Goal: Information Seeking & Learning: Learn about a topic

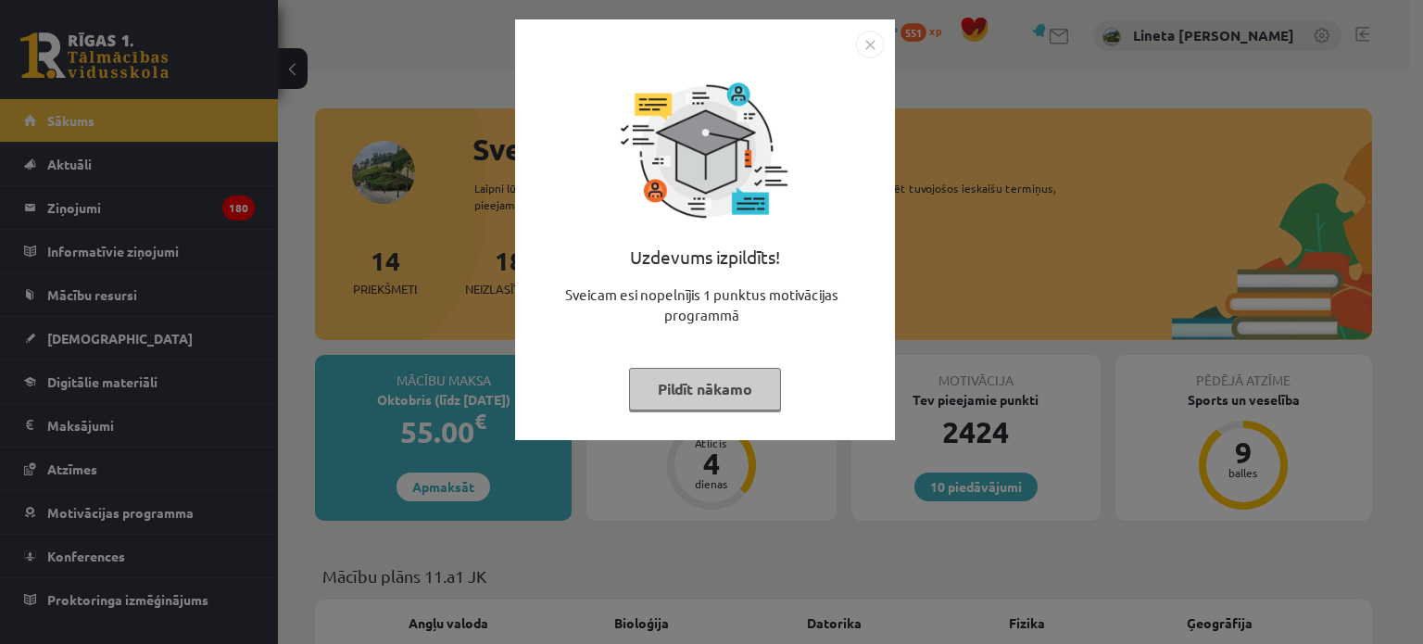
click at [713, 388] on button "Pildīt nākamo" at bounding box center [705, 389] width 152 height 43
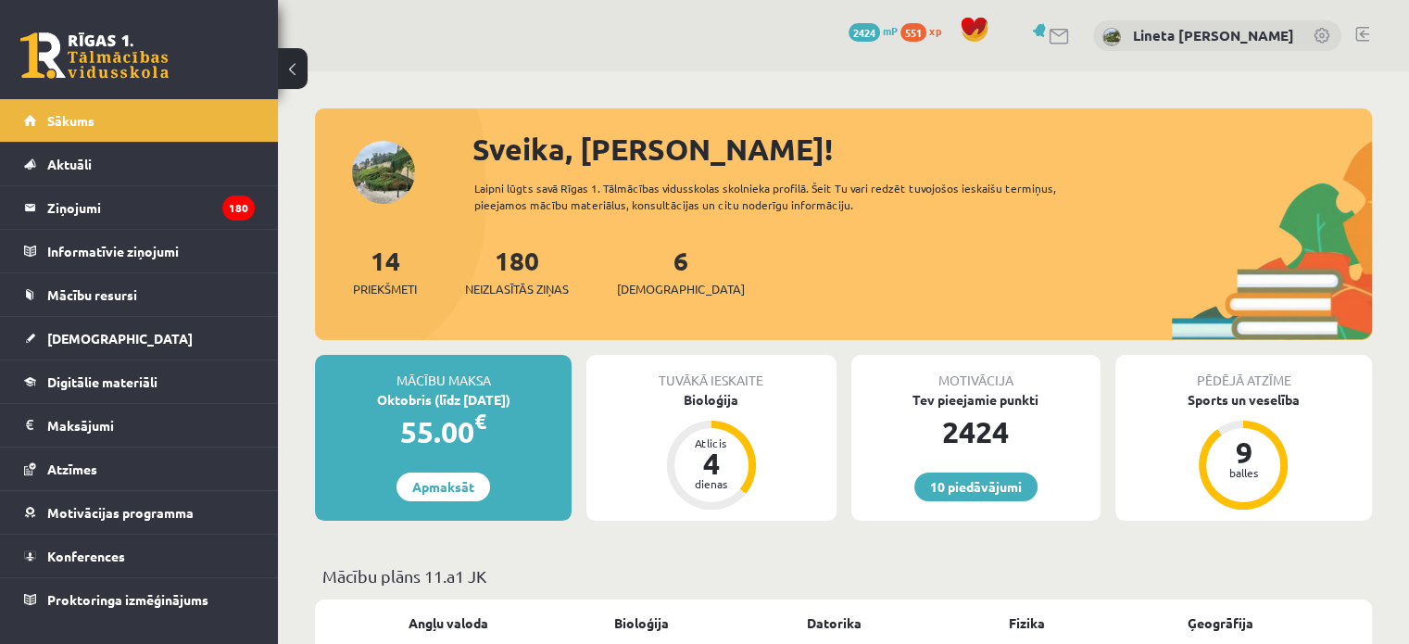
scroll to position [543, 0]
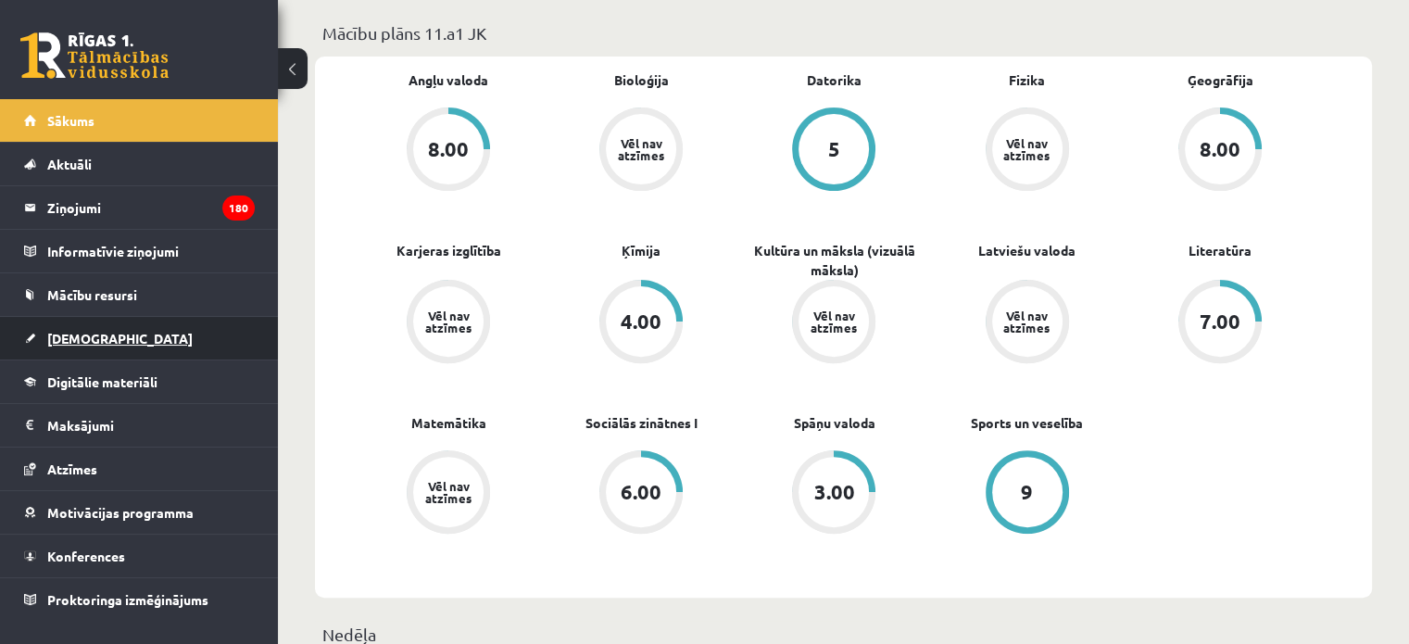
click at [139, 341] on link "[DEMOGRAPHIC_DATA]" at bounding box center [139, 338] width 231 height 43
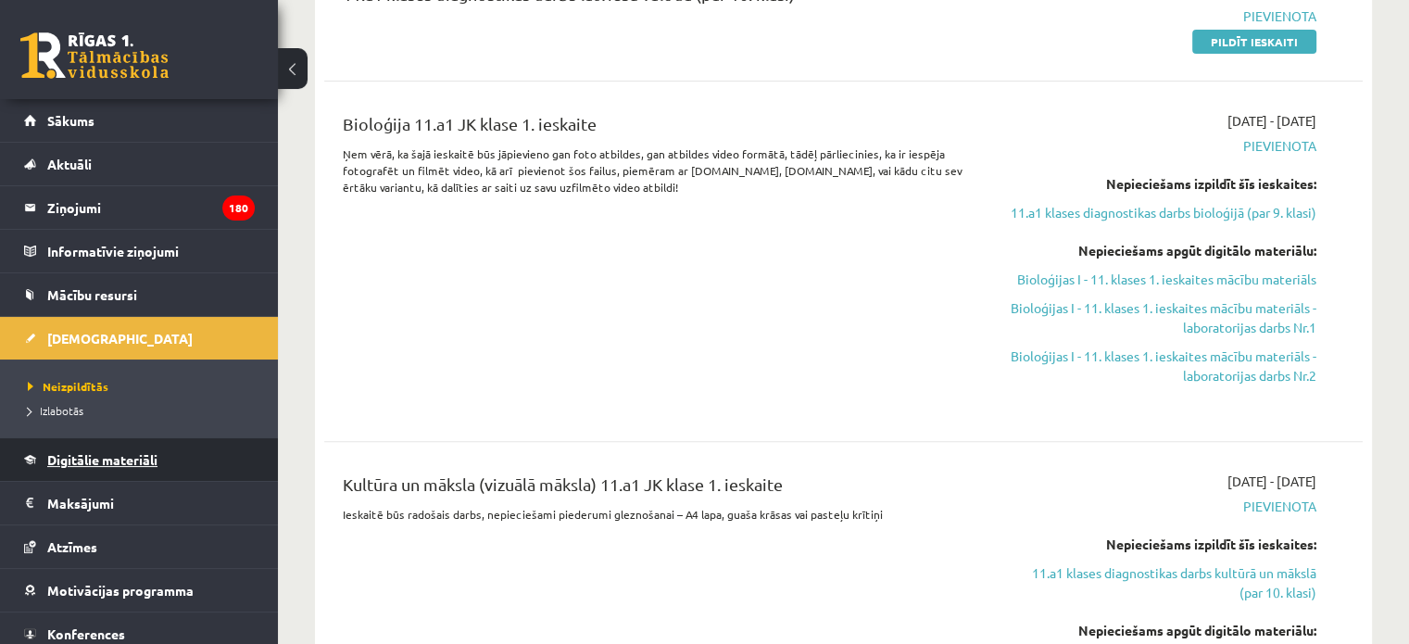
click at [103, 452] on span "Digitālie materiāli" at bounding box center [102, 459] width 110 height 17
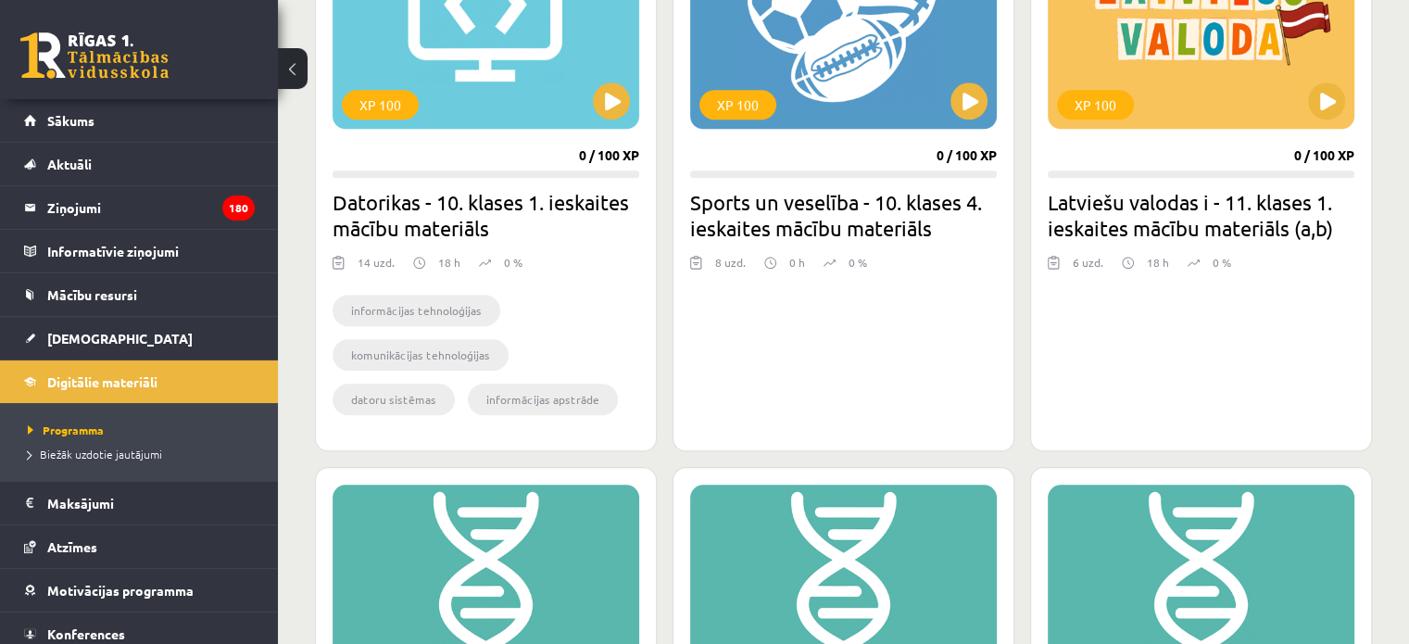
scroll to position [1645, 0]
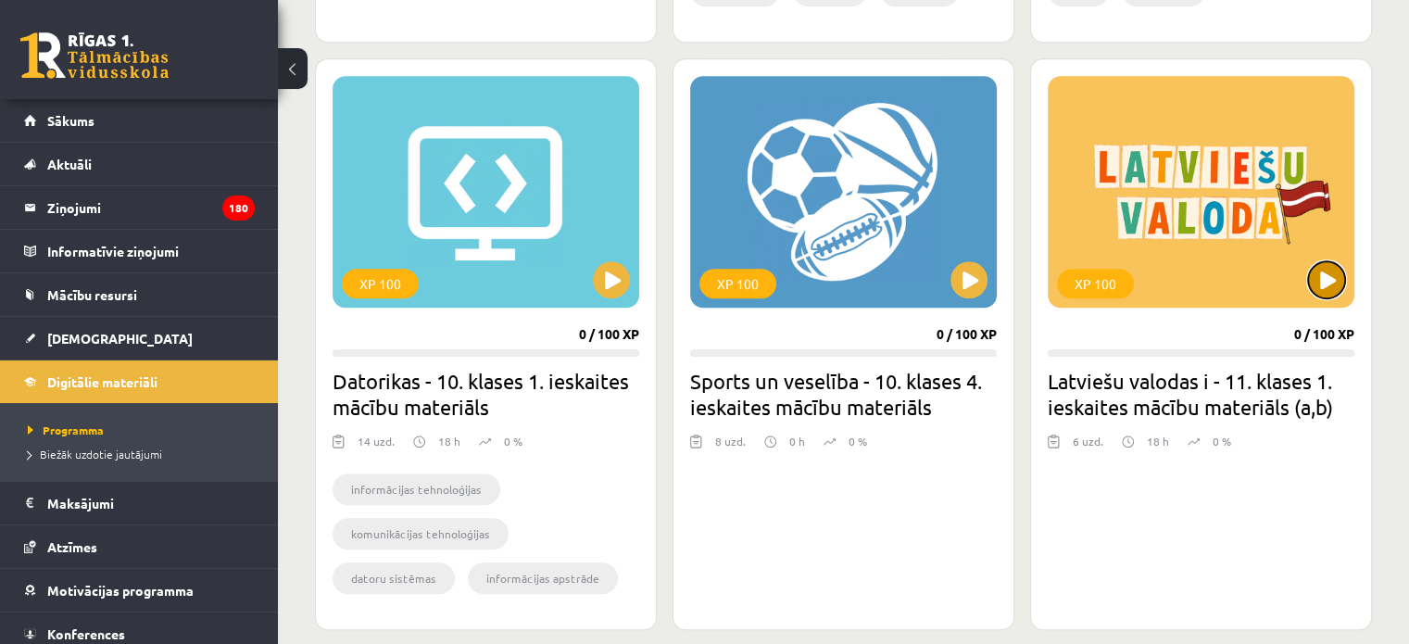
click at [1325, 282] on button at bounding box center [1326, 279] width 37 height 37
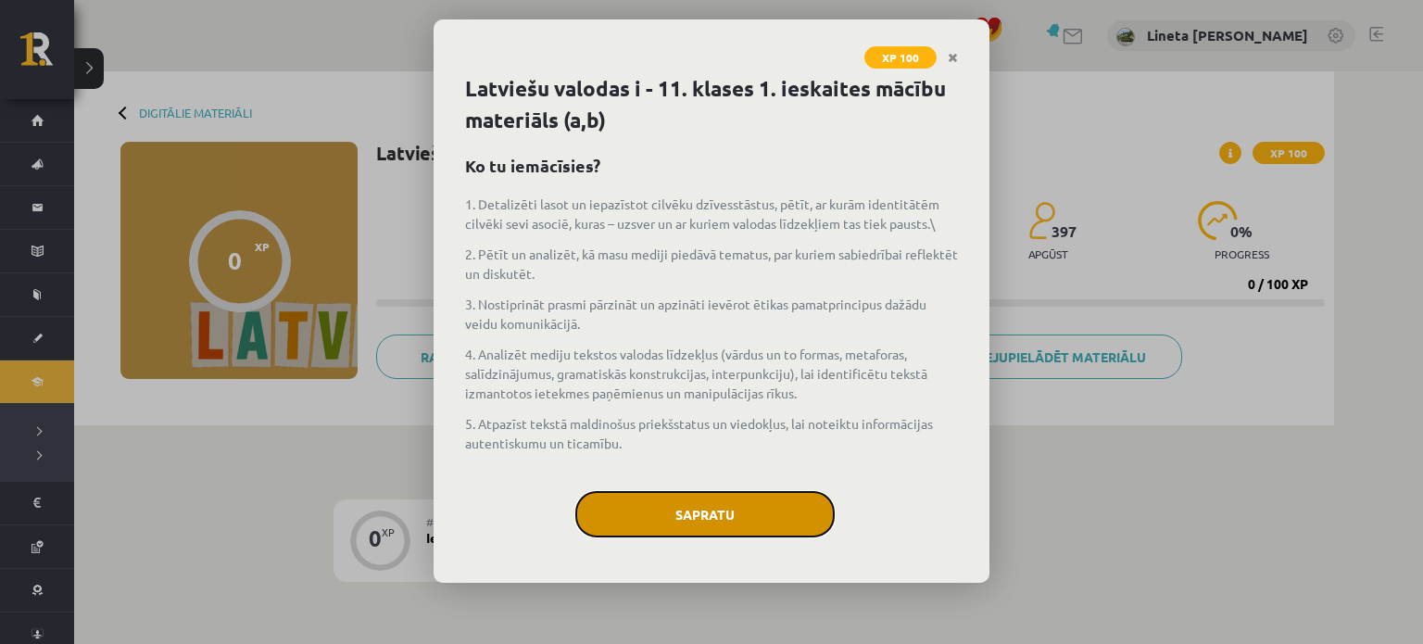
click at [709, 506] on button "Sapratu" at bounding box center [704, 514] width 259 height 46
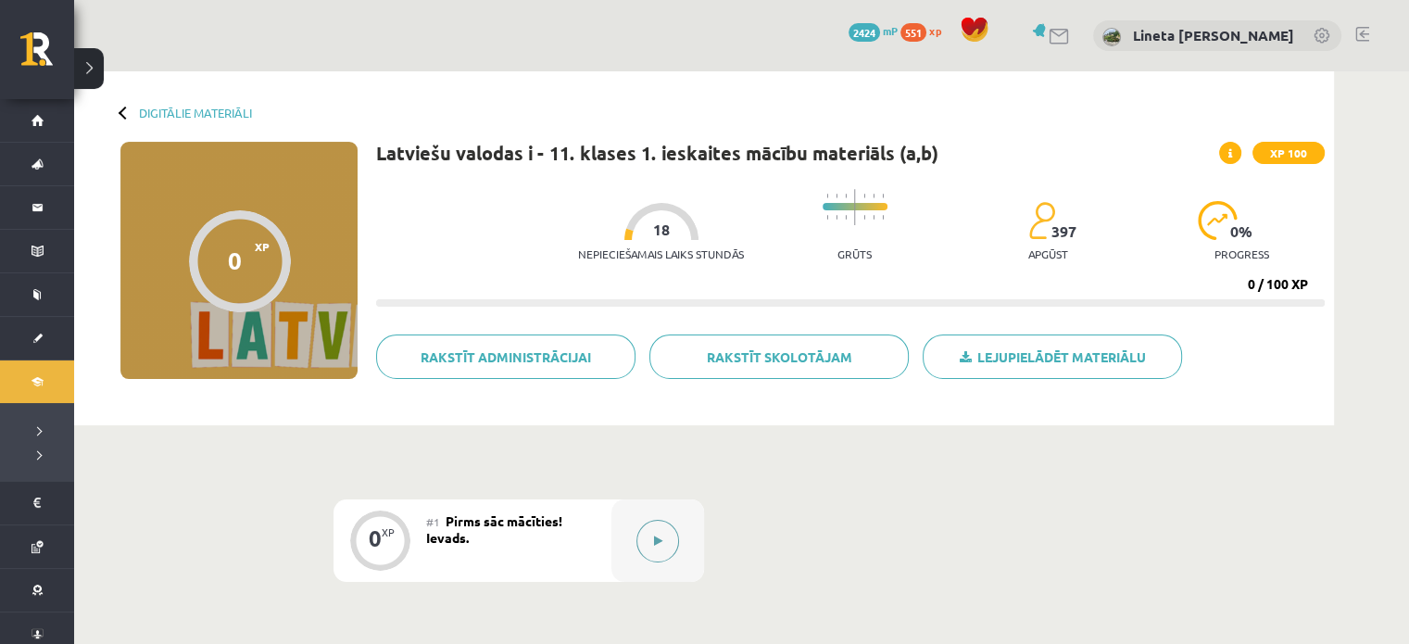
click at [651, 539] on button at bounding box center [658, 541] width 43 height 43
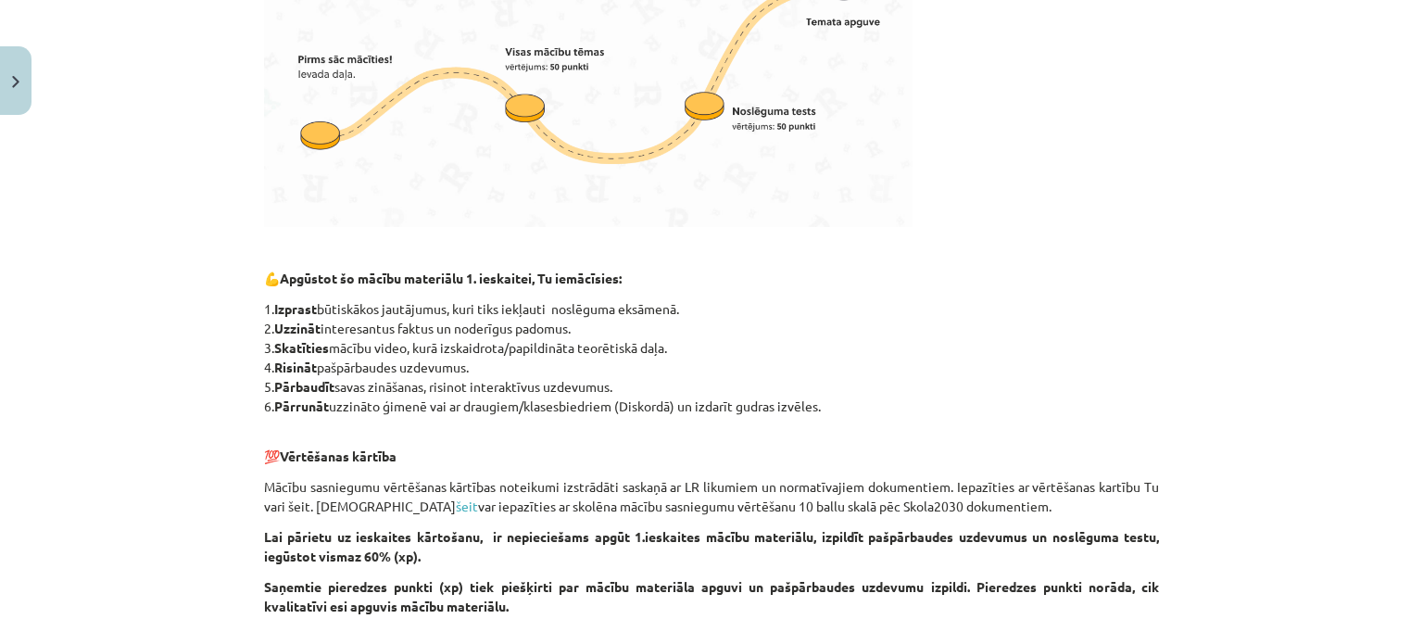
scroll to position [852, 0]
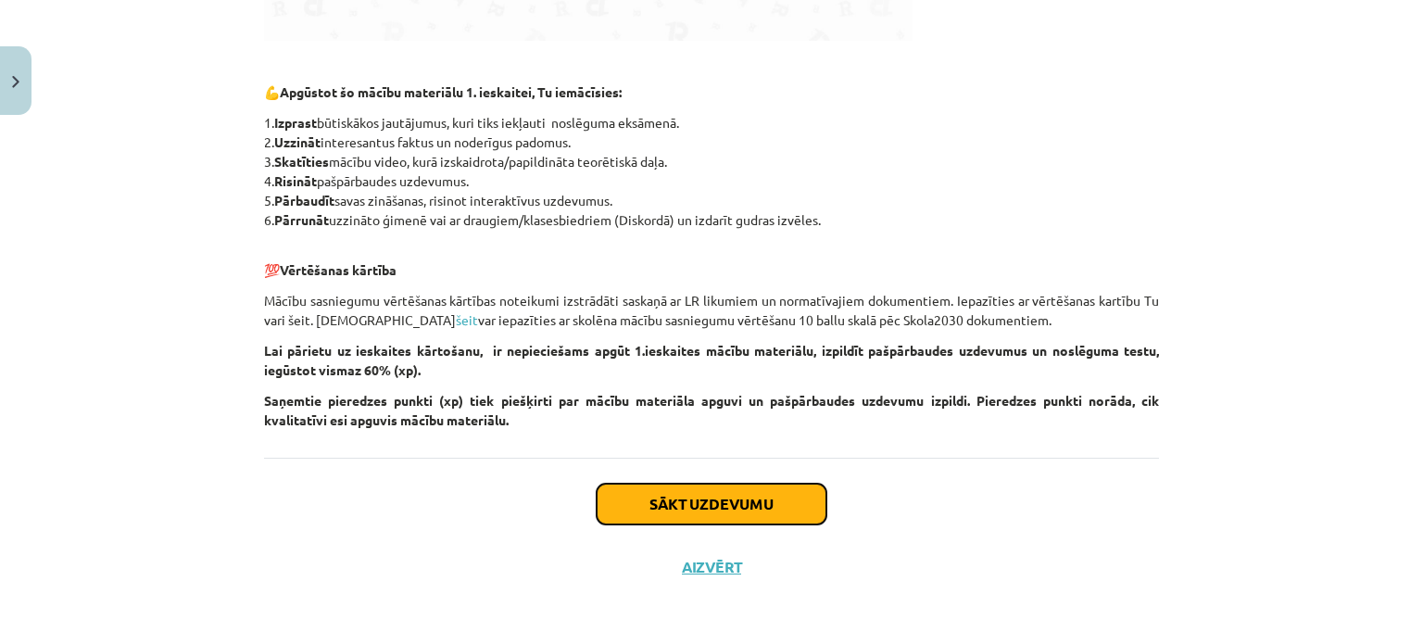
click at [609, 505] on button "Sākt uzdevumu" at bounding box center [712, 504] width 230 height 41
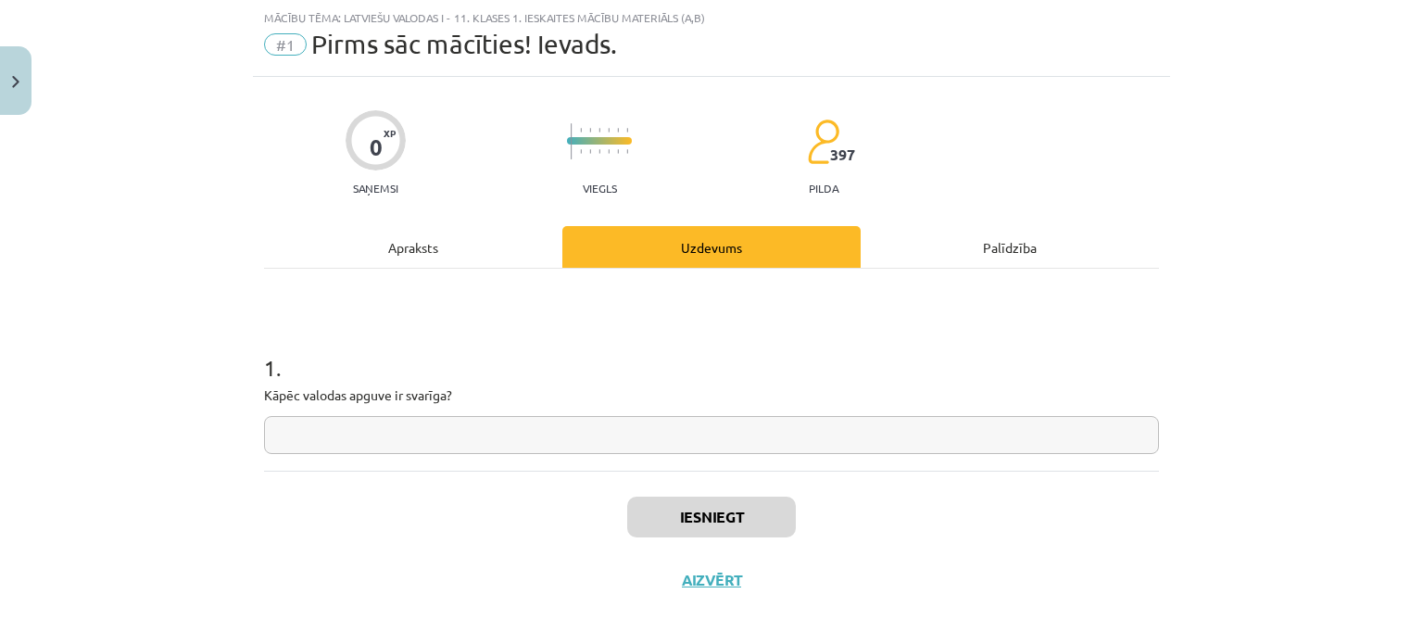
click at [467, 445] on input "text" at bounding box center [711, 435] width 895 height 38
type input "*"
drag, startPoint x: 251, startPoint y: 388, endPoint x: 562, endPoint y: 414, distance: 311.5
click at [562, 414] on div "0 XP Saņemsi Viegls 397 pilda Apraksts Uzdevums Palīdzība 1 . Kāpēc valodas apg…" at bounding box center [711, 344] width 917 height 535
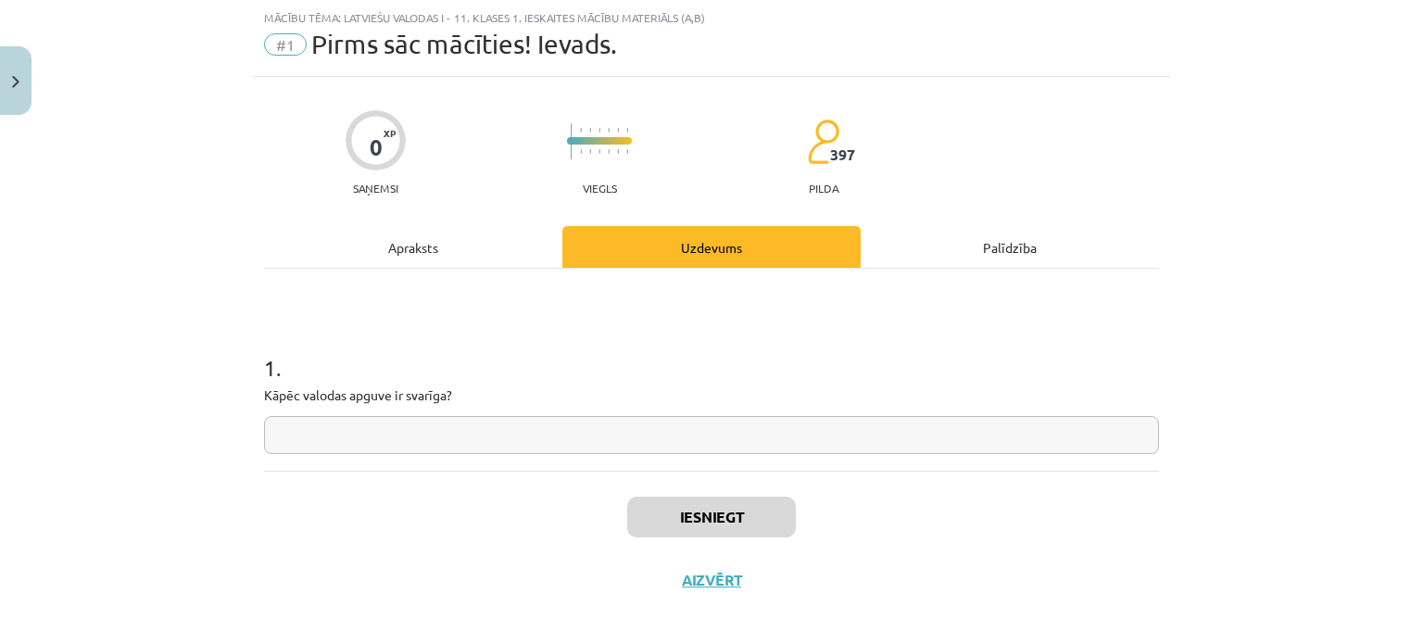
copy p
click at [413, 423] on input "text" at bounding box center [711, 435] width 895 height 38
paste input "**********"
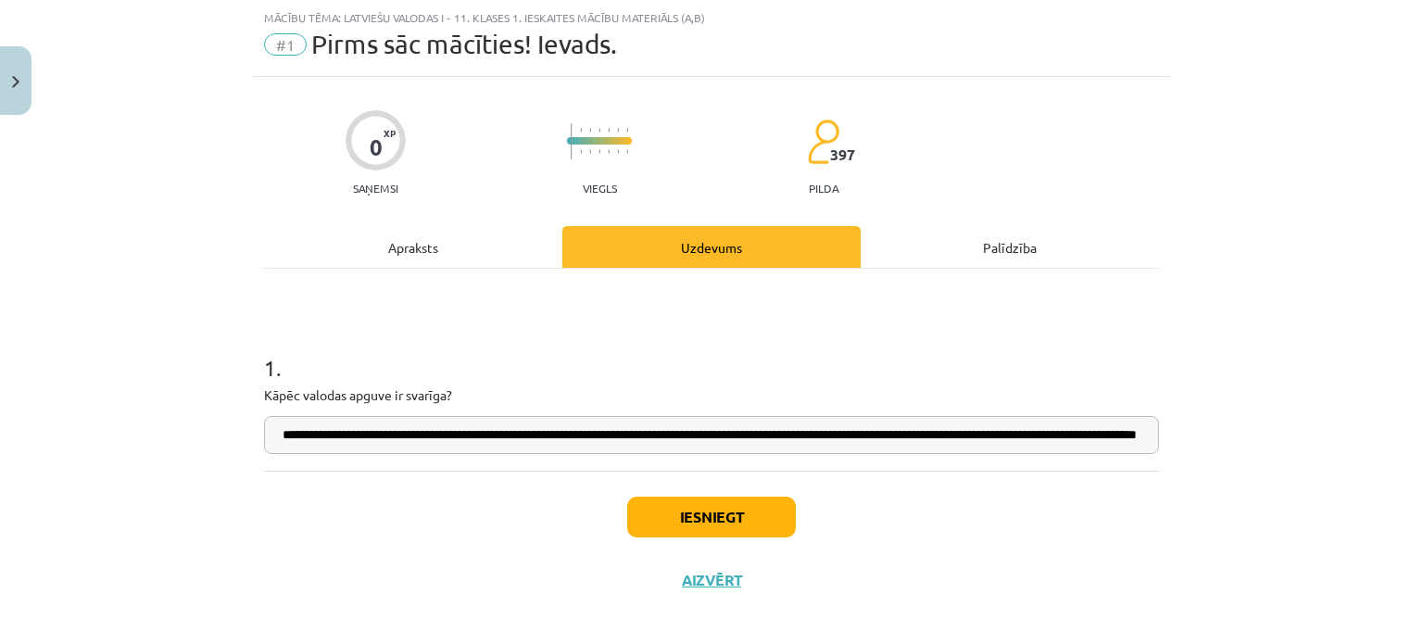
scroll to position [0, 170]
type input "**********"
click at [702, 524] on button "Iesniegt" at bounding box center [711, 517] width 169 height 41
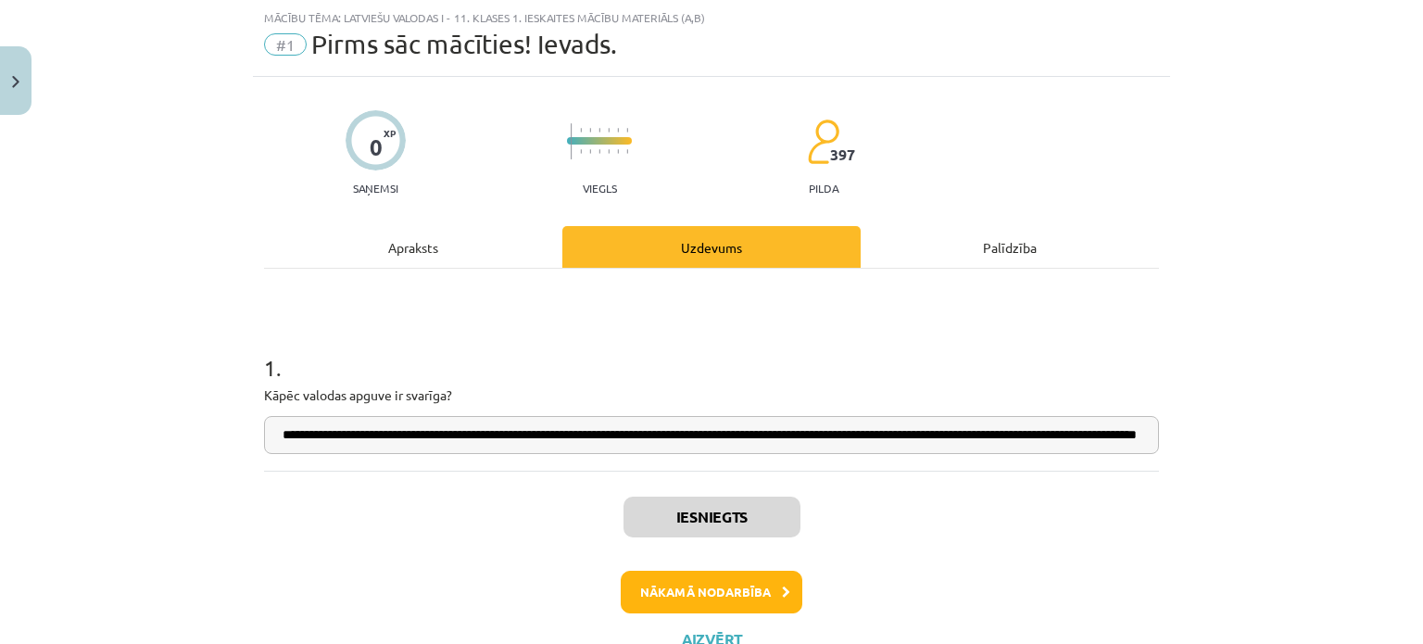
scroll to position [118, 0]
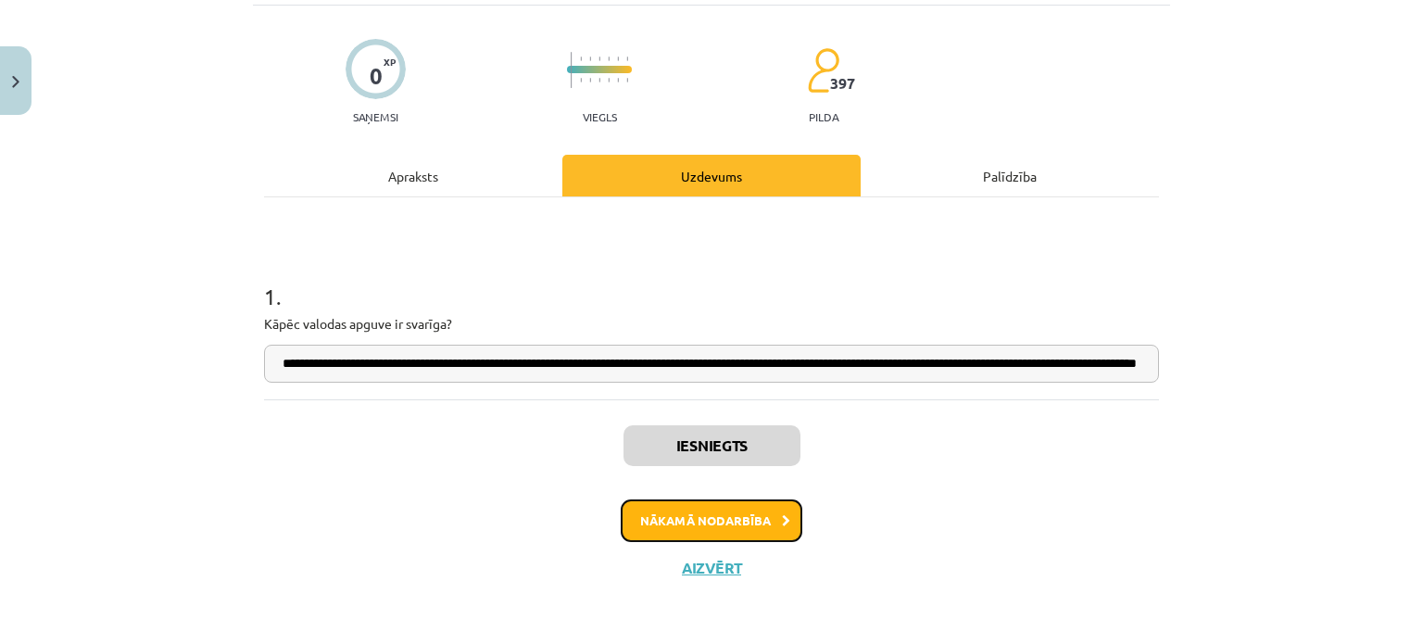
click at [702, 524] on button "Nākamā nodarbība" at bounding box center [712, 520] width 182 height 43
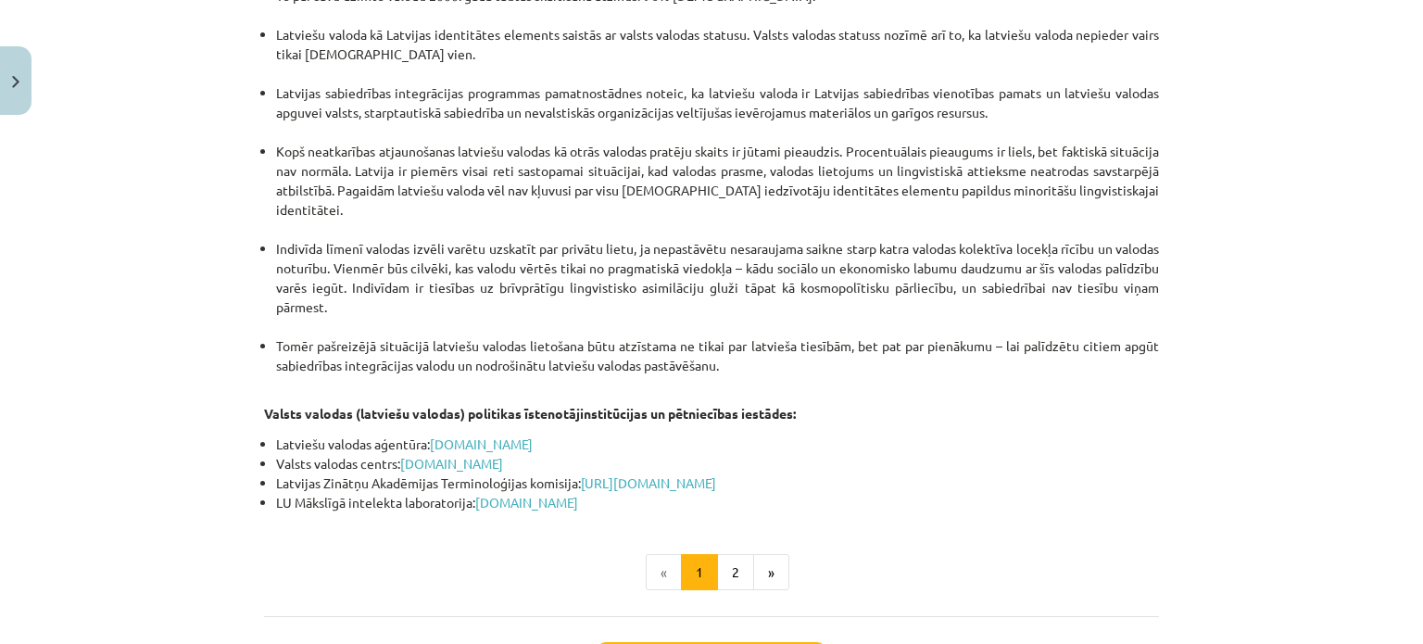
scroll to position [3933, 0]
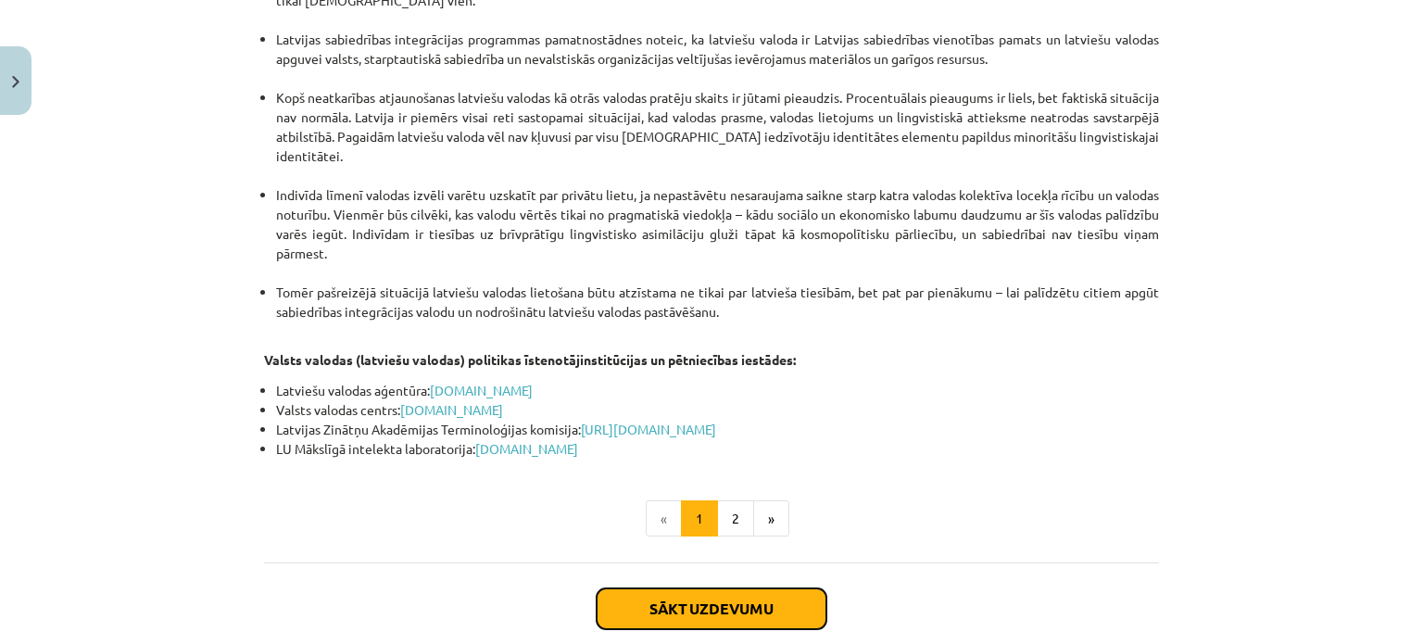
click at [650, 588] on button "Sākt uzdevumu" at bounding box center [712, 608] width 230 height 41
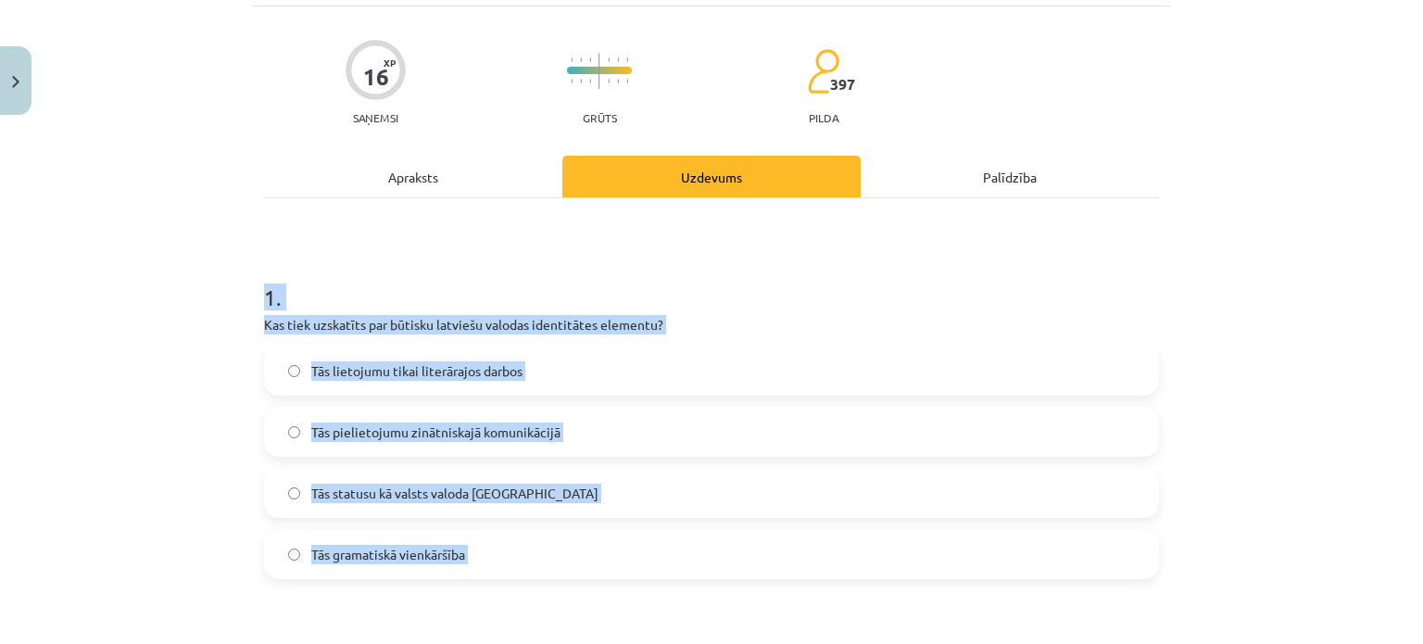
scroll to position [145, 0]
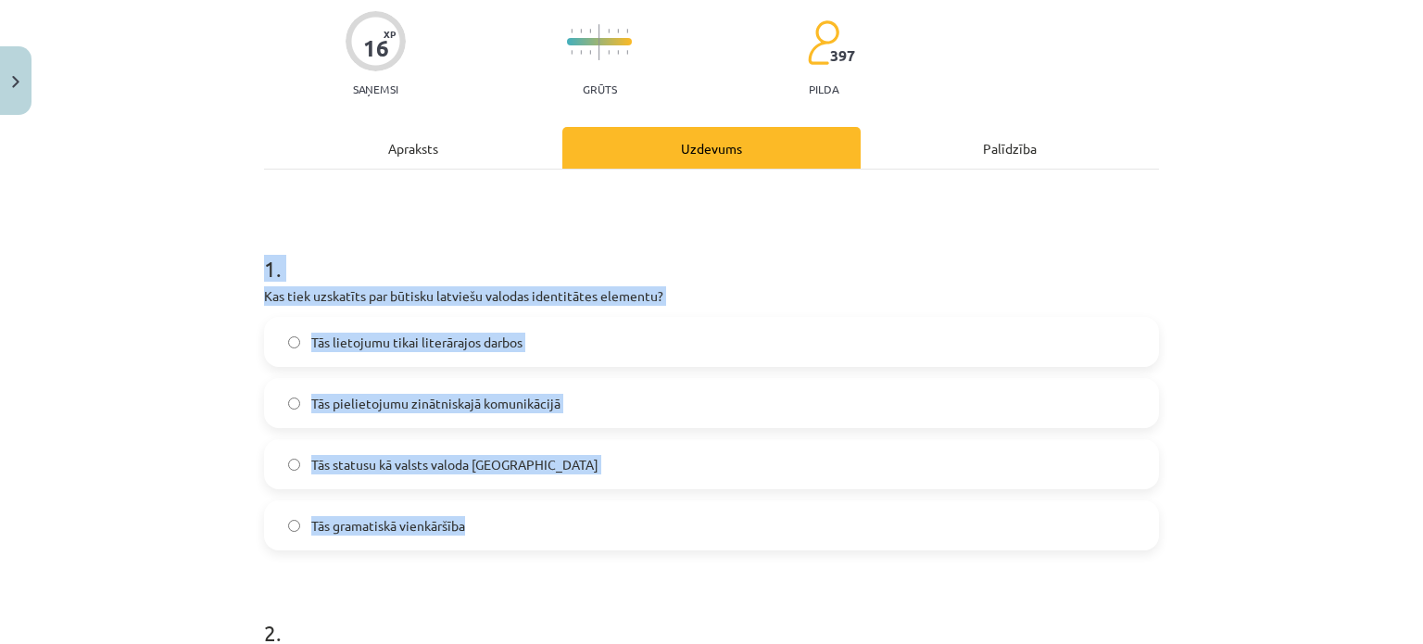
drag, startPoint x: 252, startPoint y: 366, endPoint x: 571, endPoint y: 499, distance: 345.6
copy div "1 . Kas tiek uzskatīts par būtisku latviešu valodas identitātes elementu? Tās l…"
click at [164, 379] on div "Mācību tēma: Latviešu valodas i - 11. klases 1. ieskaites mācību materiāls (a,b…" at bounding box center [711, 322] width 1423 height 644
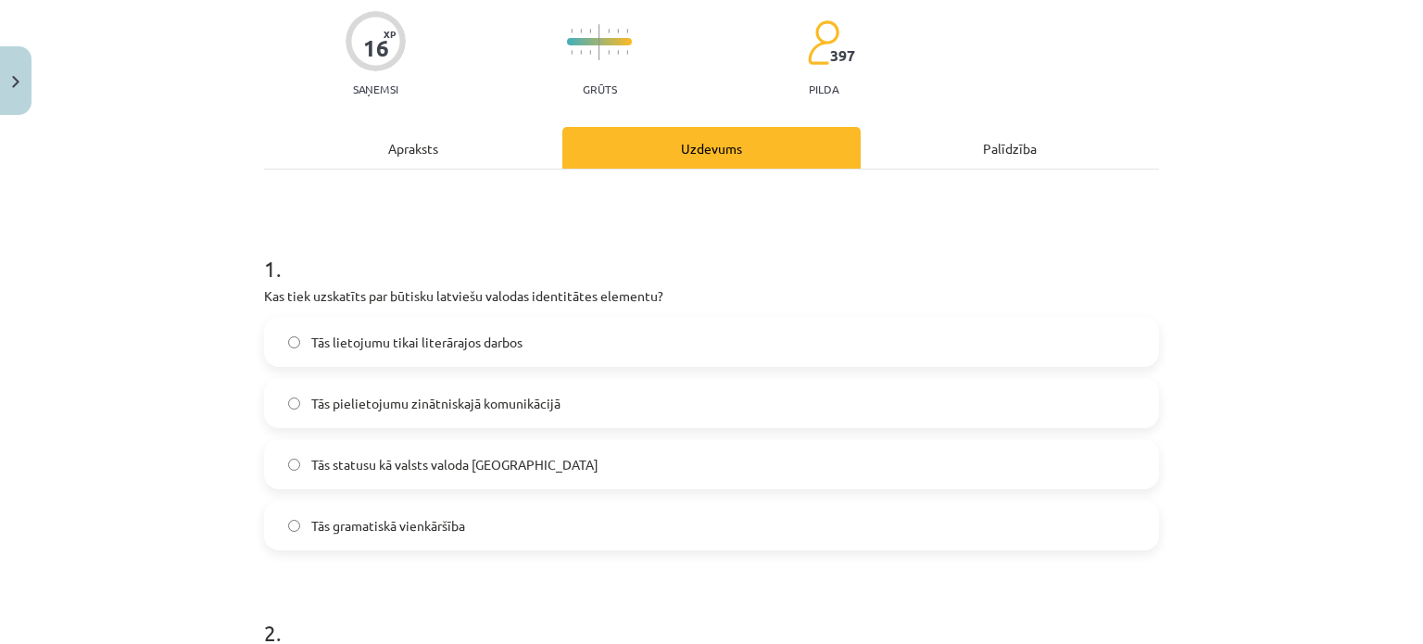
click at [345, 476] on label "Tās statusu kā valsts valoda Latvijā" at bounding box center [711, 464] width 891 height 46
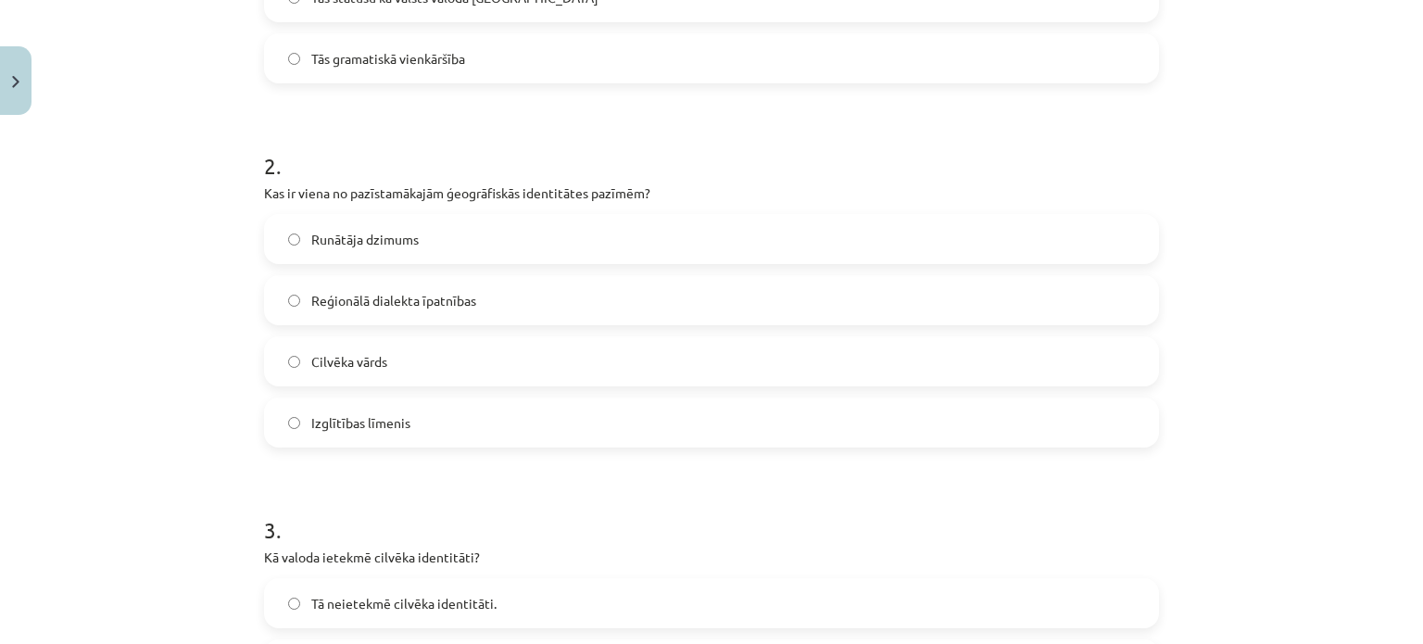
scroll to position [671, 0]
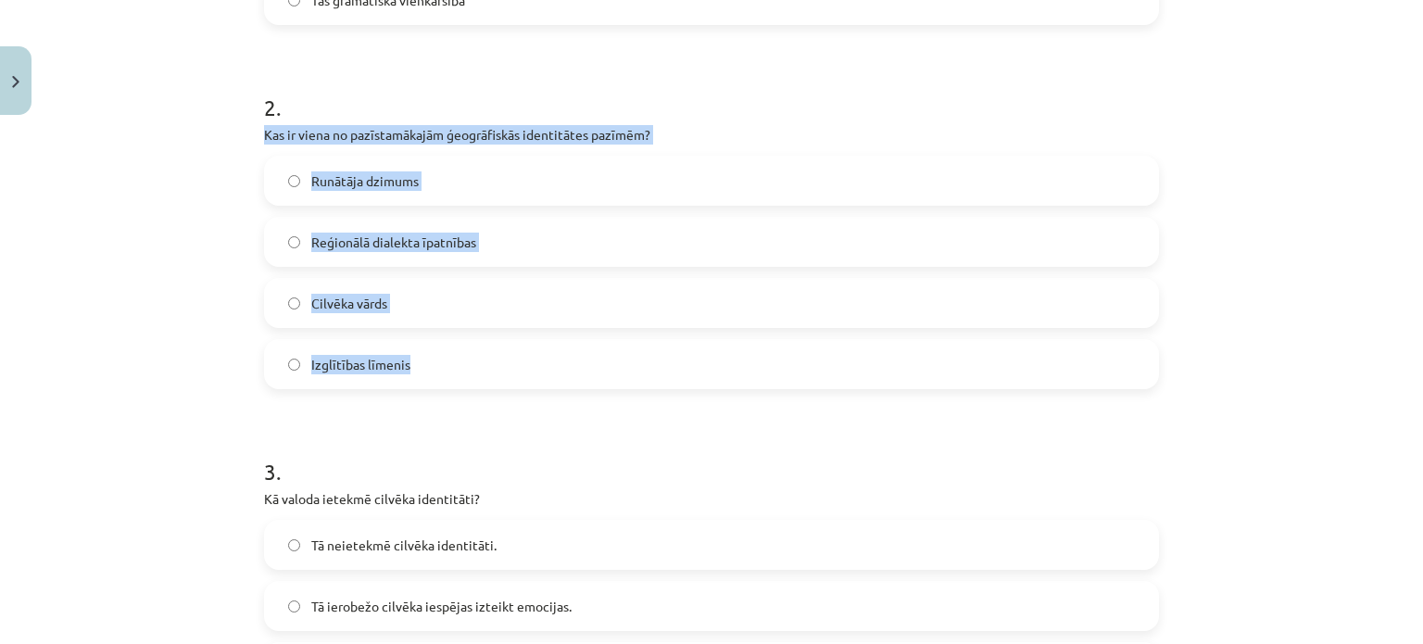
drag, startPoint x: 248, startPoint y: 126, endPoint x: 415, endPoint y: 364, distance: 290.7
click at [415, 364] on div "16 XP Saņemsi Grūts 397 pilda Apraksts Uzdevums Palīdzība 1 . Kas tiek uzskatīt…" at bounding box center [711, 551] width 917 height 2198
copy div "Kas ir viena no pazīstamākajām ģeogrāfiskās identitātes pazīmēm? Runātāja dzimu…"
click at [197, 247] on div "Mācību tēma: Latviešu valodas i - 11. klases 1. ieskaites mācību materiāls (a,b…" at bounding box center [711, 322] width 1423 height 644
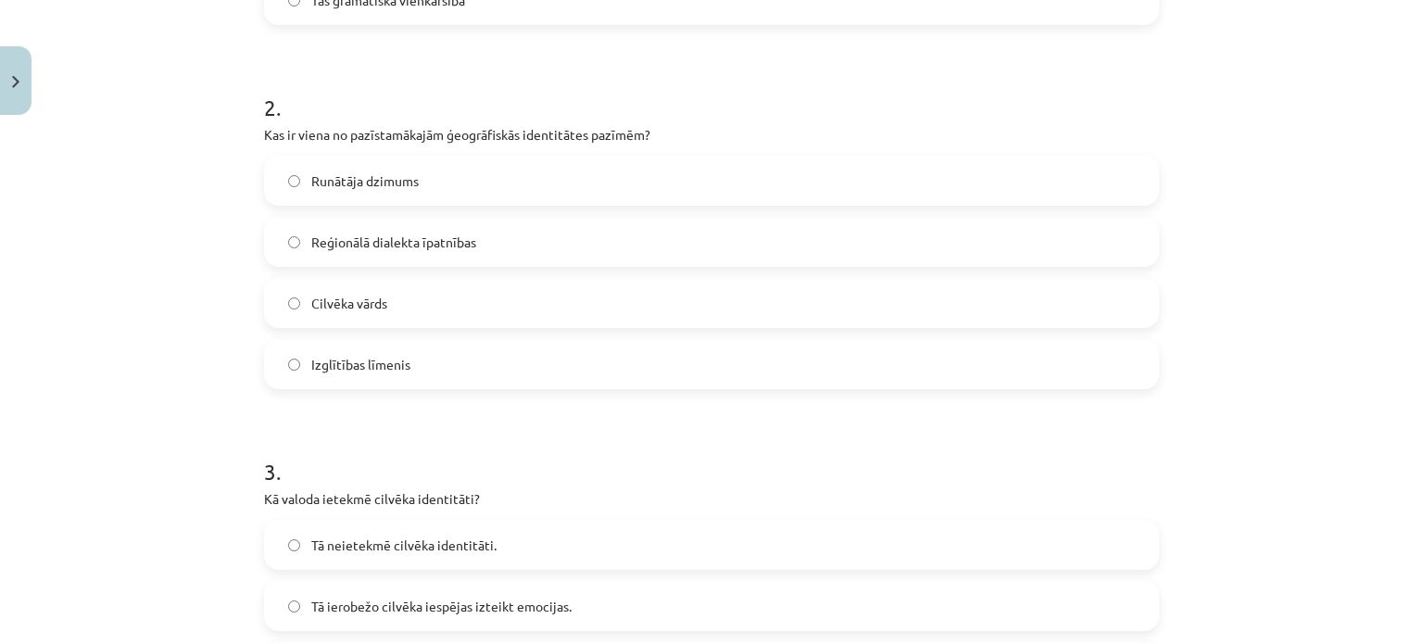
click at [341, 237] on span "Reģionālā dialekta īpatnības" at bounding box center [393, 242] width 165 height 19
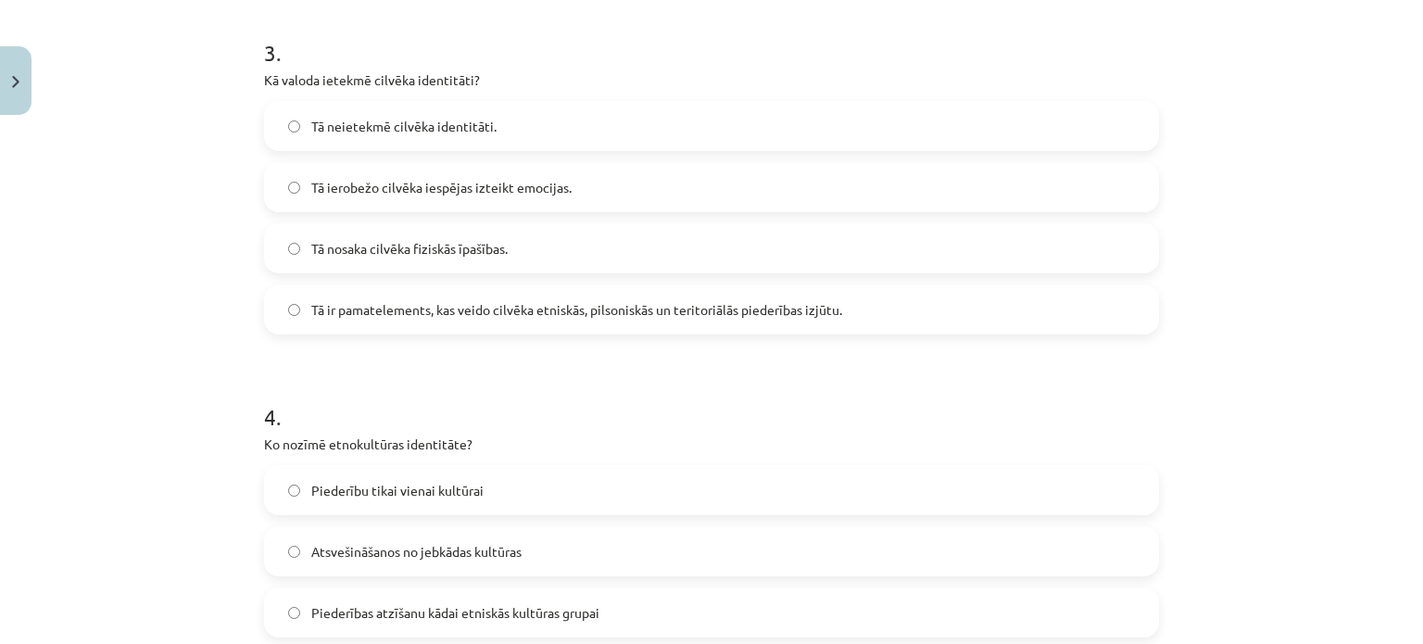
scroll to position [1091, 0]
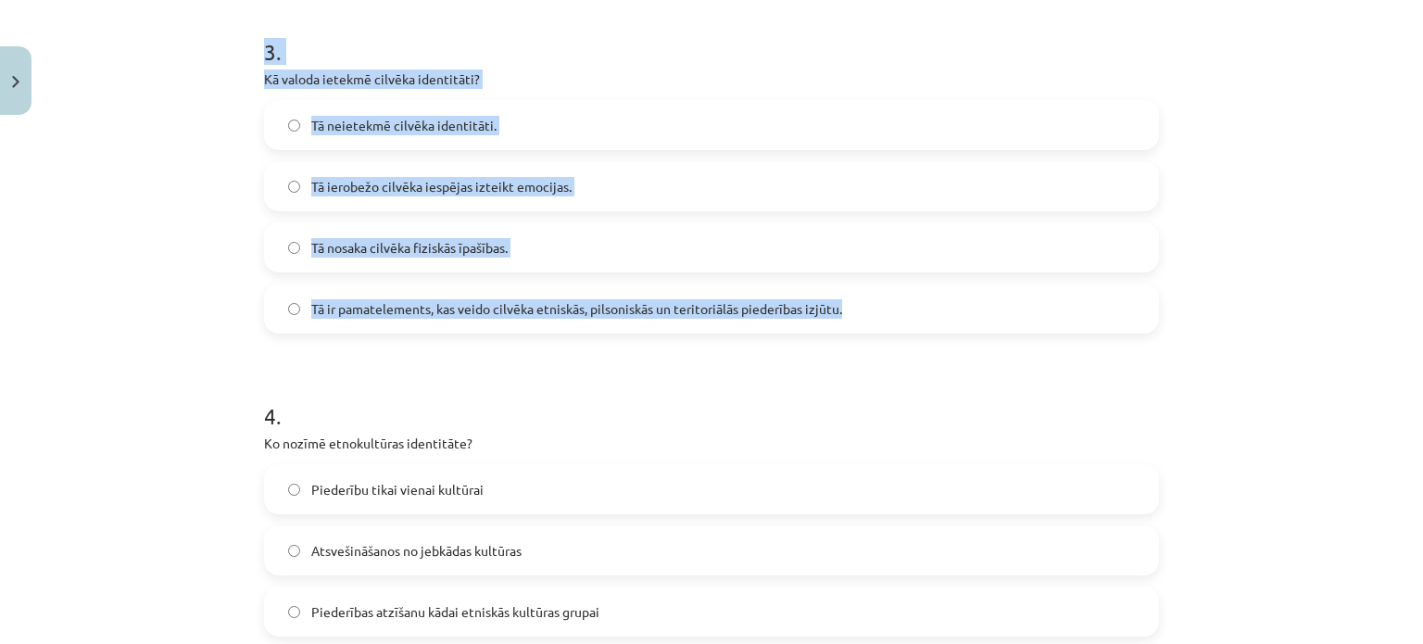
drag, startPoint x: 246, startPoint y: 53, endPoint x: 902, endPoint y: 312, distance: 705.5
click at [902, 312] on div "16 XP Saņemsi Grūts 397 pilda Apraksts Uzdevums Palīdzība 1 . Kas tiek uzskatīt…" at bounding box center [711, 132] width 917 height 2198
copy div "3 . Kā valoda ietekmē cilvēka identitāti? Tā neietekmē cilvēka identitāti. Tā i…"
click at [169, 286] on div "Mācību tēma: Latviešu valodas i - 11. klases 1. ieskaites mācību materiāls (a,b…" at bounding box center [711, 322] width 1423 height 644
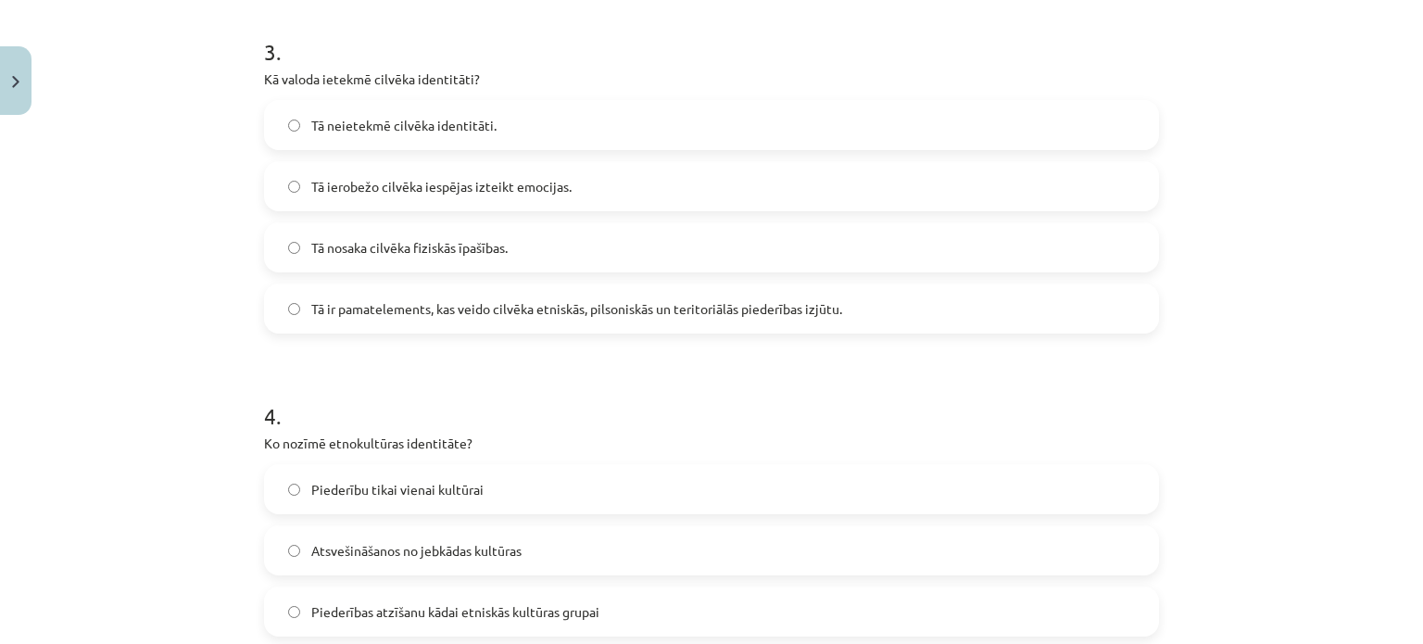
click at [356, 312] on span "Tā ir pamatelements, kas veido cilvēka etniskās, pilsoniskās un teritoriālās pi…" at bounding box center [576, 308] width 531 height 19
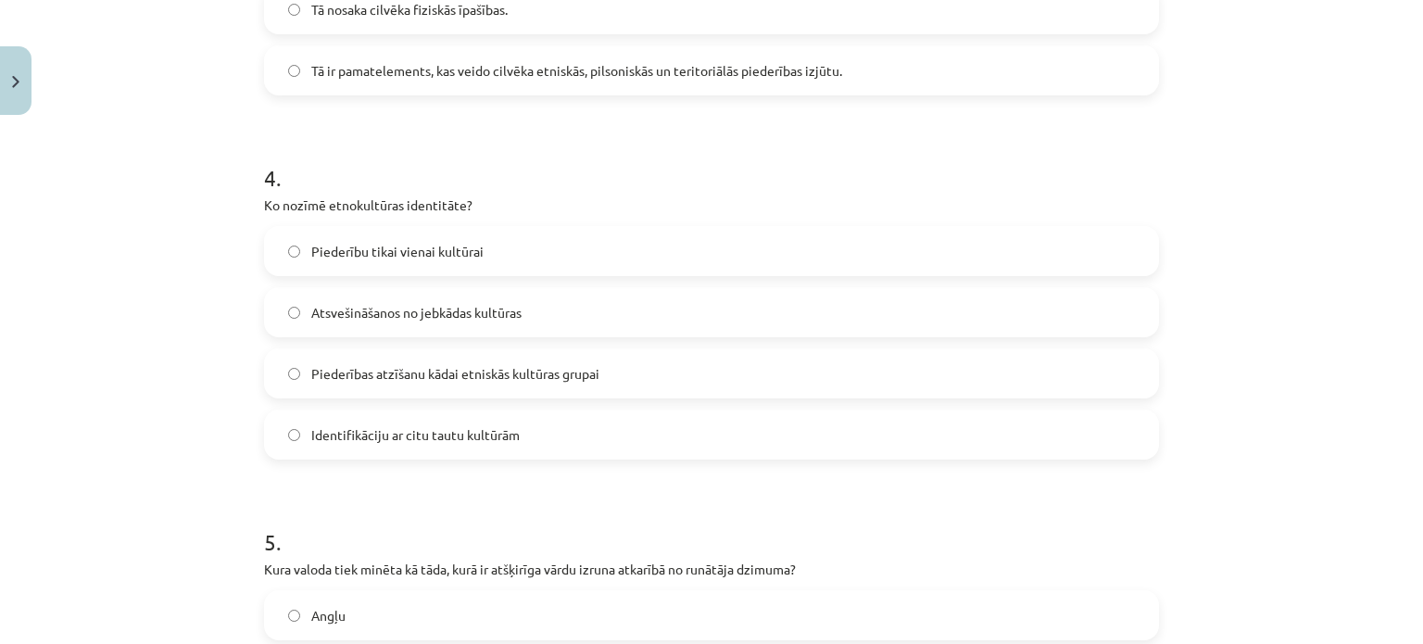
scroll to position [1407, 0]
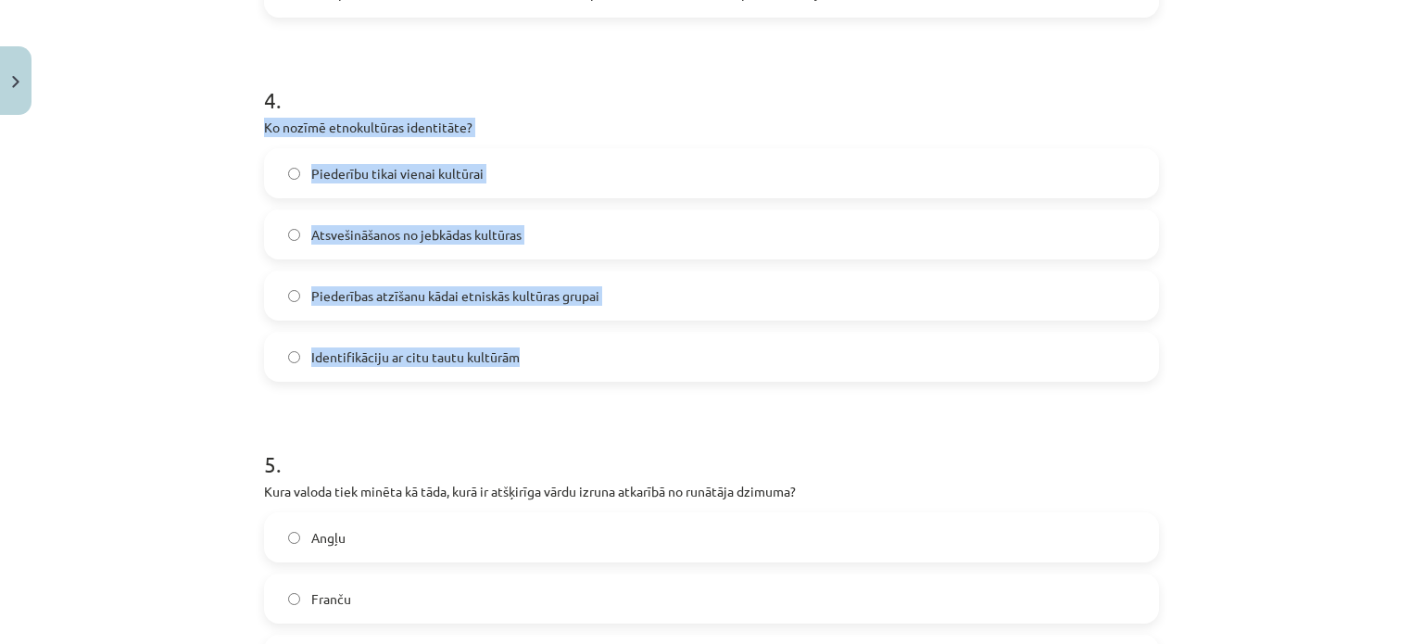
drag, startPoint x: 250, startPoint y: 124, endPoint x: 574, endPoint y: 359, distance: 399.4
copy div "Ko nozīmē etnokultūras identitāte? Piederību tikai vienai kultūrai Atsvešināšan…"
click at [142, 357] on div "Mācību tēma: Latviešu valodas i - 11. klases 1. ieskaites mācību materiāls (a,b…" at bounding box center [711, 322] width 1423 height 644
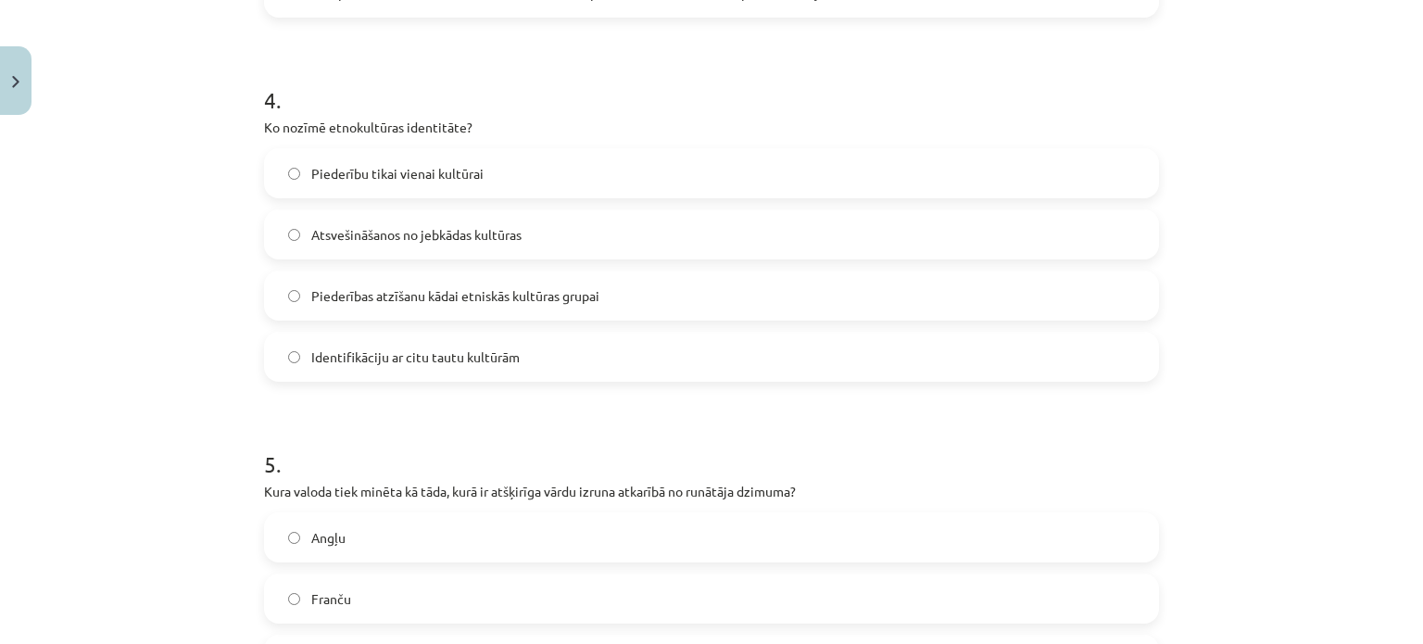
click at [387, 292] on span "Piederības atzīšanu kādai etniskās kultūras grupai" at bounding box center [455, 295] width 288 height 19
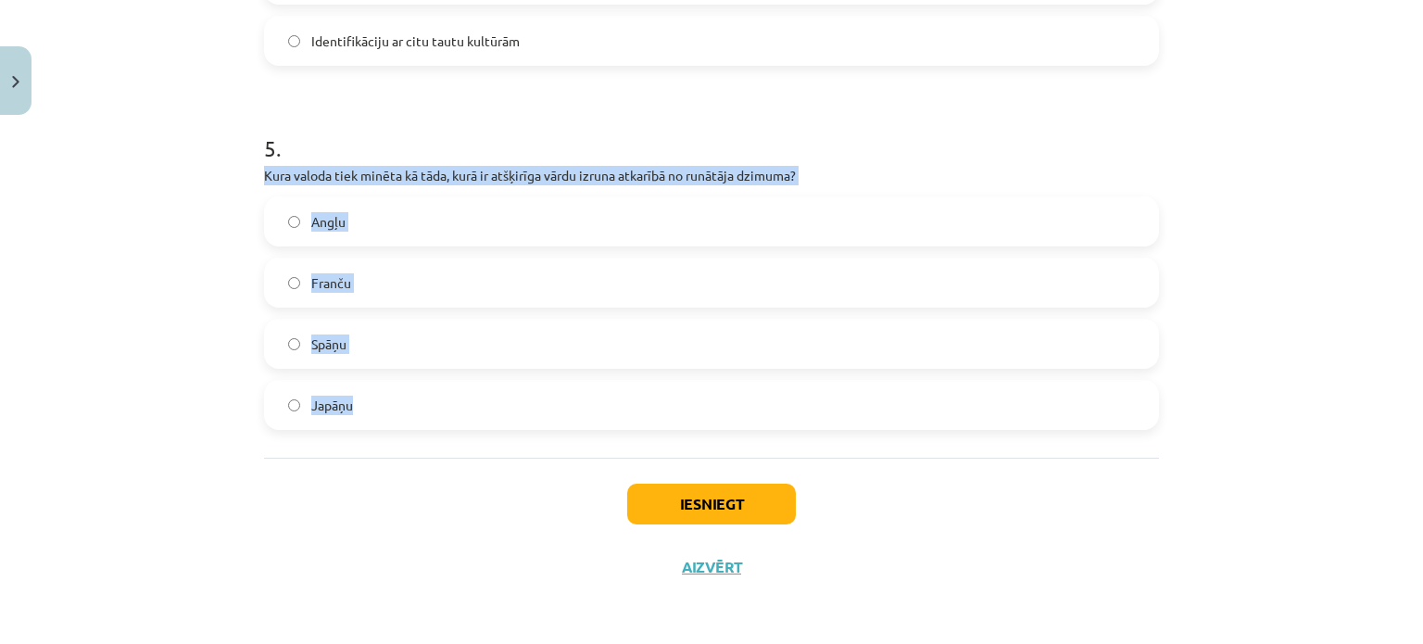
drag, startPoint x: 256, startPoint y: 173, endPoint x: 369, endPoint y: 441, distance: 290.7
copy div "Kura valoda tiek minēta kā tāda, kurā ir atšķirīga vārdu izruna atkarībā no run…"
click at [125, 328] on div "Mācību tēma: Latviešu valodas i - 11. klases 1. ieskaites mācību materiāls (a,b…" at bounding box center [711, 322] width 1423 height 644
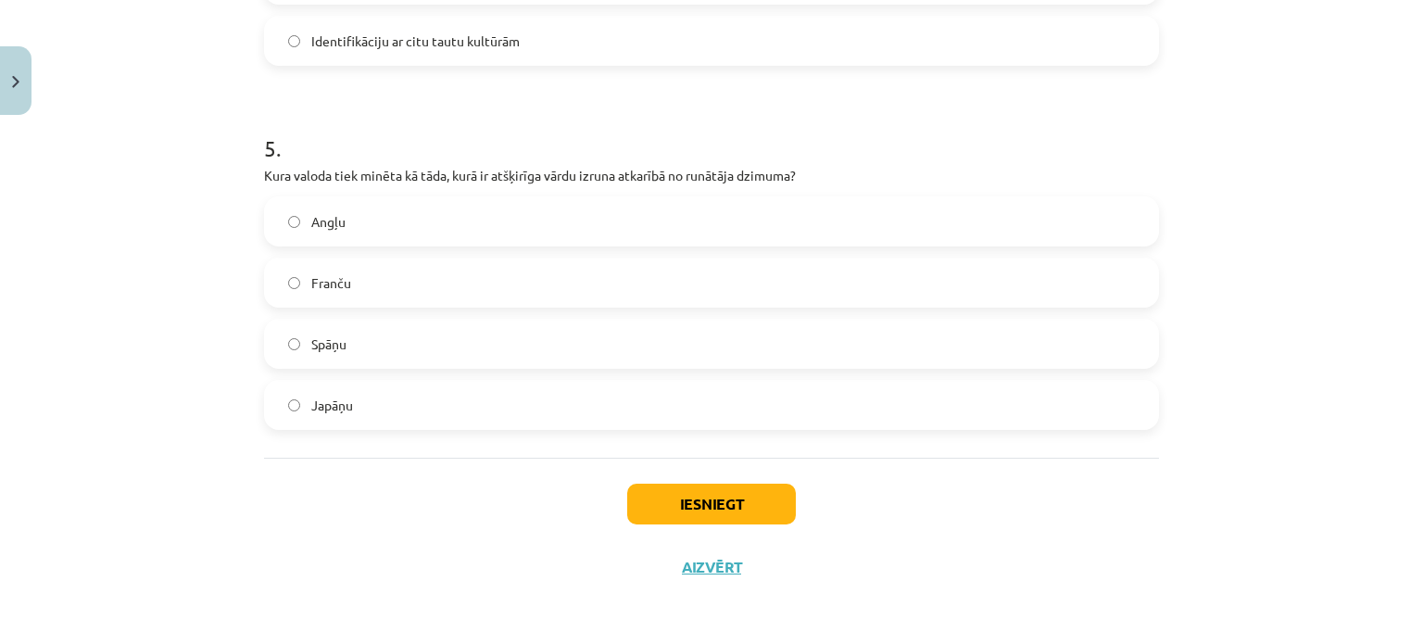
click at [349, 399] on label "Japāņu" at bounding box center [711, 405] width 891 height 46
click at [659, 508] on button "Iesniegt" at bounding box center [711, 504] width 169 height 41
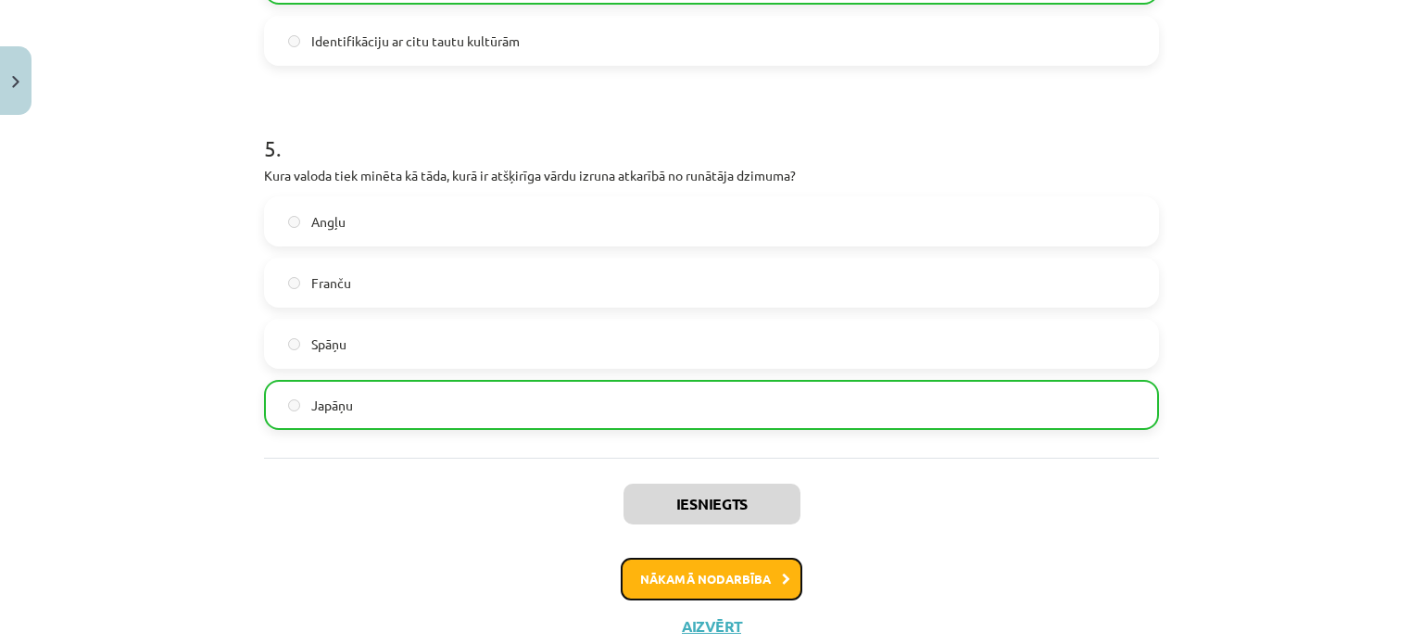
click at [717, 577] on button "Nākamā nodarbība" at bounding box center [712, 579] width 182 height 43
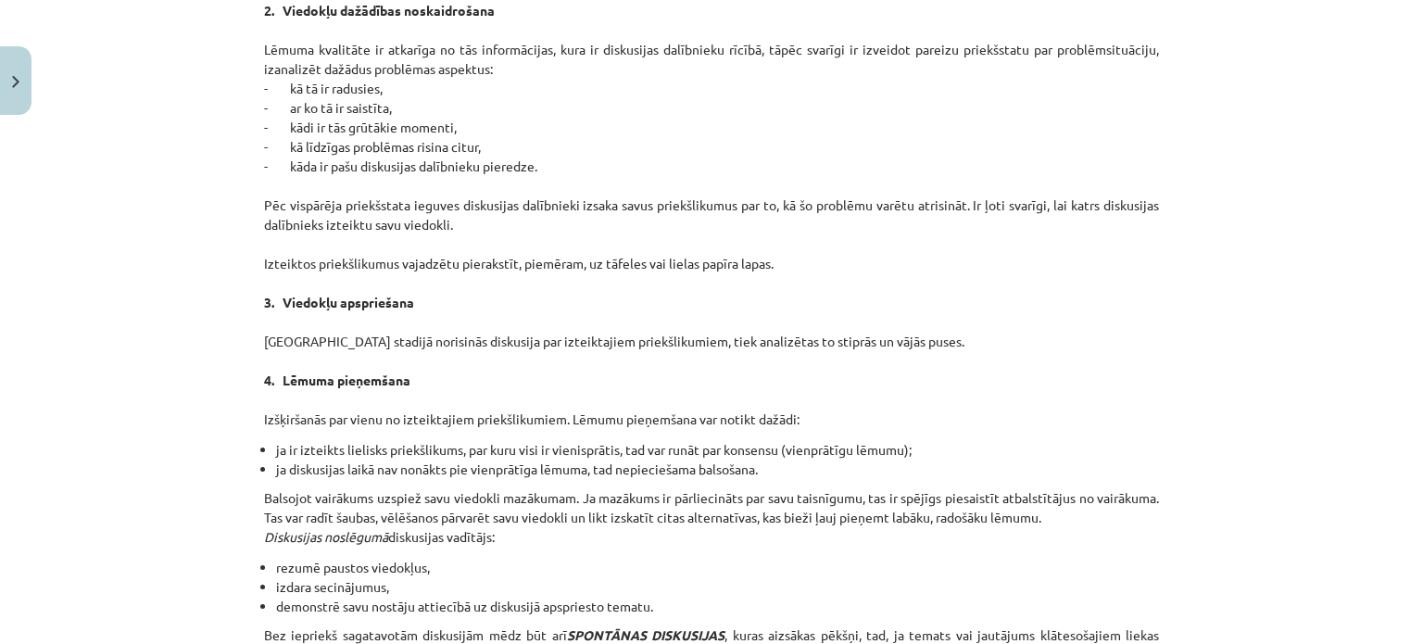
scroll to position [1711, 0]
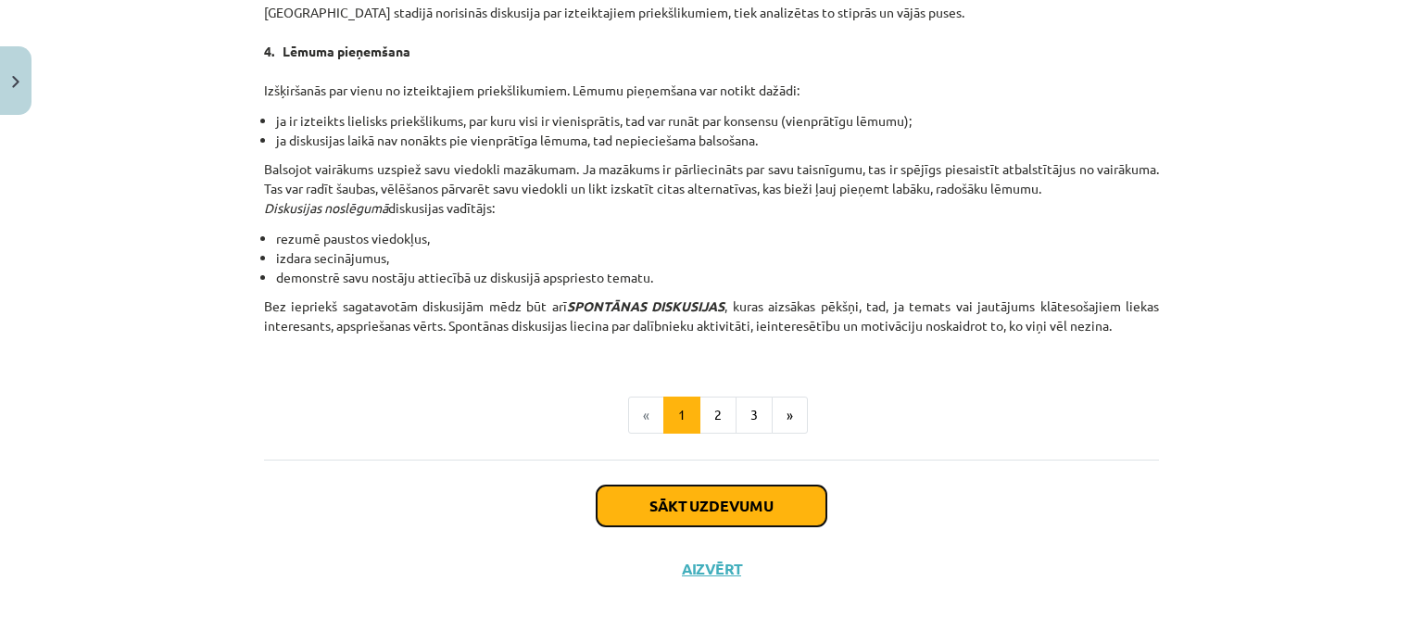
click at [692, 509] on button "Sākt uzdevumu" at bounding box center [712, 506] width 230 height 41
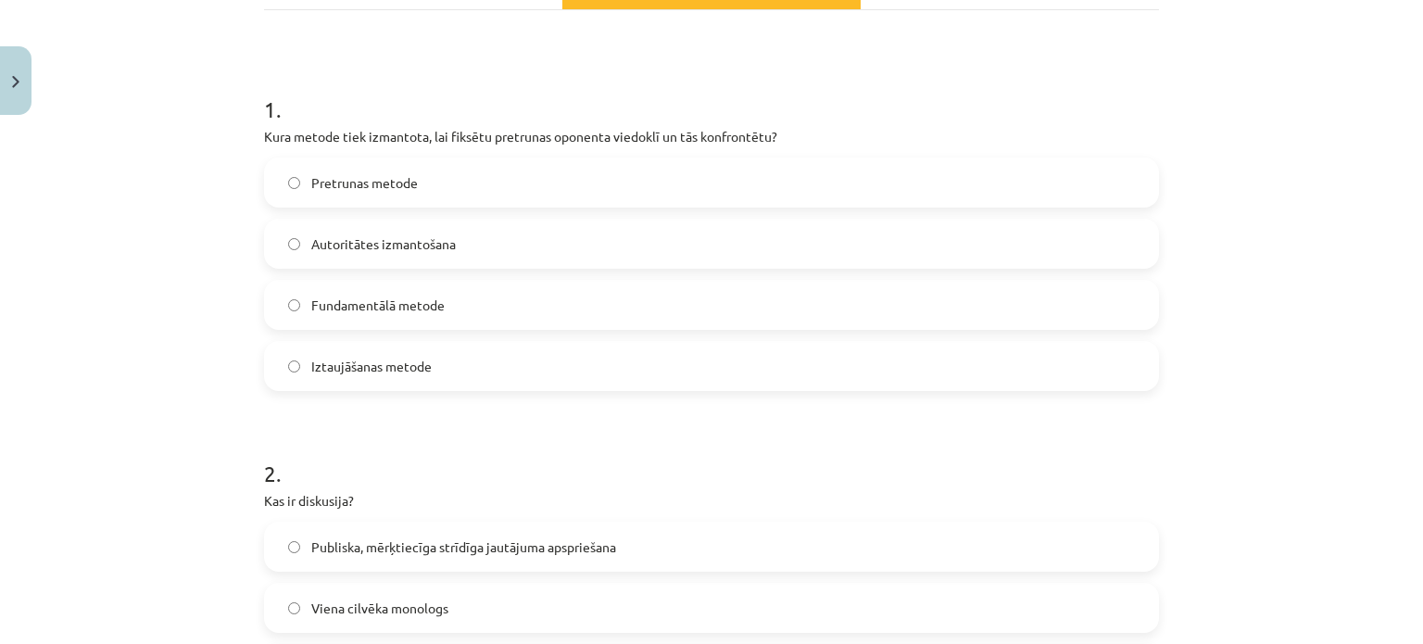
scroll to position [198, 0]
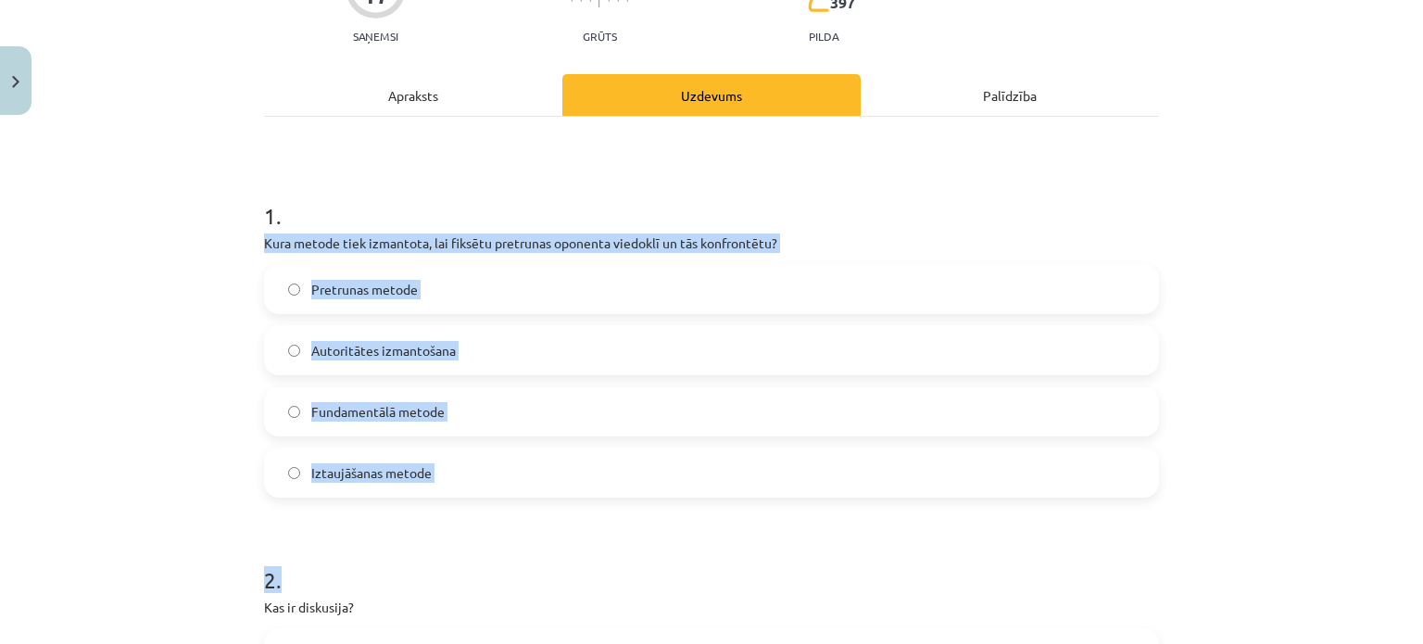
drag, startPoint x: 248, startPoint y: 229, endPoint x: 481, endPoint y: 511, distance: 365.3
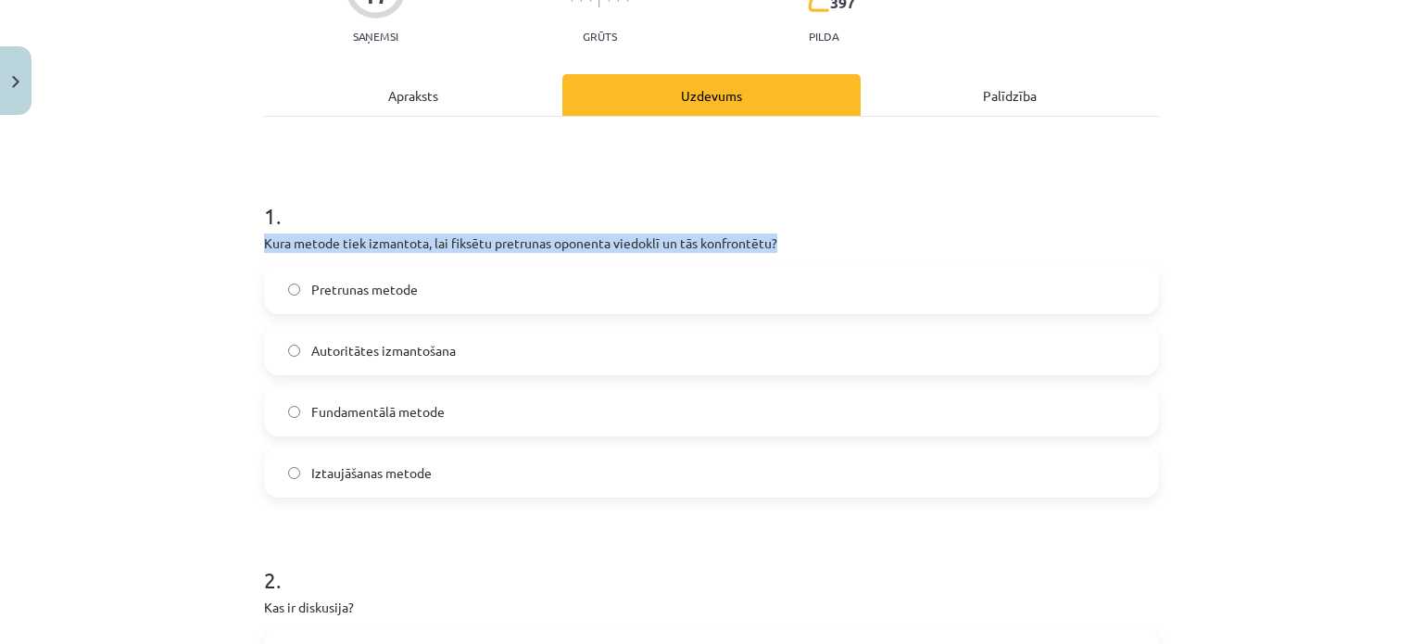
drag, startPoint x: 248, startPoint y: 239, endPoint x: 222, endPoint y: 265, distance: 36.7
click at [222, 265] on div "Mācību tēma: Latviešu valodas i - 11. klases 1. ieskaites mācību materiāls (a,b…" at bounding box center [711, 322] width 1423 height 644
click at [210, 250] on div at bounding box center [210, 250] width 0 height 0
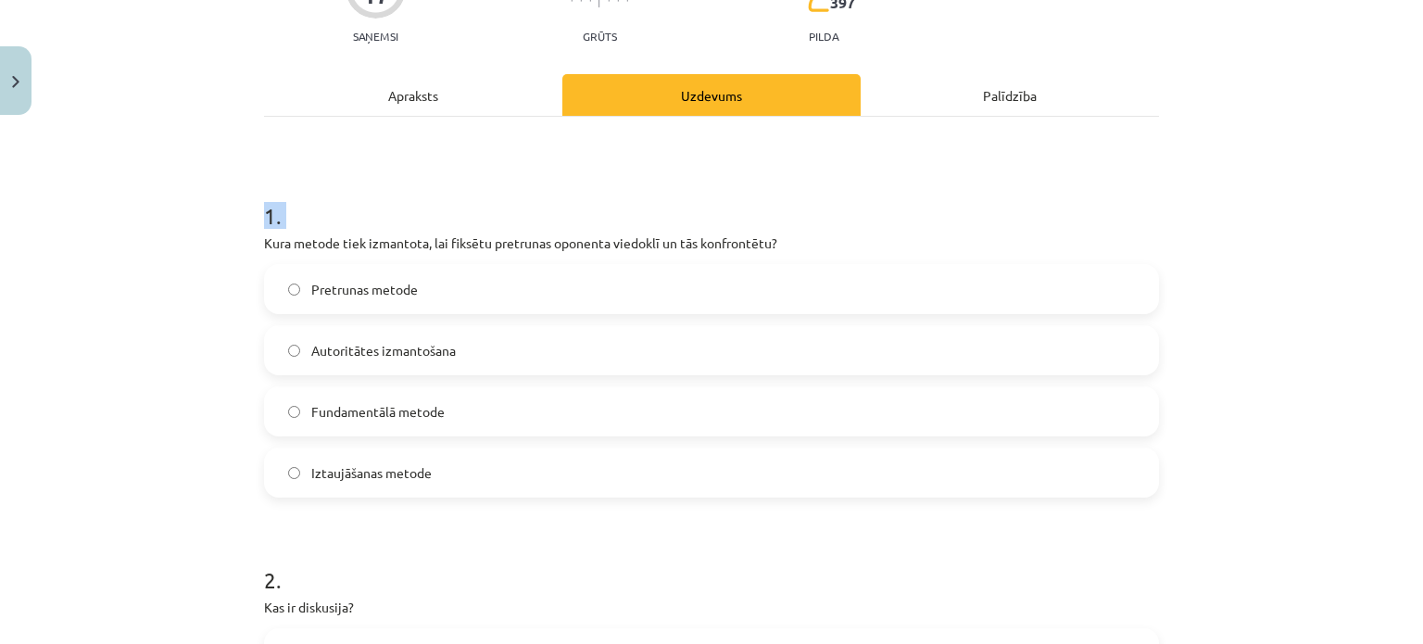
click at [208, 223] on div "Mācību tēma: Latviešu valodas i - 11. klases 1. ieskaites mācību materiāls (a,b…" at bounding box center [711, 322] width 1423 height 644
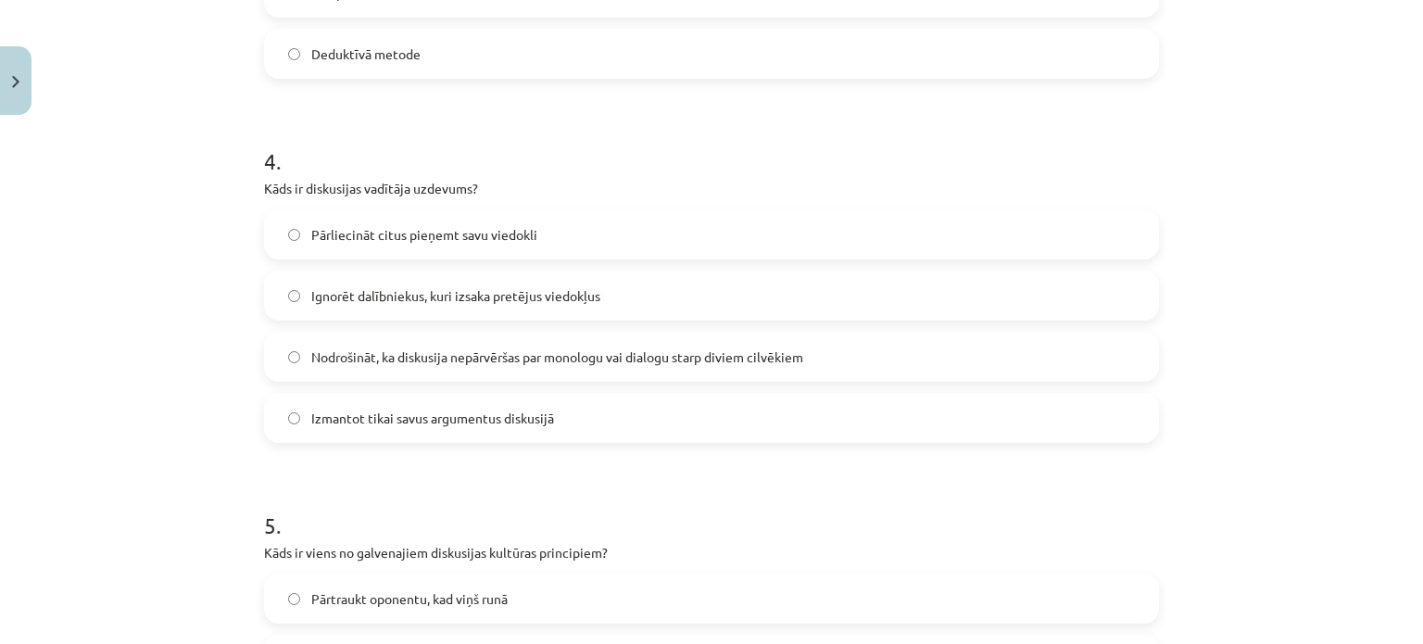
scroll to position [1723, 0]
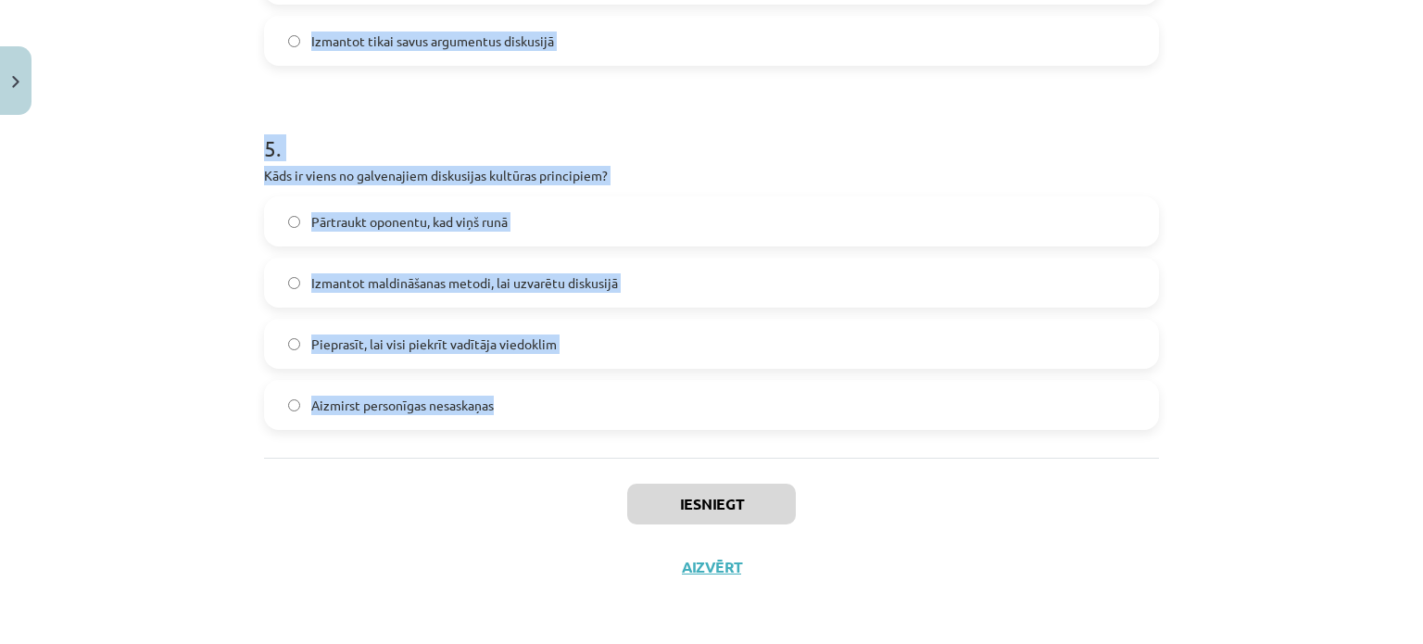
drag, startPoint x: 256, startPoint y: 211, endPoint x: 538, endPoint y: 424, distance: 354.0
copy form "1 . Kura metode tiek izmantota, lai fiksētu pretrunas oponenta viedoklī un tās …"
click at [220, 338] on div "Mācību tēma: Latviešu valodas i - 11. klases 1. ieskaites mācību materiāls (a,b…" at bounding box center [711, 322] width 1423 height 644
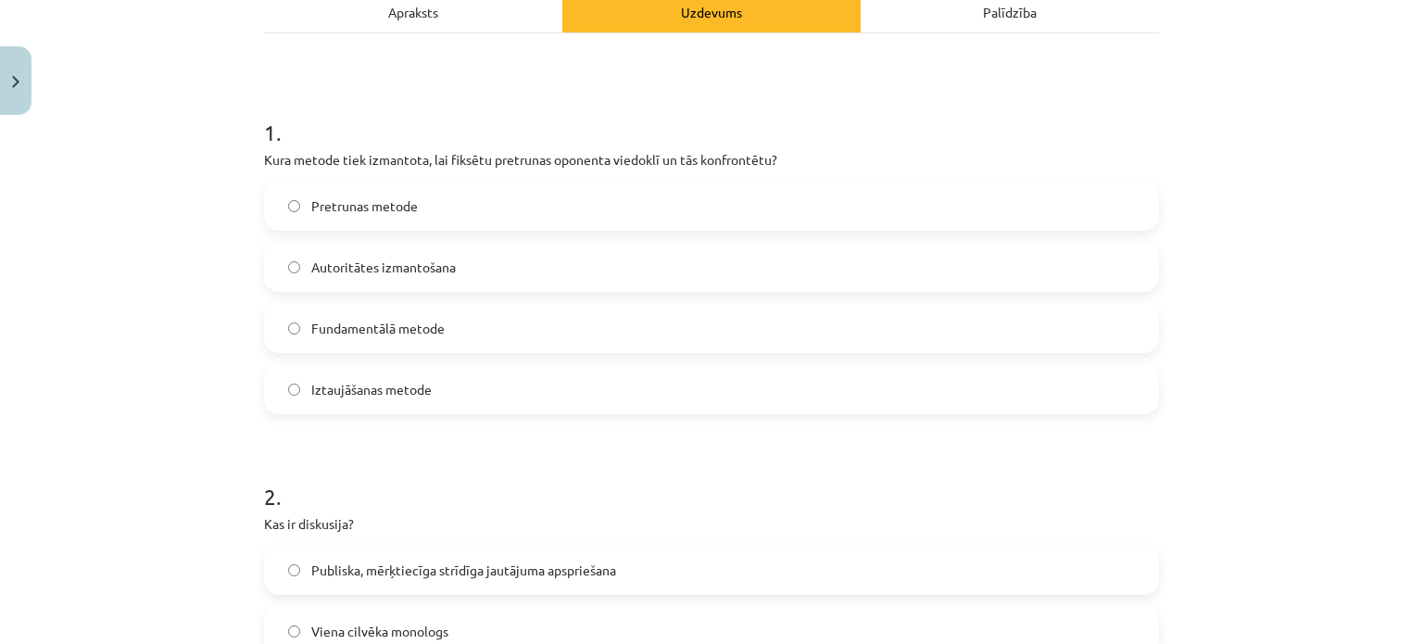
scroll to position [284, 0]
click at [315, 211] on span "Pretrunas metode" at bounding box center [364, 204] width 107 height 19
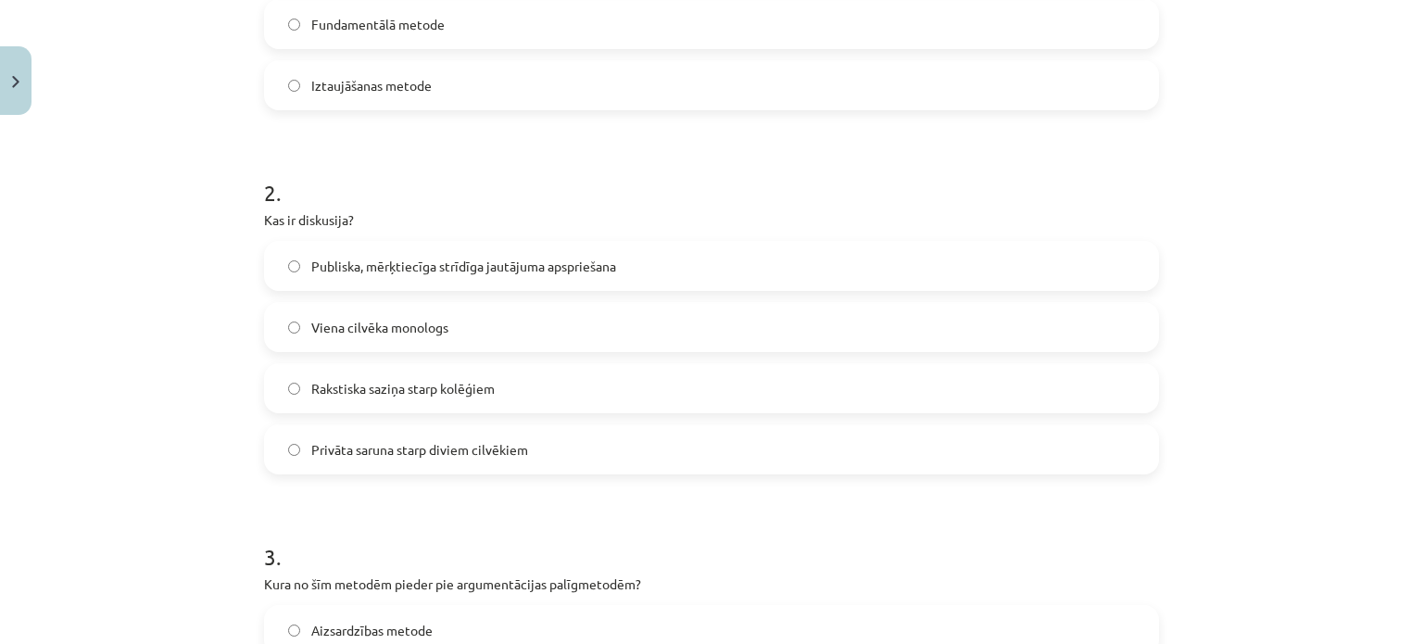
scroll to position [586, 0]
click at [393, 266] on span "Publiska, mērķtiecīga strīdīga jautājuma apspriešana" at bounding box center [463, 266] width 305 height 19
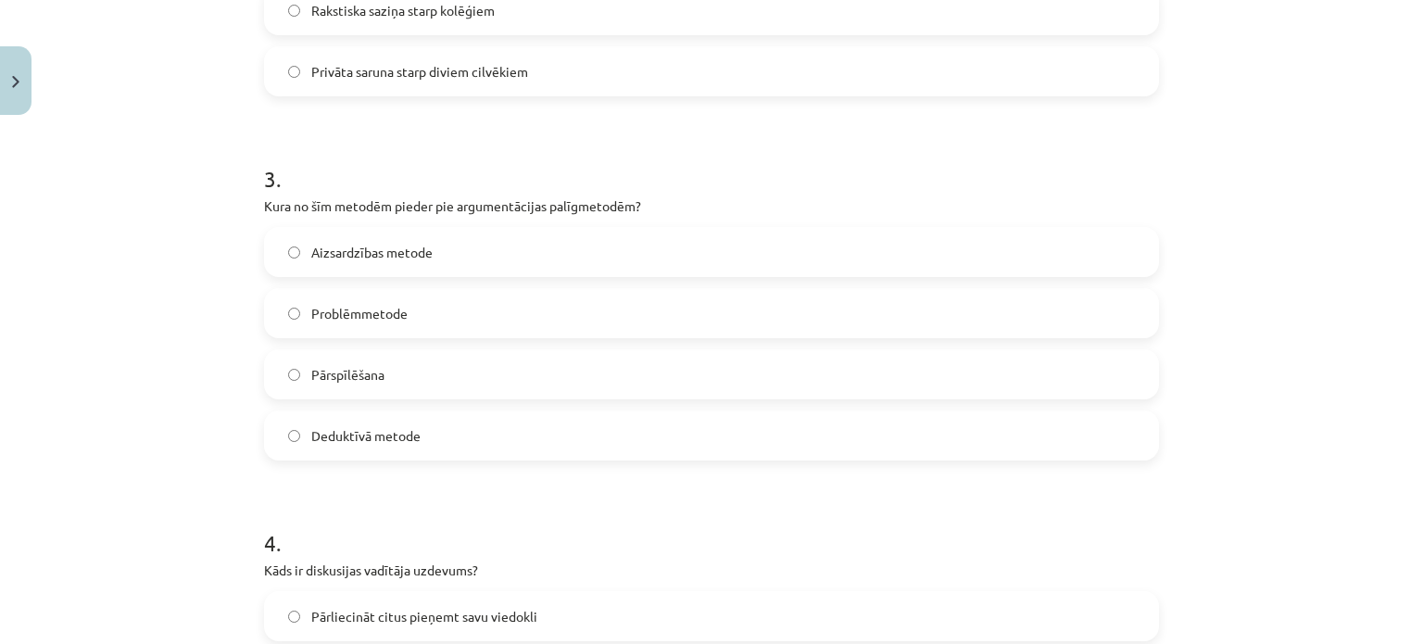
scroll to position [964, 0]
click at [378, 380] on label "Pārspīlēšana" at bounding box center [711, 374] width 891 height 46
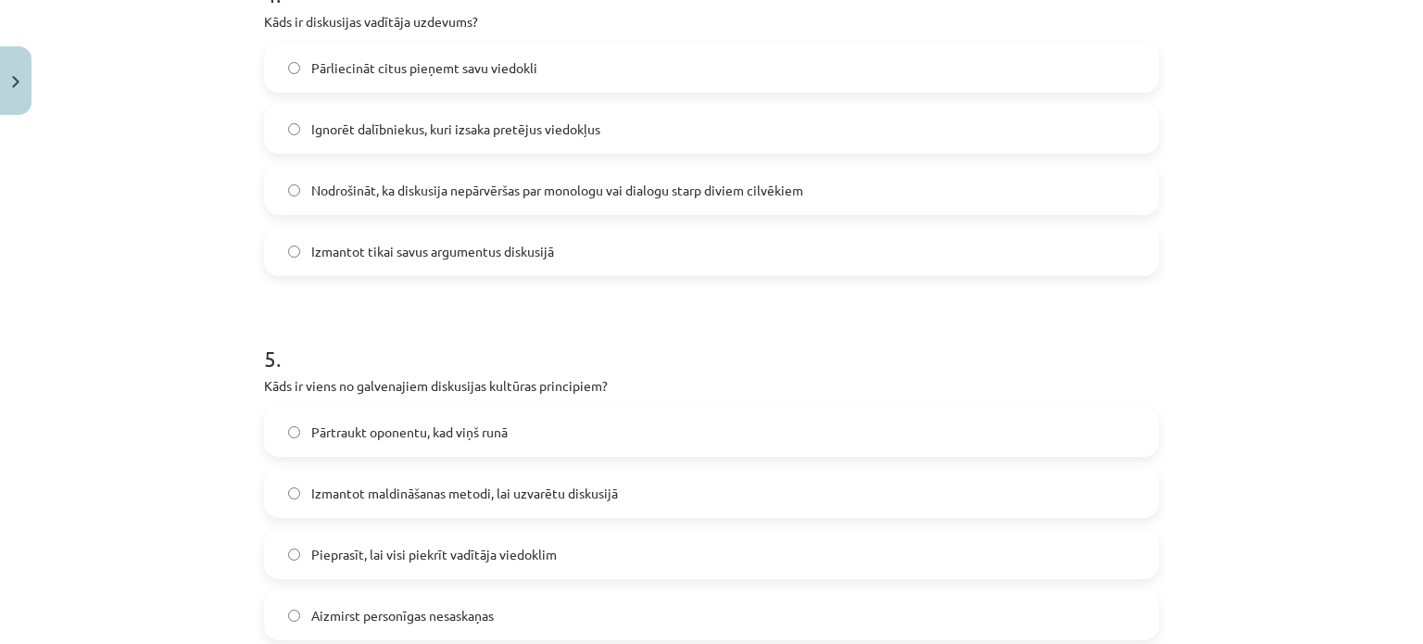
scroll to position [1492, 0]
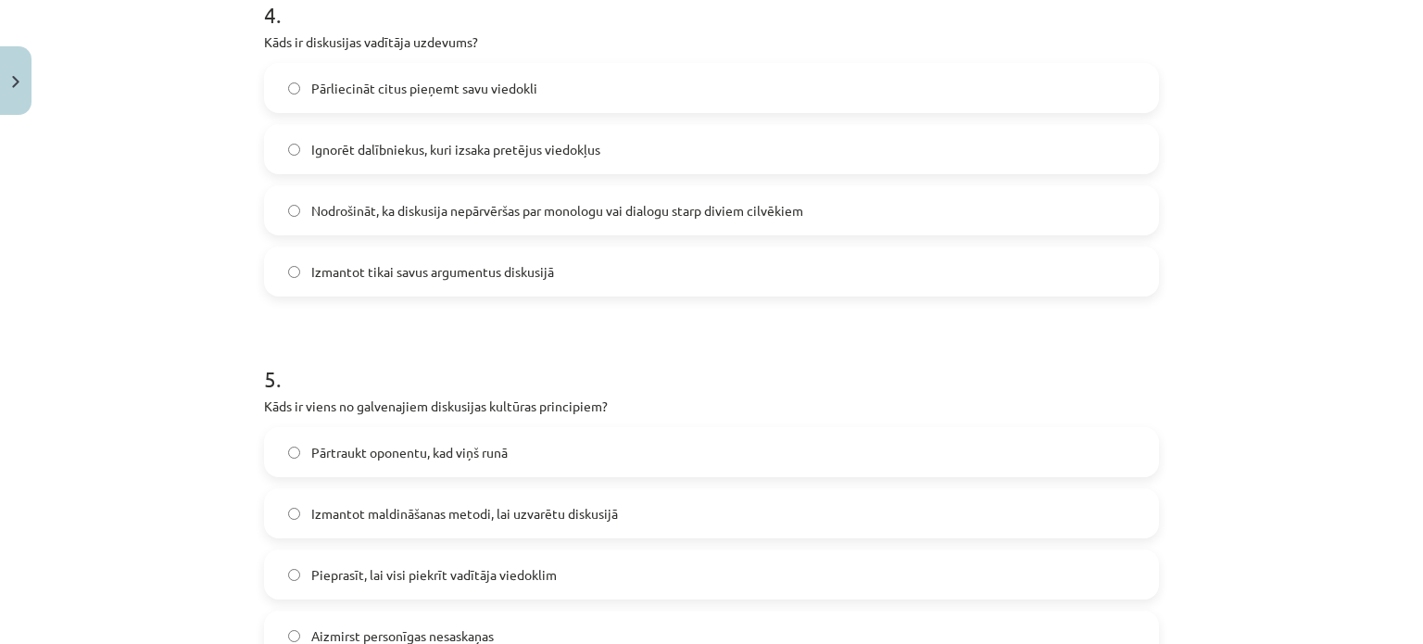
click at [302, 203] on label "Nodrošināt, ka diskusija nepārvēršas par monologu vai dialogu starp diviem cilv…" at bounding box center [711, 210] width 891 height 46
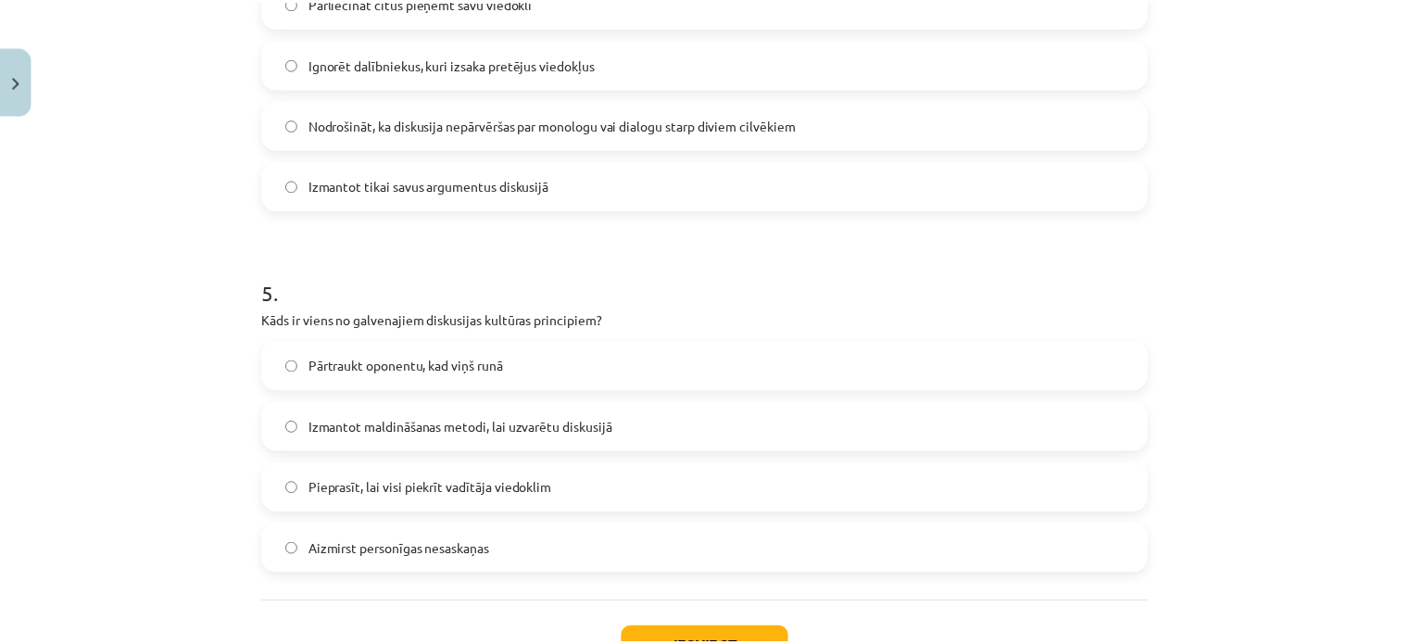
scroll to position [1723, 0]
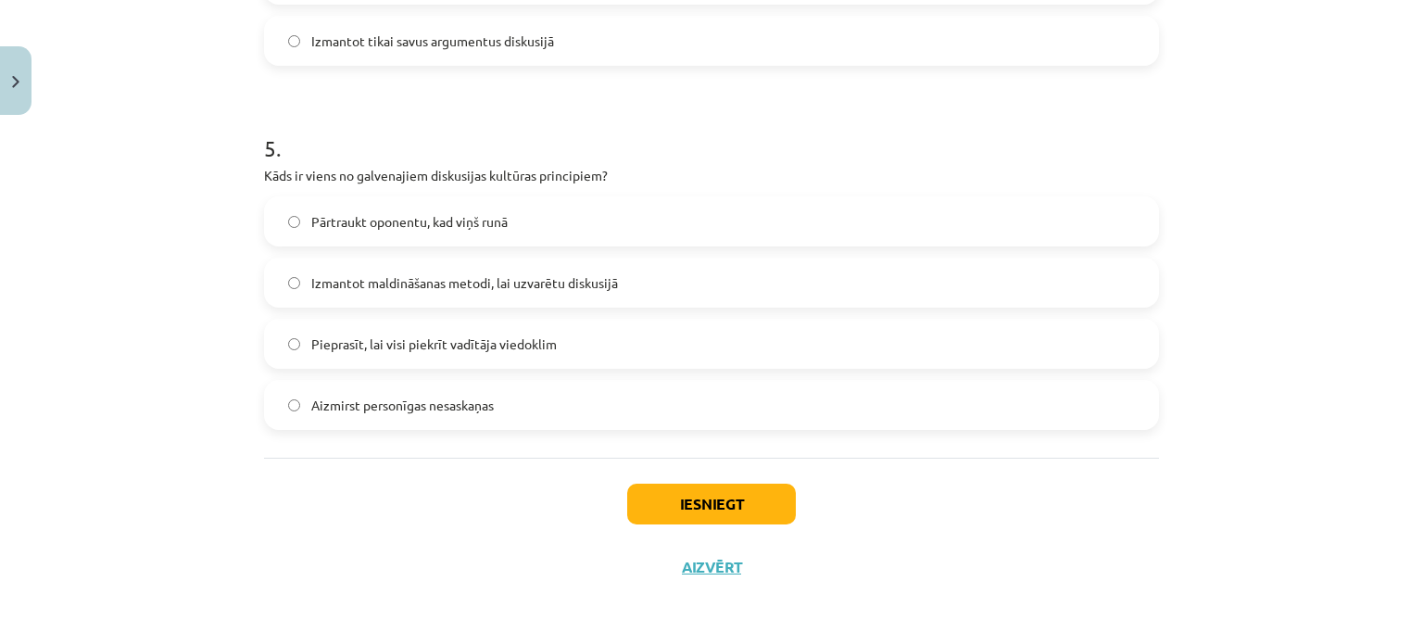
click at [377, 403] on span "Aizmirst personīgas nesaskaņas" at bounding box center [402, 405] width 183 height 19
click at [663, 502] on button "Iesniegt" at bounding box center [711, 504] width 169 height 41
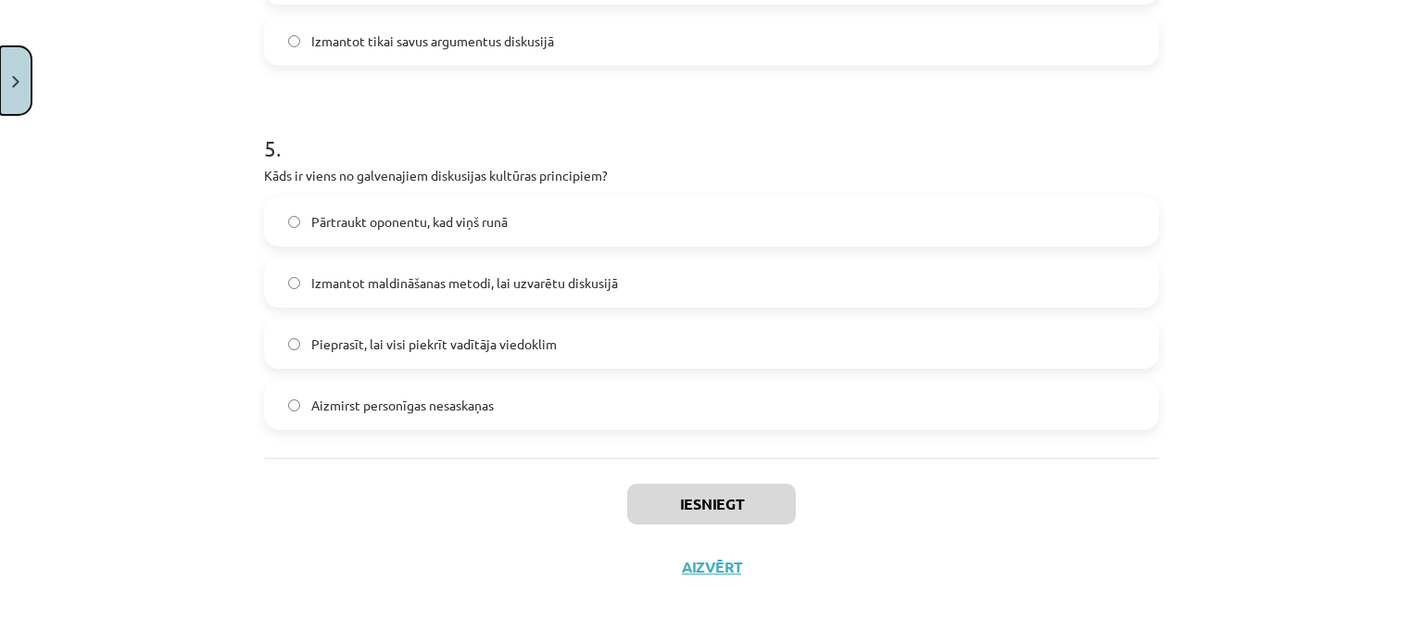
click at [18, 93] on button "Close" at bounding box center [16, 80] width 32 height 69
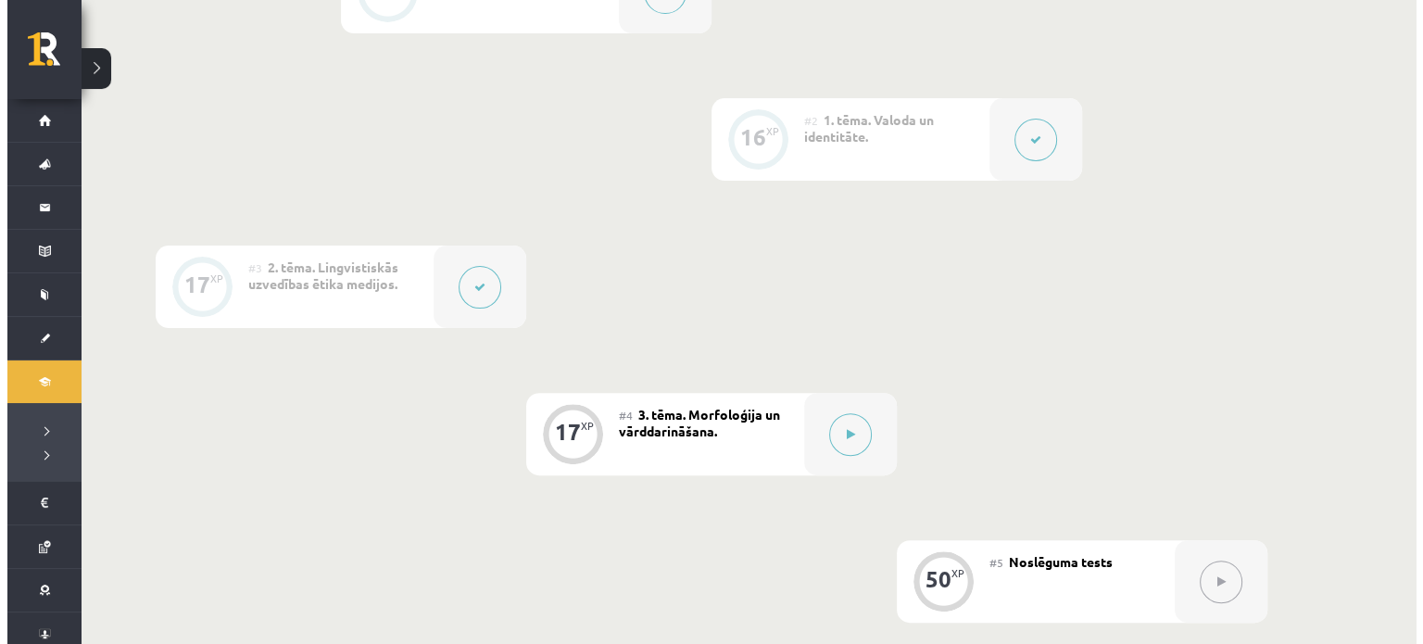
scroll to position [575, 0]
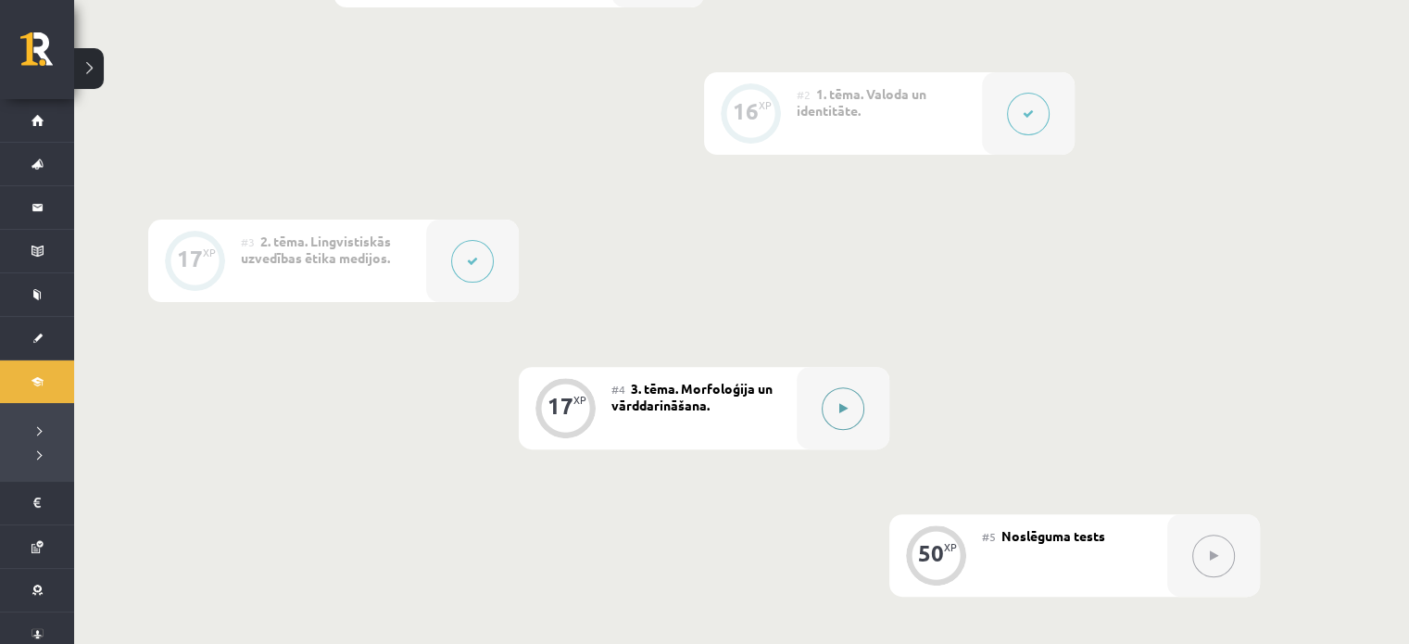
click at [830, 403] on button at bounding box center [843, 408] width 43 height 43
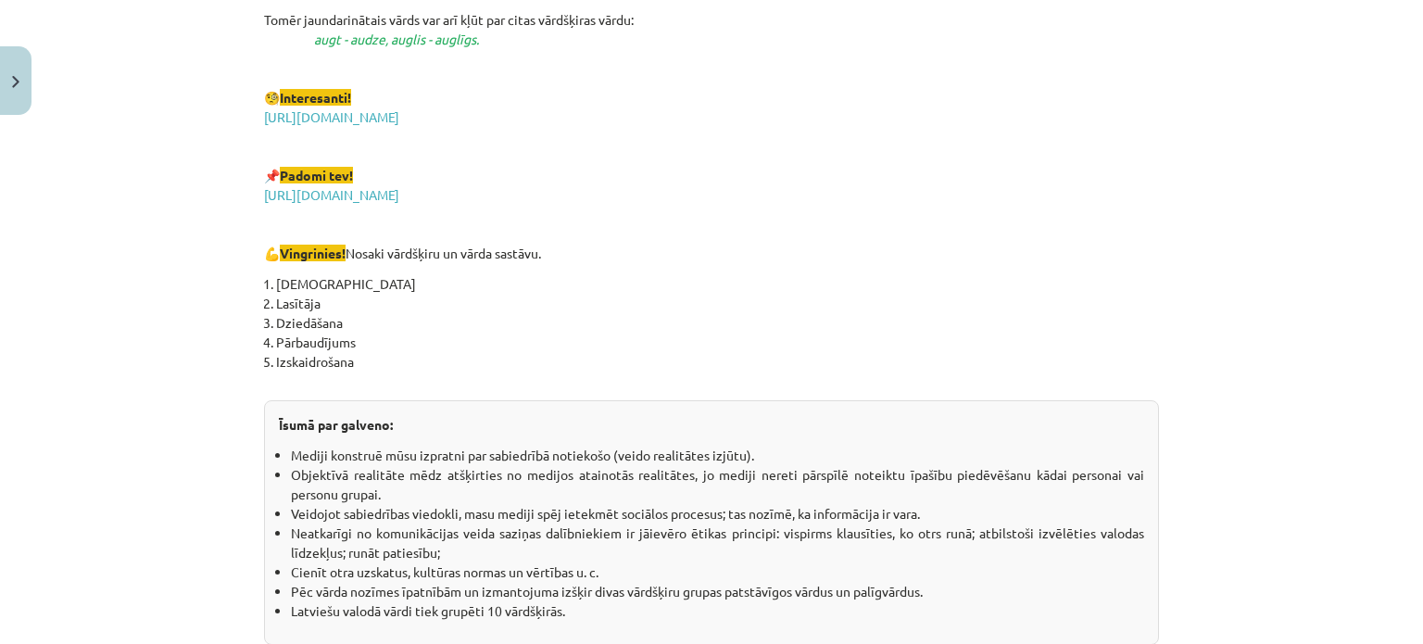
scroll to position [3314, 0]
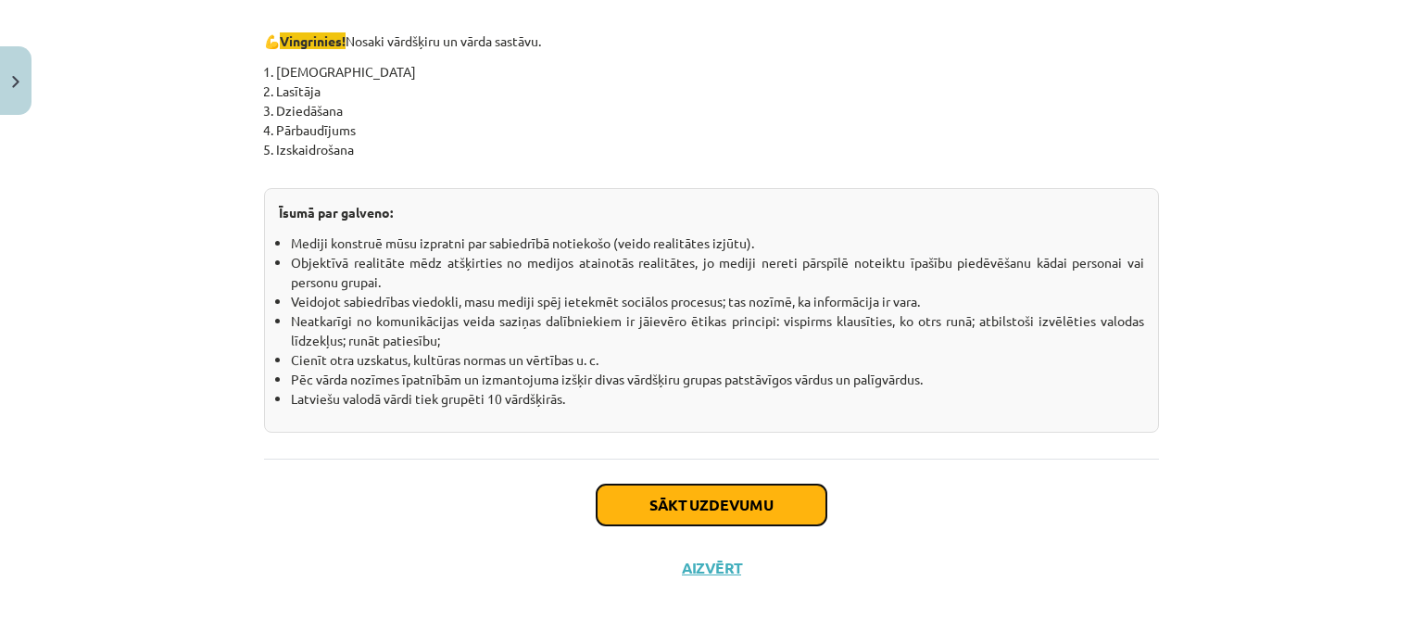
click at [746, 508] on button "Sākt uzdevumu" at bounding box center [712, 505] width 230 height 41
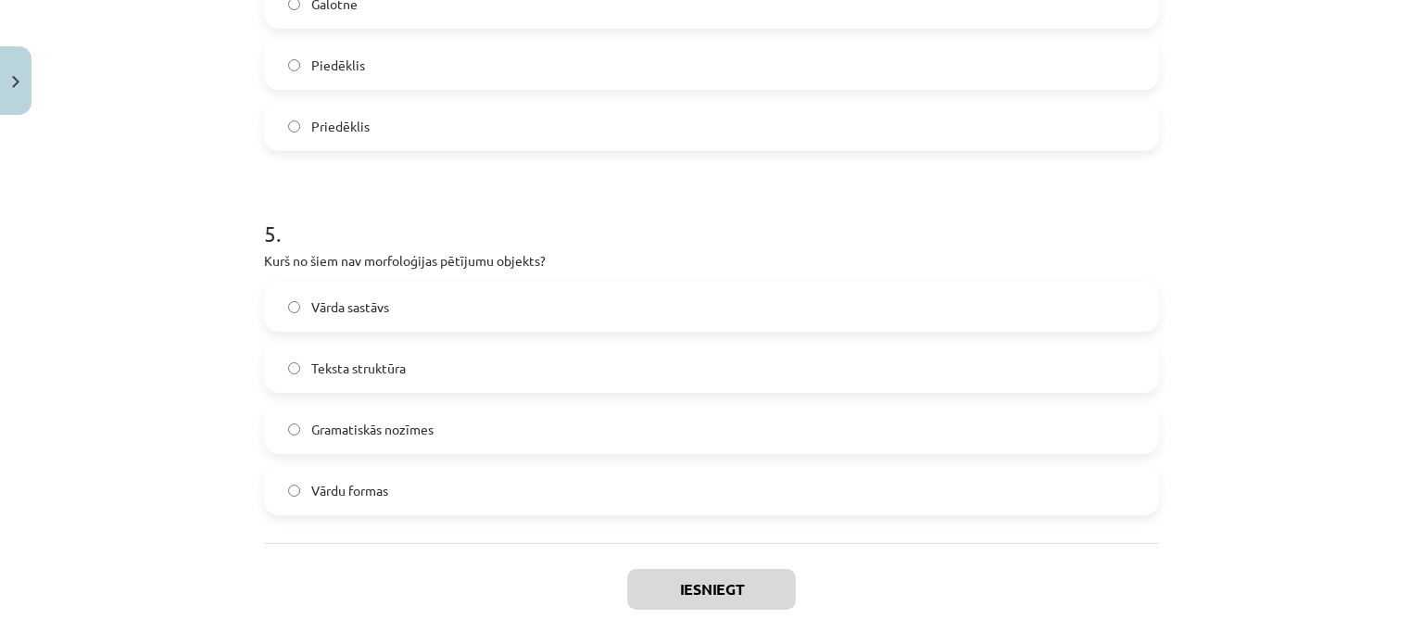
scroll to position [1723, 0]
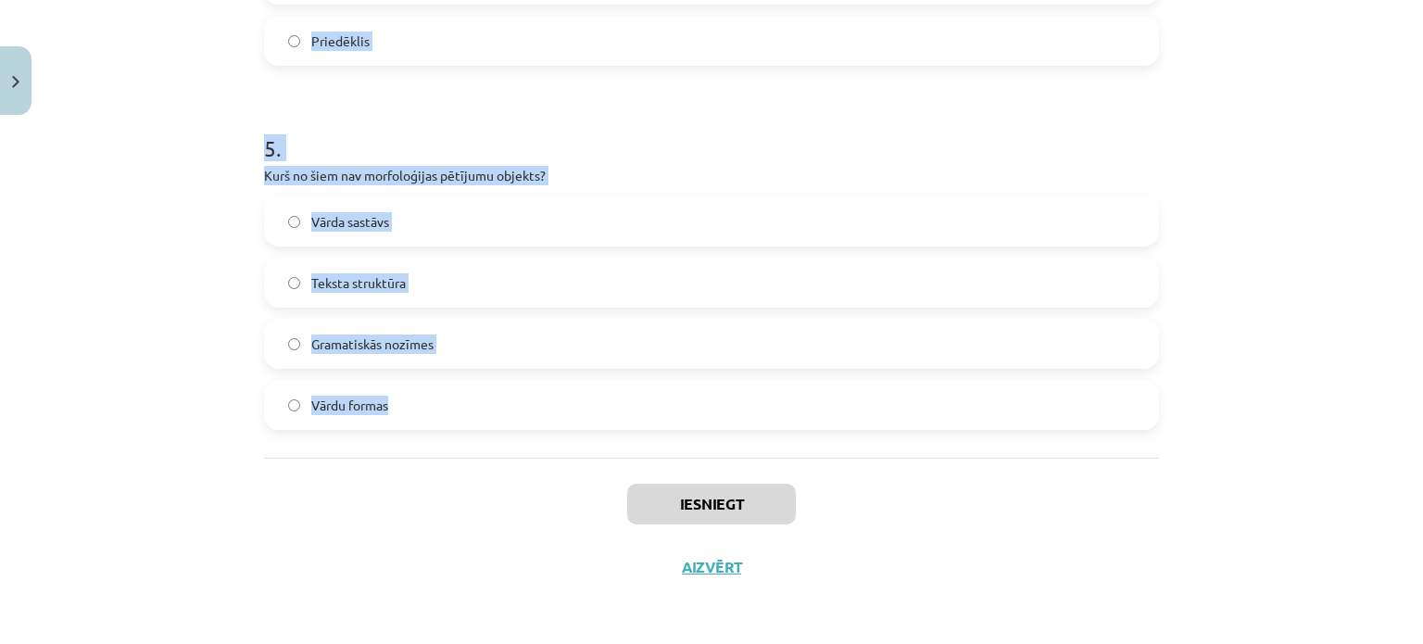
drag, startPoint x: 254, startPoint y: 139, endPoint x: 418, endPoint y: 403, distance: 310.9
copy form "1 . Kurš no šiem vārdiem ir atvasināts vārds? Zem Pārskrējiens Ūdens Māja 2 . K…"
click at [174, 246] on div "Mācību tēma: Latviešu valodas i - 11. klases 1. ieskaites mācību materiāls (a,b…" at bounding box center [711, 322] width 1423 height 644
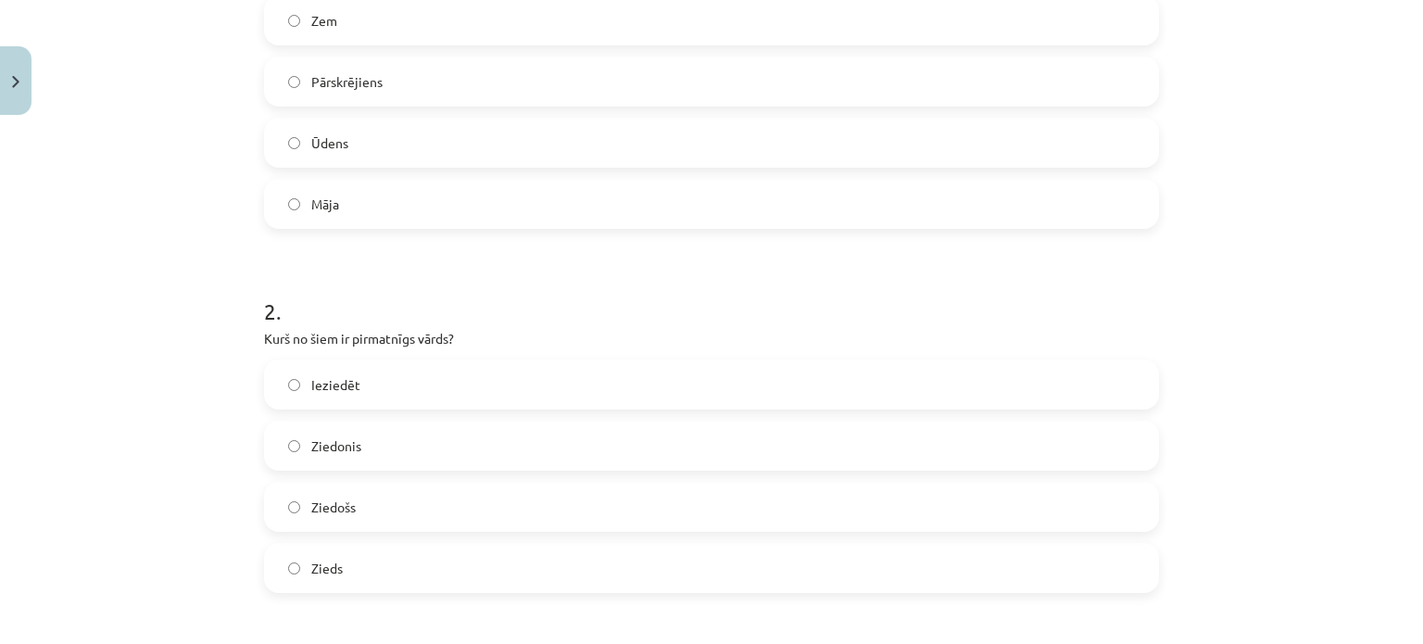
scroll to position [470, 0]
click at [376, 78] on label "Pārskrējiens" at bounding box center [711, 79] width 891 height 46
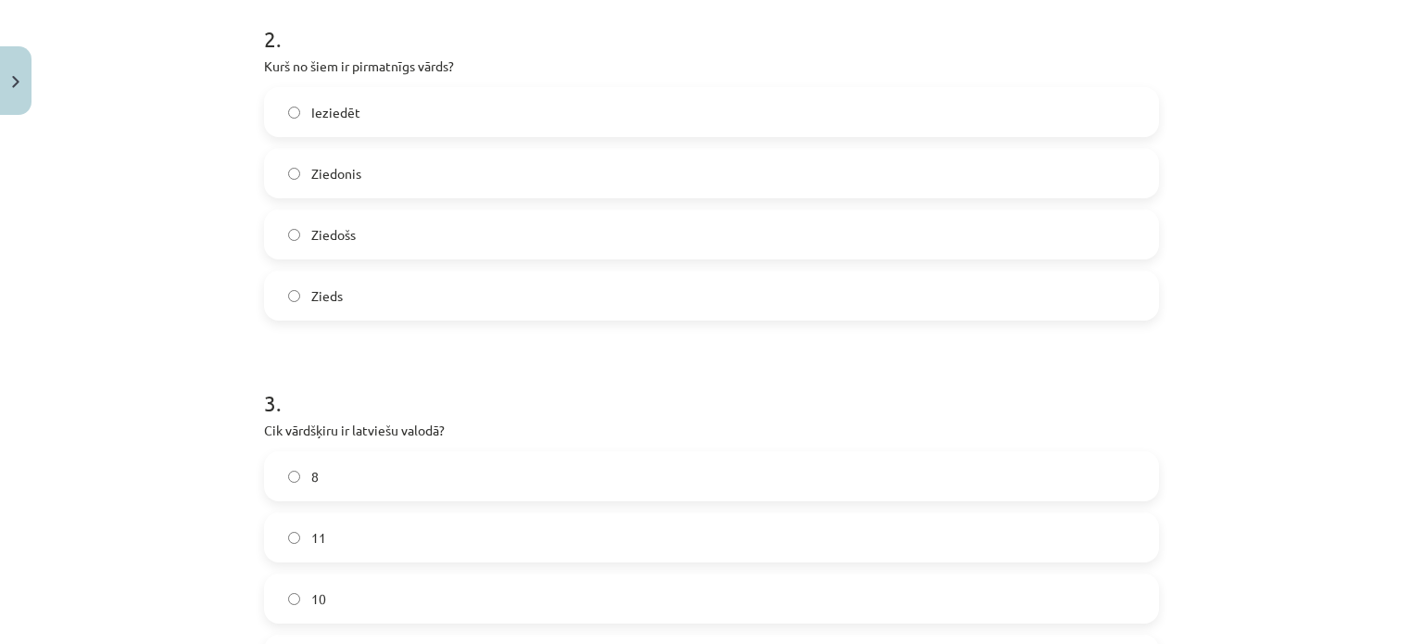
scroll to position [740, 0]
click at [322, 292] on span "Zieds" at bounding box center [327, 294] width 32 height 19
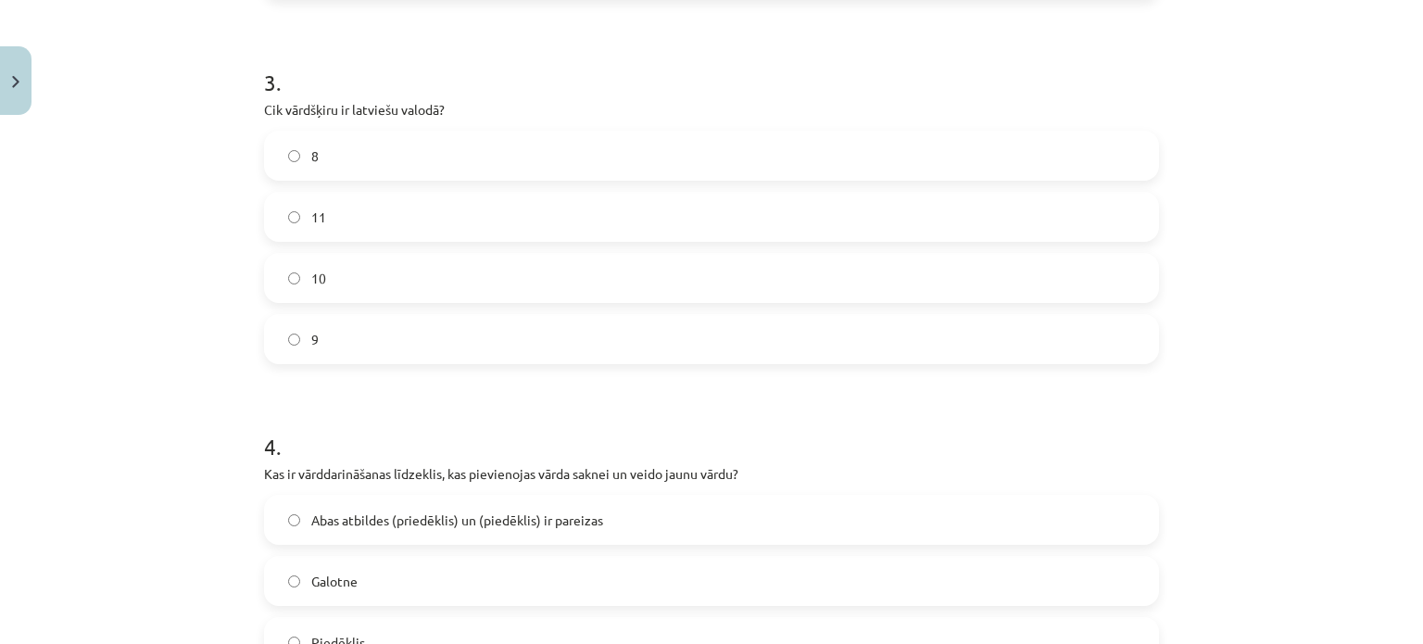
scroll to position [1063, 0]
click at [372, 279] on label "10" at bounding box center [711, 275] width 891 height 46
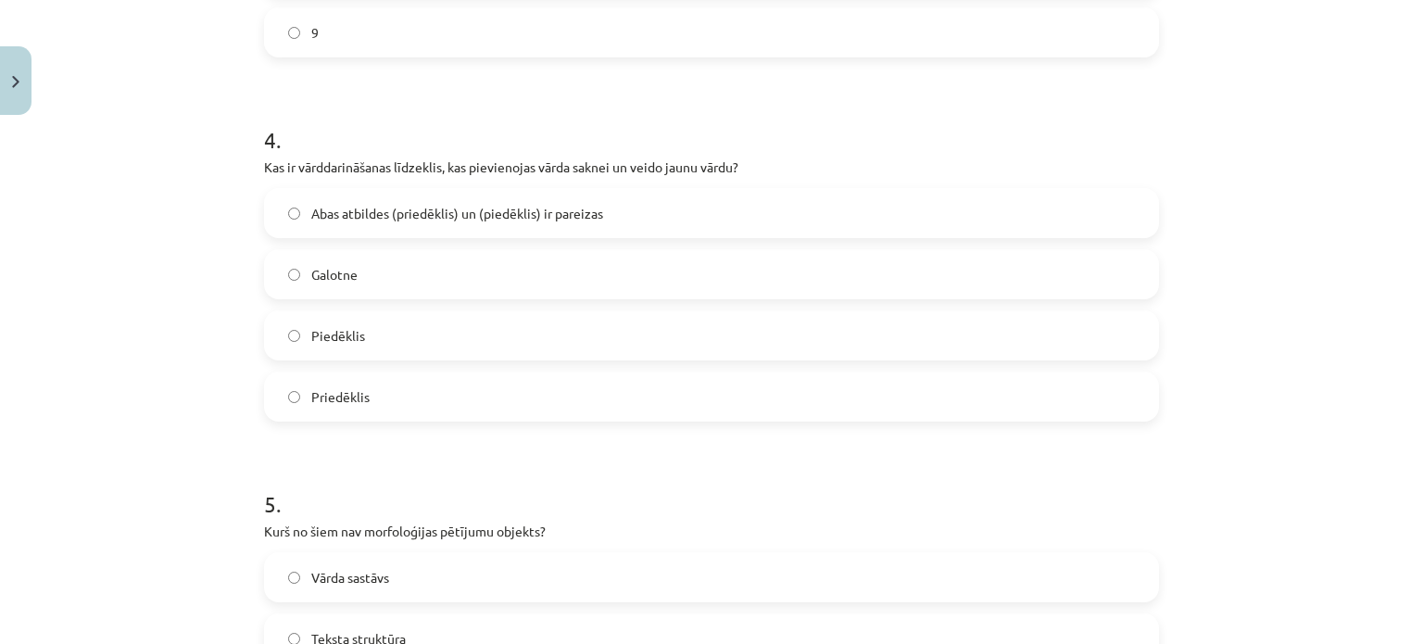
scroll to position [1368, 0]
click at [346, 197] on label "Abas atbildes (priedēklis) un (piedēklis) ir pareizas" at bounding box center [711, 212] width 891 height 46
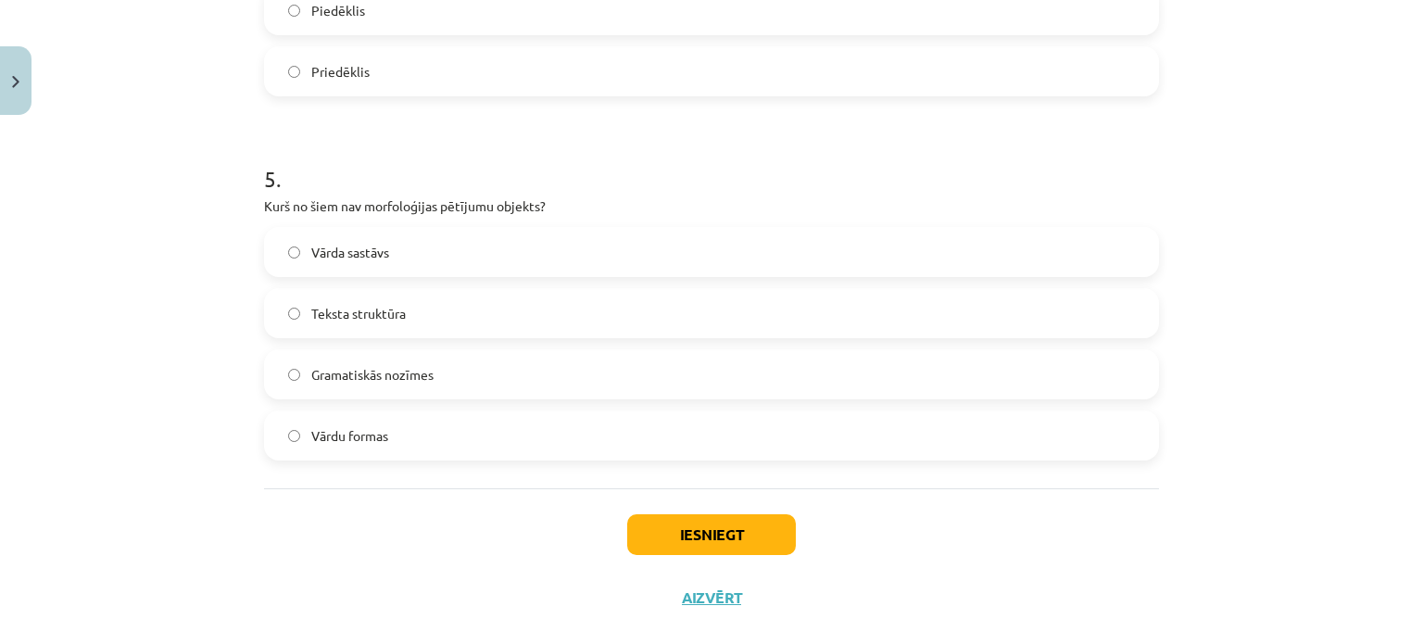
scroll to position [1693, 0]
click at [363, 314] on span "Teksta struktūra" at bounding box center [358, 312] width 95 height 19
click at [723, 525] on button "Iesniegt" at bounding box center [711, 533] width 169 height 41
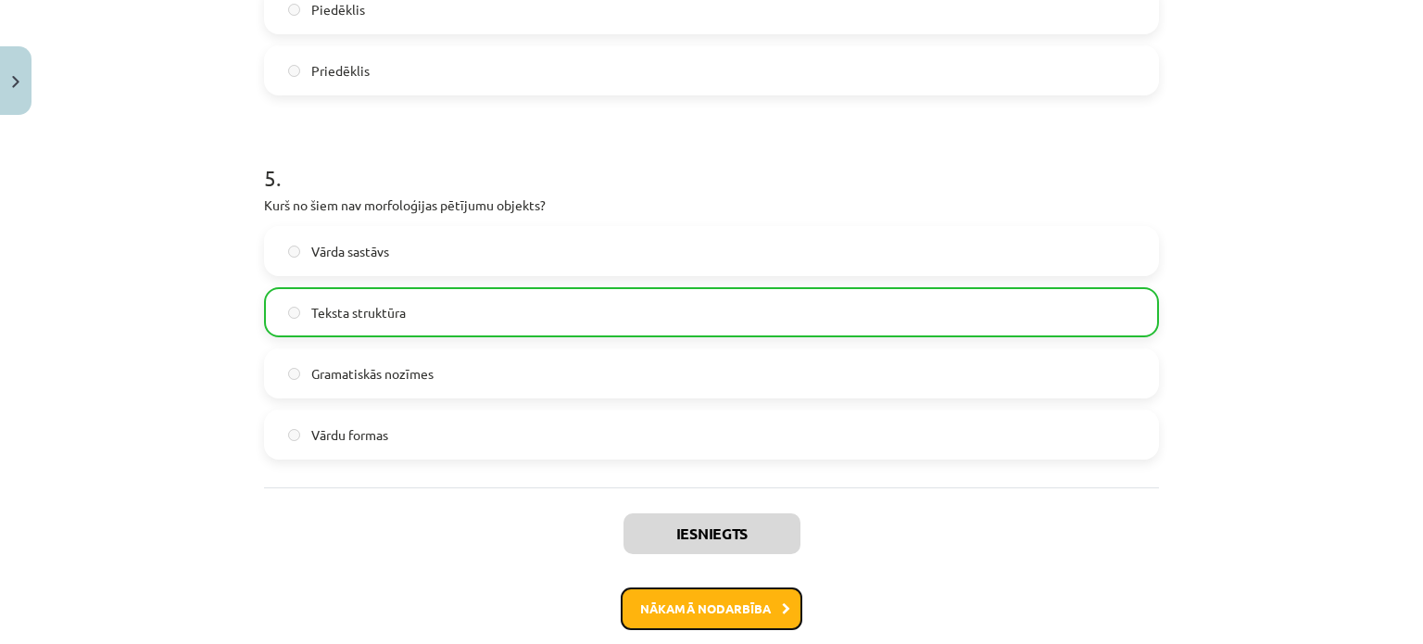
click at [701, 608] on button "Nākamā nodarbība" at bounding box center [712, 608] width 182 height 43
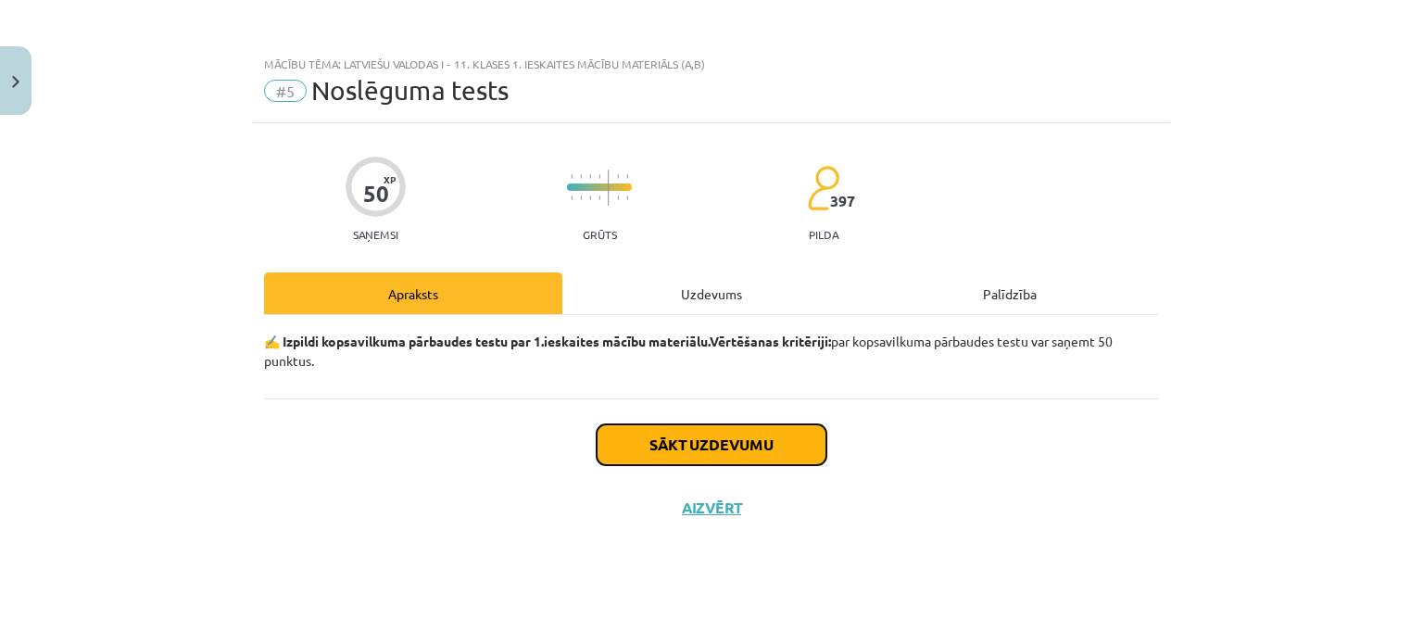
click at [666, 449] on button "Sākt uzdevumu" at bounding box center [712, 444] width 230 height 41
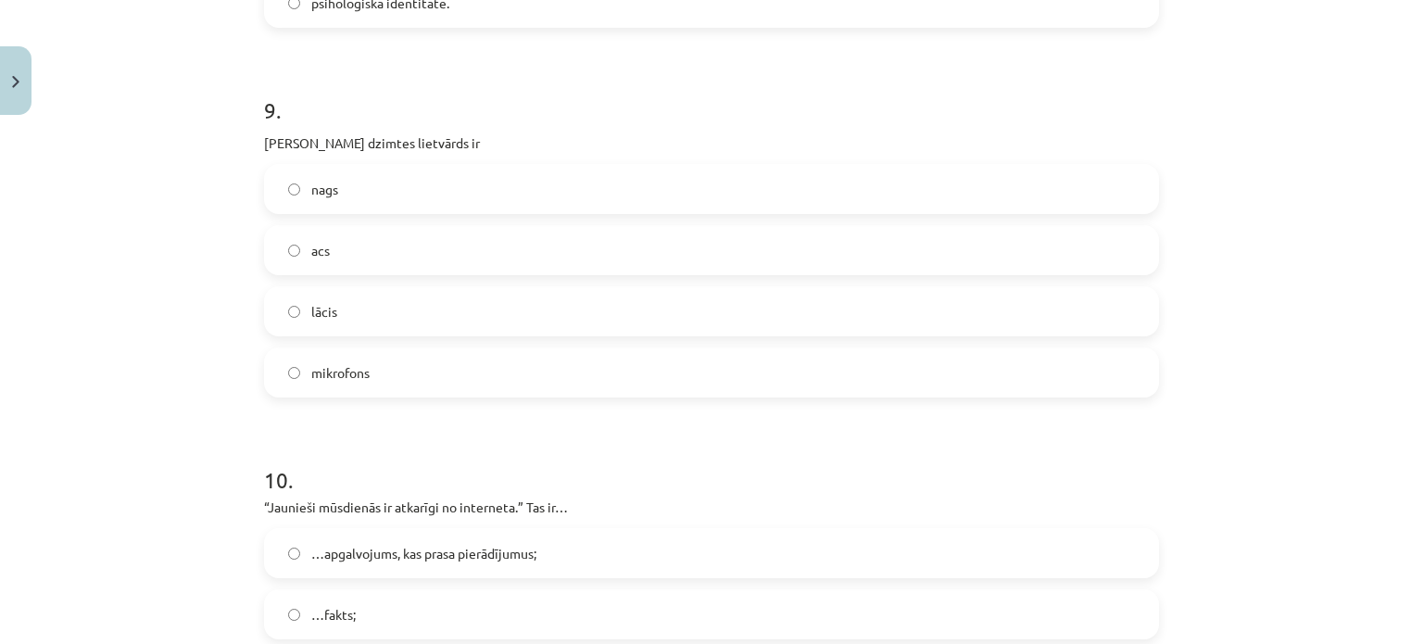
scroll to position [3254, 0]
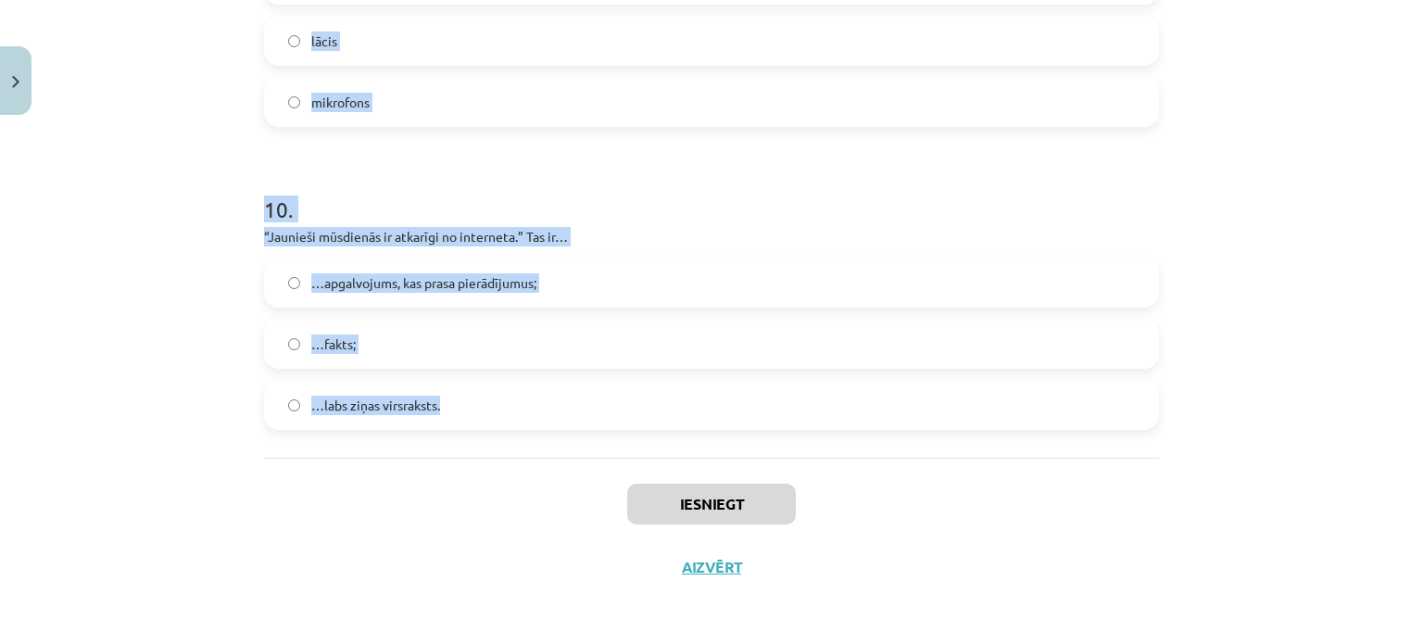
drag, startPoint x: 252, startPoint y: 35, endPoint x: 467, endPoint y: 410, distance: 431.7
click at [169, 271] on div "Mācību tēma: Latviešu valodas i - 11. klases 1. ieskaites mācību materiāls (a,b…" at bounding box center [711, 322] width 1423 height 644
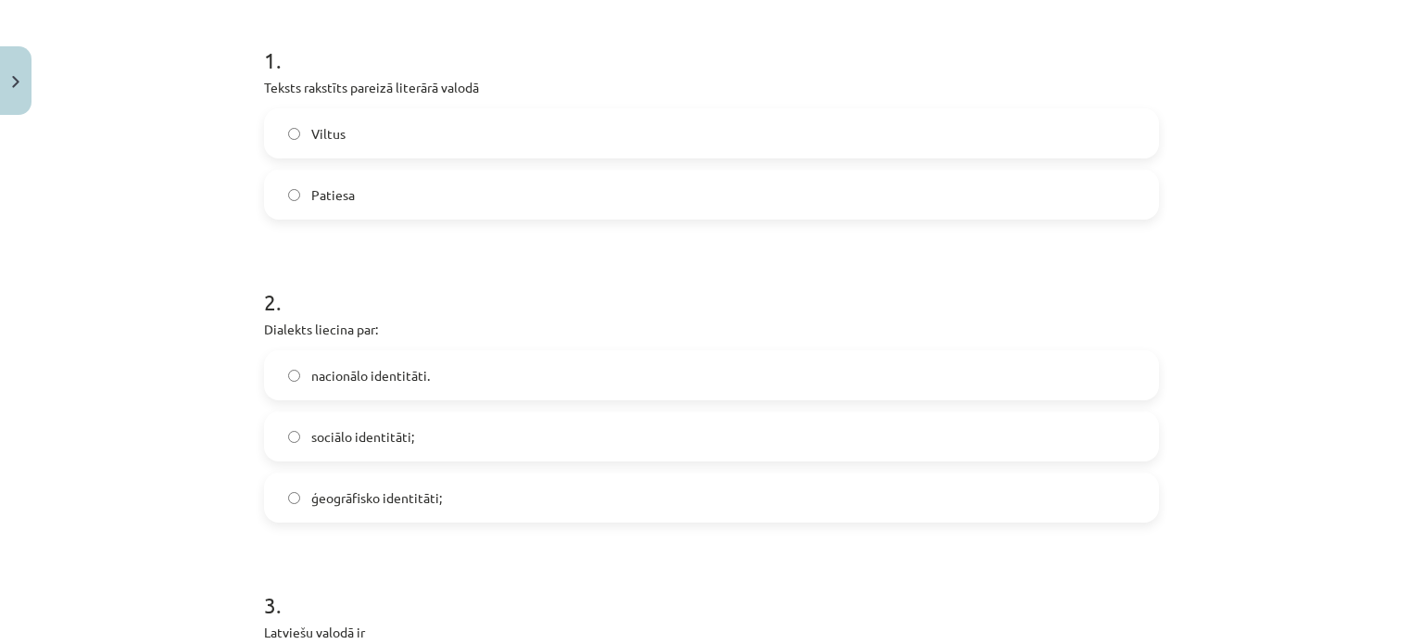
scroll to position [356, 0]
click at [359, 185] on label "Patiesa" at bounding box center [711, 193] width 891 height 46
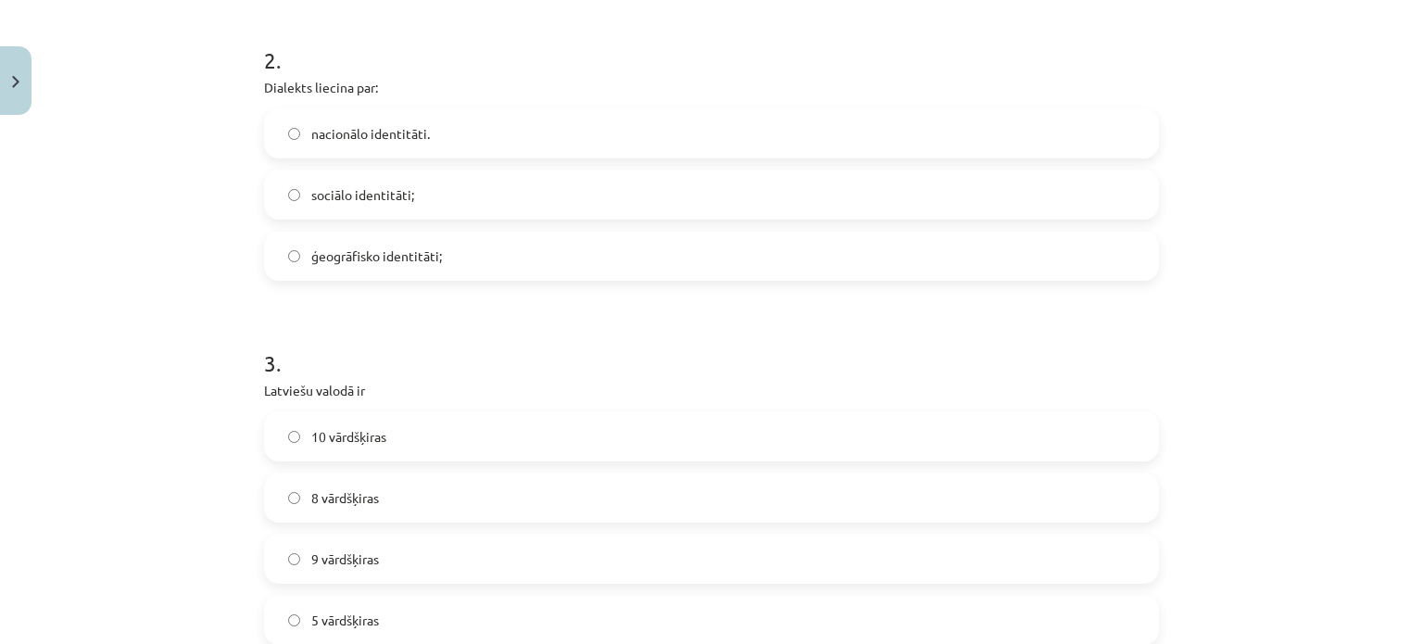
scroll to position [599, 0]
click at [408, 244] on span "ģeogrāfisko identitāti;" at bounding box center [376, 253] width 131 height 19
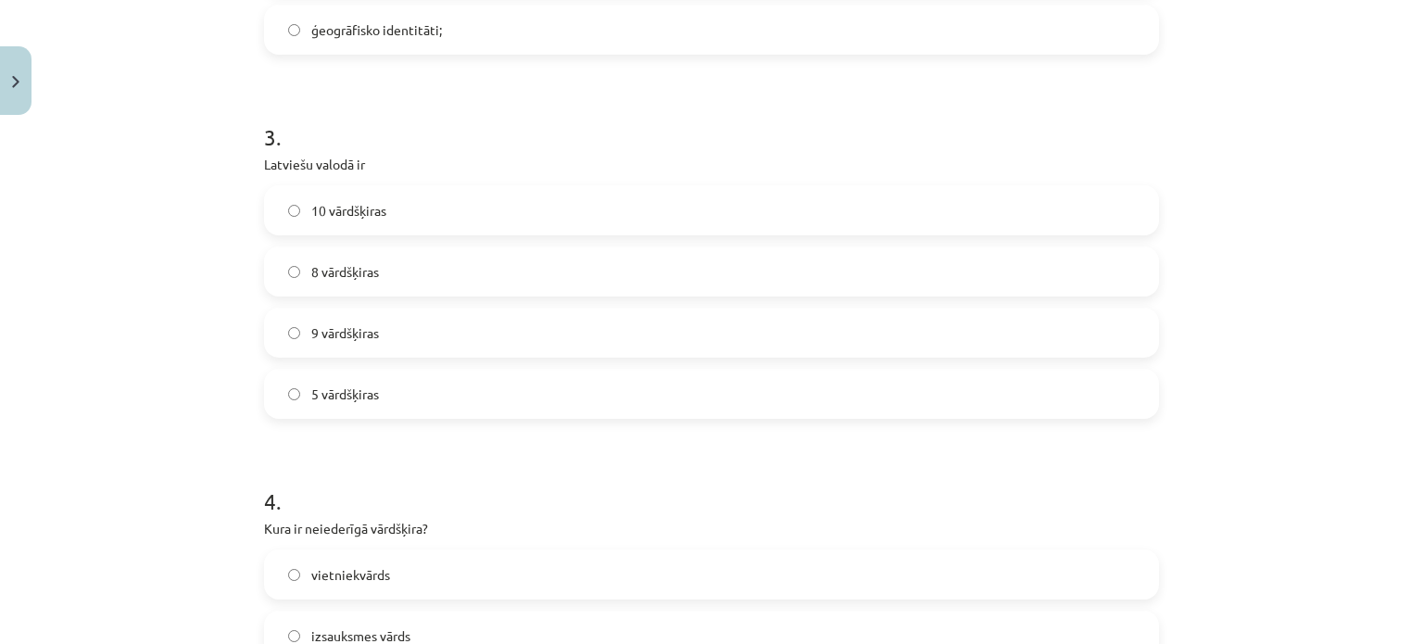
scroll to position [841, 0]
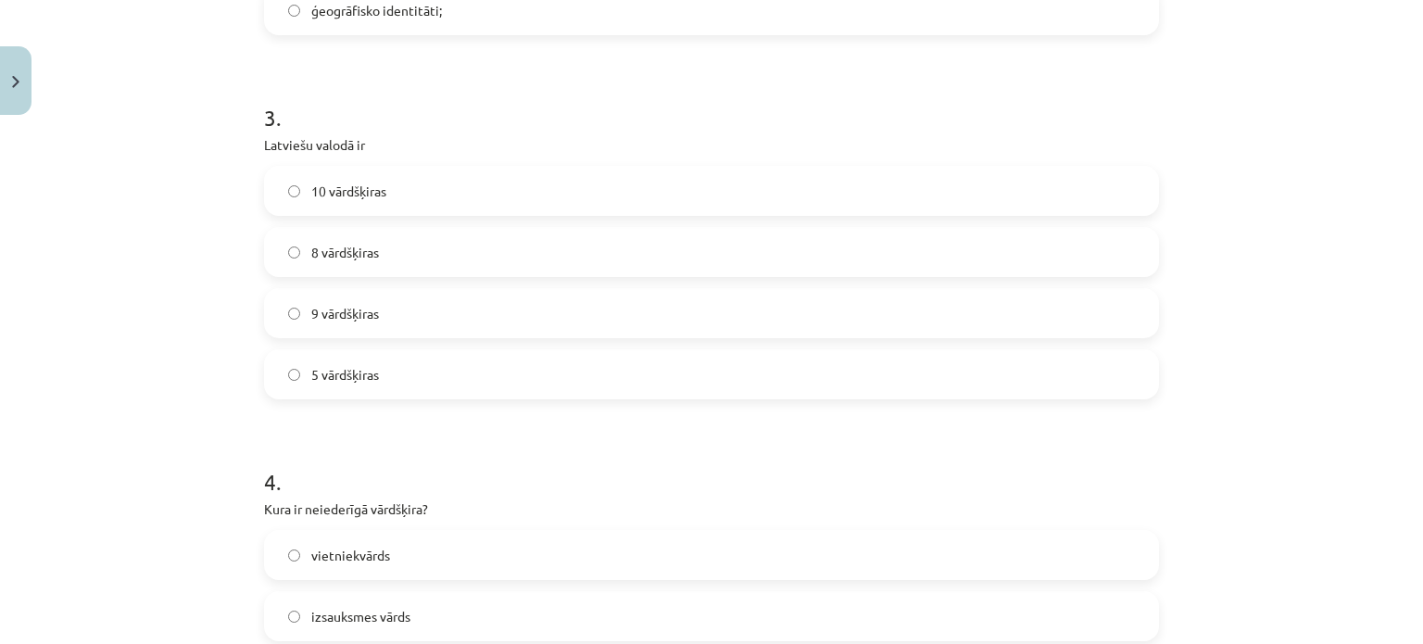
click at [345, 184] on span "10 vārdšķiras" at bounding box center [348, 191] width 75 height 19
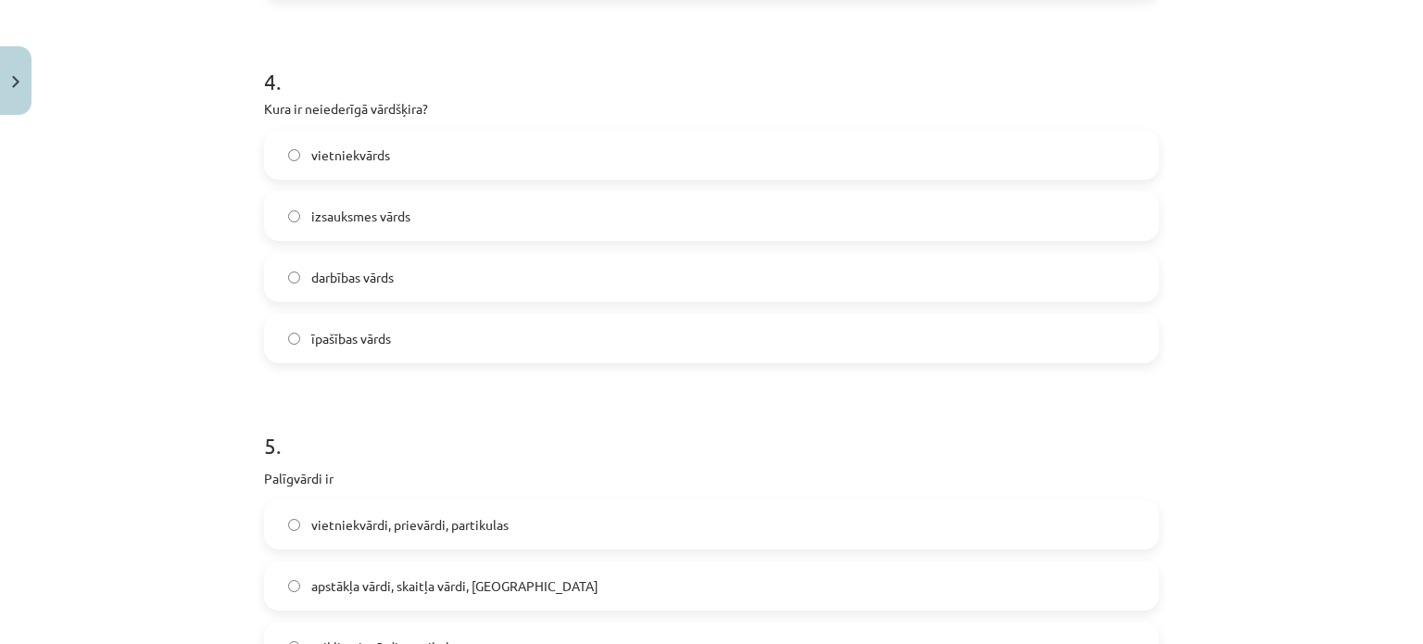
scroll to position [1244, 0]
click at [311, 209] on span "izsauksmes vārds" at bounding box center [360, 214] width 99 height 19
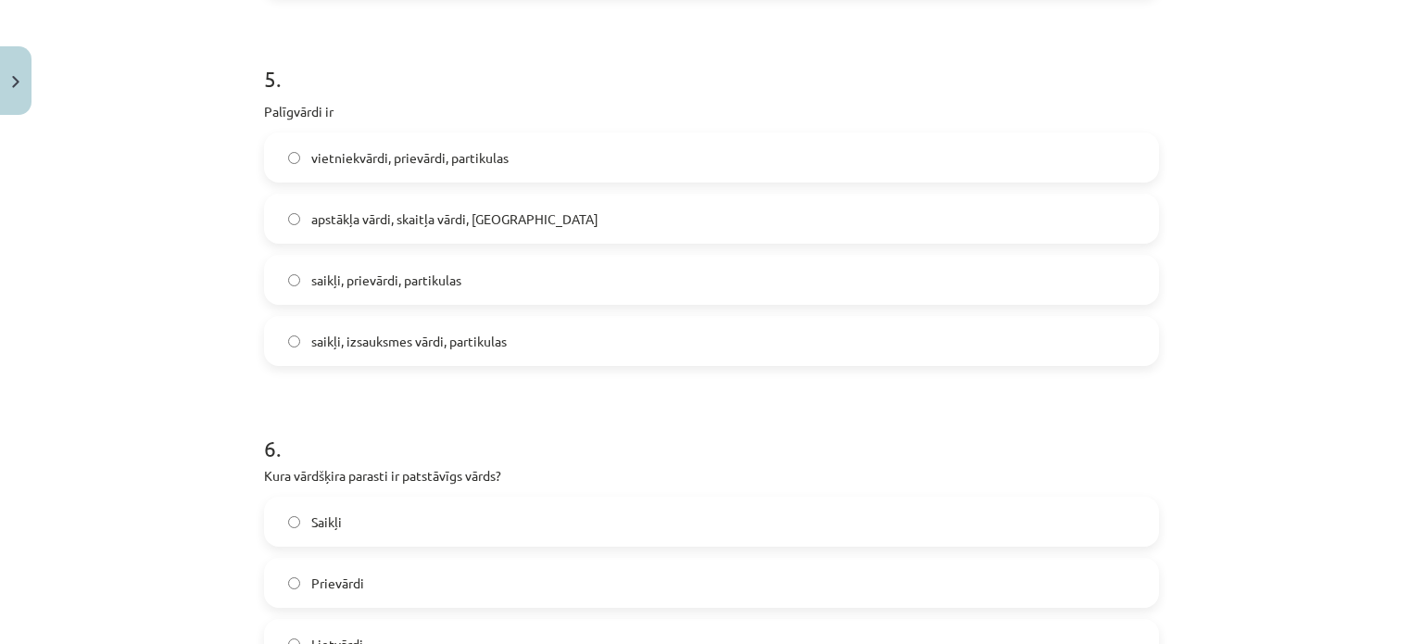
scroll to position [1601, 0]
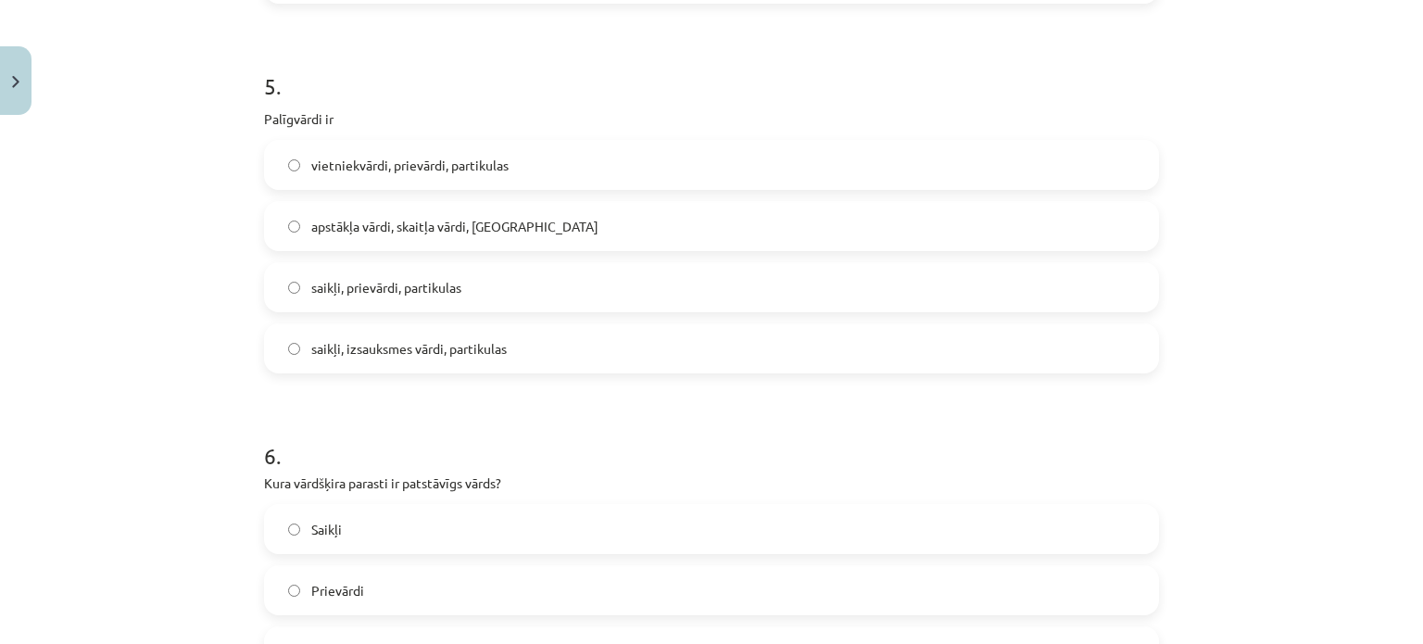
click at [370, 286] on span "saikļi, prievārdi, partikulas" at bounding box center [386, 287] width 150 height 19
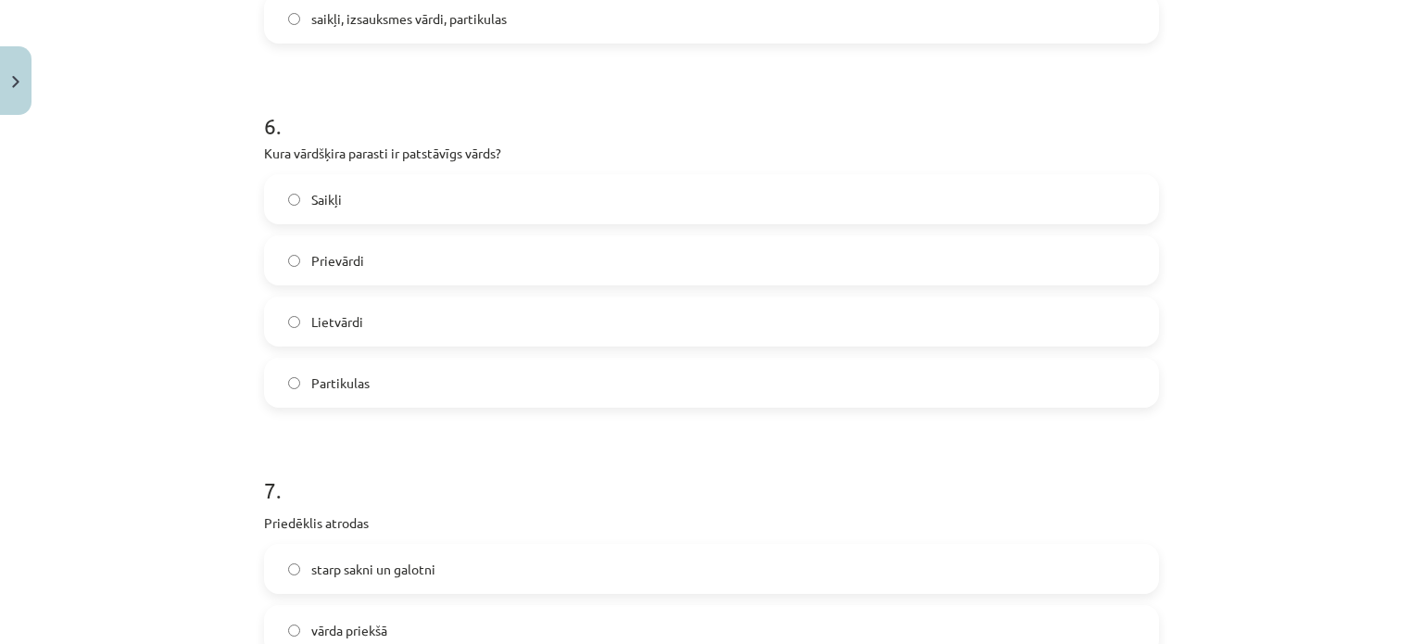
scroll to position [1935, 0]
click at [358, 322] on label "Lietvārdi" at bounding box center [711, 318] width 891 height 46
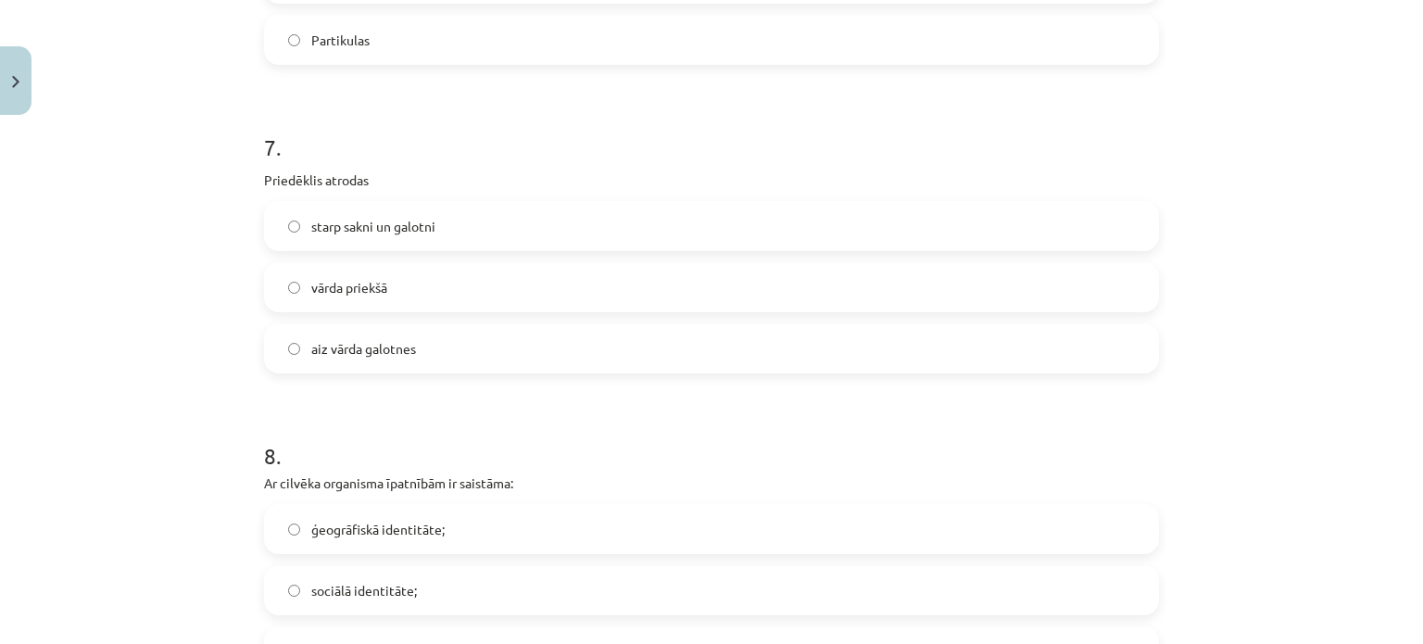
scroll to position [2275, 0]
click at [344, 282] on span "vārda priekšā" at bounding box center [349, 286] width 76 height 19
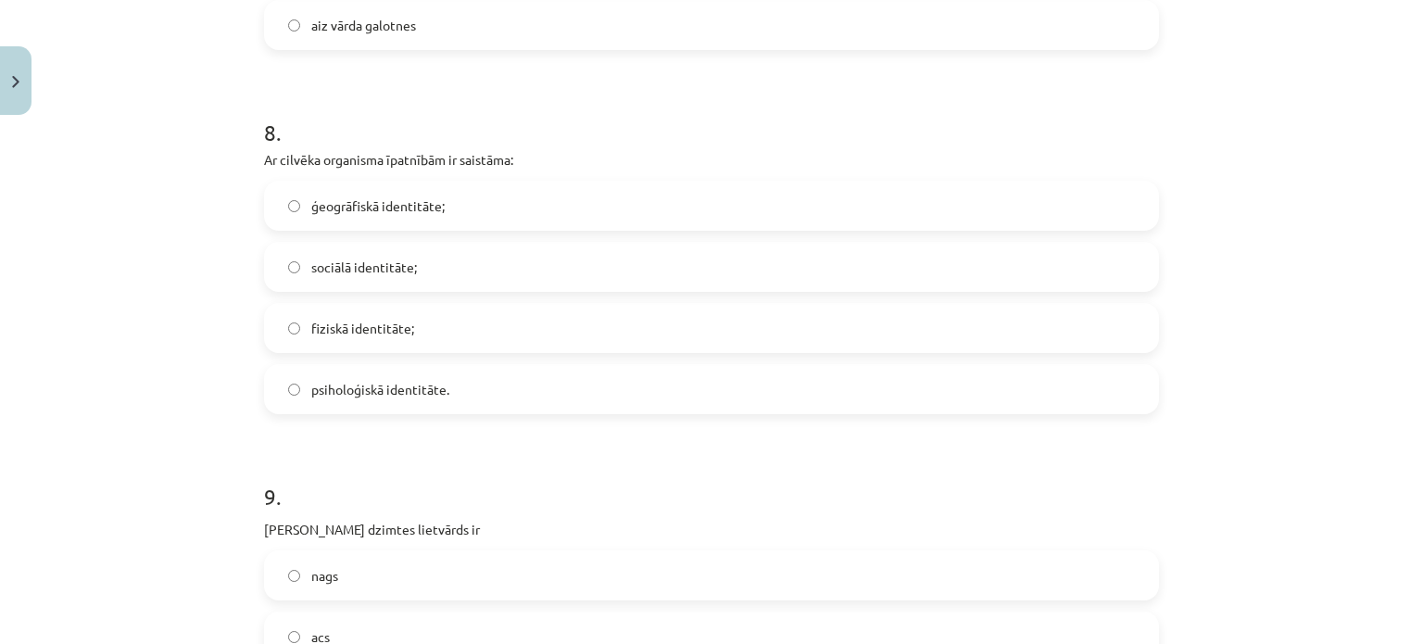
scroll to position [2598, 0]
click at [347, 318] on span "fiziskā identitāte;" at bounding box center [362, 327] width 103 height 19
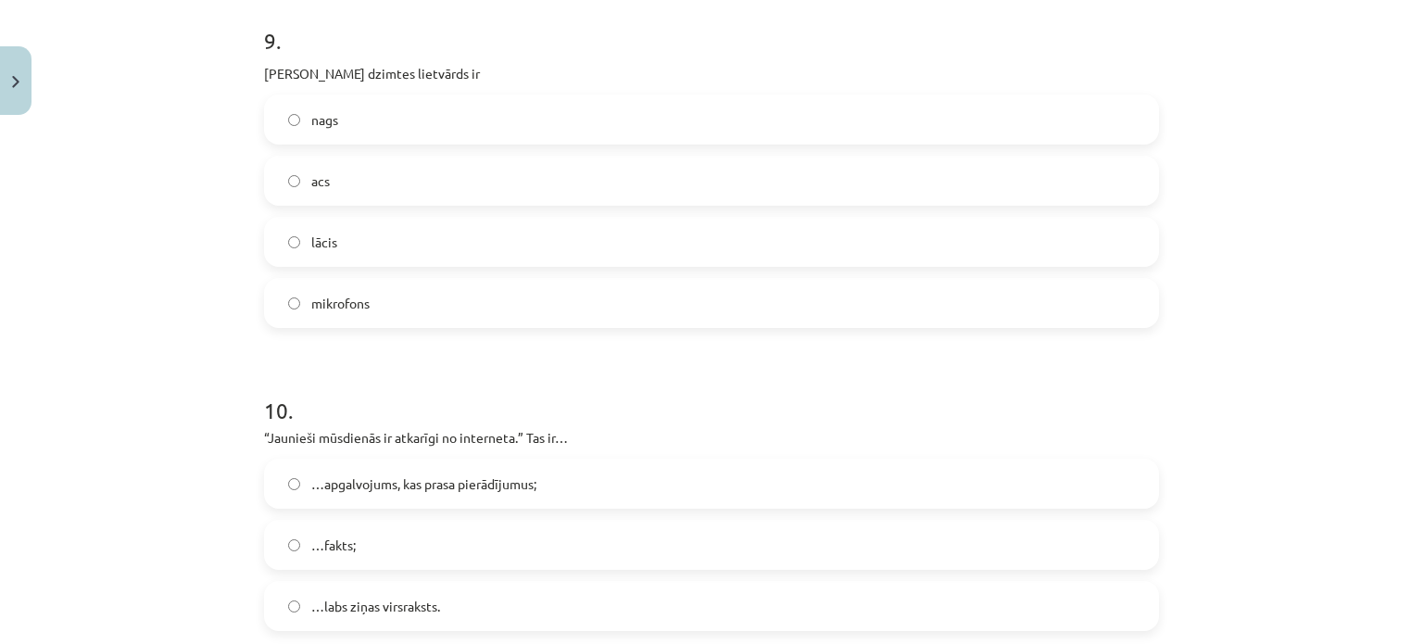
scroll to position [3054, 0]
click at [370, 183] on label "acs" at bounding box center [711, 180] width 891 height 46
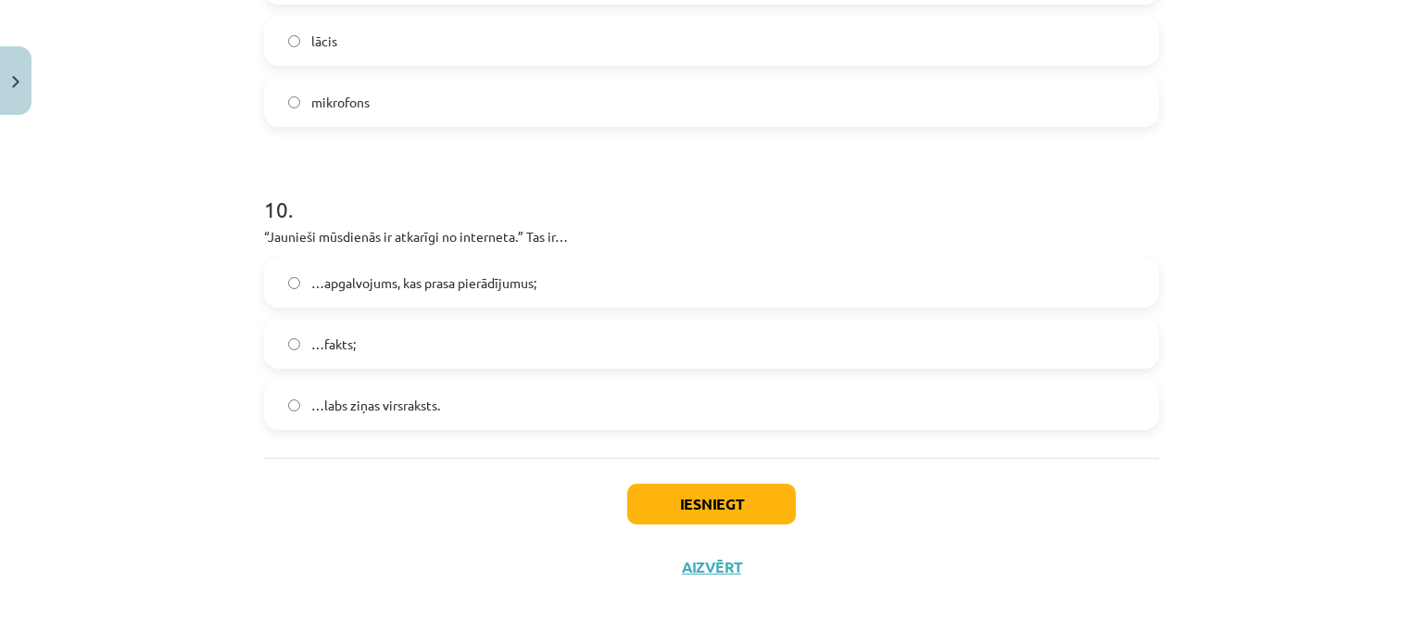
click at [348, 284] on span "…apgalvojums, kas prasa pierādījumus;" at bounding box center [423, 282] width 225 height 19
click at [677, 511] on button "Iesniegt" at bounding box center [711, 504] width 169 height 41
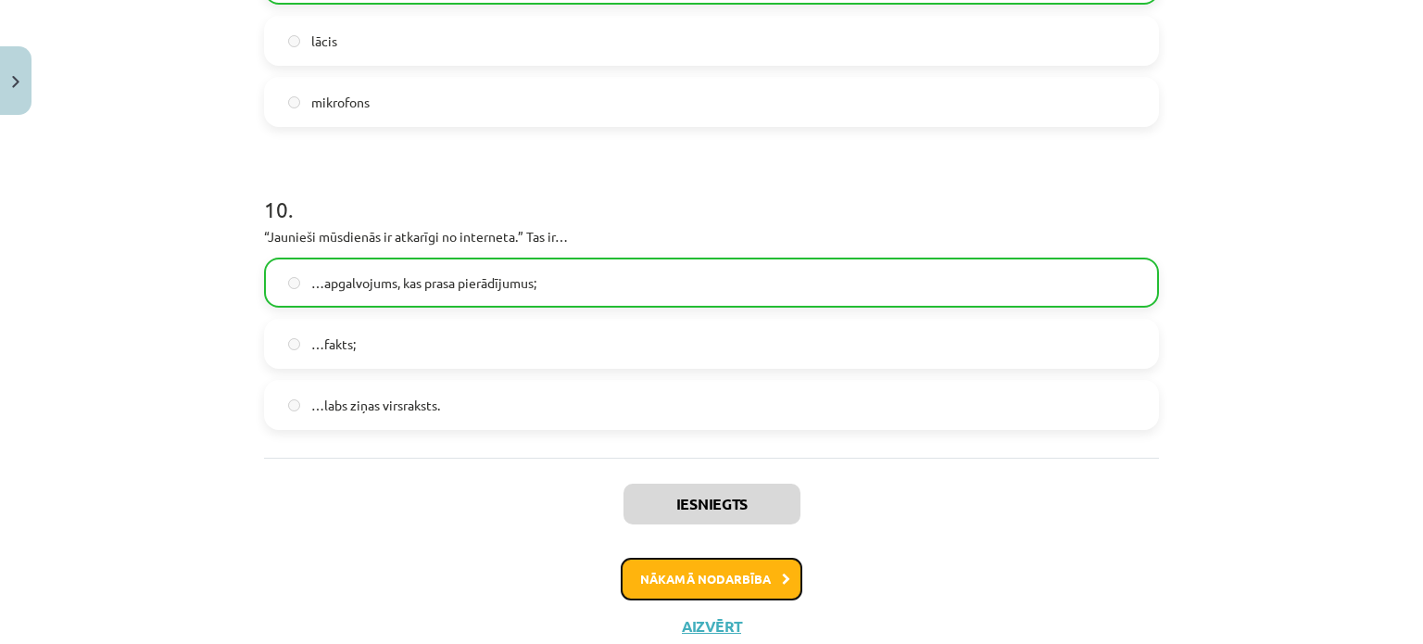
click at [660, 574] on button "Nākamā nodarbība" at bounding box center [712, 579] width 182 height 43
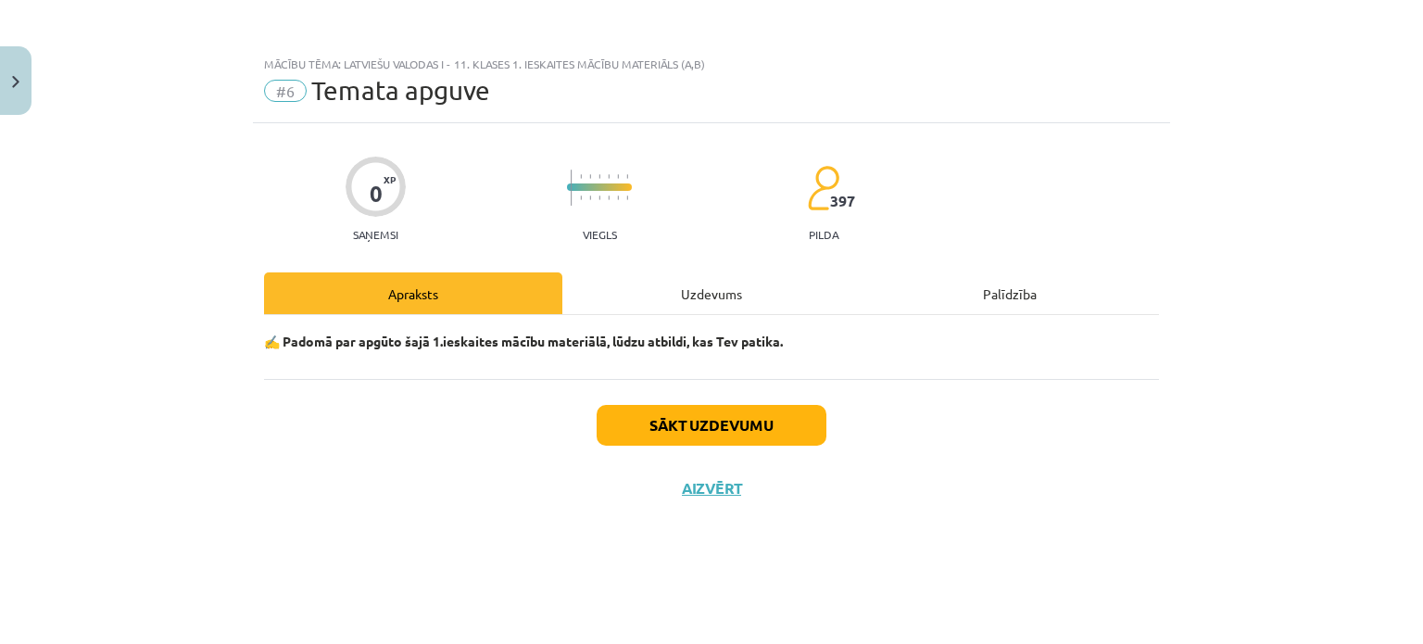
scroll to position [0, 0]
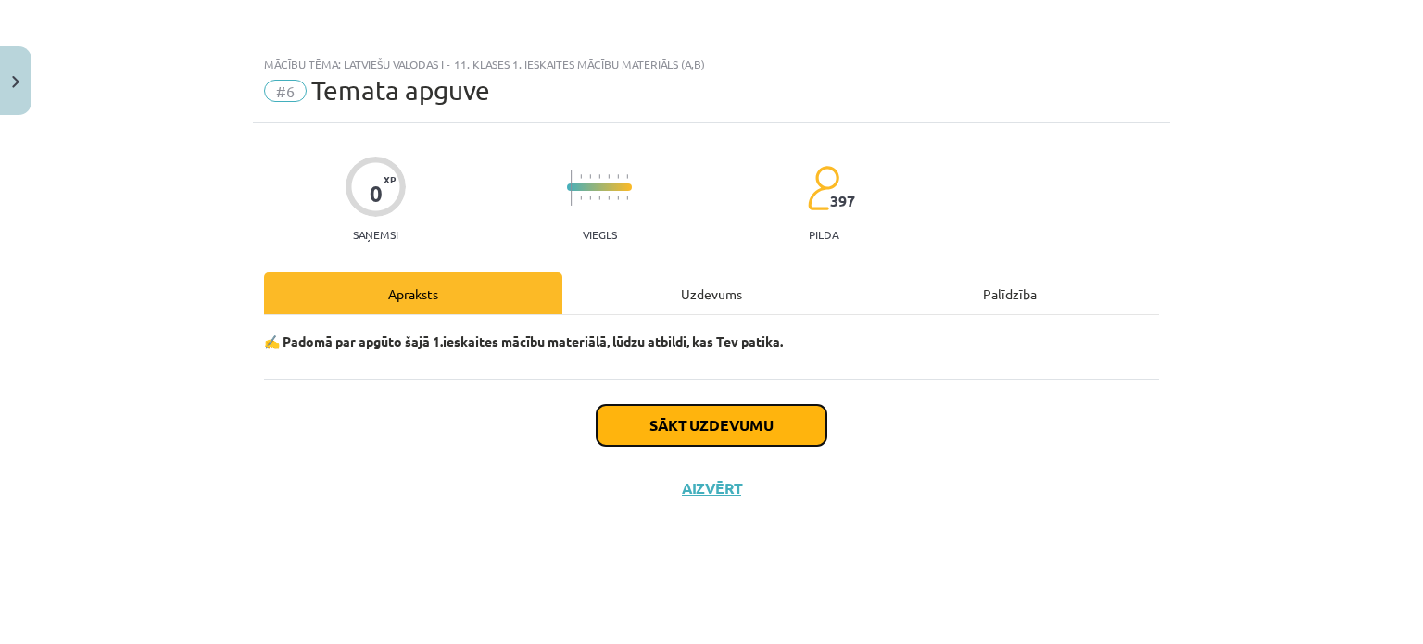
click at [675, 430] on button "Sākt uzdevumu" at bounding box center [712, 425] width 230 height 41
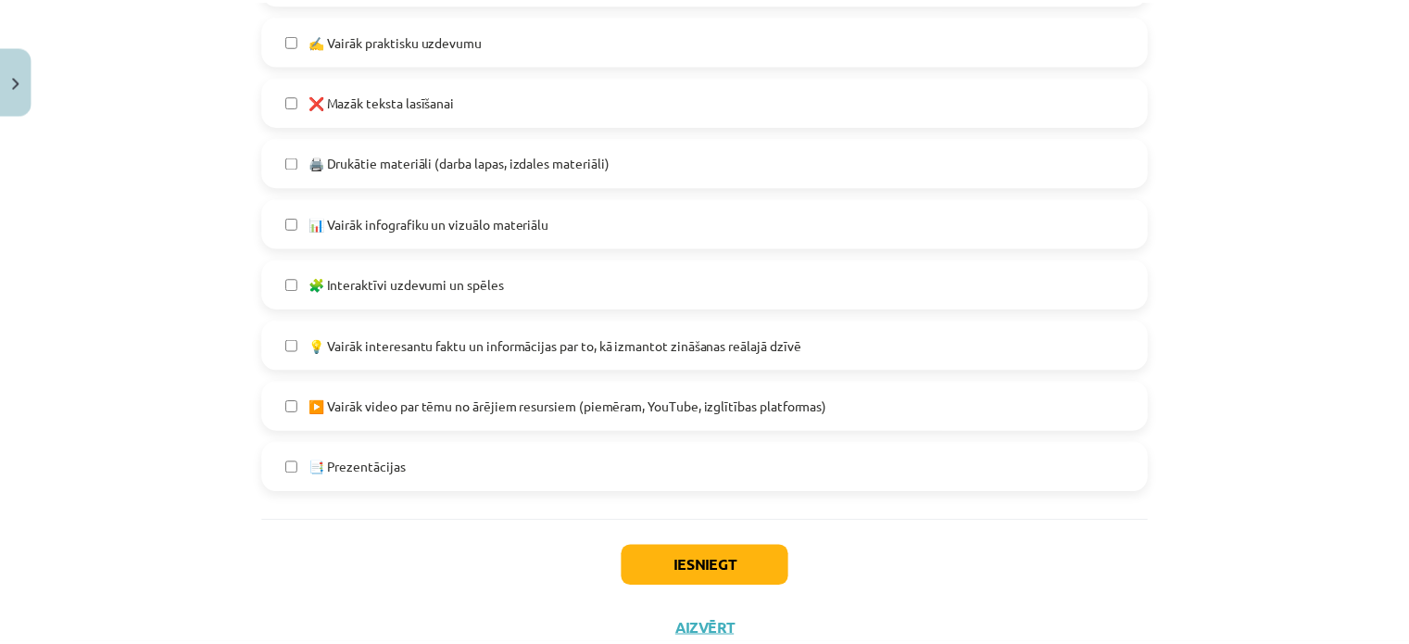
scroll to position [1181, 0]
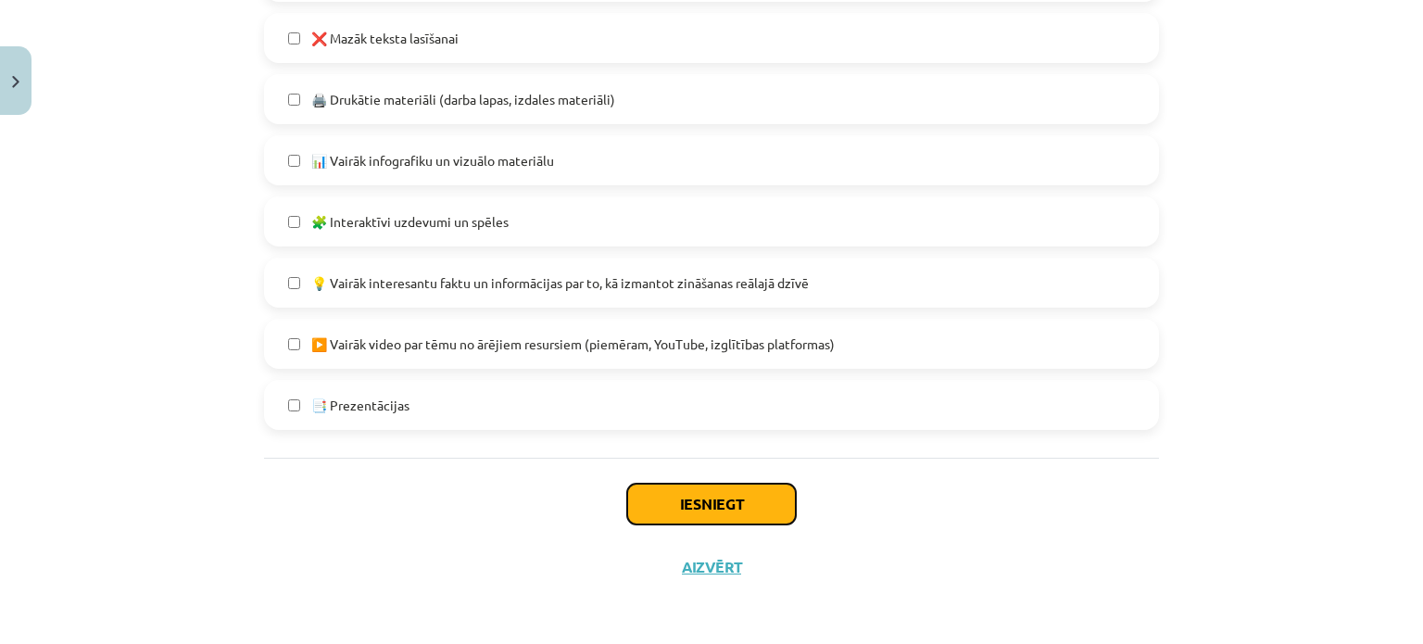
click at [652, 511] on button "Iesniegt" at bounding box center [711, 504] width 169 height 41
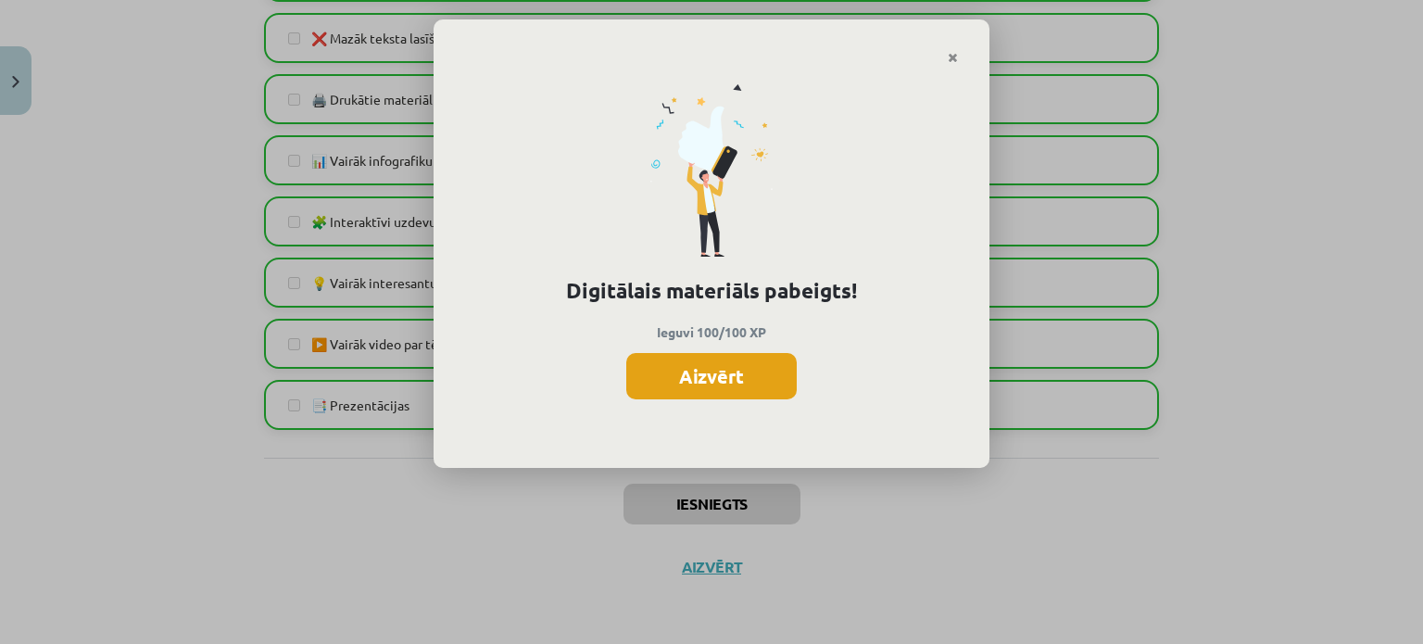
click at [708, 353] on button "Aizvērt" at bounding box center [711, 376] width 170 height 46
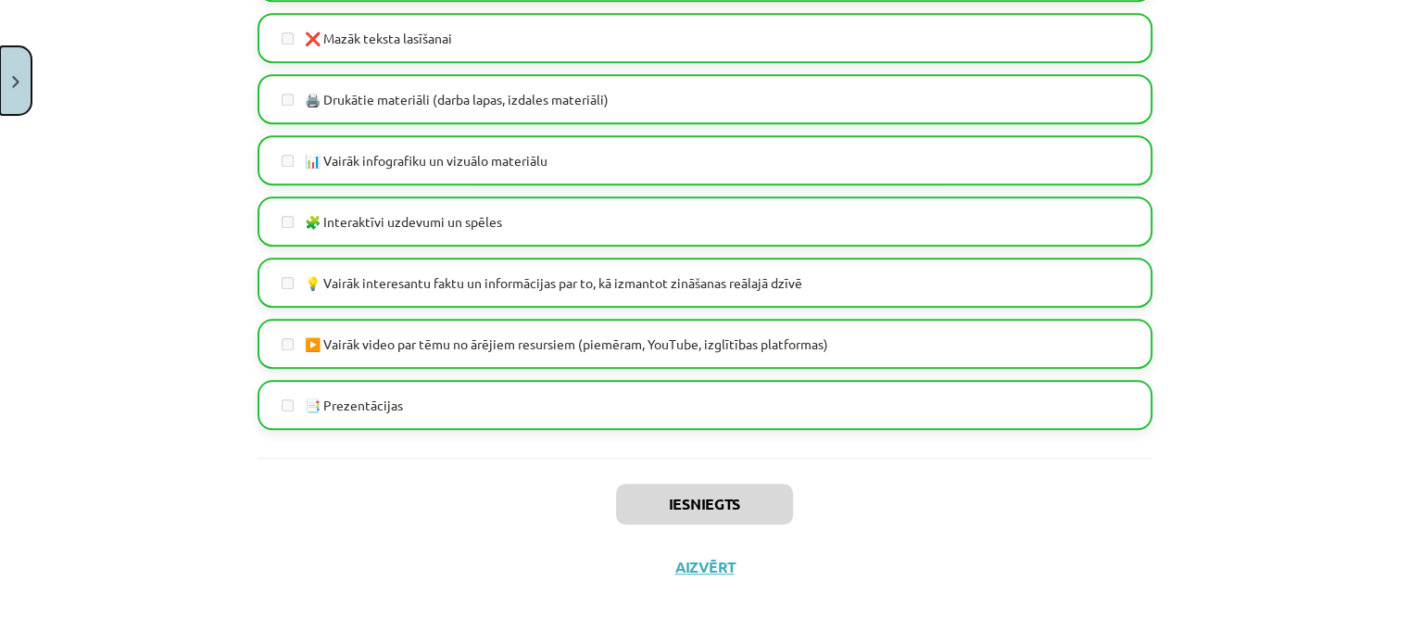
click at [11, 101] on button "Close" at bounding box center [16, 80] width 32 height 69
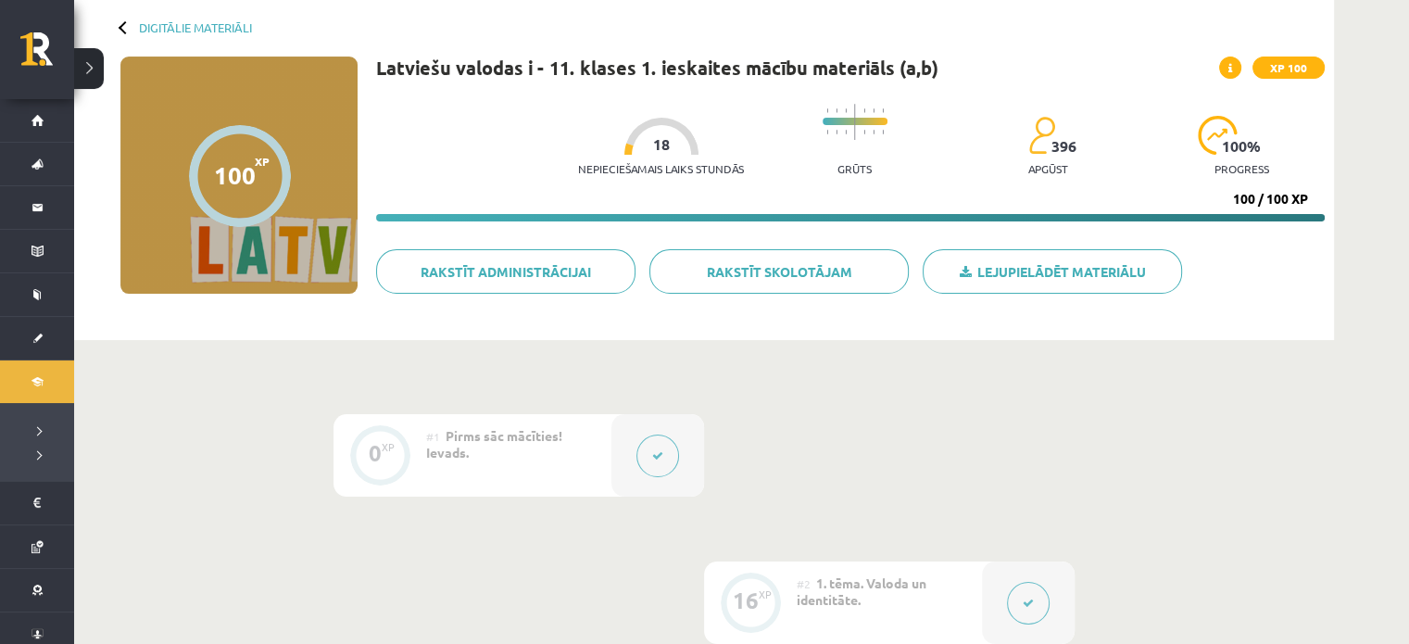
scroll to position [0, 0]
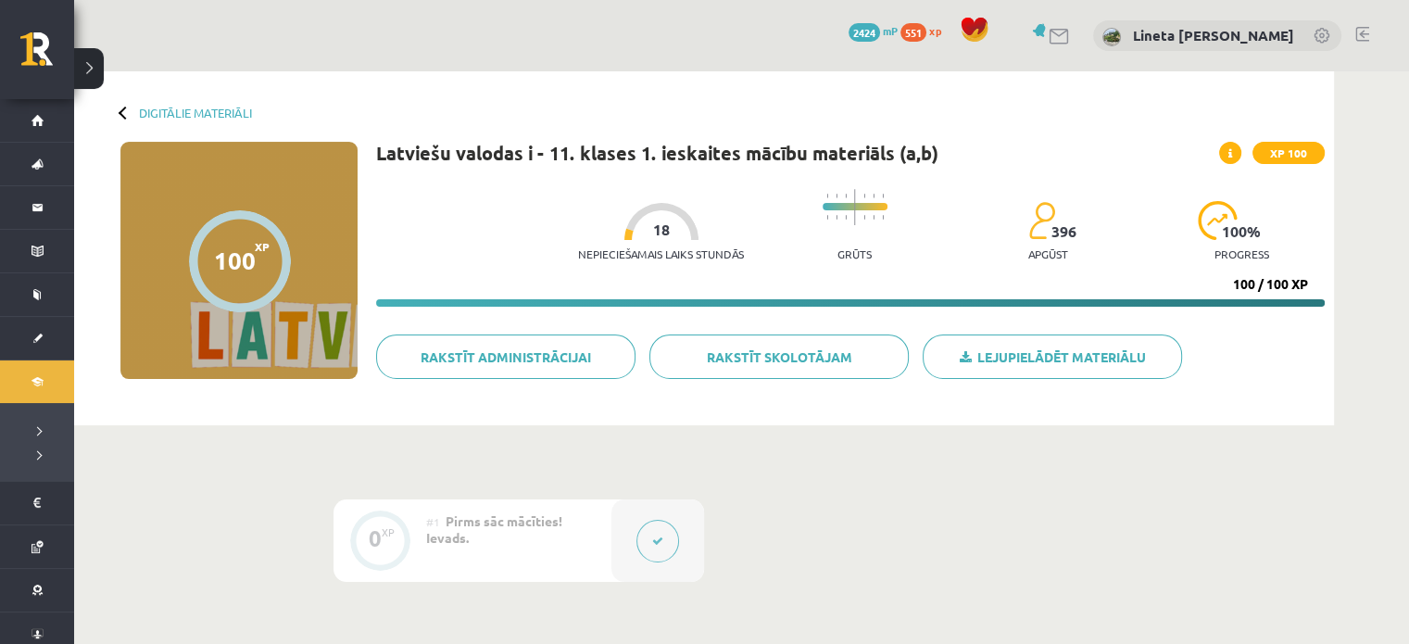
click at [94, 69] on button at bounding box center [89, 68] width 30 height 41
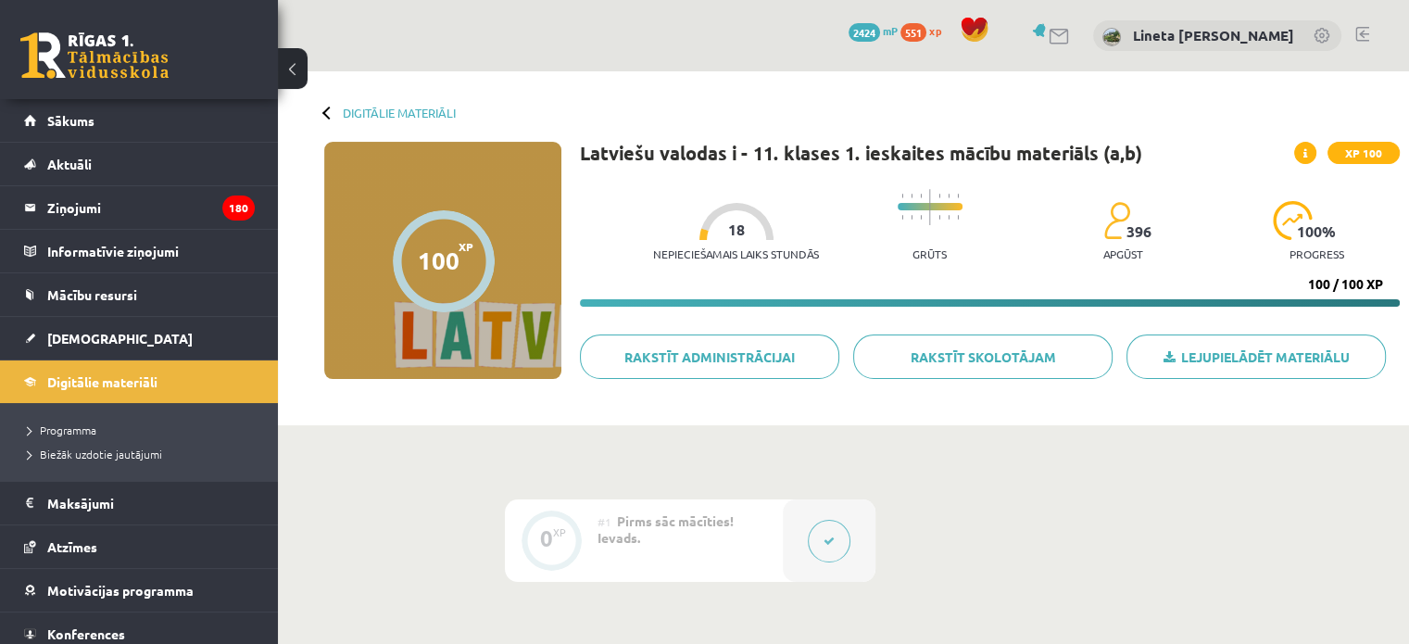
click at [289, 68] on button at bounding box center [293, 68] width 30 height 41
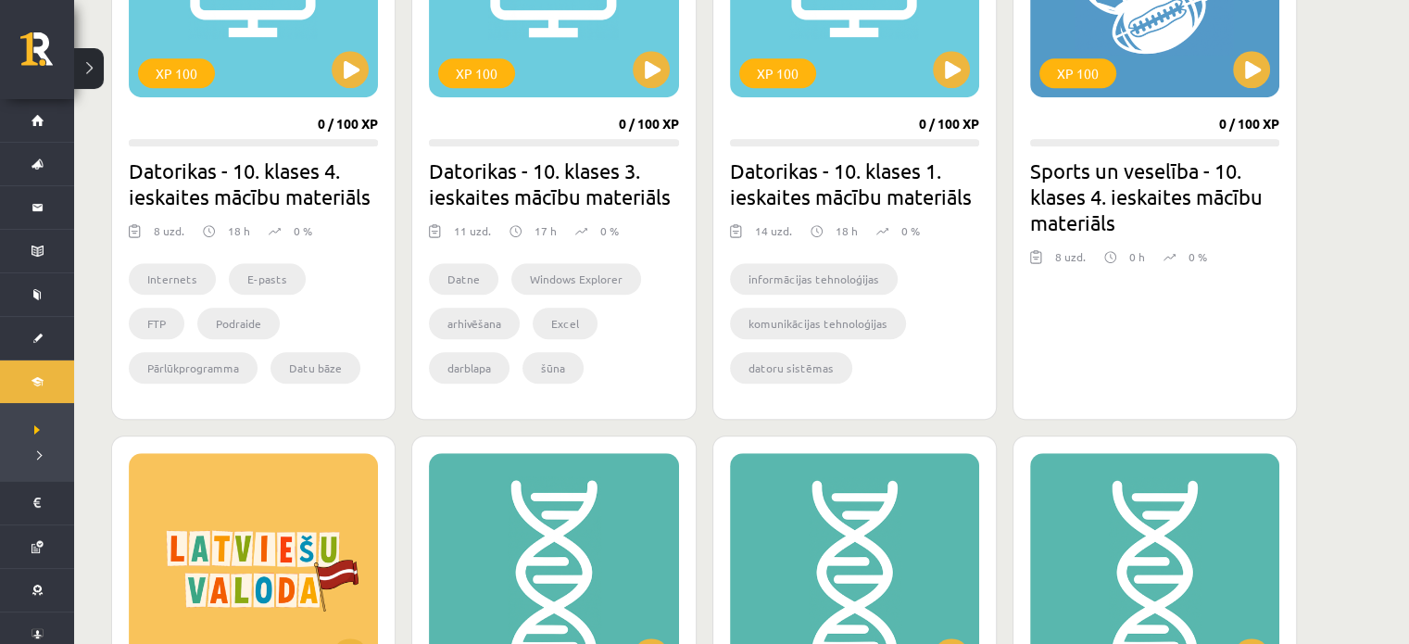
scroll to position [1627, 0]
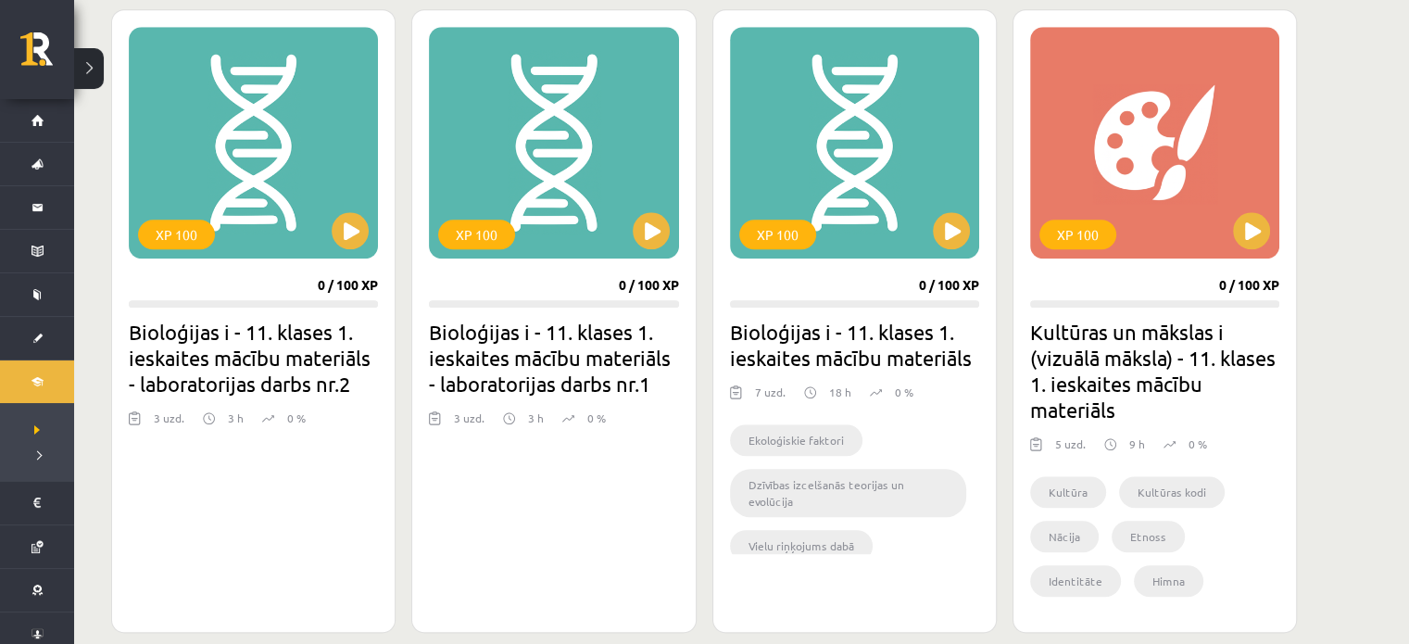
scroll to position [1695, 0]
click at [1254, 236] on button at bounding box center [1251, 229] width 37 height 37
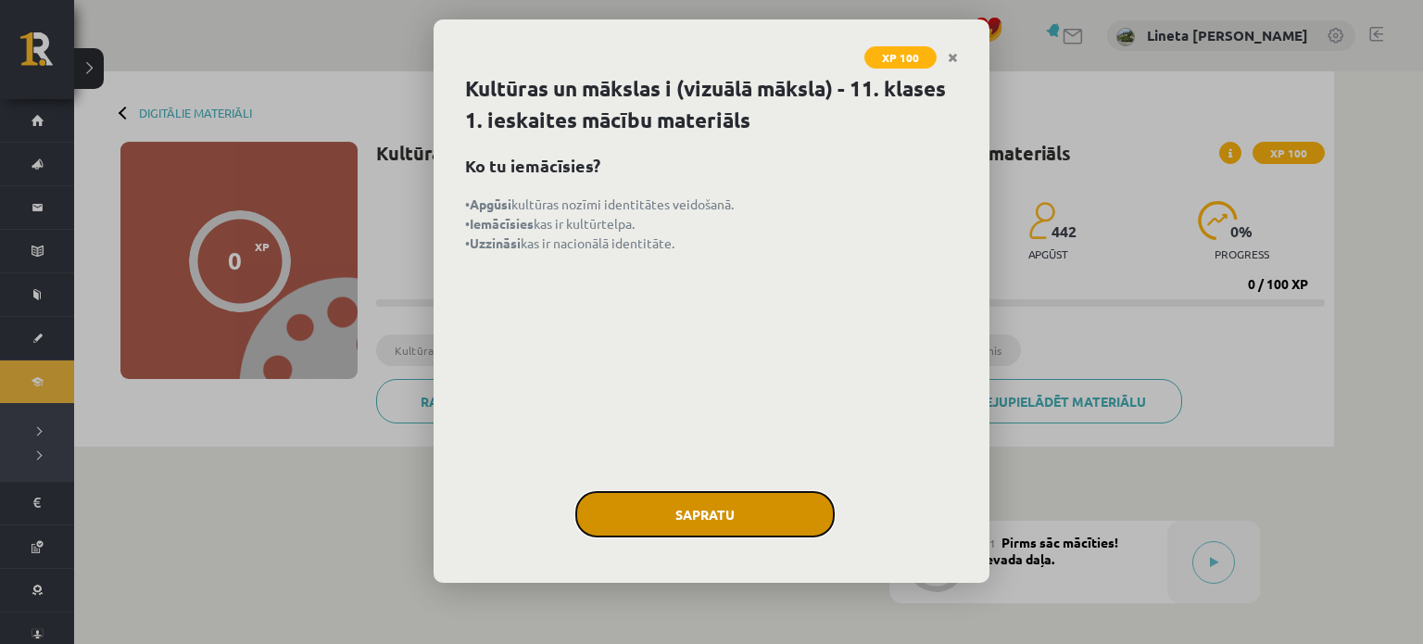
click at [685, 499] on button "Sapratu" at bounding box center [704, 514] width 259 height 46
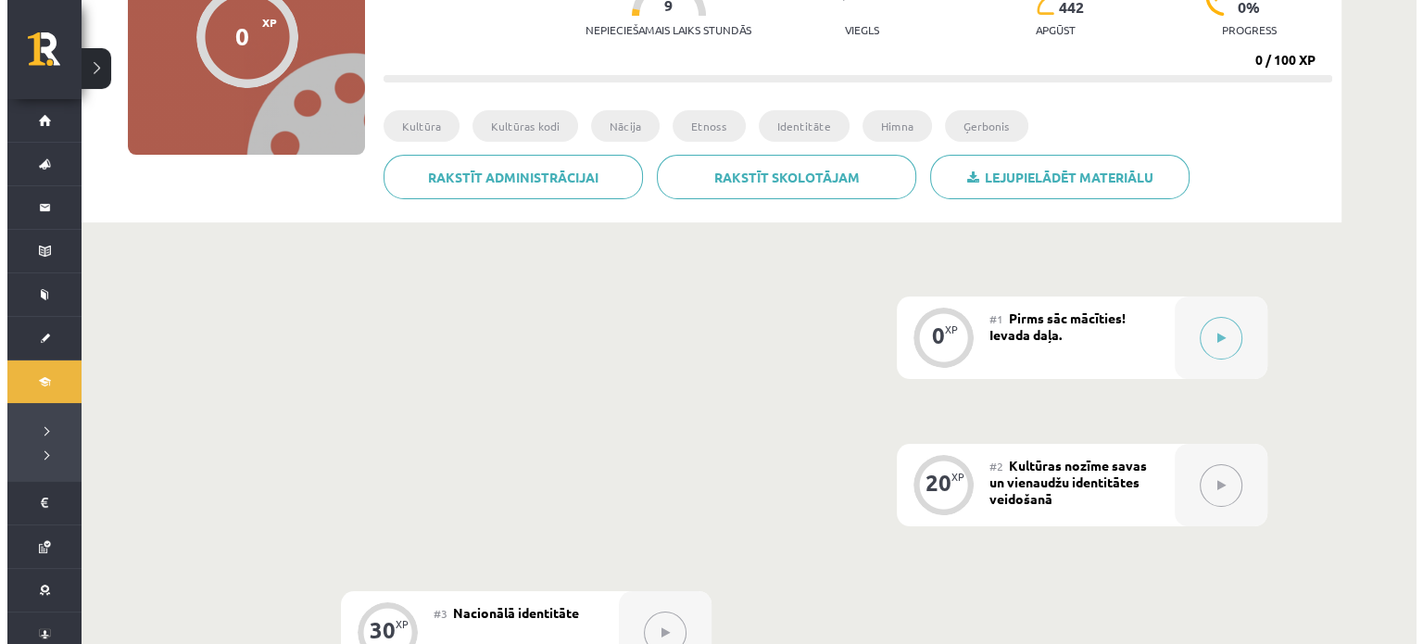
scroll to position [314, 0]
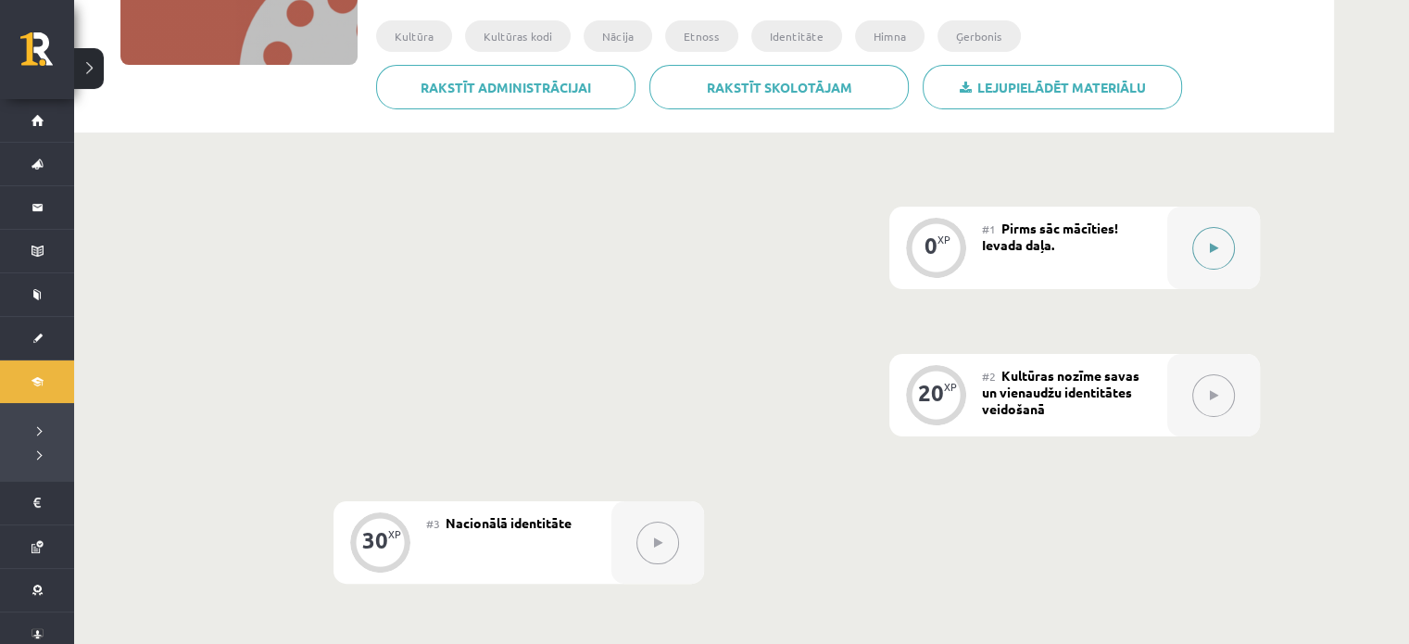
click at [1218, 251] on button at bounding box center [1214, 248] width 43 height 43
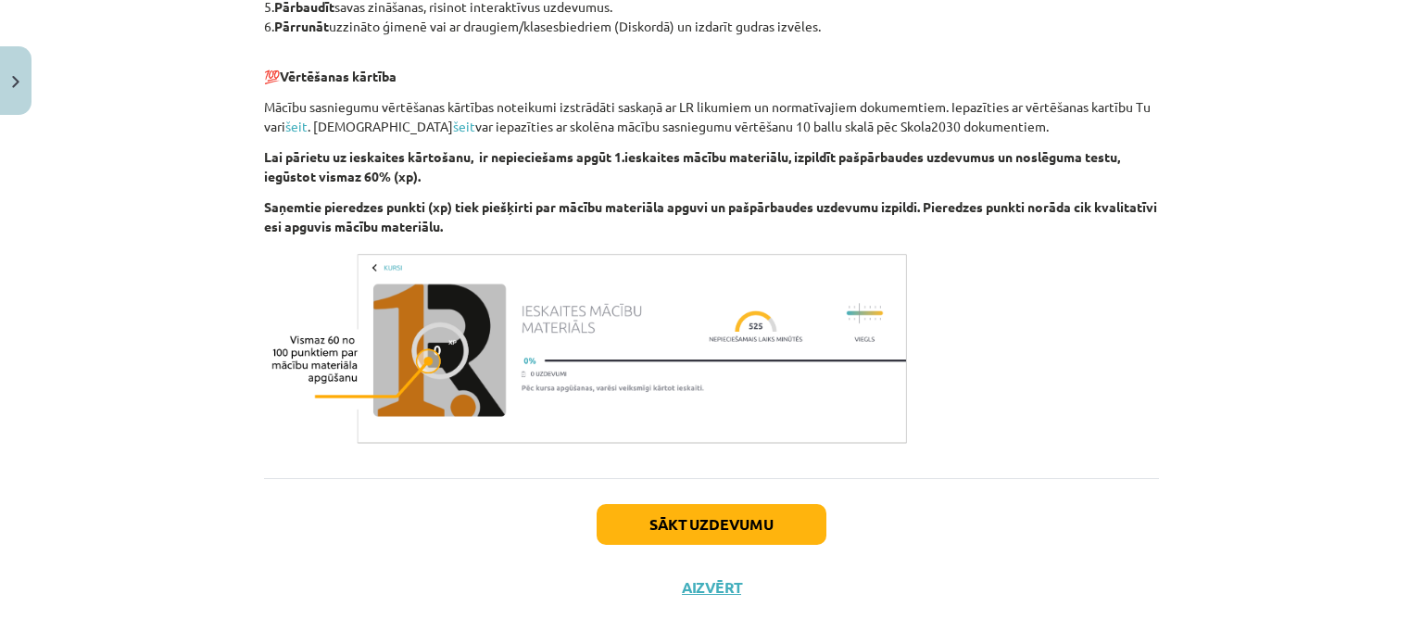
scroll to position [1046, 0]
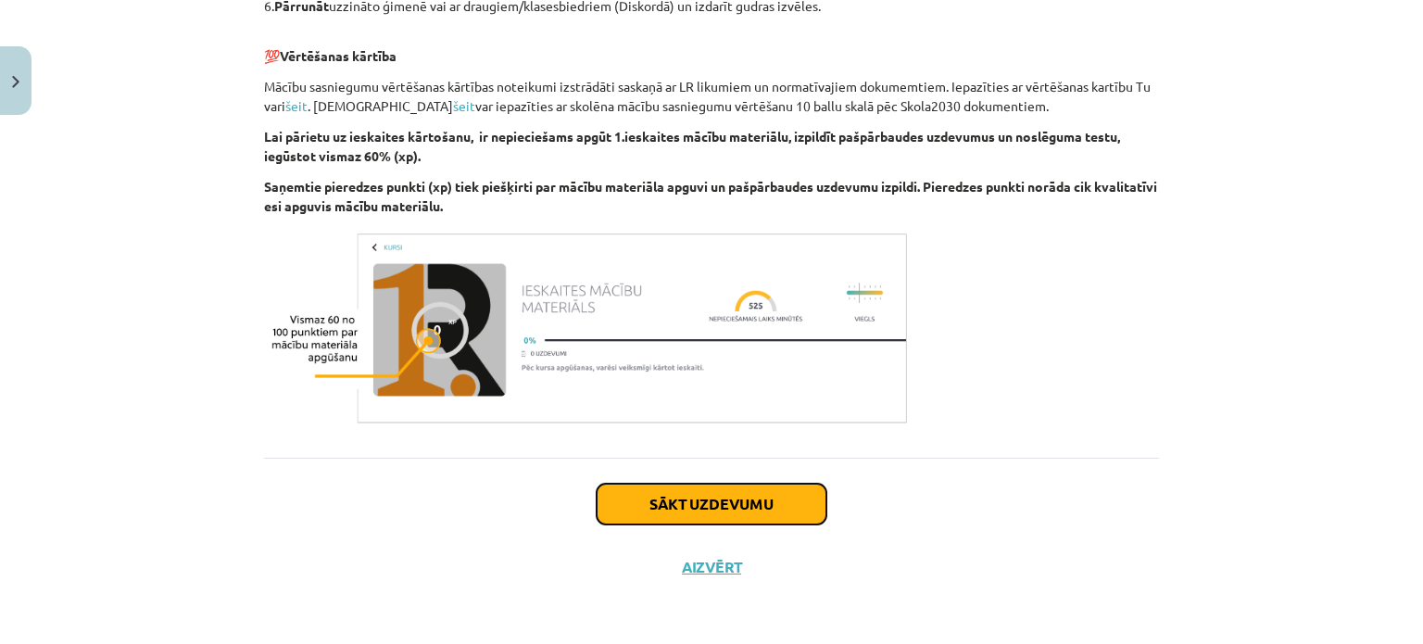
click at [759, 507] on button "Sākt uzdevumu" at bounding box center [712, 504] width 230 height 41
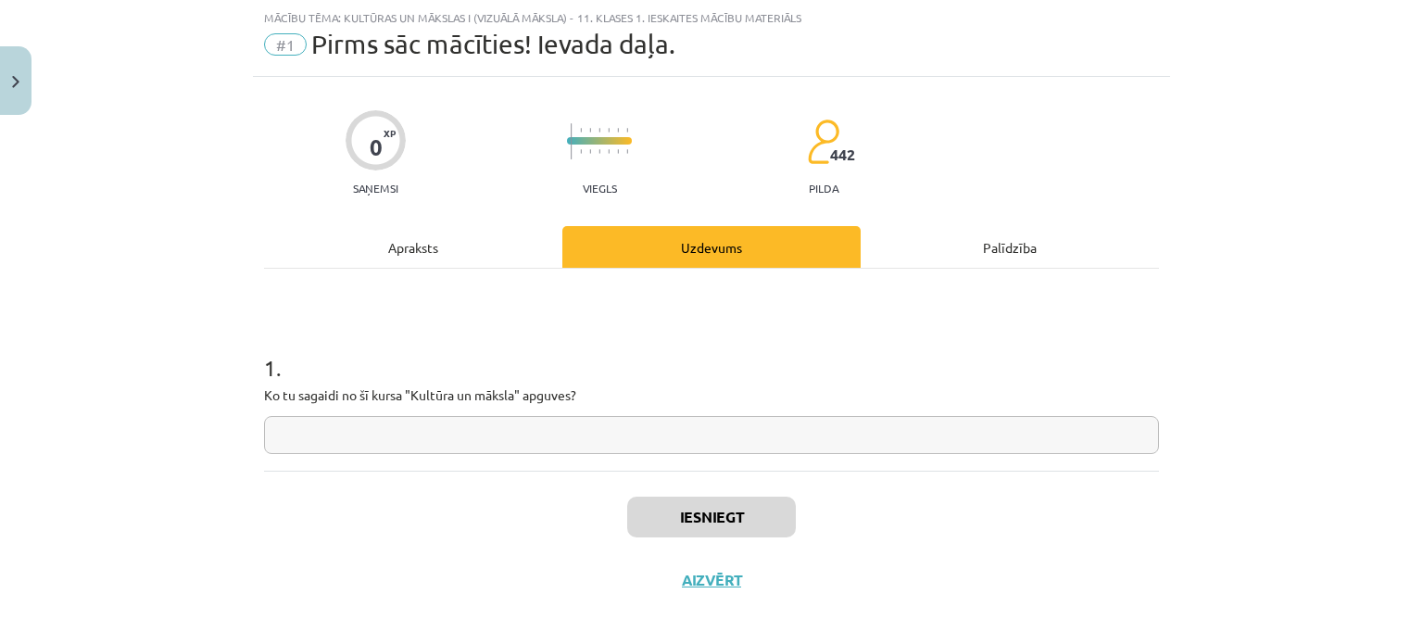
click at [593, 433] on input "text" at bounding box center [711, 435] width 895 height 38
type input "*"
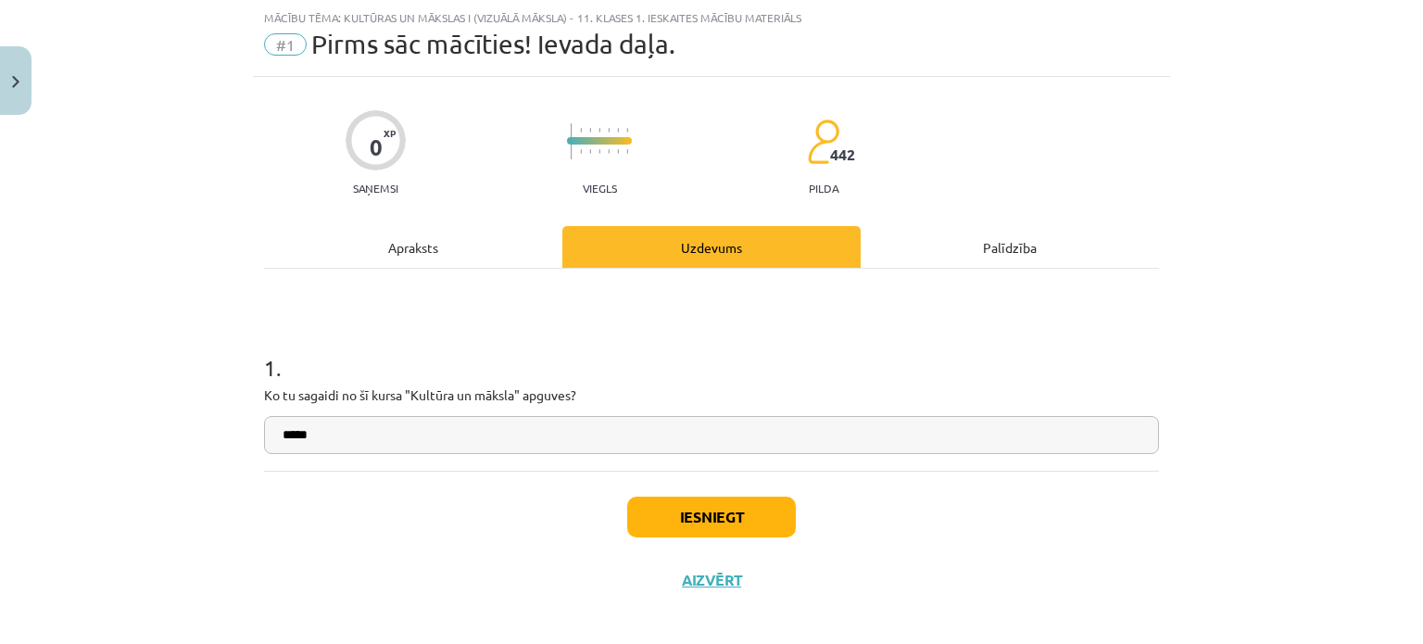
click at [122, 435] on div "Mācību tēma: Kultūras un mākslas i (vizuālā māksla) - 11. klases 1. ieskaites m…" at bounding box center [711, 322] width 1423 height 644
click at [360, 436] on input "****" at bounding box center [711, 435] width 895 height 38
type input "*"
click at [151, 451] on div "Mācību tēma: Kultūras un mākslas i (vizuālā māksla) - 11. klases 1. ieskaites m…" at bounding box center [711, 322] width 1423 height 644
click at [341, 418] on input "****" at bounding box center [711, 435] width 895 height 38
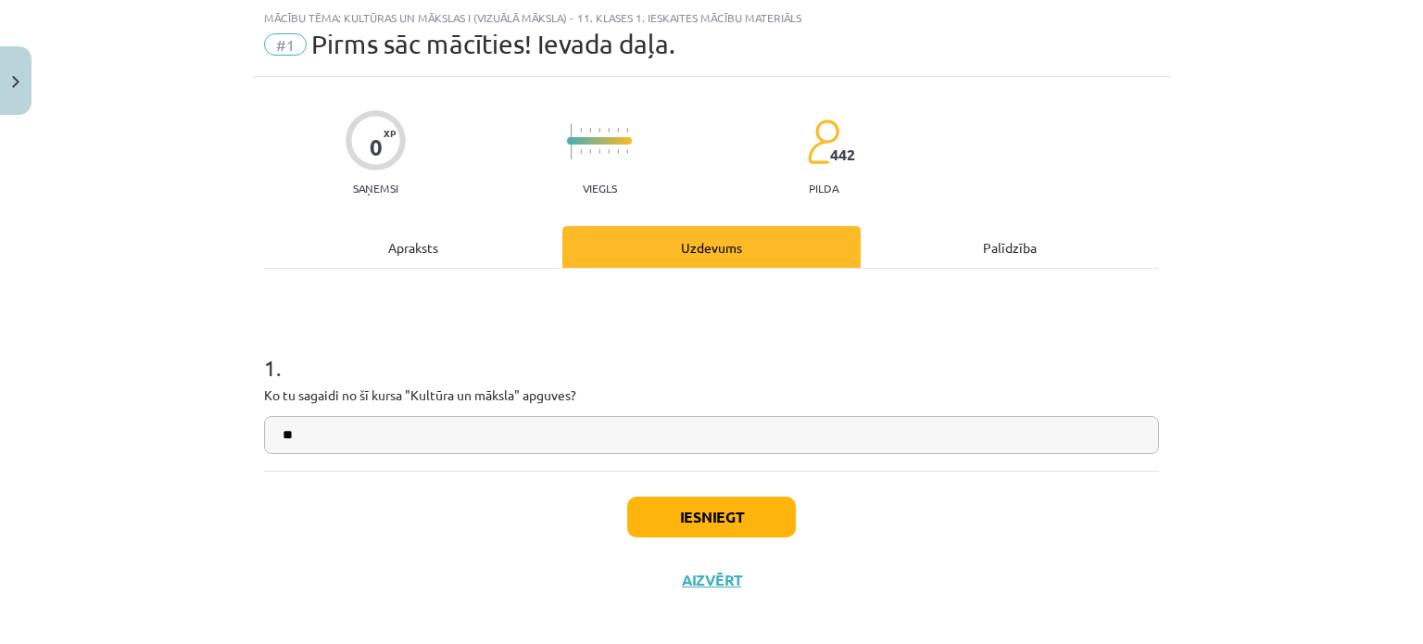
type input "*"
type input "**********"
click at [489, 559] on div "Iesniegt Aizvērt" at bounding box center [711, 536] width 895 height 130
click at [729, 527] on button "Iesniegt" at bounding box center [711, 517] width 169 height 41
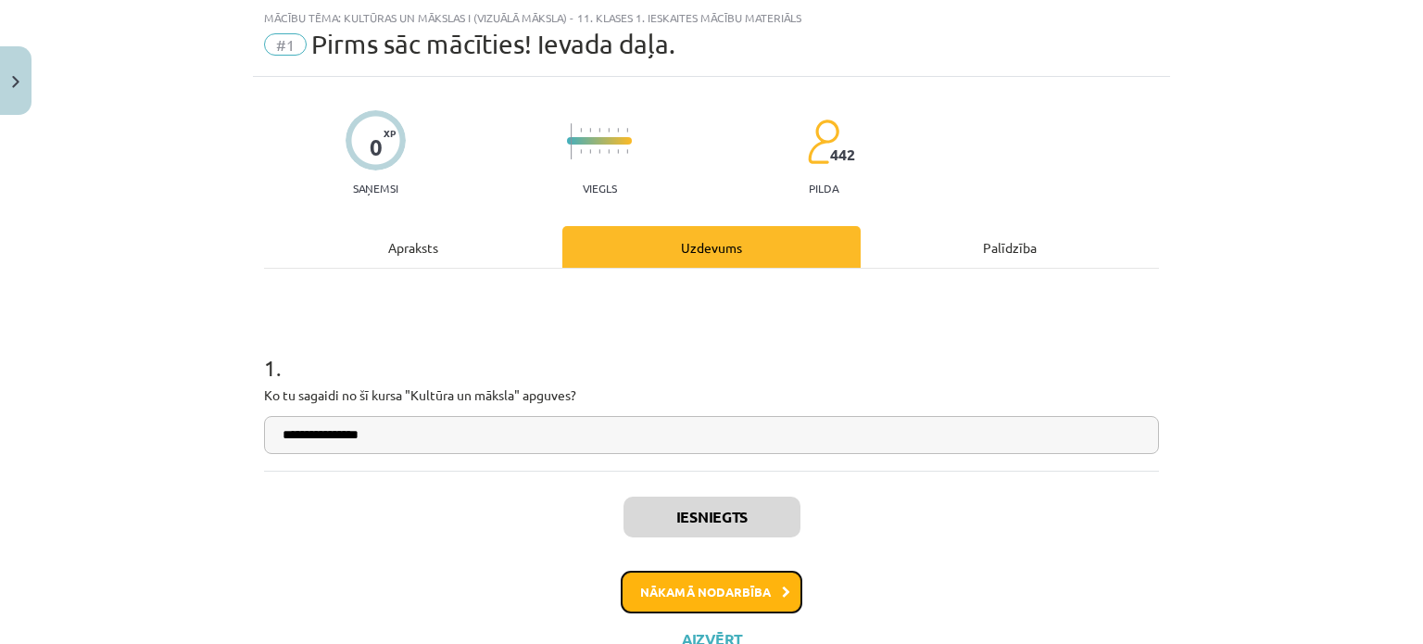
click at [726, 592] on button "Nākamā nodarbība" at bounding box center [712, 592] width 182 height 43
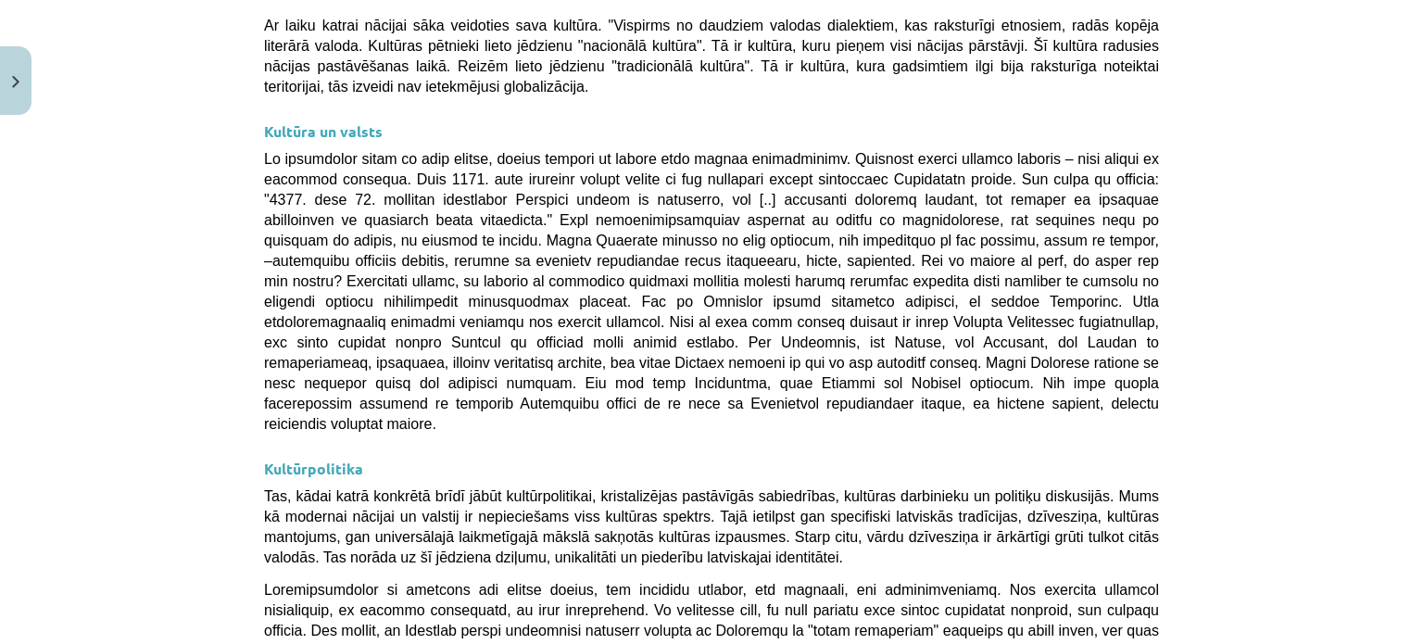
scroll to position [4964, 0]
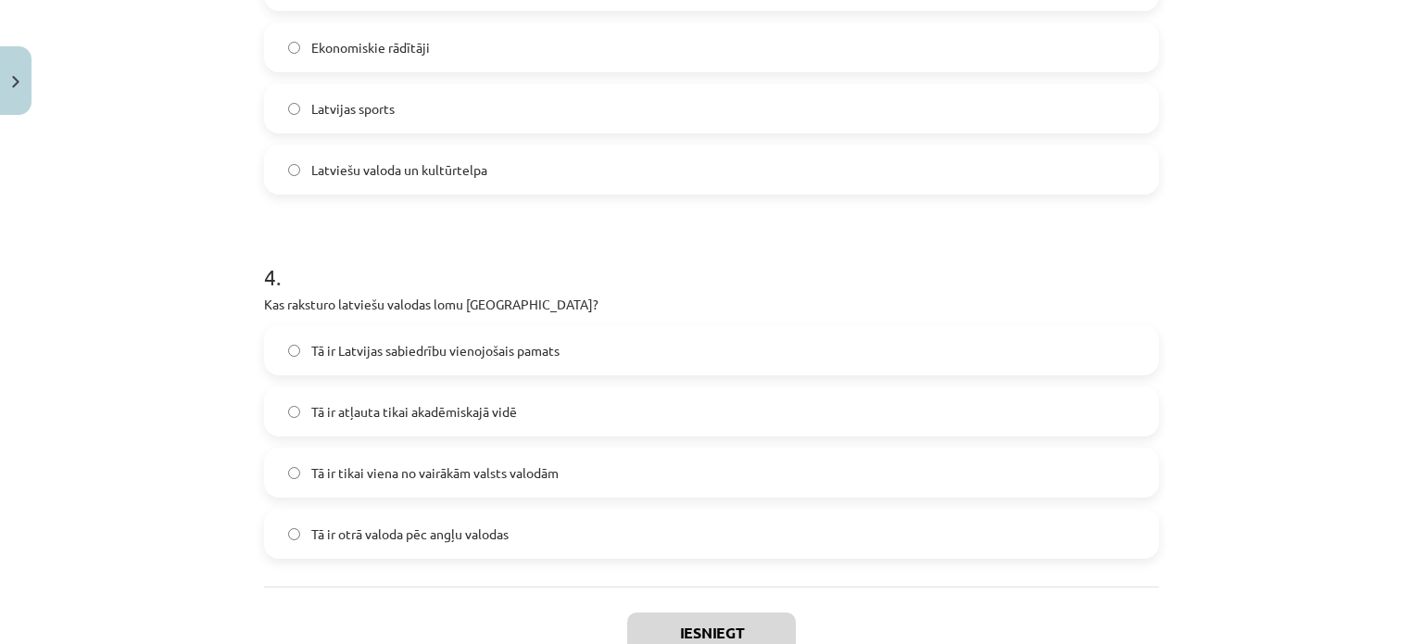
scroll to position [1358, 0]
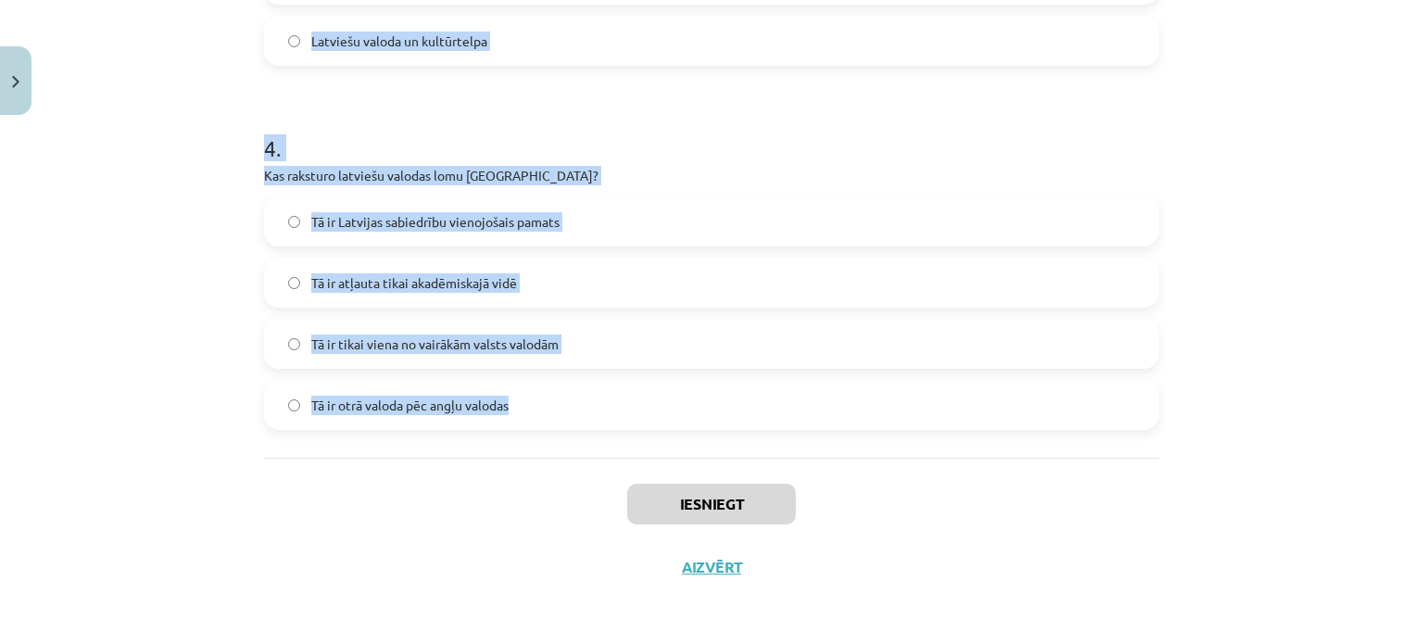
drag, startPoint x: 250, startPoint y: 366, endPoint x: 550, endPoint y: 407, distance: 303.0
copy form "1 . Kāds ir Latvijas valsts uzdevums saskaņā ar Latvijas Satversmi? Attīstīt te…"
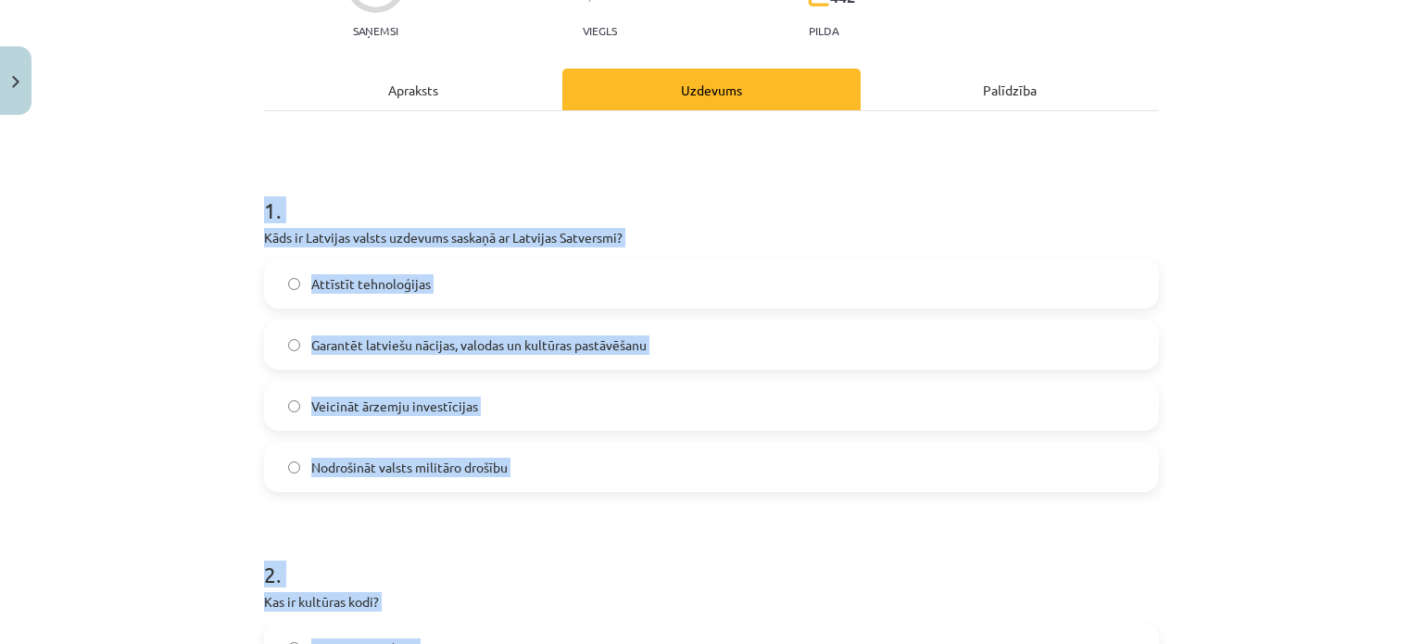
scroll to position [167, 0]
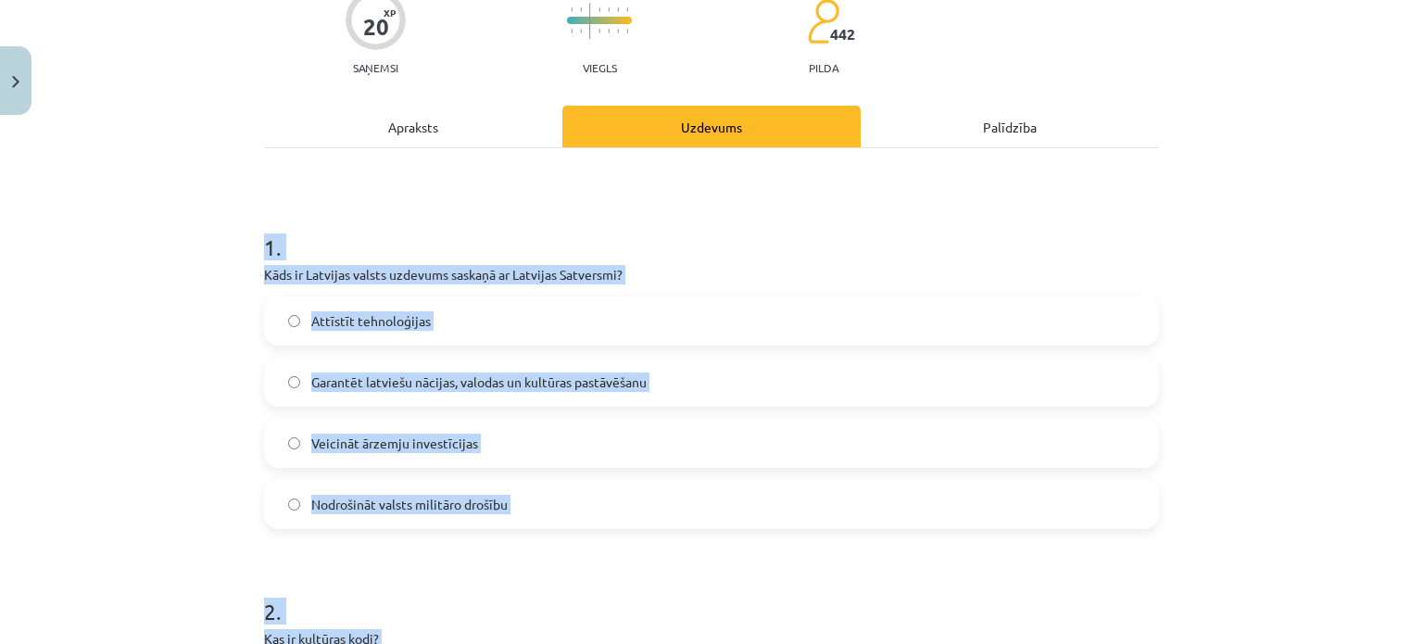
click at [116, 275] on div "Mācību tēma: Kultūras un mākslas i (vizuālā māksla) - 11. klases 1. ieskaites m…" at bounding box center [711, 322] width 1423 height 644
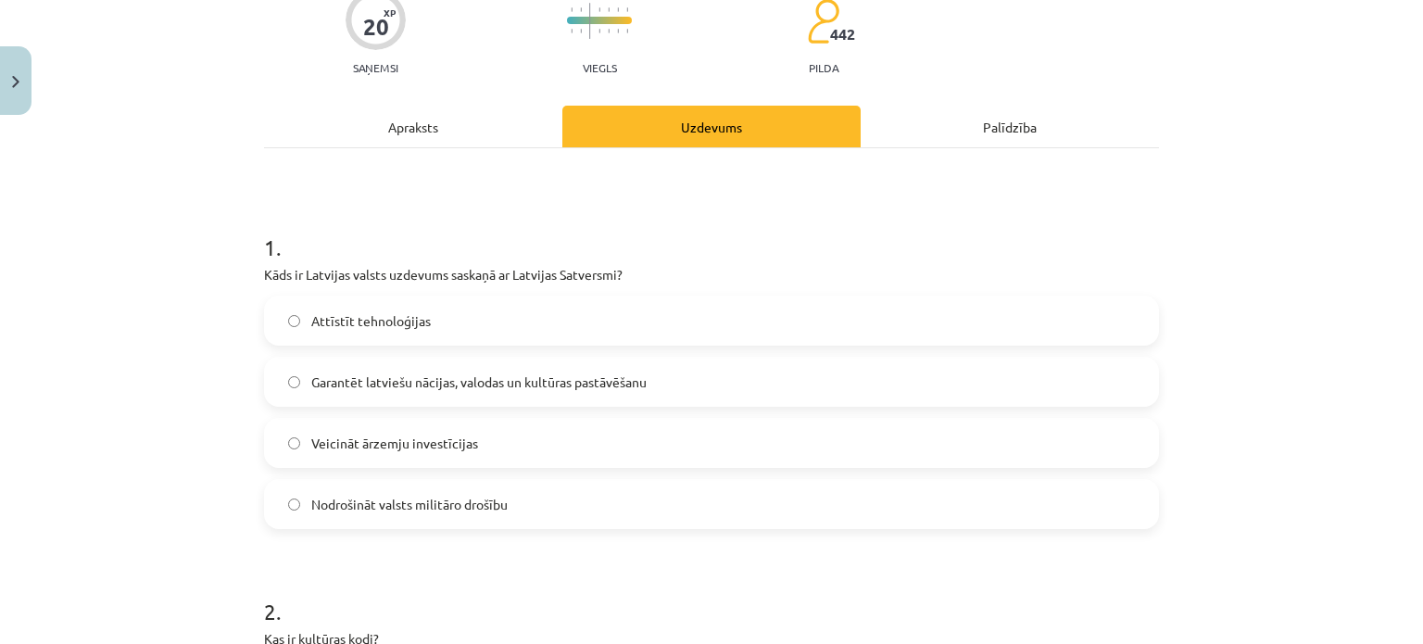
click at [392, 381] on span "Garantēt latviešu nācijas, valodas un kultūras pastāvēšanu" at bounding box center [478, 381] width 335 height 19
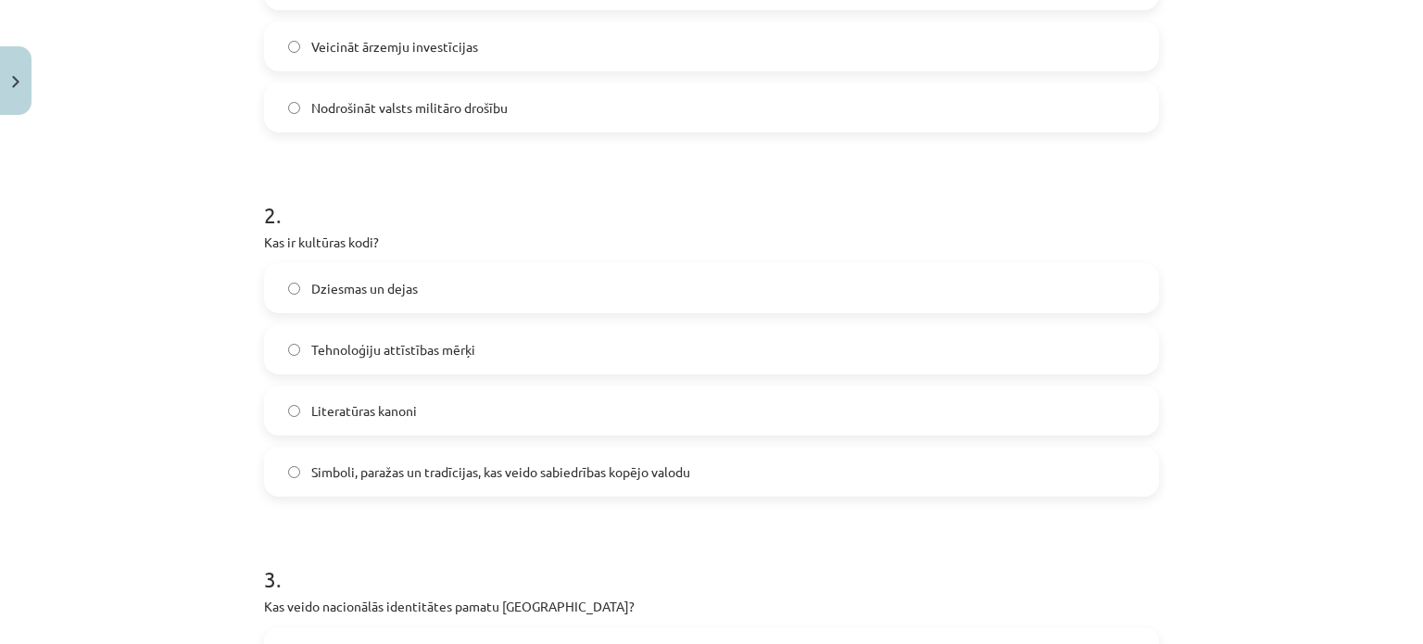
scroll to position [613, 0]
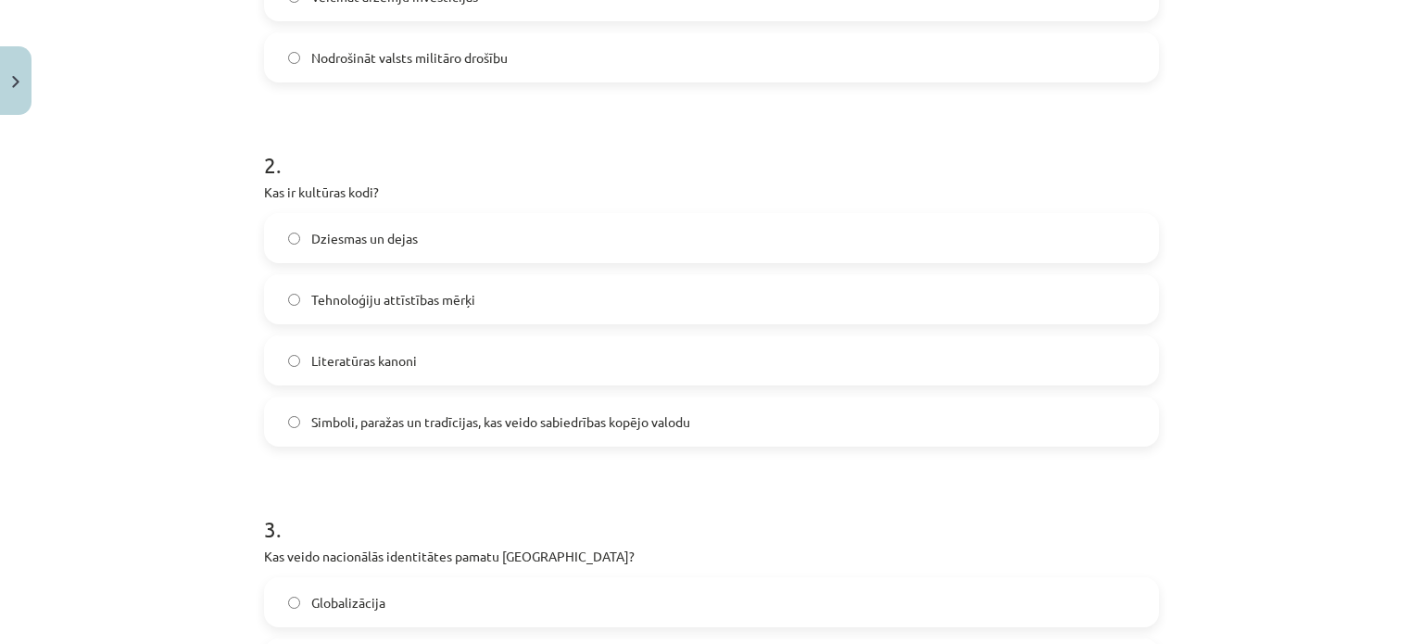
click at [363, 425] on span "Simboli, paražas un tradīcijas, kas veido sabiedrības kopējo valodu" at bounding box center [500, 421] width 379 height 19
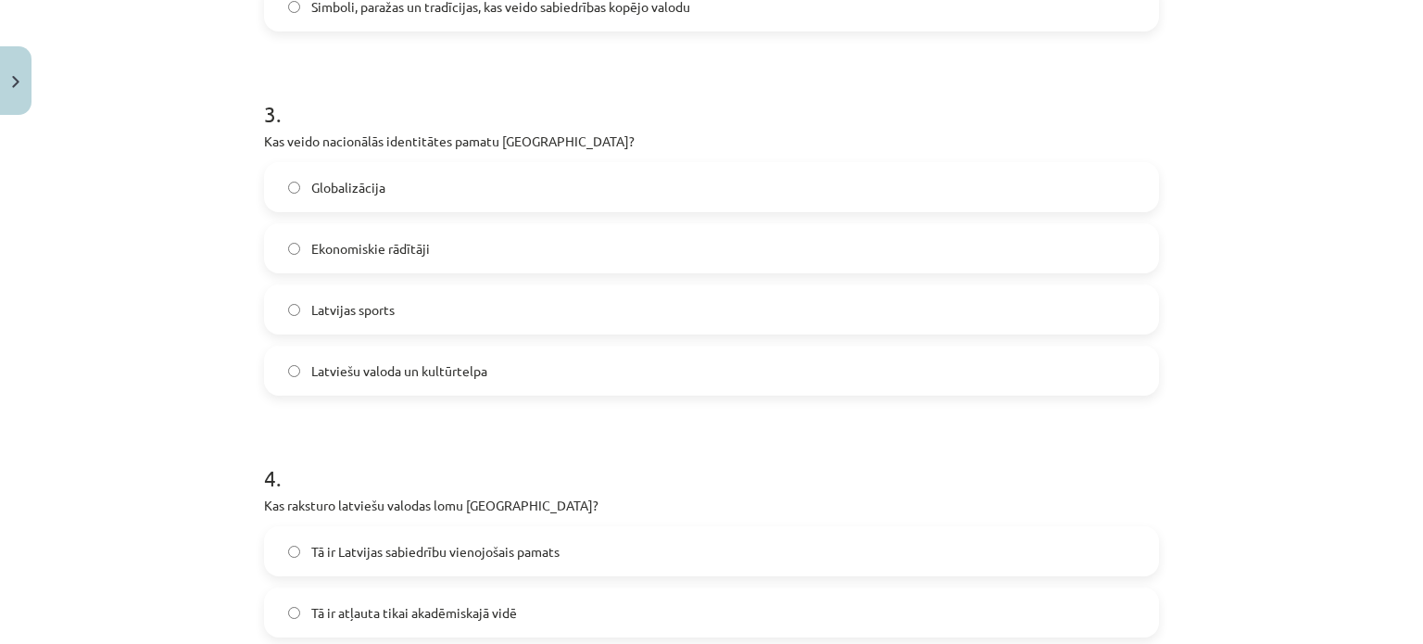
scroll to position [1029, 0]
click at [360, 362] on span "Latviešu valoda un kultūrtelpa" at bounding box center [399, 369] width 176 height 19
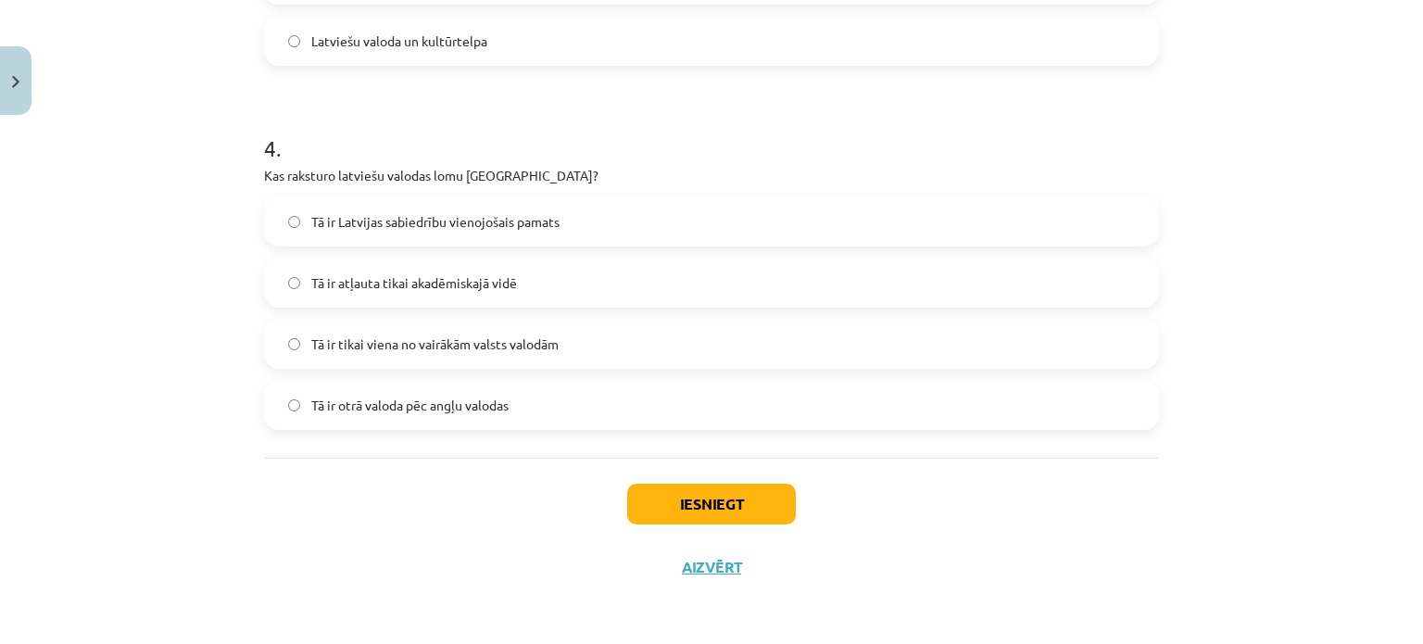
click at [334, 218] on span "Tā ir Latvijas sabiedrību vienojošais pamats" at bounding box center [435, 221] width 248 height 19
click at [693, 496] on button "Iesniegt" at bounding box center [711, 504] width 169 height 41
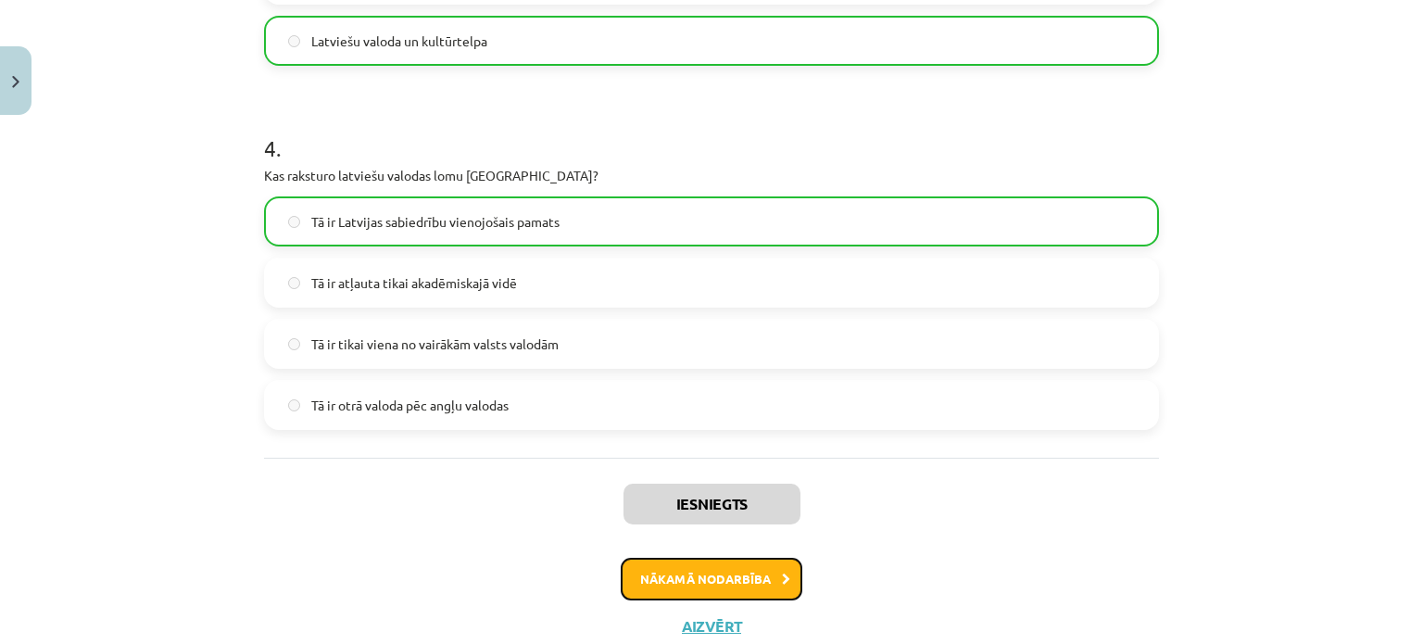
click at [681, 581] on button "Nākamā nodarbība" at bounding box center [712, 579] width 182 height 43
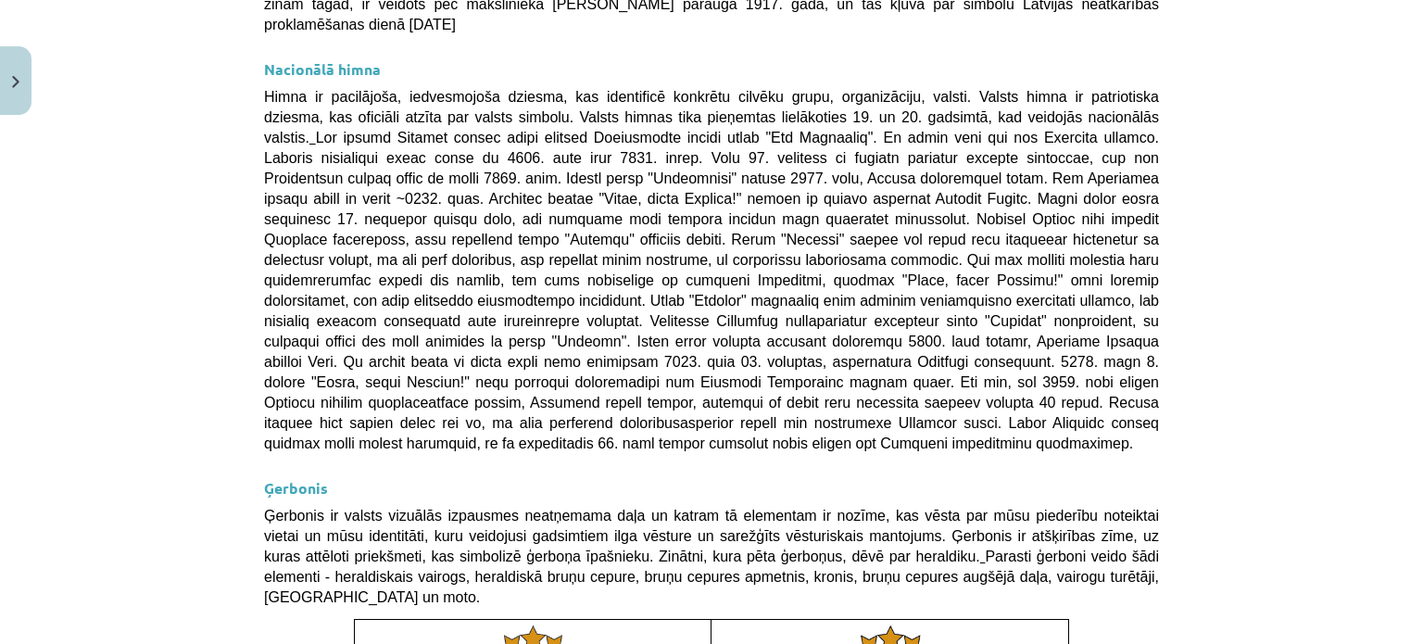
scroll to position [1415, 0]
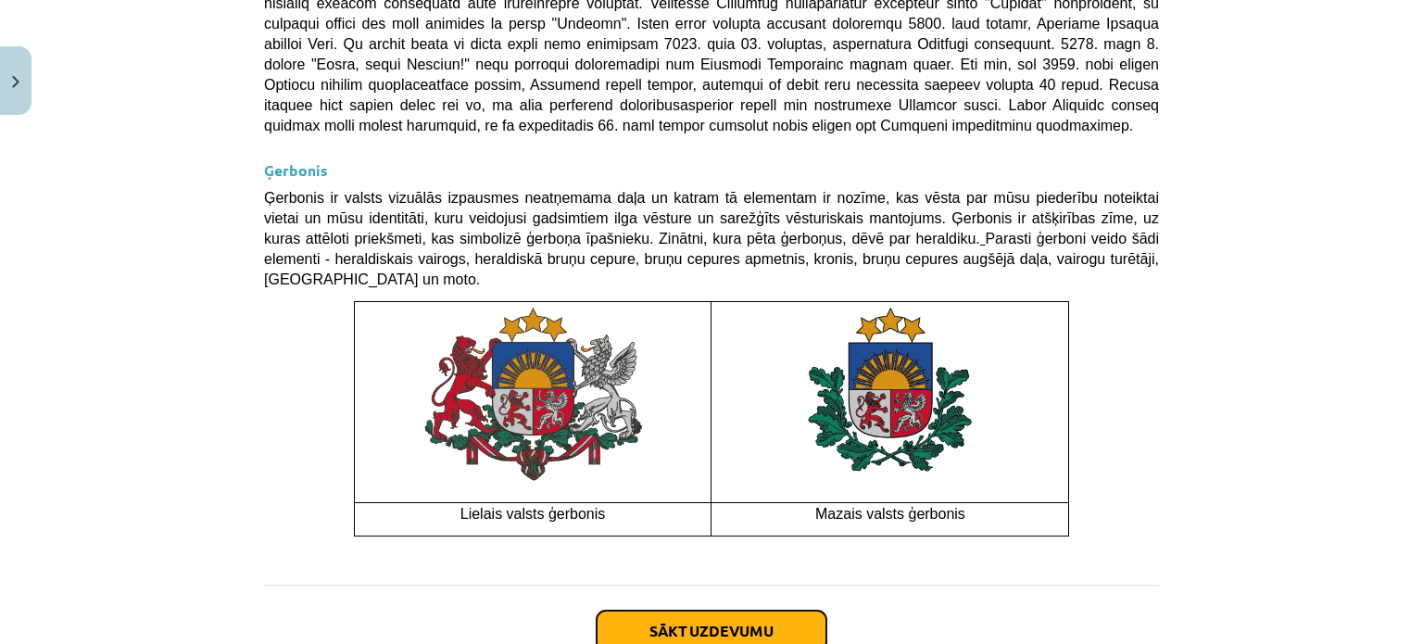
click at [671, 611] on button "Sākt uzdevumu" at bounding box center [712, 631] width 230 height 41
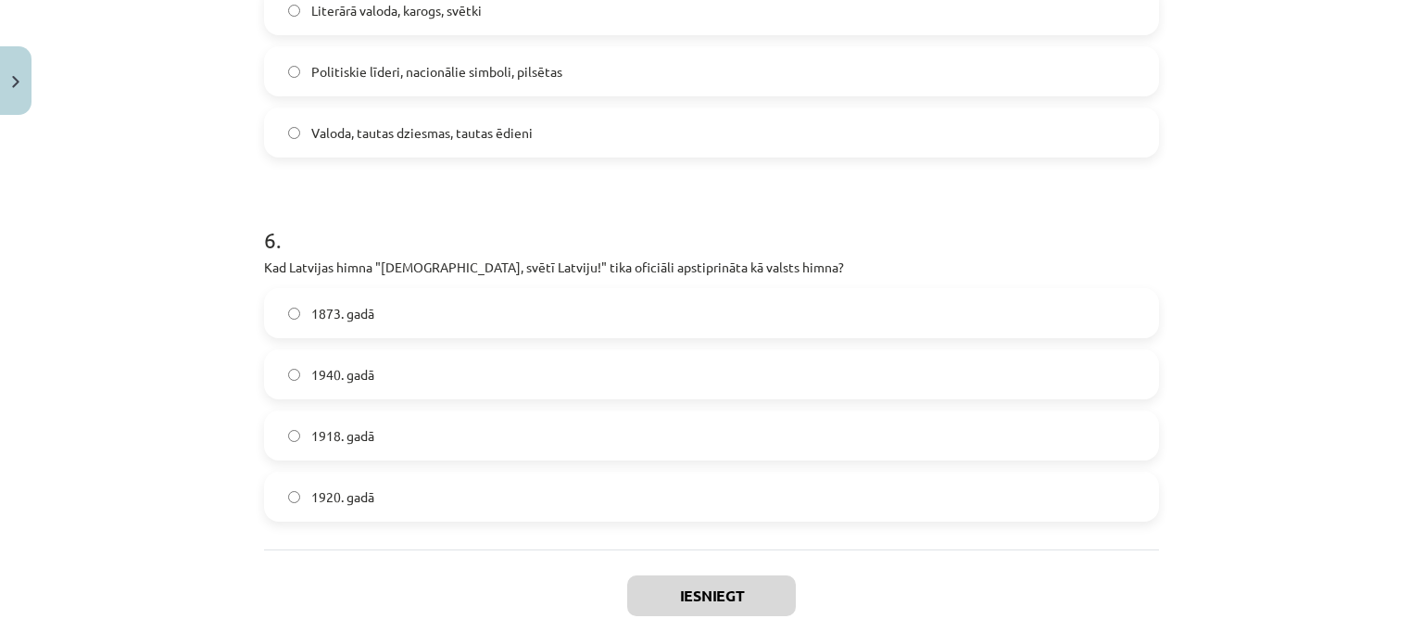
scroll to position [2087, 0]
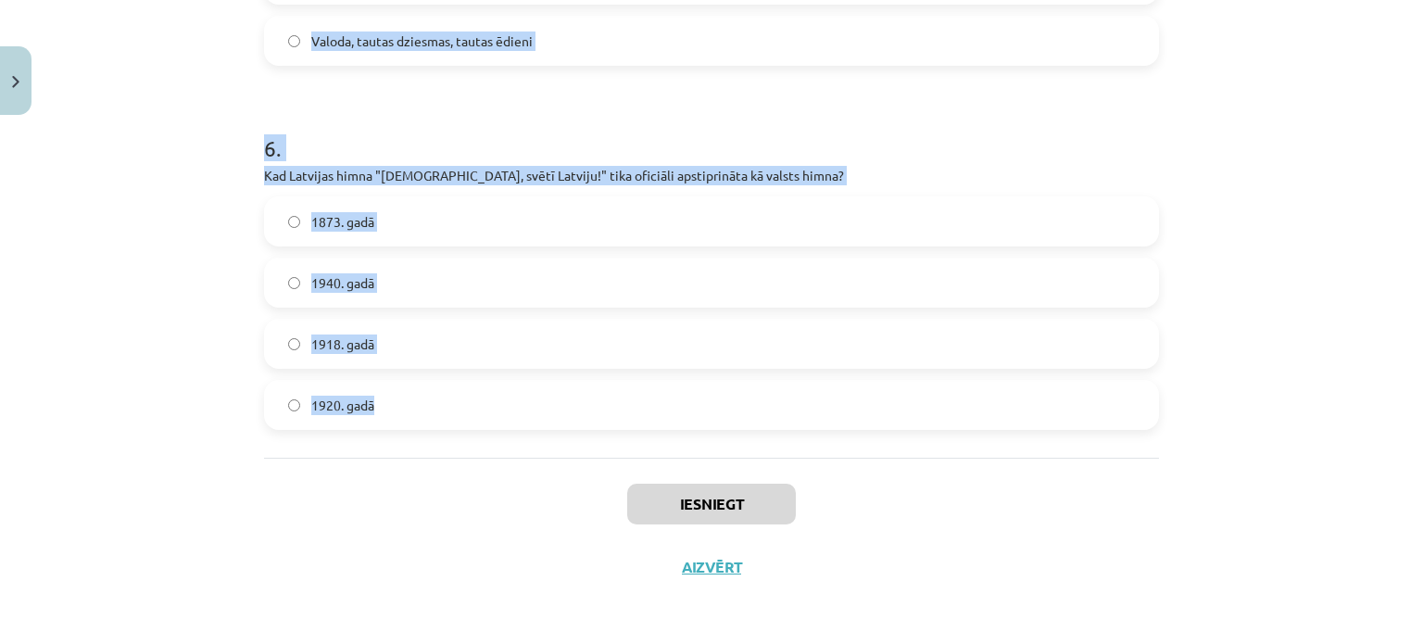
drag, startPoint x: 249, startPoint y: 109, endPoint x: 553, endPoint y: 424, distance: 437.8
copy form "1 . Kad Latvijas sarkanbaltsarkanais karogs pirmo reizi kļuva par nacionālās ap…"
click at [183, 280] on div "Mācību tēma: Kultūras un mākslas i (vizuālā māksla) - 11. klases 1. ieskaites m…" at bounding box center [711, 322] width 1423 height 644
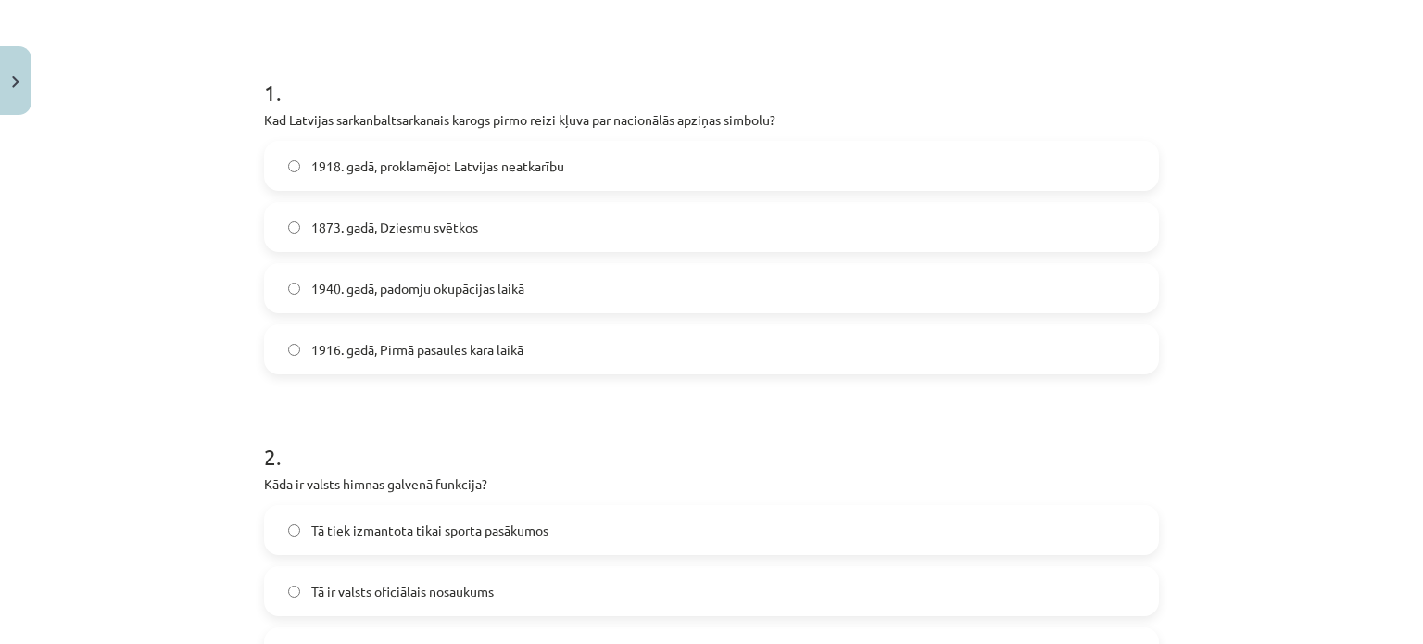
scroll to position [362, 0]
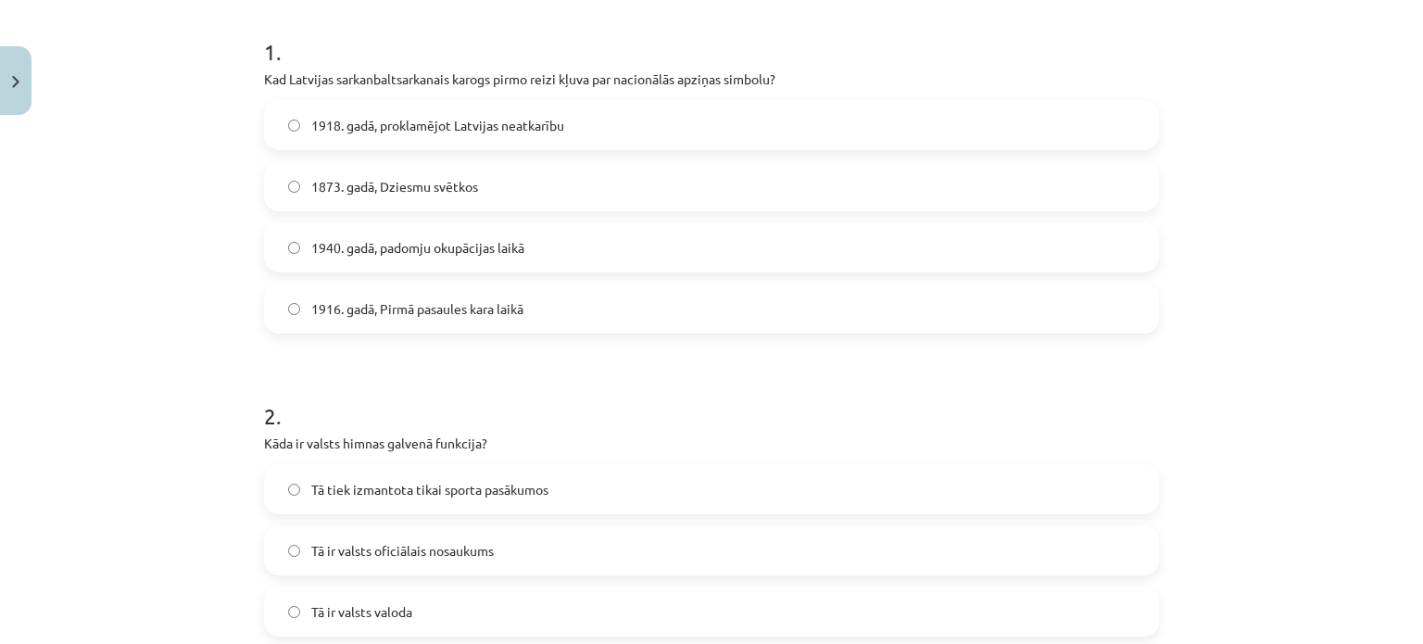
click at [366, 177] on span "1873. gadā, Dziesmu svētkos" at bounding box center [394, 186] width 167 height 19
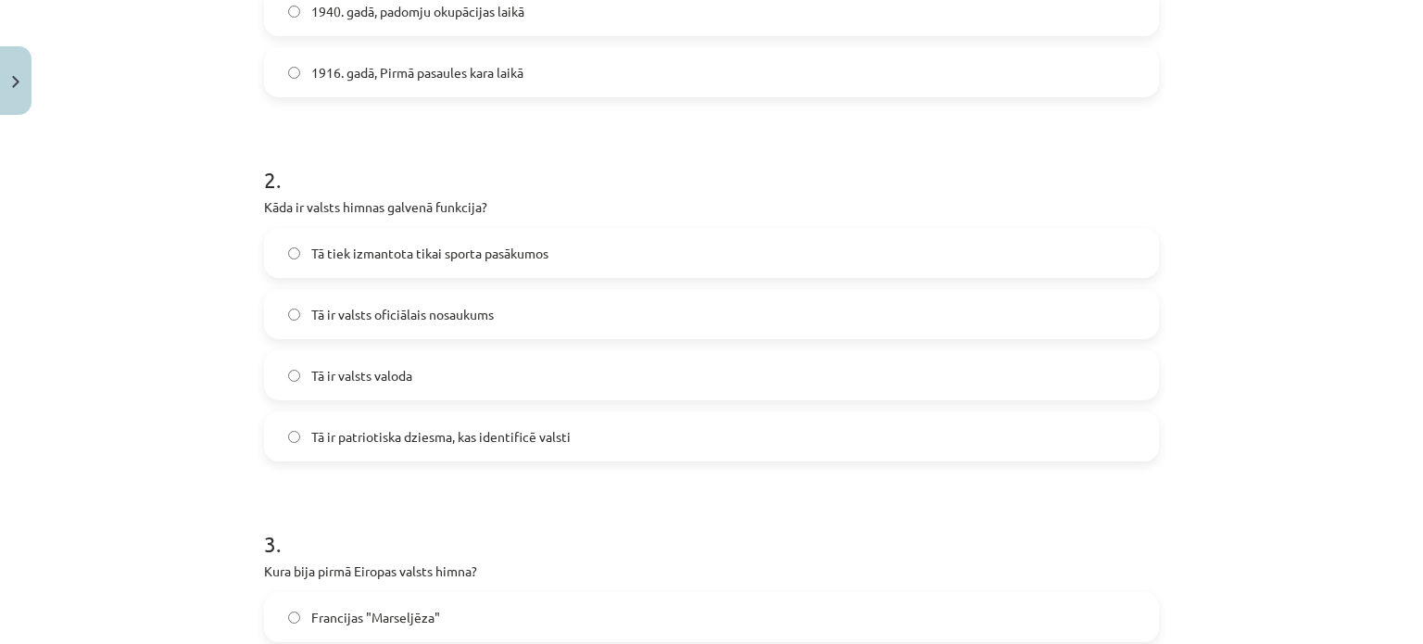
scroll to position [599, 0]
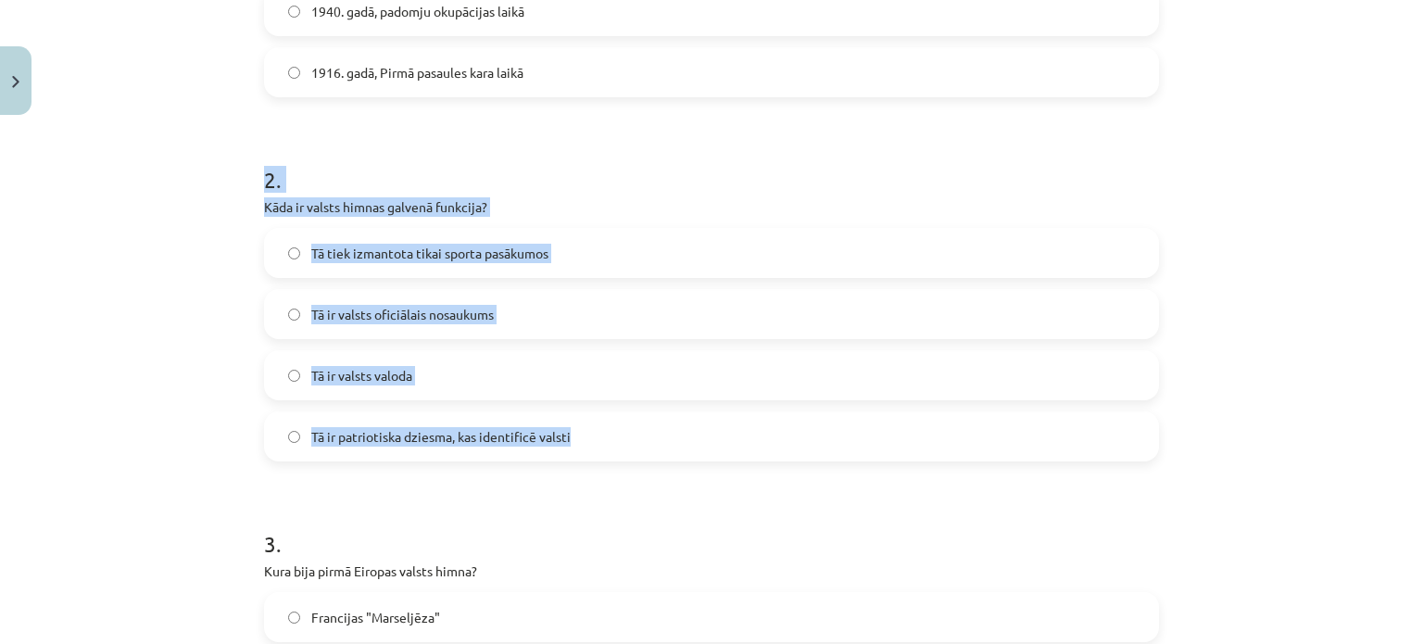
drag, startPoint x: 246, startPoint y: 164, endPoint x: 582, endPoint y: 426, distance: 426.5
copy div "2 . Kāda ir valsts himnas galvenā funkcija? Tā tiek izmantota tikai sporta pasā…"
click at [147, 321] on div "Mācību tēma: Kultūras un mākslas i (vizuālā māksla) - 11. klases 1. ieskaites m…" at bounding box center [711, 322] width 1423 height 644
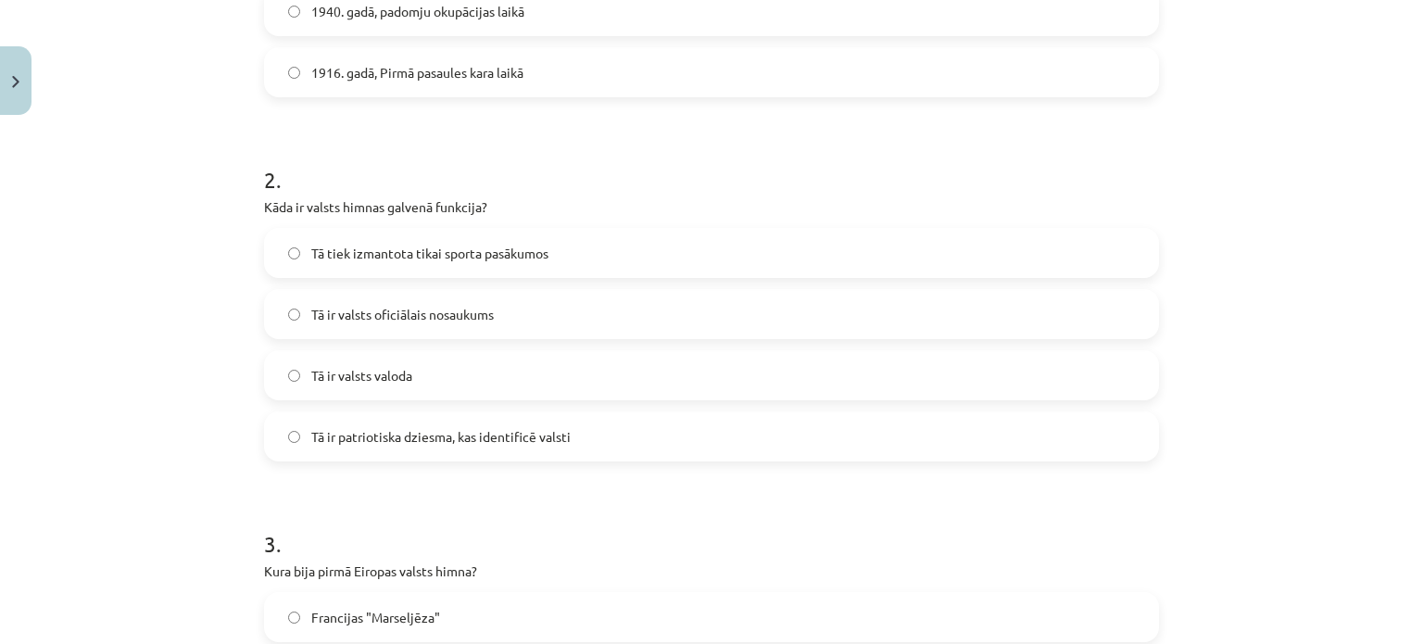
click at [347, 436] on span "Tā ir patriotiska dziesma, kas identificē valsti" at bounding box center [440, 436] width 259 height 19
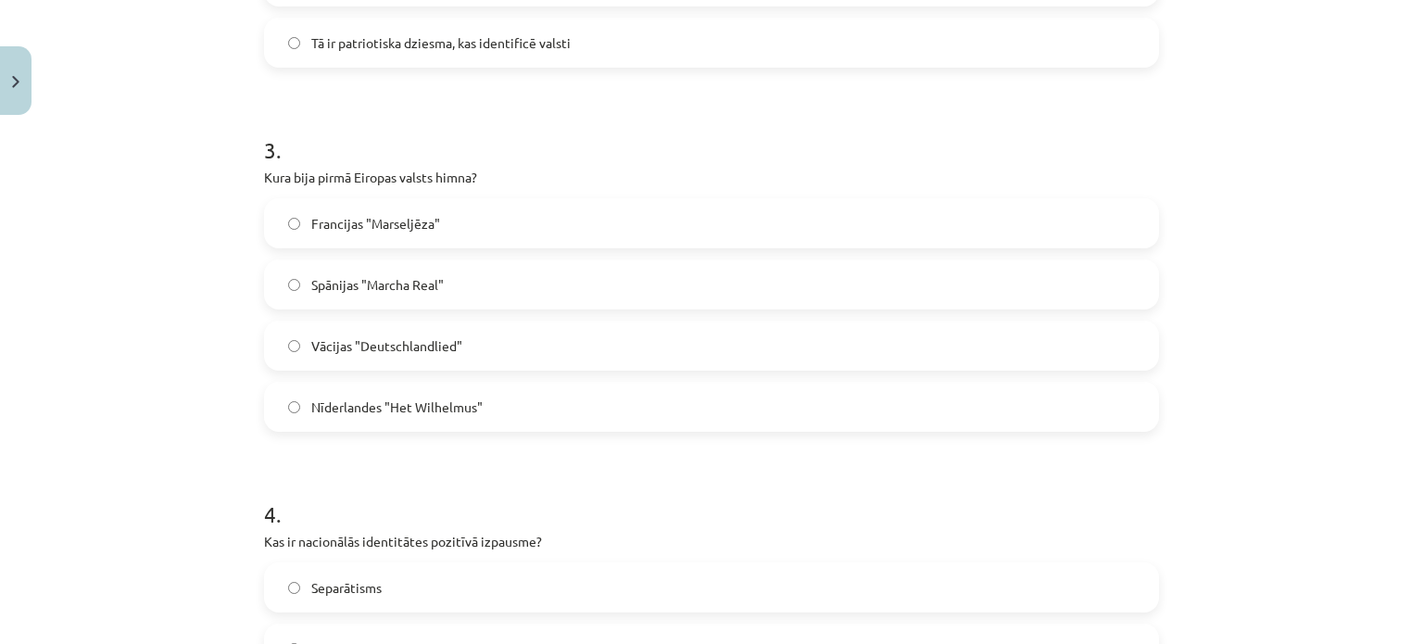
scroll to position [1078, 0]
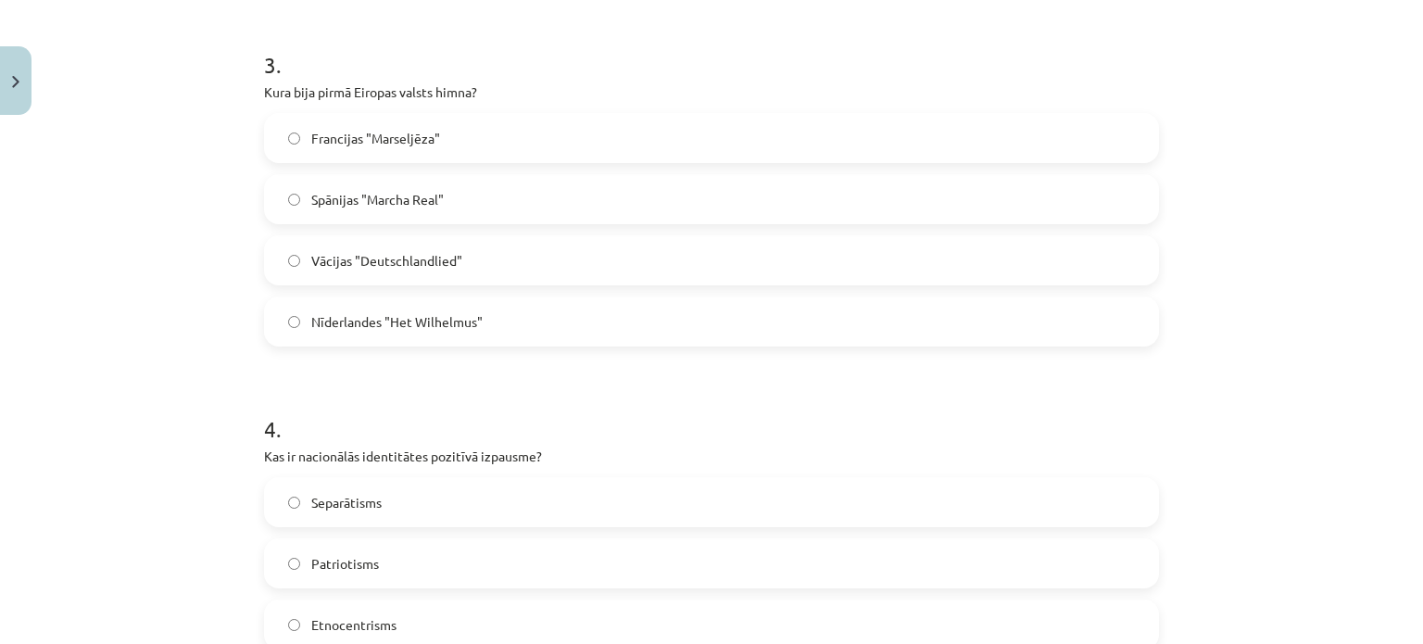
click at [352, 318] on span "Nīderlandes "Het Wilhelmus"" at bounding box center [396, 321] width 171 height 19
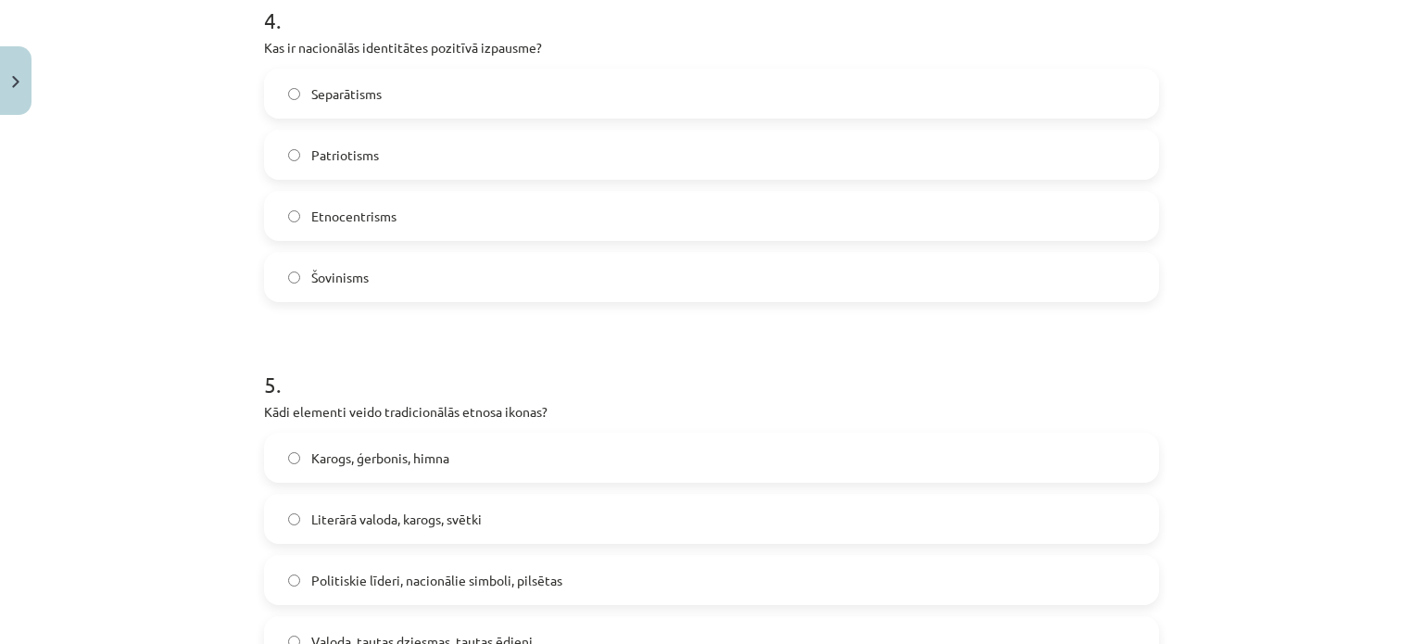
scroll to position [1401, 0]
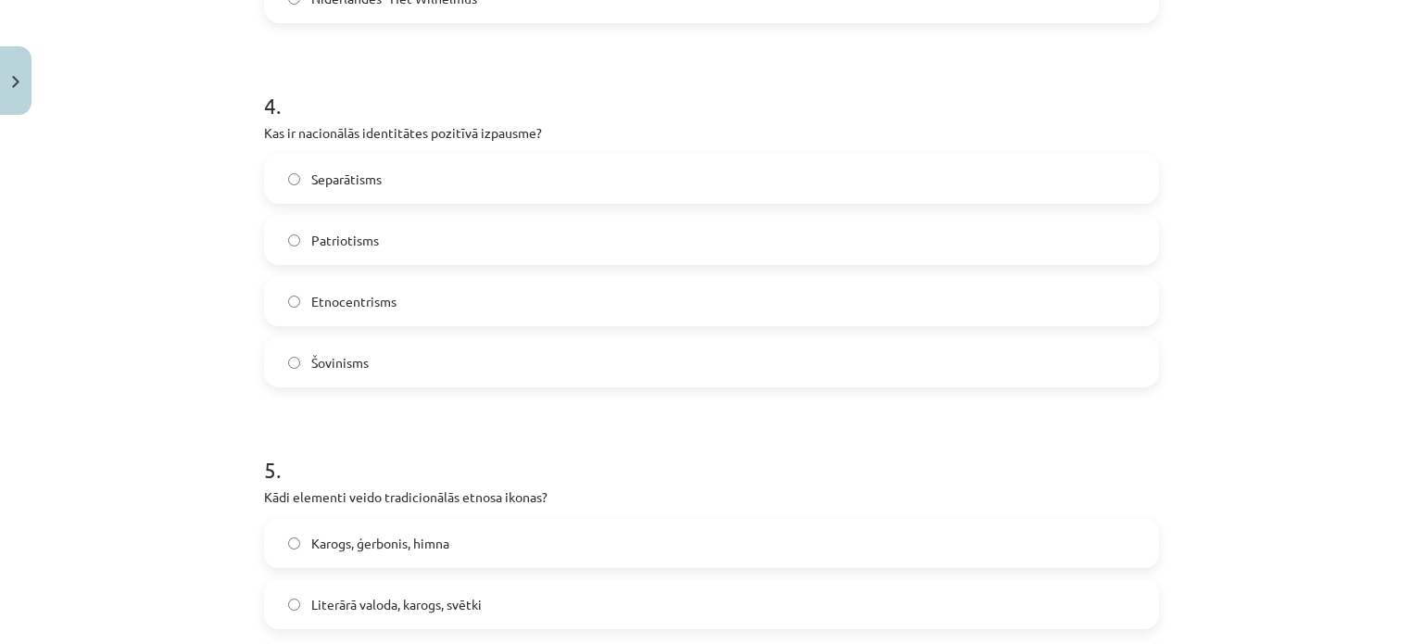
click at [368, 235] on span "Patriotisms" at bounding box center [345, 240] width 68 height 19
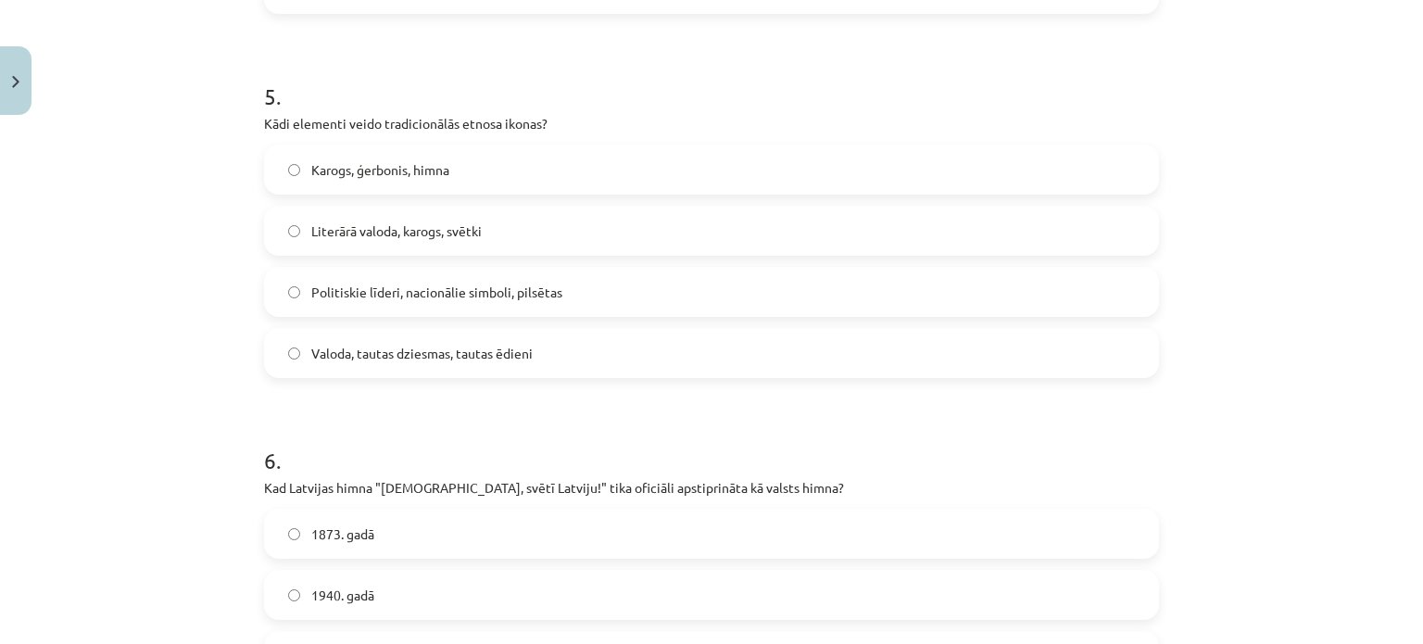
scroll to position [1774, 0]
click at [337, 352] on span "Valoda, tautas dziesmas, tautas ēdieni" at bounding box center [421, 354] width 221 height 19
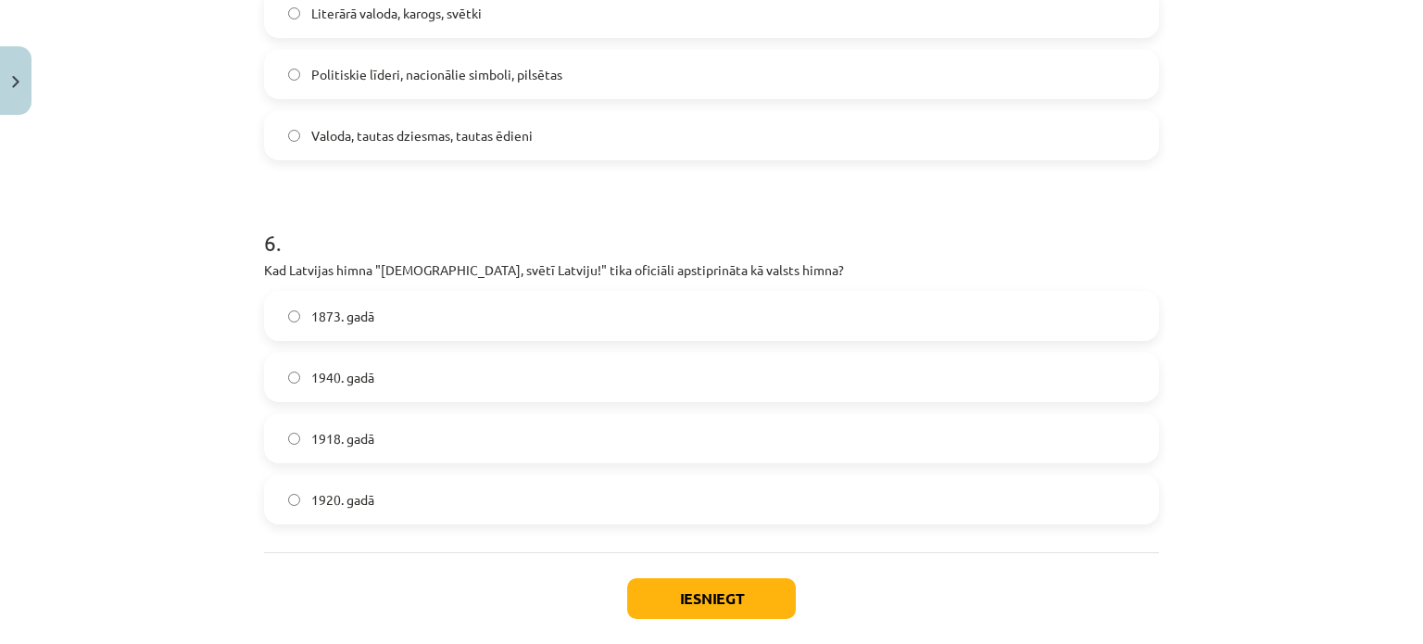
scroll to position [2087, 0]
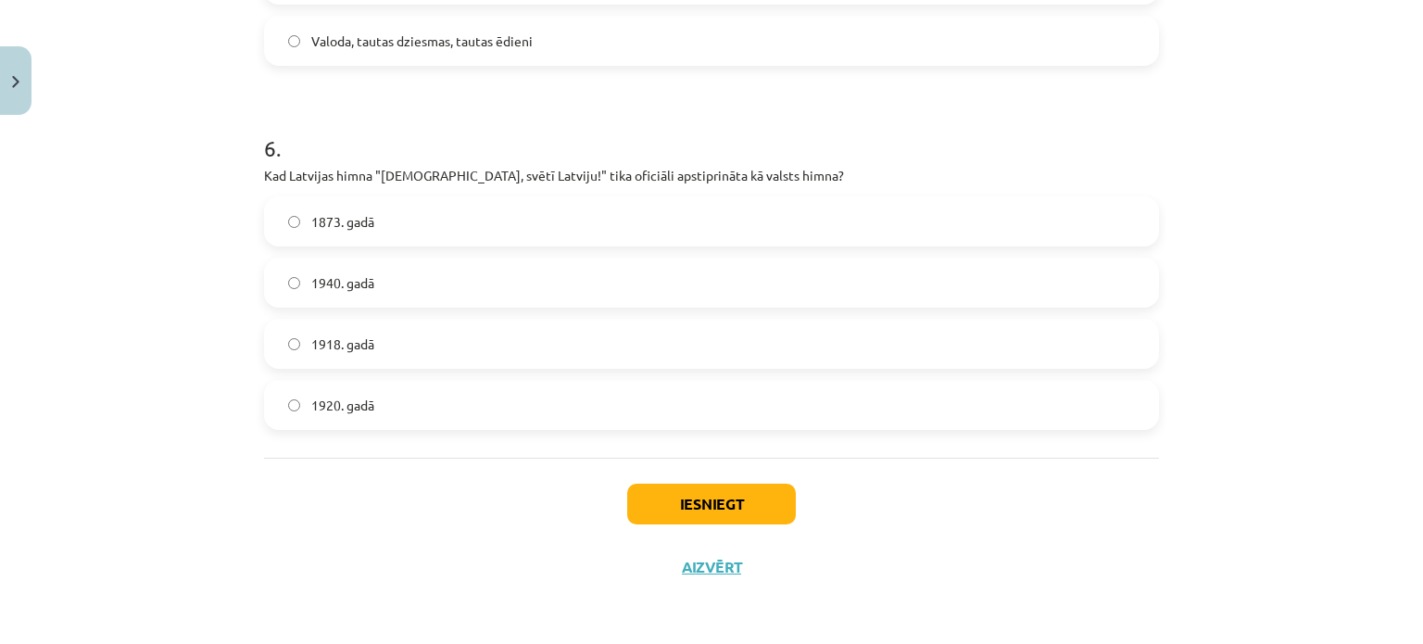
click at [356, 409] on span "1920. gadā" at bounding box center [342, 405] width 63 height 19
click at [674, 510] on button "Iesniegt" at bounding box center [711, 504] width 169 height 41
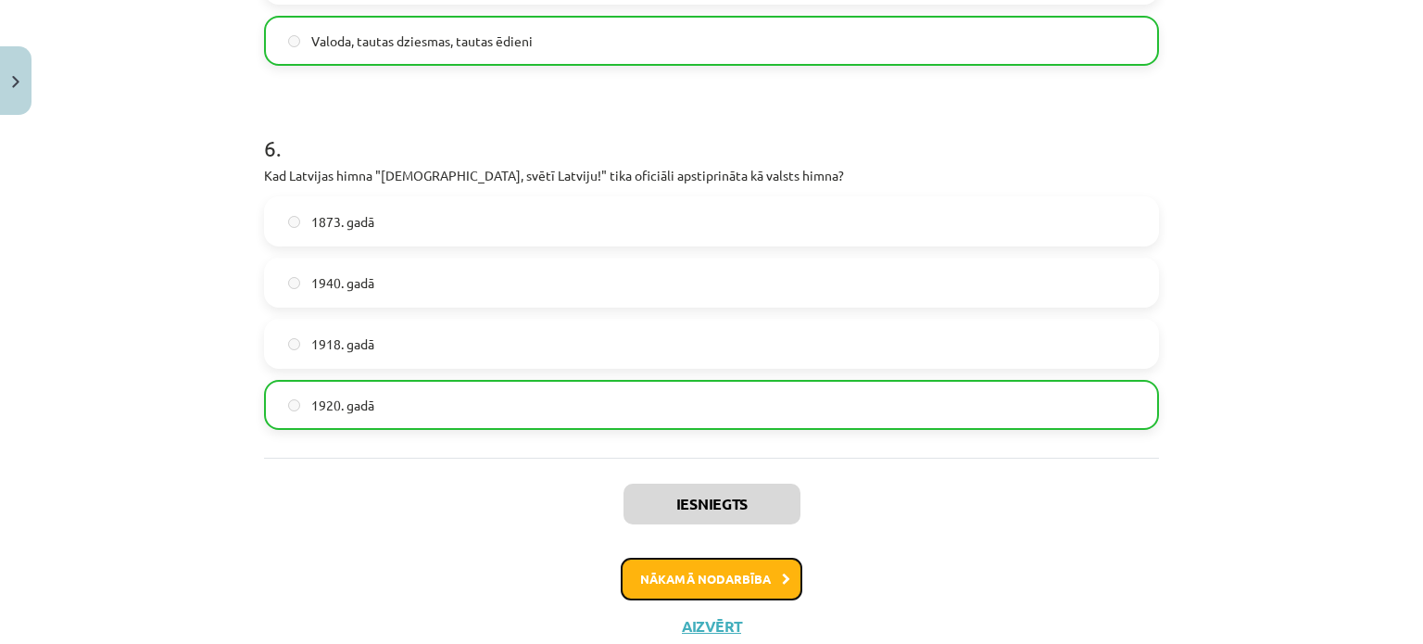
click at [677, 583] on button "Nākamā nodarbība" at bounding box center [712, 579] width 182 height 43
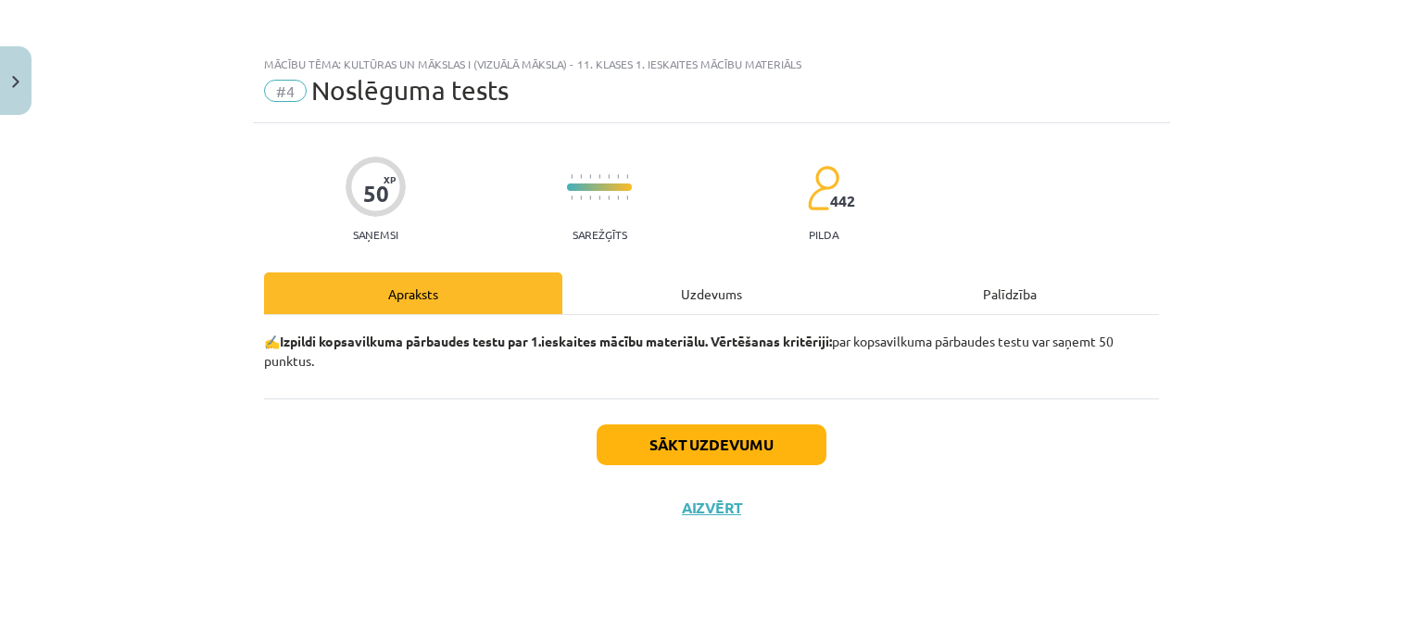
scroll to position [0, 0]
click at [719, 440] on button "Sākt uzdevumu" at bounding box center [712, 444] width 230 height 41
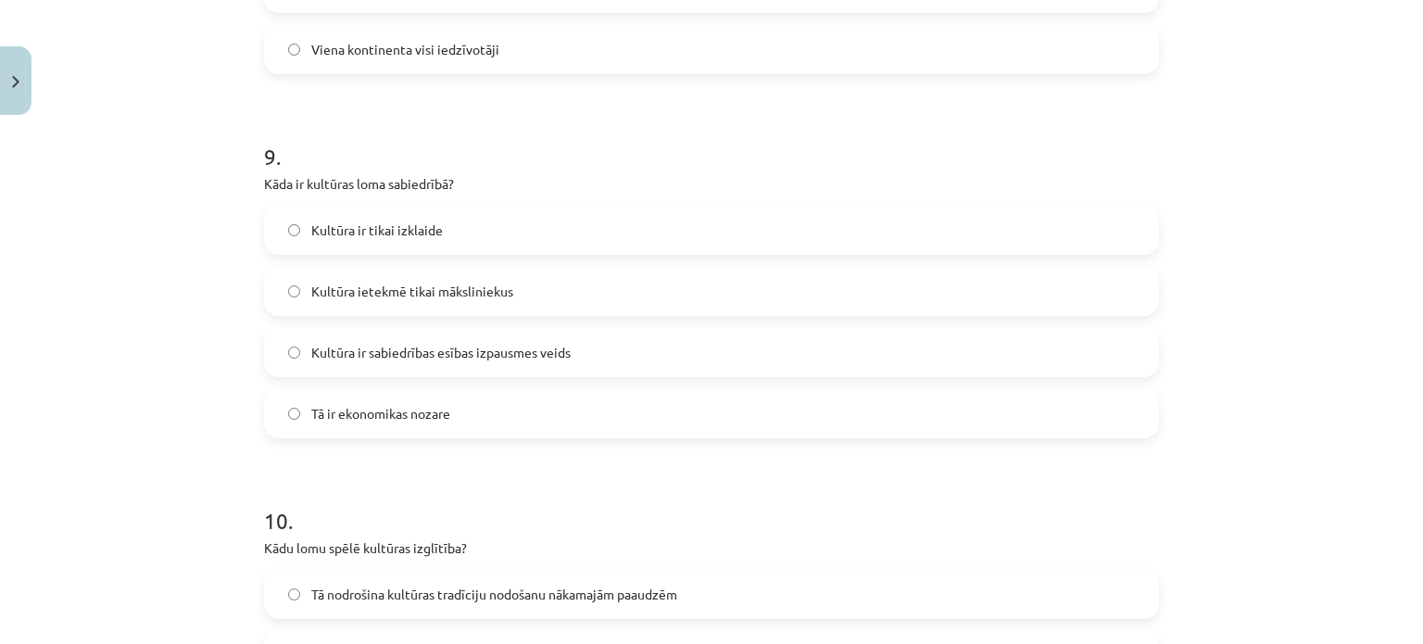
scroll to position [3543, 0]
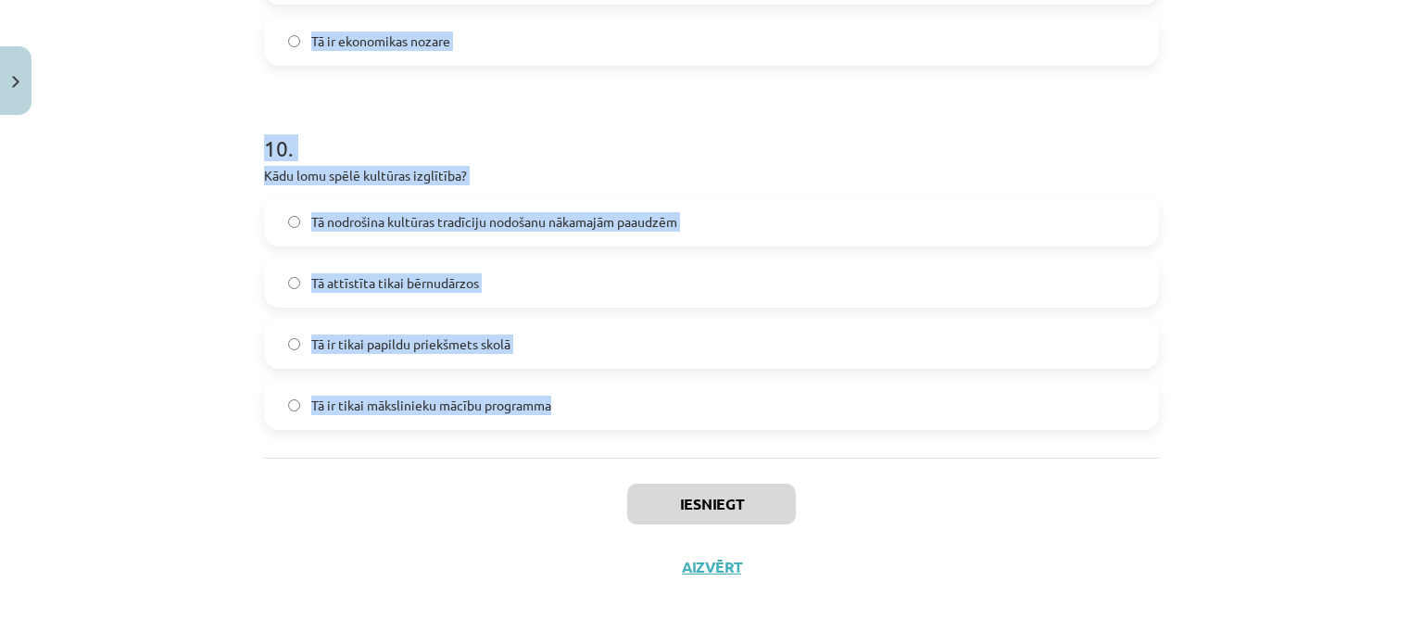
drag, startPoint x: 253, startPoint y: 225, endPoint x: 600, endPoint y: 407, distance: 391.3
copy form "1 . Kas ir heraldika? Zinātne par karogiem Zinātne, kas pēta ģerboņus un to sim…"
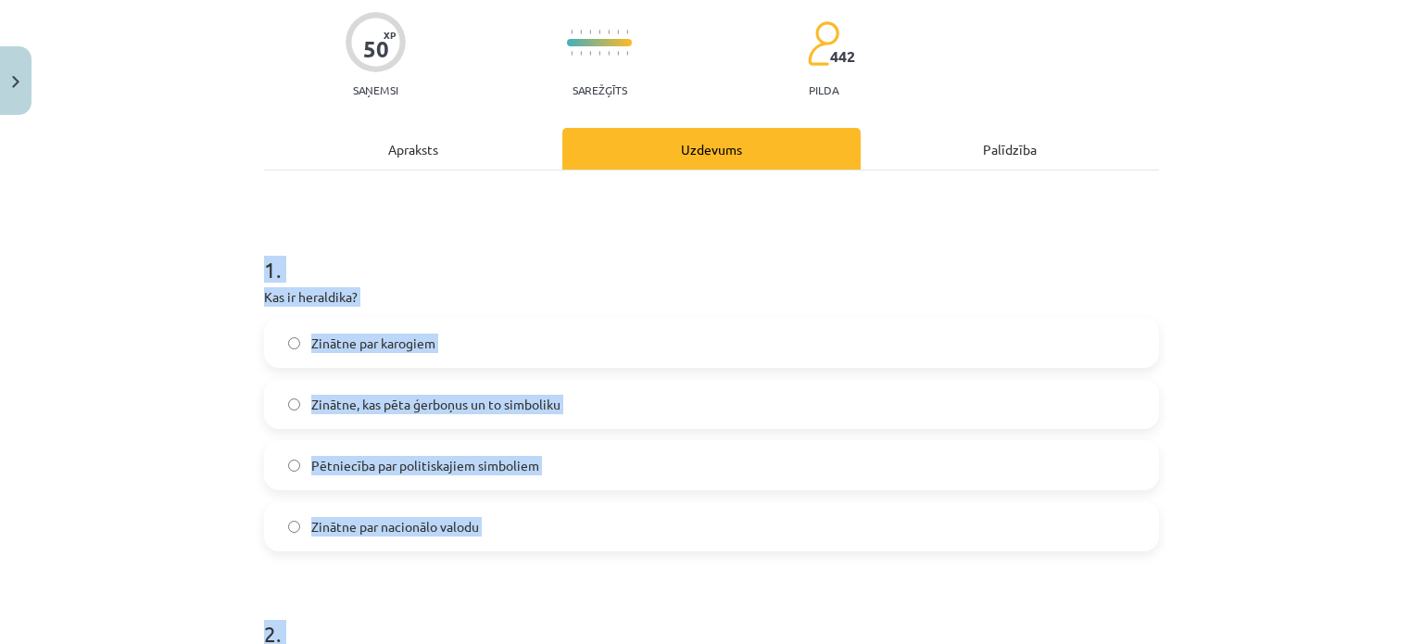
scroll to position [0, 0]
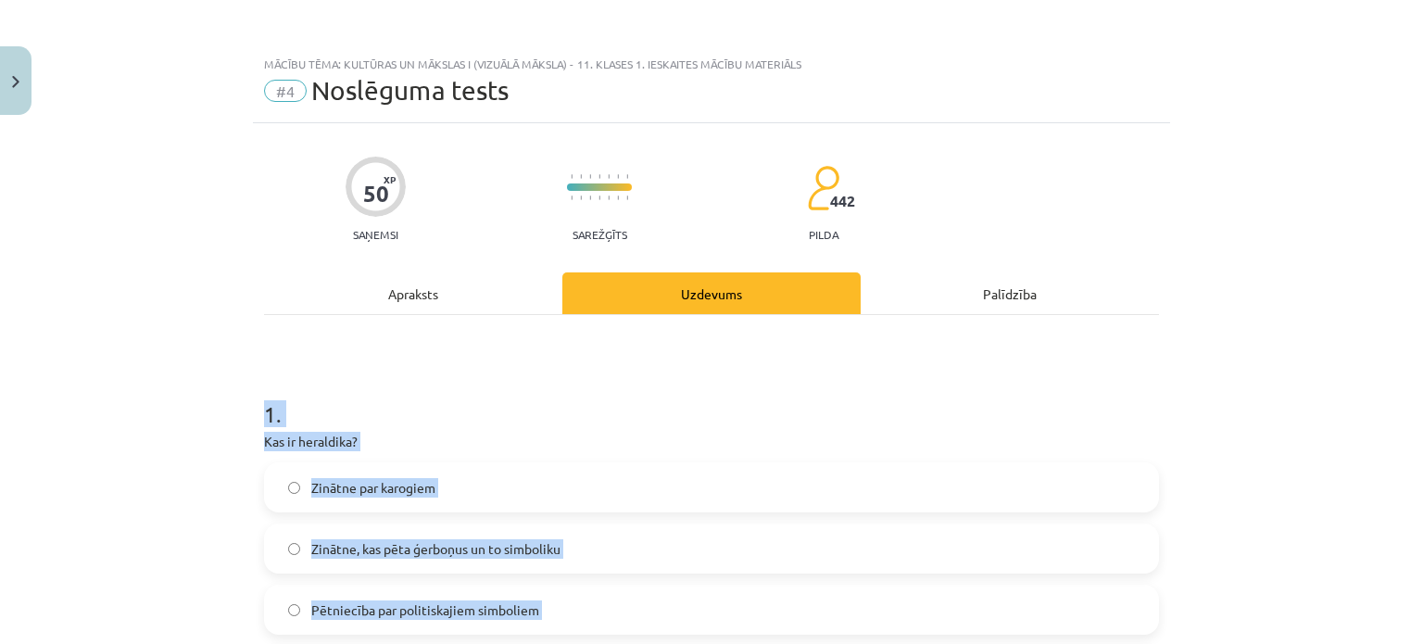
click at [193, 479] on div "Mācību tēma: Kultūras un mākslas i (vizuālā māksla) - 11. klases 1. ieskaites m…" at bounding box center [711, 322] width 1423 height 644
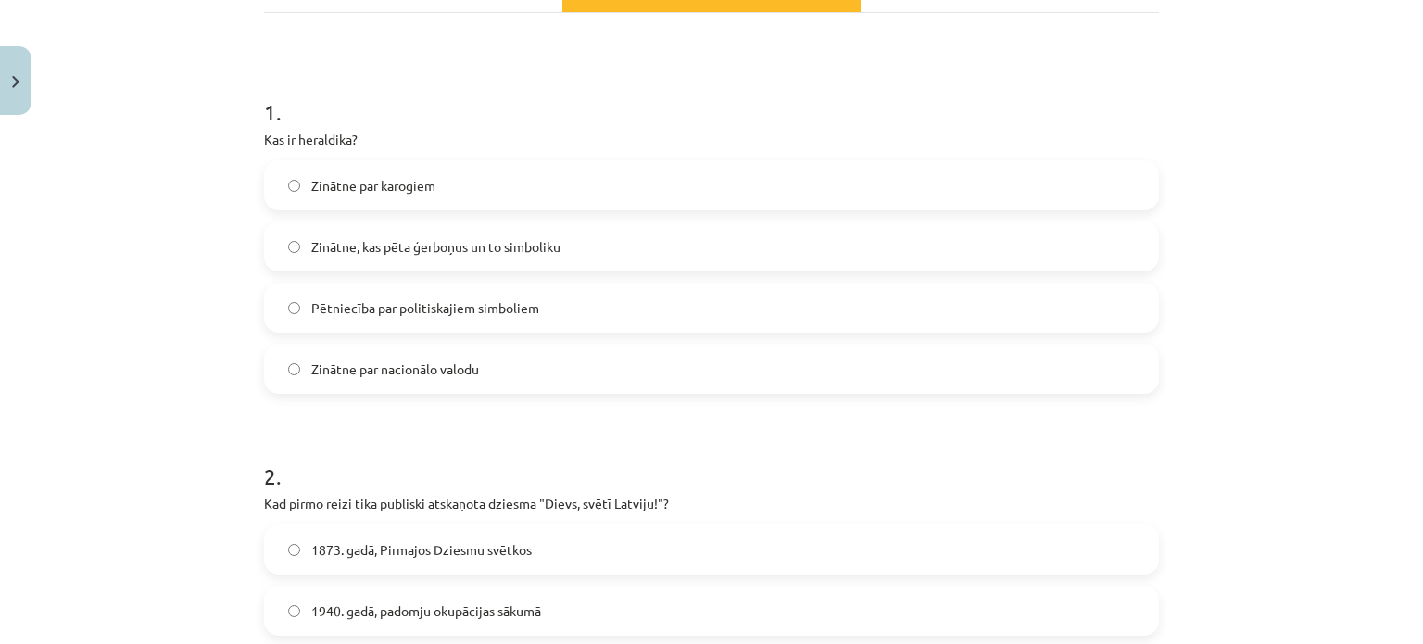
scroll to position [303, 0]
click at [380, 236] on span "Zinātne, kas pēta ģerboņus un to simboliku" at bounding box center [435, 245] width 249 height 19
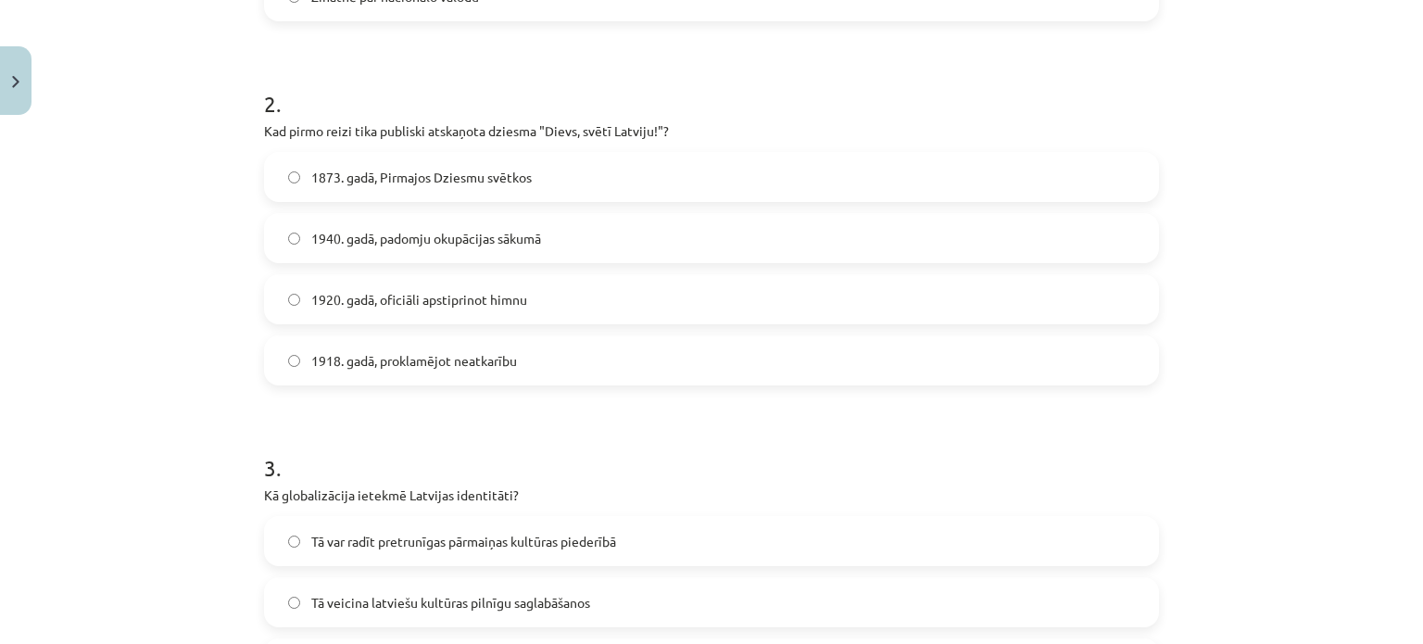
scroll to position [669, 0]
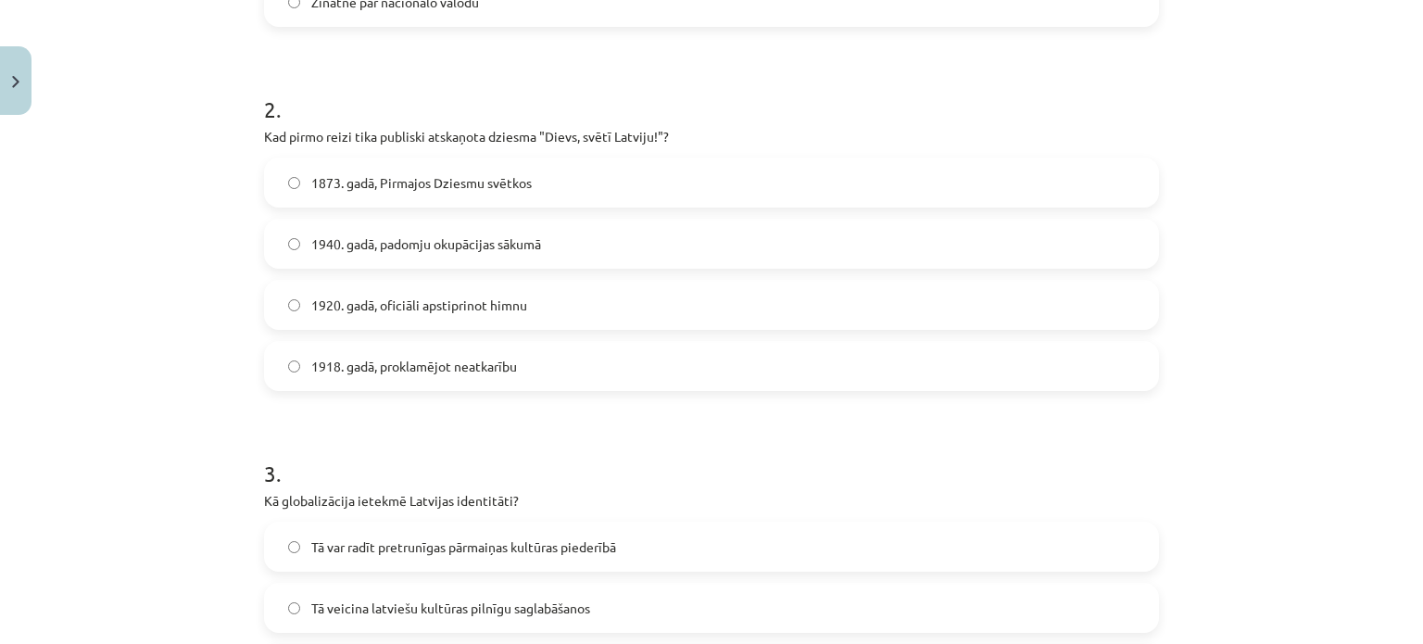
click at [356, 173] on span "1873. gadā, Pirmajos Dziesmu svētkos" at bounding box center [421, 182] width 221 height 19
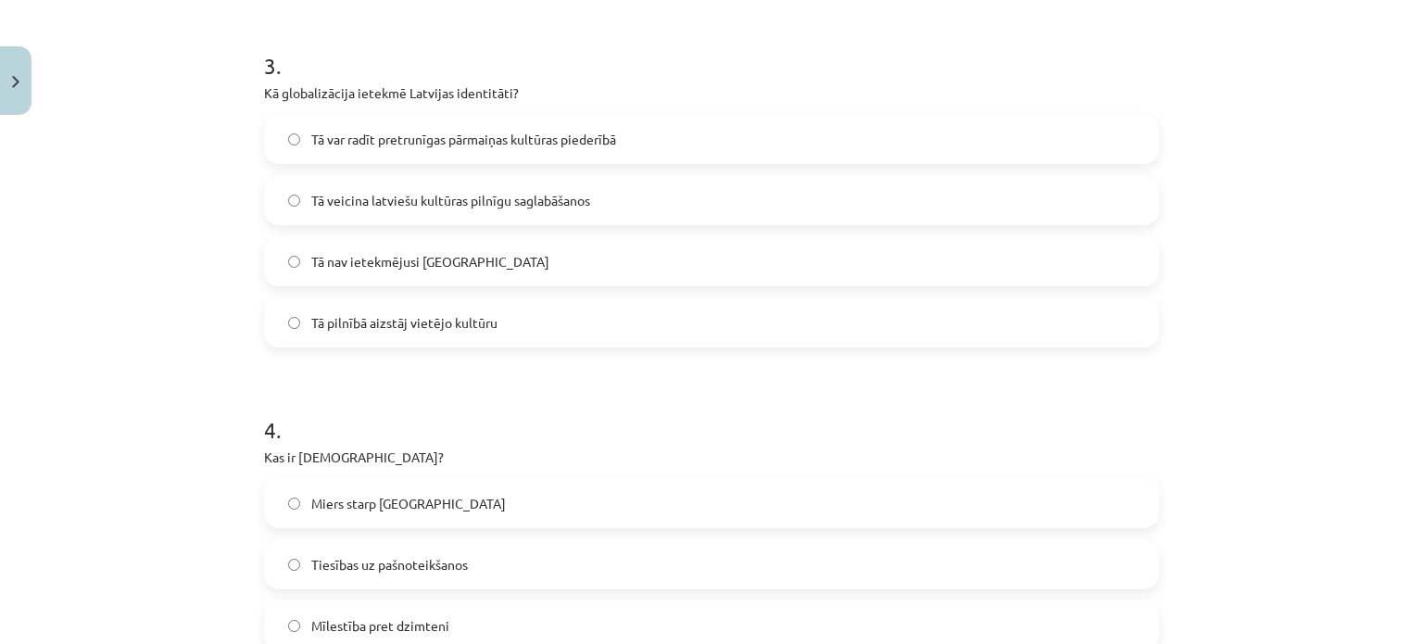
scroll to position [1110, 0]
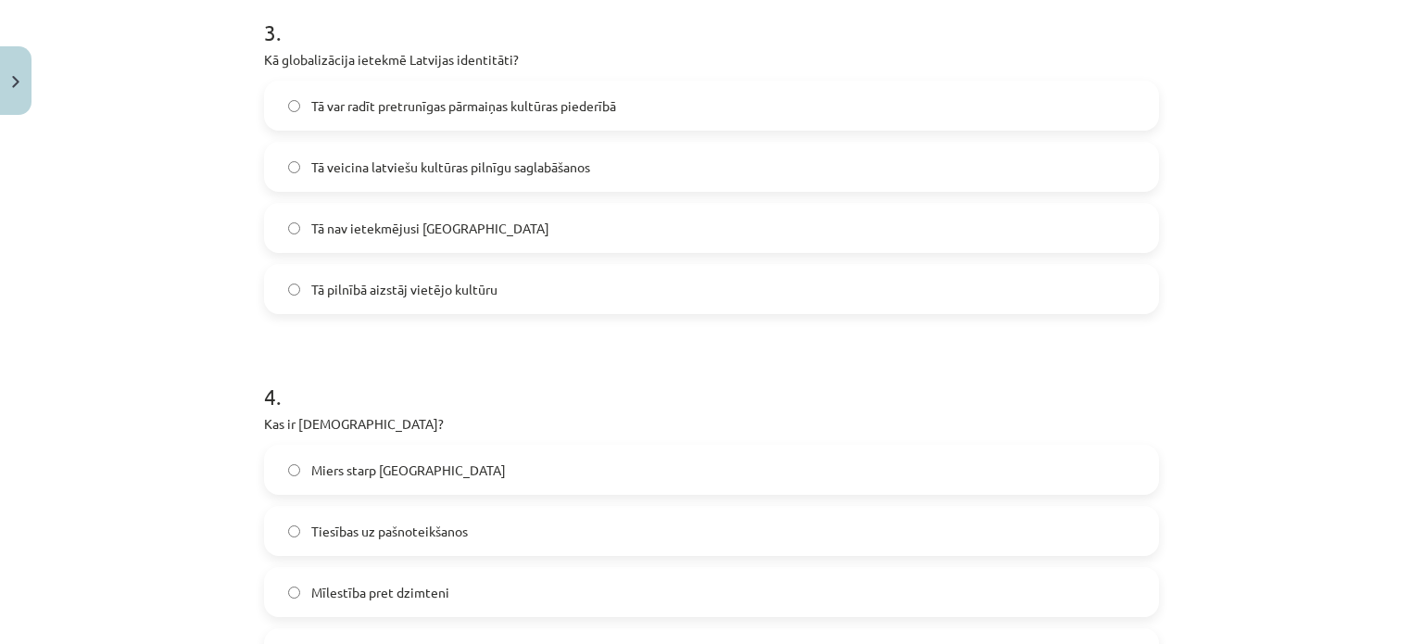
click at [352, 103] on span "Tā var radīt pretrunīgas pārmaiņas kultūras piederībā" at bounding box center [463, 105] width 305 height 19
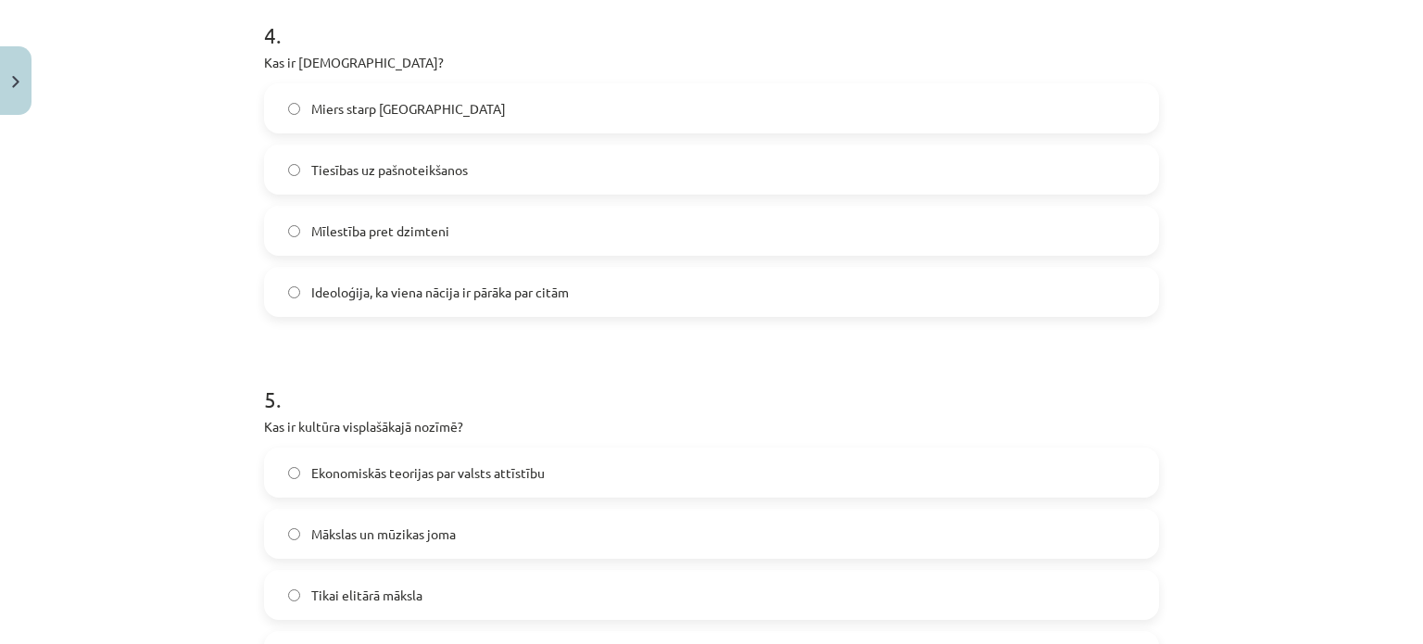
scroll to position [1451, 0]
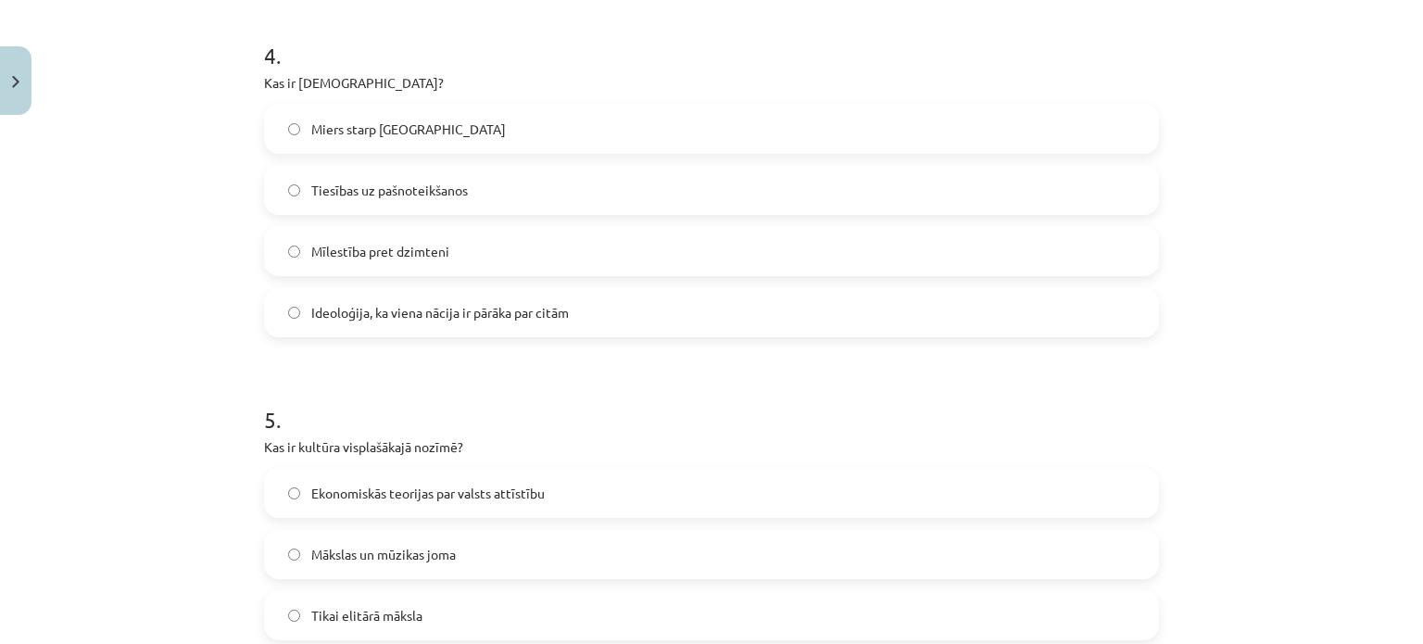
click at [434, 317] on span "Ideoloģija, ka viena nācija ir pārāka par citām" at bounding box center [440, 312] width 258 height 19
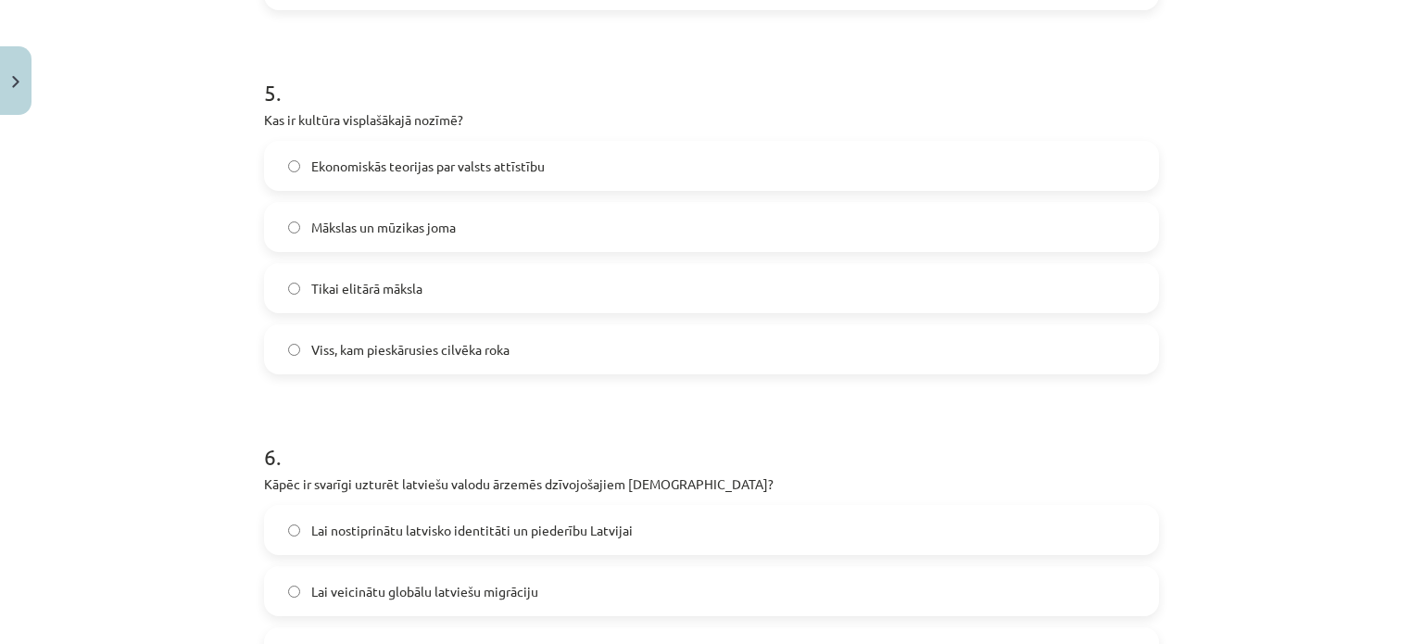
scroll to position [1777, 0]
click at [348, 341] on span "Viss, kam pieskārusies cilvēka roka" at bounding box center [410, 350] width 198 height 19
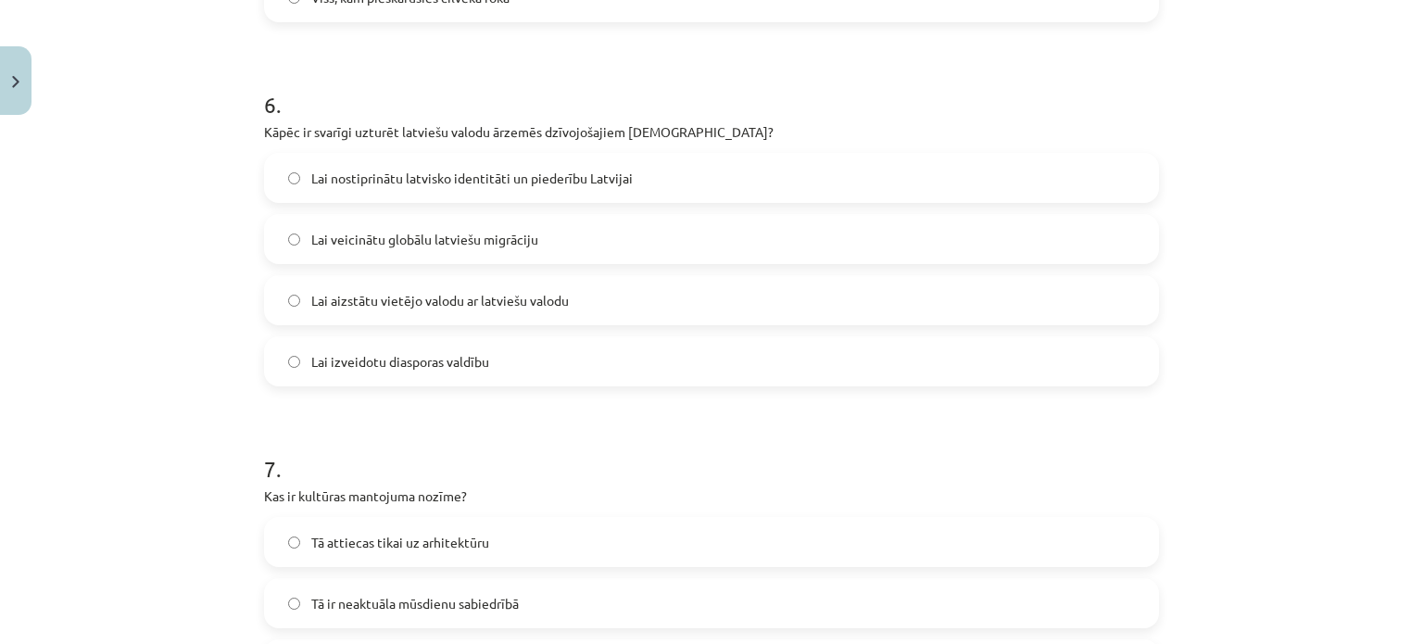
scroll to position [2092, 0]
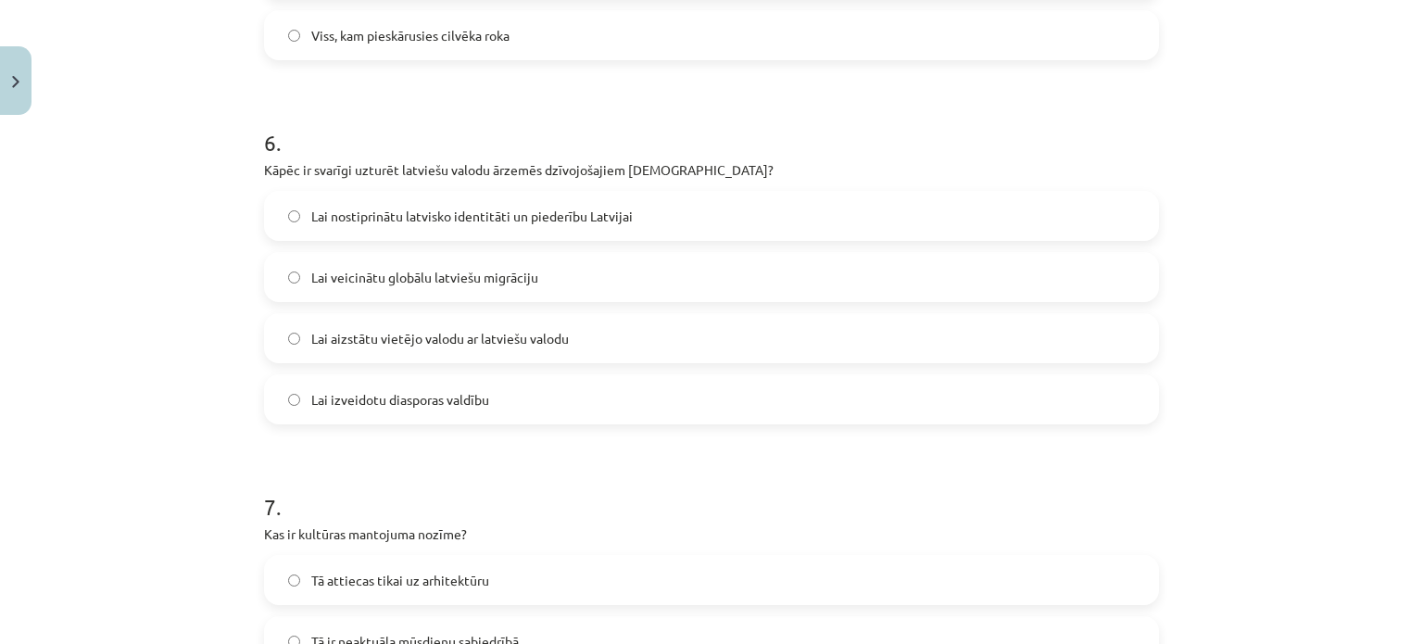
click at [394, 218] on span "Lai nostiprinātu latvisko identitāti un piederību Latvijai" at bounding box center [472, 216] width 322 height 19
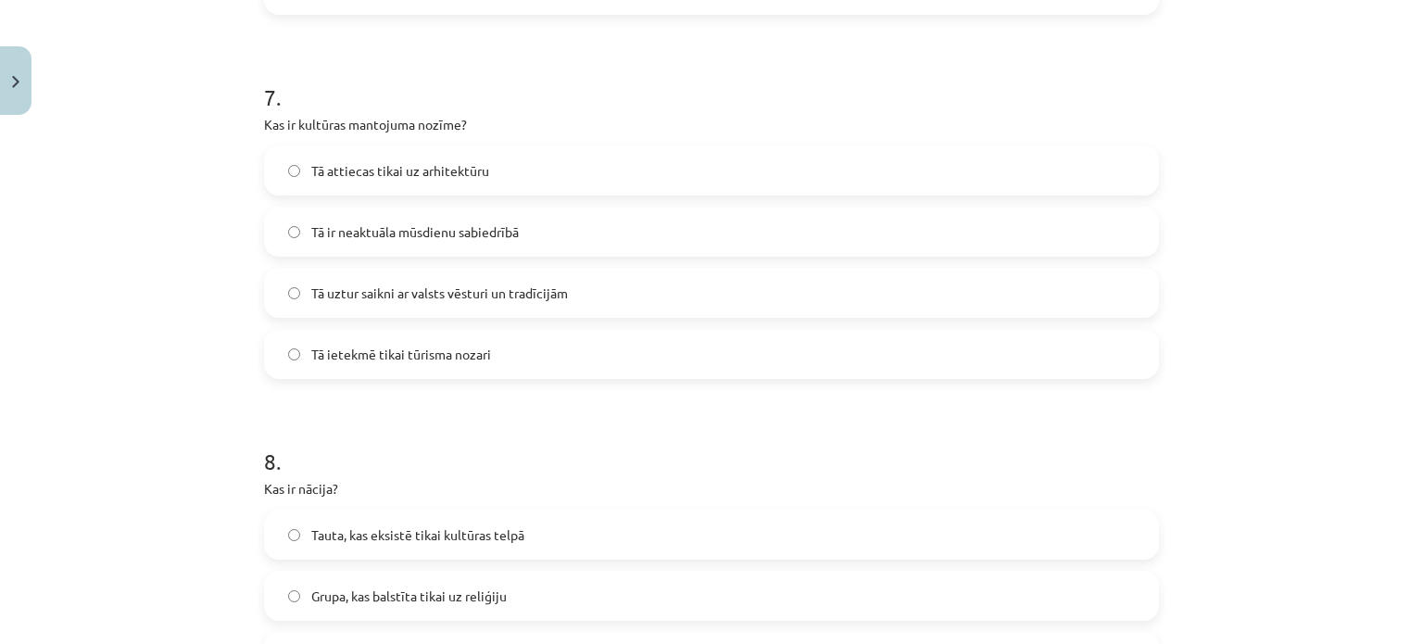
scroll to position [2504, 0]
click at [380, 284] on span "Tā uztur saikni ar valsts vēsturi un tradīcijām" at bounding box center [439, 291] width 257 height 19
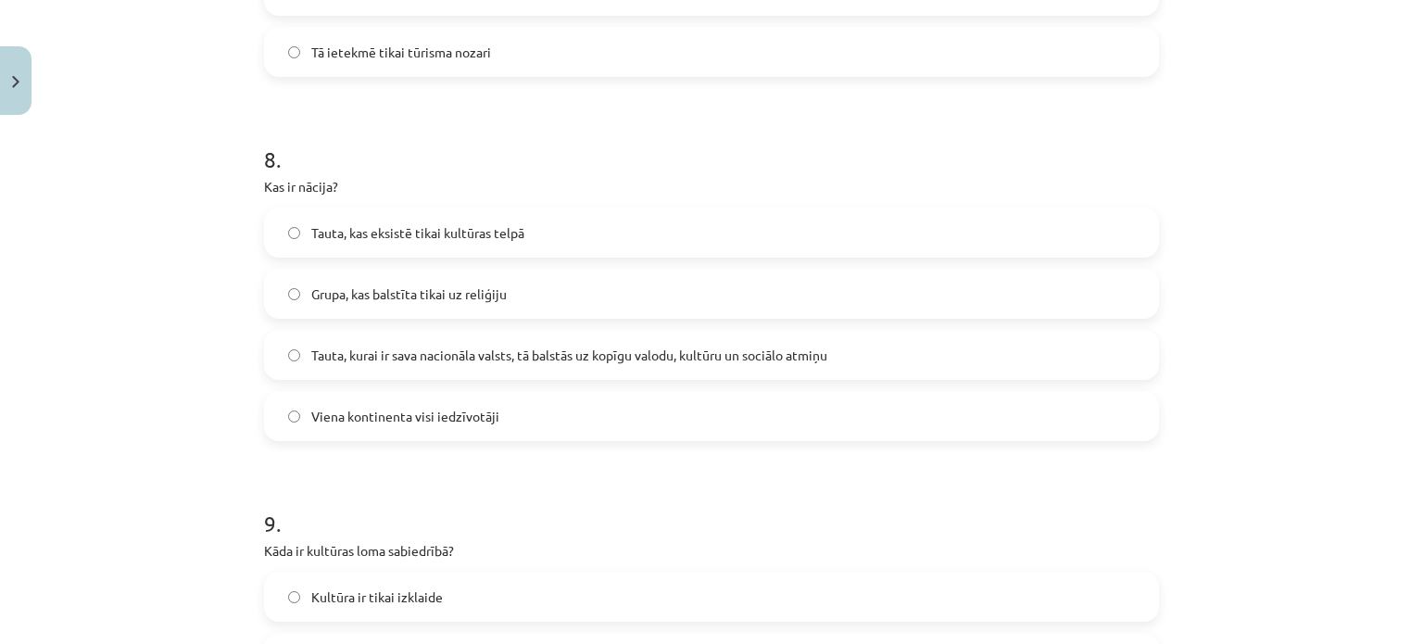
scroll to position [2808, 0]
click at [380, 344] on span "Tauta, kurai ir sava nacionāla valsts, tā balstās uz kopīgu valodu, kultūru un …" at bounding box center [569, 351] width 516 height 19
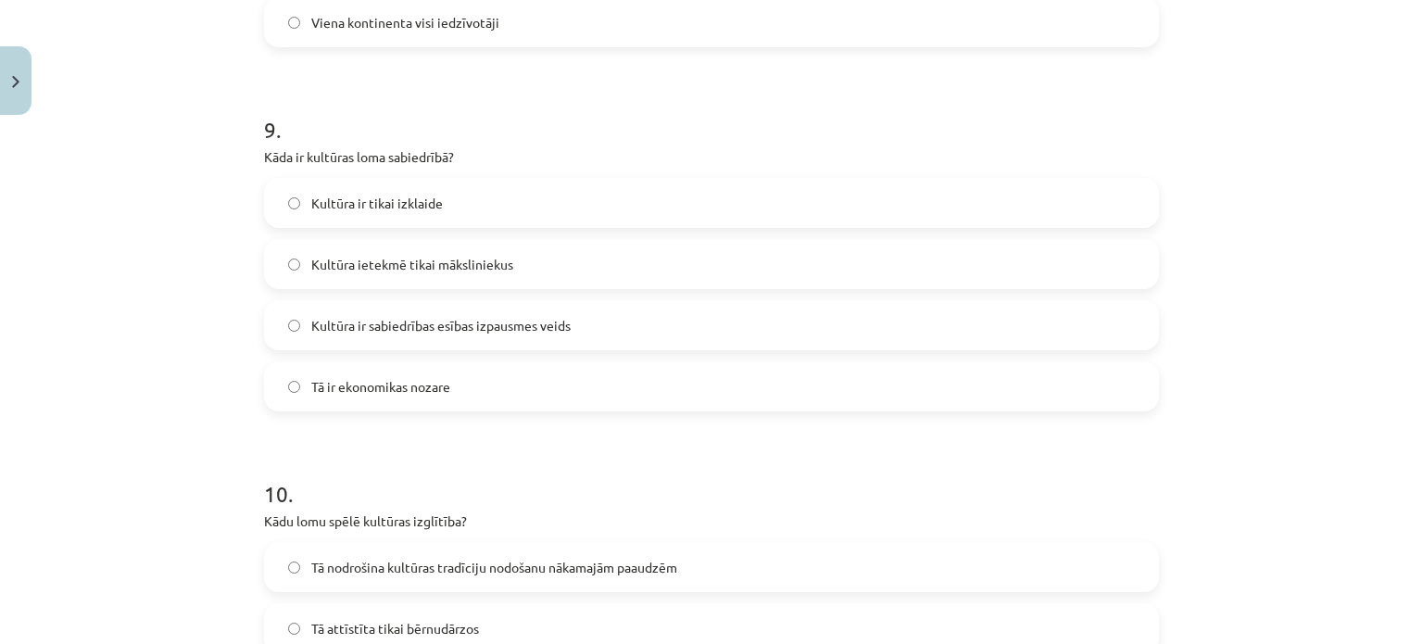
scroll to position [3239, 0]
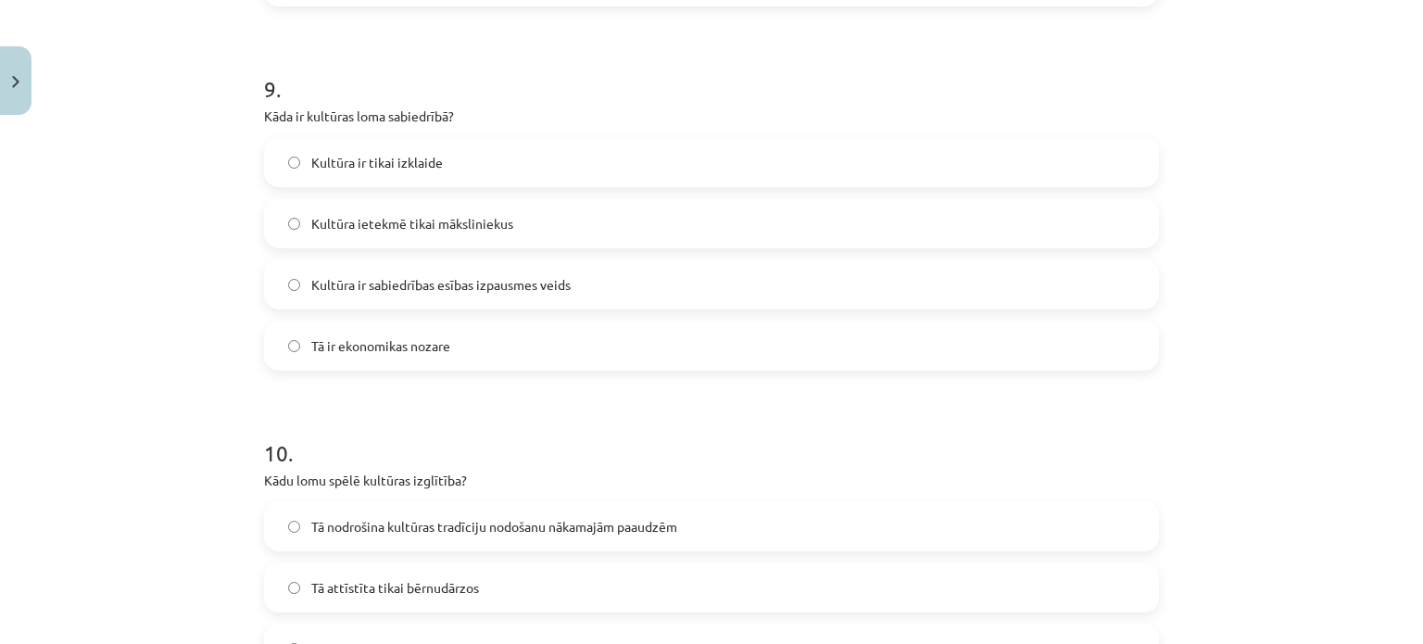
click at [351, 284] on span "Kultūra ir sabiedrības esības izpausmes veids" at bounding box center [440, 284] width 259 height 19
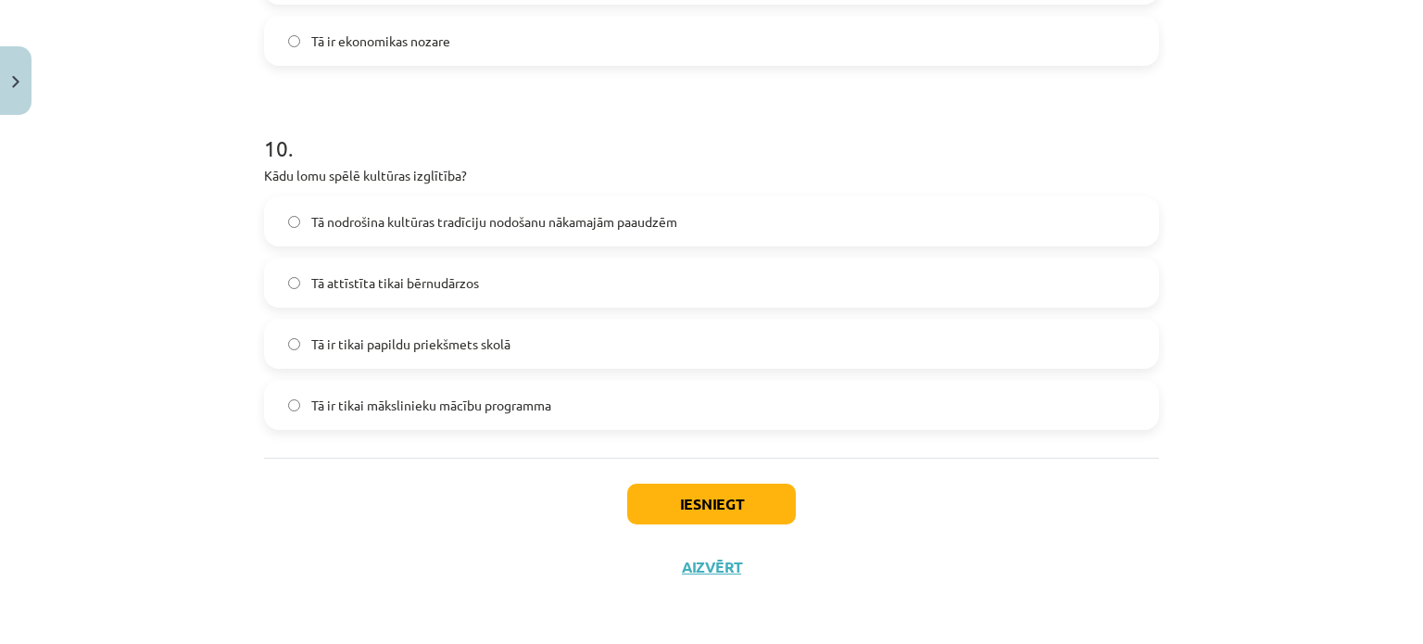
click at [385, 212] on span "Tā nodrošina kultūras tradīciju nodošanu nākamajām paaudzēm" at bounding box center [494, 221] width 366 height 19
click at [646, 496] on button "Iesniegt" at bounding box center [711, 504] width 169 height 41
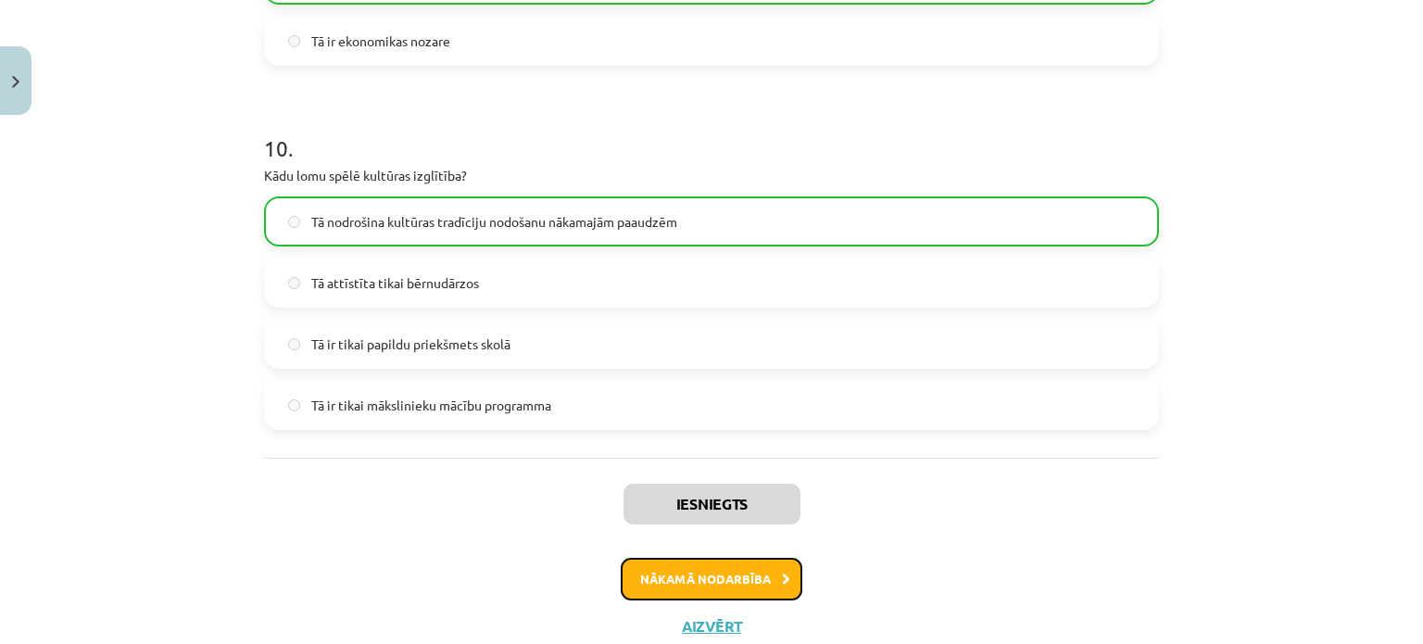
click at [675, 563] on button "Nākamā nodarbība" at bounding box center [712, 579] width 182 height 43
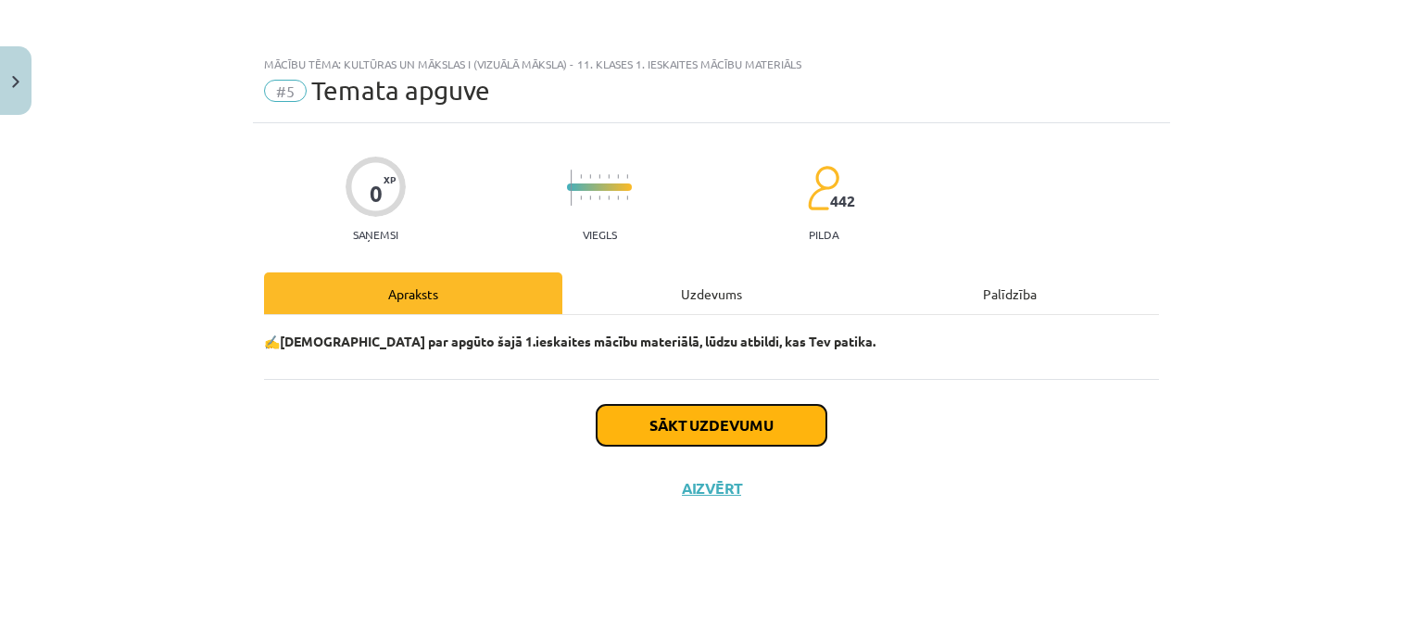
click at [704, 429] on button "Sākt uzdevumu" at bounding box center [712, 425] width 230 height 41
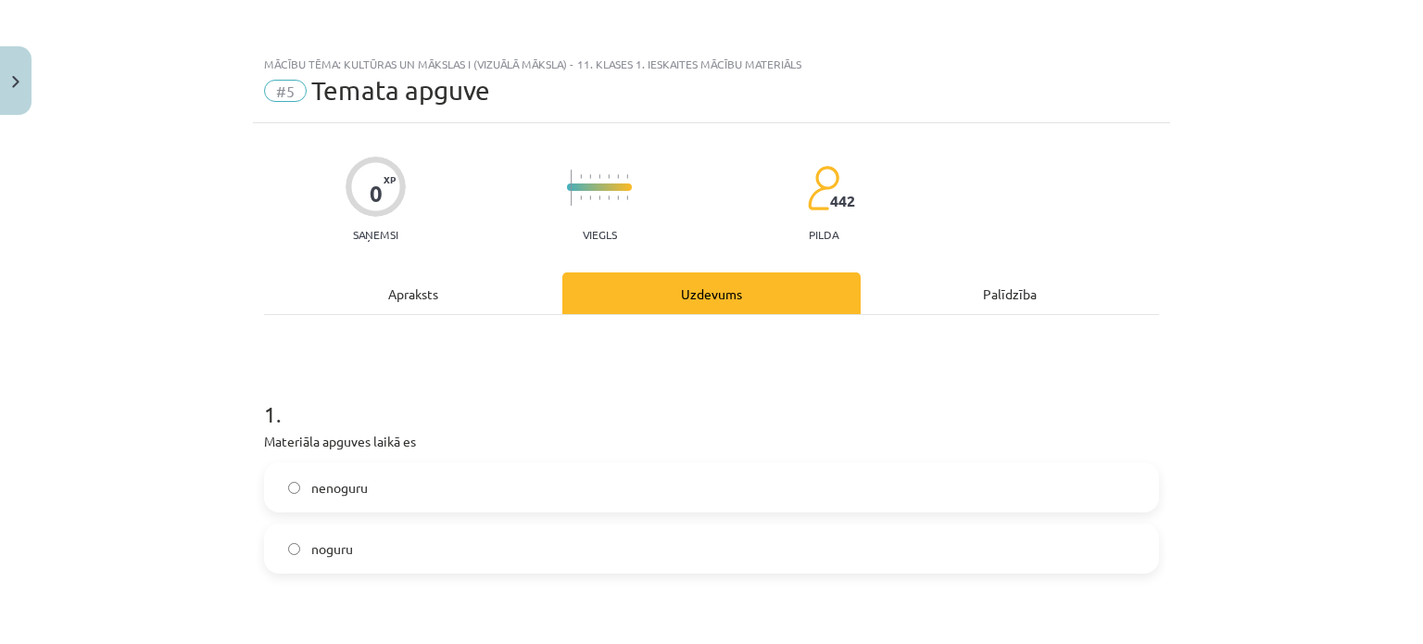
click at [397, 558] on label "noguru" at bounding box center [711, 548] width 891 height 46
click at [411, 483] on label "nenoguru" at bounding box center [711, 487] width 891 height 46
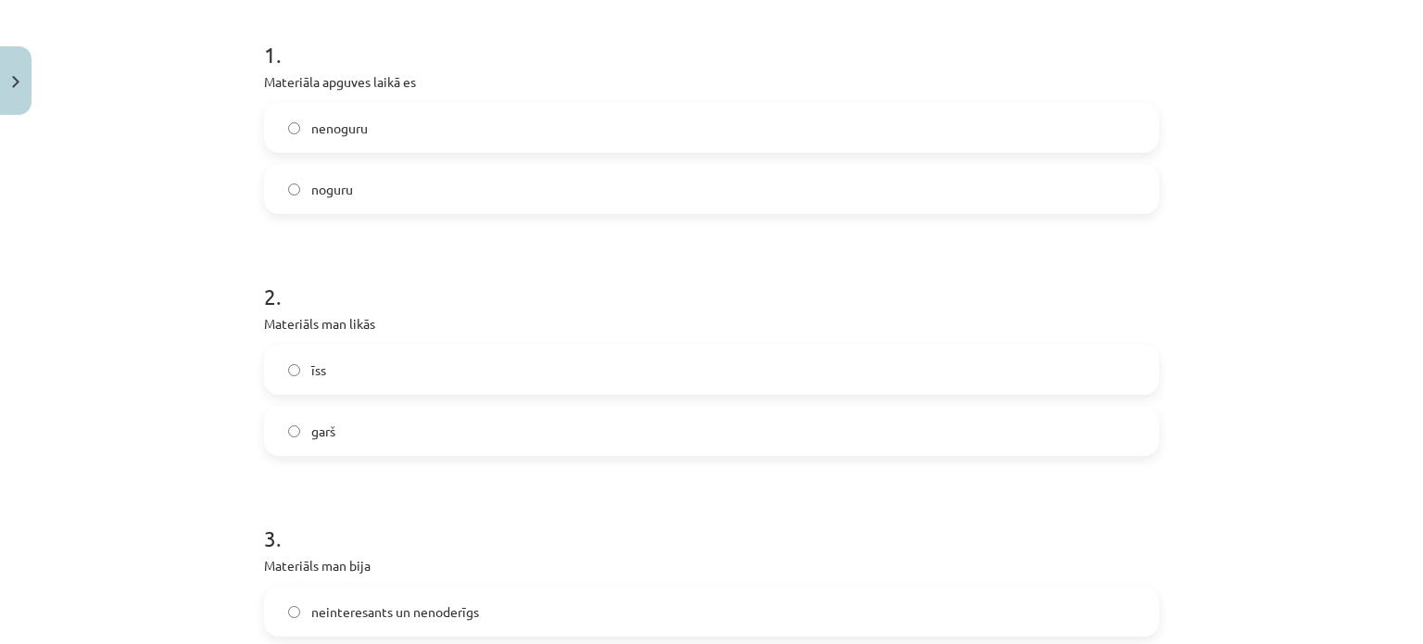
scroll to position [363, 0]
click at [352, 356] on label "īss" at bounding box center [711, 366] width 891 height 46
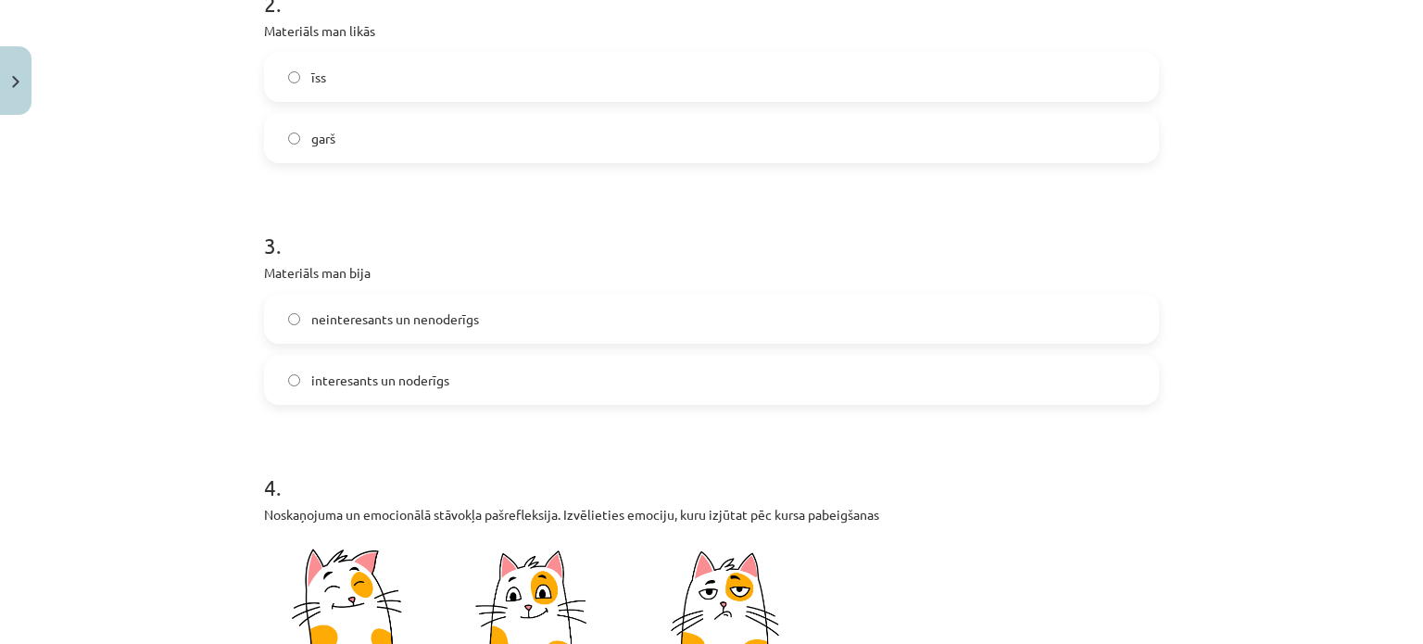
click at [354, 123] on label "garš" at bounding box center [711, 138] width 891 height 46
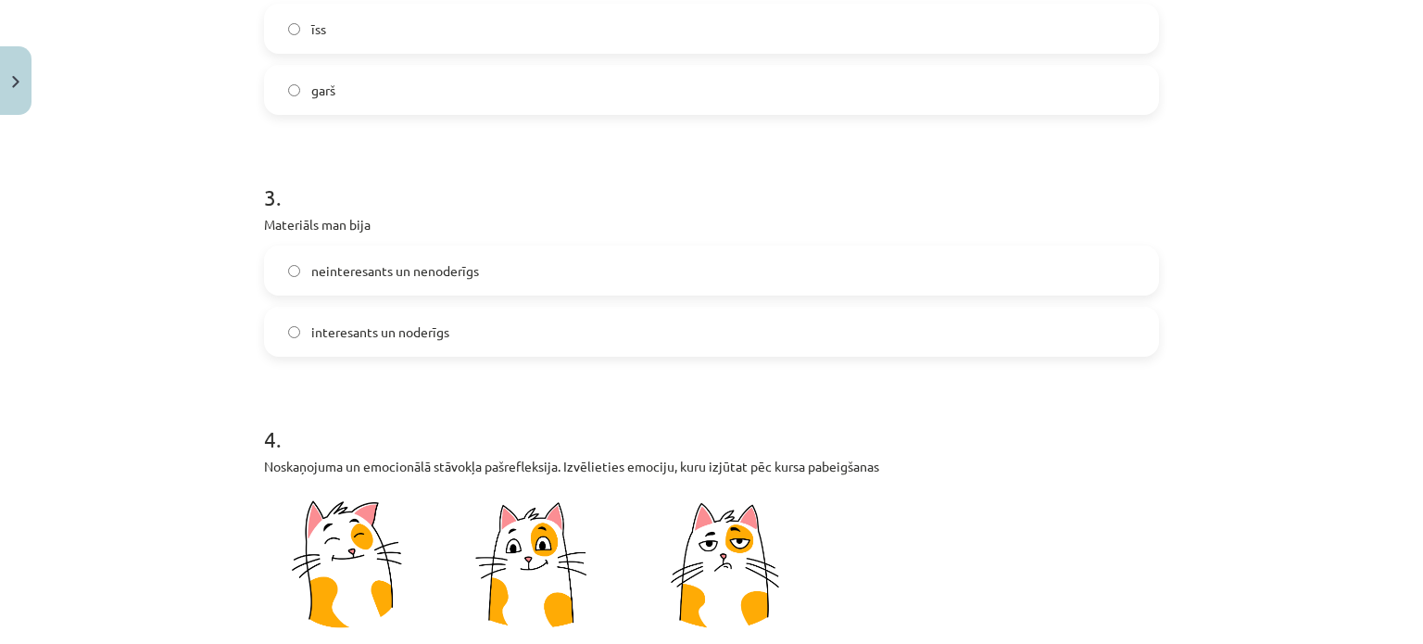
scroll to position [713, 0]
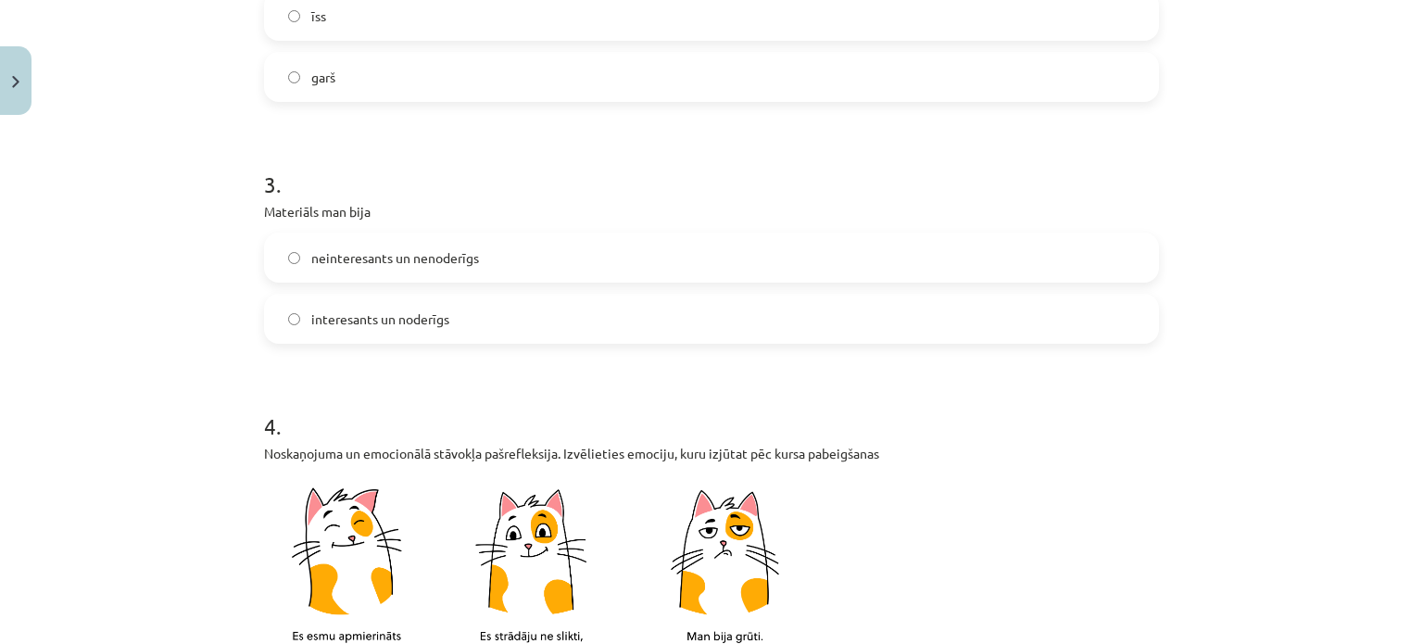
click at [335, 313] on span "interesants un noderīgs" at bounding box center [380, 318] width 138 height 19
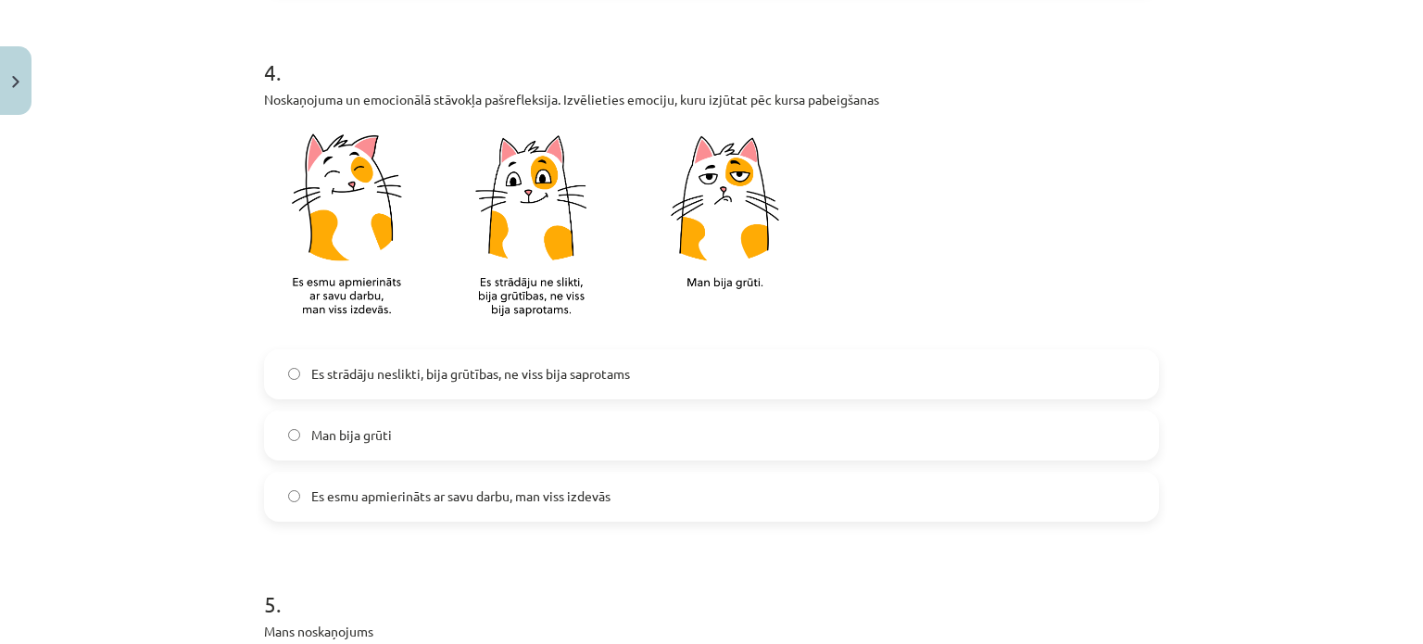
scroll to position [1088, 0]
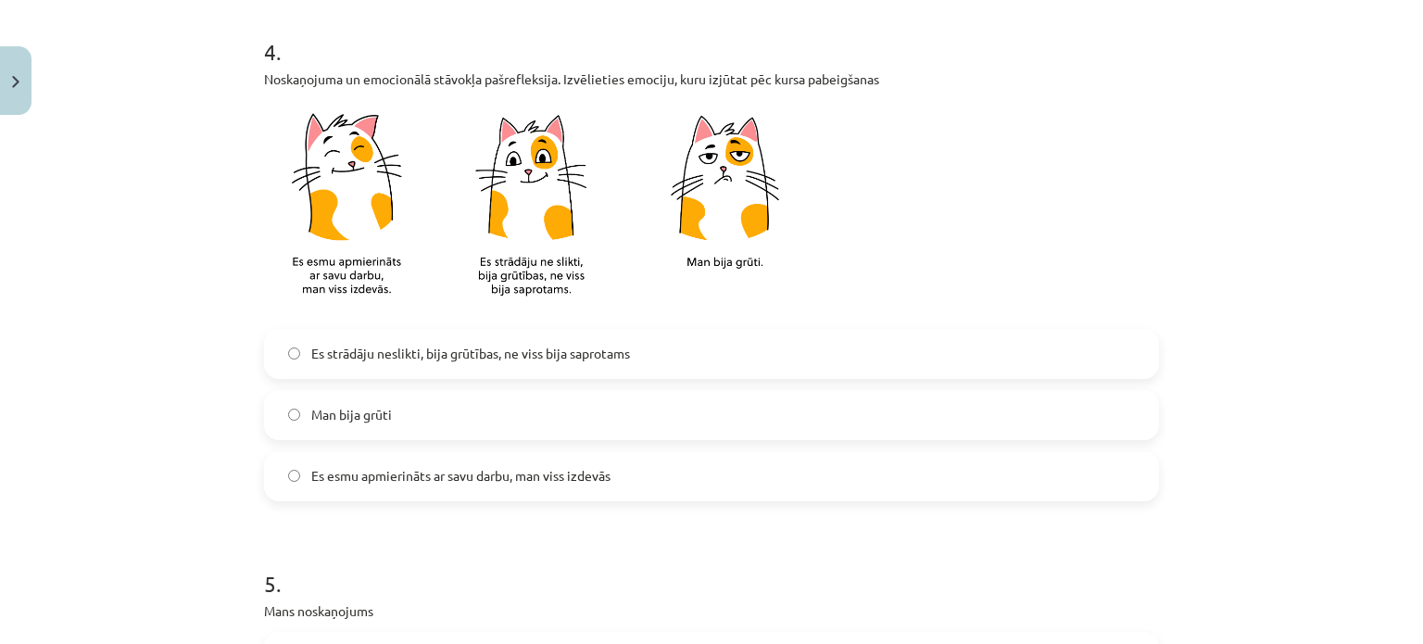
click at [354, 492] on label "Es esmu apmierināts ar savu darbu, man viss izdevās" at bounding box center [711, 476] width 891 height 46
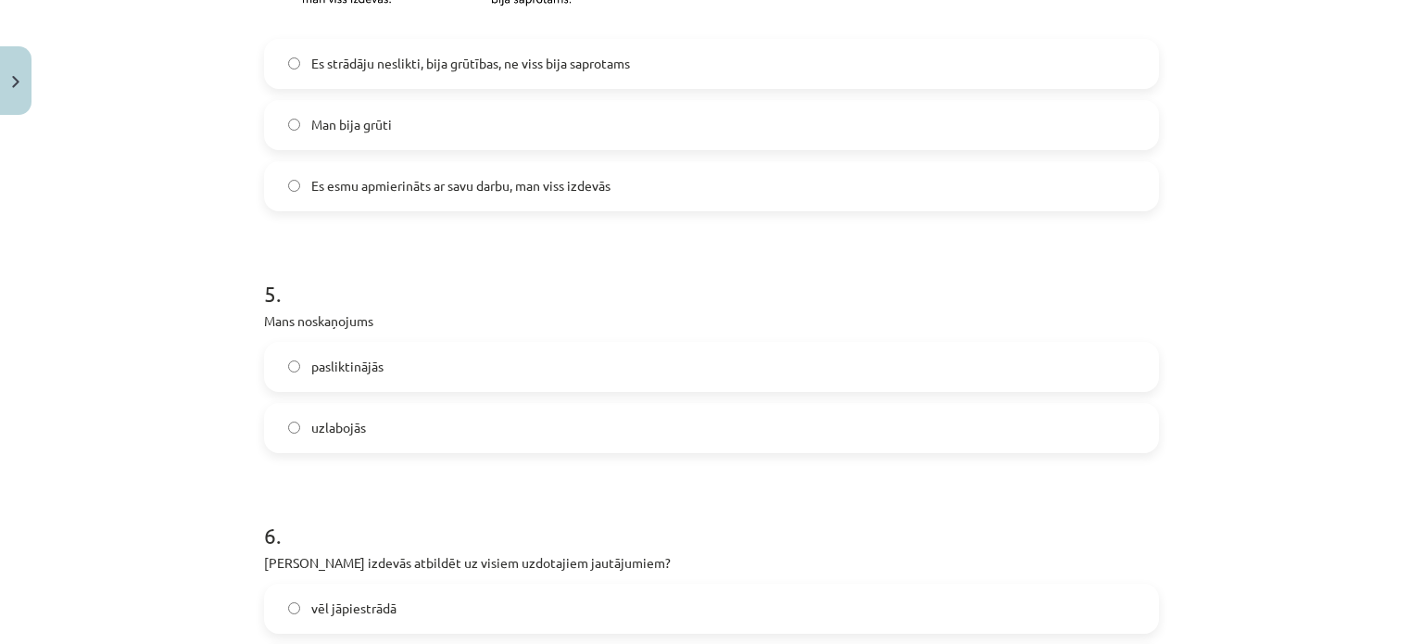
scroll to position [1388, 0]
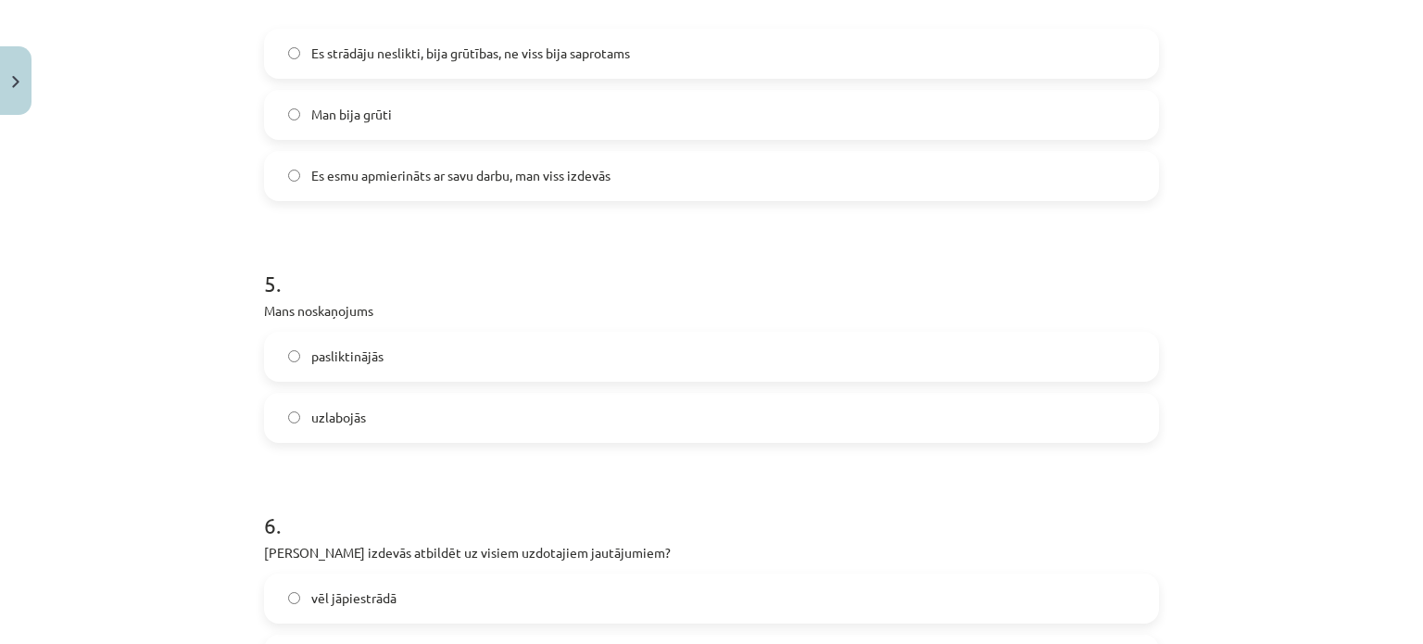
click at [360, 49] on span "Es strādāju neslikti, bija grūtības, ne viss bija saprotams" at bounding box center [470, 53] width 319 height 19
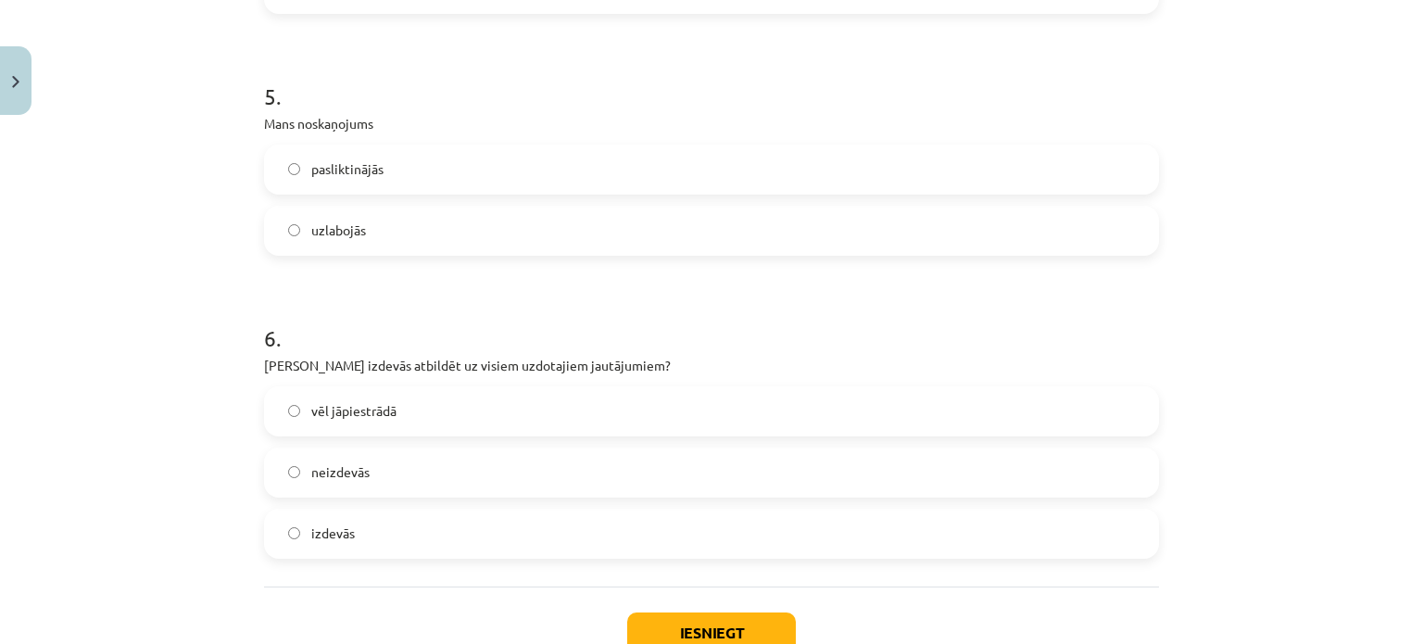
scroll to position [1575, 0]
click at [348, 221] on span "uzlabojās" at bounding box center [338, 230] width 55 height 19
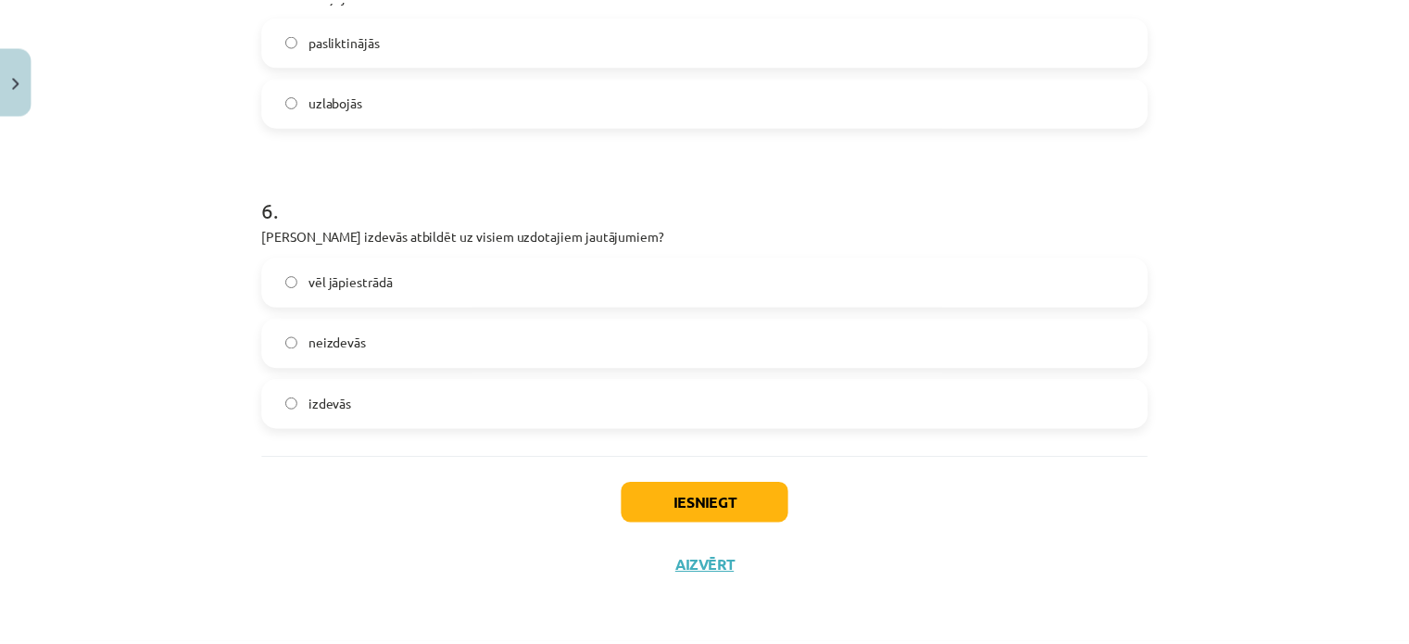
scroll to position [1703, 0]
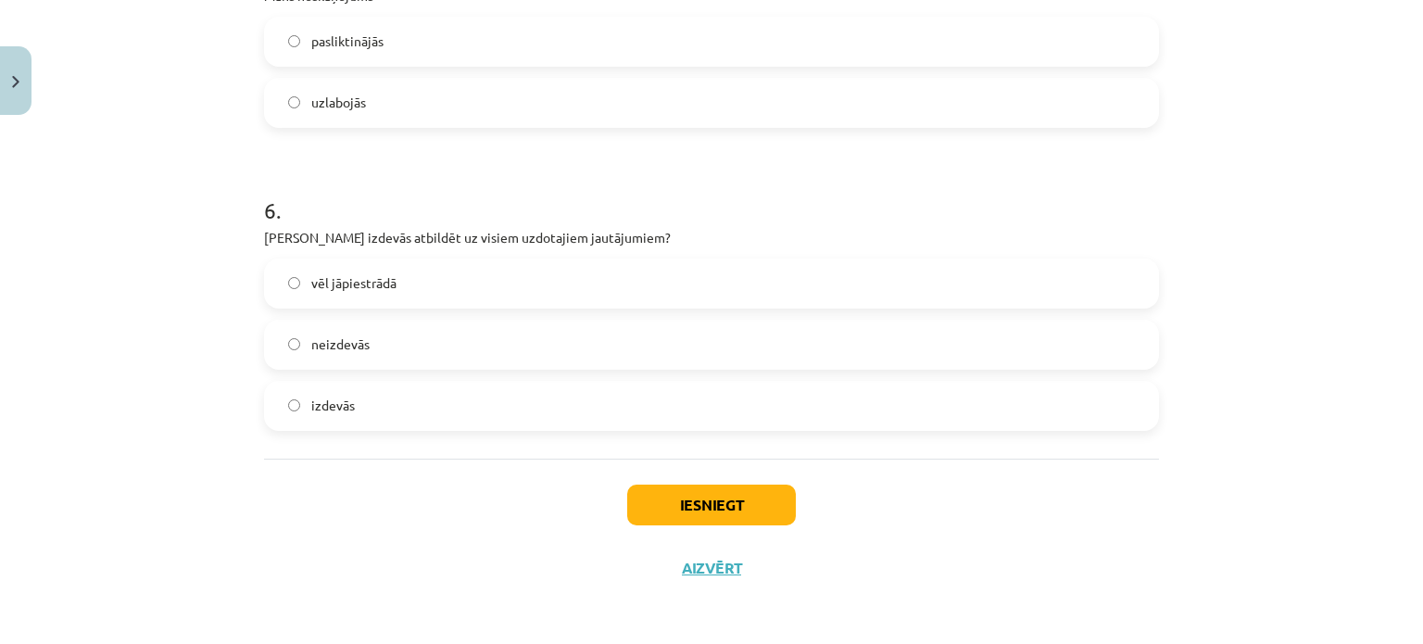
click at [352, 284] on span "vēl jāpiestrādā" at bounding box center [353, 282] width 85 height 19
click at [683, 496] on button "Iesniegt" at bounding box center [711, 505] width 169 height 41
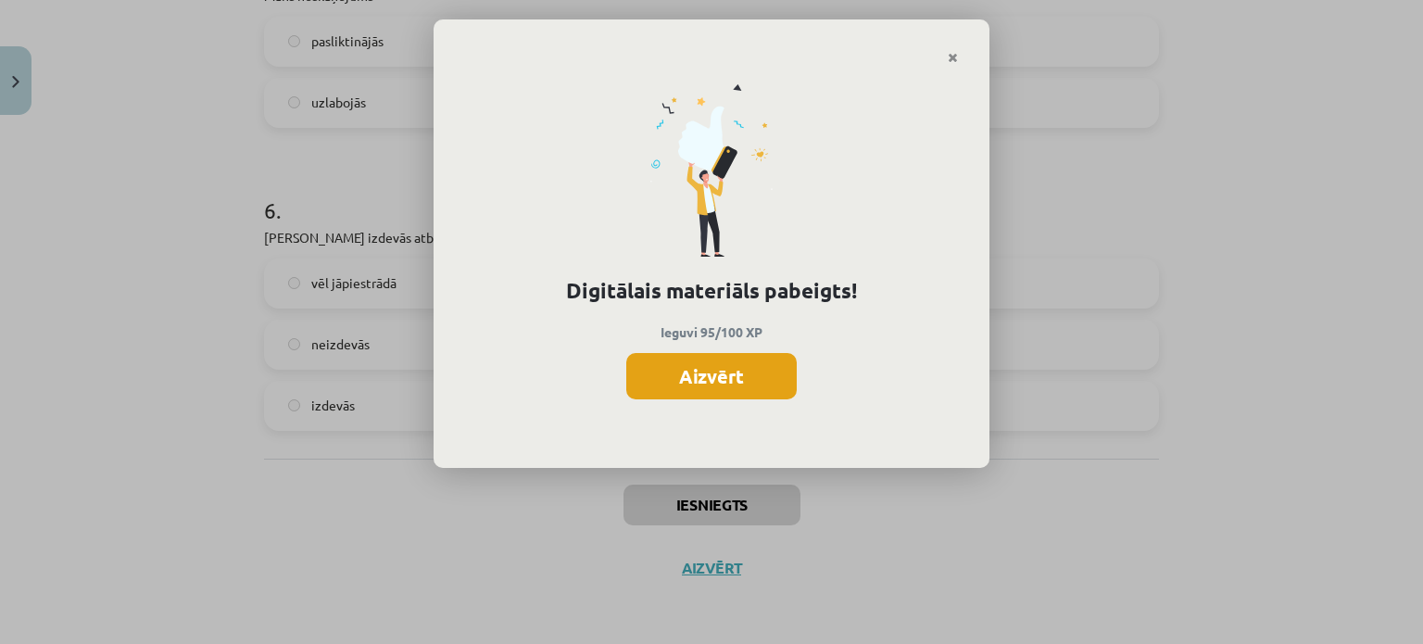
click at [706, 368] on button "Aizvērt" at bounding box center [711, 376] width 170 height 46
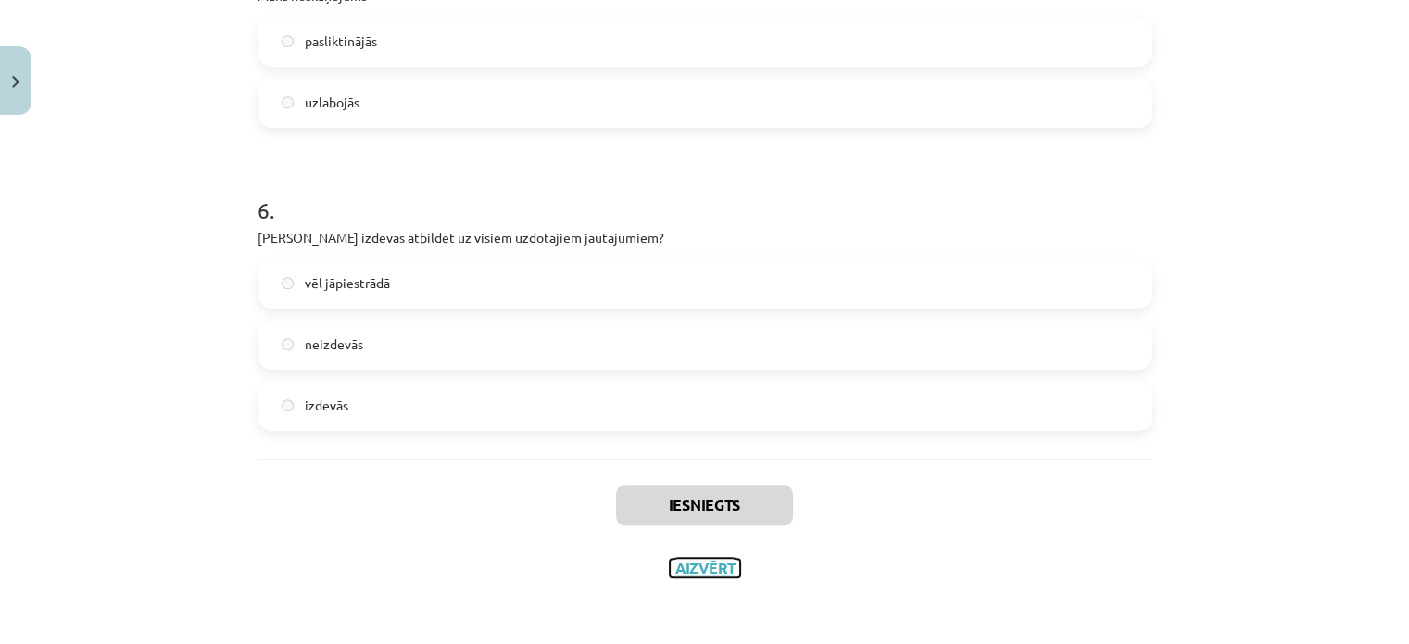
click at [698, 570] on button "Aizvērt" at bounding box center [705, 568] width 70 height 19
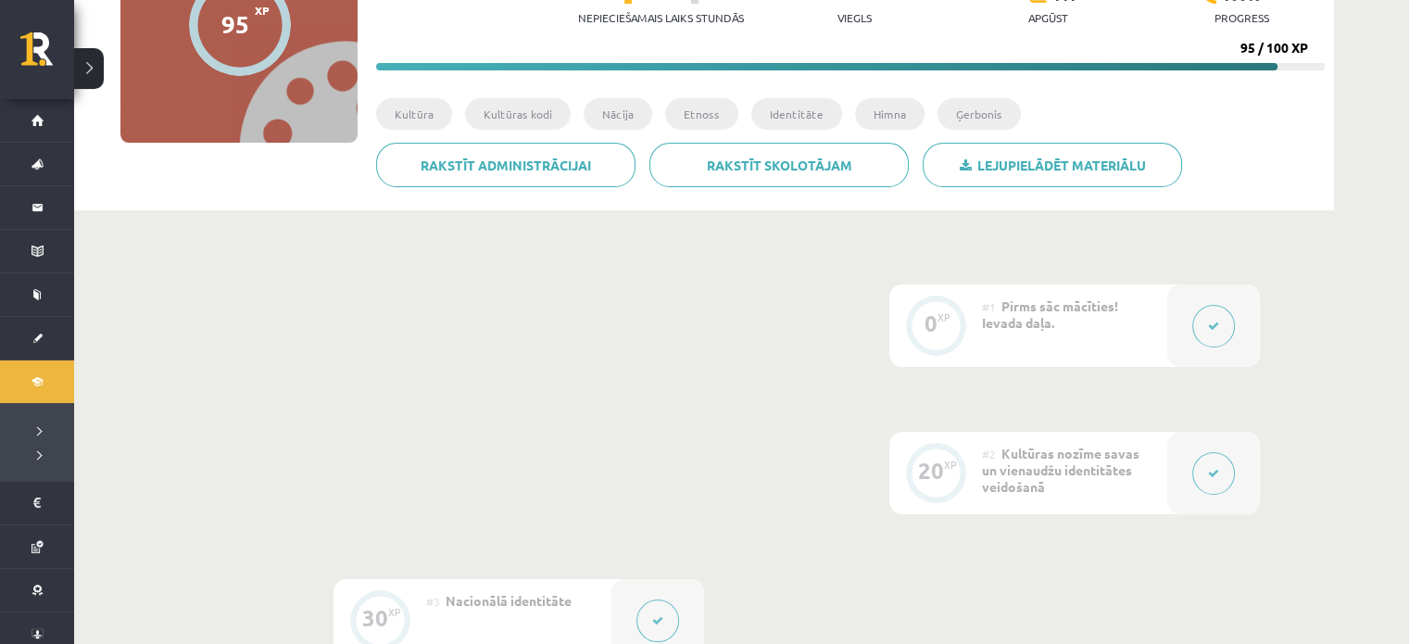
scroll to position [235, 0]
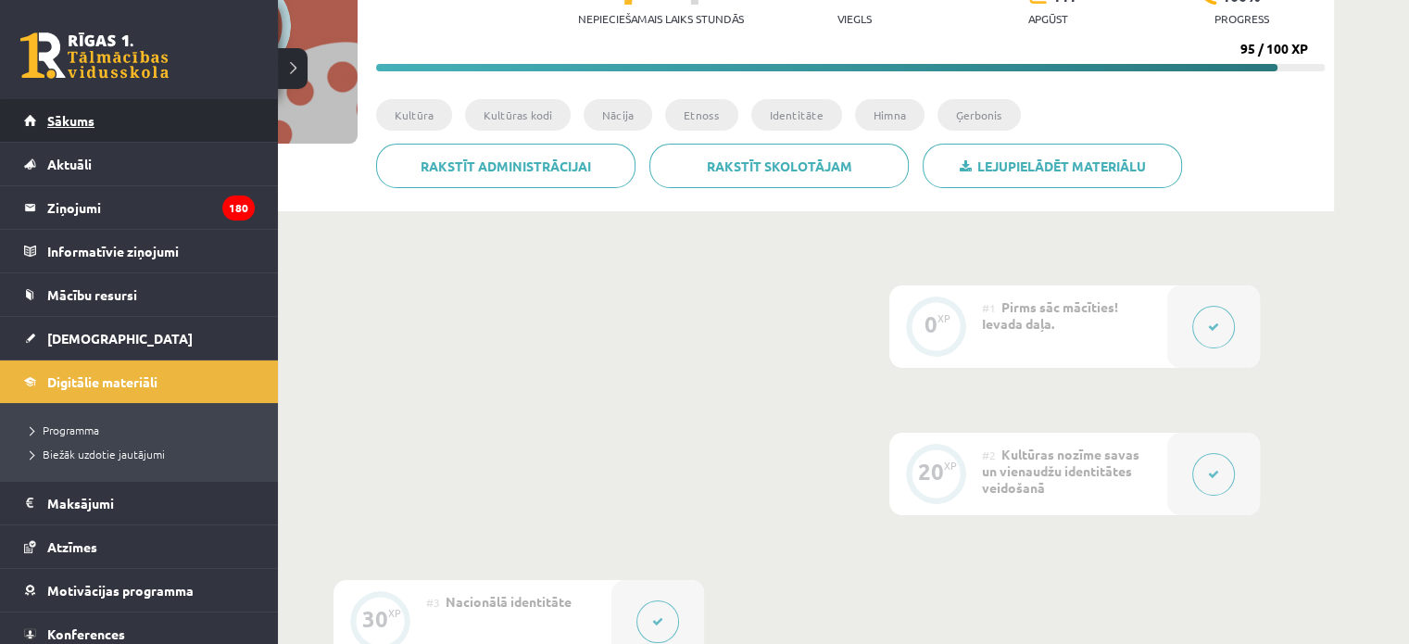
click at [119, 121] on link "Sākums" at bounding box center [139, 120] width 231 height 43
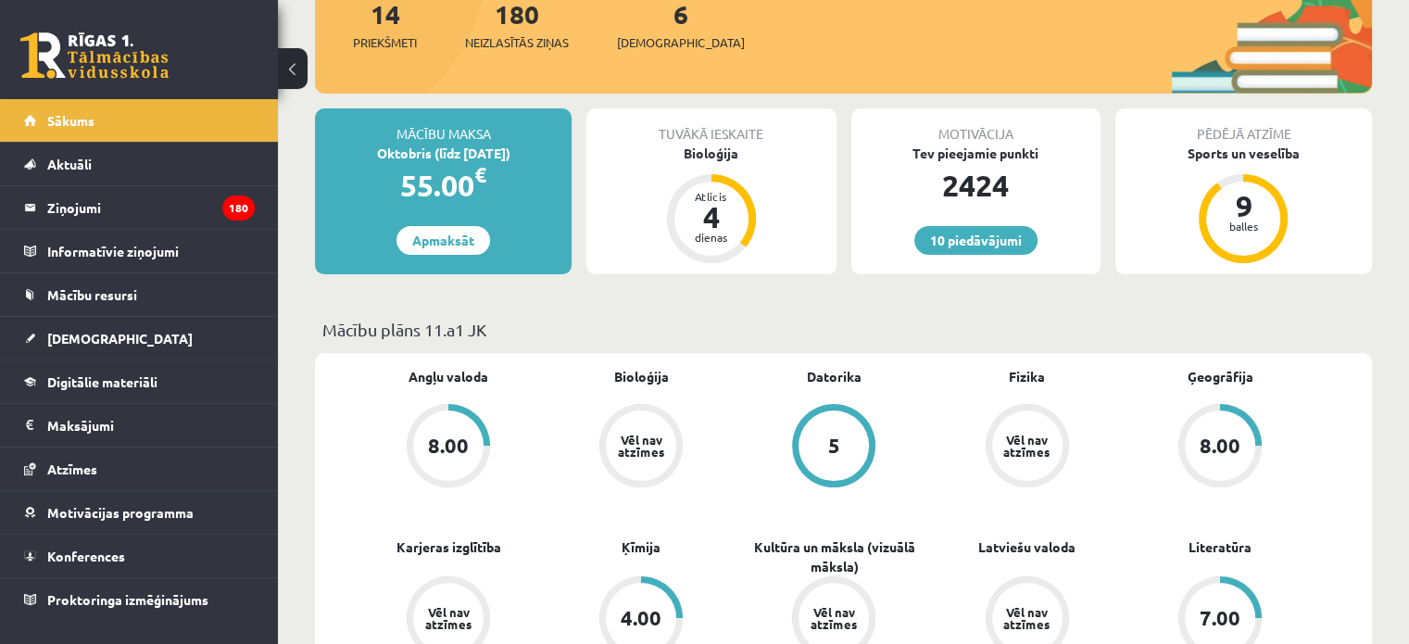
scroll to position [252, 0]
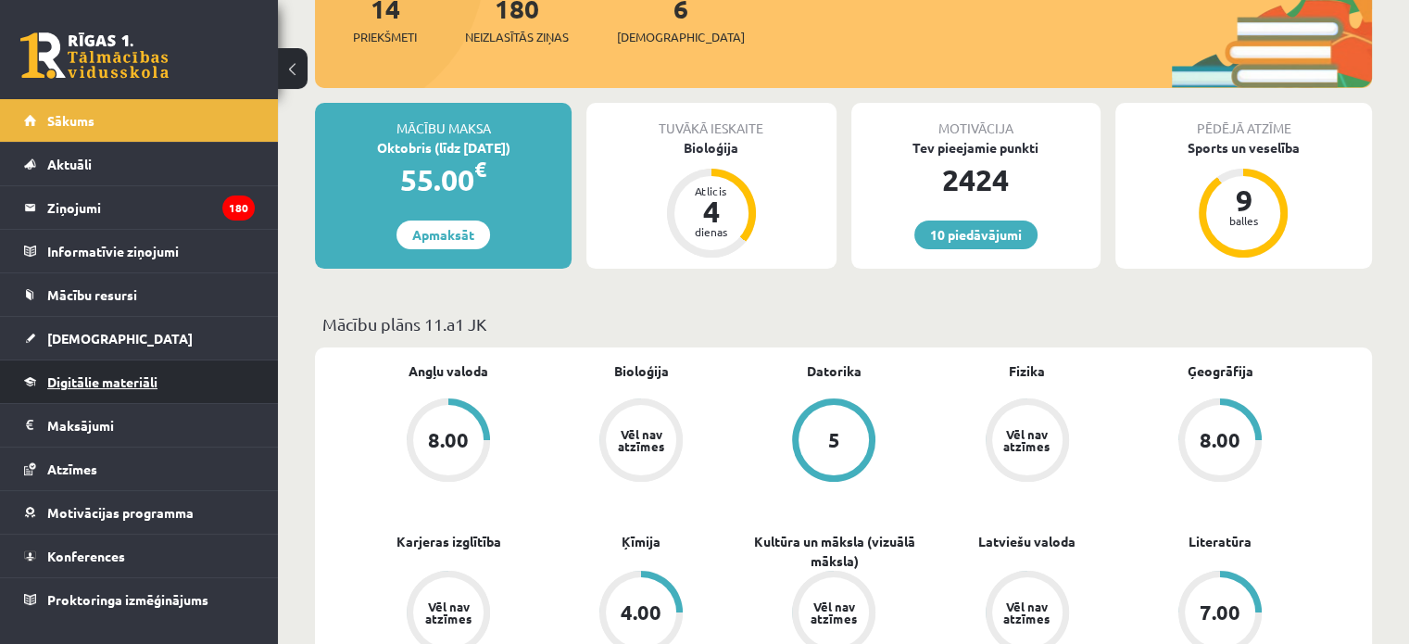
click at [92, 373] on span "Digitālie materiāli" at bounding box center [102, 381] width 110 height 17
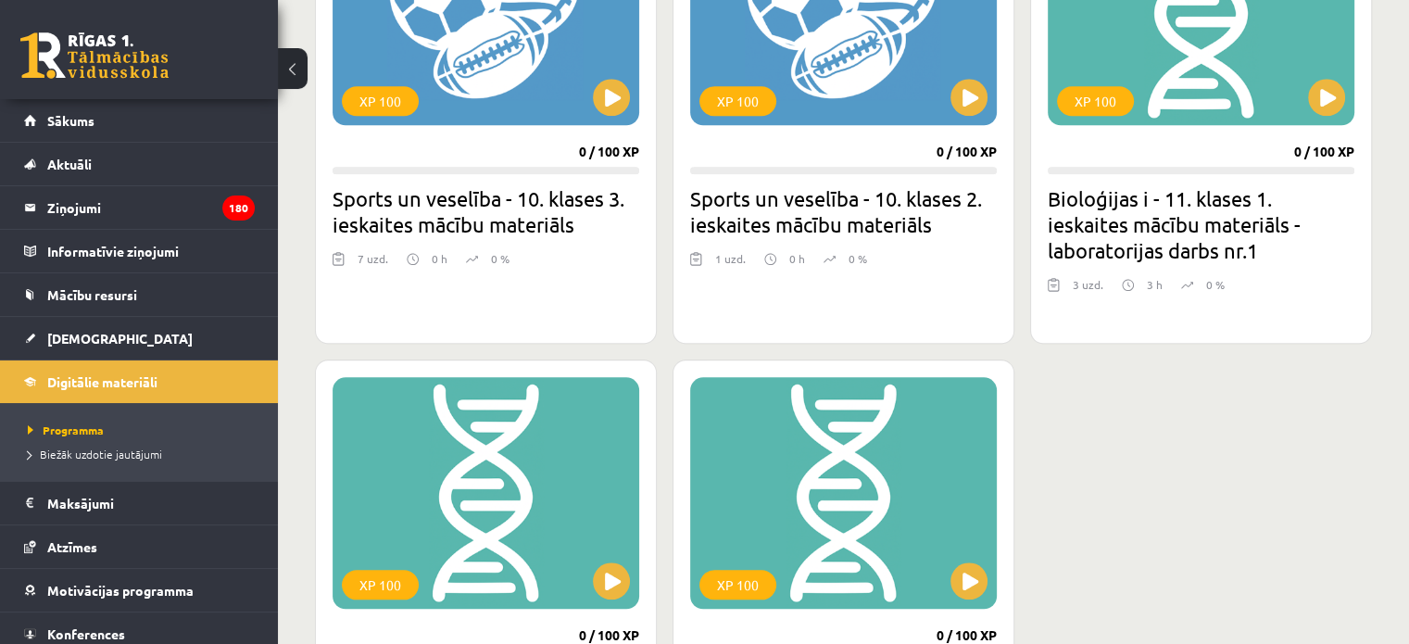
scroll to position [1827, 0]
click at [1332, 91] on button at bounding box center [1326, 97] width 37 height 37
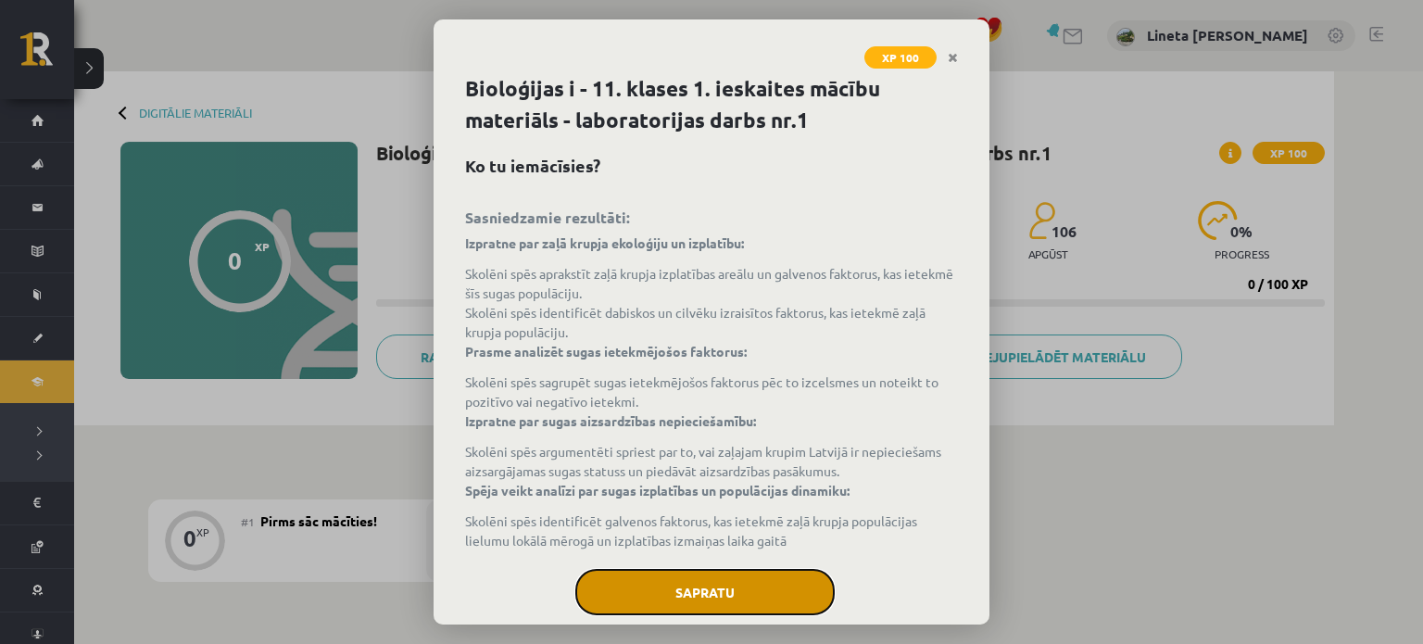
click at [720, 592] on button "Sapratu" at bounding box center [704, 592] width 259 height 46
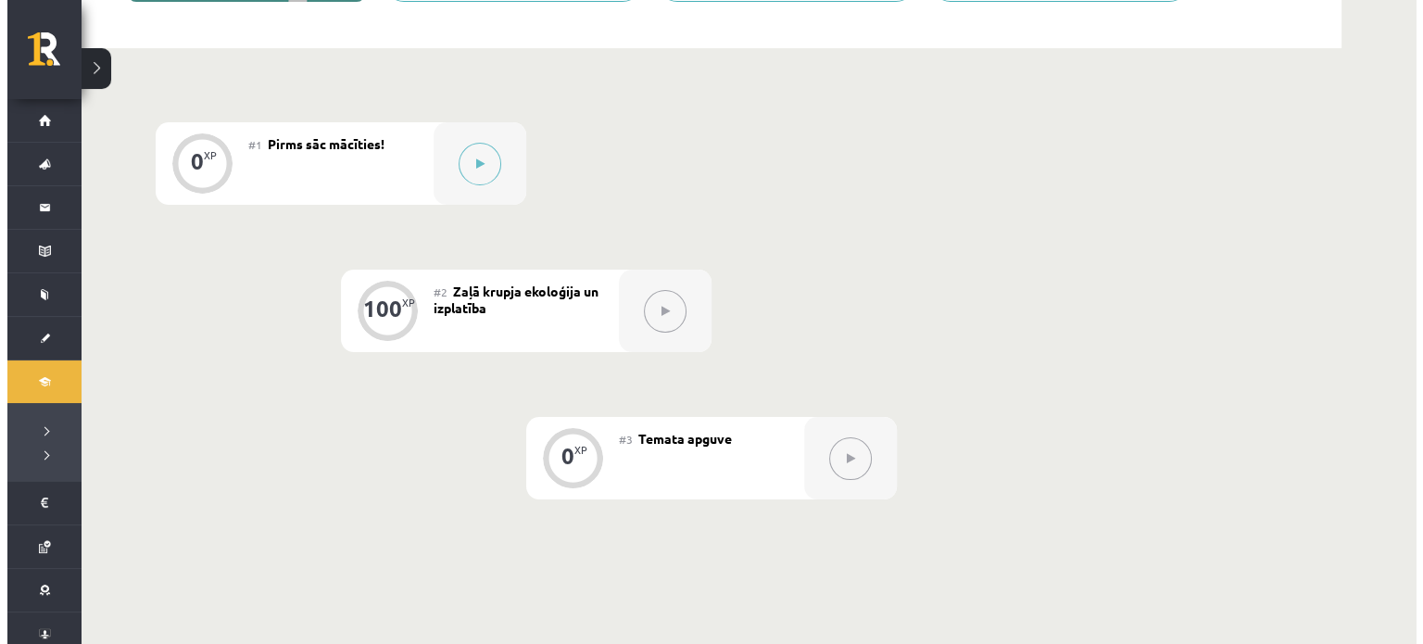
scroll to position [460, 0]
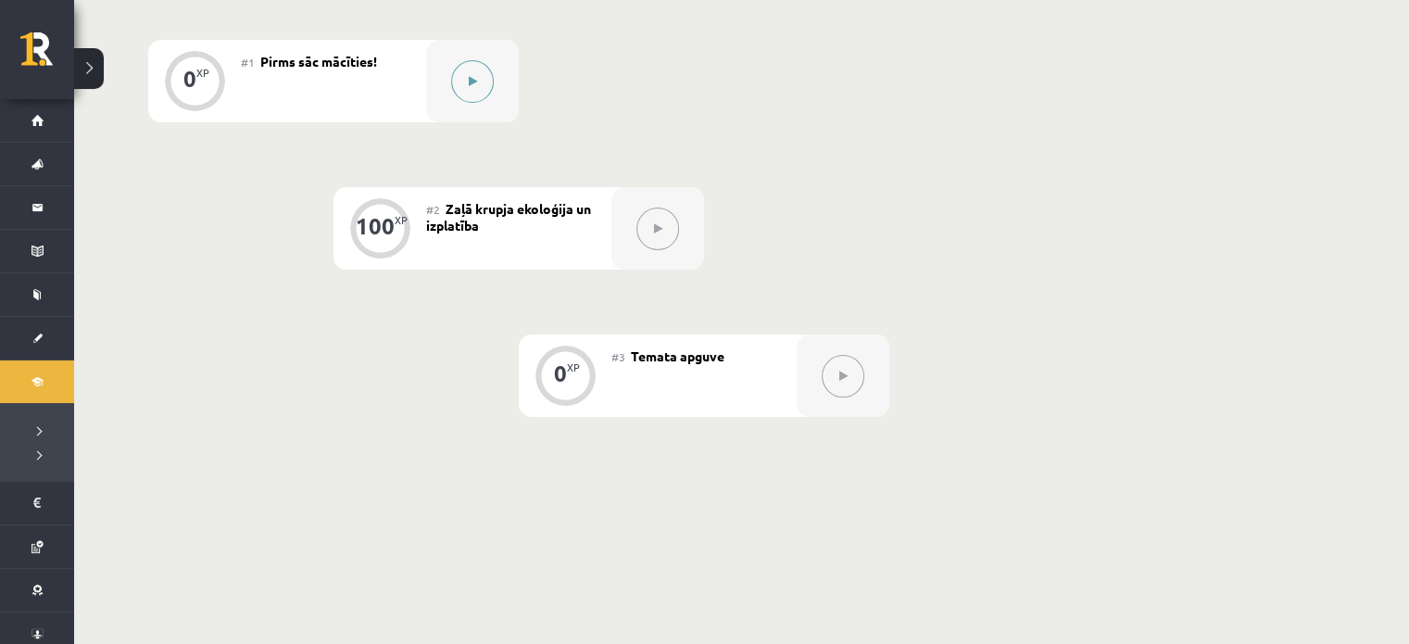
click at [471, 67] on button at bounding box center [472, 81] width 43 height 43
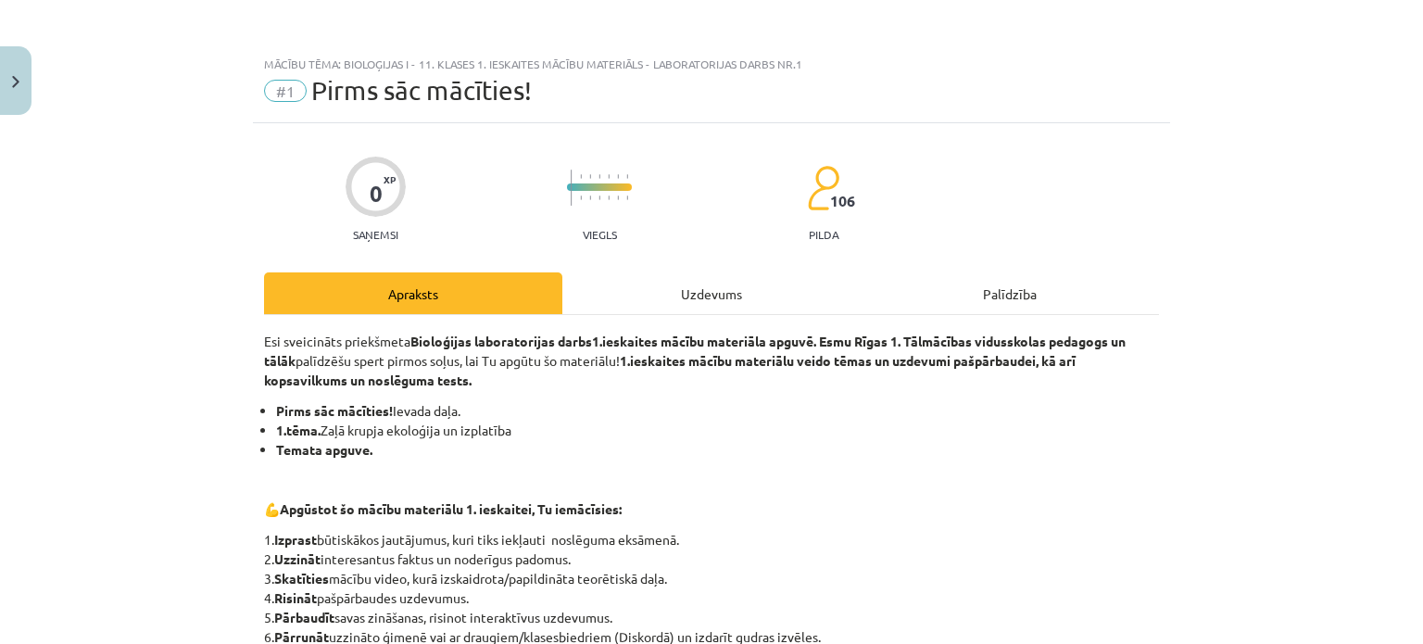
scroll to position [428, 0]
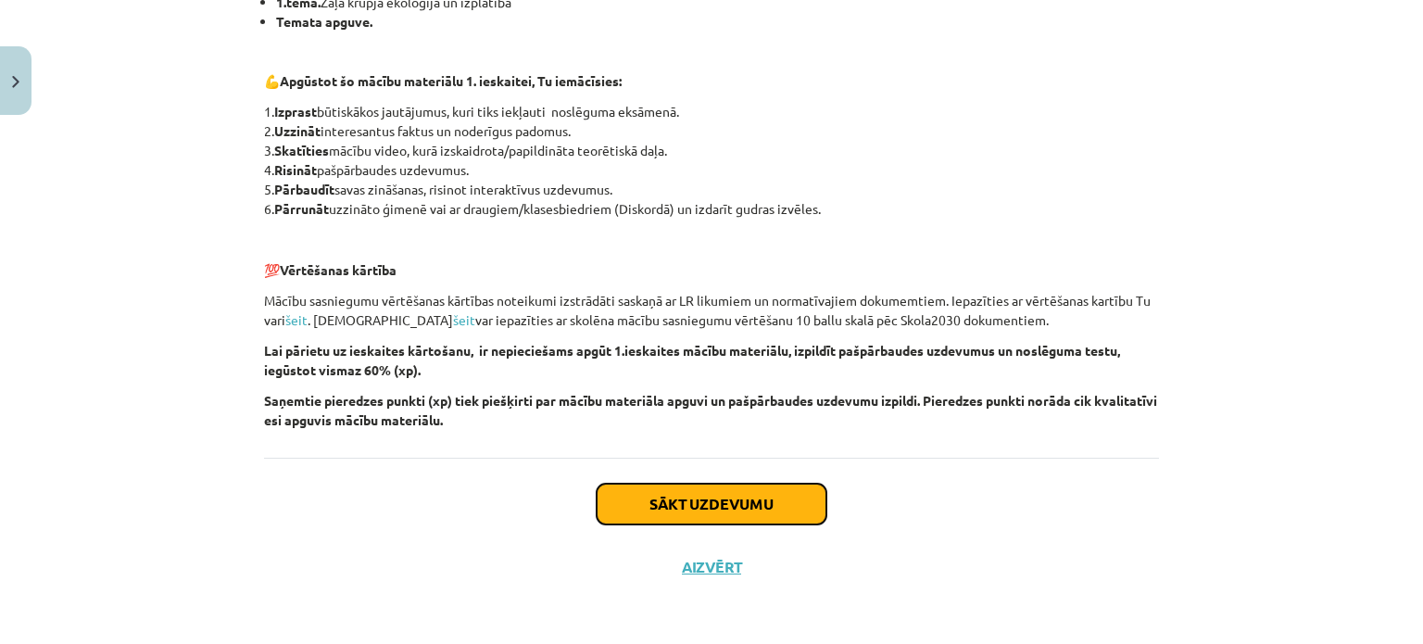
click at [675, 507] on button "Sākt uzdevumu" at bounding box center [712, 504] width 230 height 41
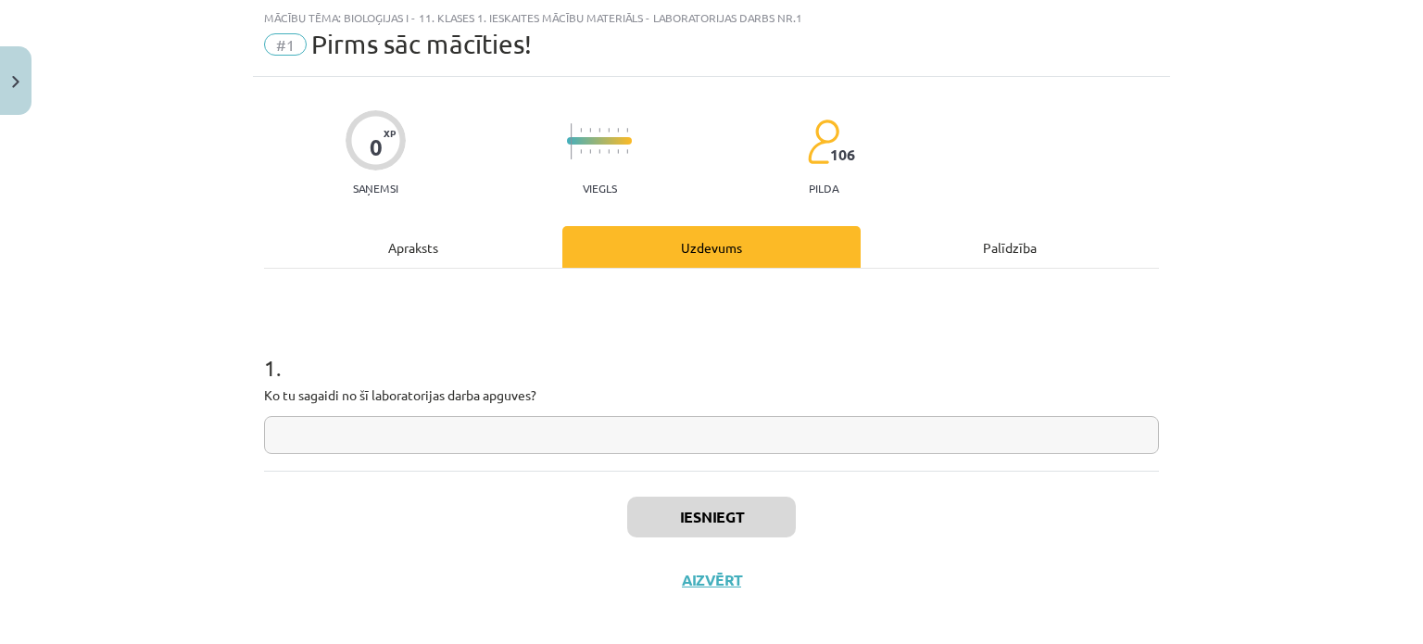
click at [413, 425] on input "text" at bounding box center [711, 435] width 895 height 38
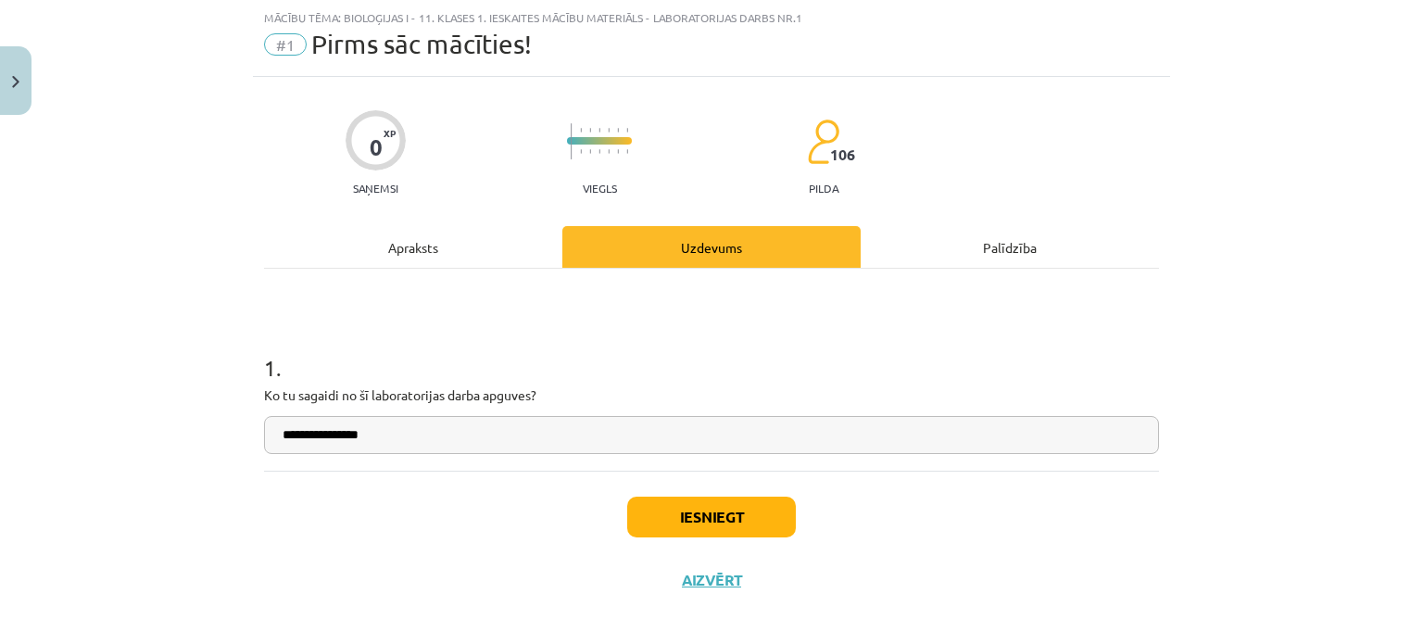
type input "**********"
click at [679, 499] on button "Iesniegt" at bounding box center [711, 517] width 169 height 41
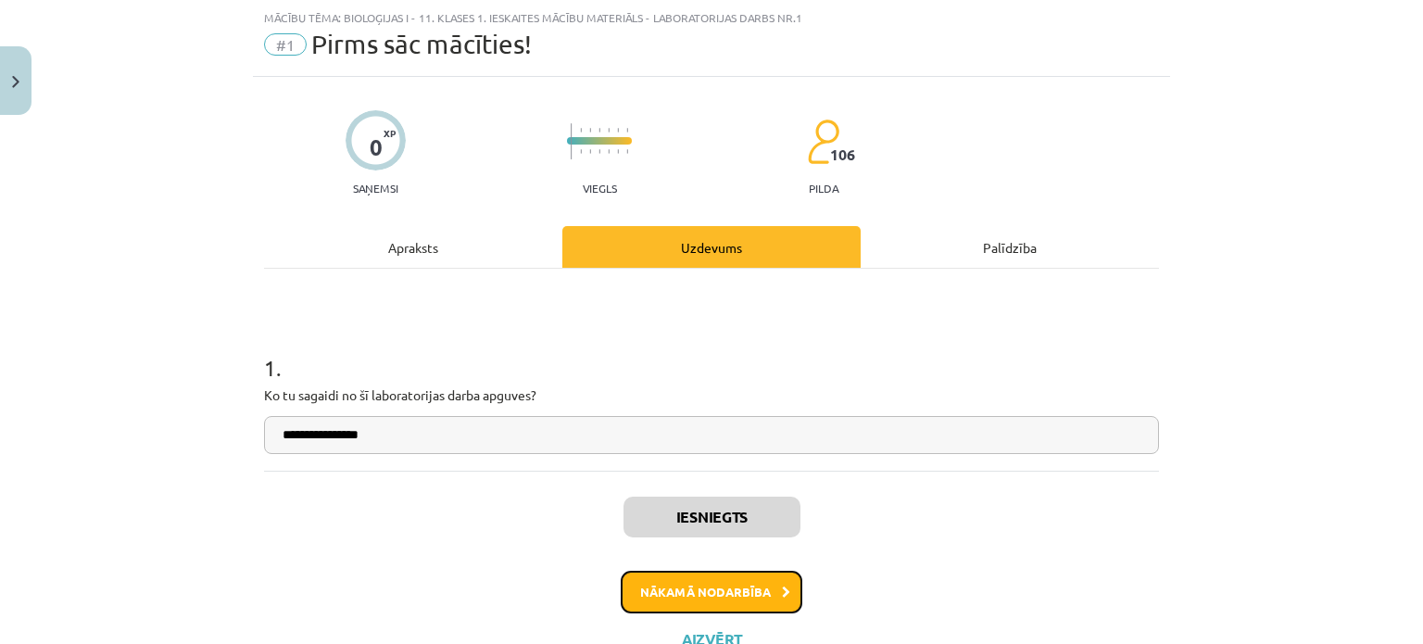
click at [715, 595] on button "Nākamā nodarbība" at bounding box center [712, 592] width 182 height 43
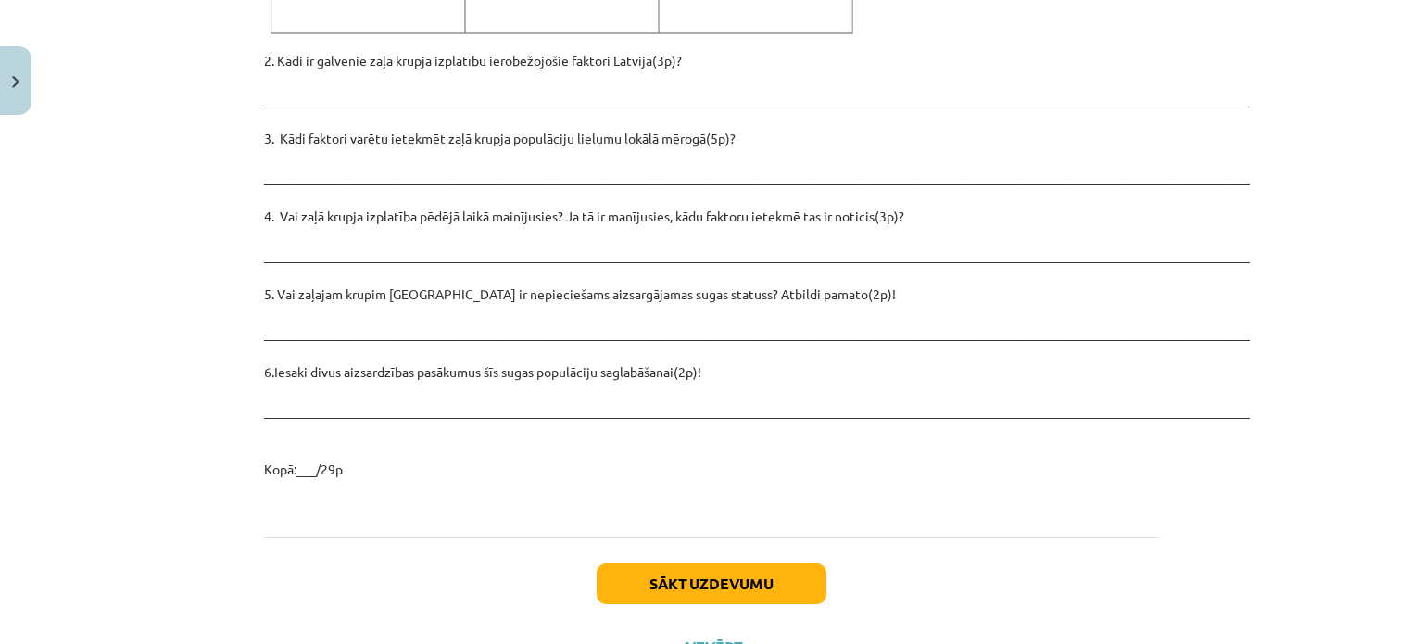
scroll to position [2669, 0]
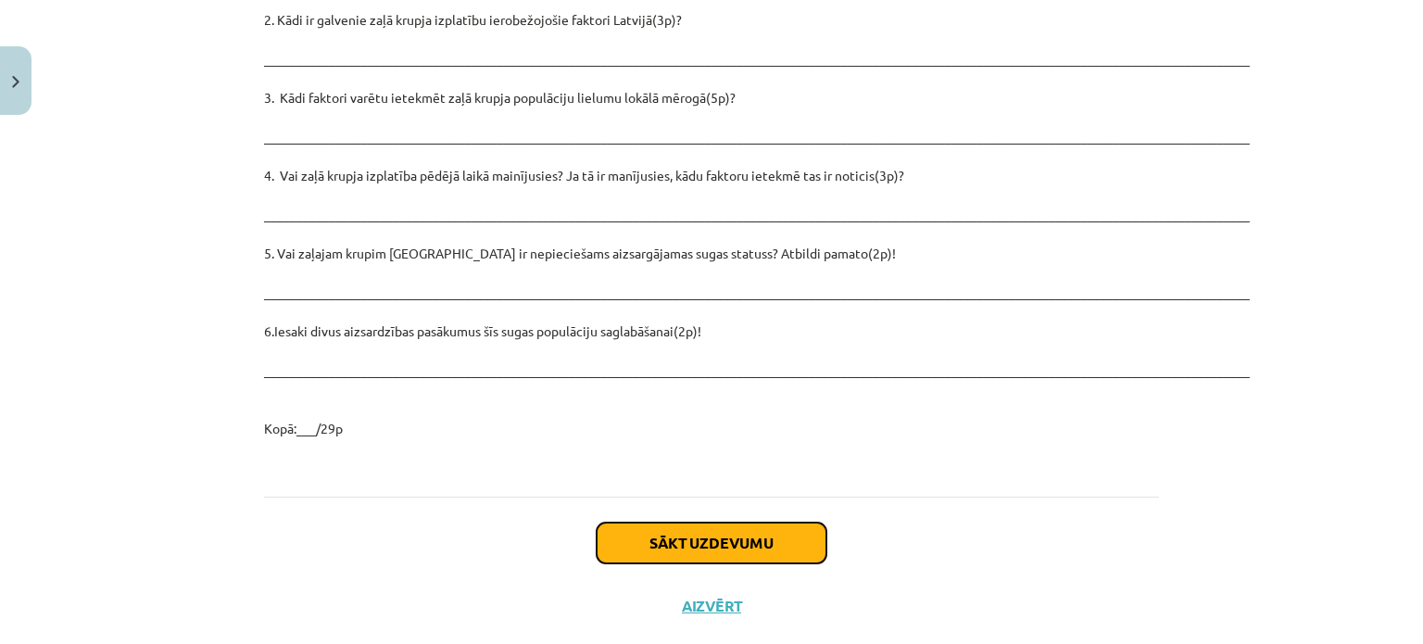
click at [695, 523] on button "Sākt uzdevumu" at bounding box center [712, 543] width 230 height 41
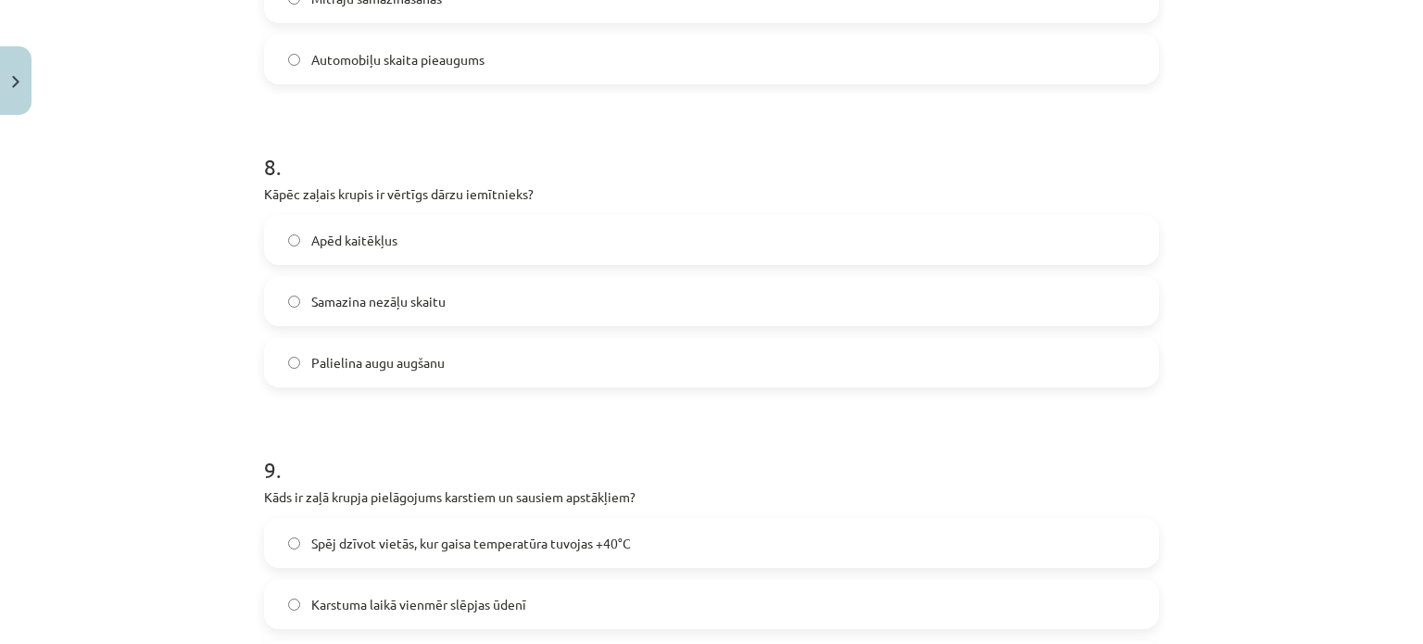
scroll to position [2932, 0]
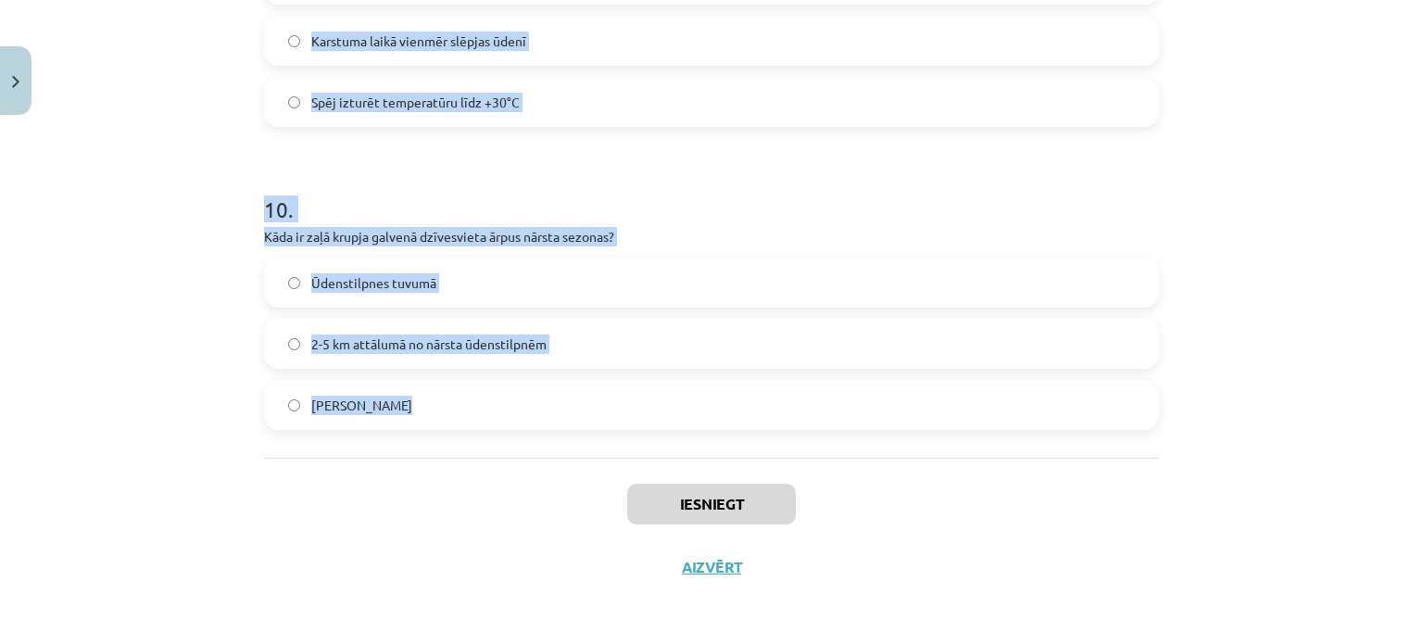
drag, startPoint x: 256, startPoint y: 386, endPoint x: 489, endPoint y: 397, distance: 233.7
copy form "Kāds ir zaļā krupja dzīves ilgums? 7-10 gadi 3-5 gadi 12-15 gadi 2 . Kāda ir za…"
click at [156, 199] on div "Mācību tēma: Bioloģijas i - 11. klases 1. ieskaites mācību materiāls - laborato…" at bounding box center [711, 322] width 1423 height 644
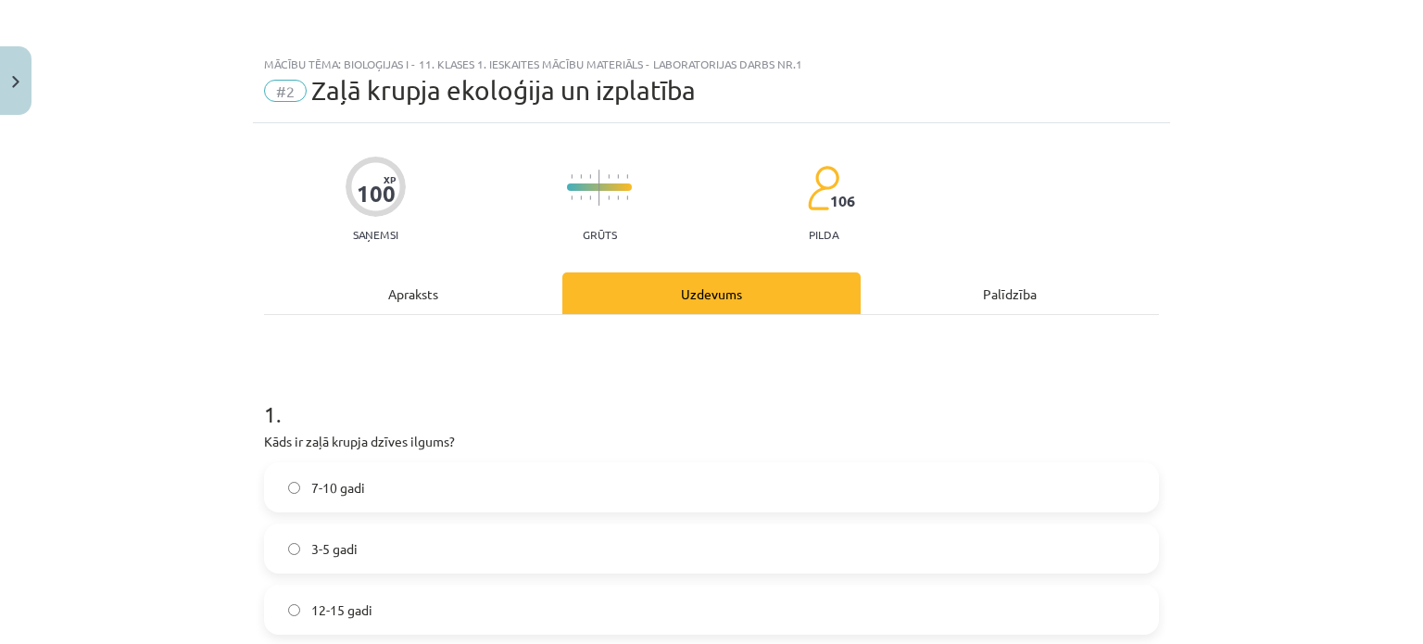
scroll to position [322, 0]
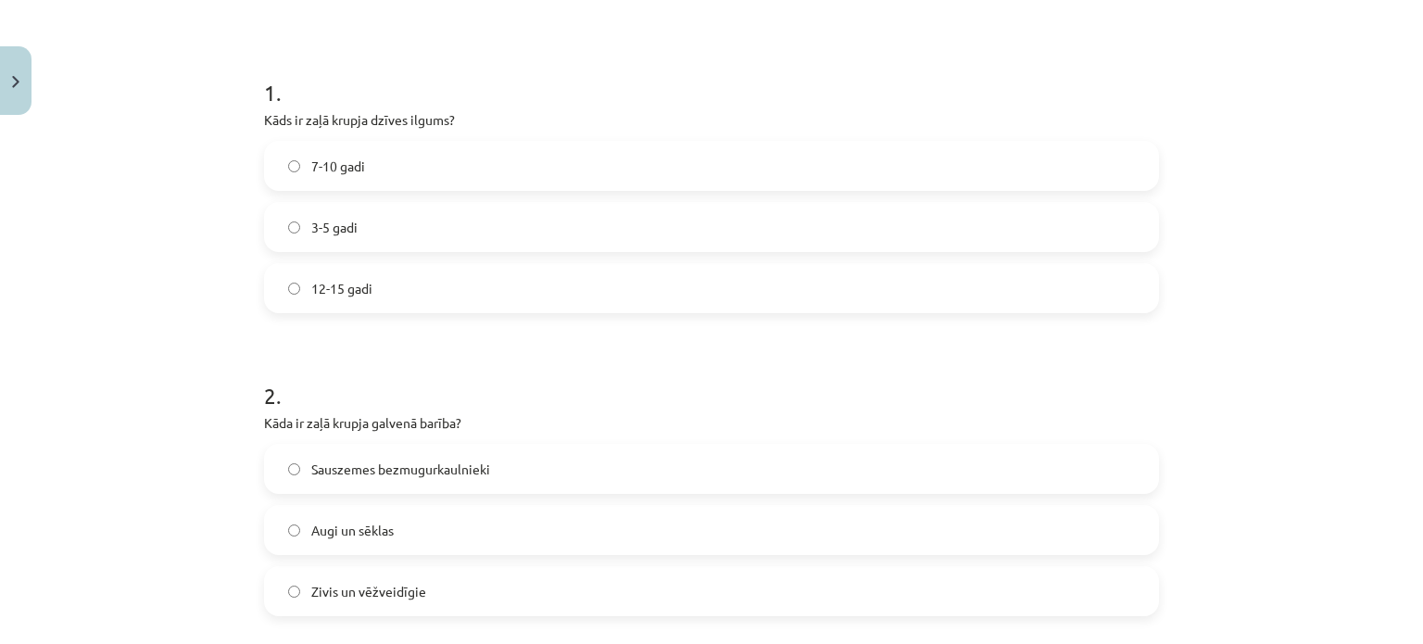
click at [372, 155] on label "7-10 gadi" at bounding box center [711, 166] width 891 height 46
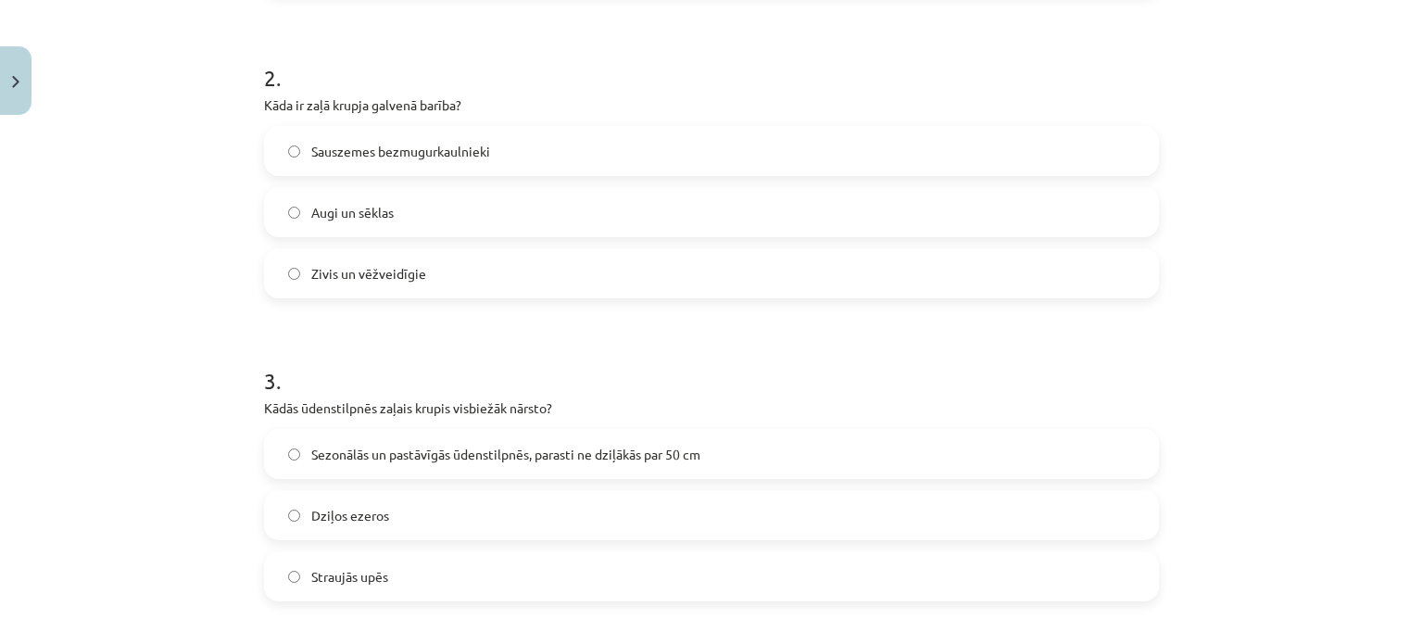
scroll to position [640, 0]
click at [369, 147] on span "Sauszemes bezmugurkaulnieki" at bounding box center [400, 150] width 179 height 19
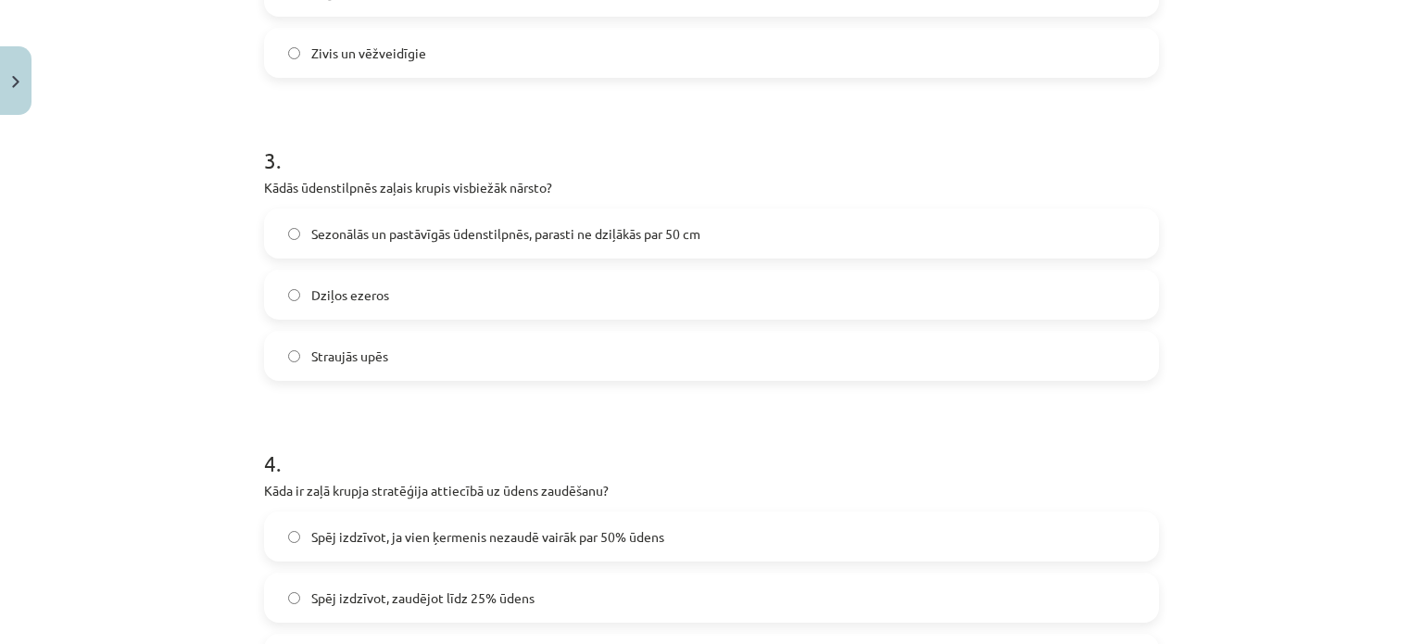
scroll to position [859, 0]
click at [360, 225] on span "Sezonālās un pastāvīgās ūdenstilpnēs, parasti ne dziļākās par 50 cm" at bounding box center [505, 234] width 389 height 19
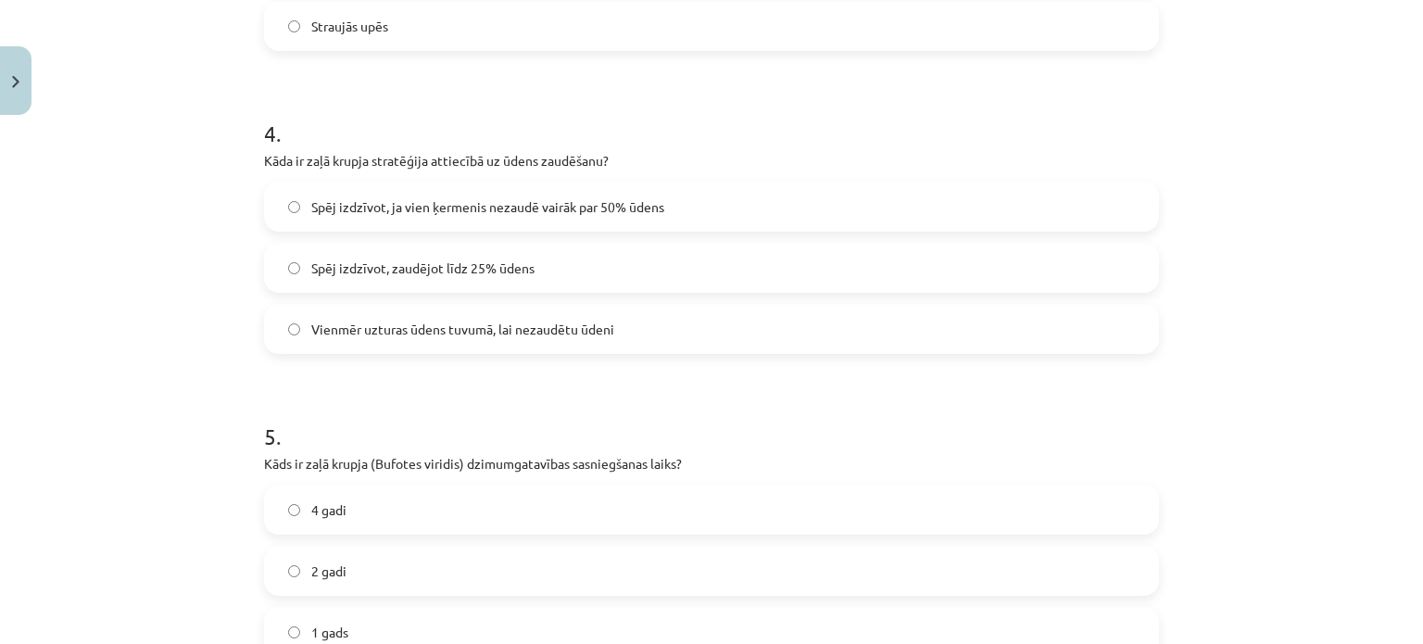
click at [336, 264] on span "Spēj izdzīvot, zaudējot līdz 25% ūdens" at bounding box center [422, 268] width 223 height 19
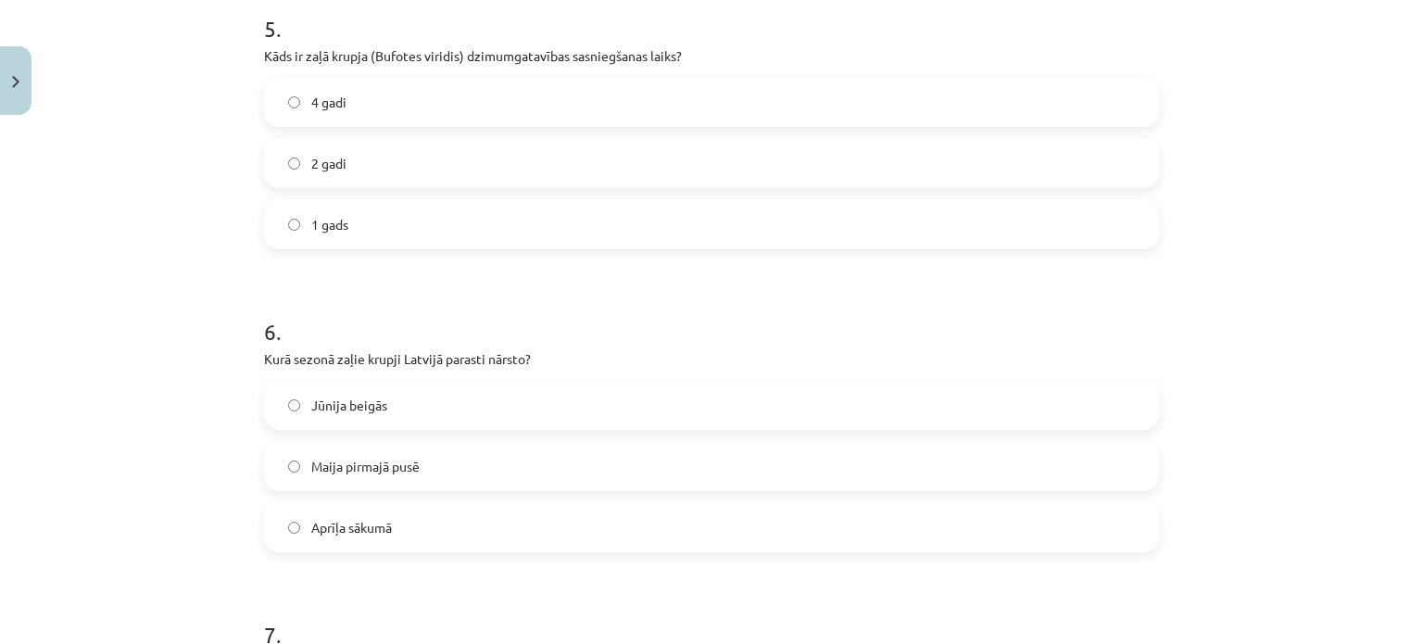
scroll to position [1616, 0]
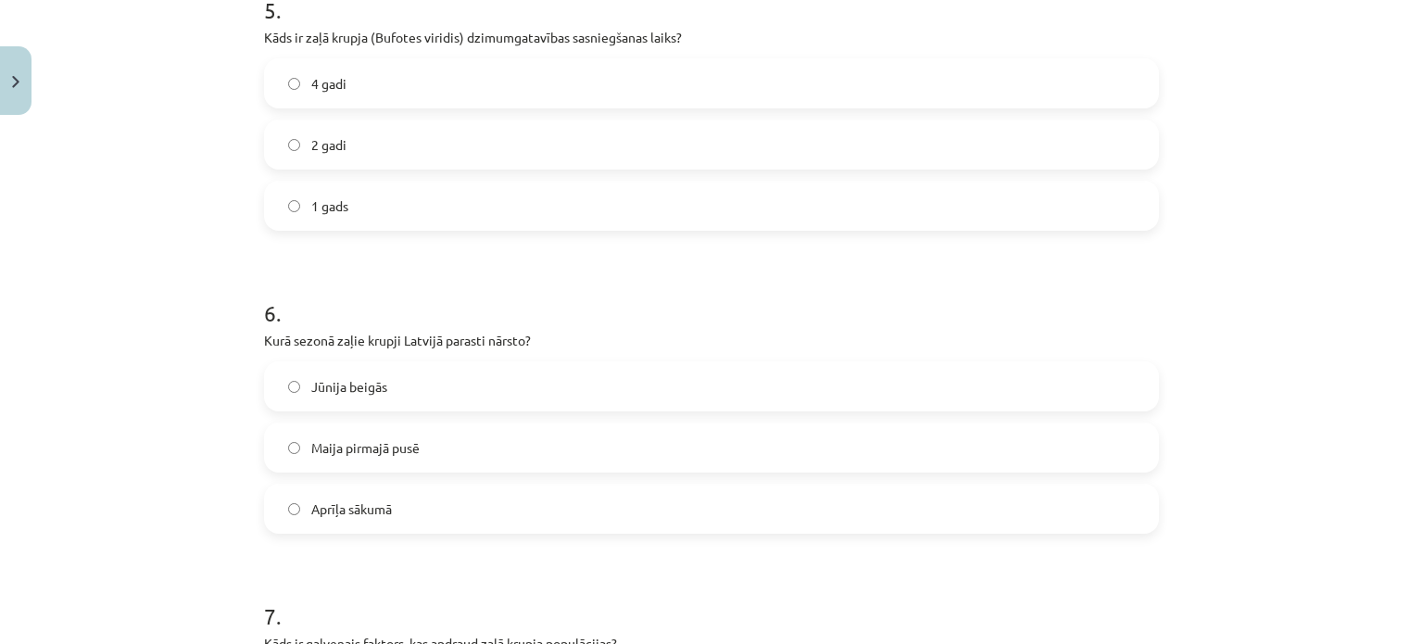
click at [348, 134] on label "2 gadi" at bounding box center [711, 144] width 891 height 46
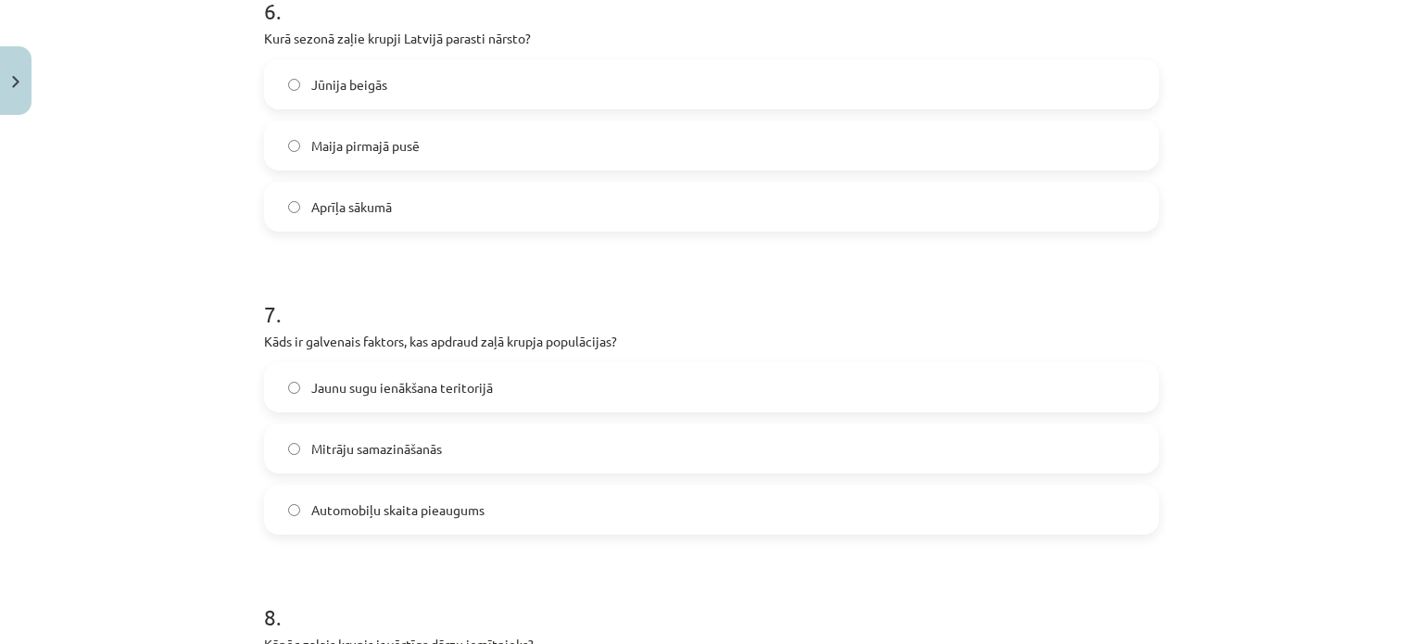
scroll to position [1919, 0]
click at [385, 143] on span "Maija pirmajā pusē" at bounding box center [365, 144] width 108 height 19
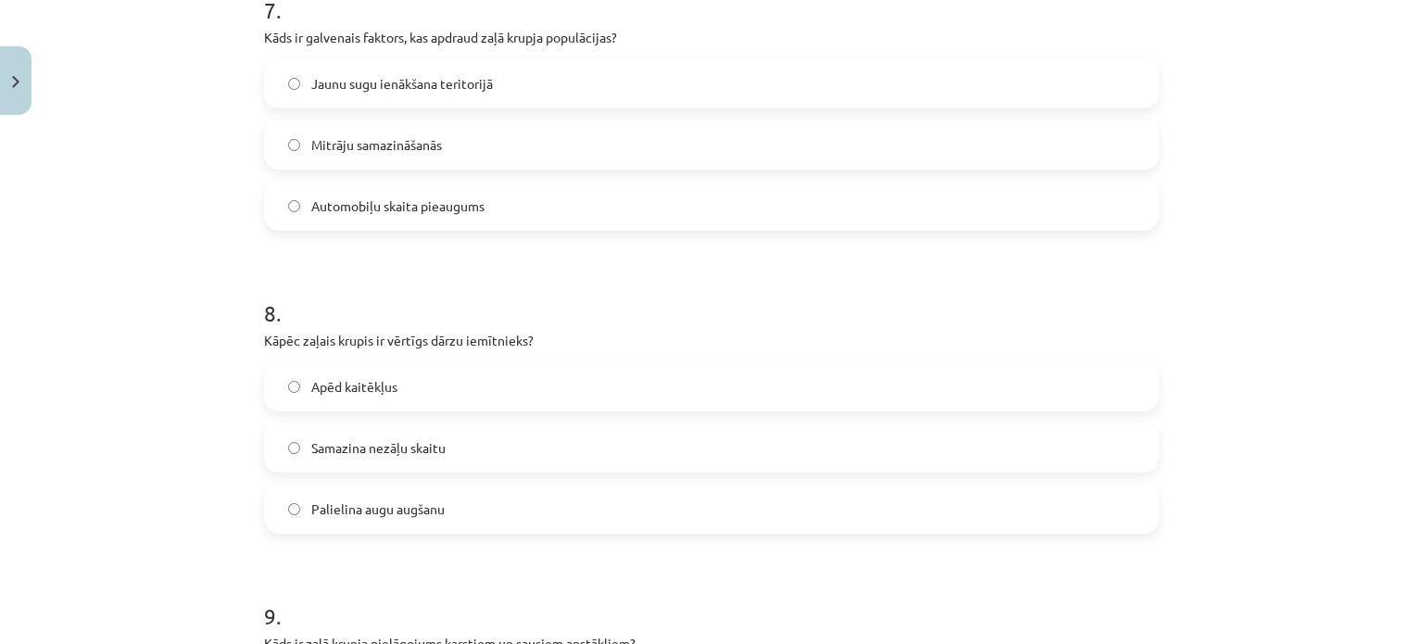
scroll to position [2174, 0]
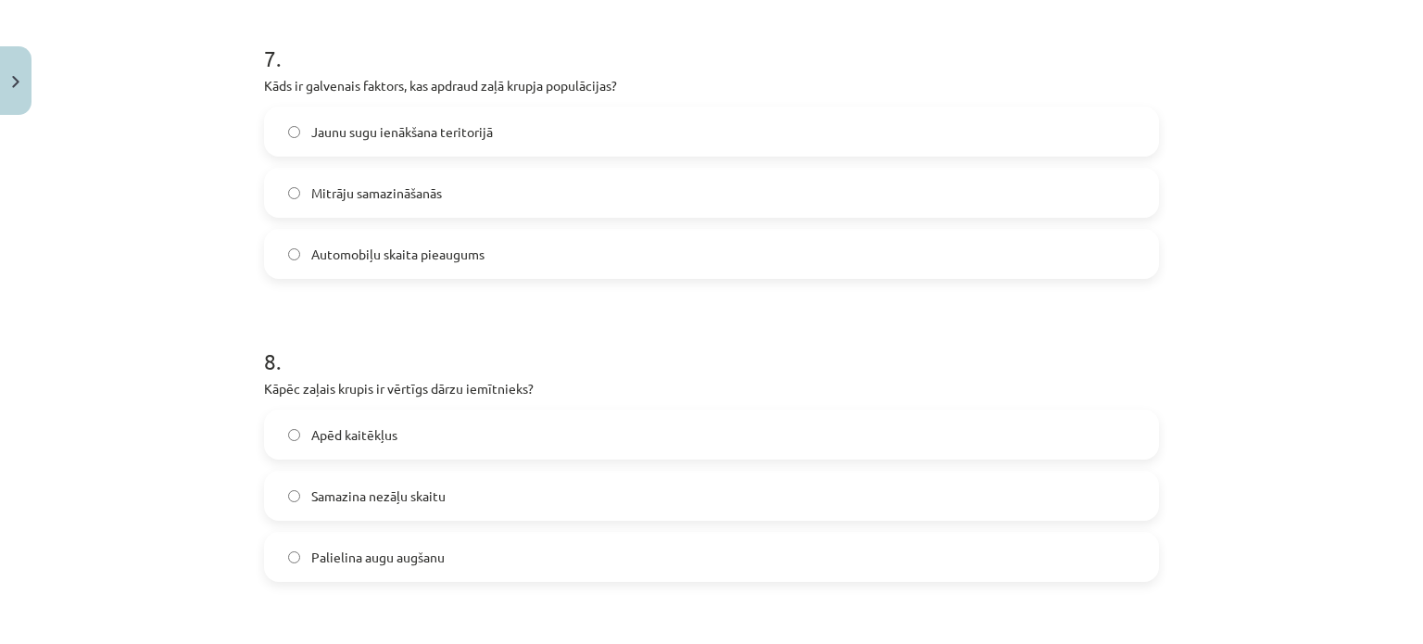
click at [392, 191] on span "Mitrāju samazināšanās" at bounding box center [376, 192] width 131 height 19
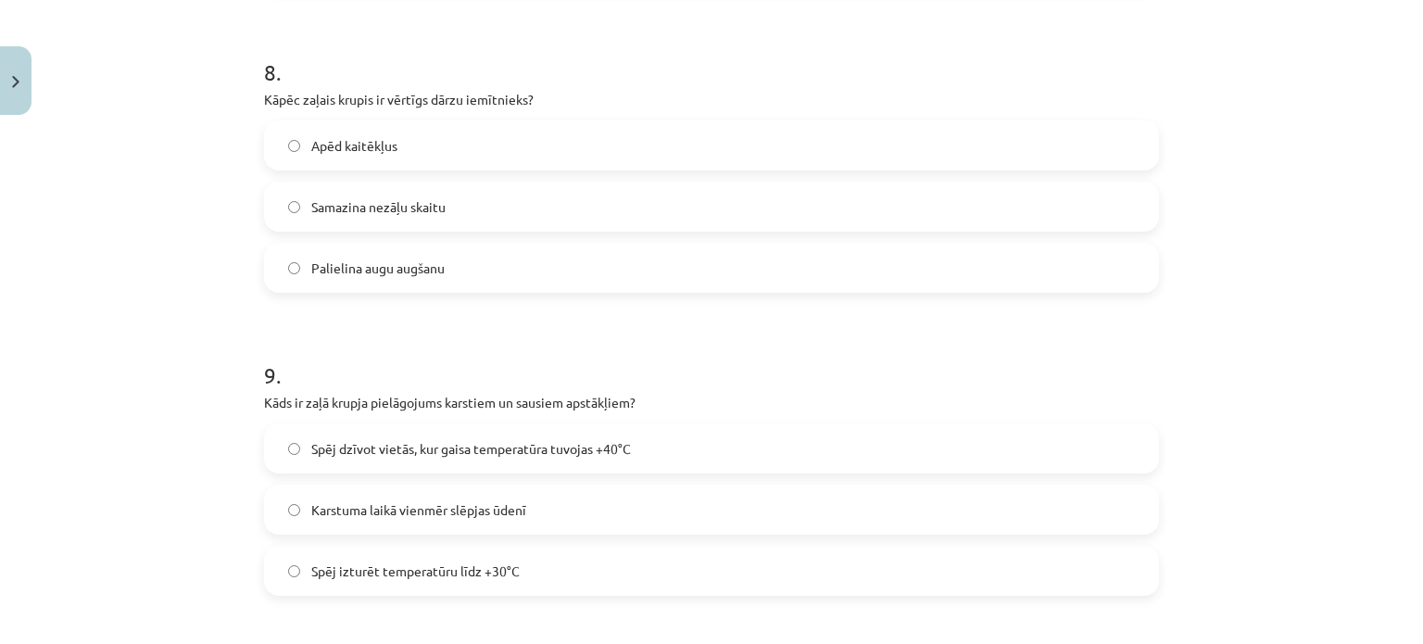
scroll to position [2424, 0]
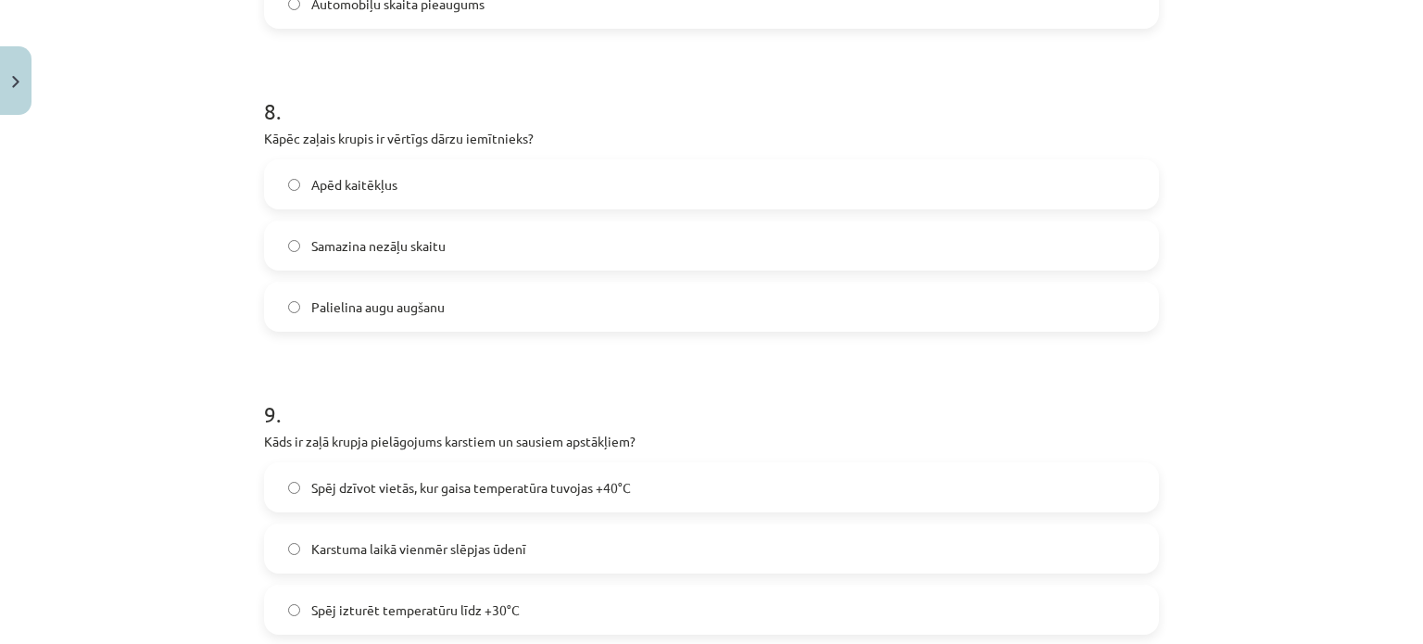
click at [364, 171] on label "Apēd kaitēkļus" at bounding box center [711, 184] width 891 height 46
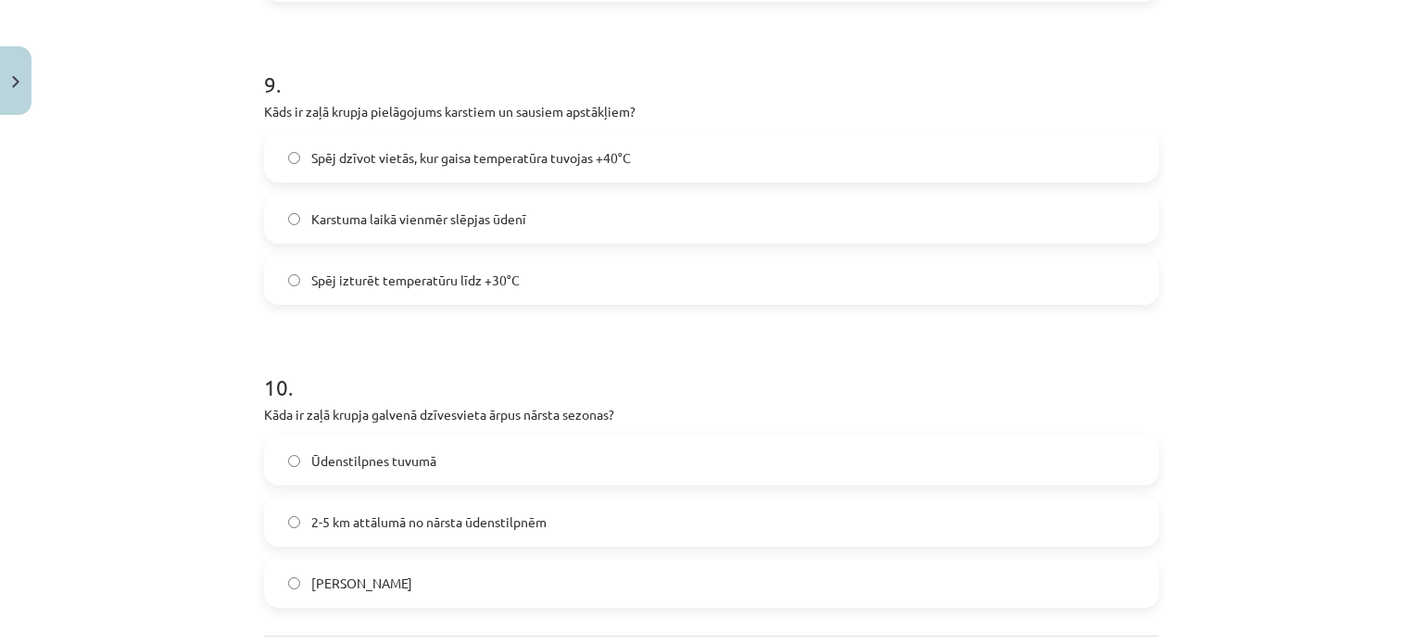
scroll to position [2756, 0]
click at [334, 149] on span "Spēj dzīvot vietās, kur gaisa temperatūra tuvojas +40°C" at bounding box center [471, 155] width 320 height 19
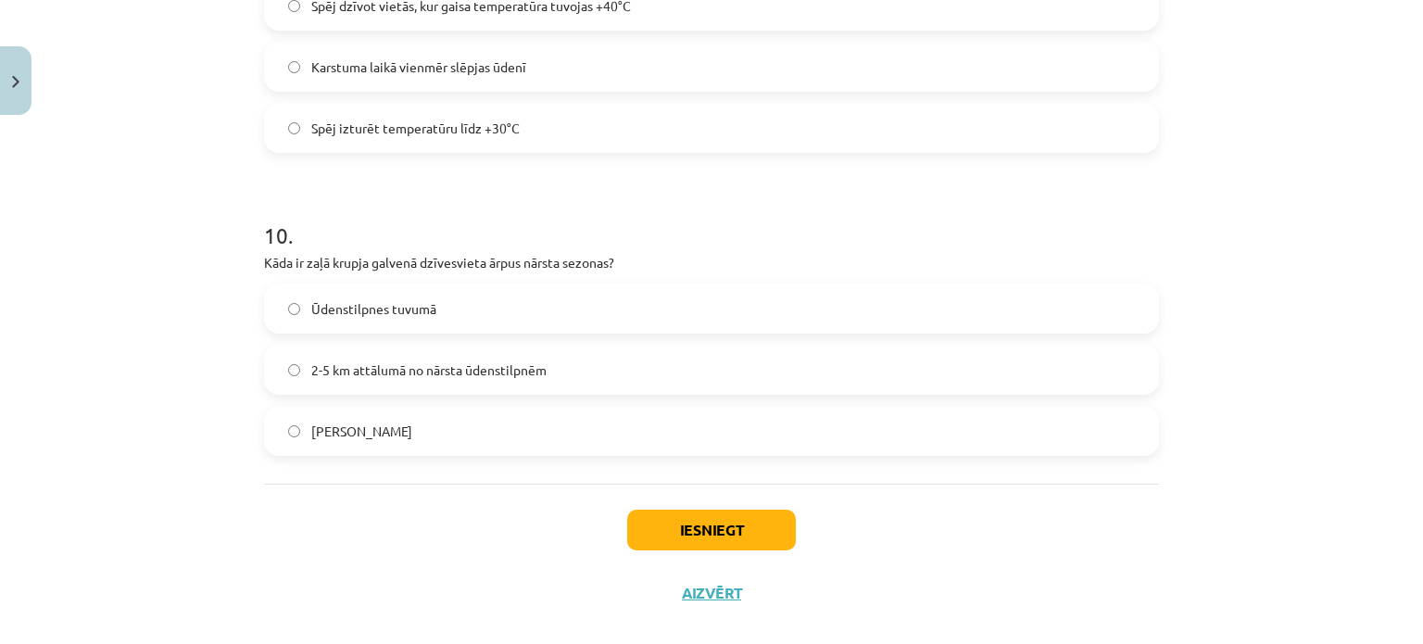
scroll to position [2932, 0]
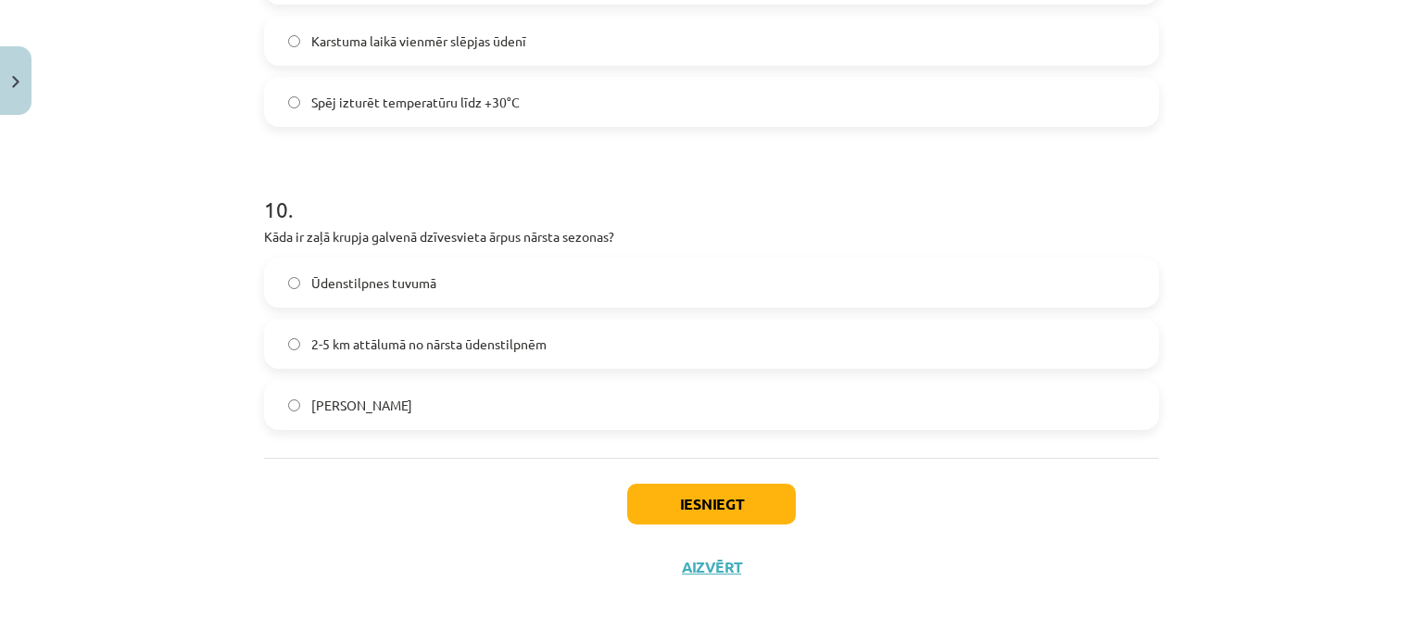
click at [374, 338] on span "2-5 km attālumā no nārsta ūdenstilpnēm" at bounding box center [428, 344] width 235 height 19
click at [699, 499] on button "Iesniegt" at bounding box center [711, 504] width 169 height 41
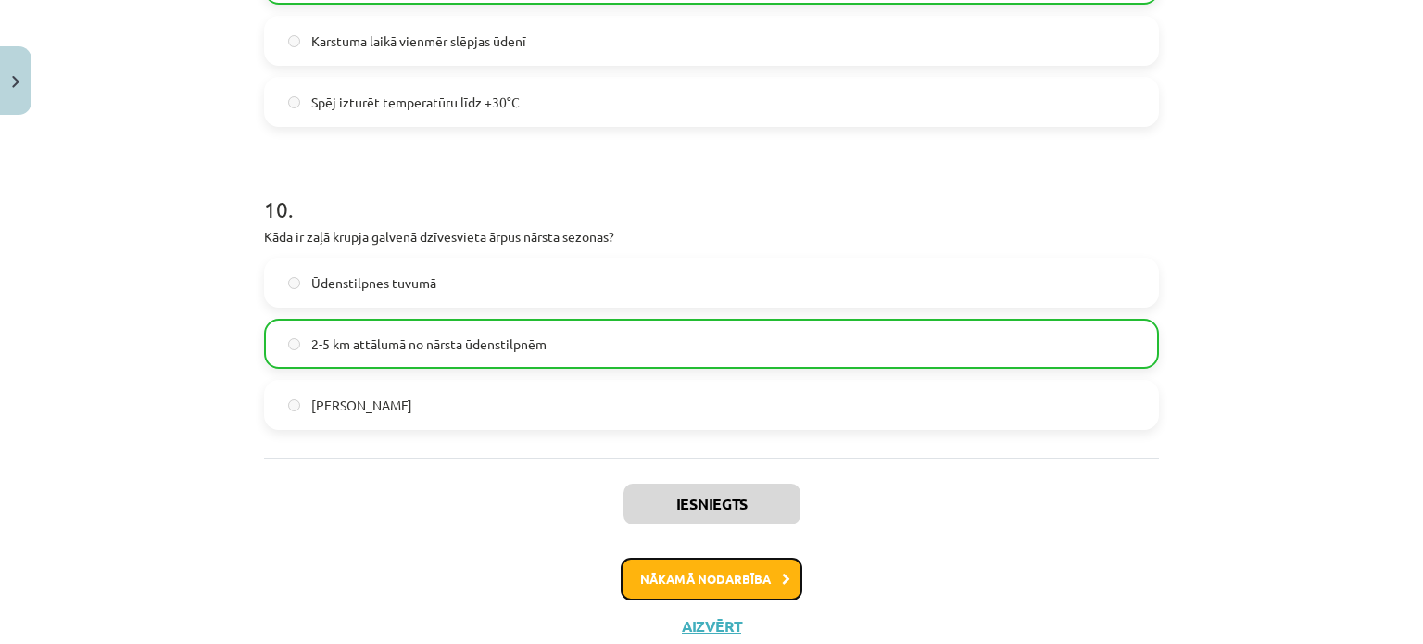
click at [699, 587] on button "Nākamā nodarbība" at bounding box center [712, 579] width 182 height 43
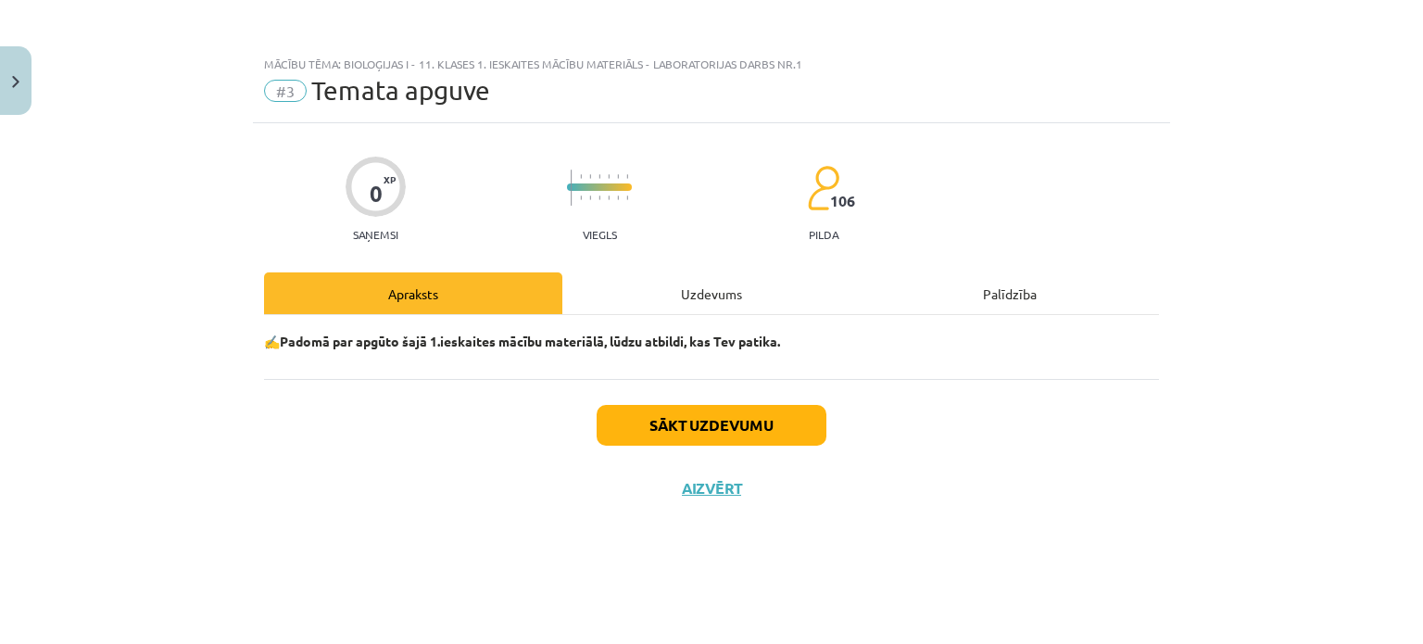
scroll to position [0, 0]
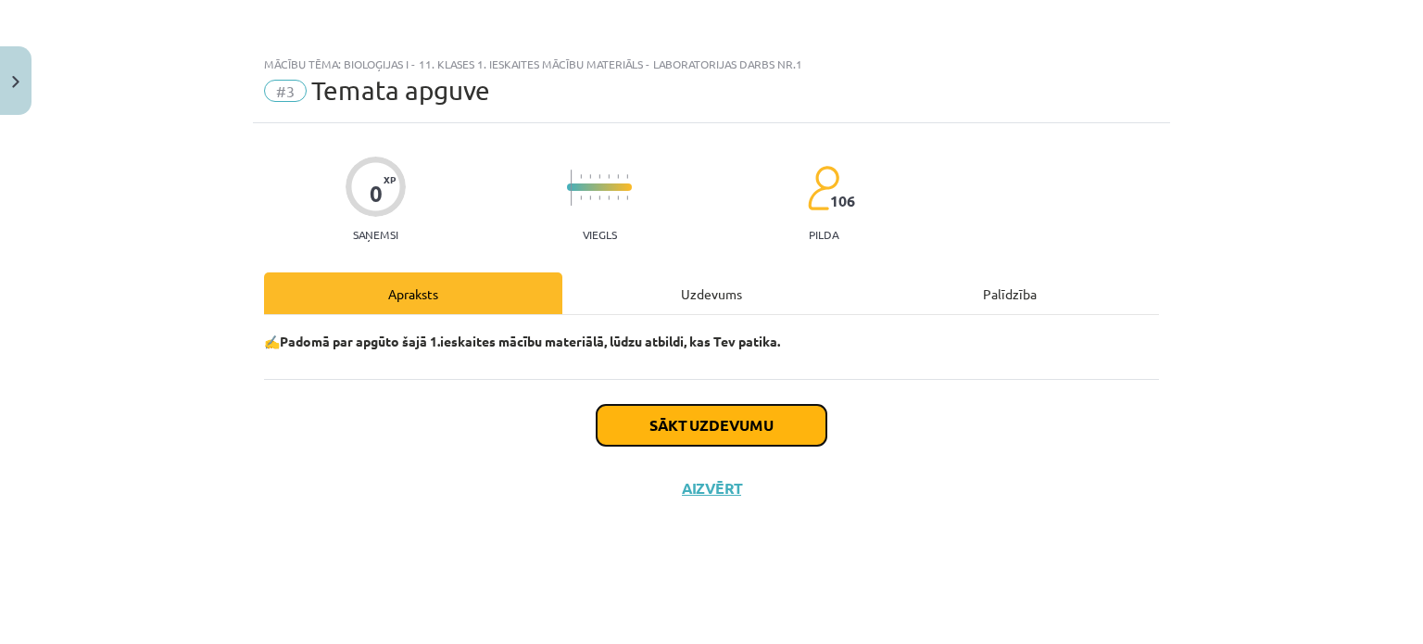
click at [678, 425] on button "Sākt uzdevumu" at bounding box center [712, 425] width 230 height 41
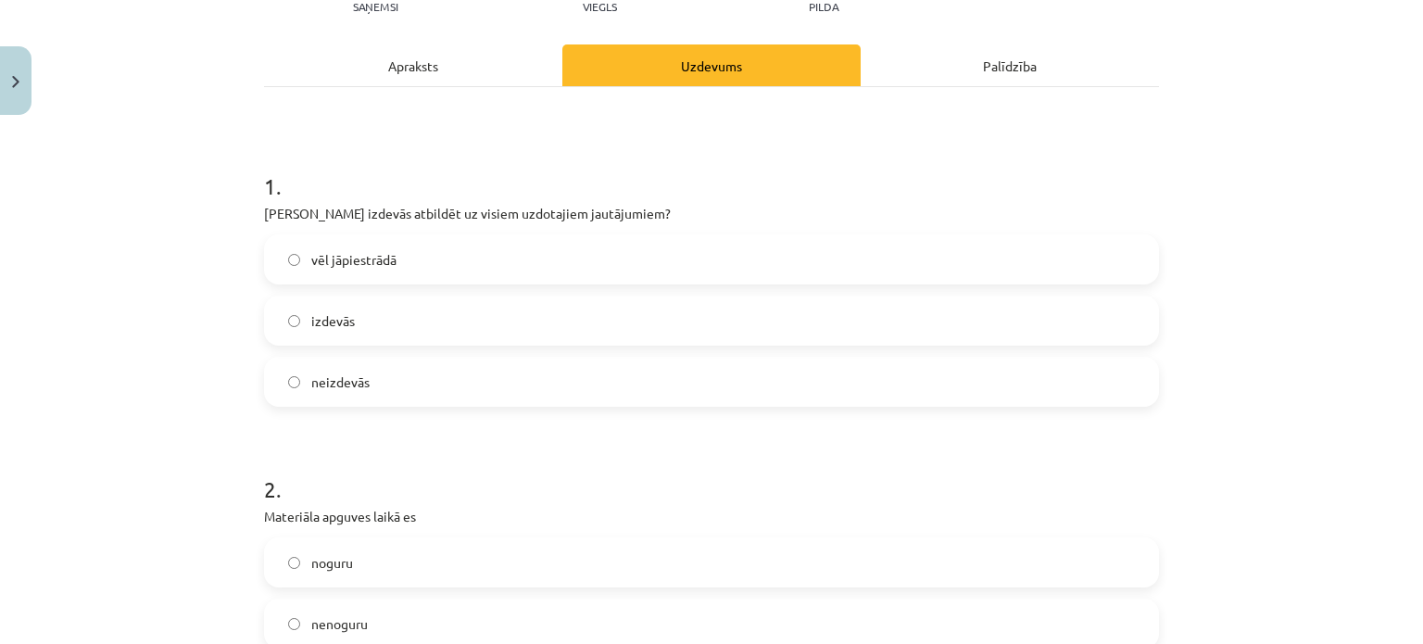
scroll to position [229, 0]
click at [352, 253] on span "vēl jāpiestrādā" at bounding box center [353, 258] width 85 height 19
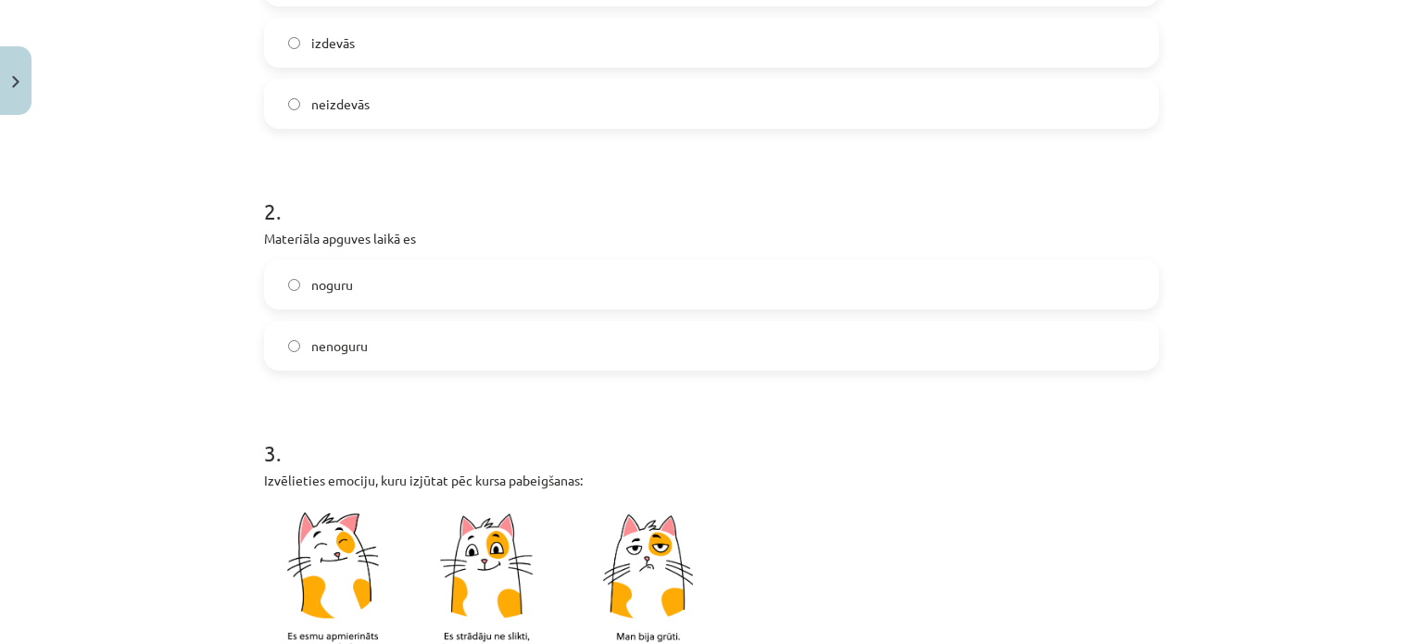
scroll to position [507, 0]
click at [363, 342] on label "nenoguru" at bounding box center [711, 345] width 891 height 46
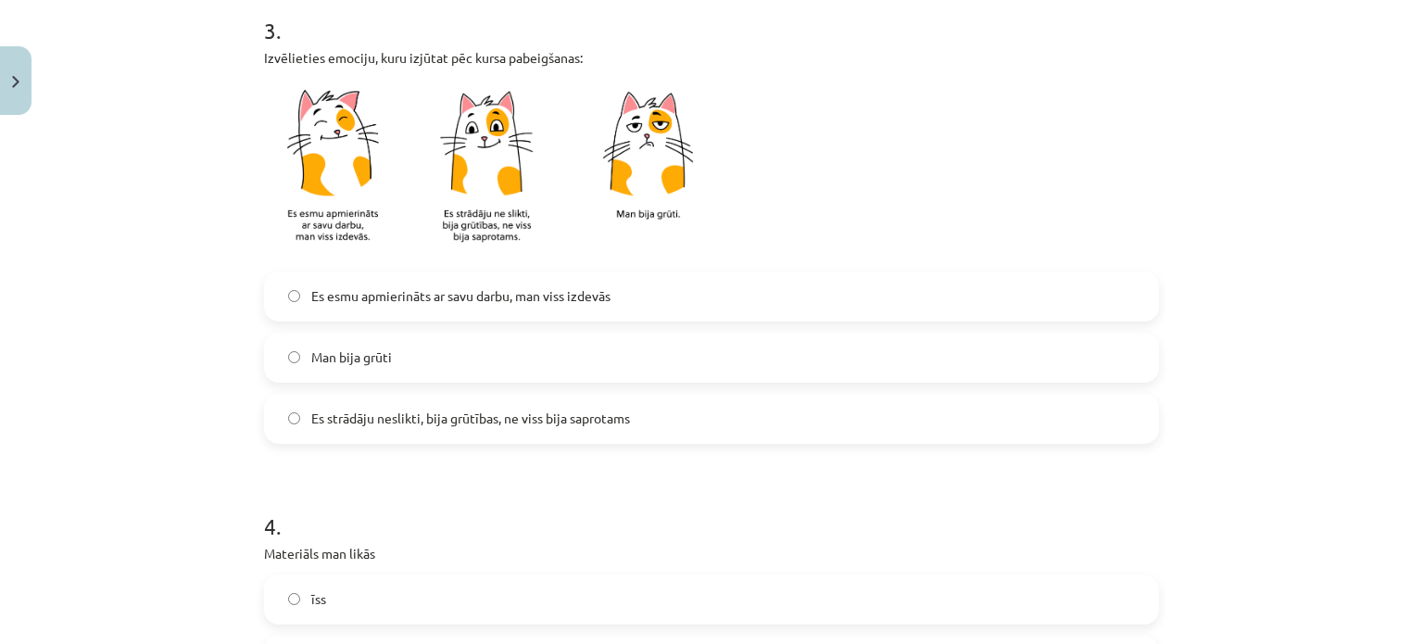
scroll to position [929, 0]
click at [363, 292] on span "Es esmu apmierināts ar savu darbu, man viss izdevās" at bounding box center [460, 294] width 299 height 19
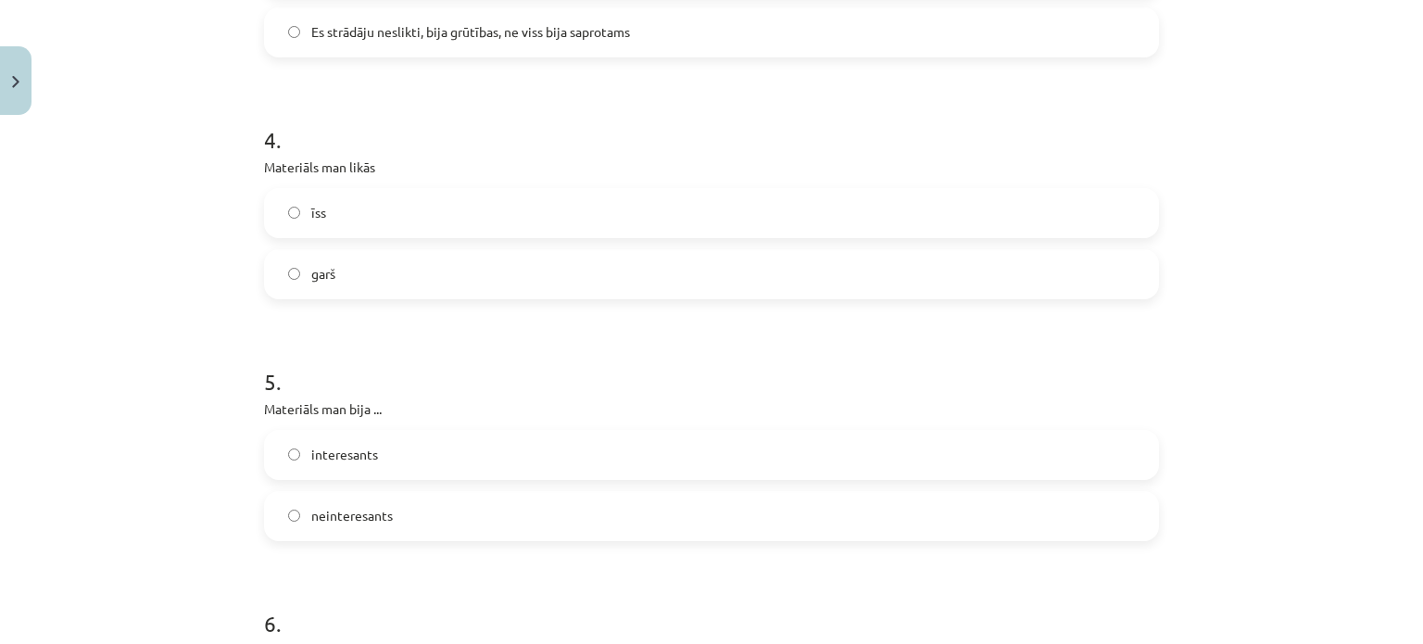
scroll to position [1315, 0]
click at [346, 276] on label "garš" at bounding box center [711, 274] width 891 height 46
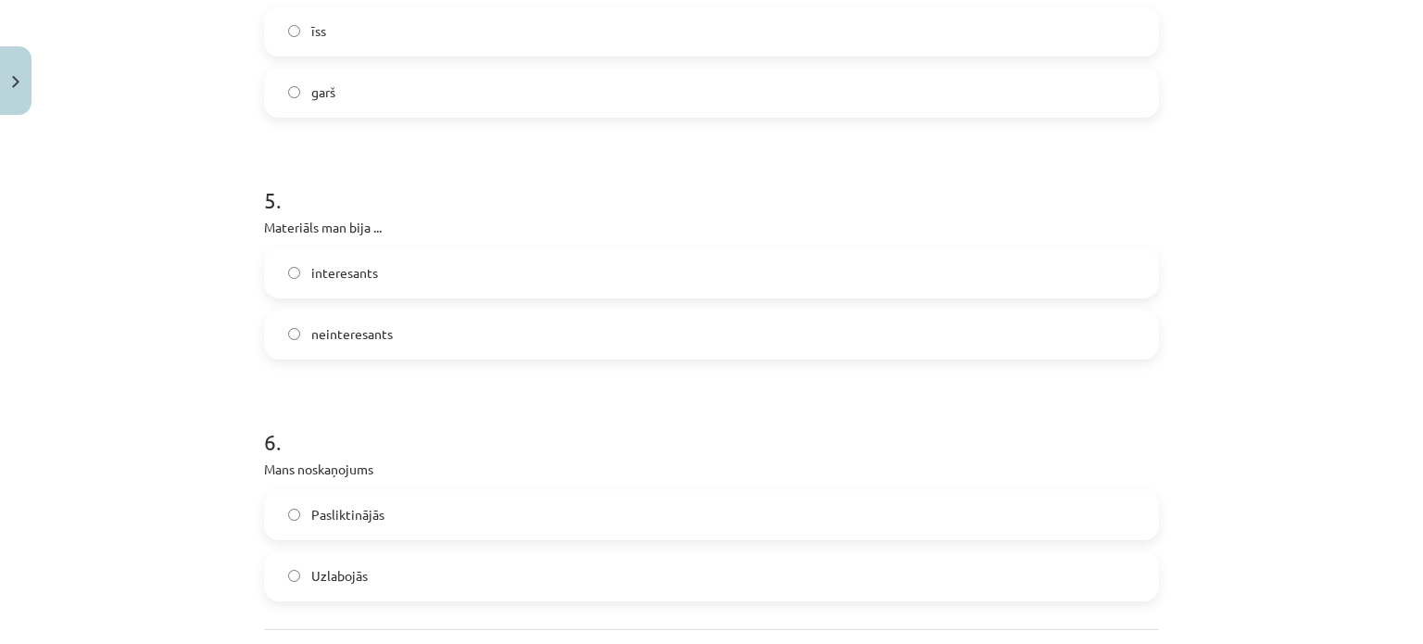
click at [372, 270] on label "interesants" at bounding box center [711, 273] width 891 height 46
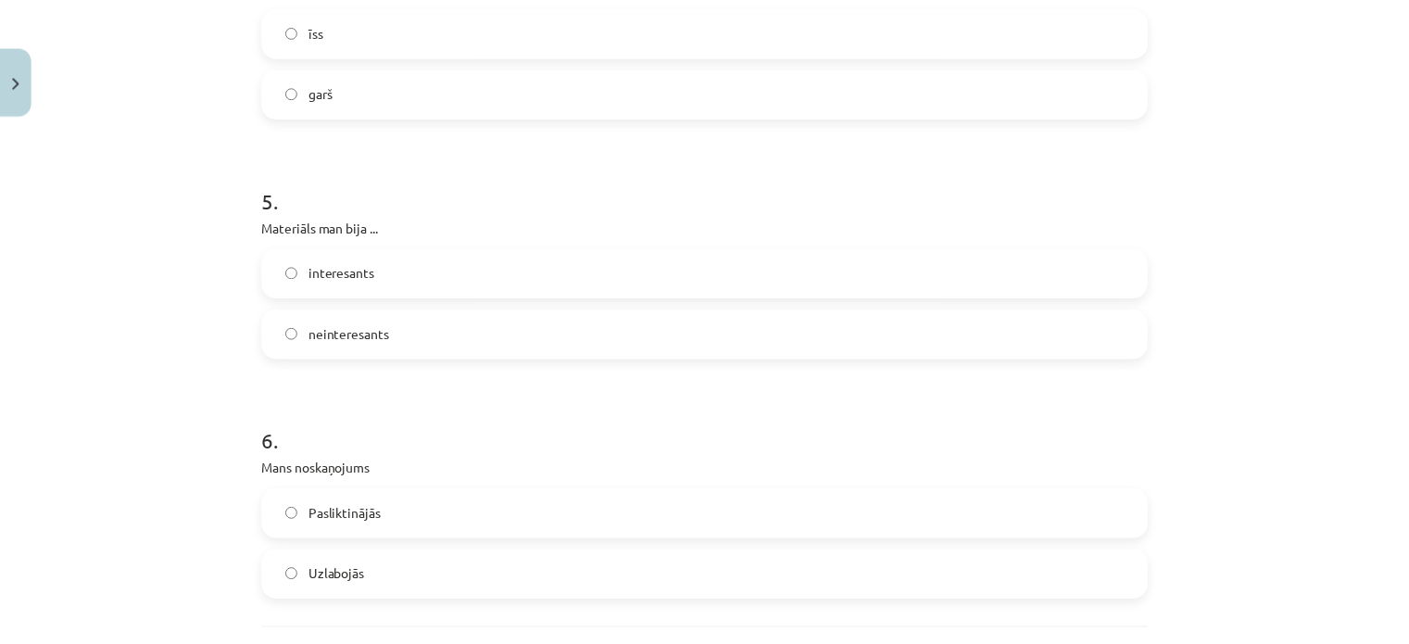
scroll to position [1668, 0]
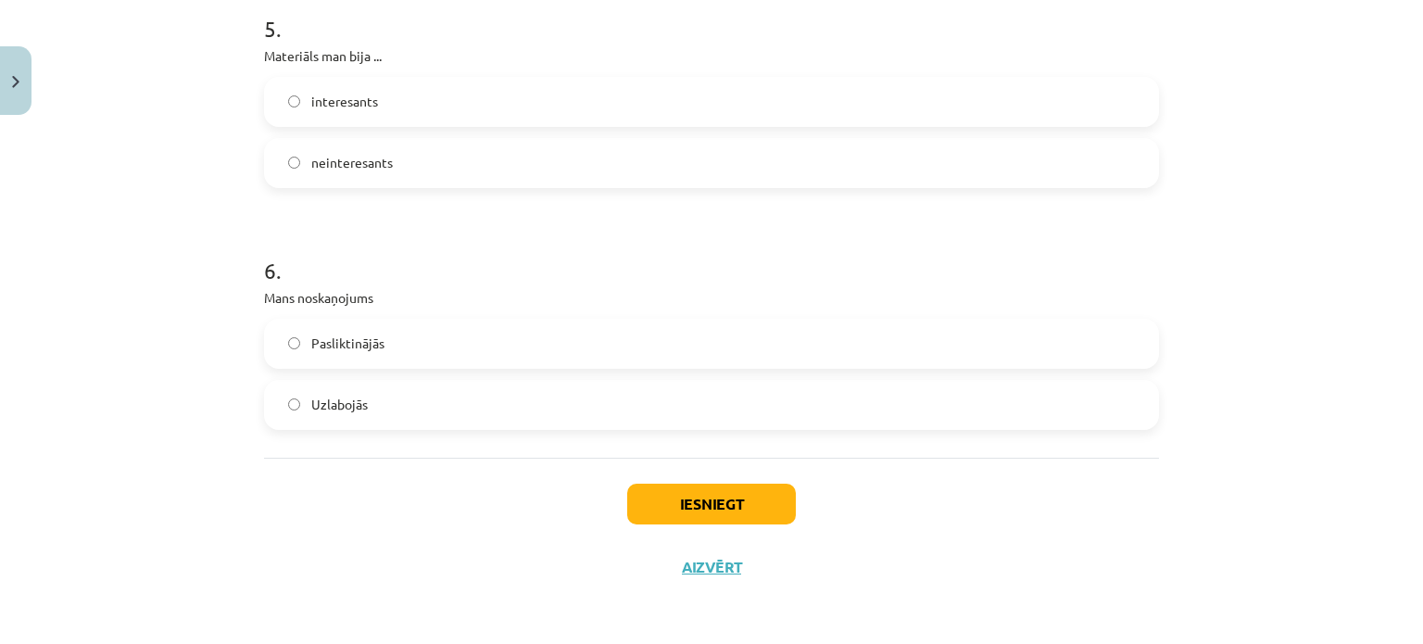
click at [394, 340] on label "Pasliktinājās" at bounding box center [711, 344] width 891 height 46
click at [381, 390] on label "Uzlabojās" at bounding box center [711, 405] width 891 height 46
click at [686, 496] on button "Iesniegt" at bounding box center [711, 504] width 169 height 41
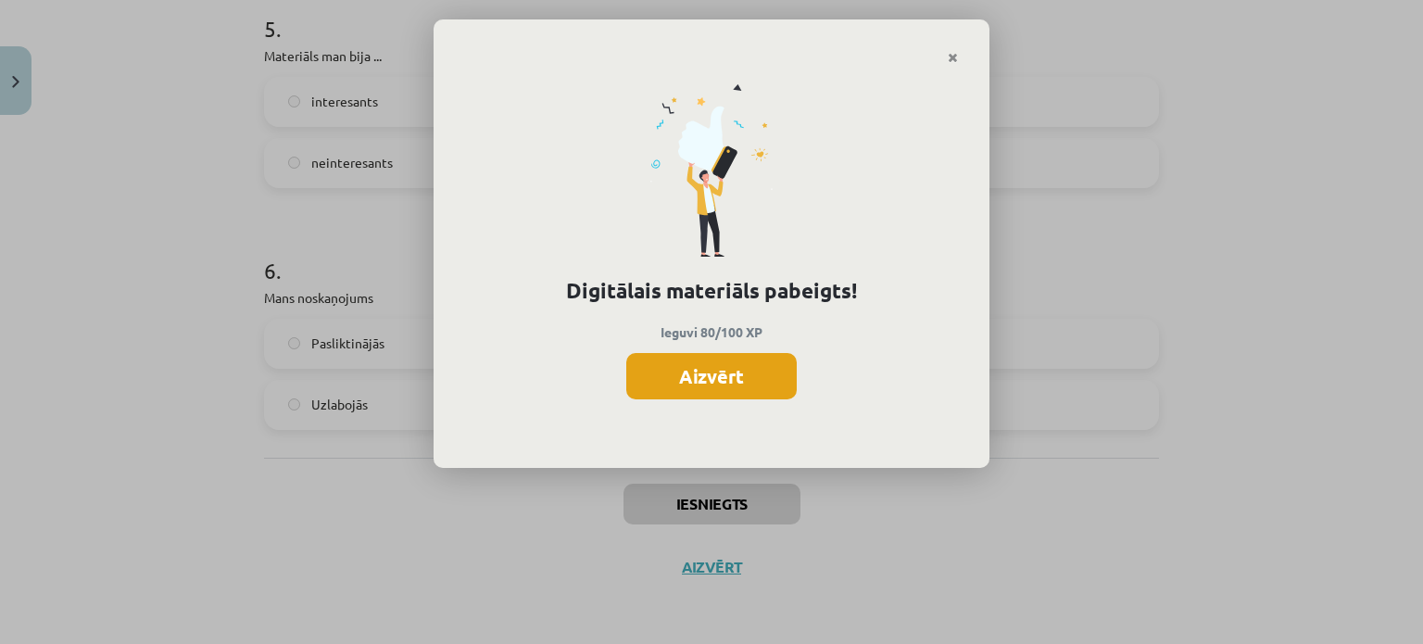
click at [695, 380] on button "Aizvērt" at bounding box center [711, 376] width 170 height 46
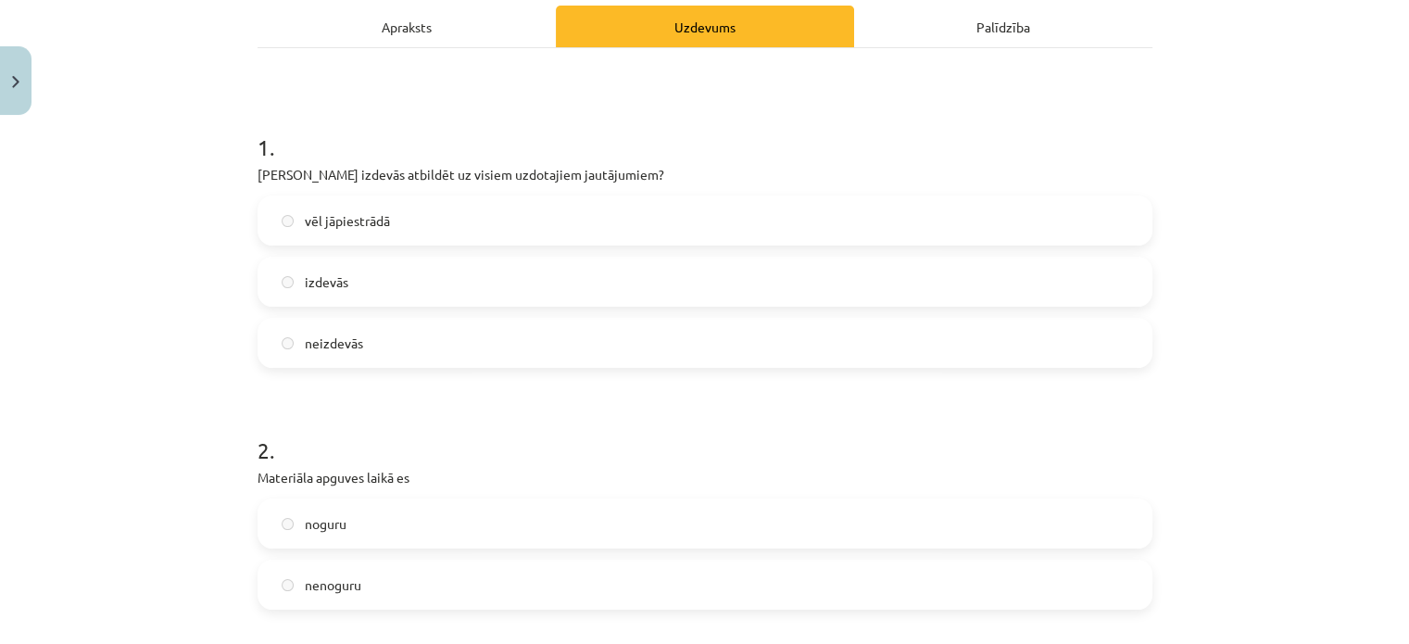
scroll to position [280, 0]
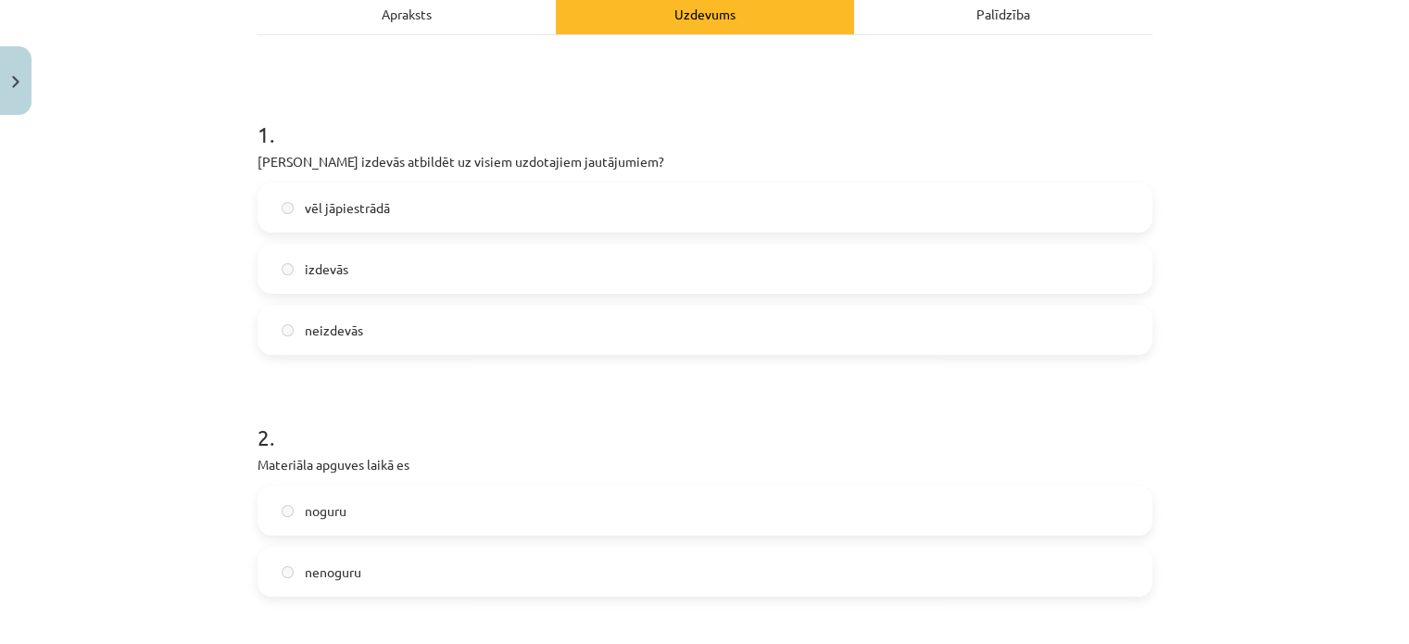
click at [373, 271] on label "izdevās" at bounding box center [704, 269] width 891 height 46
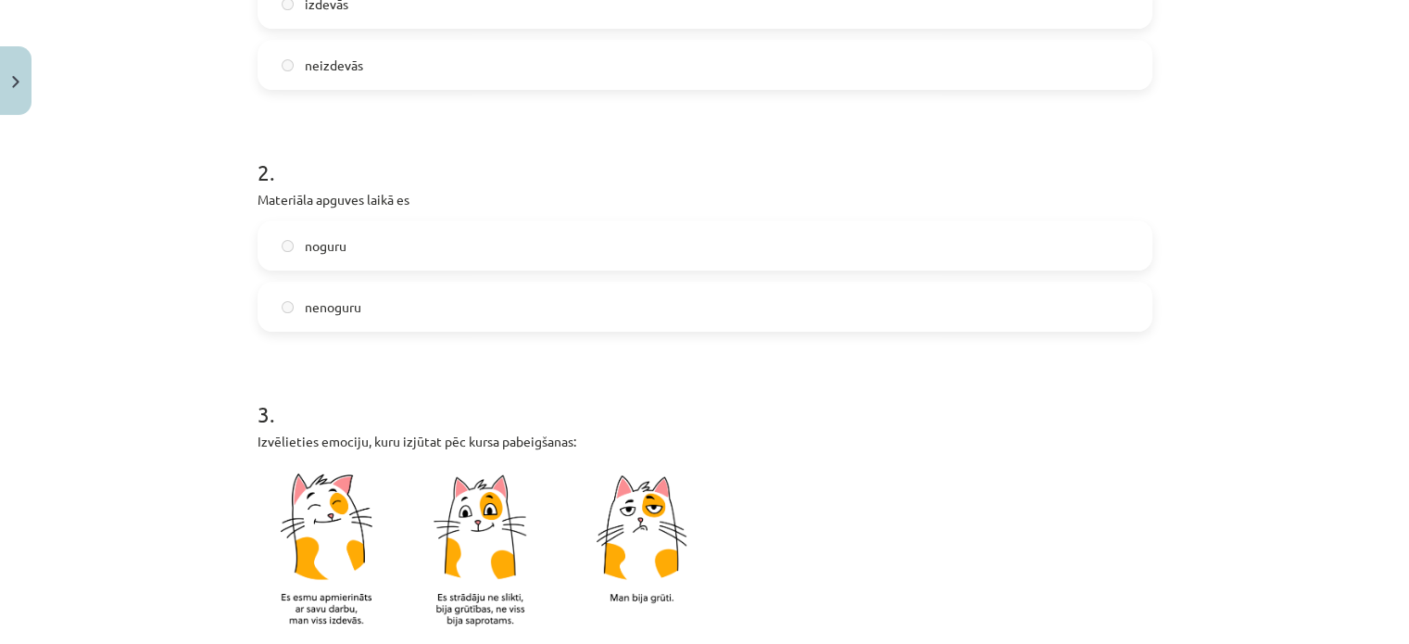
scroll to position [614, 0]
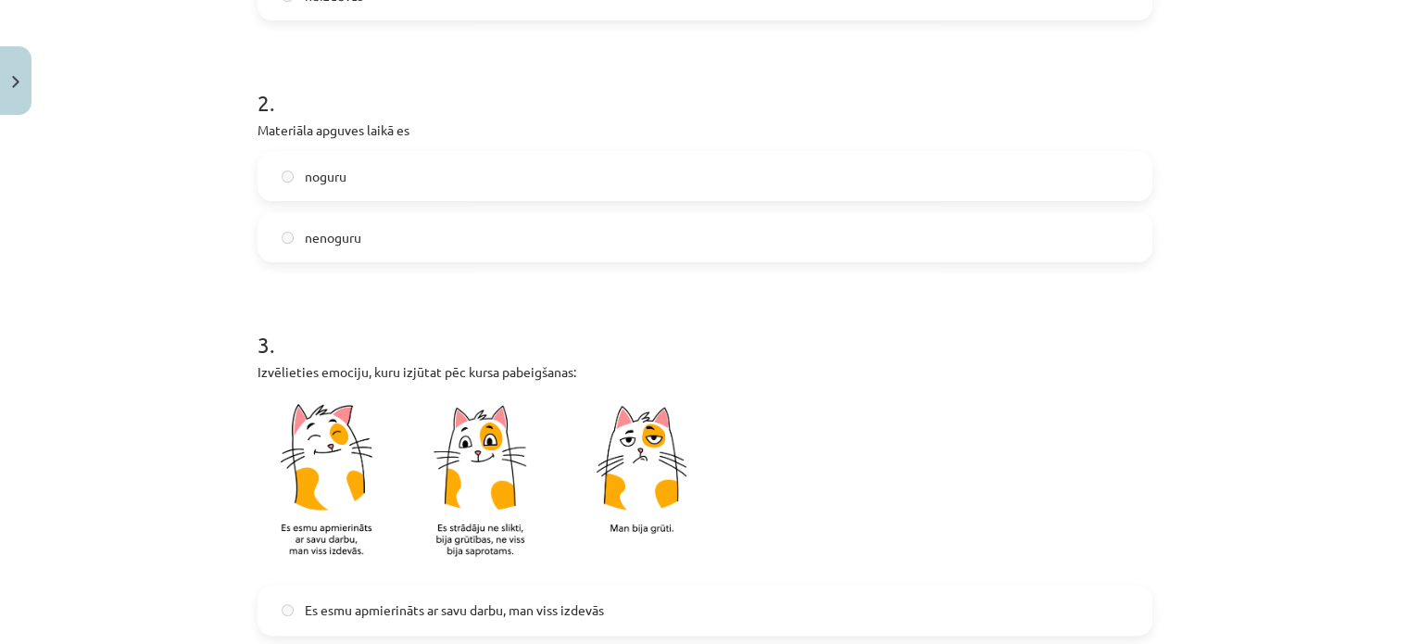
click at [366, 242] on label "nenoguru" at bounding box center [704, 237] width 891 height 46
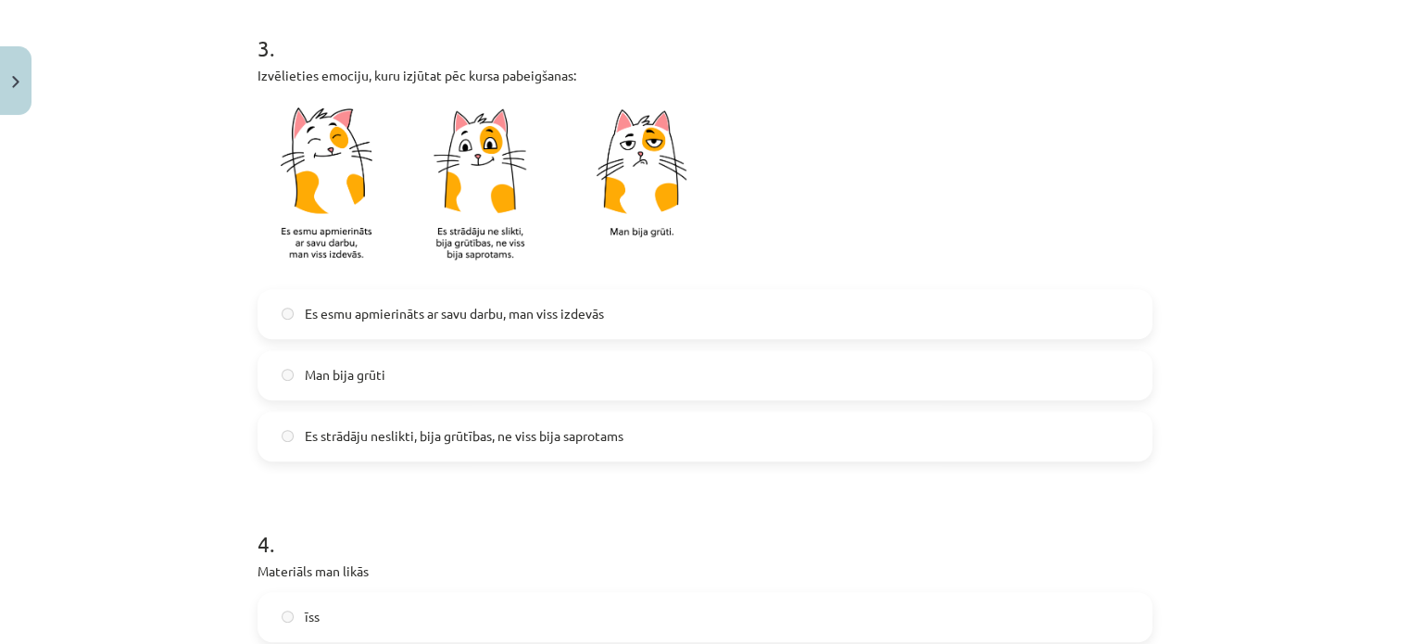
click at [386, 310] on span "Es esmu apmierināts ar savu darbu, man viss izdevās" at bounding box center [454, 313] width 299 height 19
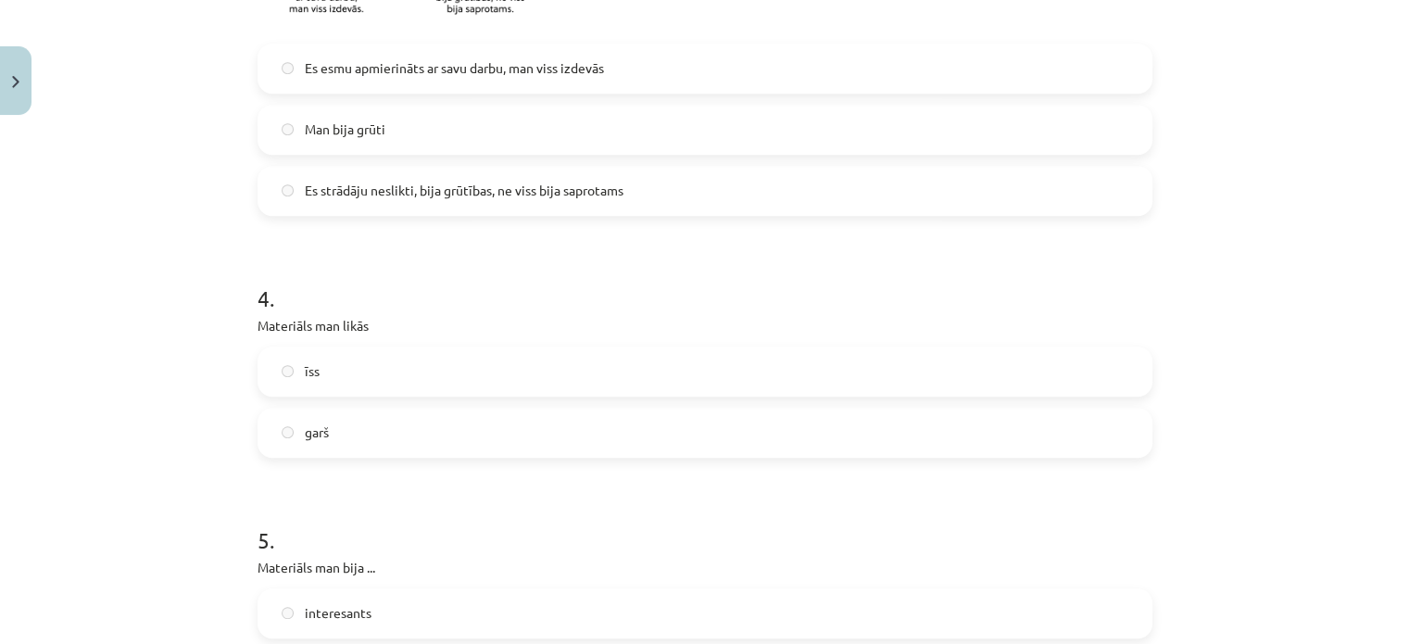
scroll to position [1156, 0]
click at [316, 423] on span "garš" at bounding box center [317, 432] width 24 height 19
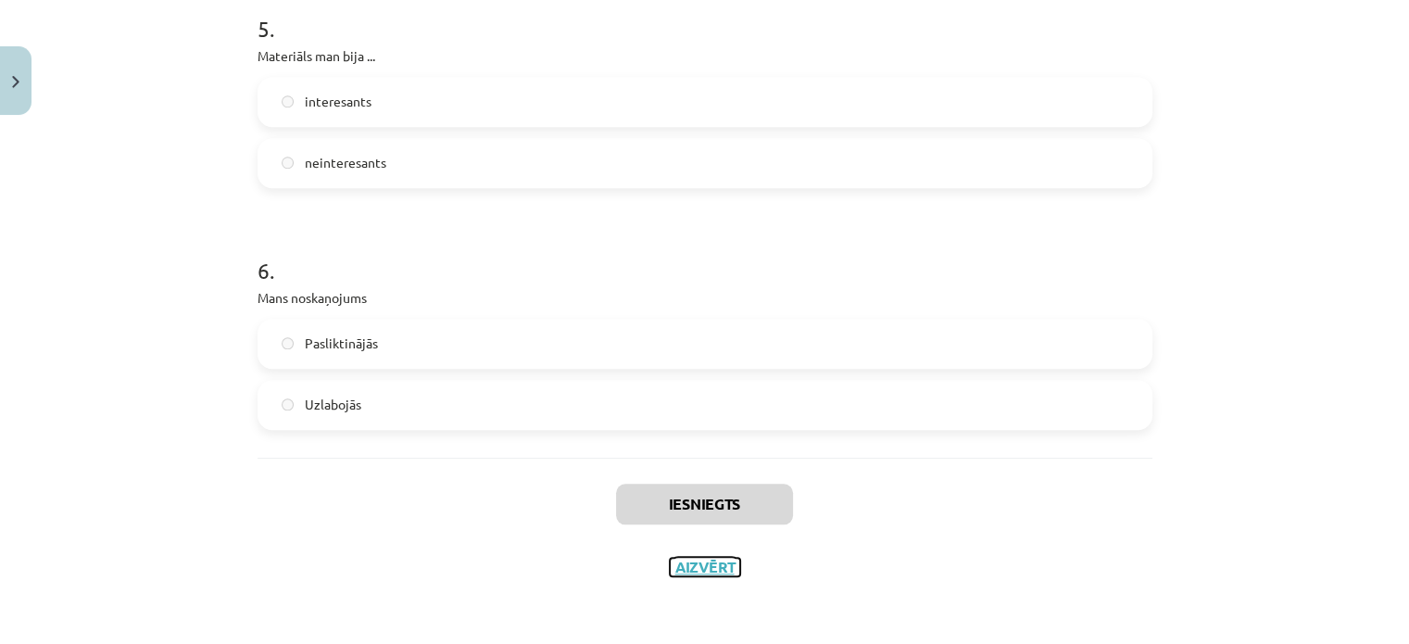
click at [676, 568] on button "Aizvērt" at bounding box center [705, 567] width 70 height 19
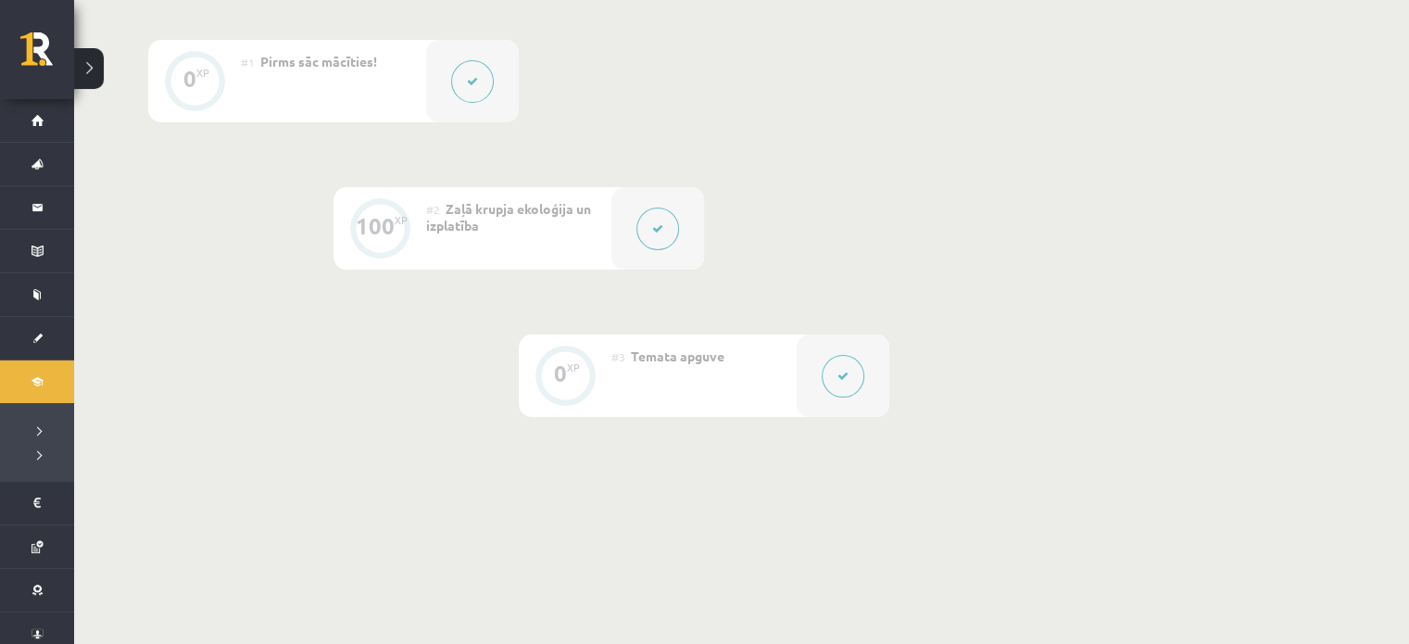
scroll to position [0, 0]
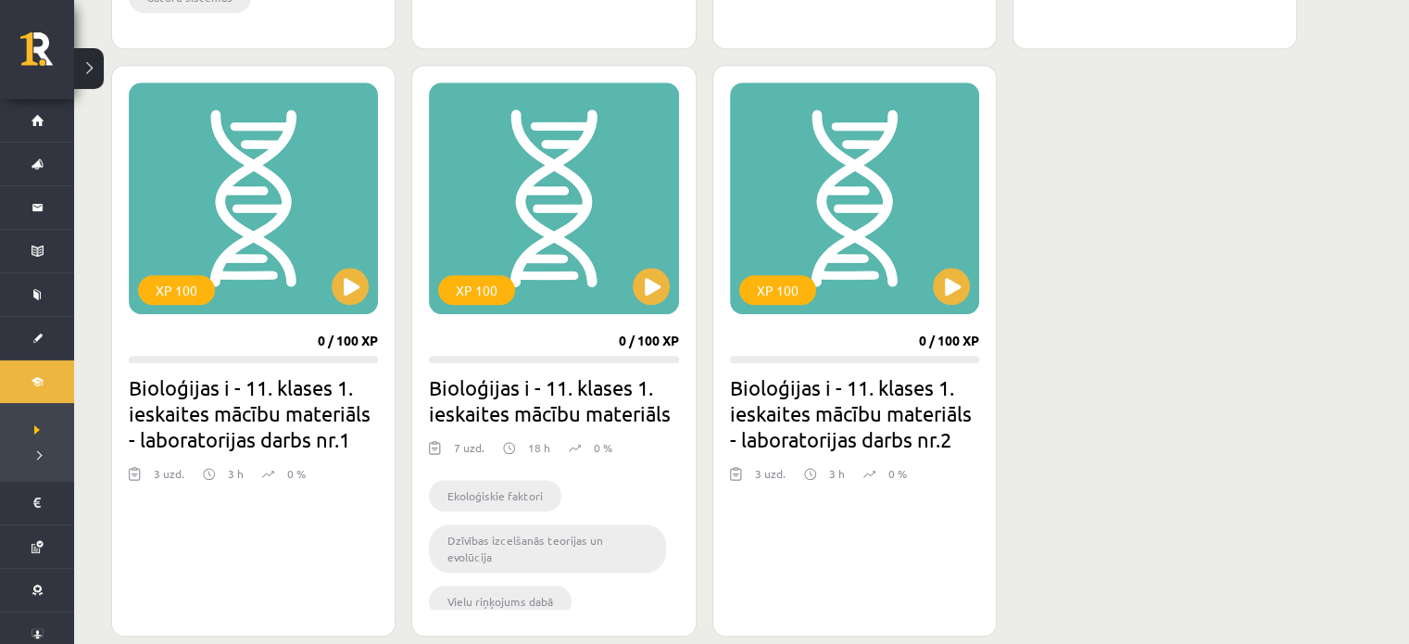
scroll to position [1639, 0]
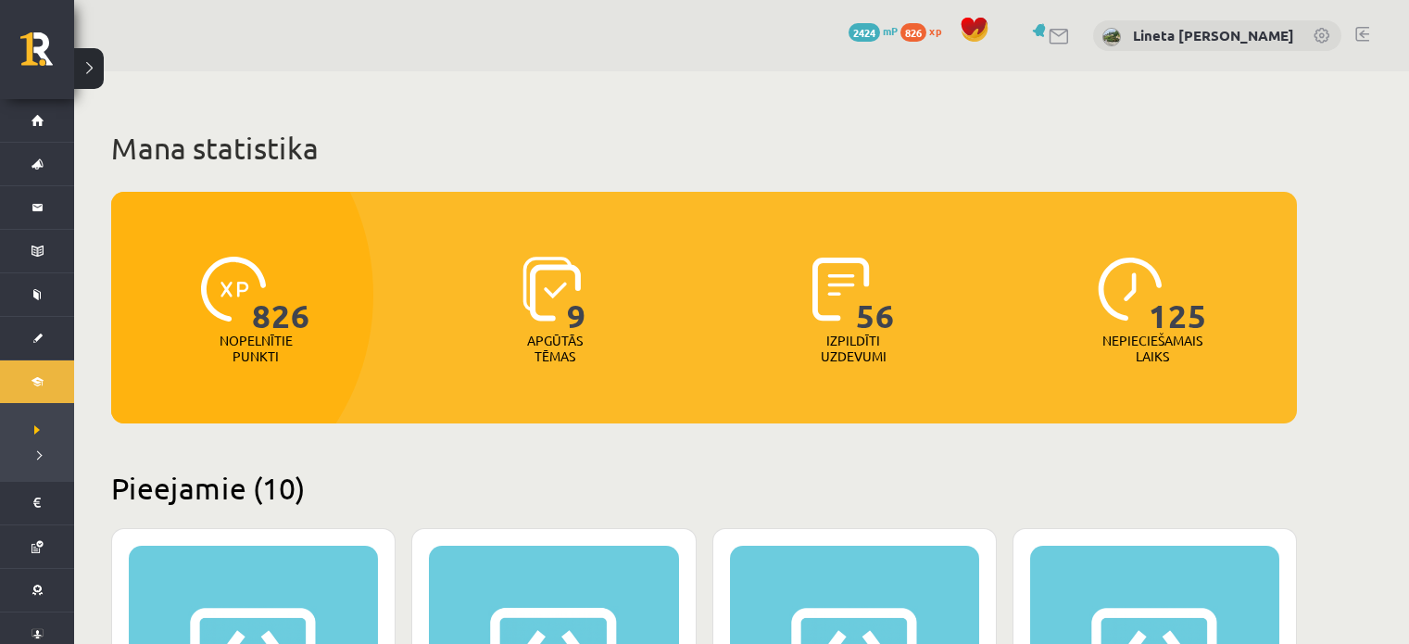
scroll to position [1639, 0]
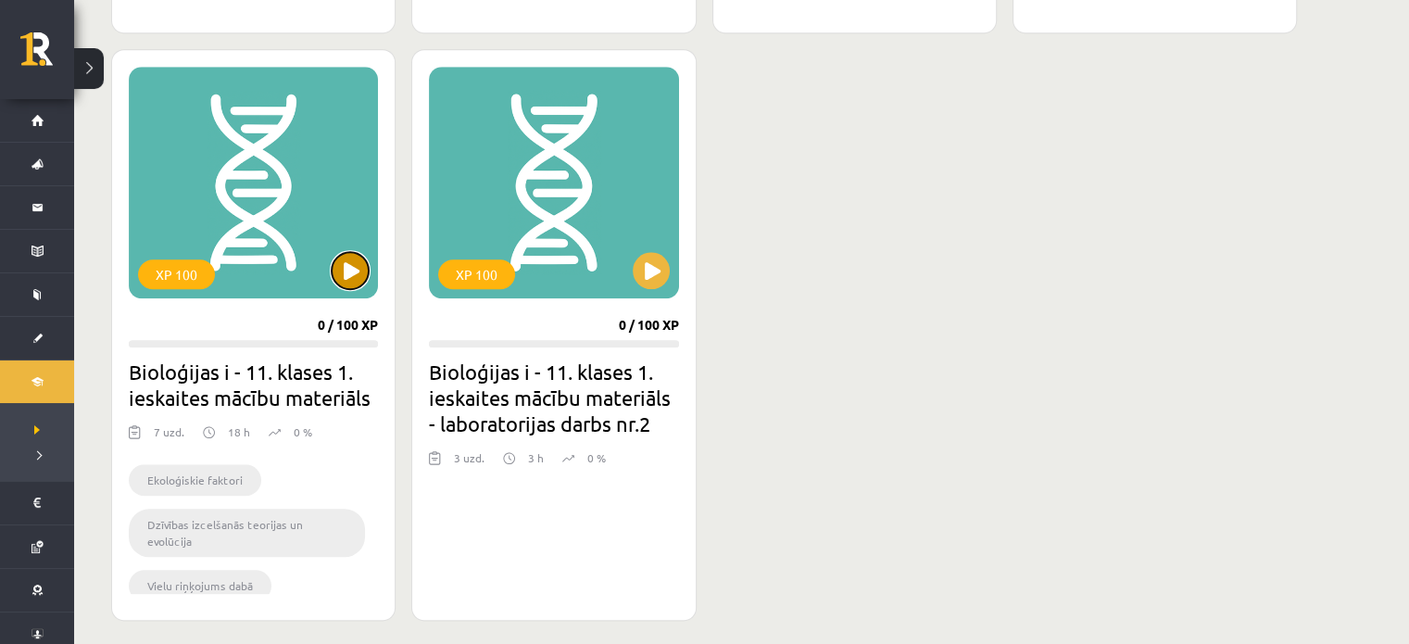
click at [358, 254] on button at bounding box center [350, 270] width 37 height 37
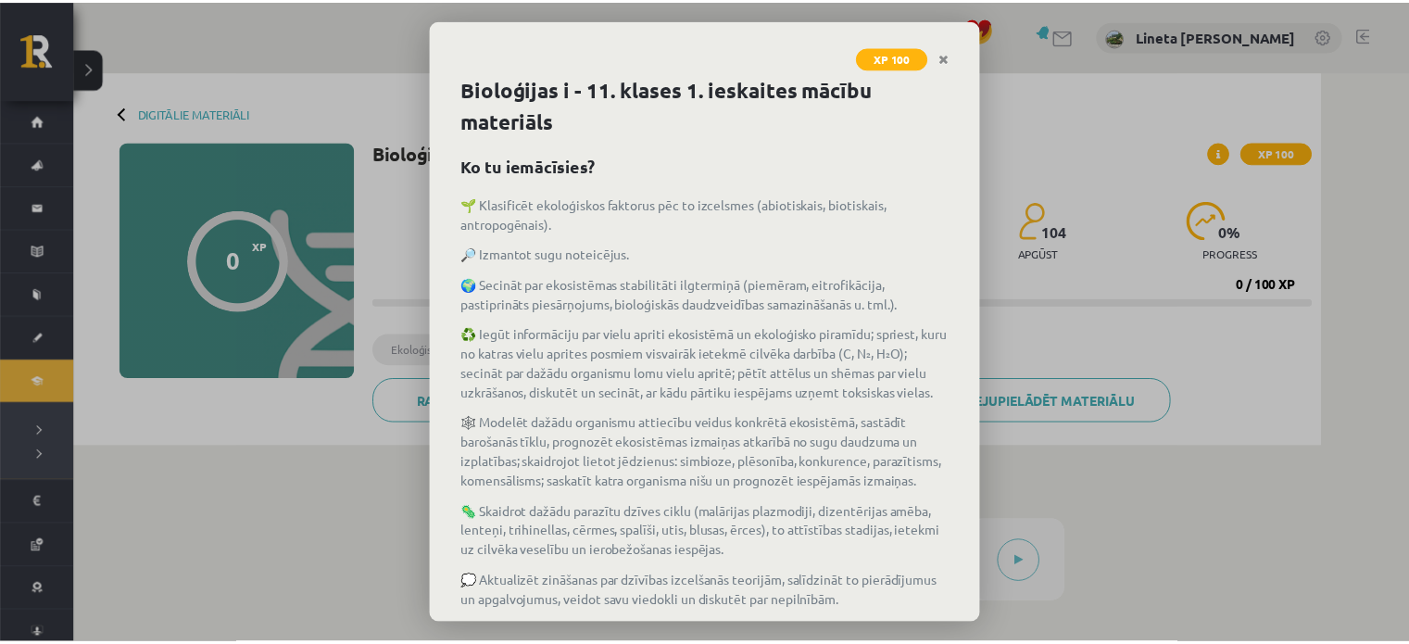
scroll to position [234, 0]
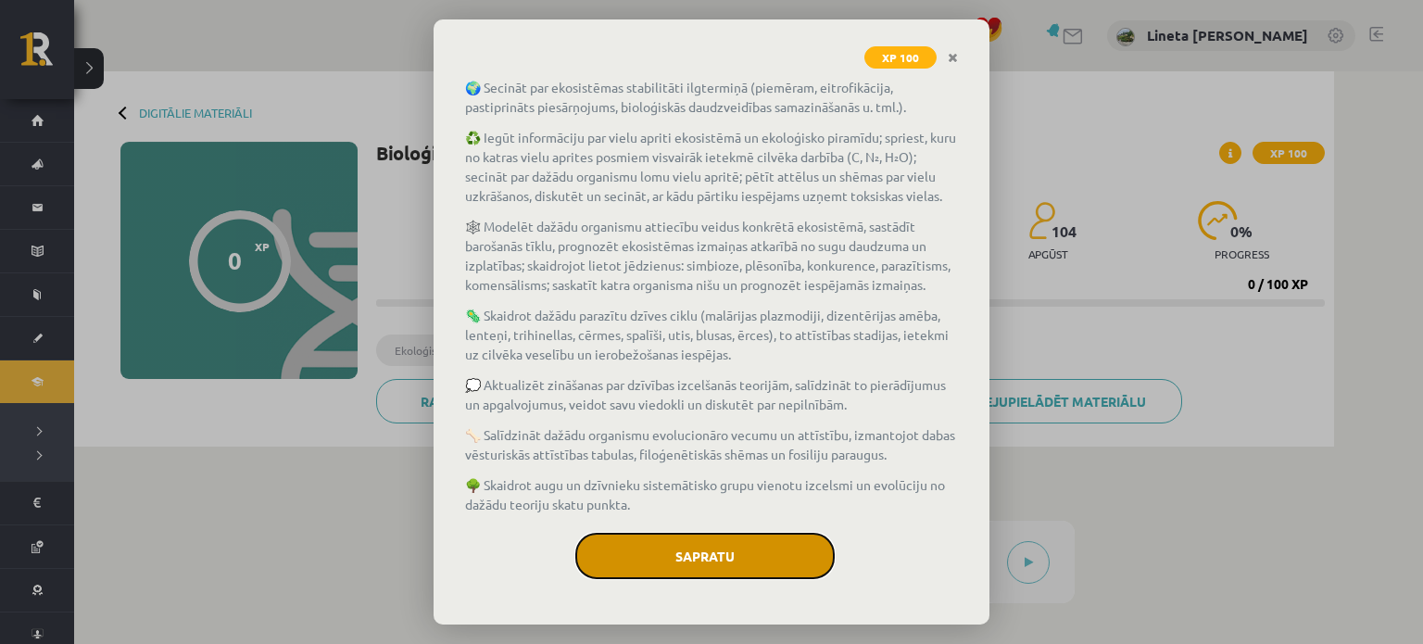
click at [675, 556] on button "Sapratu" at bounding box center [704, 556] width 259 height 46
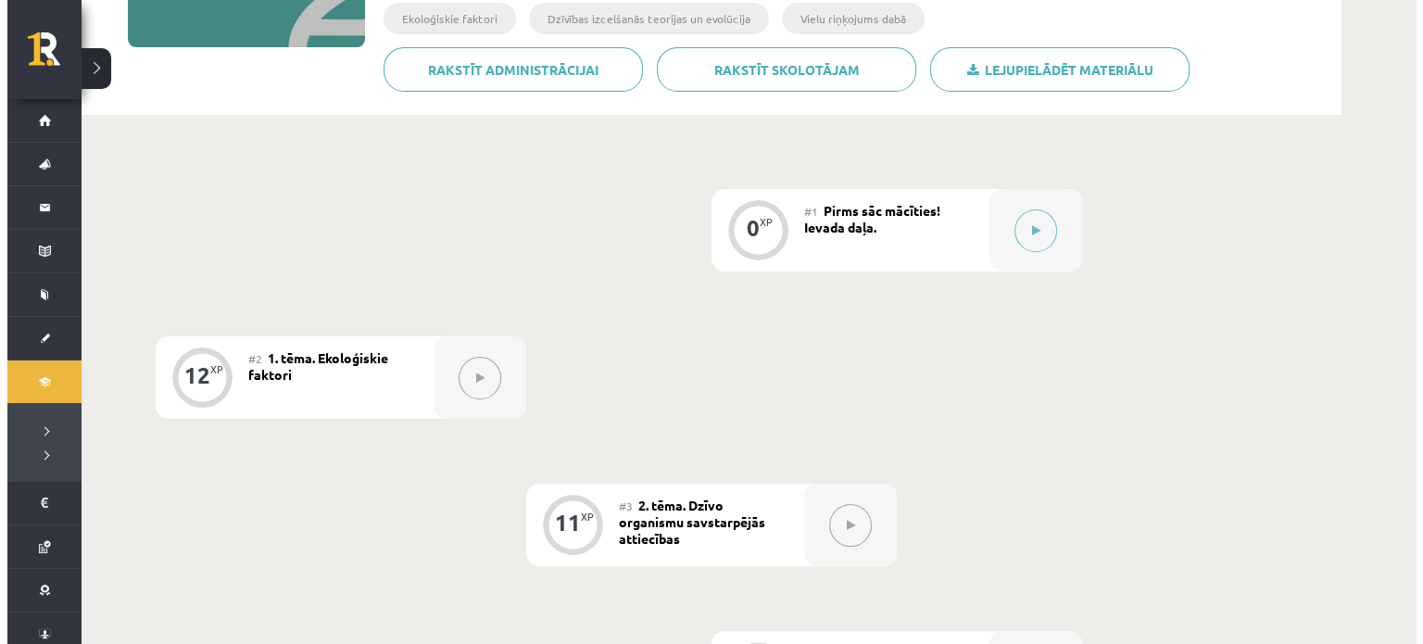
scroll to position [358, 0]
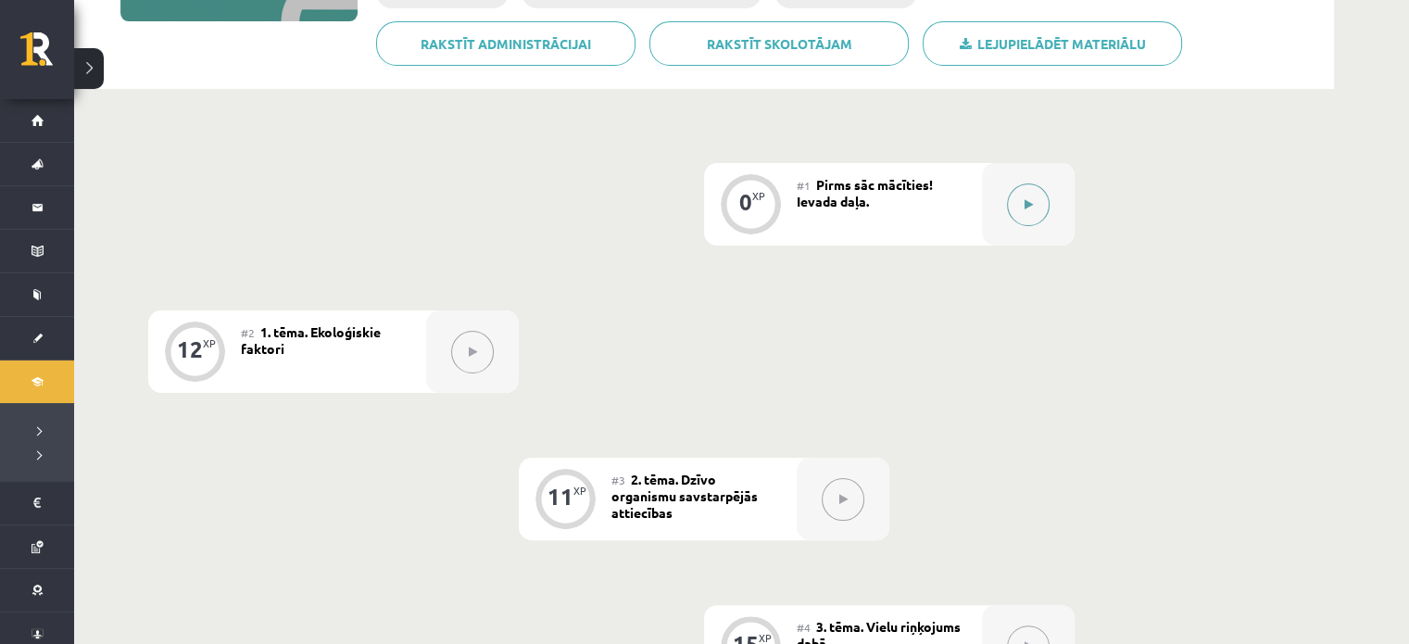
click at [1036, 208] on button at bounding box center [1028, 204] width 43 height 43
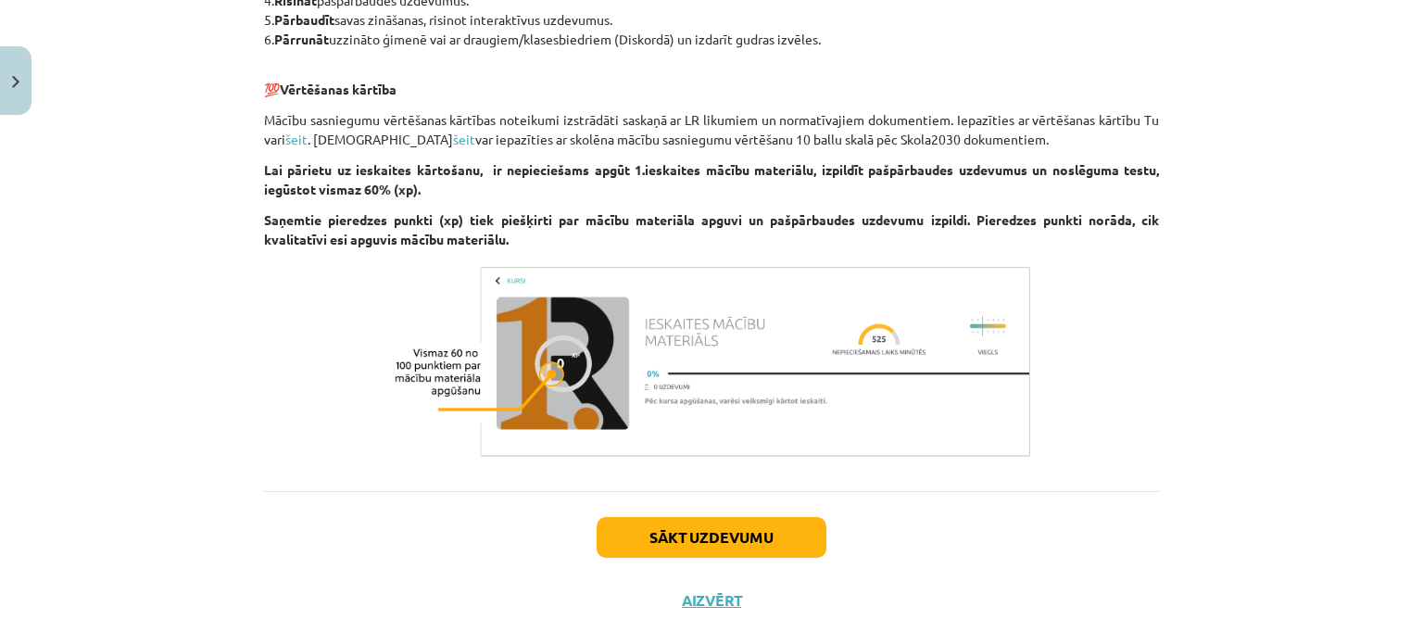
scroll to position [1496, 0]
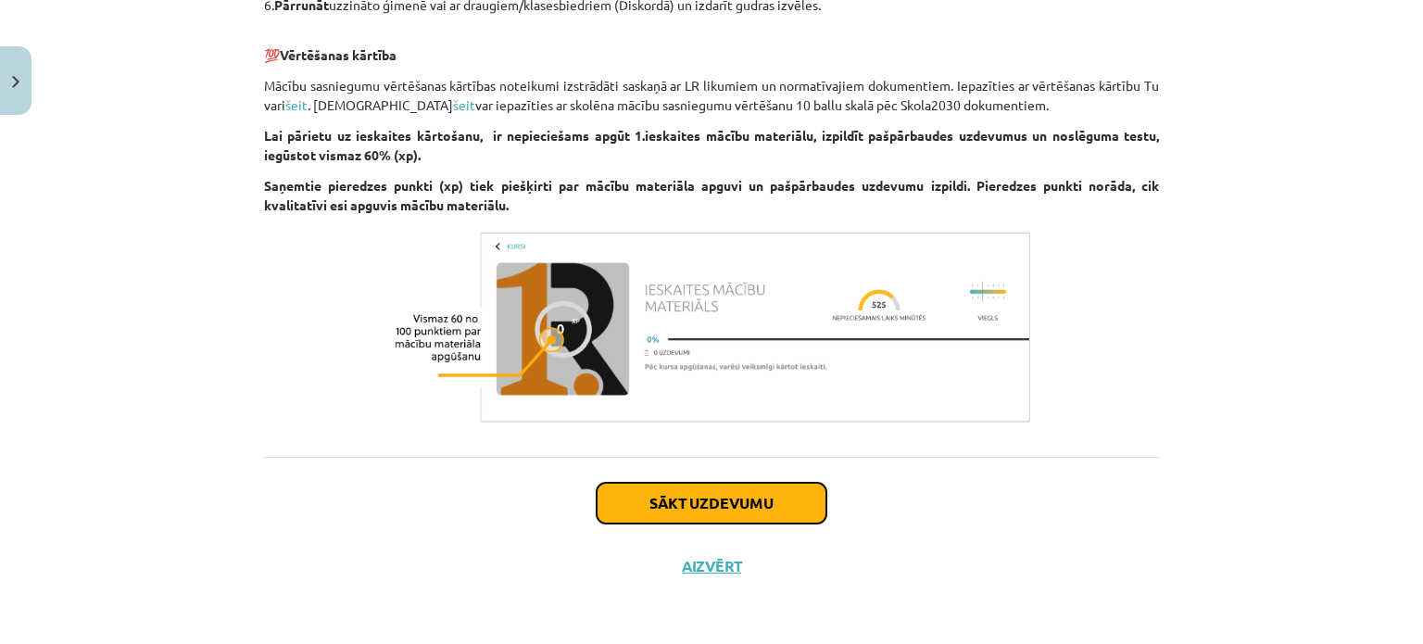
click at [701, 498] on button "Sākt uzdevumu" at bounding box center [712, 503] width 230 height 41
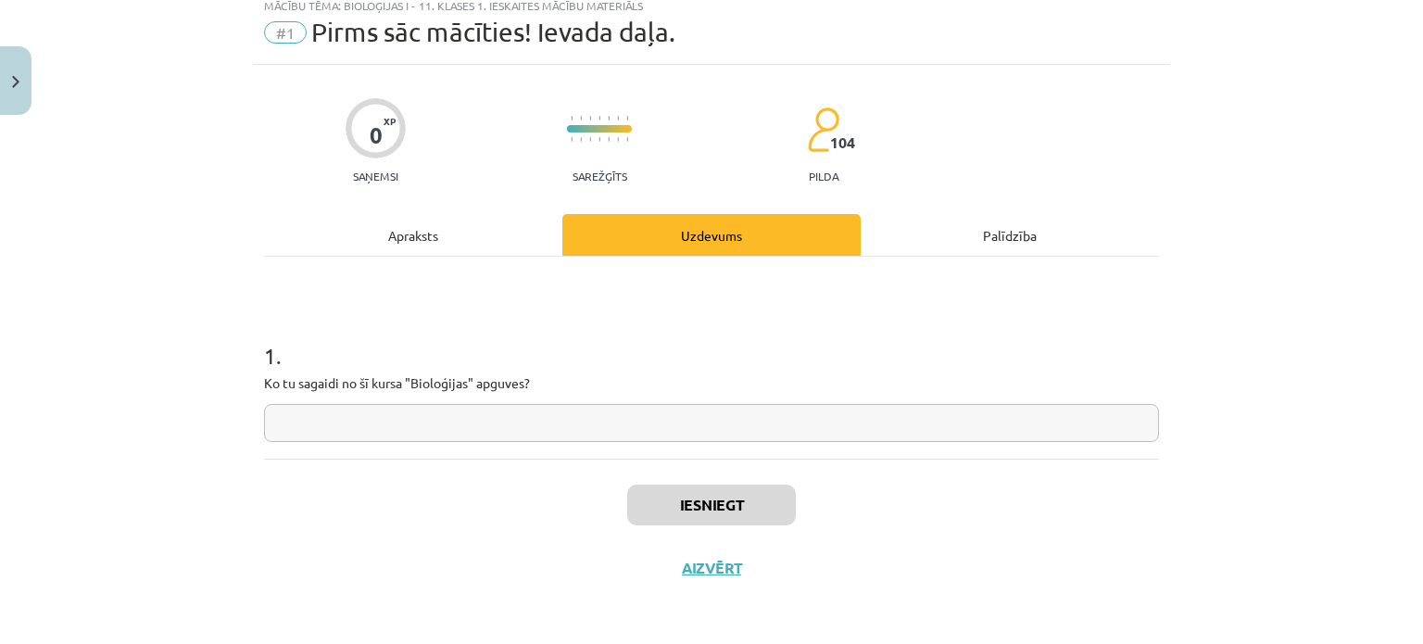
scroll to position [59, 0]
click at [343, 422] on input "text" at bounding box center [711, 422] width 895 height 38
type input "*"
type input "**********"
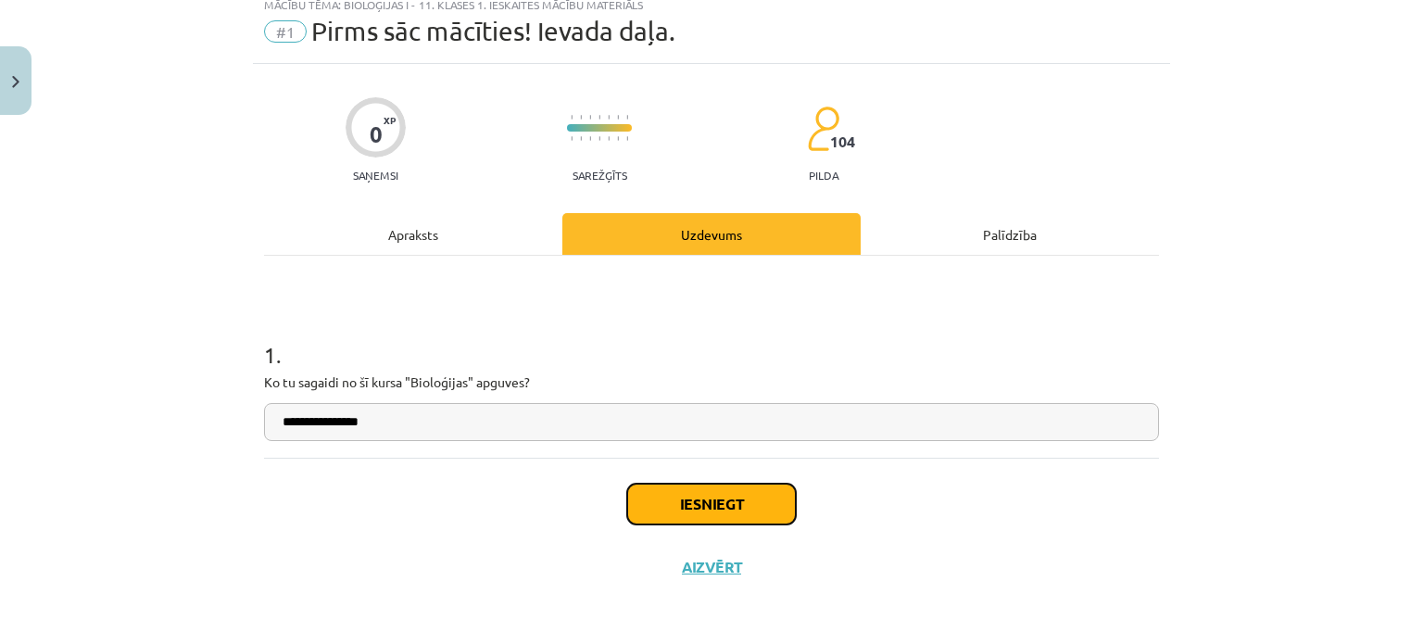
click at [719, 503] on button "Iesniegt" at bounding box center [711, 504] width 169 height 41
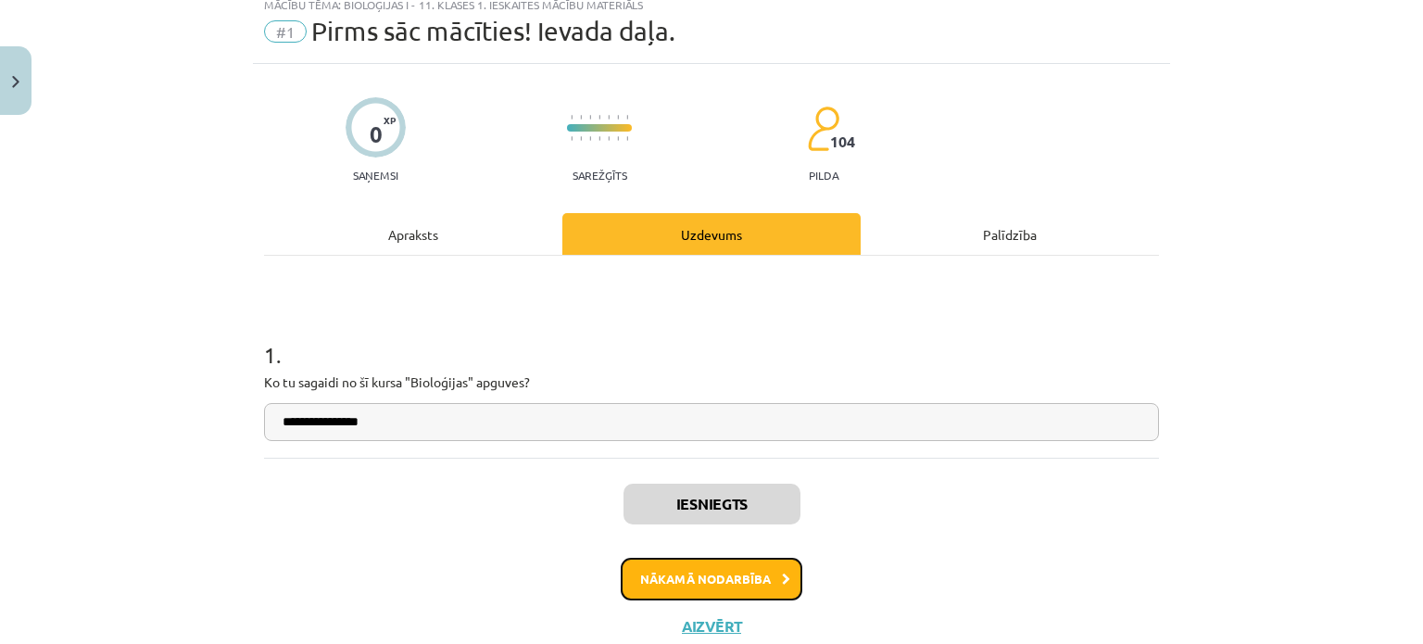
click at [694, 571] on button "Nākamā nodarbība" at bounding box center [712, 579] width 182 height 43
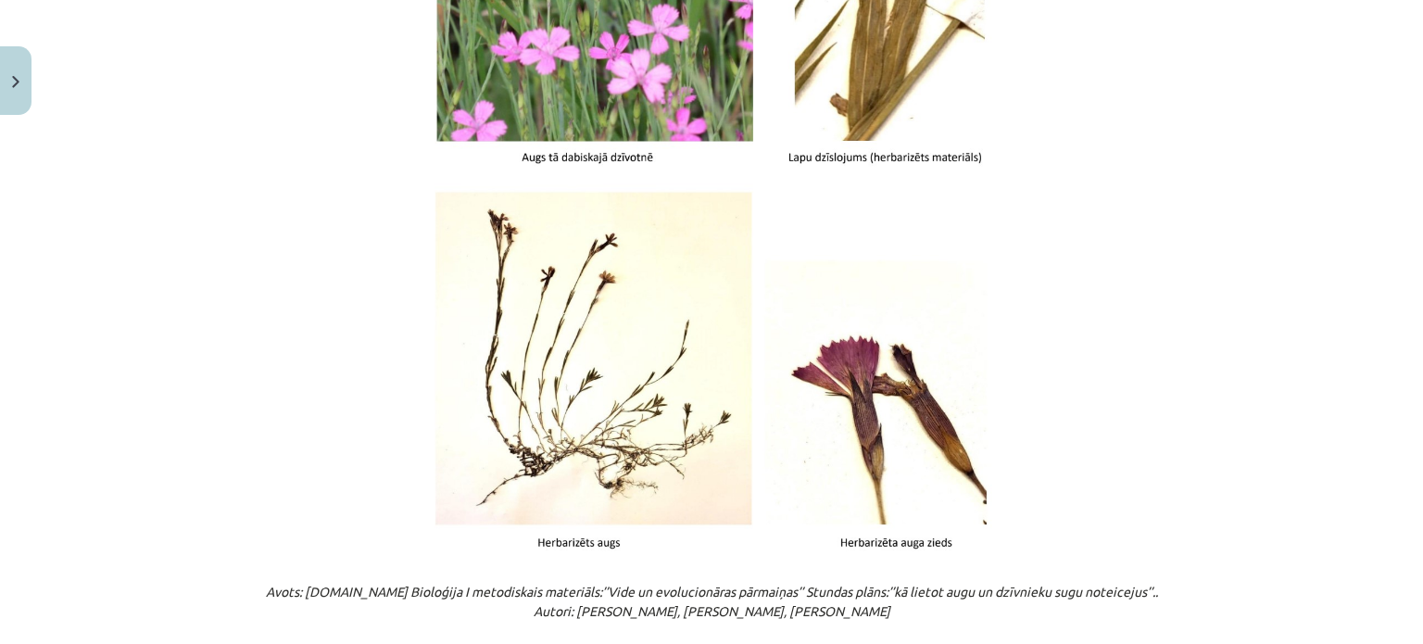
scroll to position [2377, 0]
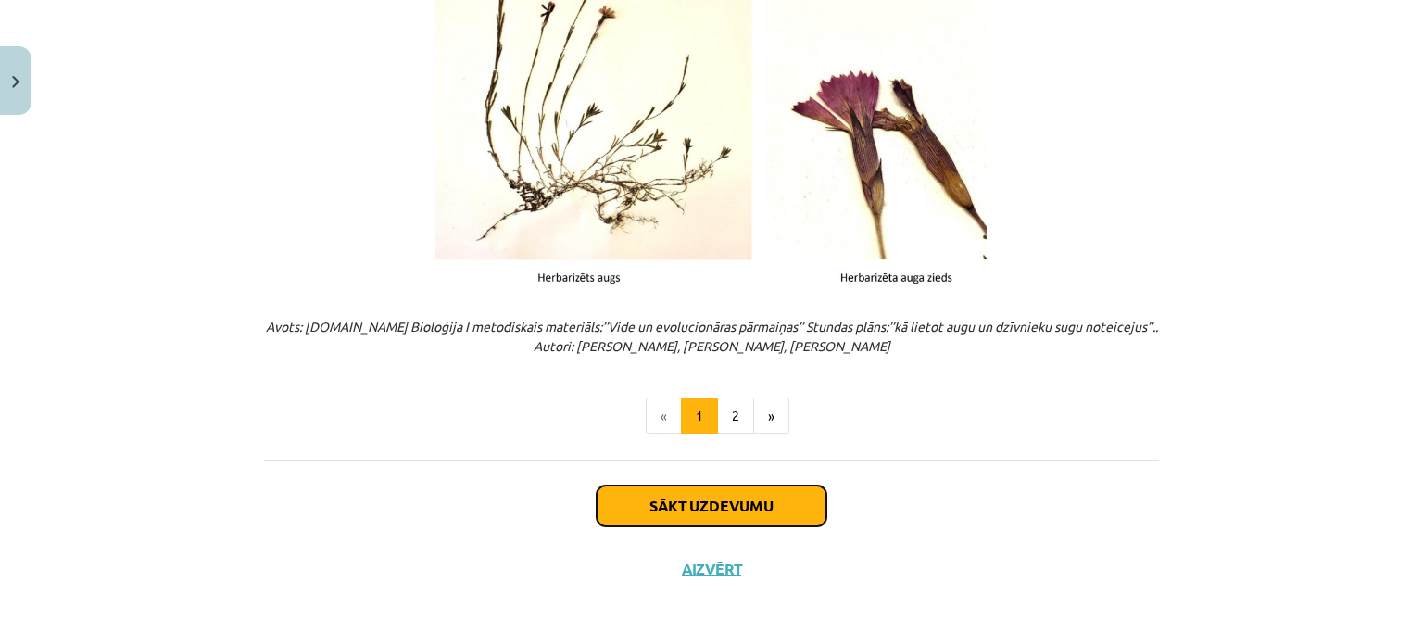
click at [650, 502] on button "Sākt uzdevumu" at bounding box center [712, 506] width 230 height 41
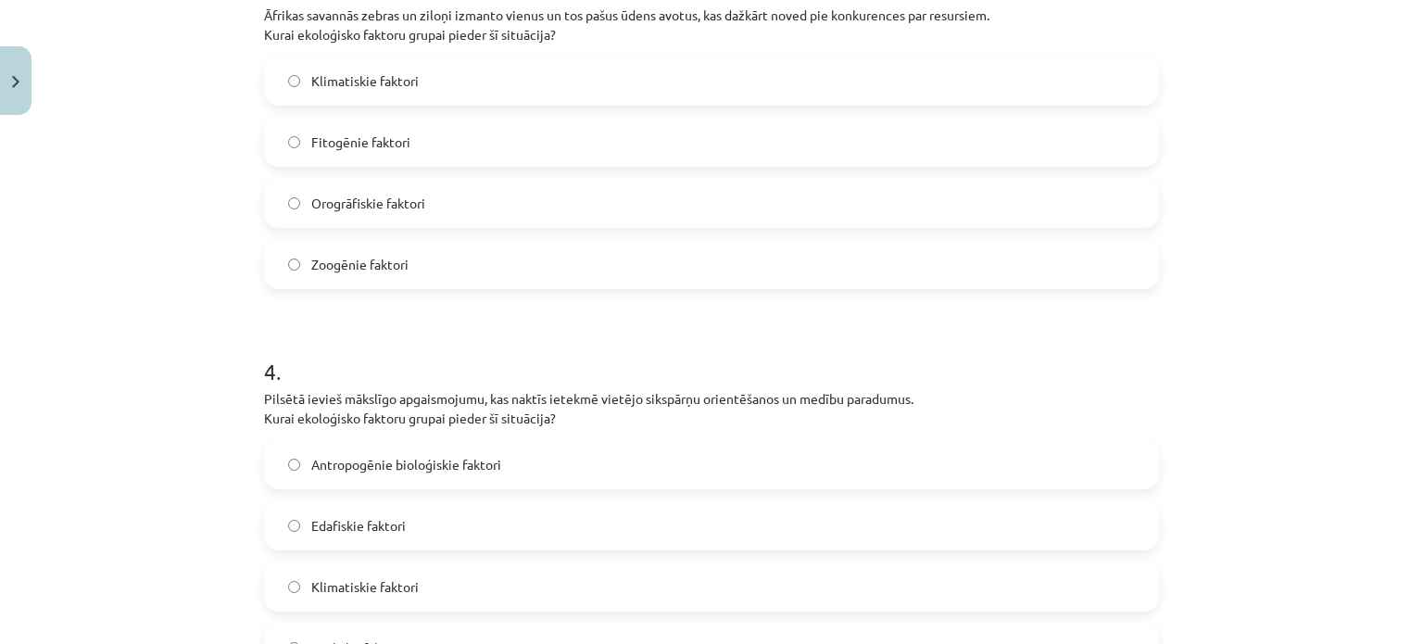
scroll to position [1436, 0]
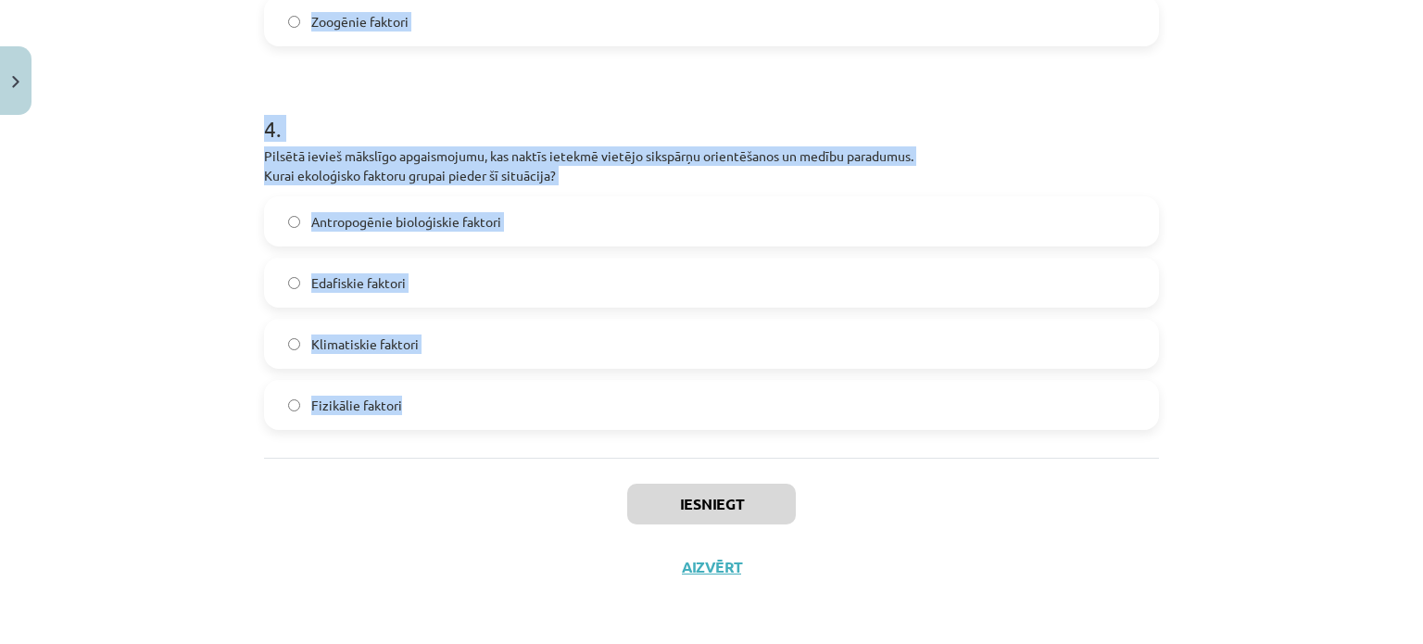
drag, startPoint x: 257, startPoint y: 362, endPoint x: 508, endPoint y: 429, distance: 259.8
copy form "1 . Lauksaimnieki izmanto pesticīdus, lai samazinātu kukaiņu daudzumu savos lau…"
click at [200, 360] on div "Mācību tēma: Bioloģijas i - 11. klases 1. ieskaites mācību materiāls #2 1. tēma…" at bounding box center [711, 322] width 1423 height 644
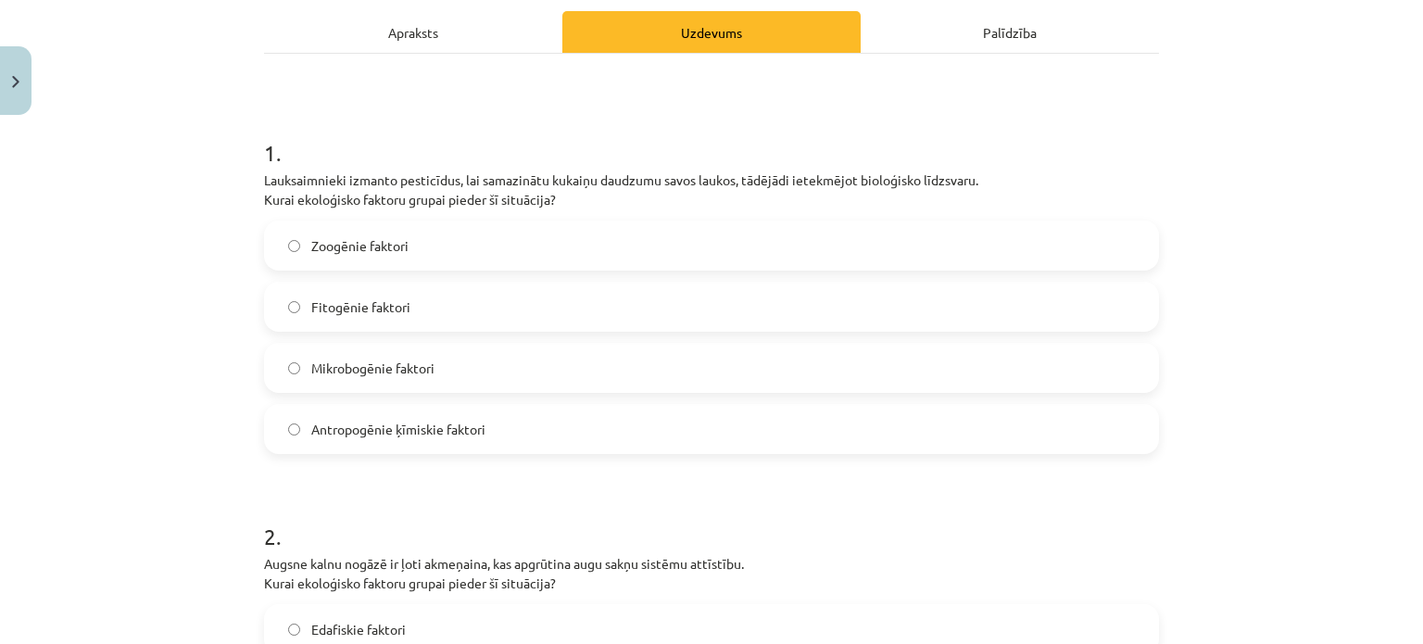
scroll to position [300, 0]
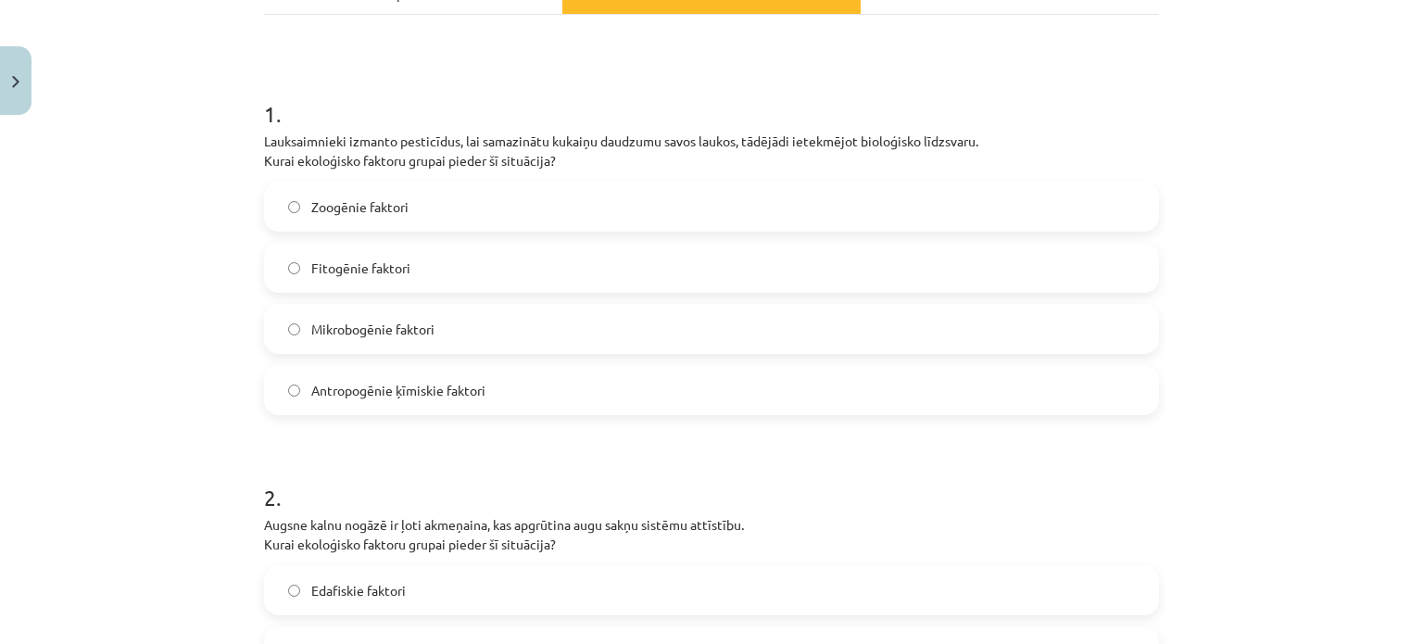
click at [404, 387] on span "Antropogēnie ķīmiskie faktori" at bounding box center [398, 390] width 174 height 19
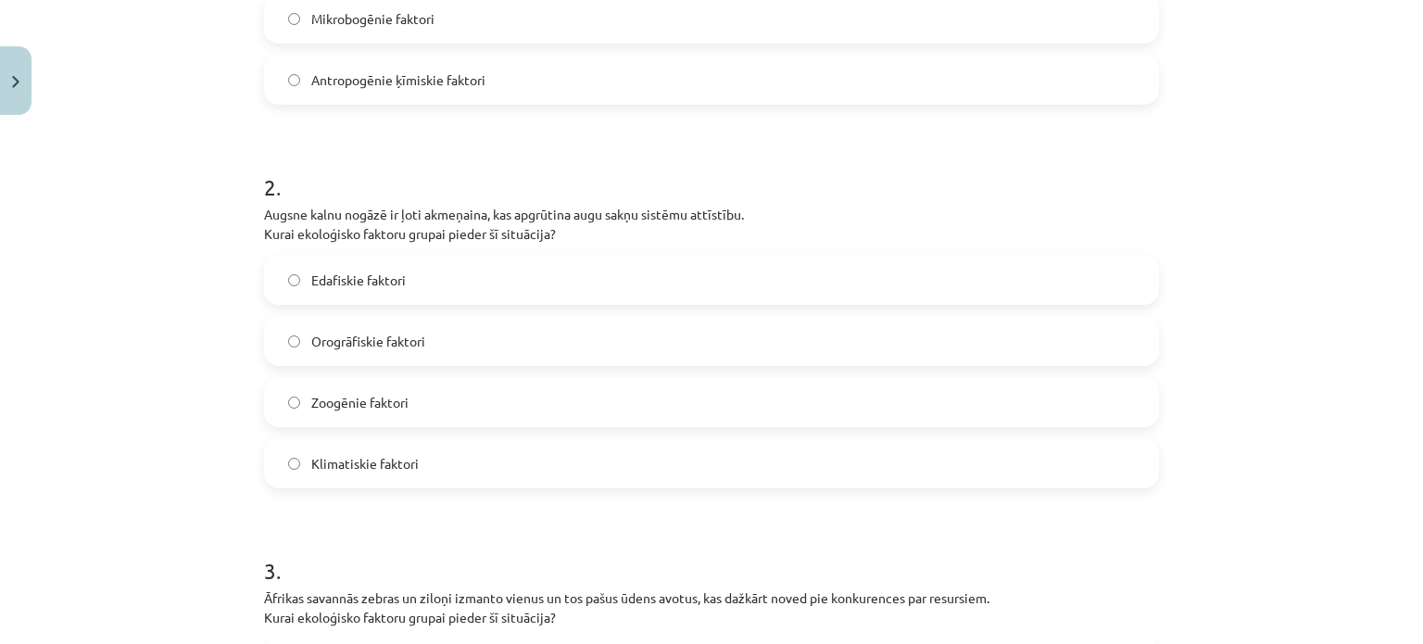
scroll to position [666, 0]
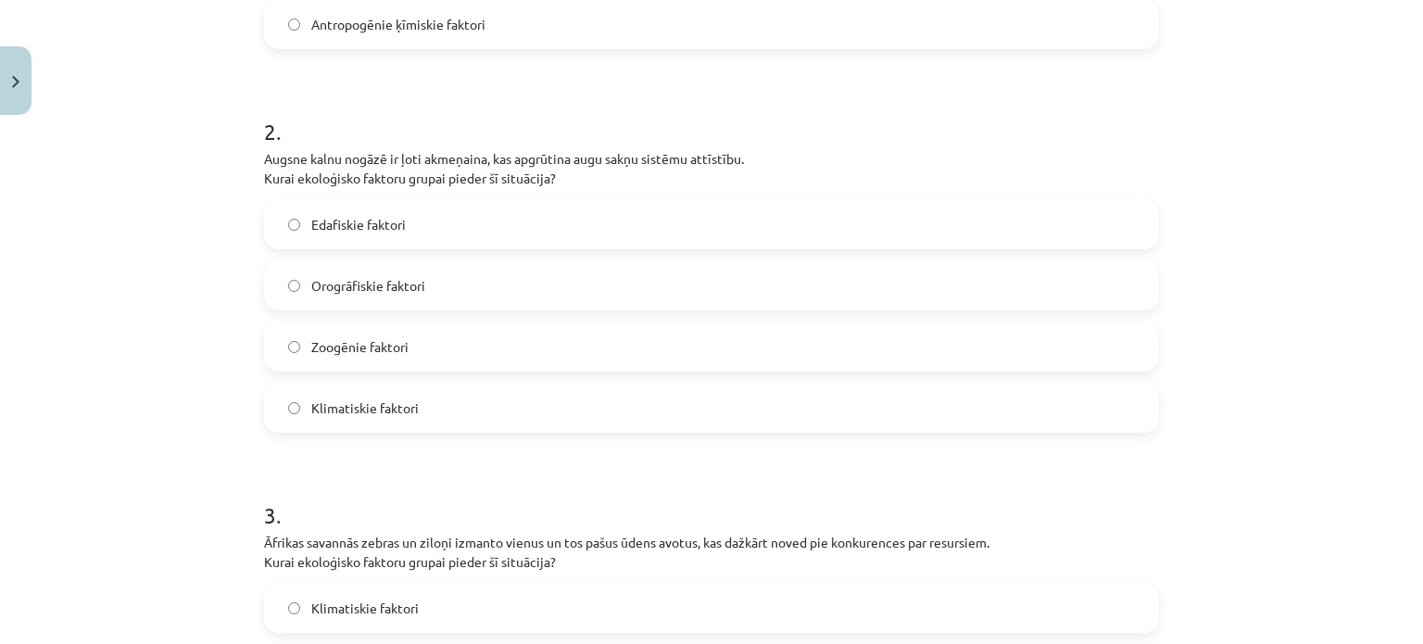
click at [349, 219] on span "Edafiskie faktori" at bounding box center [358, 224] width 95 height 19
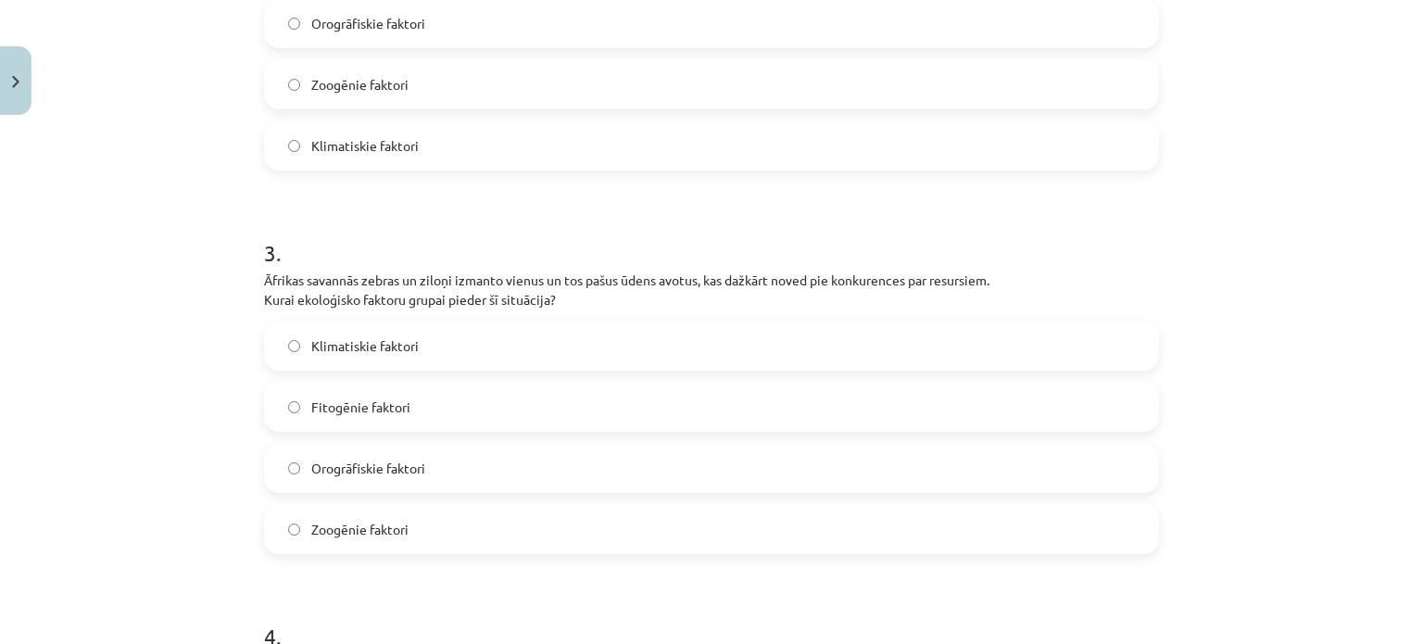
scroll to position [1121, 0]
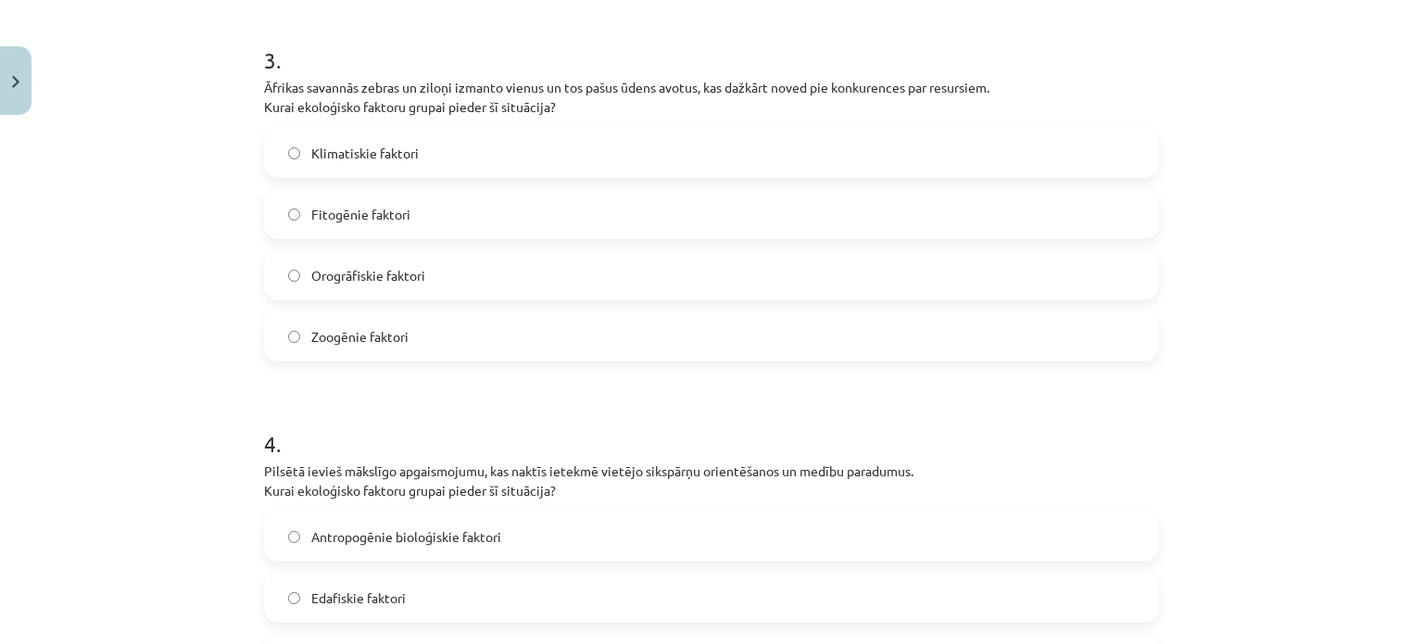
click at [328, 329] on span "Zoogēnie faktori" at bounding box center [359, 336] width 97 height 19
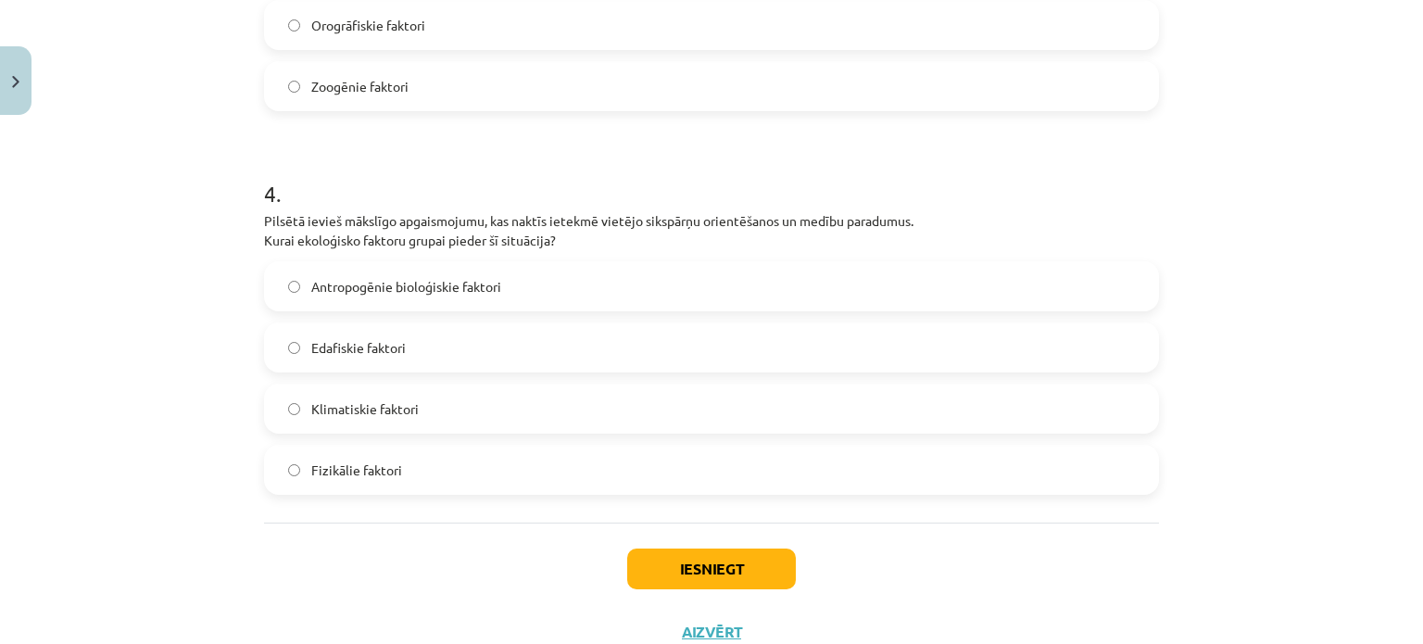
scroll to position [1372, 0]
click at [356, 464] on span "Fizikālie faktori" at bounding box center [356, 469] width 91 height 19
click at [712, 560] on button "Iesniegt" at bounding box center [711, 568] width 169 height 41
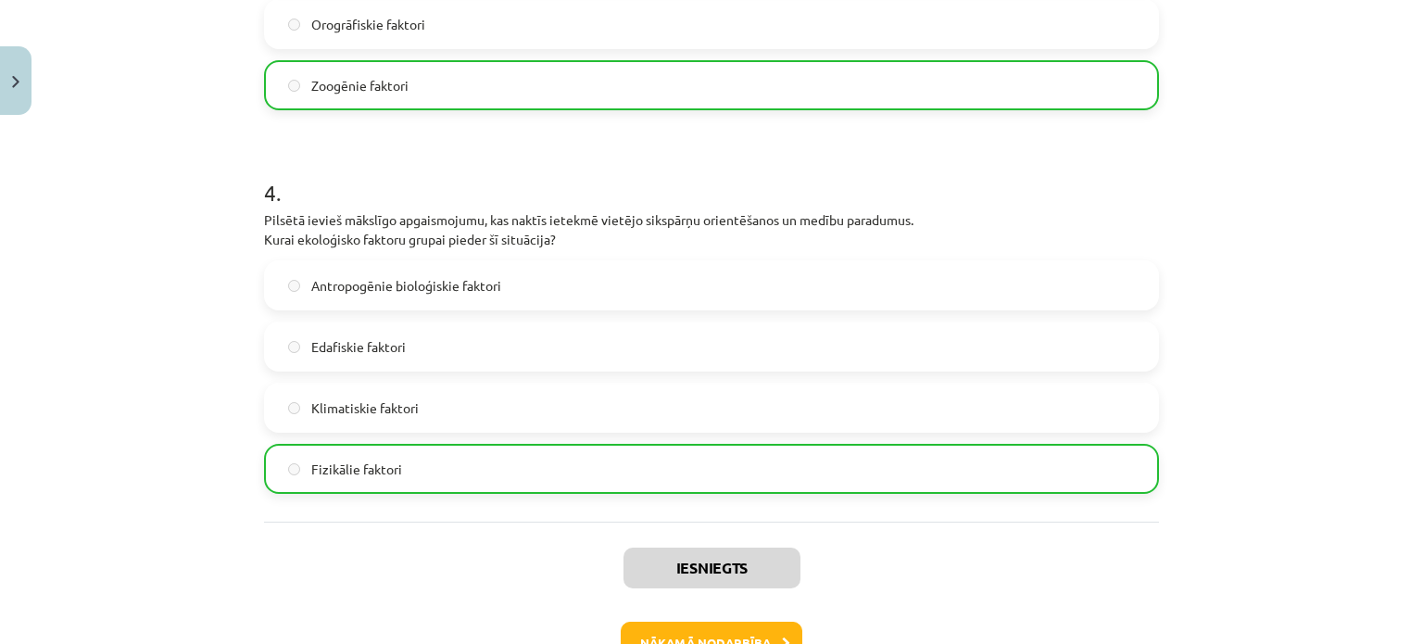
scroll to position [1495, 0]
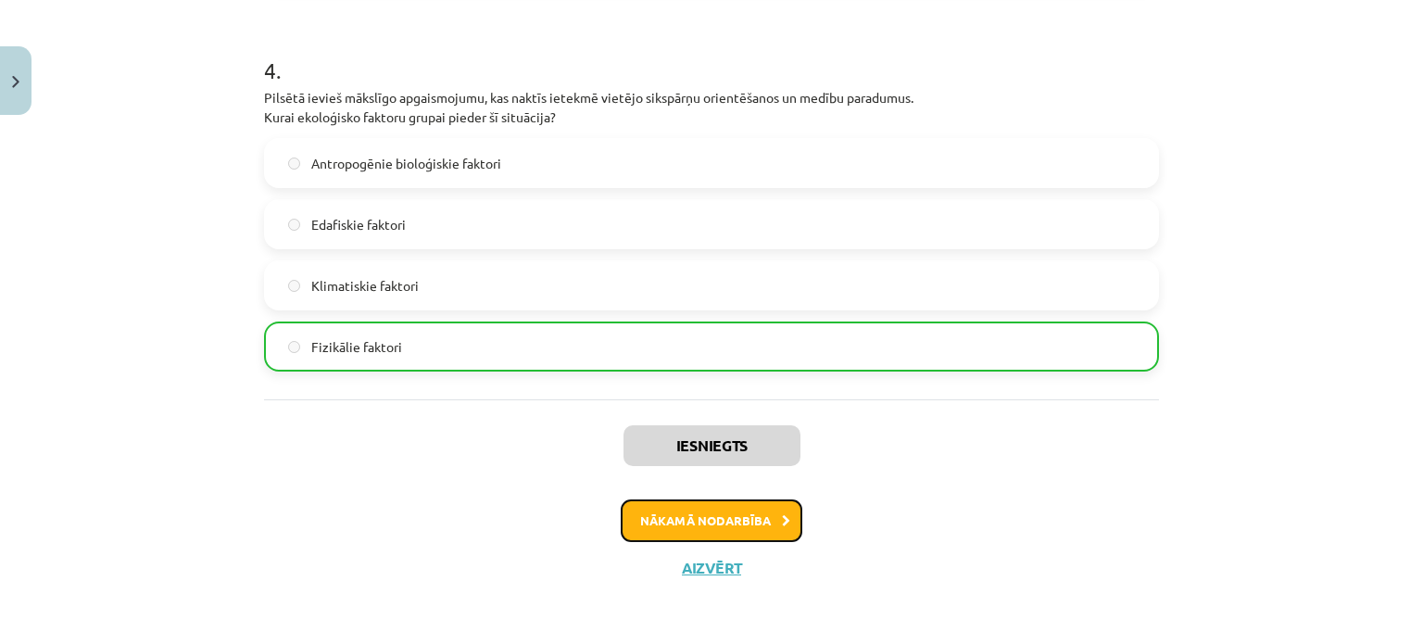
click at [723, 506] on button "Nākamā nodarbība" at bounding box center [712, 520] width 182 height 43
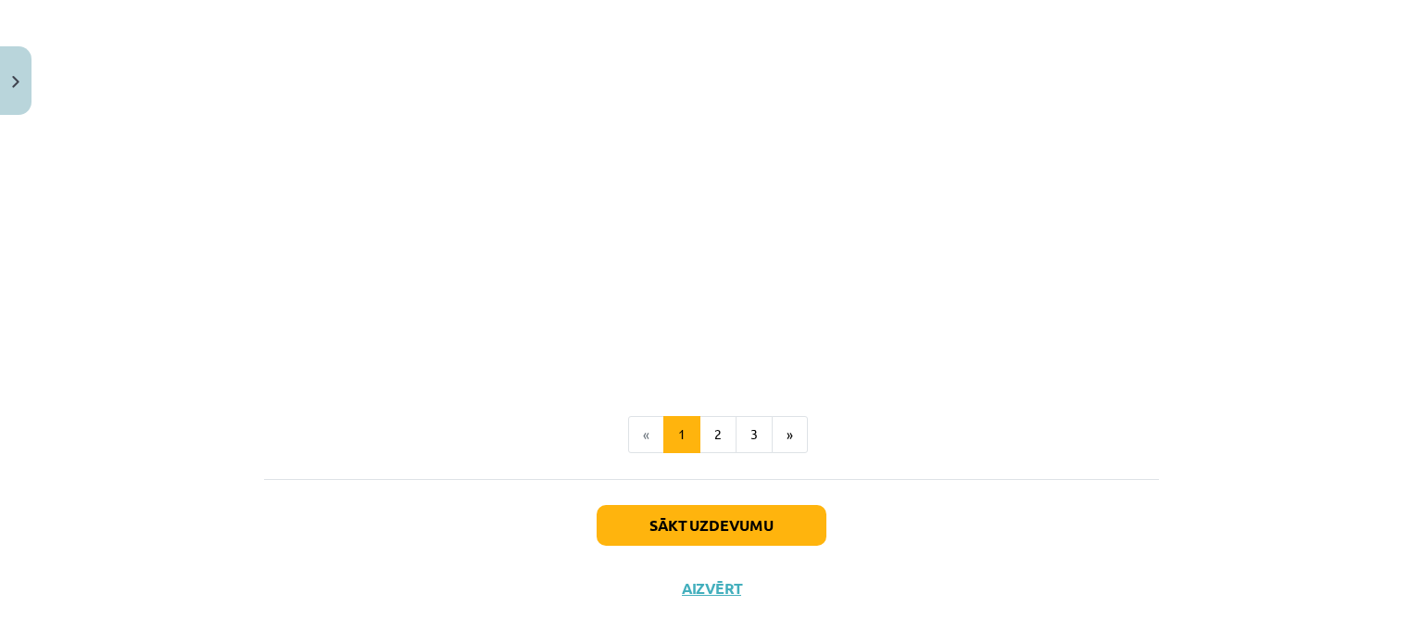
scroll to position [856, 0]
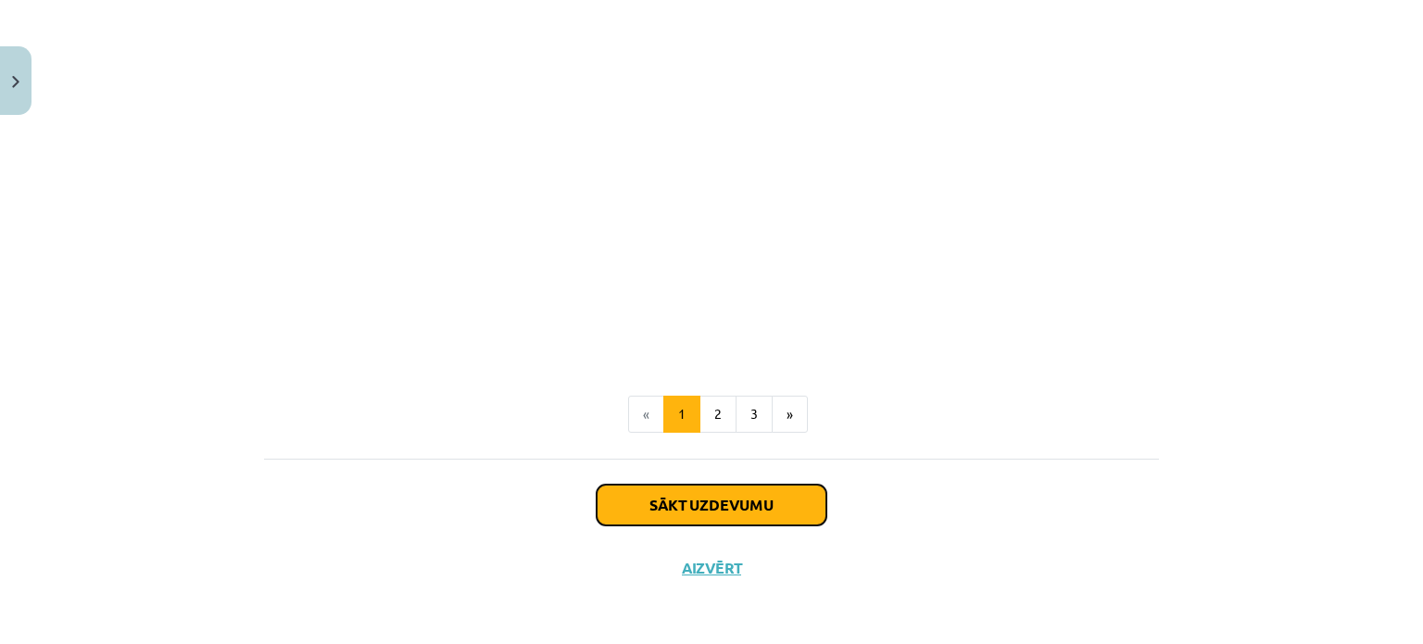
click at [715, 503] on button "Sākt uzdevumu" at bounding box center [712, 505] width 230 height 41
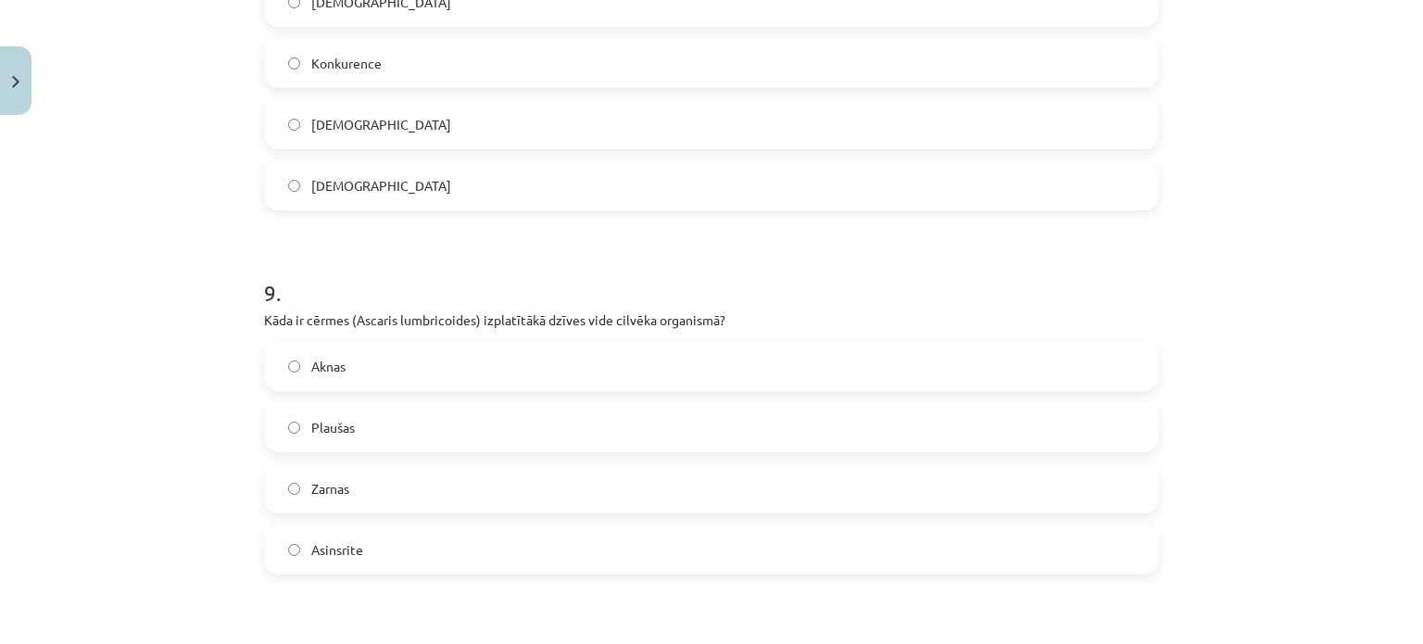
scroll to position [3543, 0]
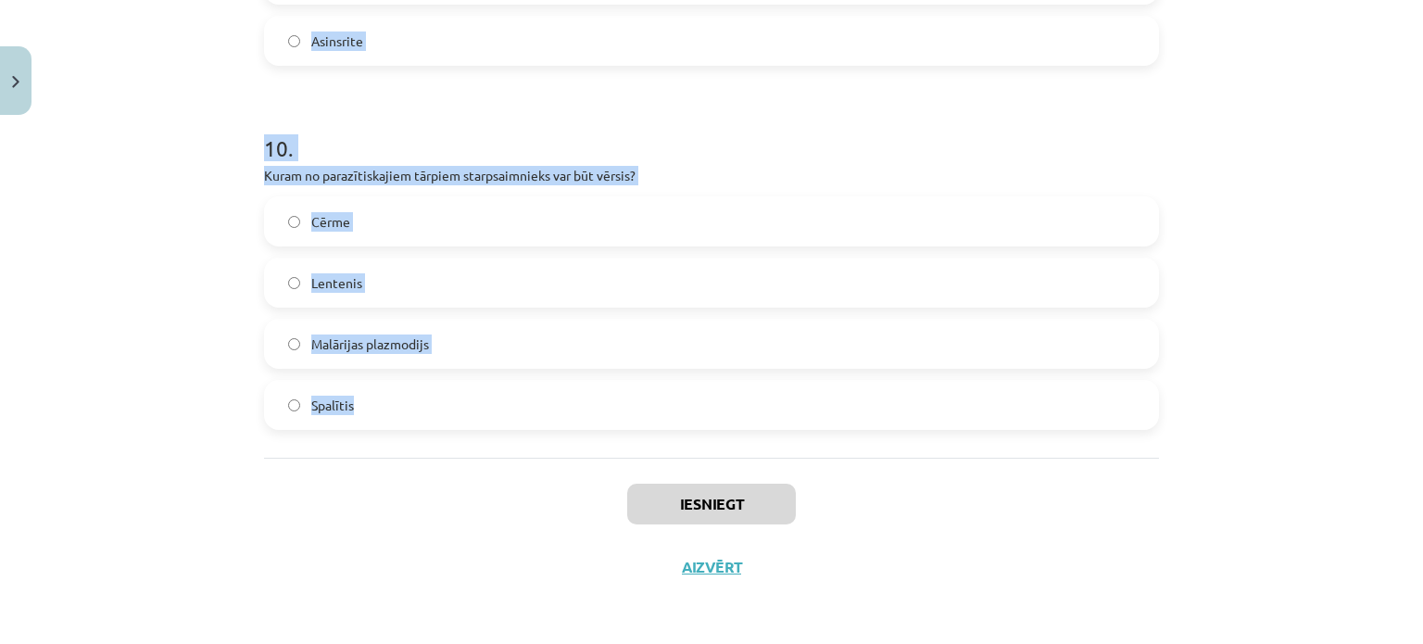
drag, startPoint x: 257, startPoint y: 254, endPoint x: 442, endPoint y: 425, distance: 252.4
copy form "1 . Kurš termins apraksta situāciju, kurā viens organisms gūst labumu uz cita r…"
click at [264, 377] on div "Cērme Lentenis Malārijas plazmodijs Spalītis" at bounding box center [711, 313] width 895 height 234
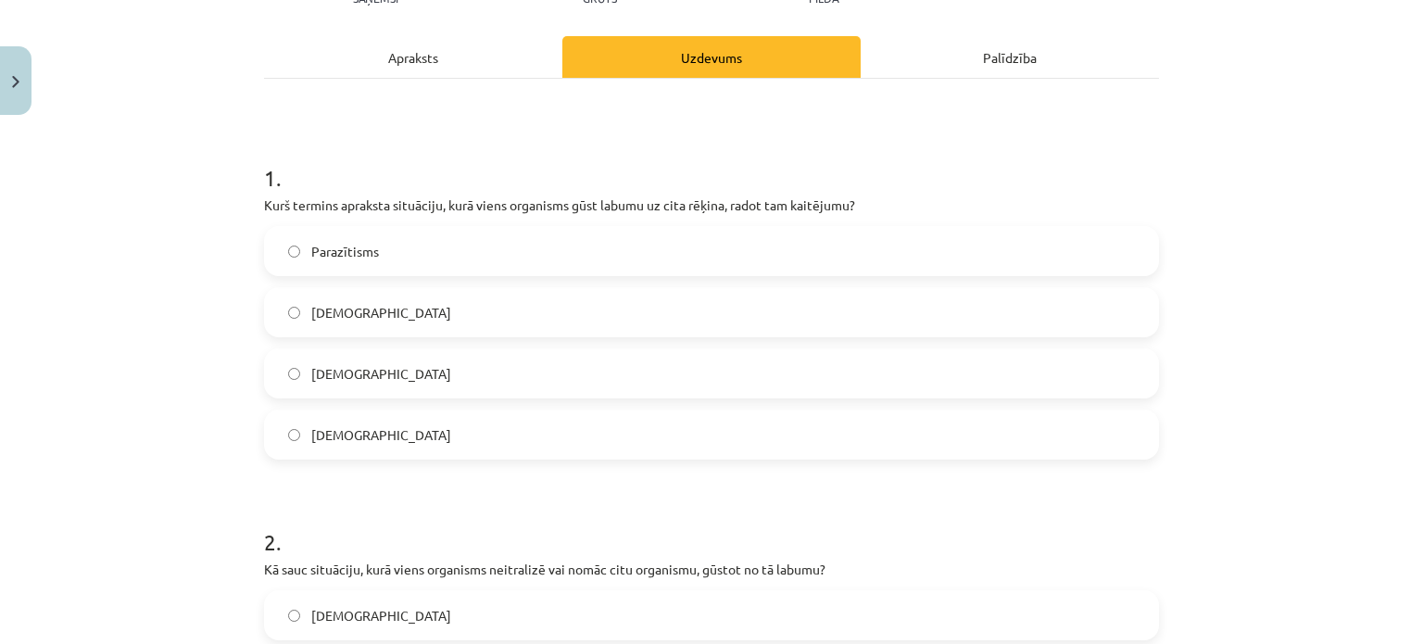
scroll to position [259, 0]
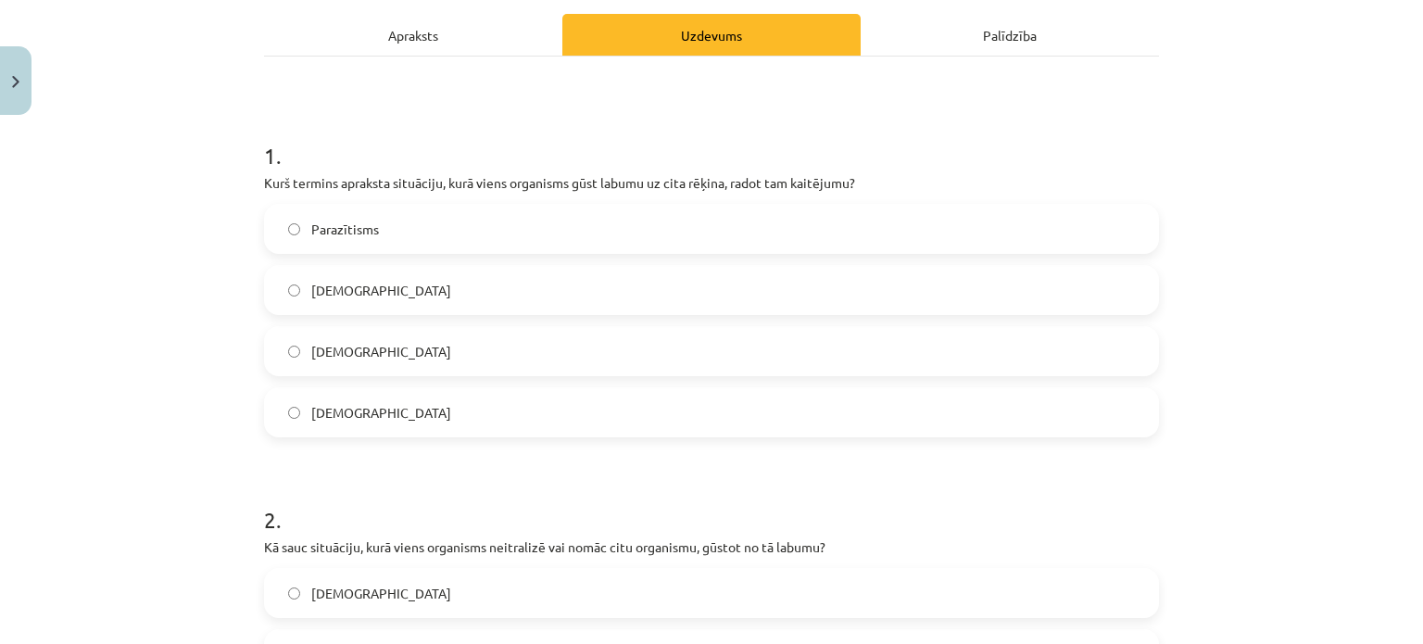
click at [322, 226] on span "Parazītisms" at bounding box center [345, 229] width 68 height 19
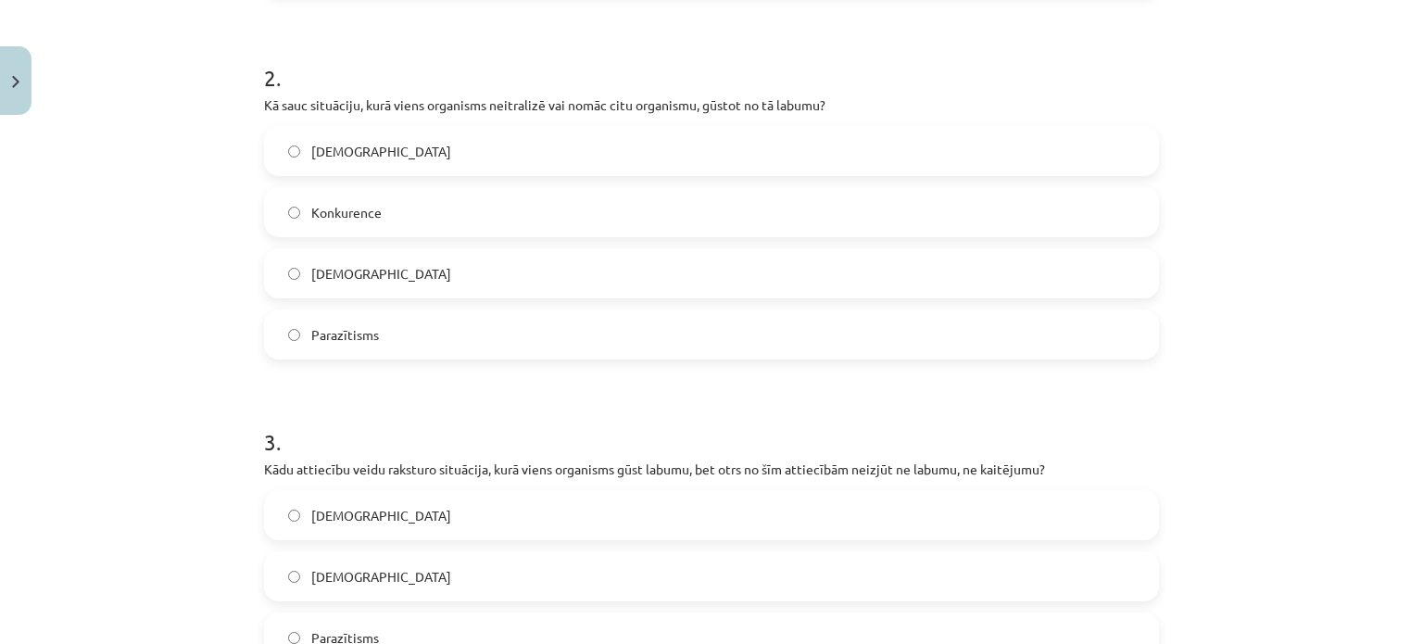
scroll to position [706, 0]
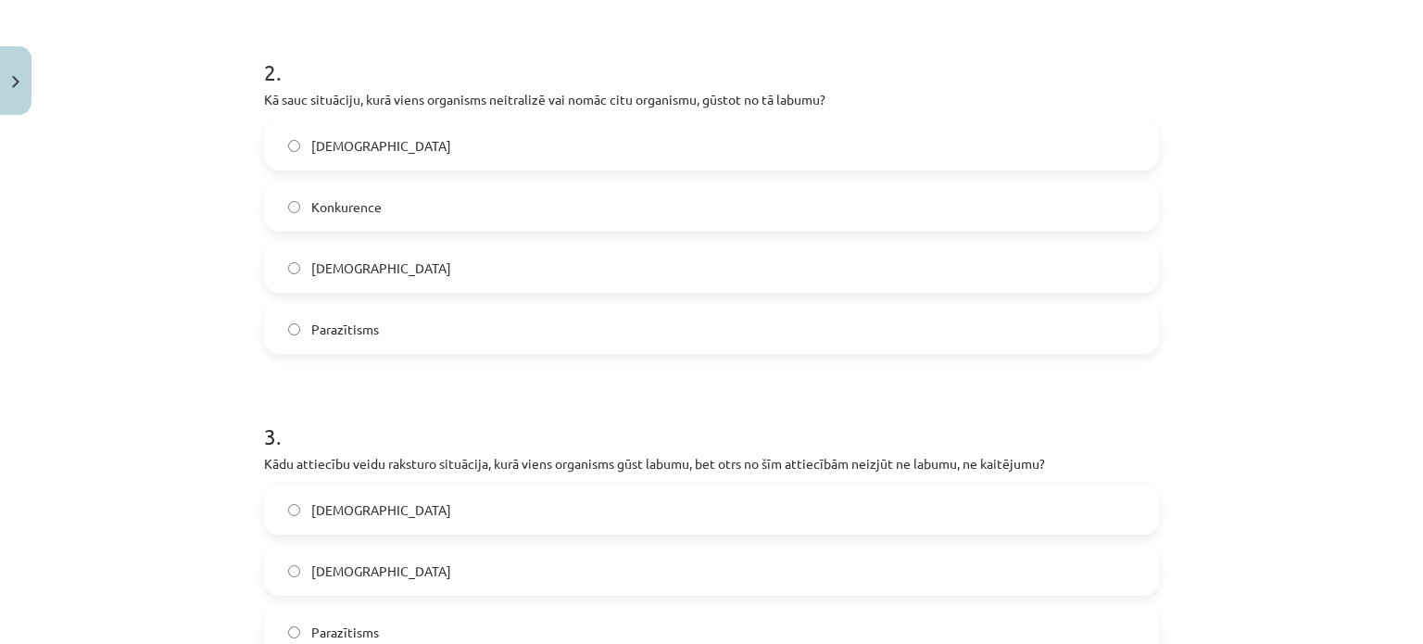
click at [395, 150] on label "Amensālisms" at bounding box center [711, 145] width 891 height 46
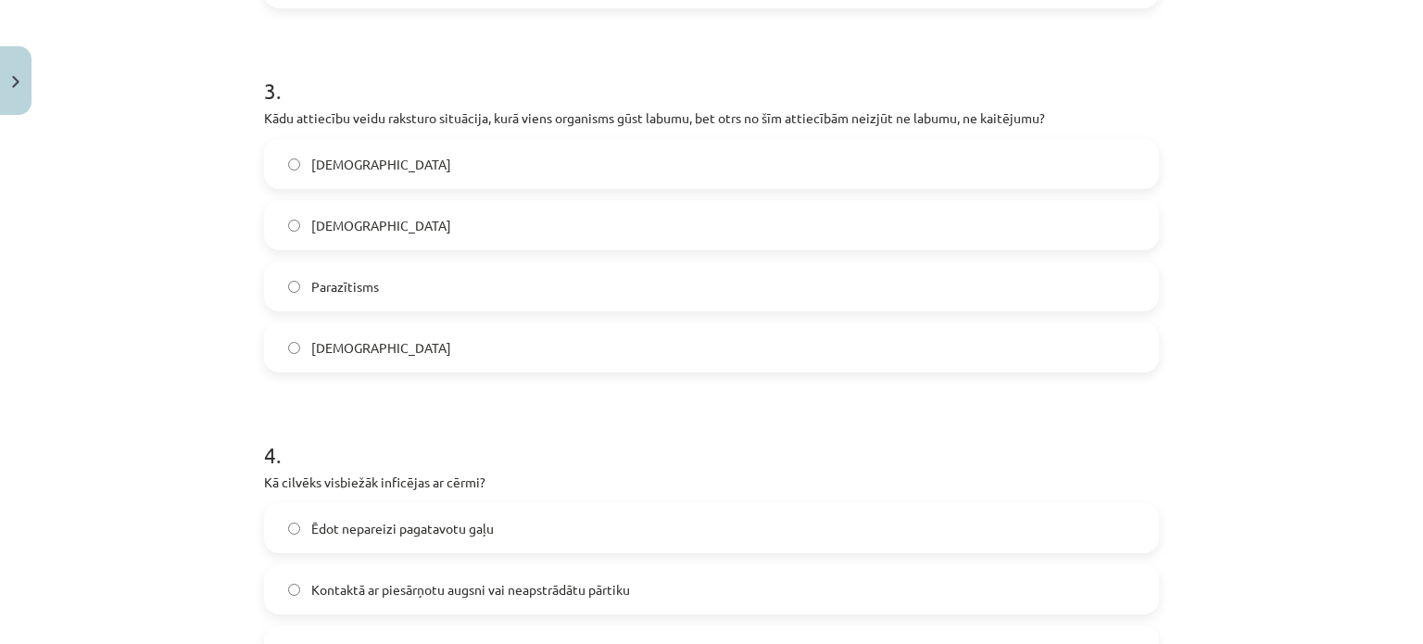
click at [324, 349] on span "Komensālisms" at bounding box center [381, 347] width 140 height 19
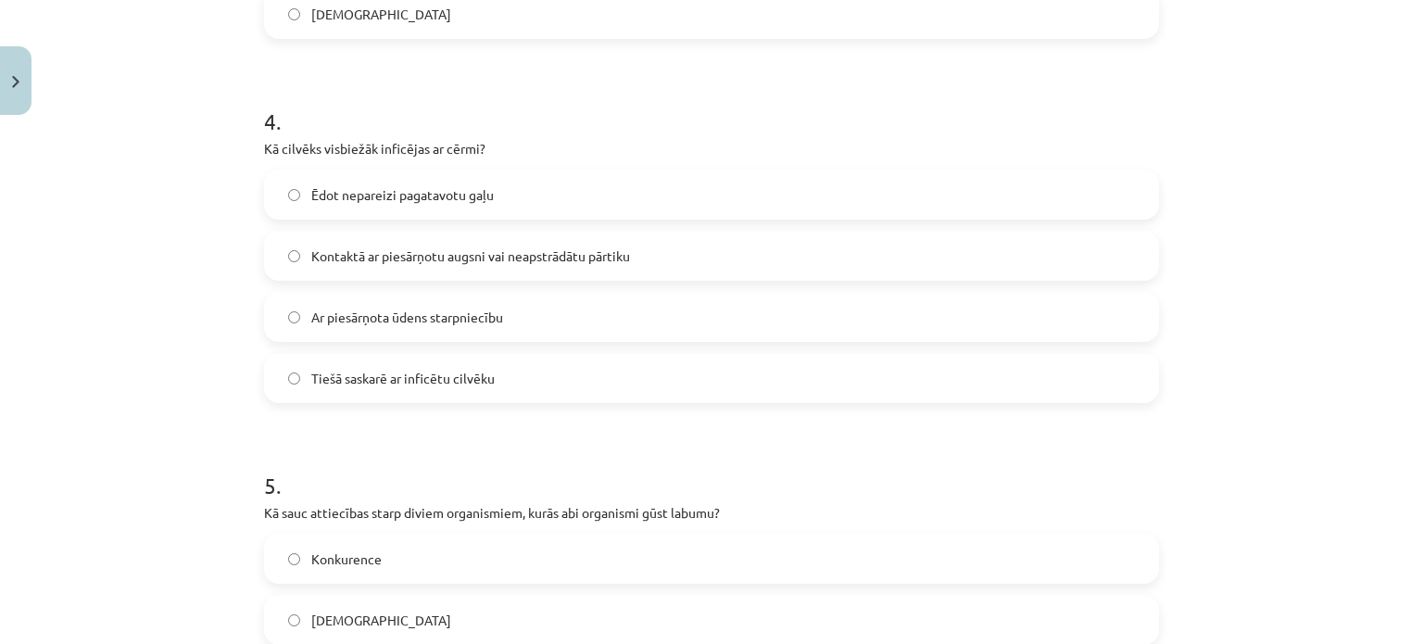
scroll to position [1411, 0]
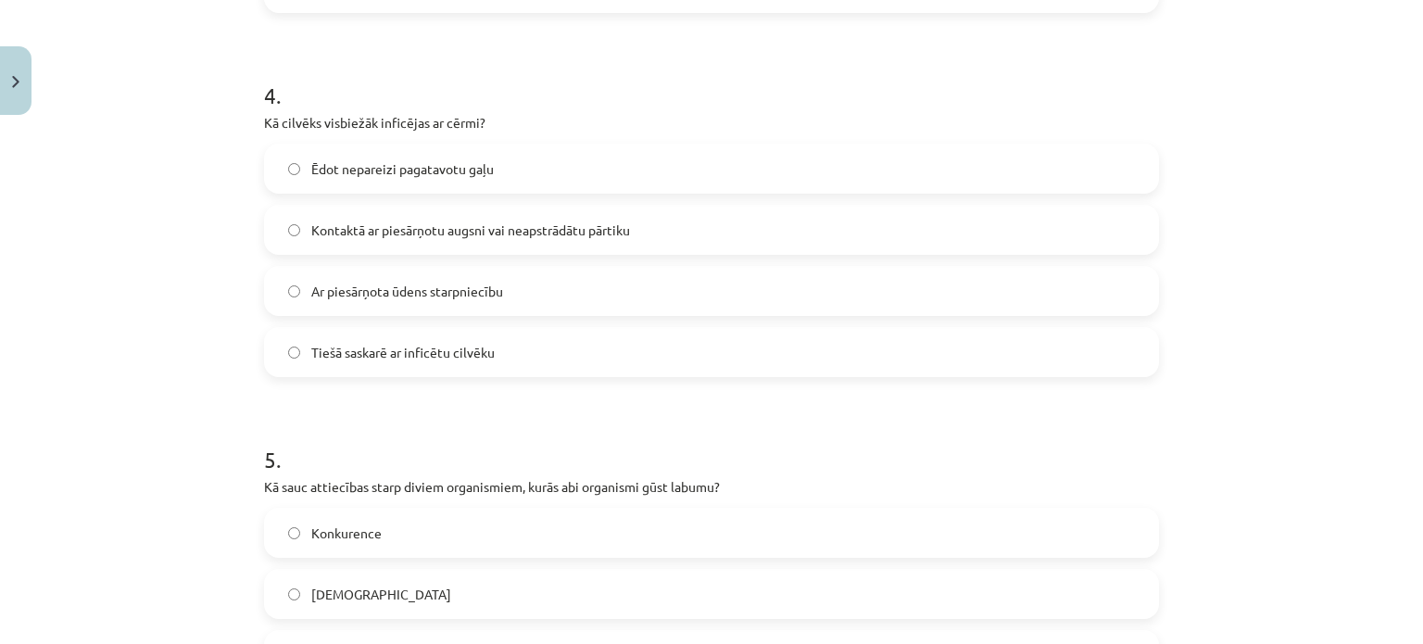
click at [352, 227] on span "Kontaktā ar piesārņotu augsni vai neapstrādātu pārtiku" at bounding box center [470, 230] width 319 height 19
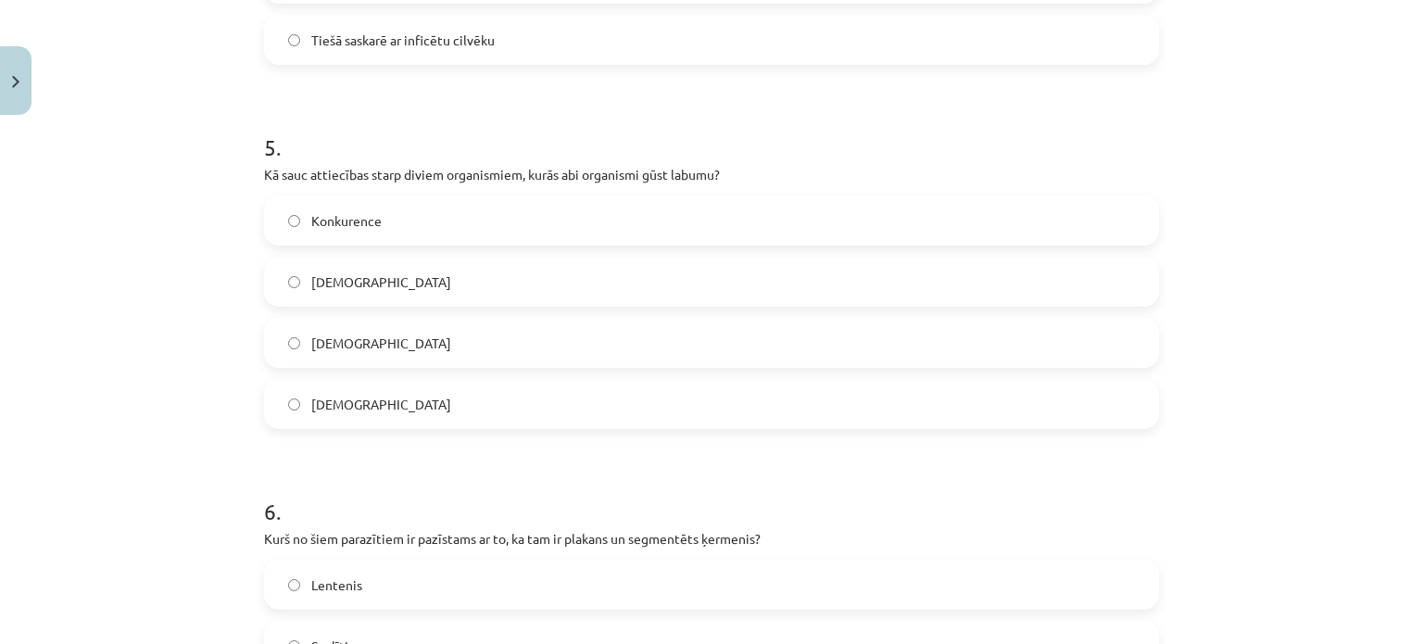
scroll to position [1771, 0]
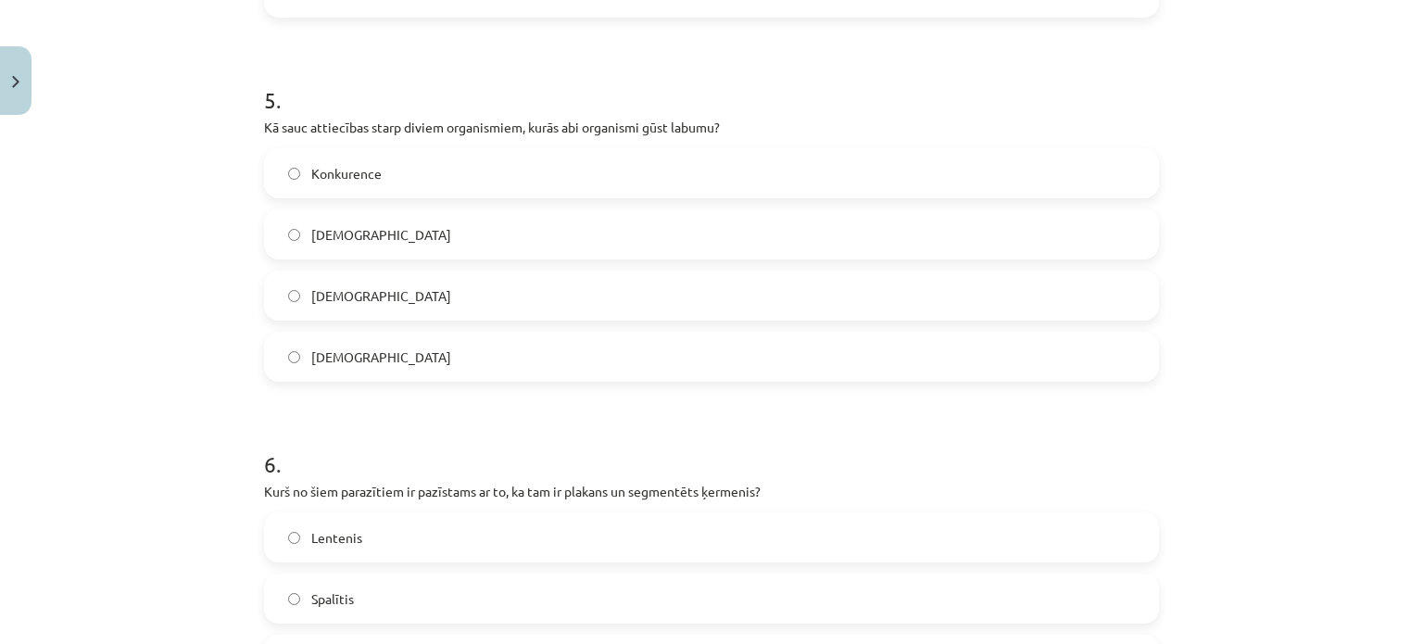
click at [368, 293] on span "Mutuālisms" at bounding box center [381, 295] width 140 height 19
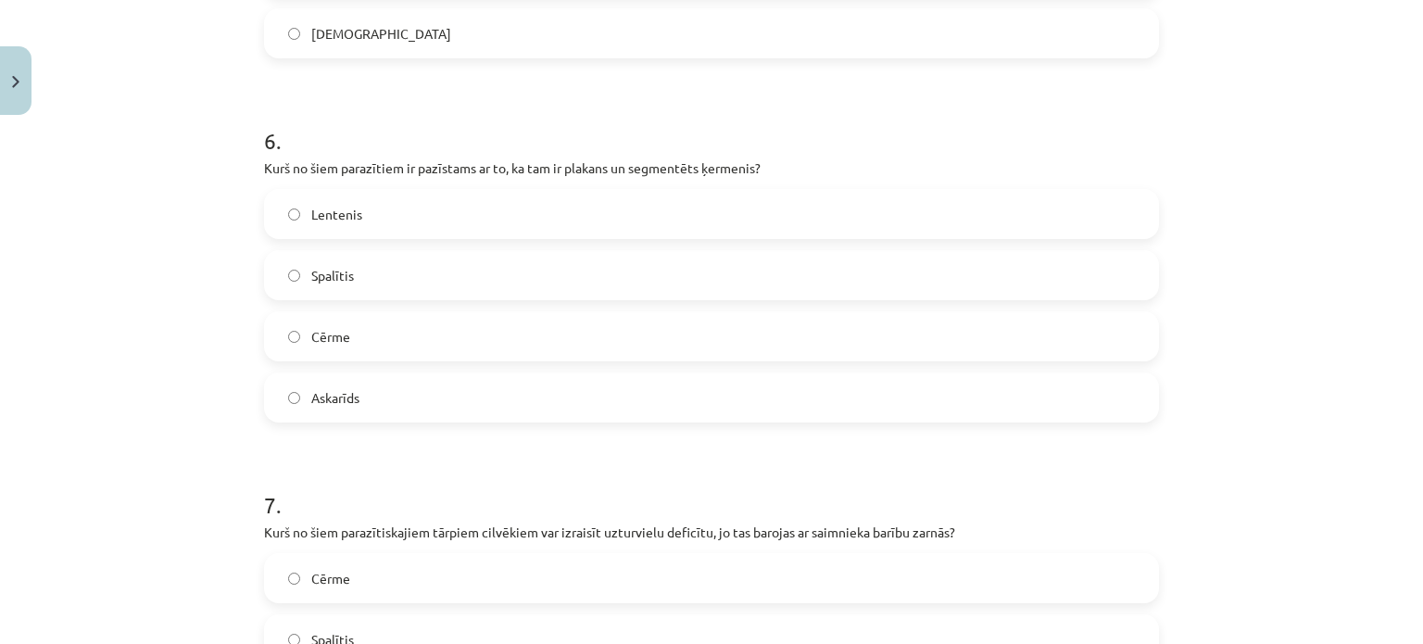
scroll to position [2119, 0]
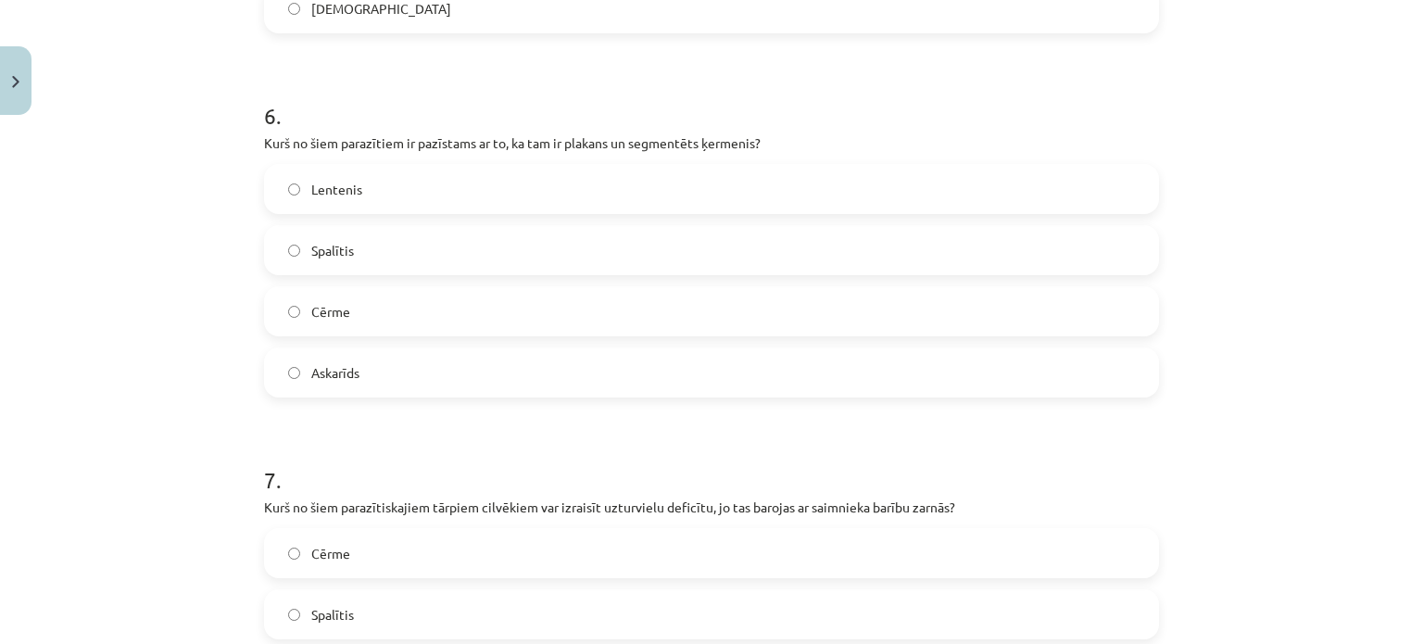
click at [355, 179] on label "Lentenis" at bounding box center [711, 189] width 891 height 46
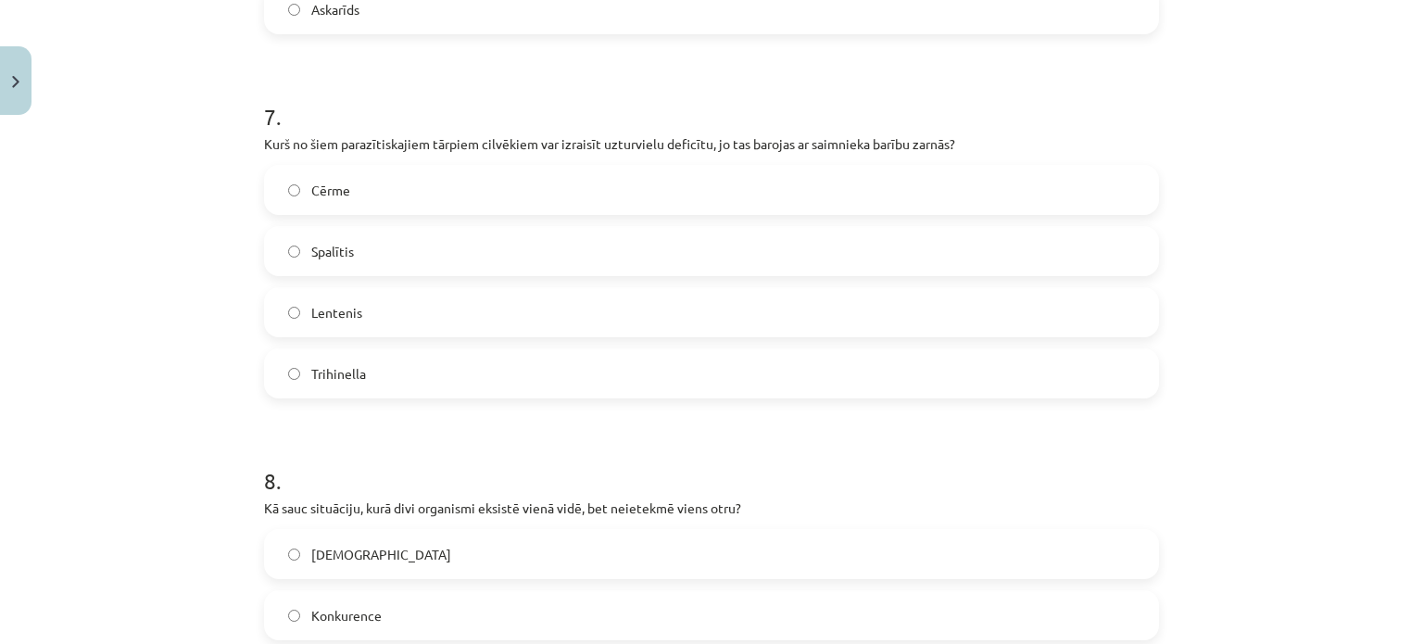
scroll to position [2482, 0]
click at [367, 303] on label "Lentenis" at bounding box center [711, 312] width 891 height 46
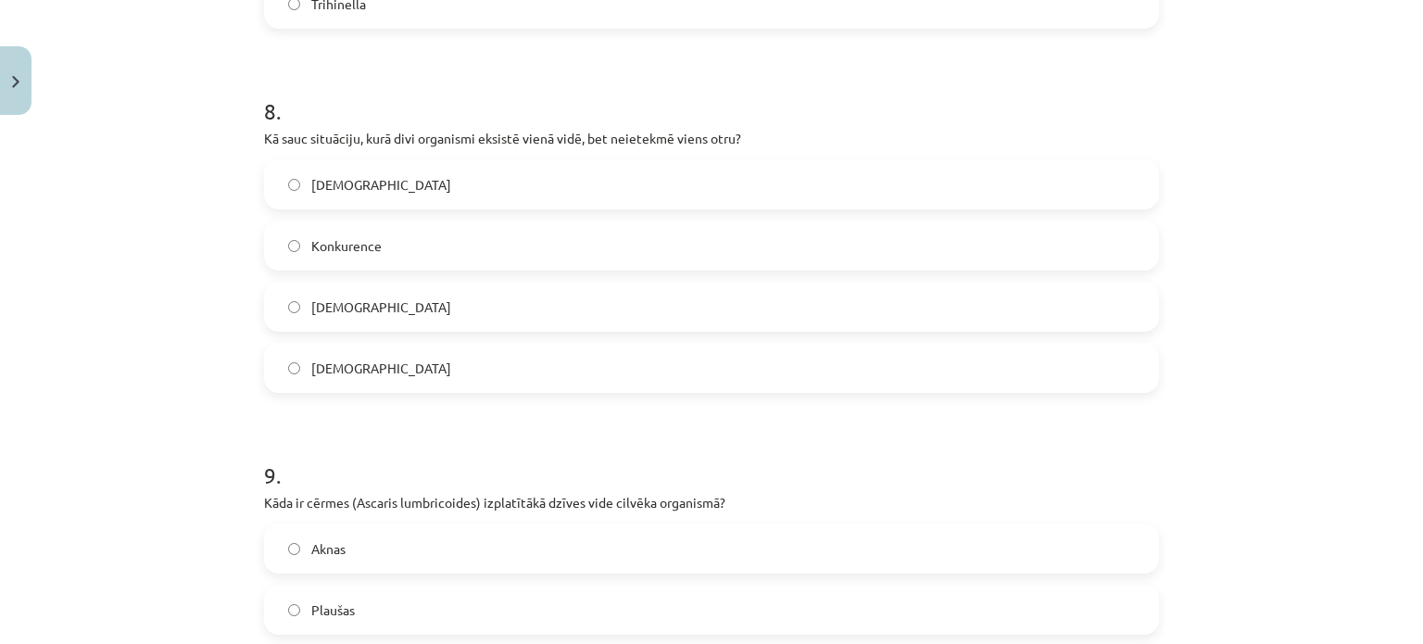
scroll to position [2857, 0]
click at [377, 362] on label "Neitrālisms" at bounding box center [711, 363] width 891 height 46
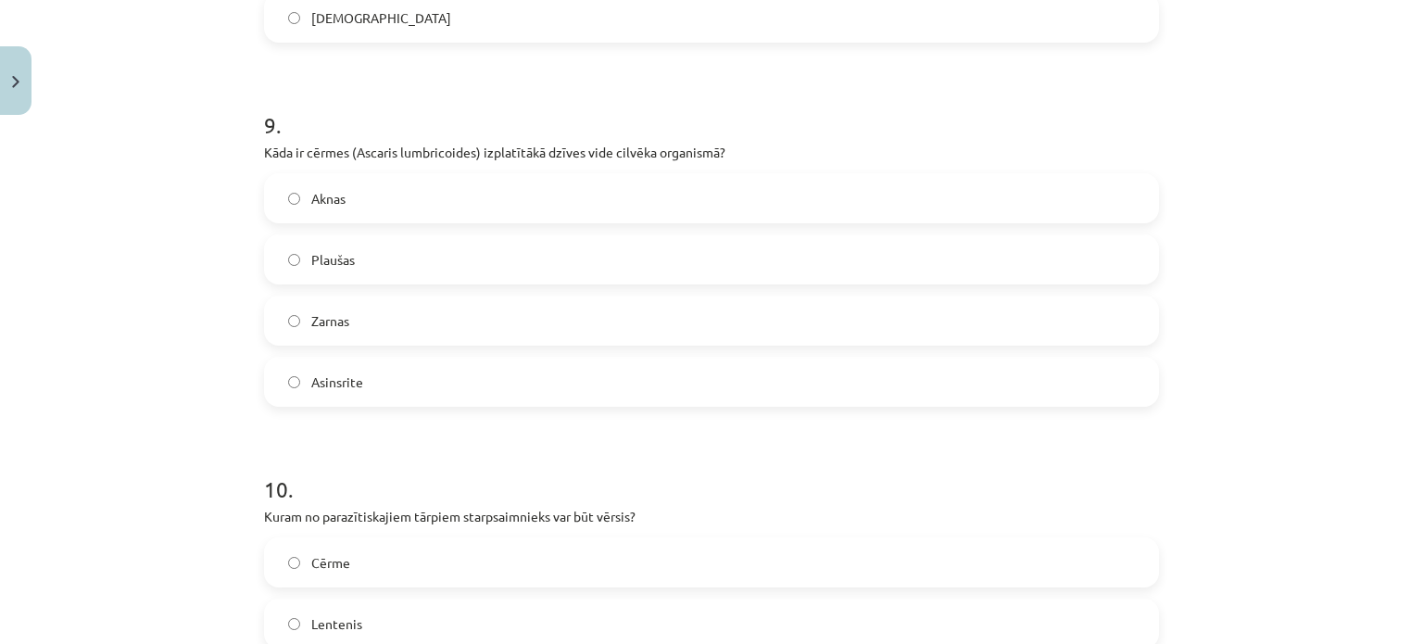
scroll to position [3235, 0]
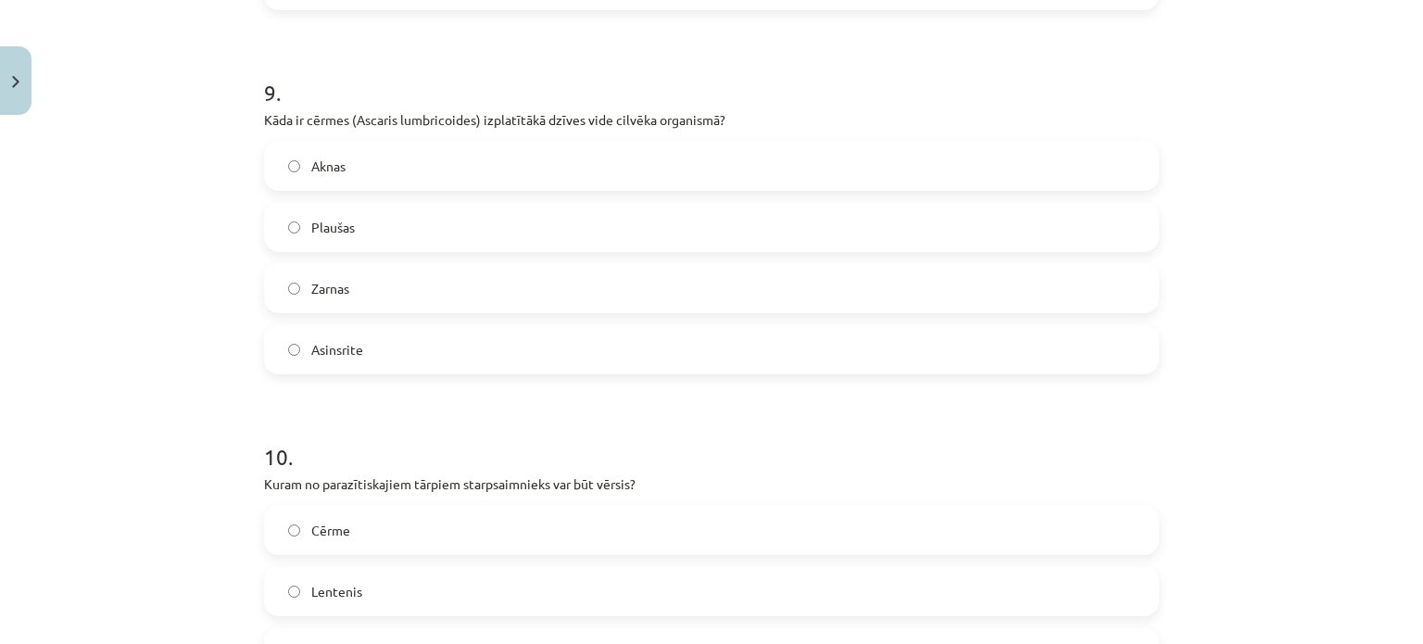
click at [339, 279] on span "Zarnas" at bounding box center [330, 288] width 38 height 19
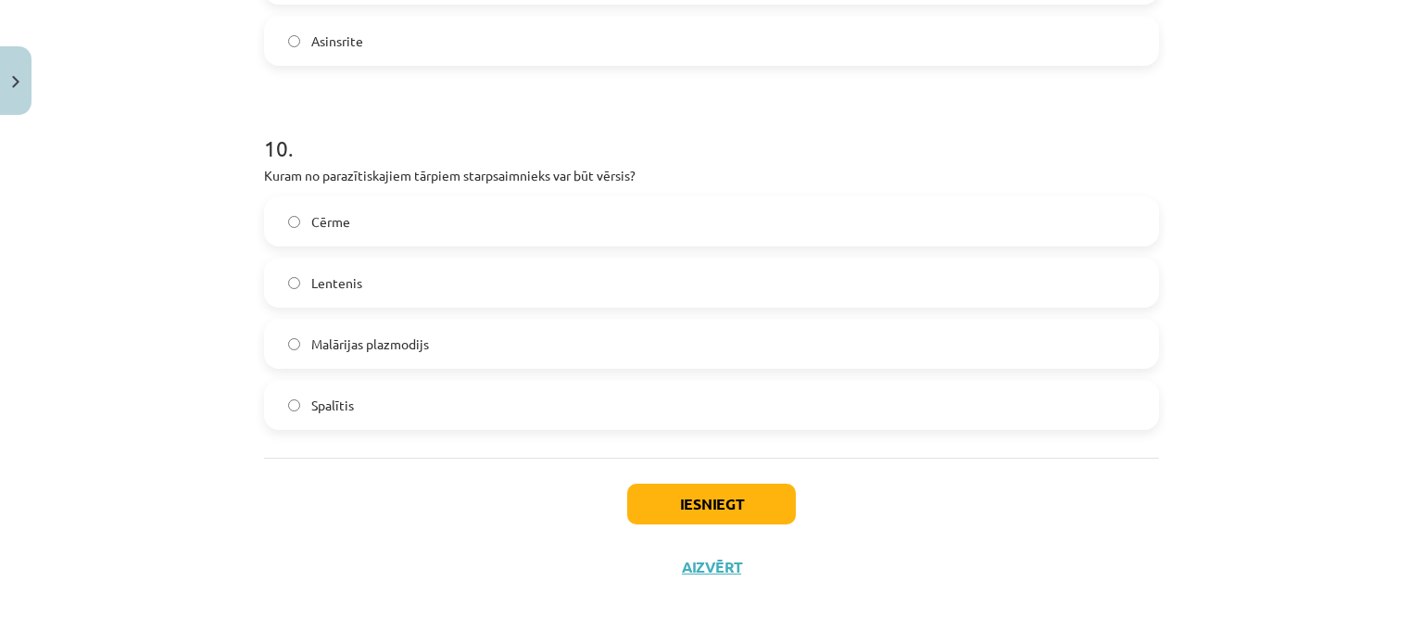
click at [335, 273] on span "Lentenis" at bounding box center [336, 282] width 51 height 19
click at [704, 503] on button "Iesniegt" at bounding box center [711, 504] width 169 height 41
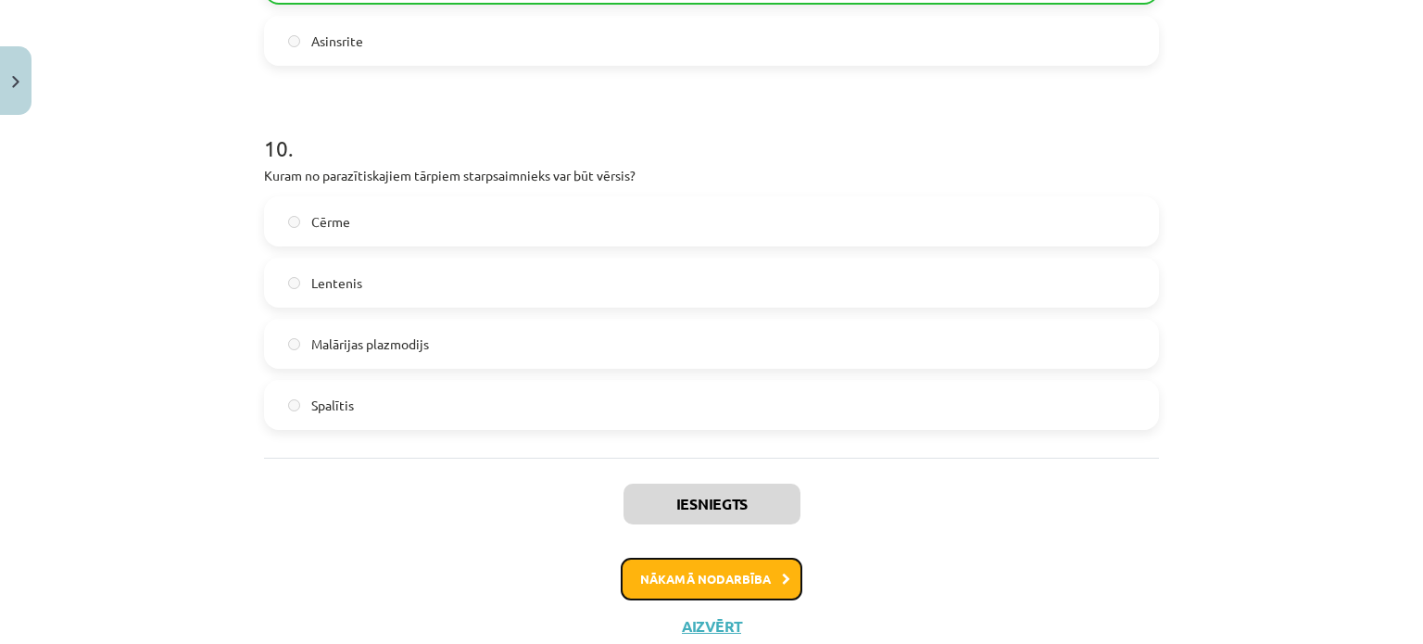
click at [666, 575] on button "Nākamā nodarbība" at bounding box center [712, 579] width 182 height 43
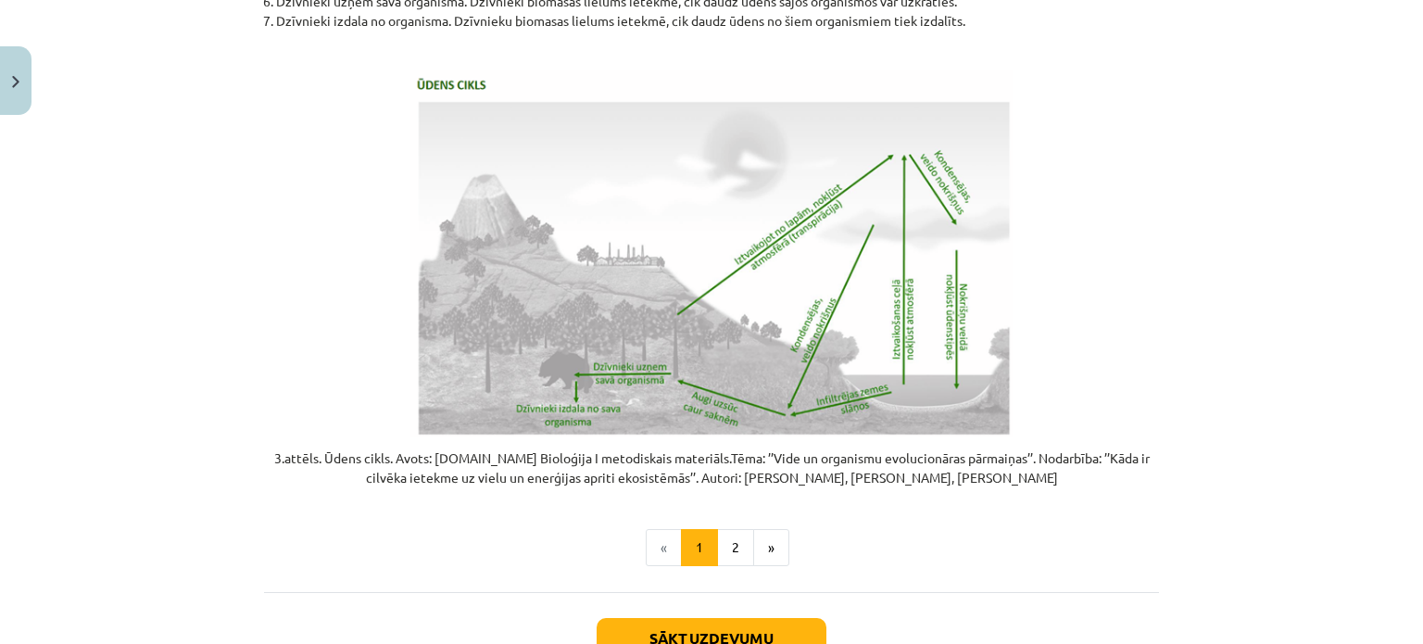
scroll to position [3821, 0]
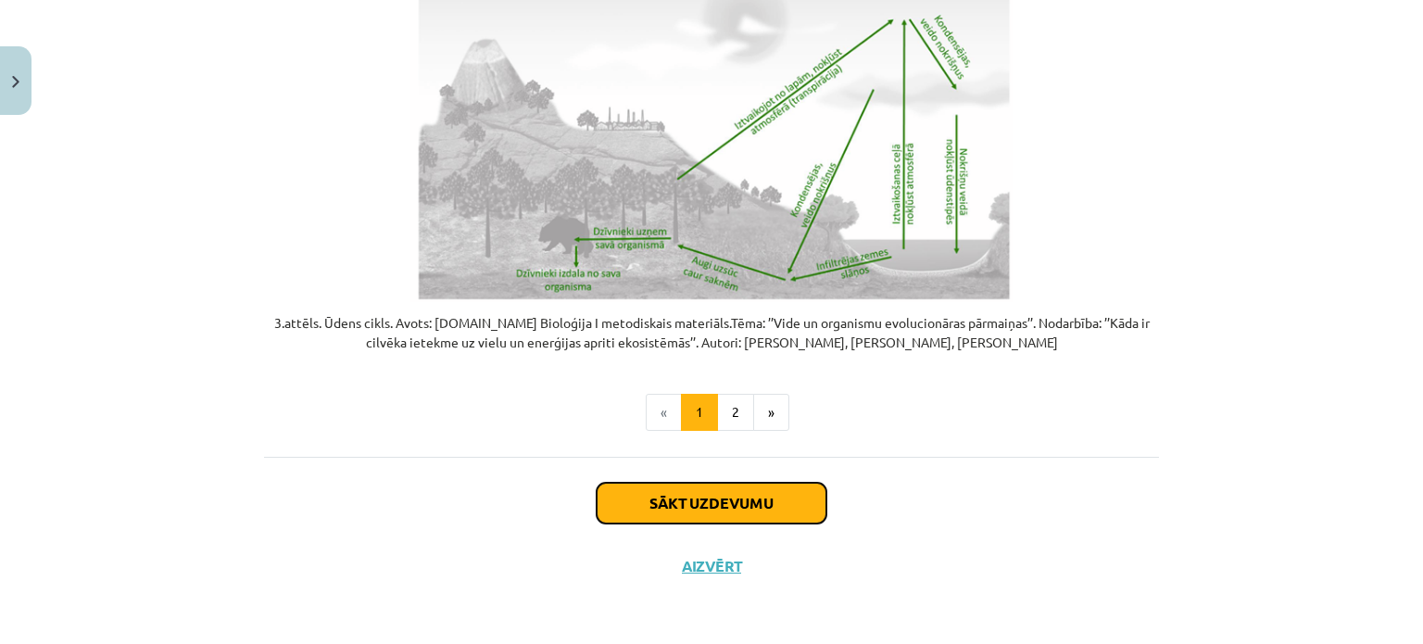
click at [652, 503] on button "Sākt uzdevumu" at bounding box center [712, 503] width 230 height 41
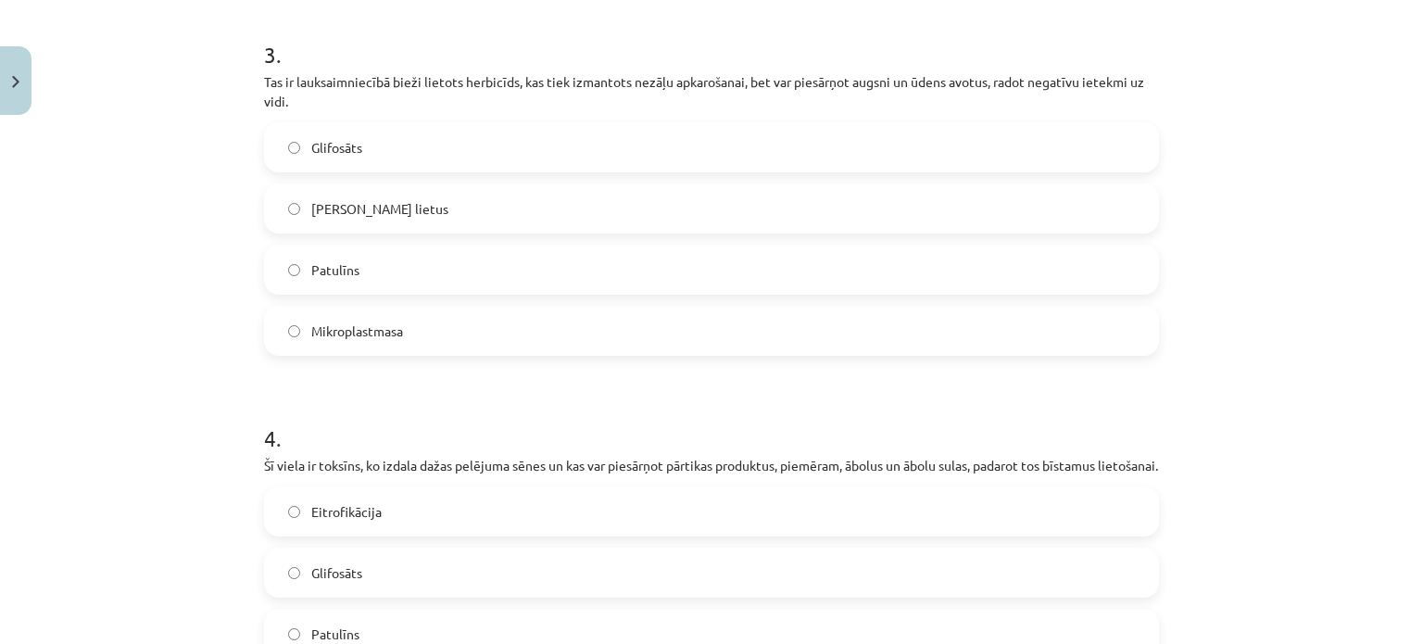
scroll to position [1800, 0]
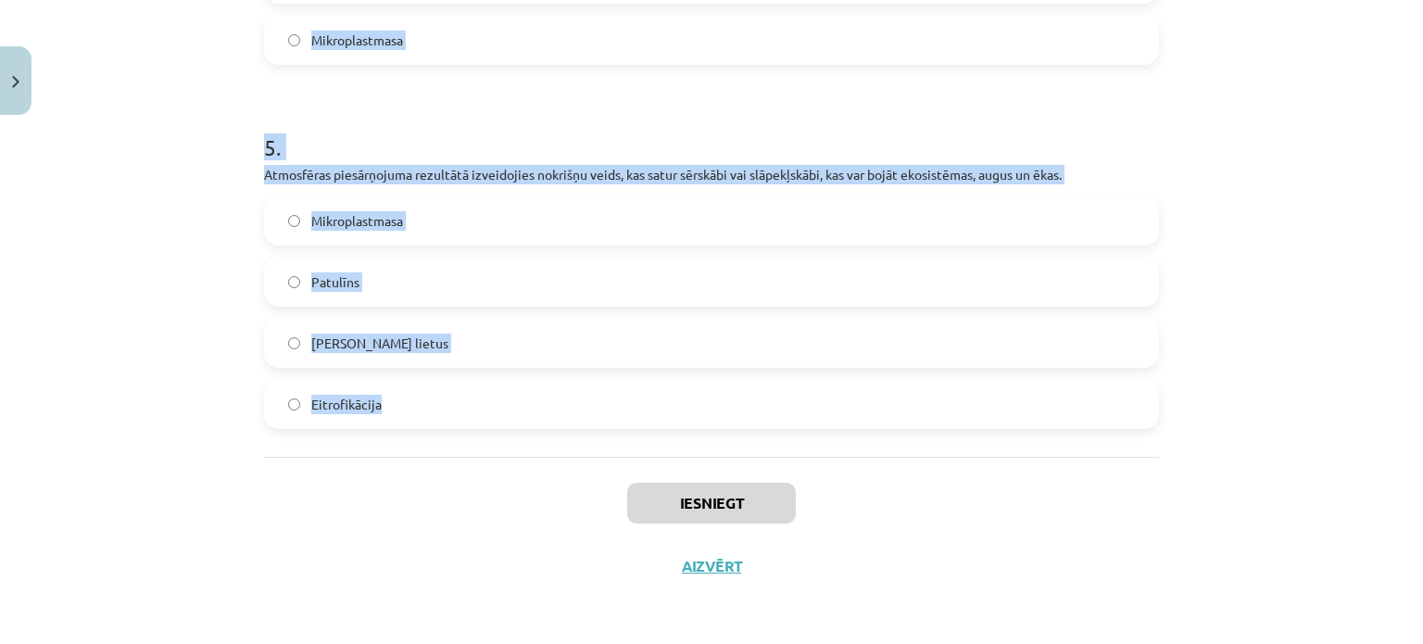
drag, startPoint x: 246, startPoint y: 359, endPoint x: 453, endPoint y: 426, distance: 218.3
copy form "1 . Process, kurā pārmērīga barības vielu (piemēram, slāpekļa un fosfora) nonāk…"
click at [172, 203] on div "Mācību tēma: Bioloģijas i - 11. klases 1. ieskaites mācību materiāls #4 3. tēma…" at bounding box center [711, 322] width 1423 height 644
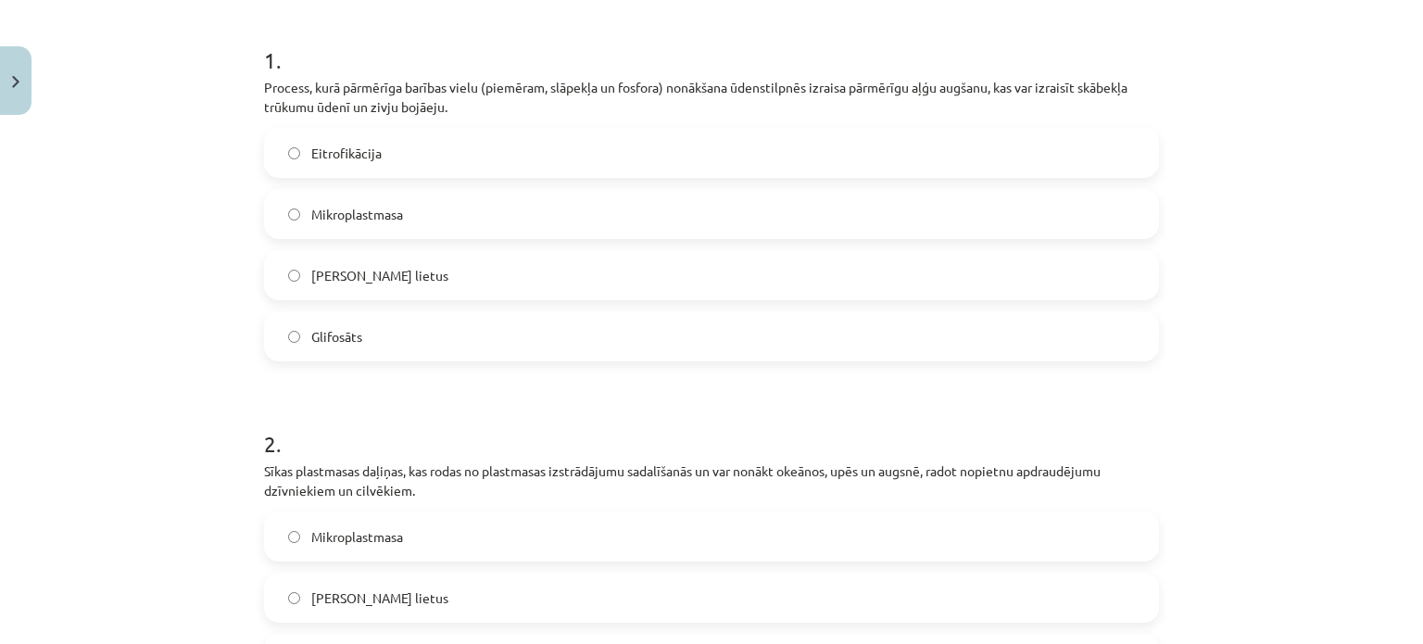
scroll to position [355, 0]
click at [384, 165] on label "Eitrofikācija" at bounding box center [711, 152] width 891 height 46
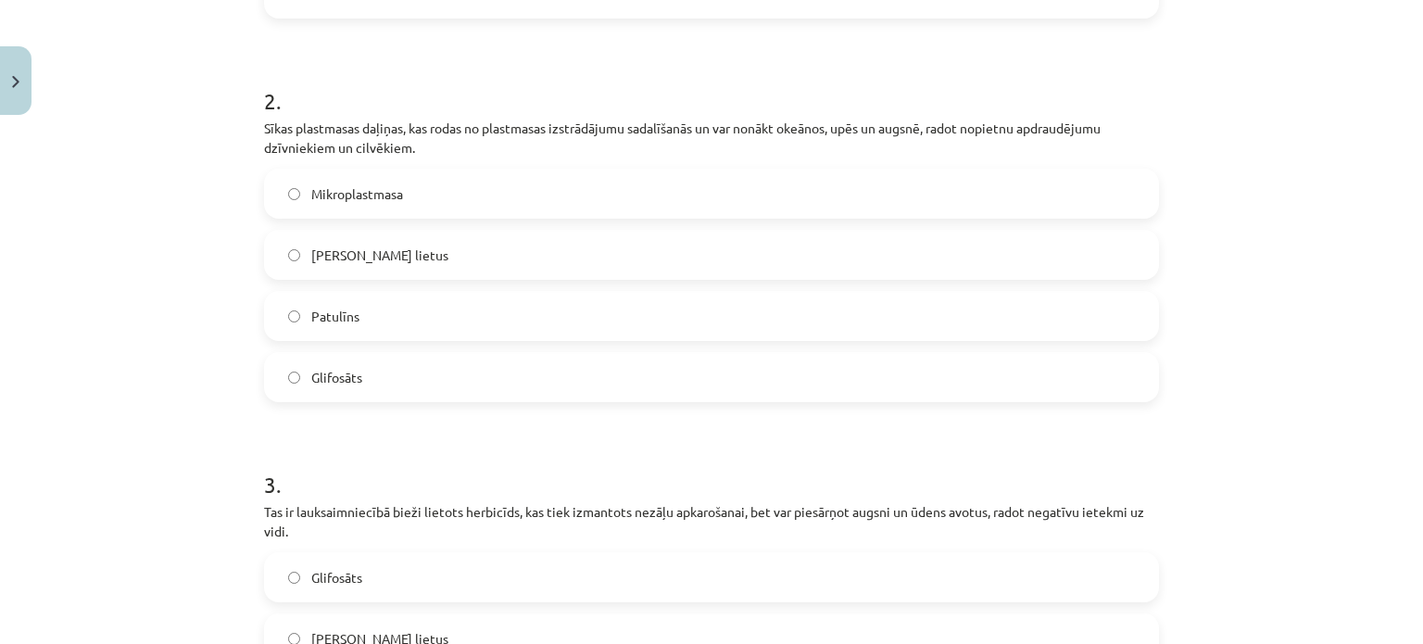
scroll to position [699, 0]
click at [392, 188] on span "Mikroplastmasa" at bounding box center [357, 192] width 92 height 19
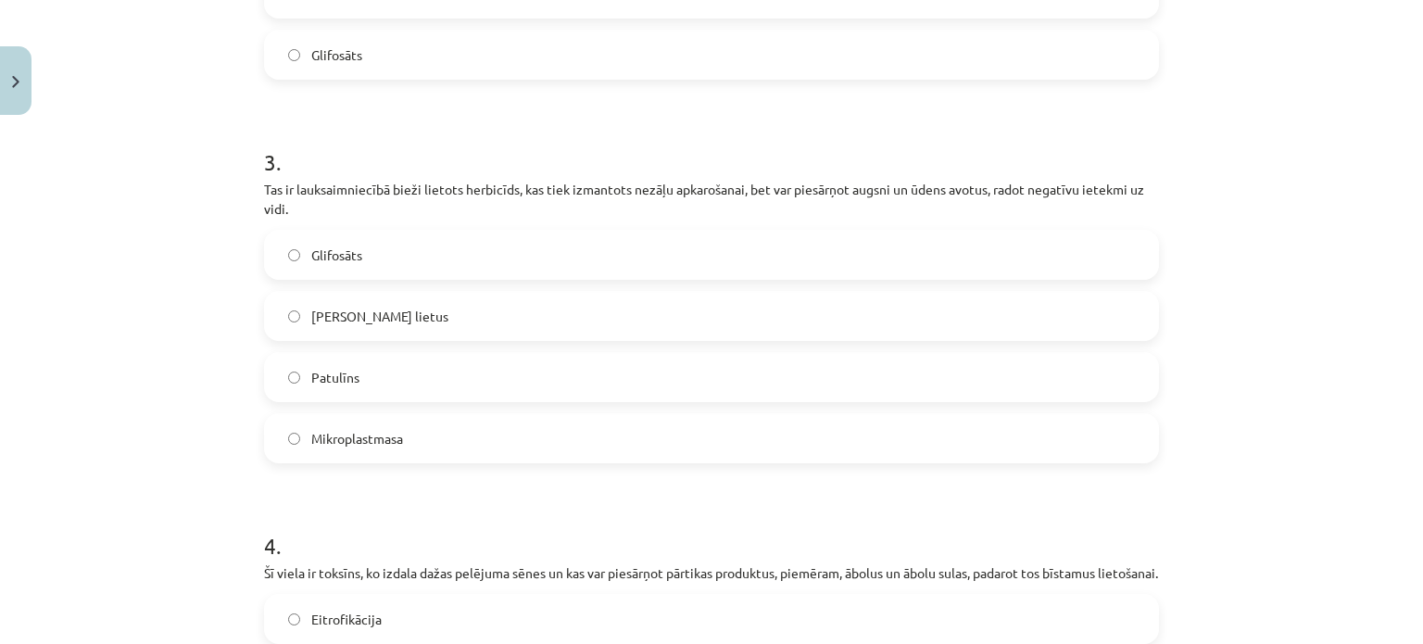
scroll to position [1023, 0]
click at [372, 243] on label "Glifosāts" at bounding box center [711, 251] width 891 height 46
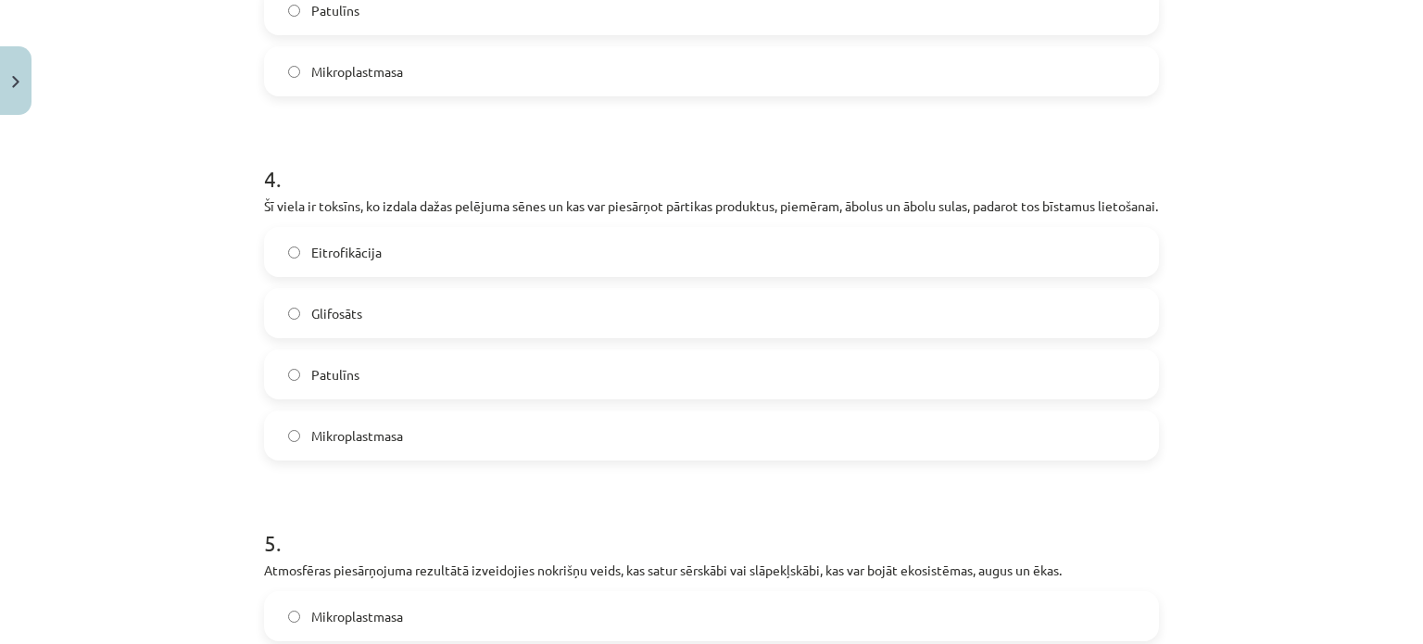
scroll to position [1386, 0]
click at [341, 385] on span "Patulīns" at bounding box center [335, 374] width 48 height 19
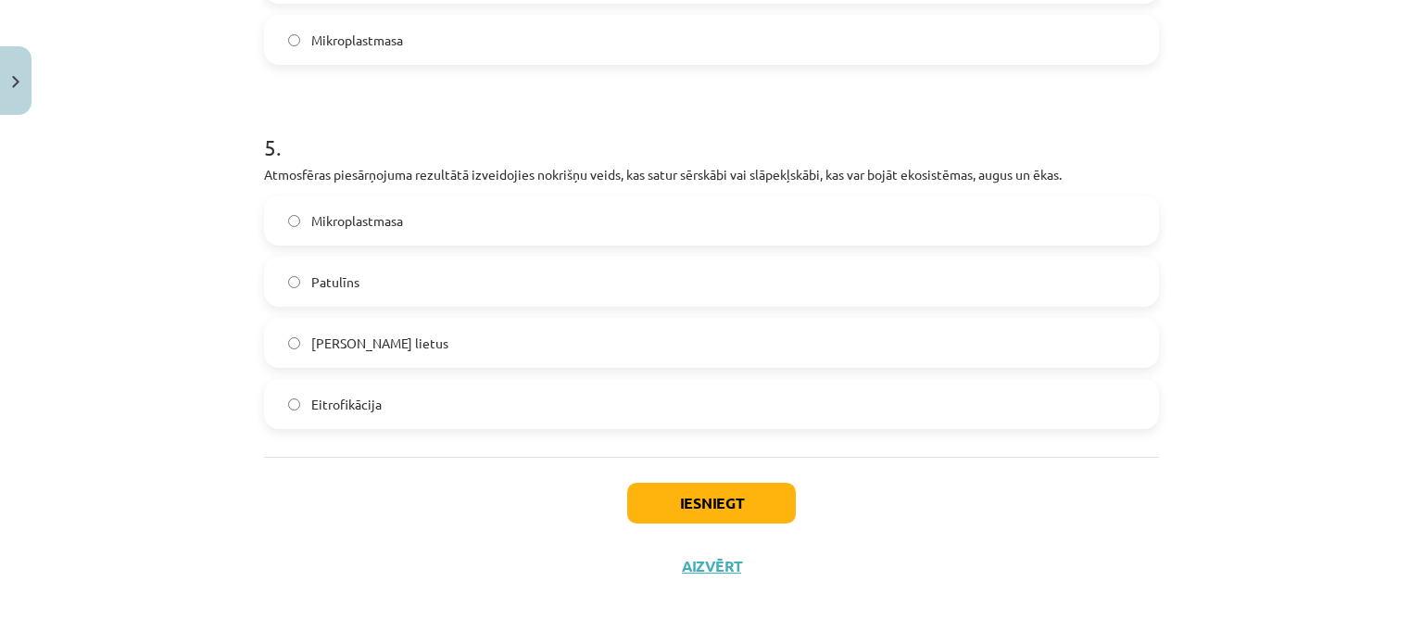
click at [388, 342] on label "Skābais lietus" at bounding box center [711, 343] width 891 height 46
click at [708, 503] on button "Iesniegt" at bounding box center [711, 503] width 169 height 41
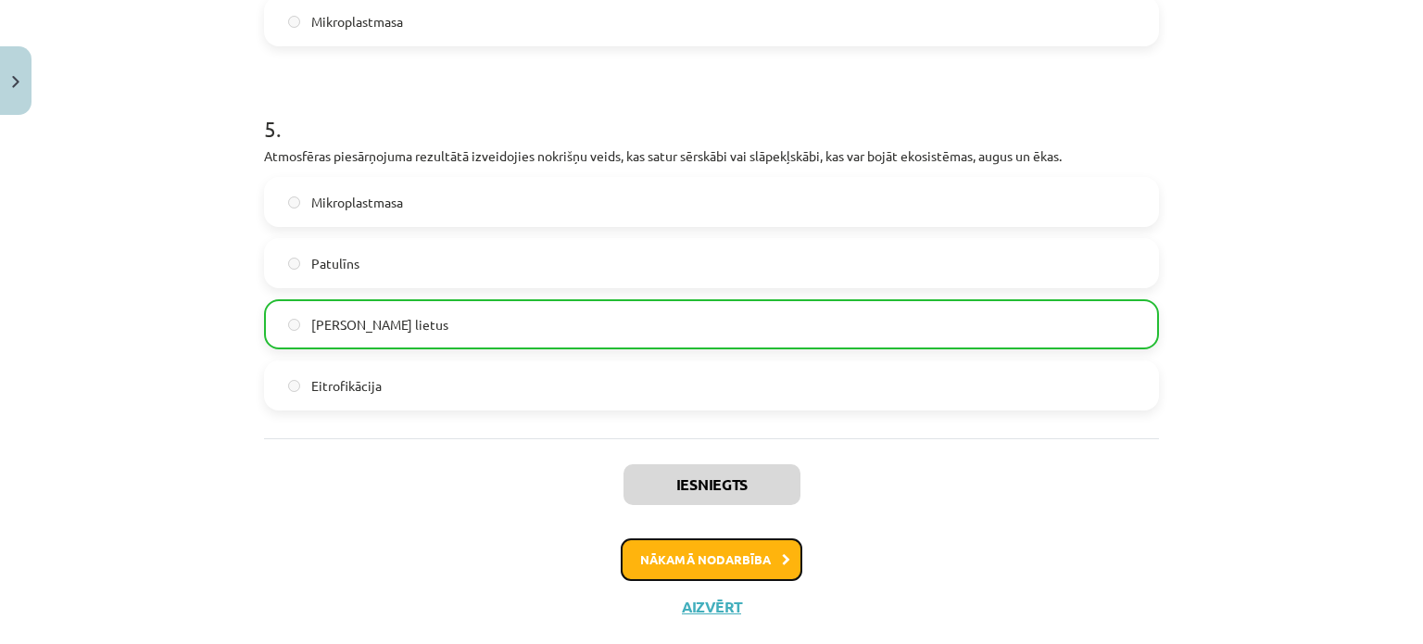
click at [662, 581] on button "Nākamā nodarbība" at bounding box center [712, 559] width 182 height 43
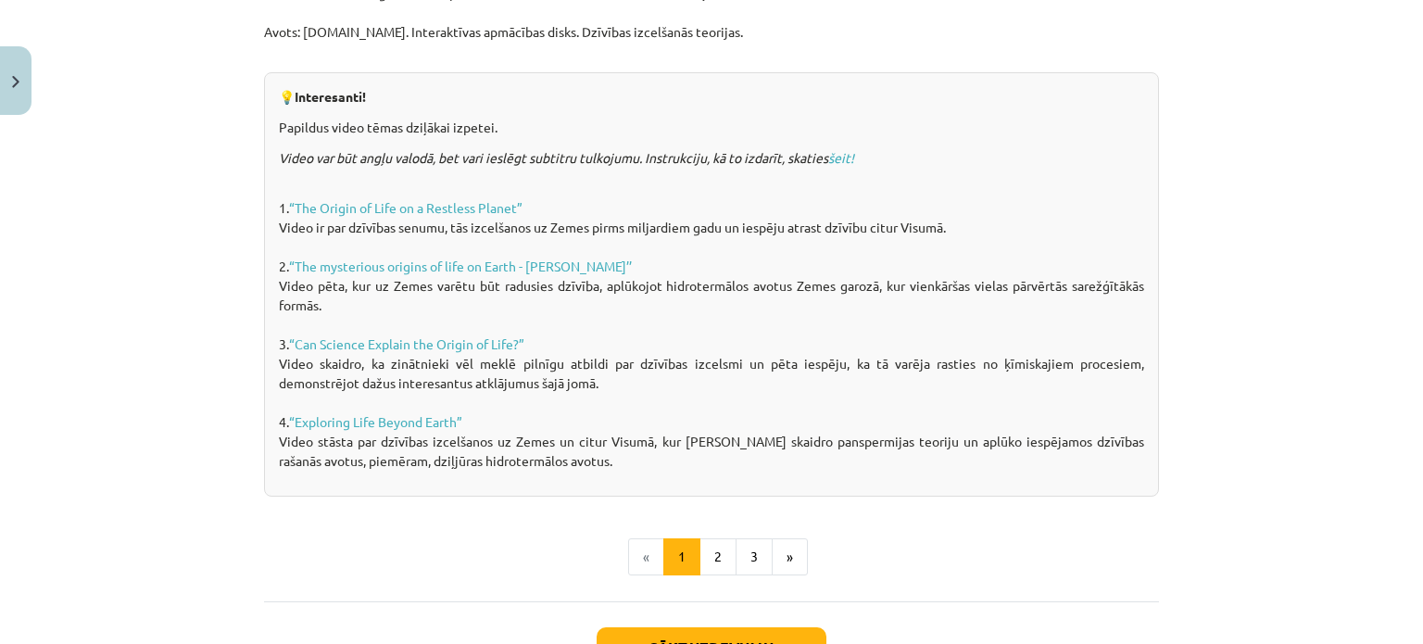
scroll to position [1398, 0]
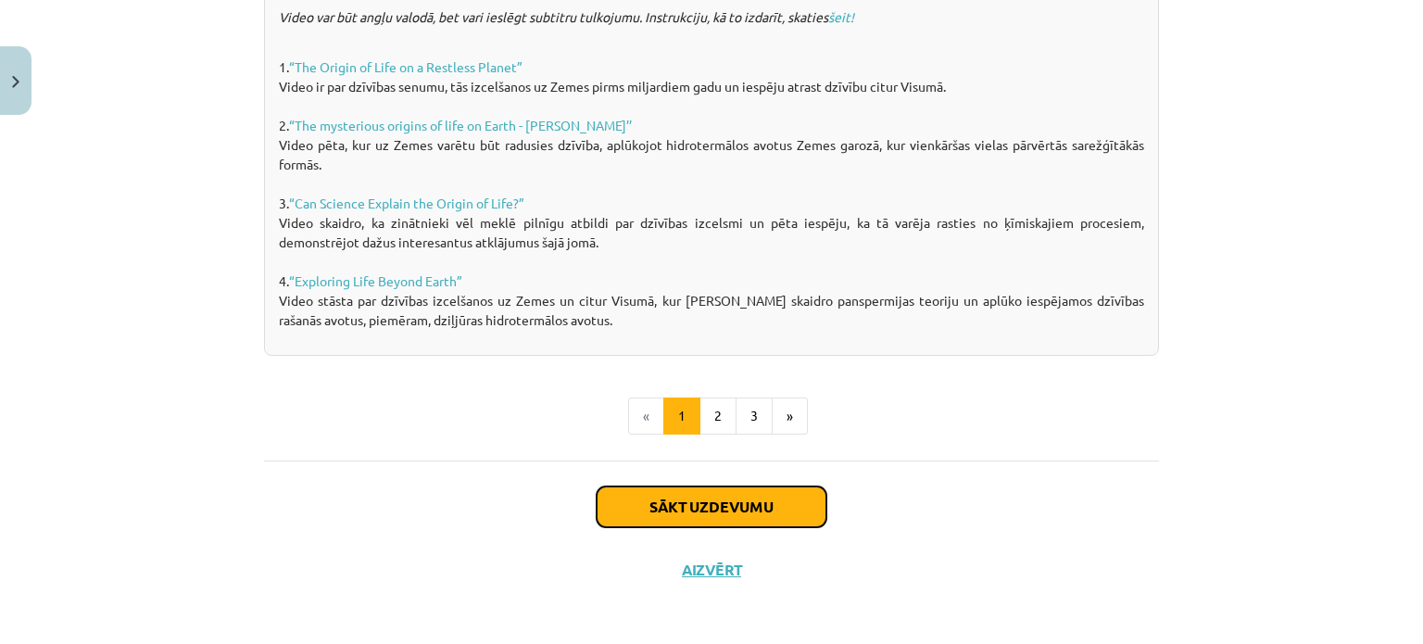
click at [660, 503] on button "Sākt uzdevumu" at bounding box center [712, 506] width 230 height 41
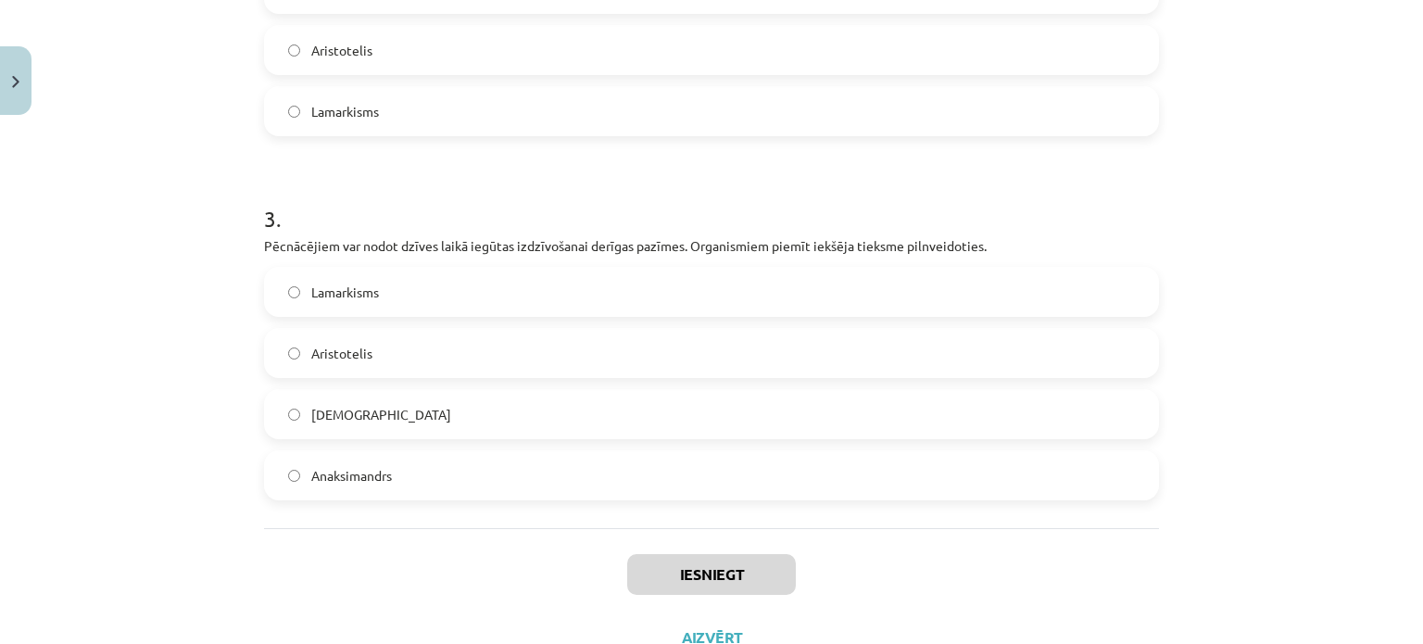
scroll to position [994, 0]
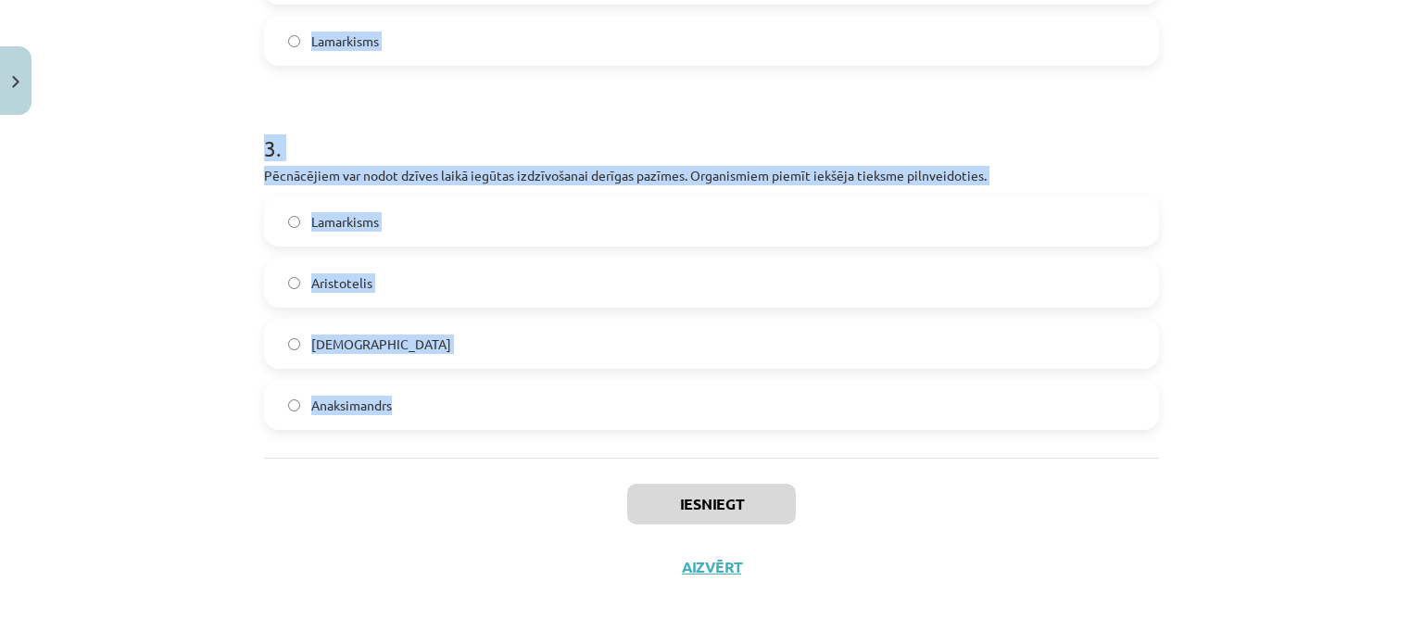
drag, startPoint x: 248, startPoint y: 367, endPoint x: 527, endPoint y: 388, distance: 279.7
copy form "1 . Neparedz vides faktoru ietekmi uz organismu pazīmēm un pielāgotību. Pieļauj…"
click at [136, 287] on div "Mācību tēma: Bioloģijas i - 11. klases 1. ieskaites mācību materiāls #5 4. tēma…" at bounding box center [711, 322] width 1423 height 644
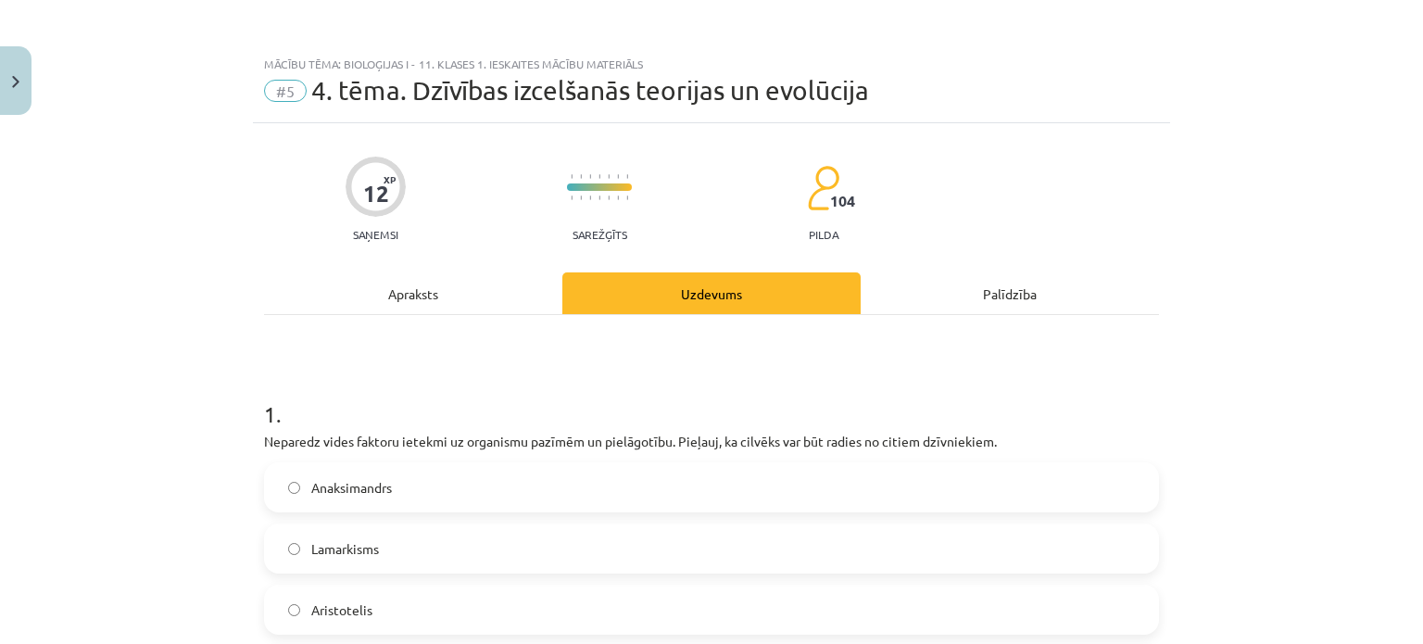
scroll to position [289, 0]
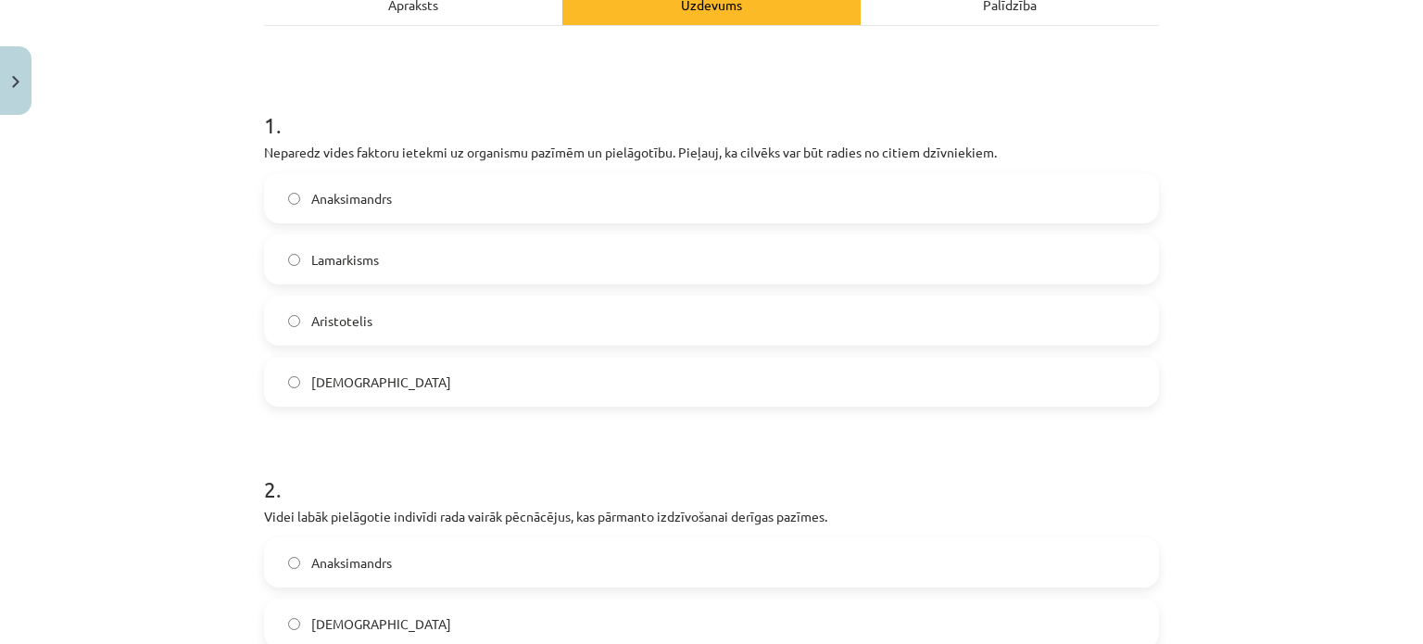
click at [382, 192] on span "Anaksimandrs" at bounding box center [351, 198] width 81 height 19
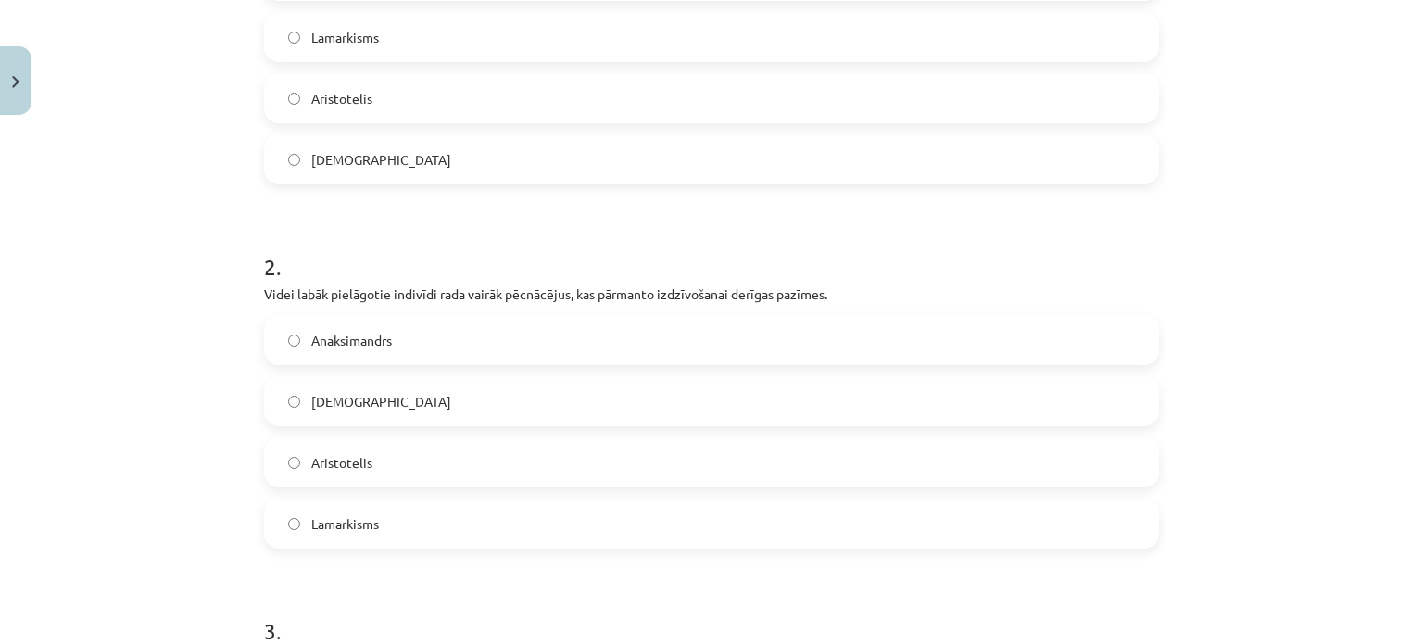
scroll to position [517, 0]
click at [376, 399] on label "Darvinisms" at bounding box center [711, 395] width 891 height 46
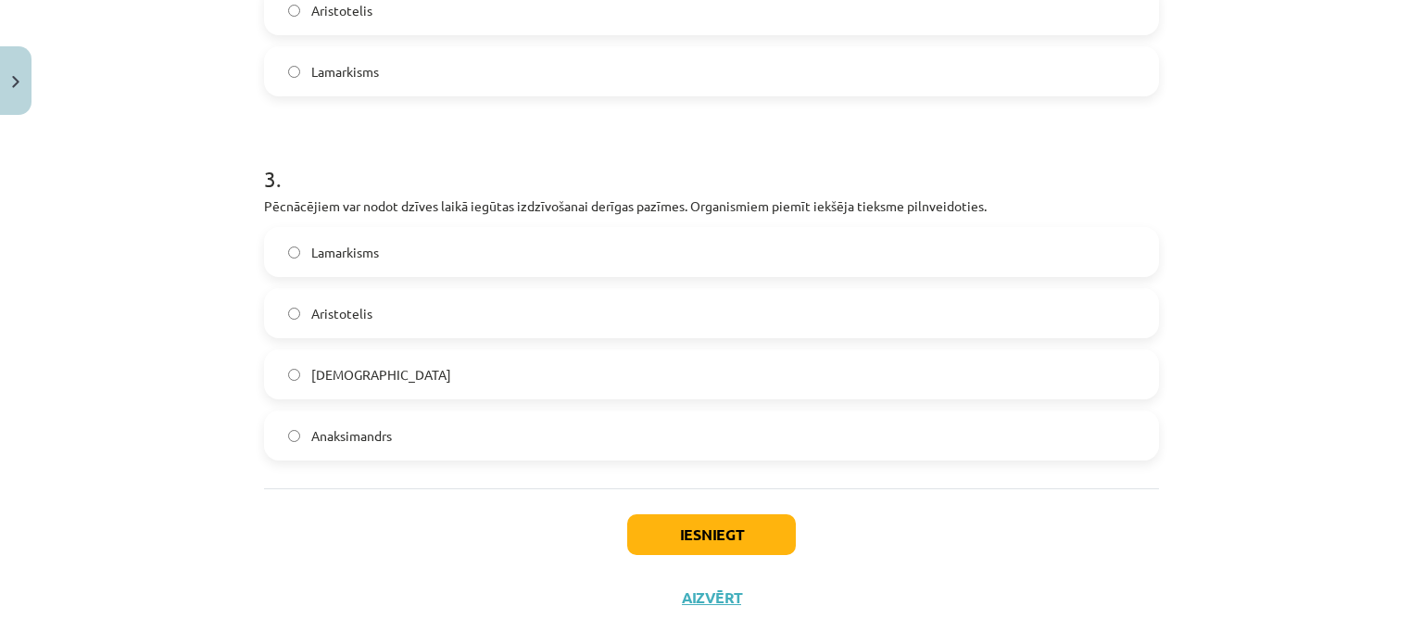
scroll to position [990, 0]
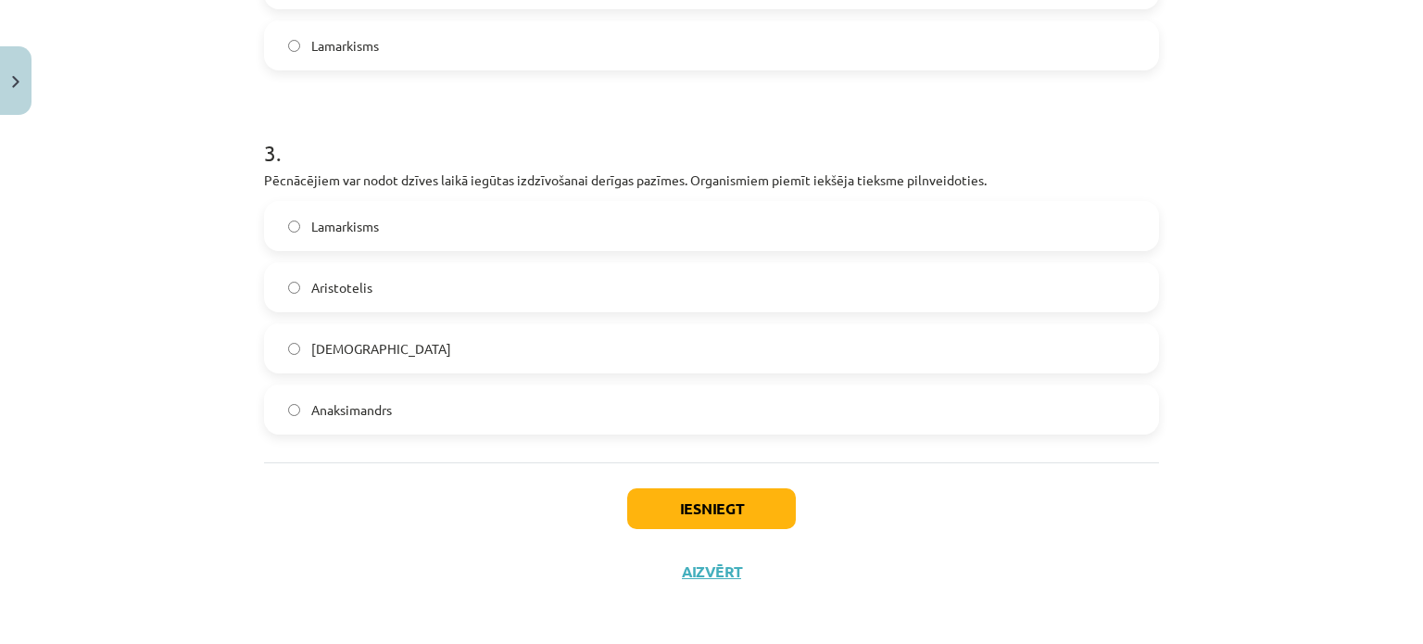
click at [317, 219] on span "Lamarkisms" at bounding box center [345, 226] width 68 height 19
click at [723, 518] on button "Iesniegt" at bounding box center [711, 508] width 169 height 41
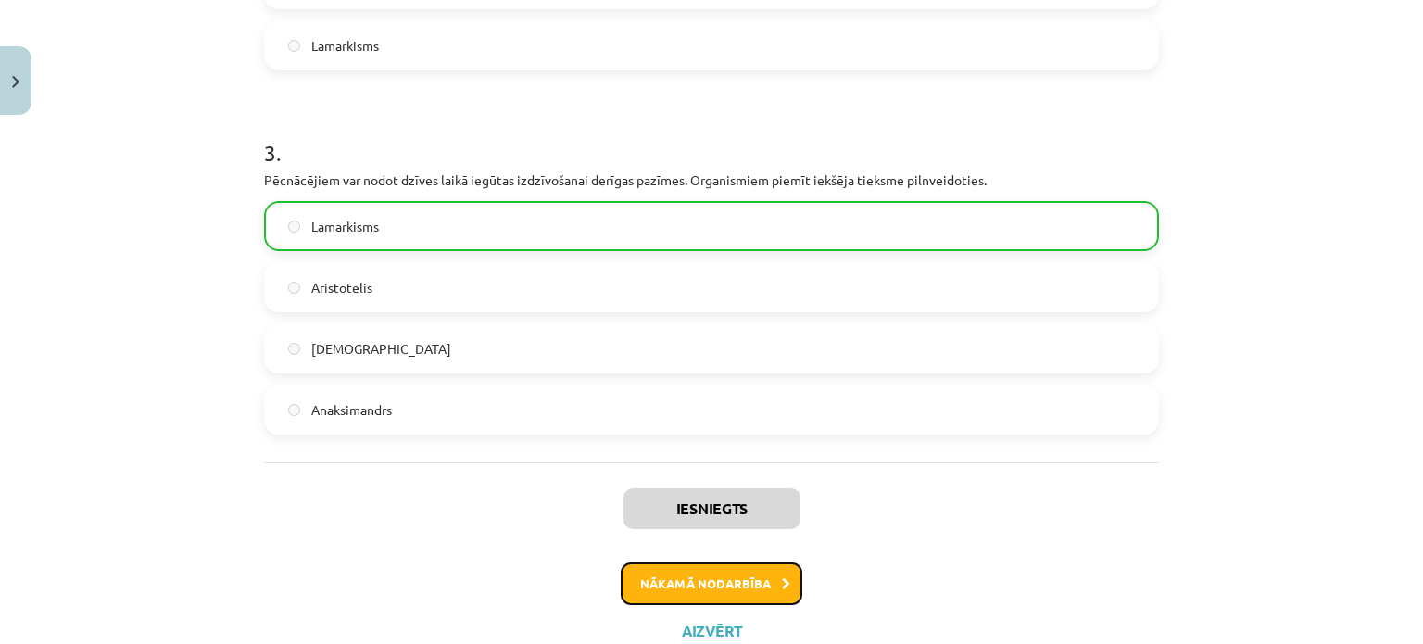
click at [696, 579] on button "Nākamā nodarbība" at bounding box center [712, 583] width 182 height 43
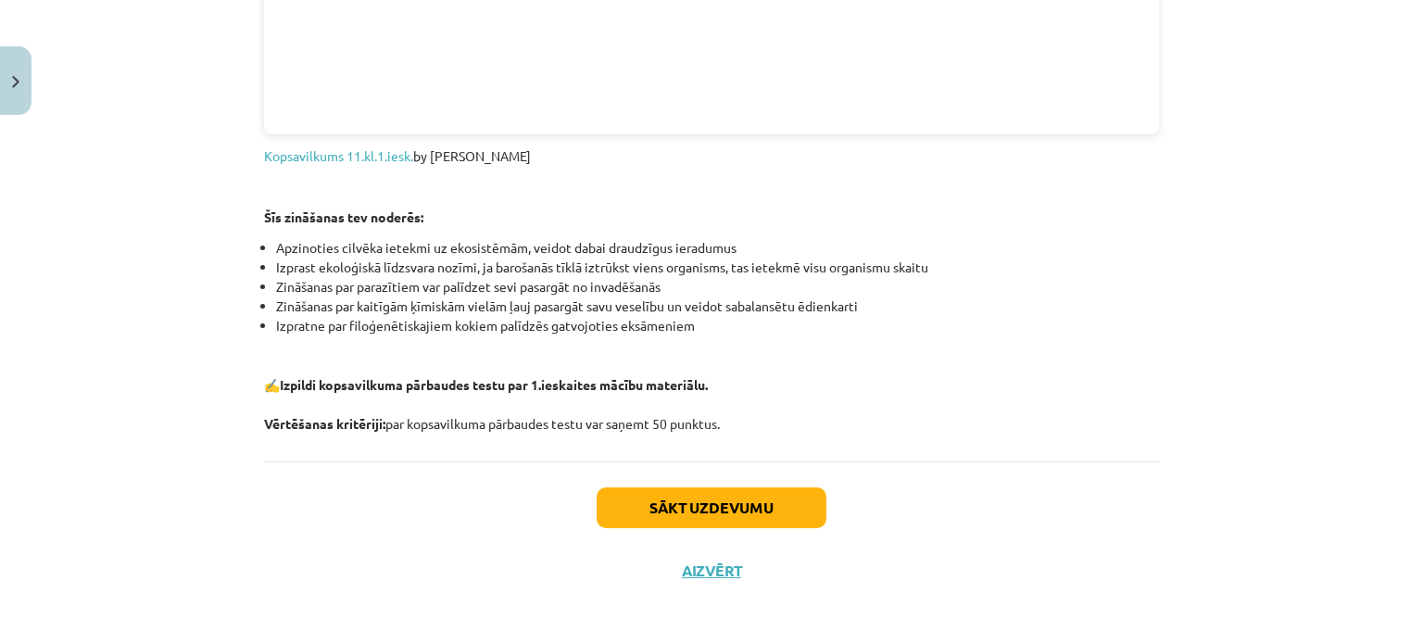
scroll to position [2230, 0]
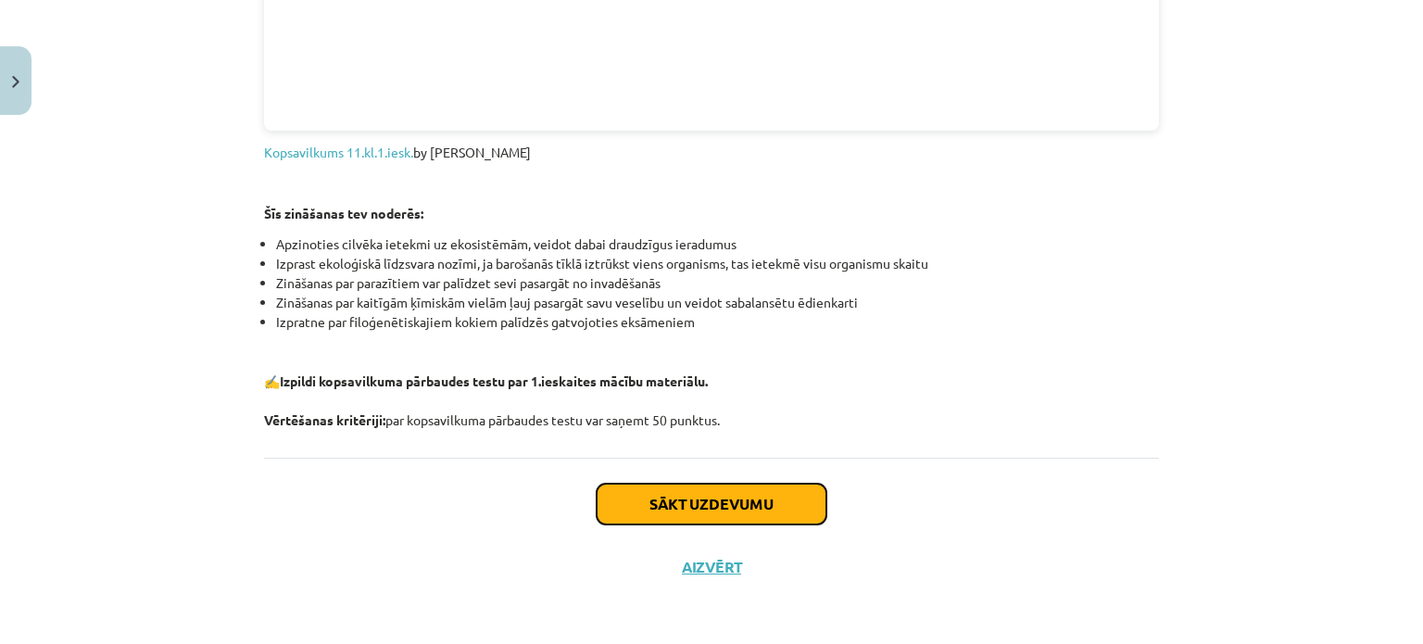
click at [676, 490] on button "Sākt uzdevumu" at bounding box center [712, 504] width 230 height 41
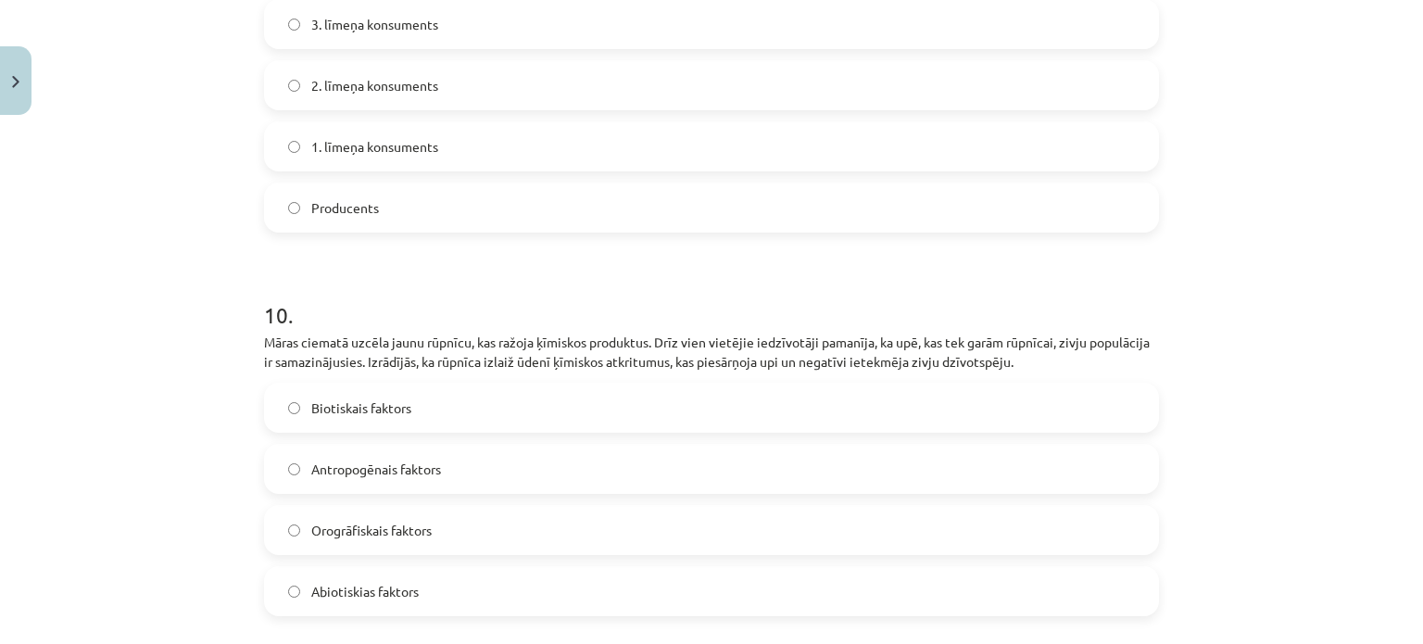
scroll to position [3710, 0]
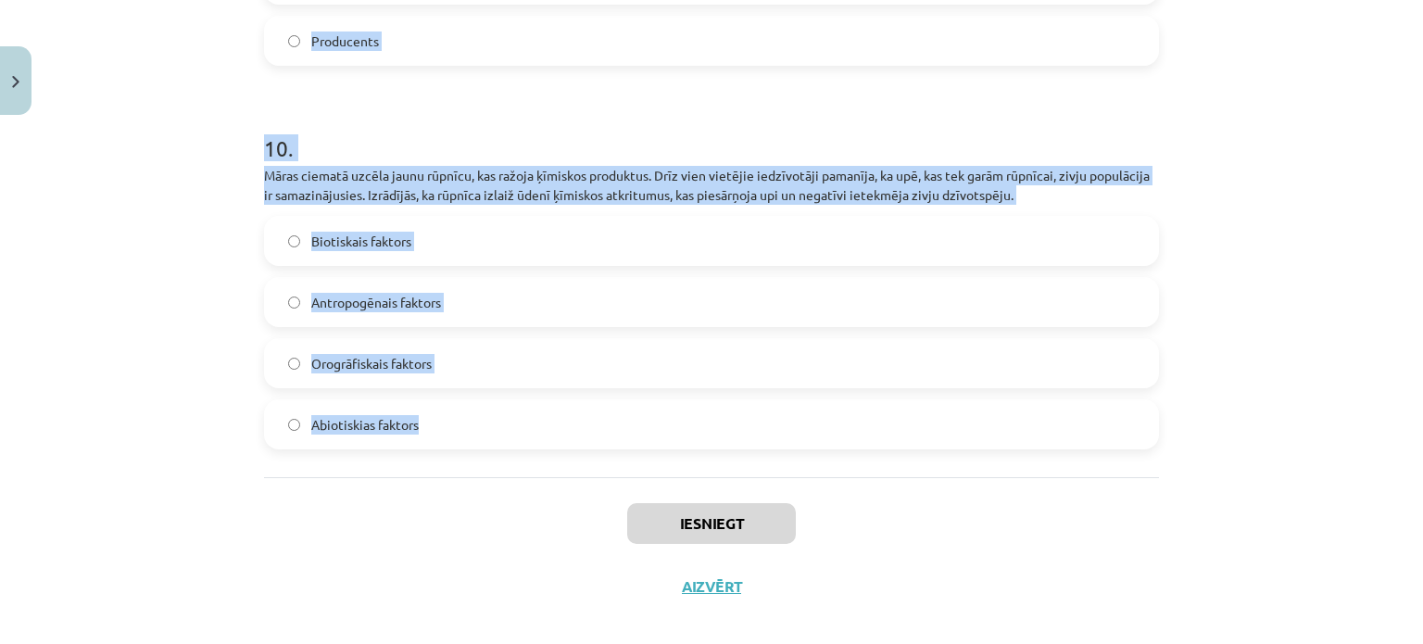
drag, startPoint x: 252, startPoint y: 340, endPoint x: 499, endPoint y: 392, distance: 252.8
copy form "1 . Dotas divas barošanās ķēdes: aļģes → dafnijas→ ruduļi un priedes → priežu v…"
click at [122, 373] on div "Mācību tēma: Bioloģijas i - 11. klases 1. ieskaites mācību materiāls #6 Noslēgu…" at bounding box center [711, 322] width 1423 height 644
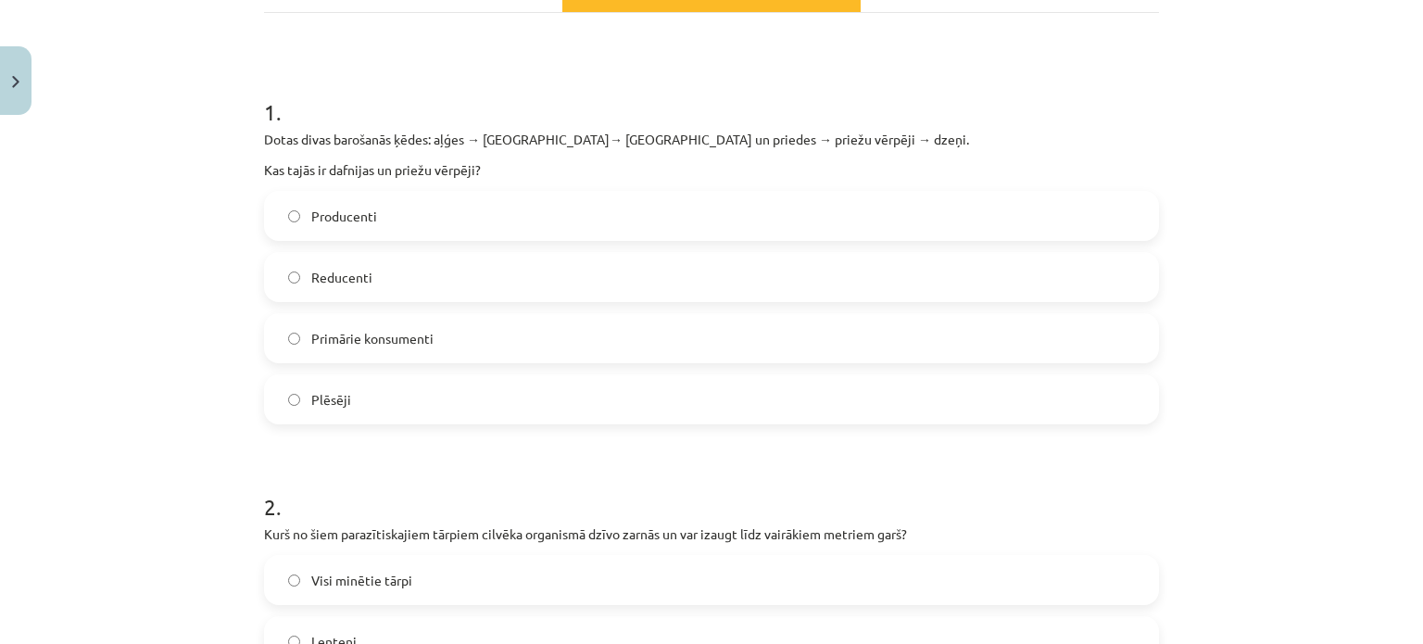
scroll to position [303, 0]
click at [398, 328] on span "Primārie konsumenti" at bounding box center [372, 337] width 122 height 19
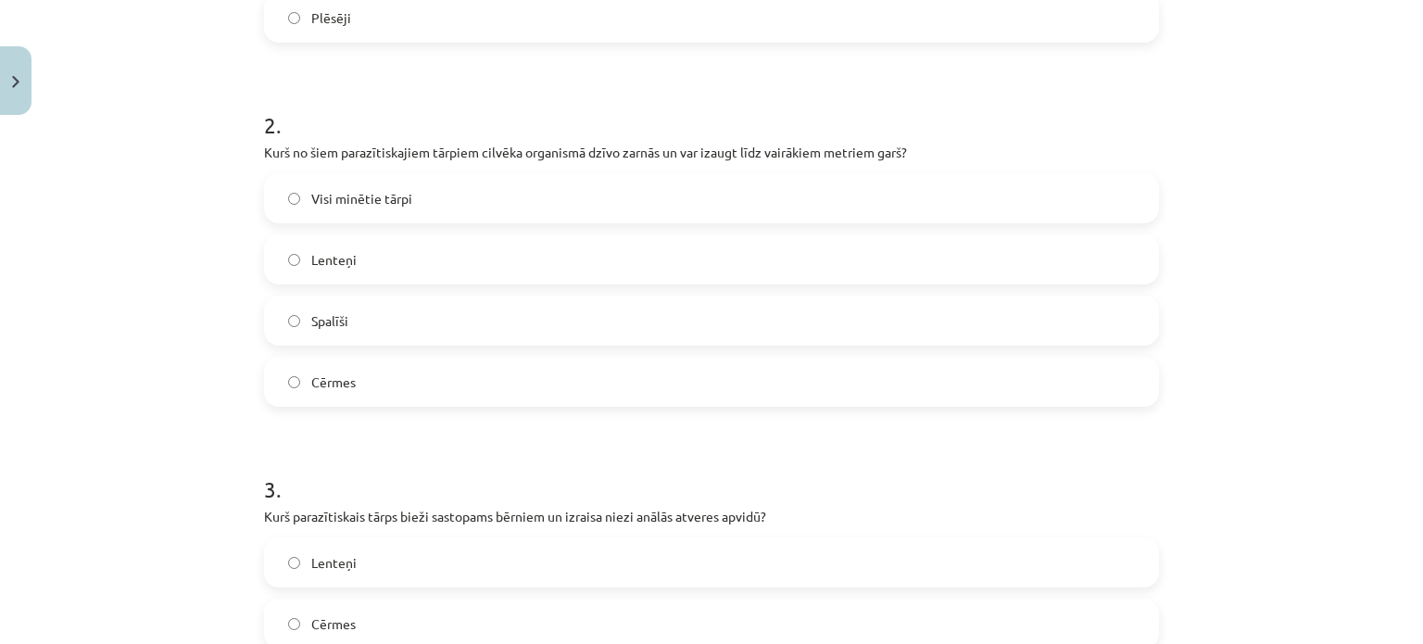
scroll to position [685, 0]
click at [334, 249] on span "Lenteņi" at bounding box center [333, 258] width 45 height 19
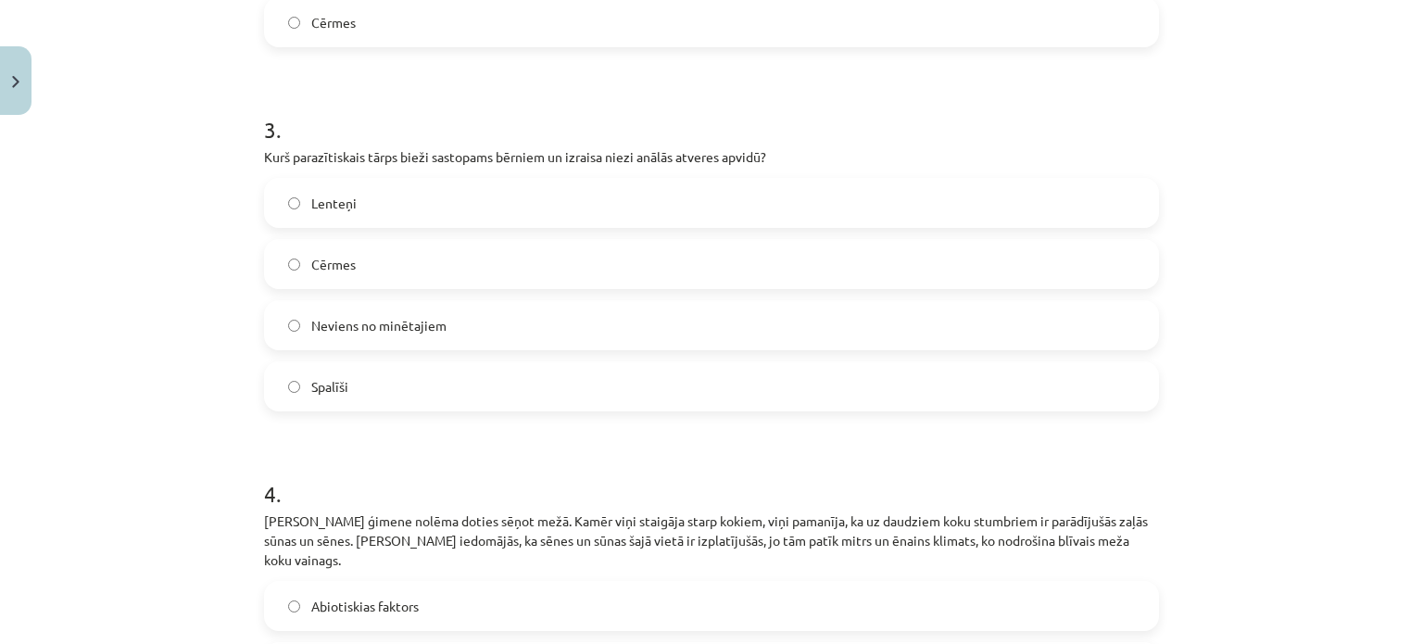
scroll to position [1053, 0]
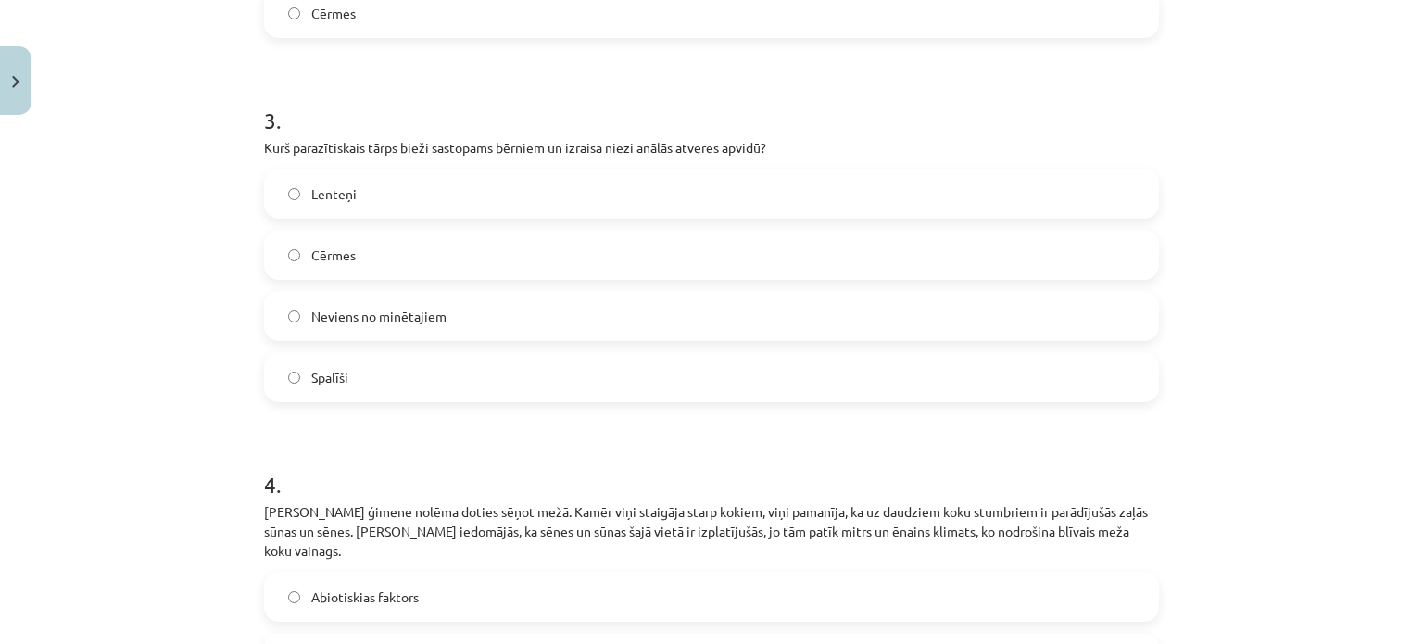
click at [340, 368] on span "Spalīši" at bounding box center [329, 377] width 37 height 19
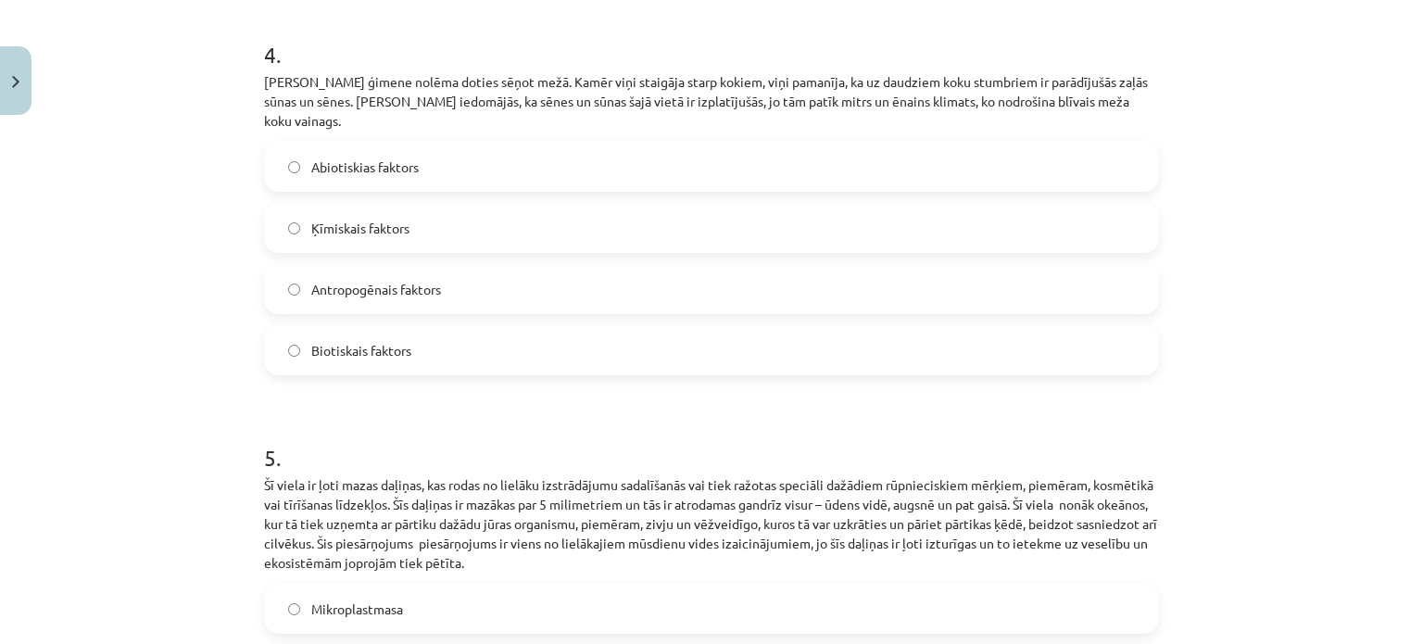
scroll to position [1483, 0]
click at [364, 341] on span "Biotiskais faktors" at bounding box center [361, 350] width 100 height 19
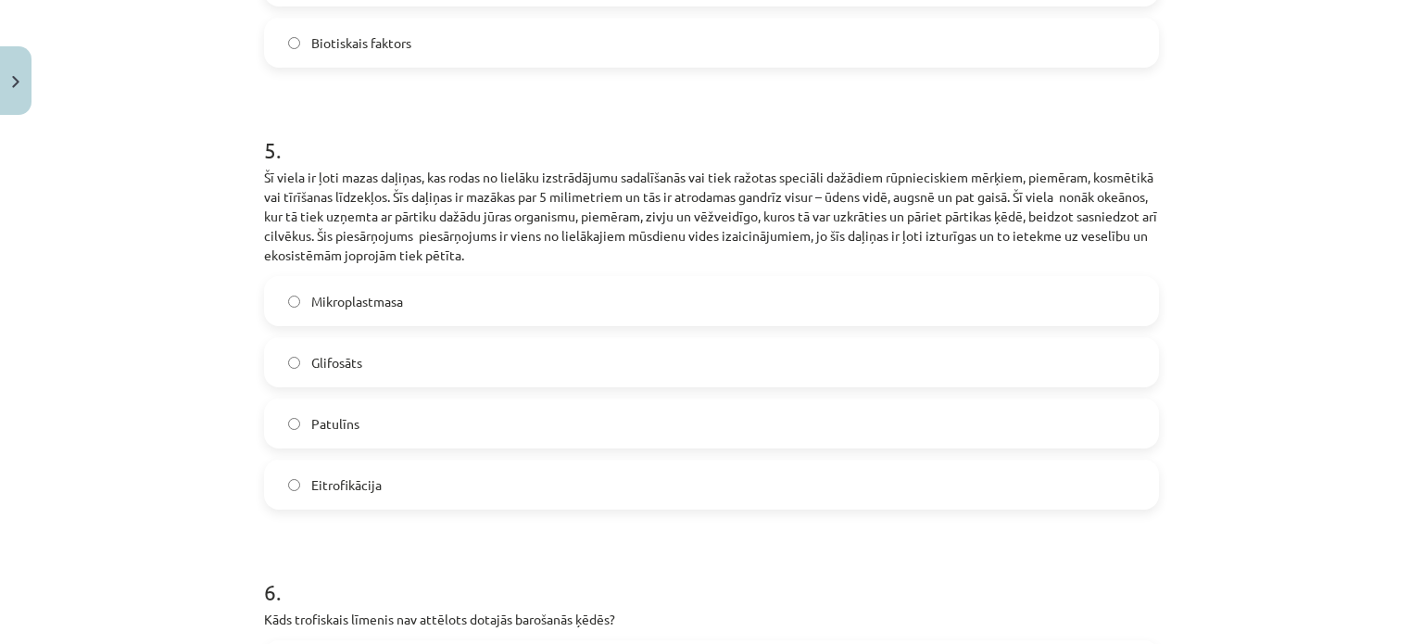
scroll to position [1793, 0]
click at [371, 289] on span "Mikroplastmasa" at bounding box center [357, 298] width 92 height 19
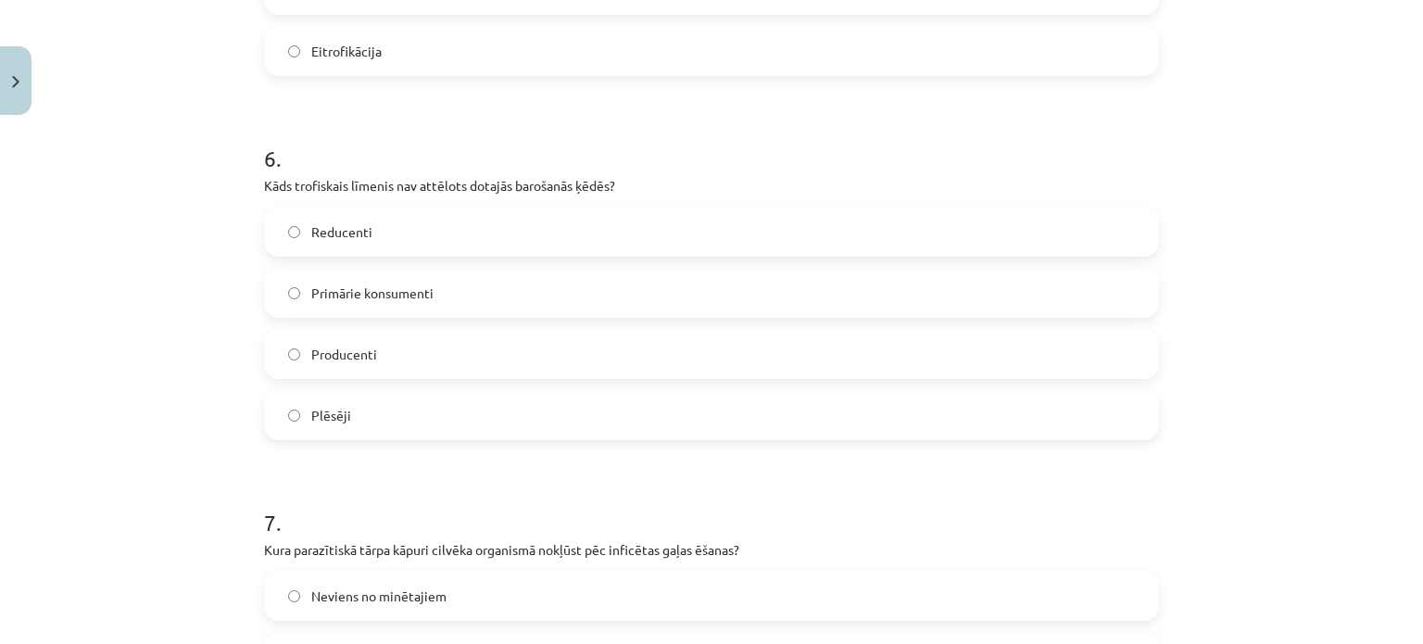
scroll to position [2230, 0]
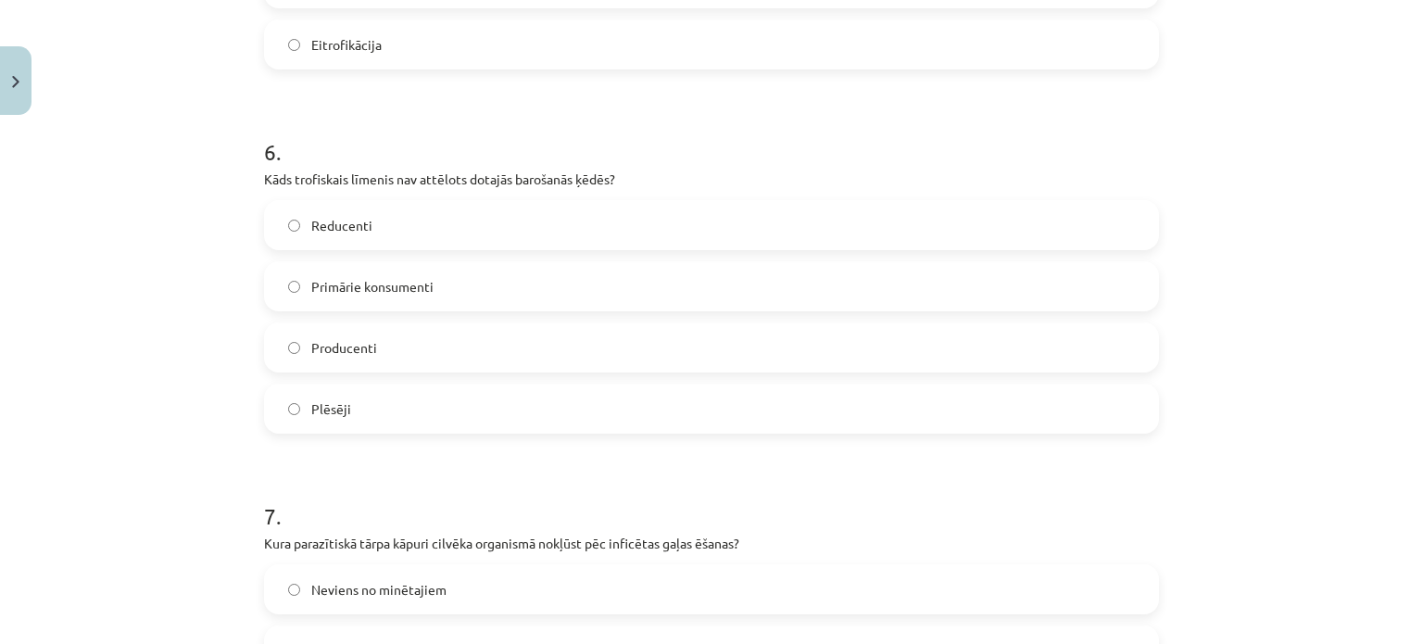
click at [340, 216] on span "Reducenti" at bounding box center [341, 225] width 61 height 19
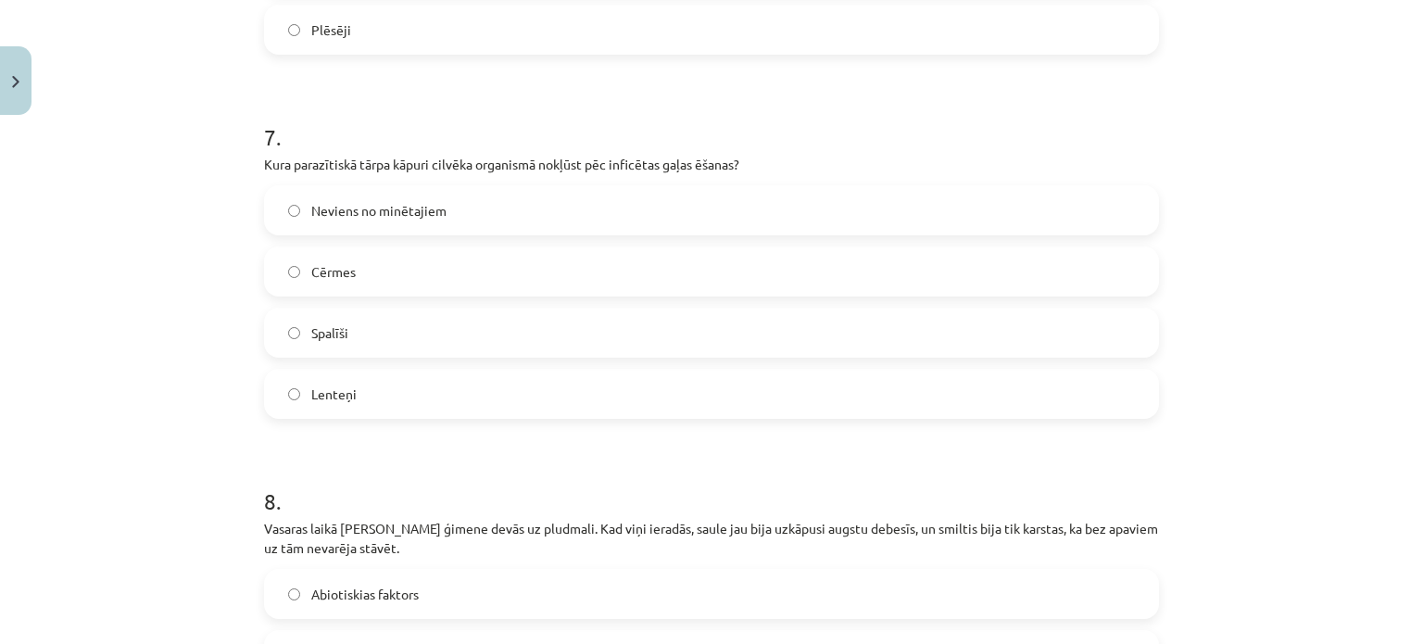
scroll to position [2616, 0]
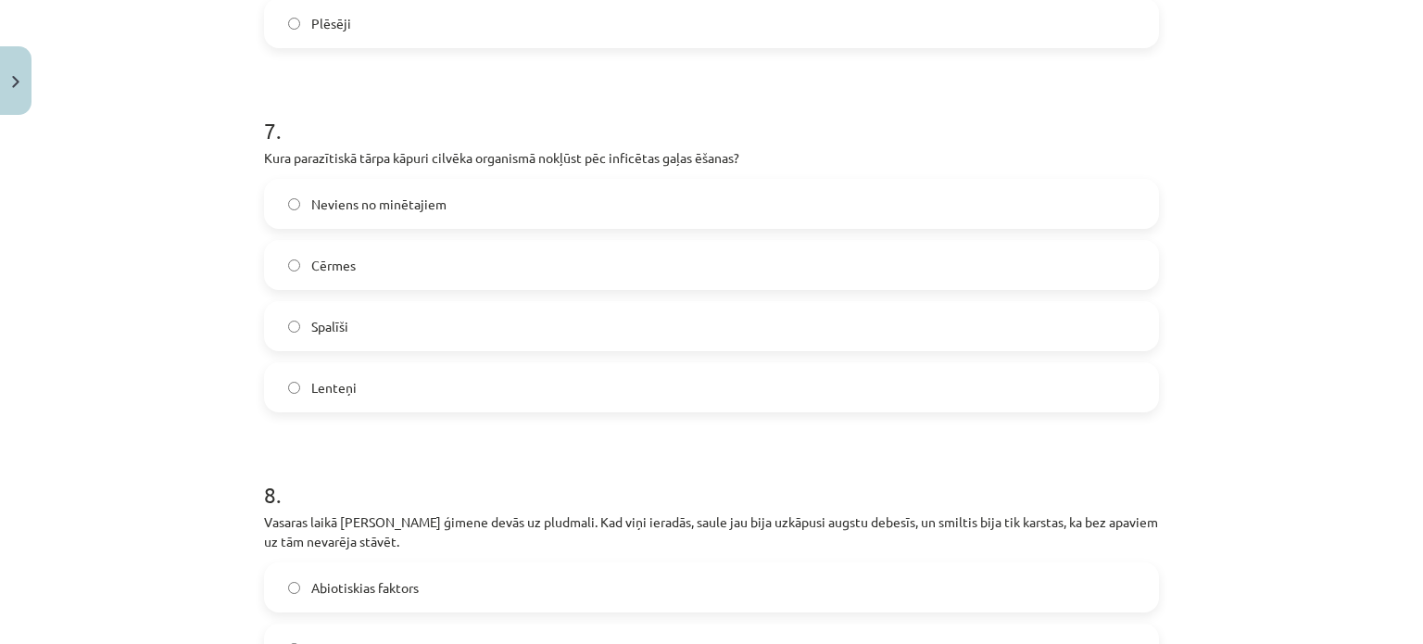
click at [290, 379] on label "Lenteņi" at bounding box center [711, 387] width 891 height 46
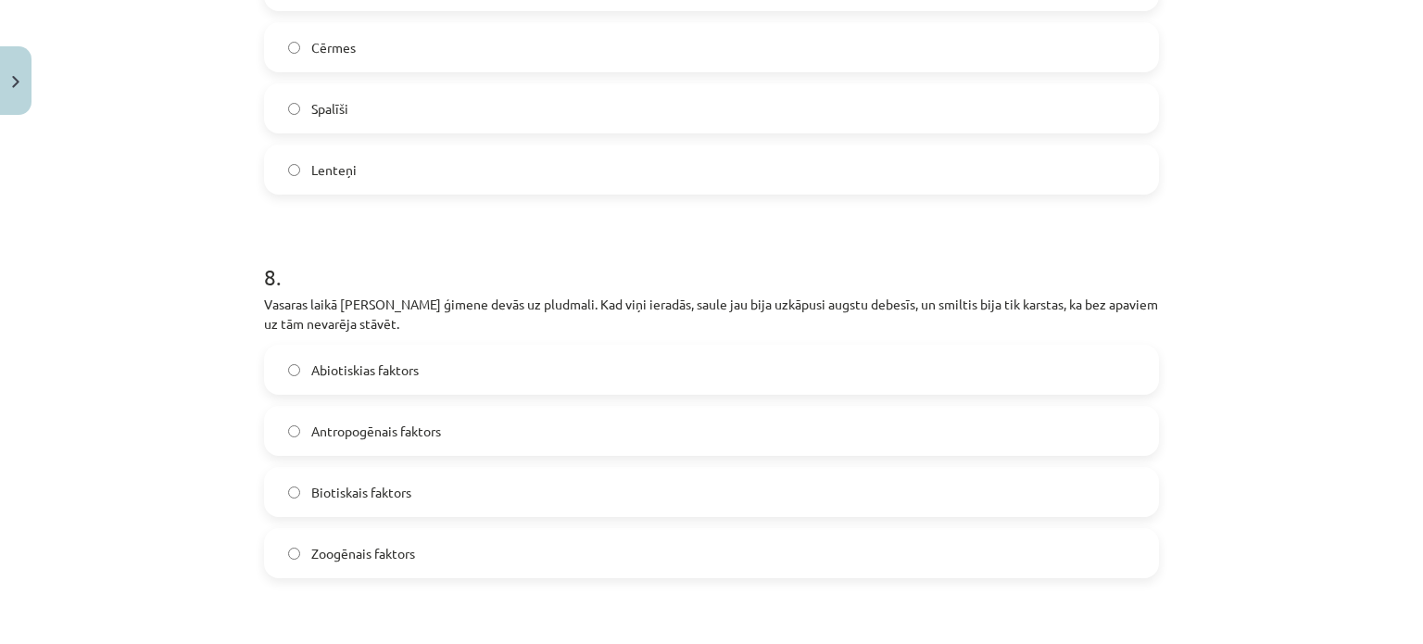
scroll to position [2879, 0]
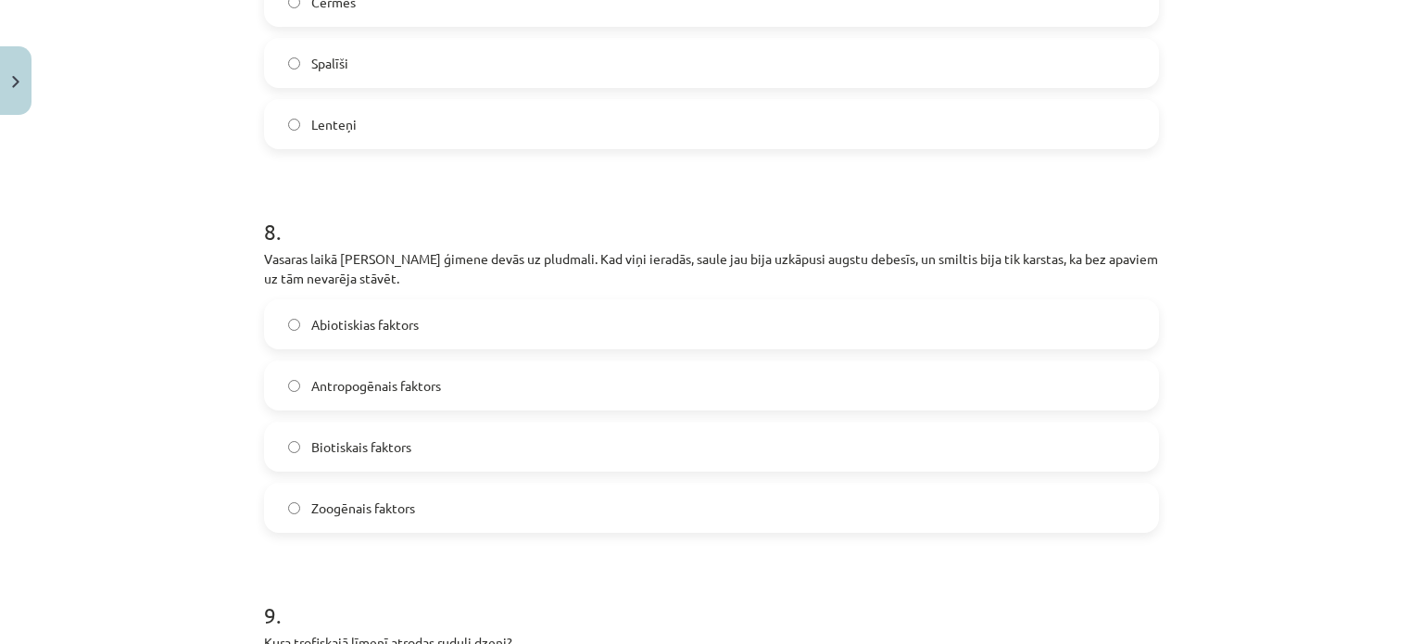
click at [381, 315] on span "Abiotiskias faktors" at bounding box center [364, 324] width 107 height 19
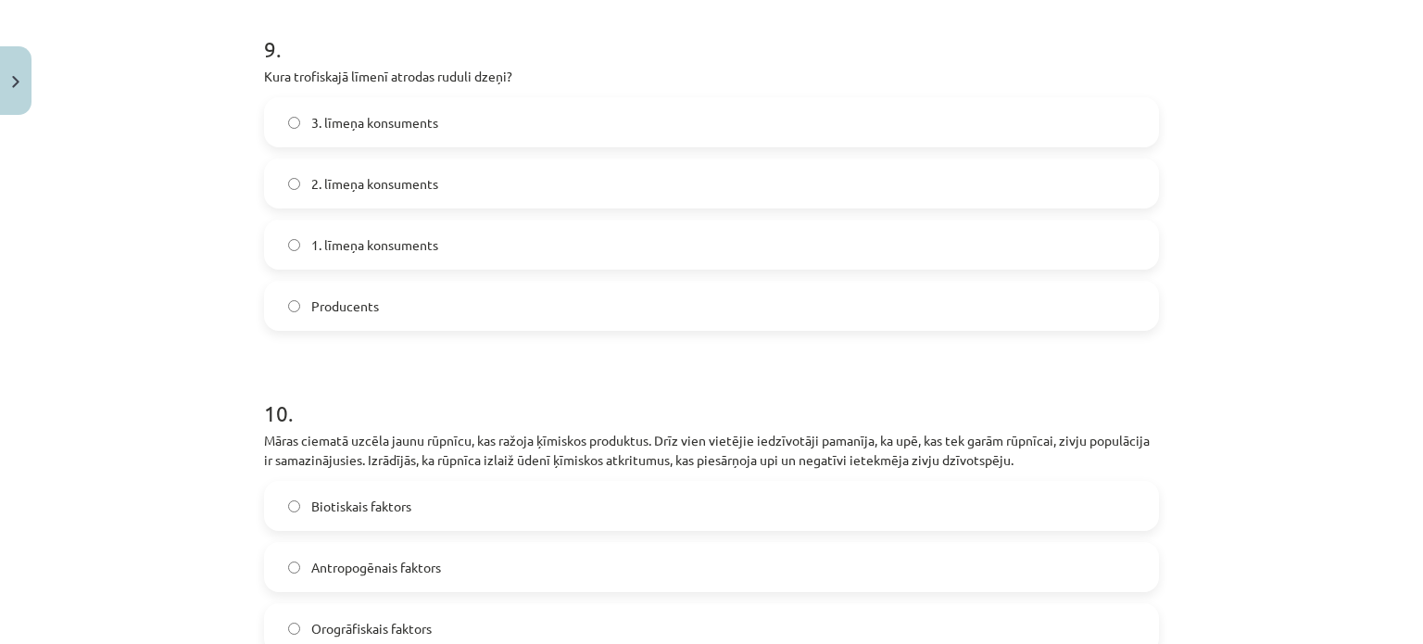
scroll to position [3446, 0]
click at [372, 112] on span "3. līmeņa konsuments" at bounding box center [374, 121] width 127 height 19
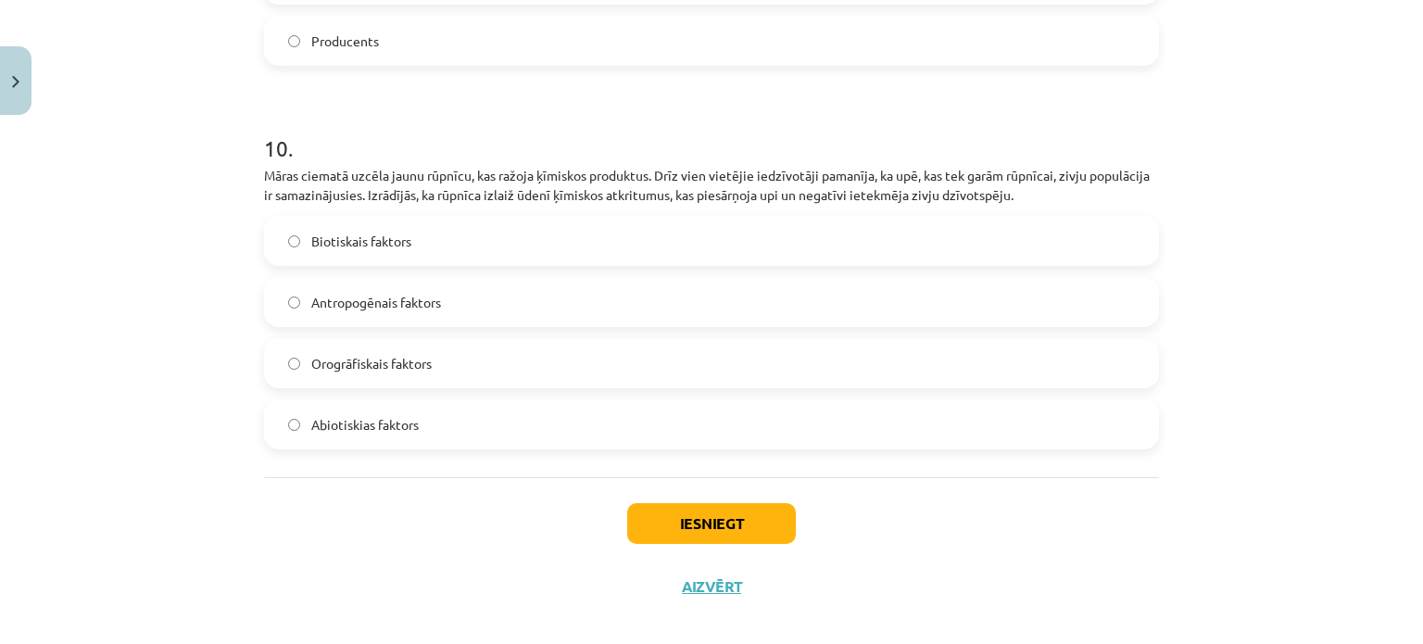
click at [372, 293] on span "Antropogēnais faktors" at bounding box center [376, 302] width 130 height 19
click at [715, 503] on button "Iesniegt" at bounding box center [711, 523] width 169 height 41
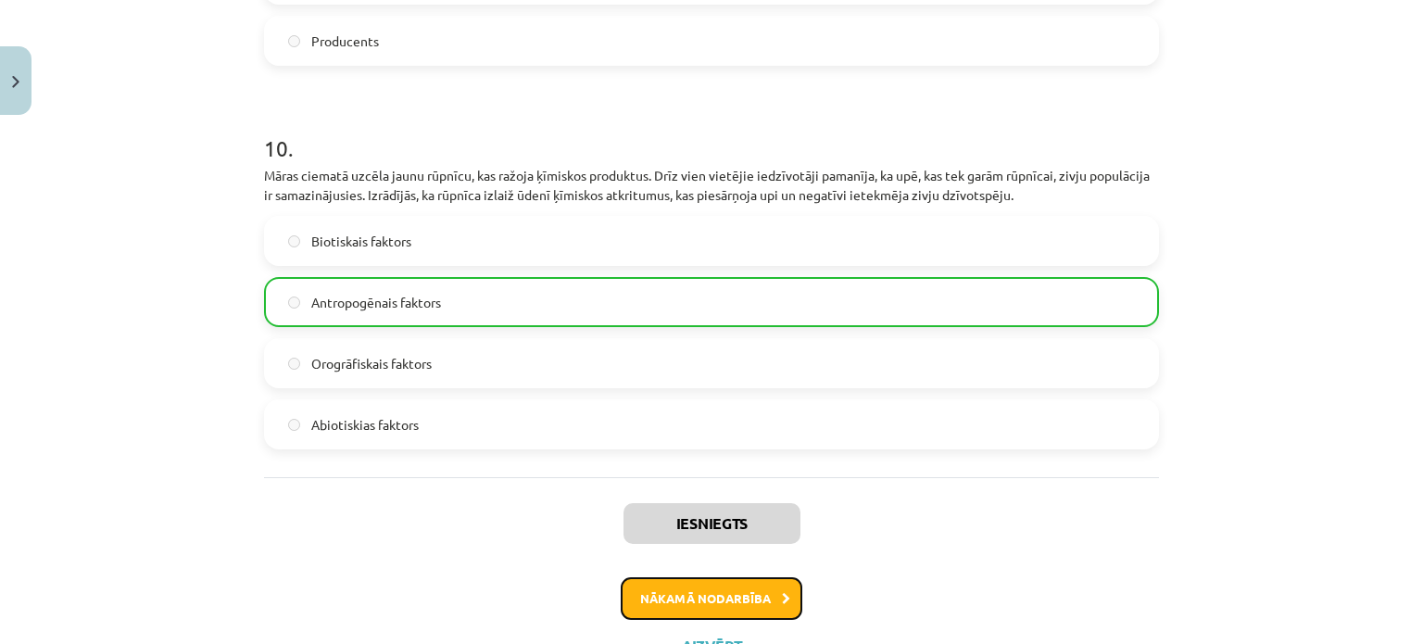
click at [670, 577] on button "Nākamā nodarbība" at bounding box center [712, 598] width 182 height 43
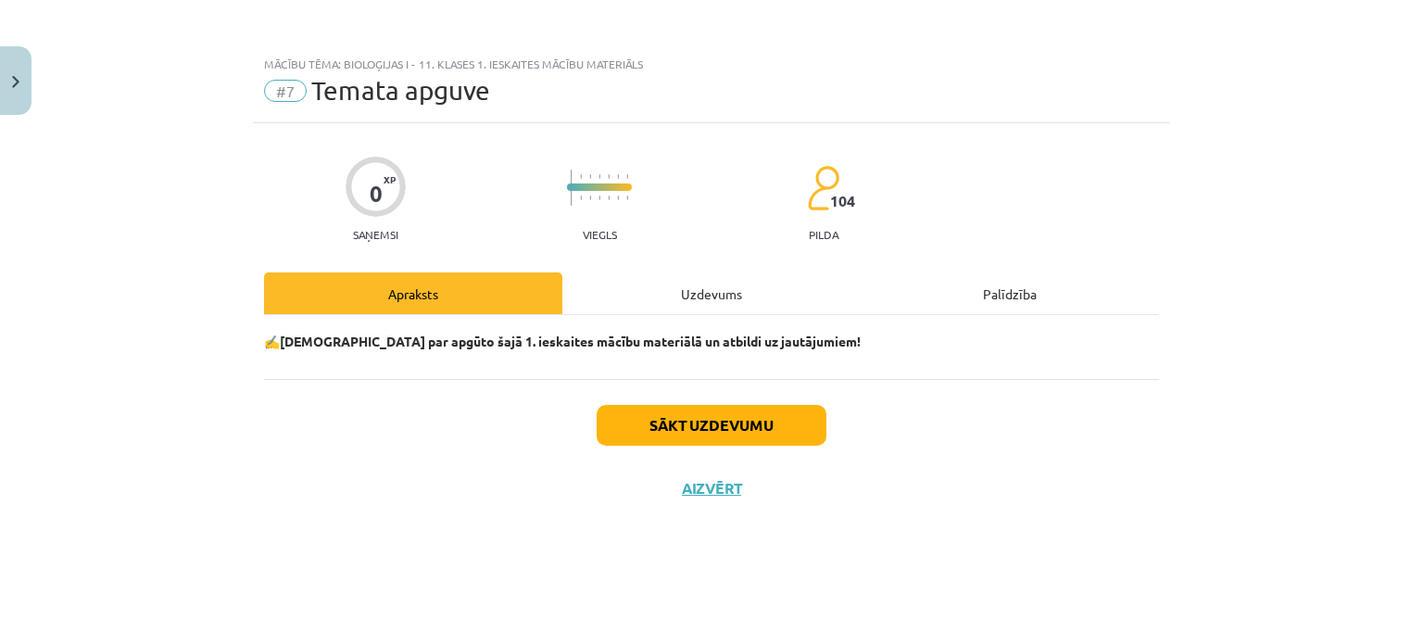
scroll to position [0, 0]
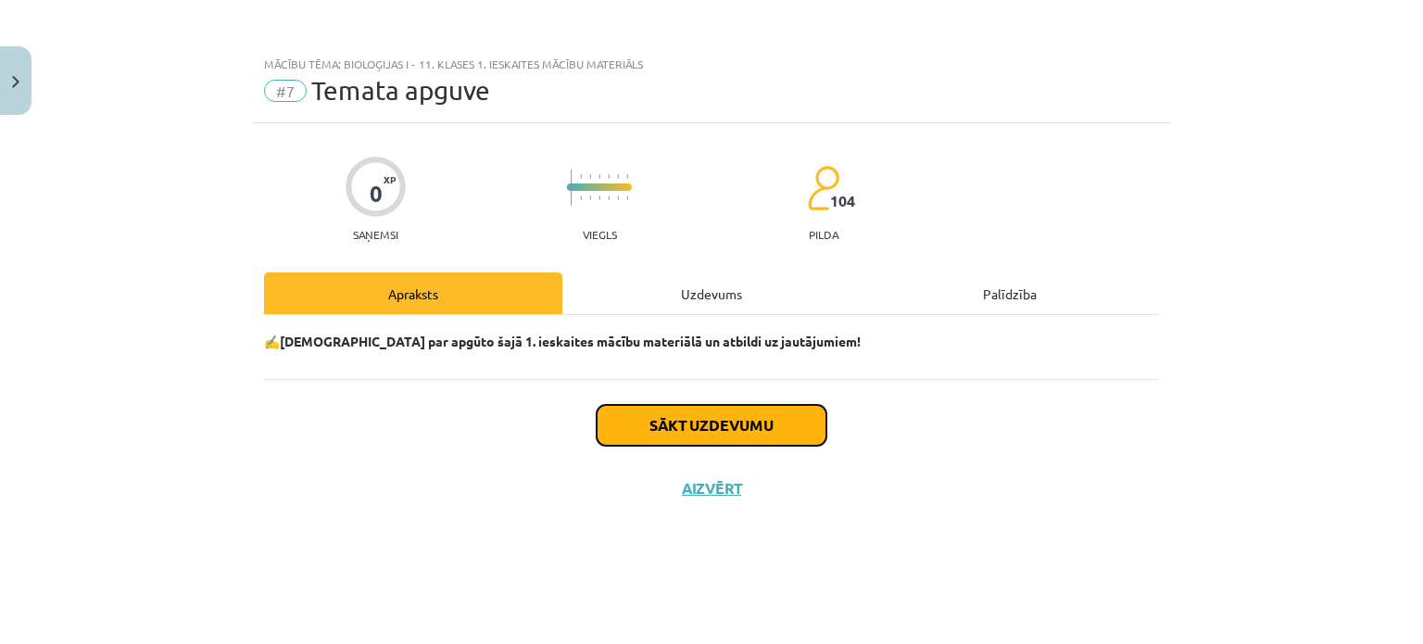
click at [705, 421] on button "Sākt uzdevumu" at bounding box center [712, 425] width 230 height 41
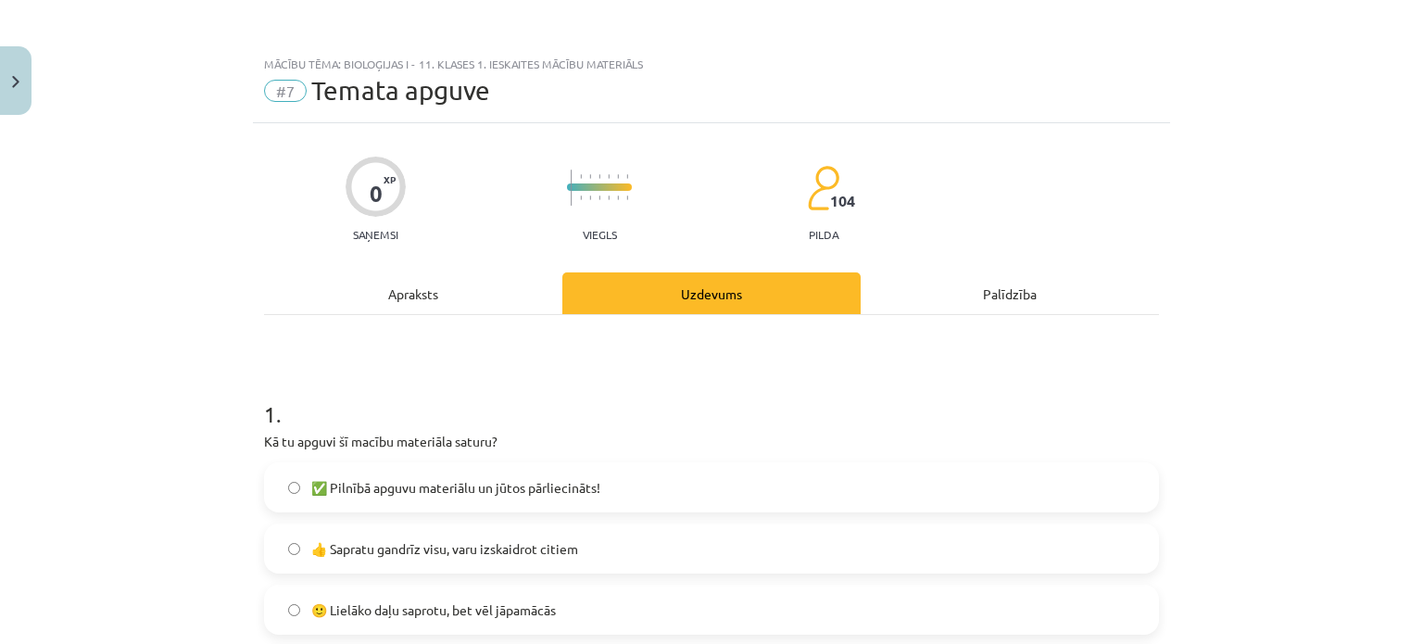
scroll to position [196, 0]
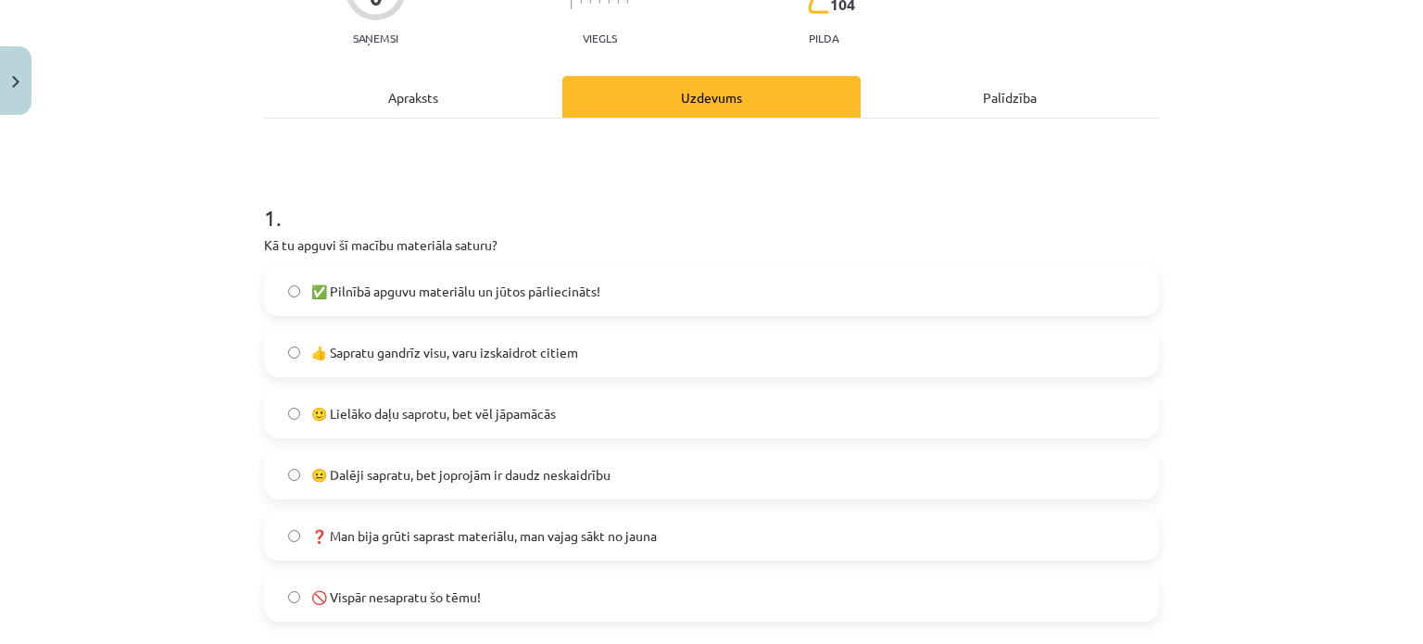
click at [517, 292] on span "✅ Pilnībā apguvu materiālu un jūtos pārliecināts!" at bounding box center [455, 291] width 289 height 19
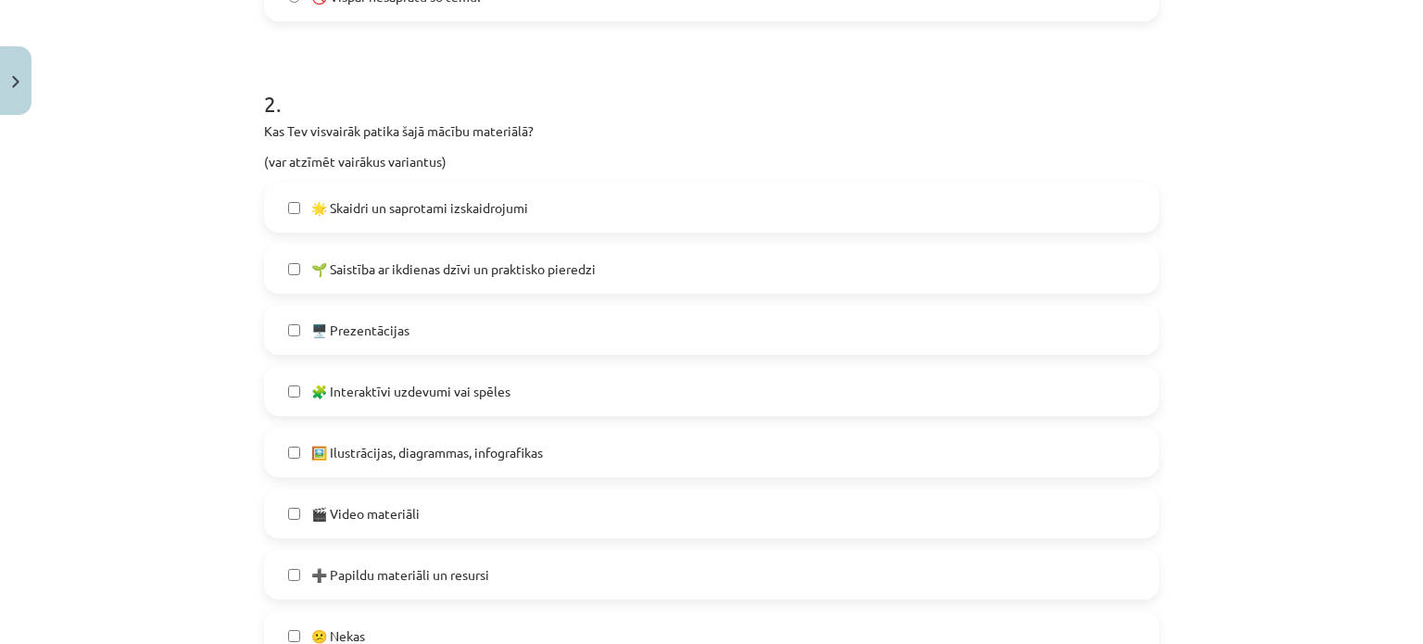
click at [413, 322] on label "🖥️ Prezentācijas" at bounding box center [711, 330] width 891 height 46
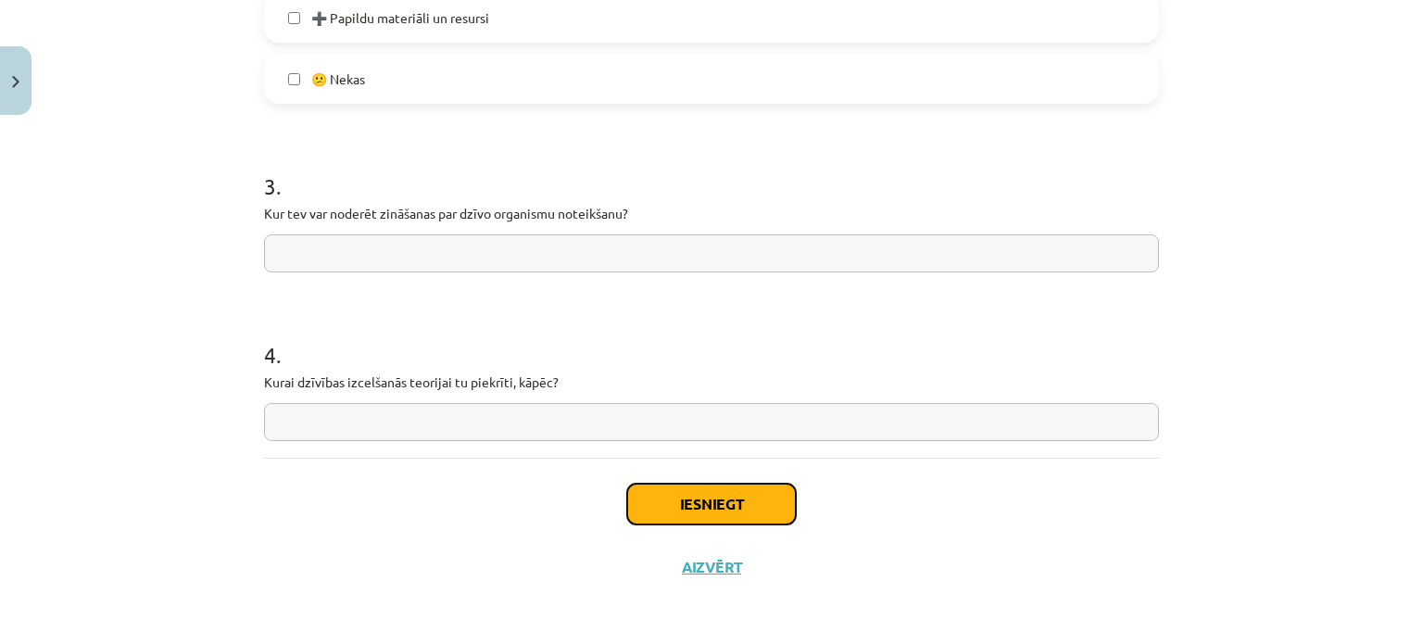
click at [695, 492] on button "Iesniegt" at bounding box center [711, 504] width 169 height 41
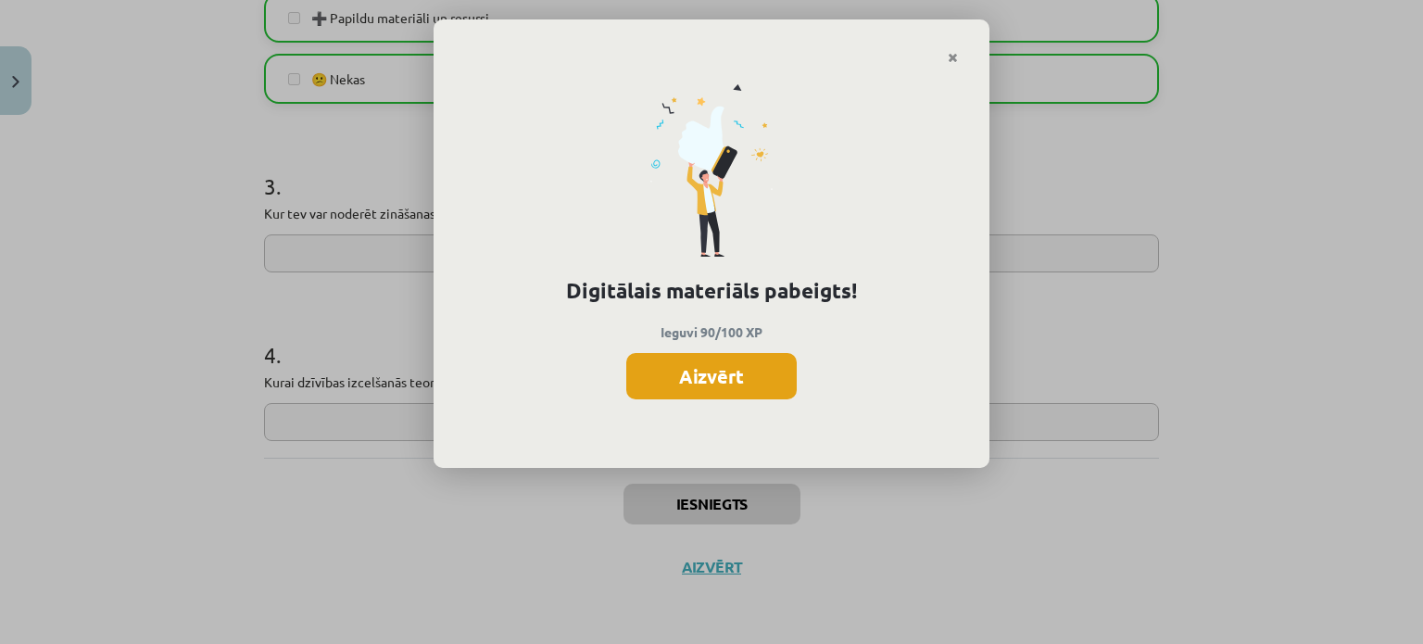
click at [689, 370] on button "Aizvērt" at bounding box center [711, 376] width 170 height 46
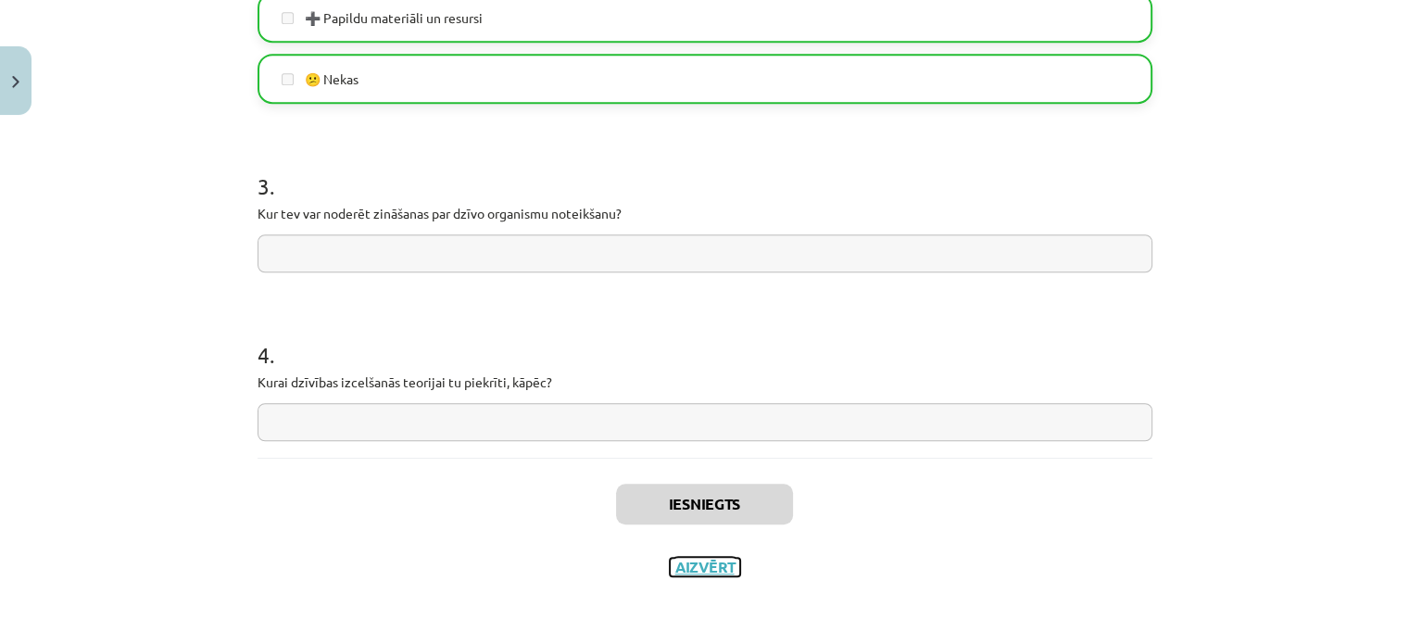
click at [697, 570] on button "Aizvērt" at bounding box center [705, 567] width 70 height 19
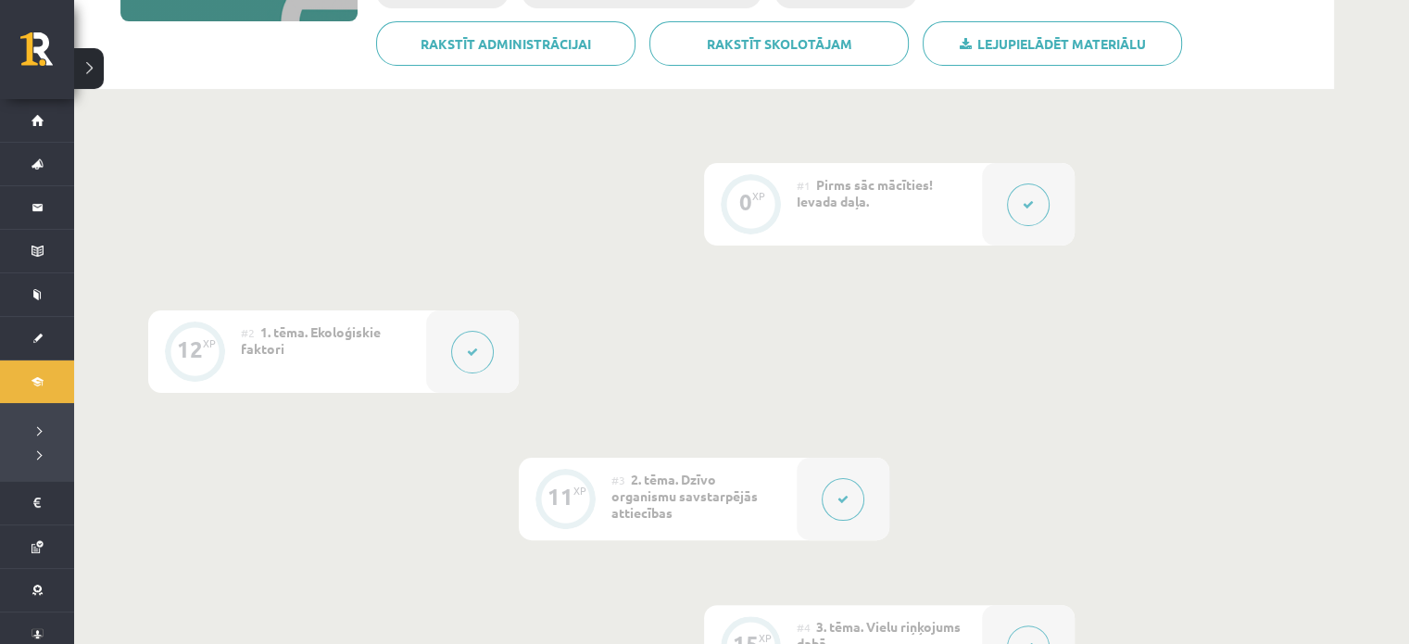
scroll to position [0, 0]
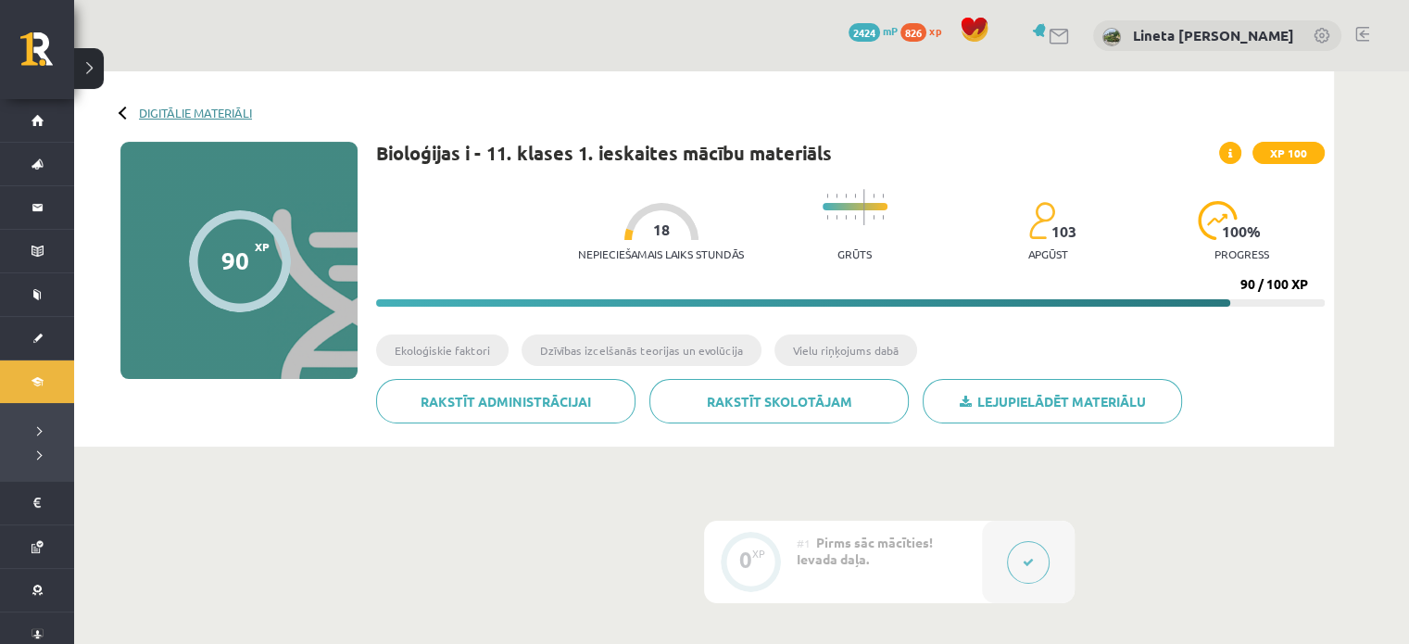
click at [174, 116] on link "Digitālie materiāli" at bounding box center [195, 113] width 113 height 14
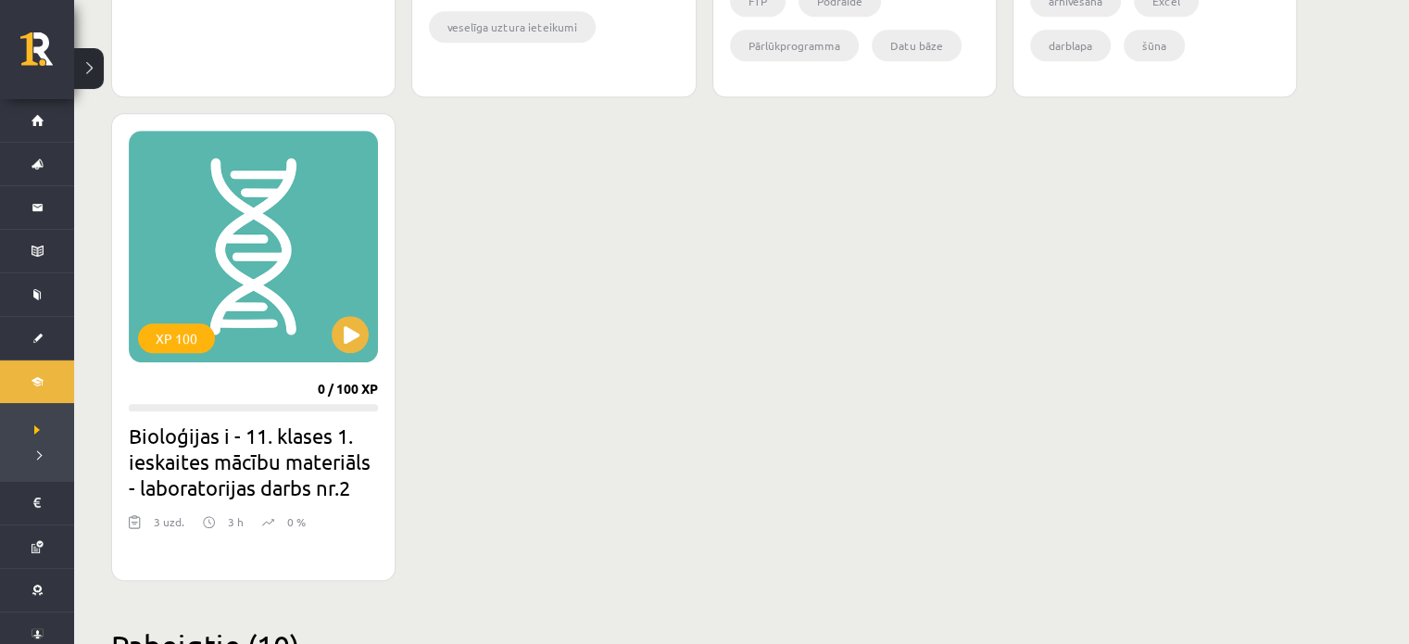
scroll to position [1589, 0]
